Goal: Feedback & Contribution: Leave review/rating

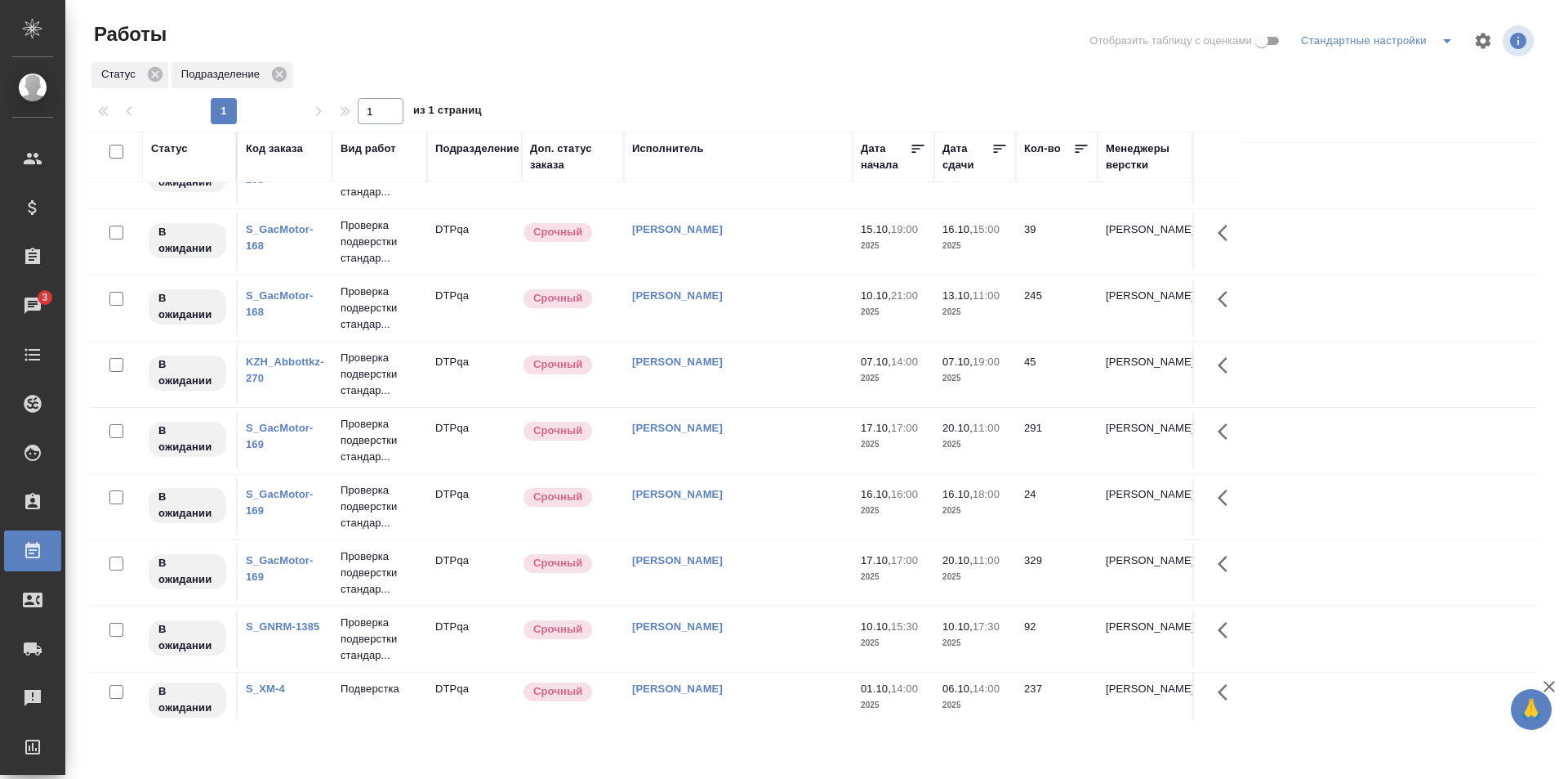
scroll to position [1027, 0]
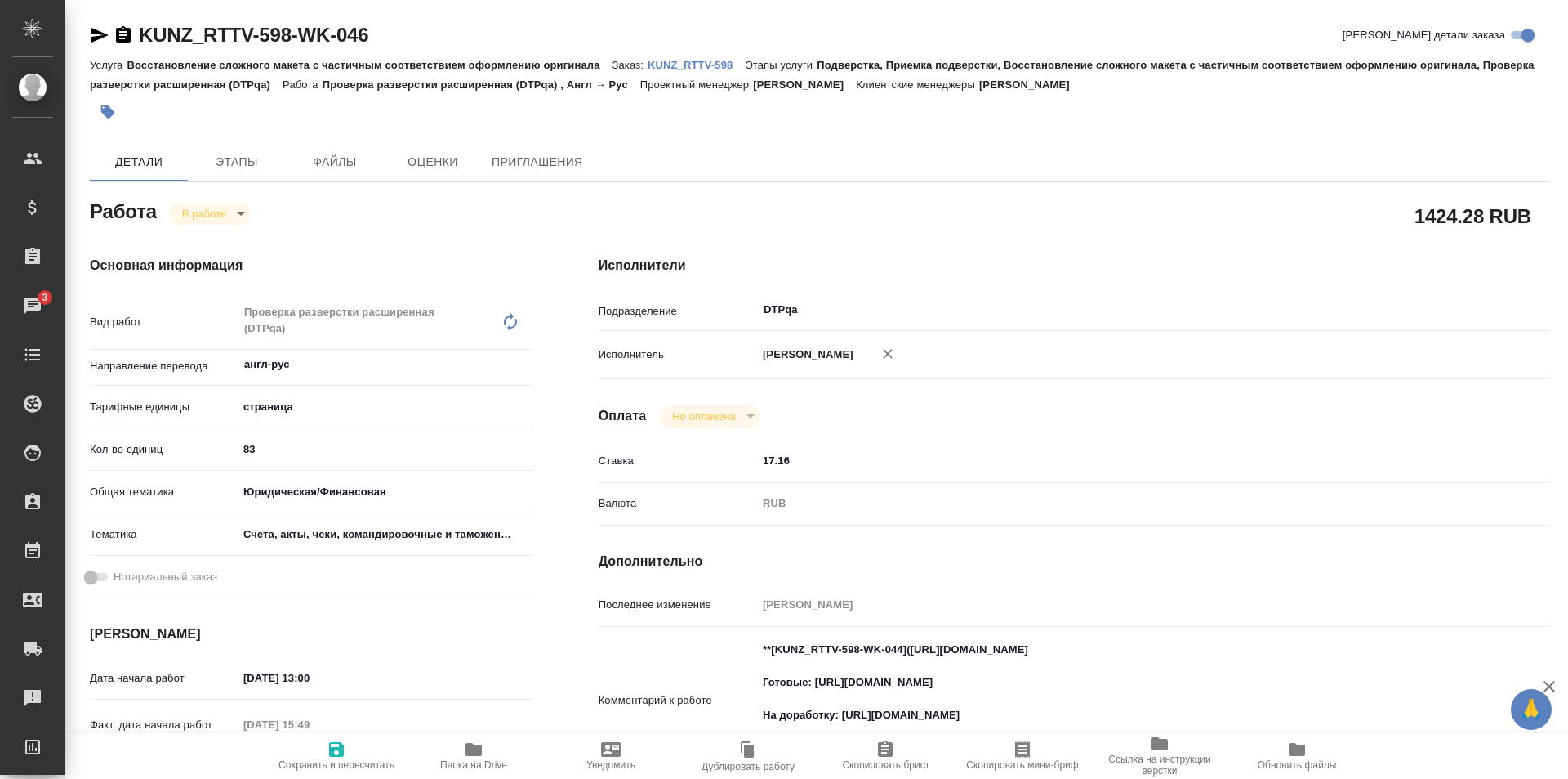
click at [480, 750] on icon "button" at bounding box center [474, 749] width 17 height 13
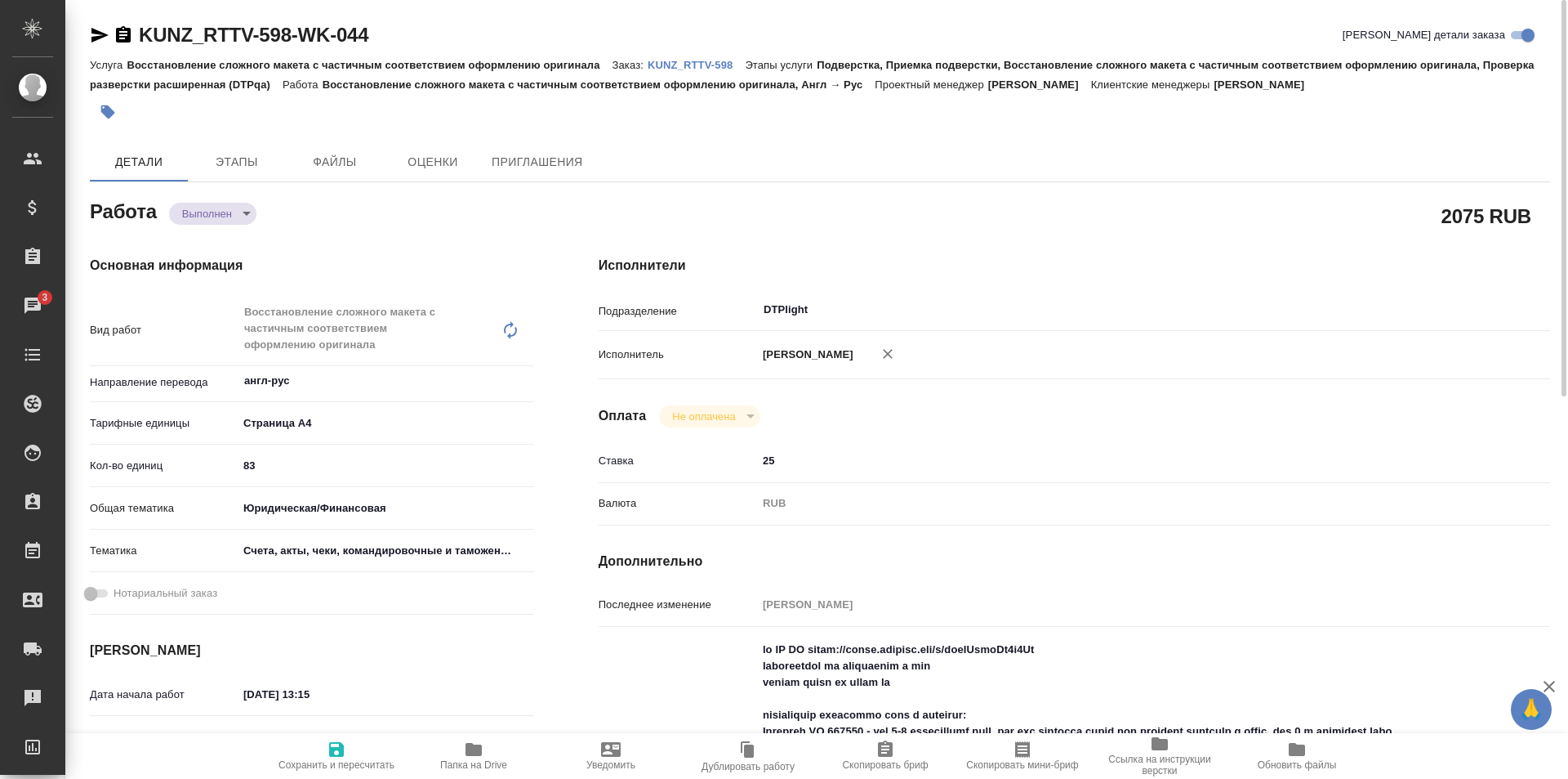
click at [698, 63] on p "KUNZ_RTTV-598" at bounding box center [695, 65] width 97 height 12
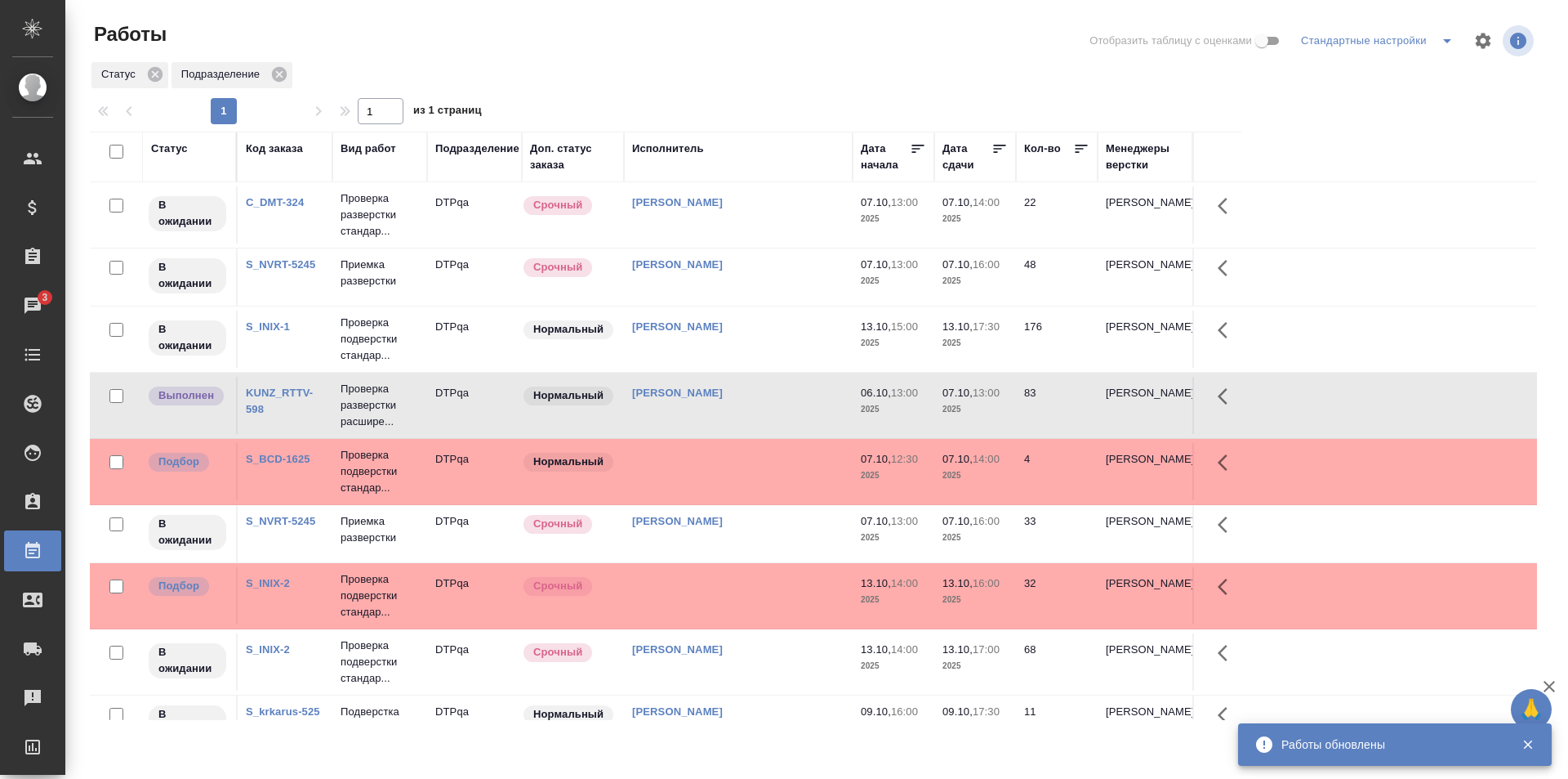
scroll to position [163, 0]
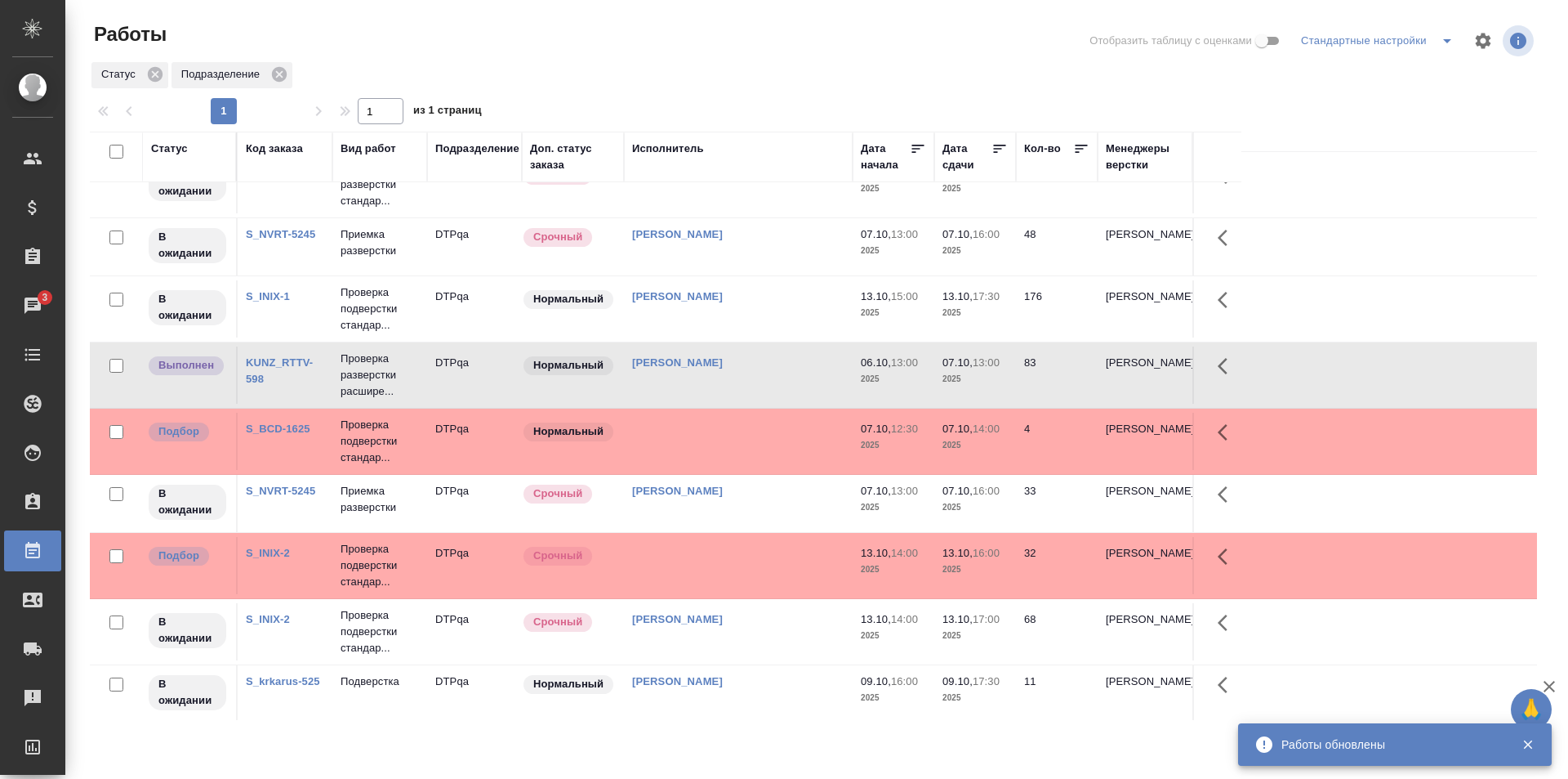
click at [759, 497] on div "[PERSON_NAME]" at bounding box center [738, 491] width 212 height 17
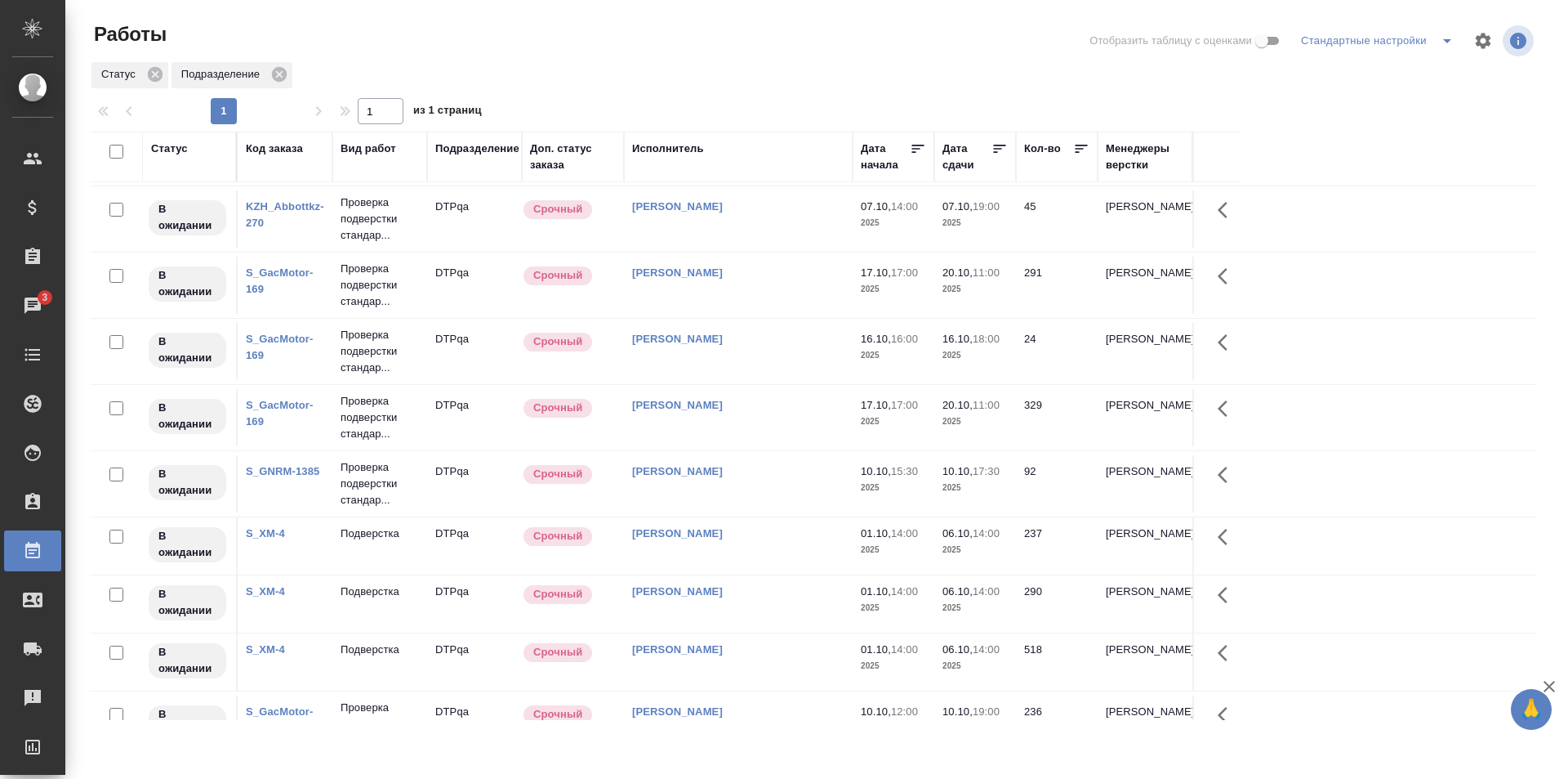
scroll to position [930, 0]
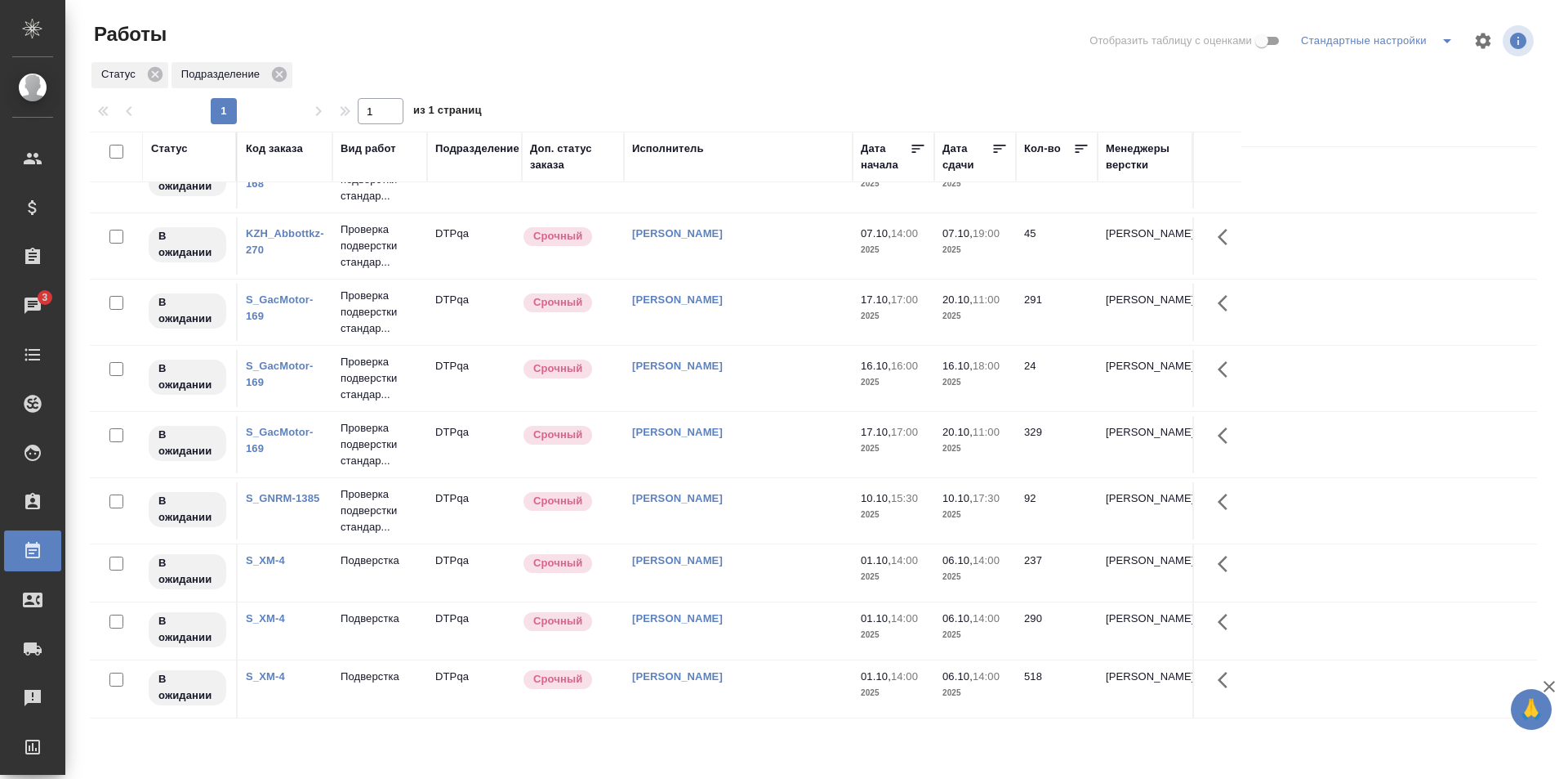
click at [779, 498] on div "[PERSON_NAME]" at bounding box center [738, 499] width 212 height 17
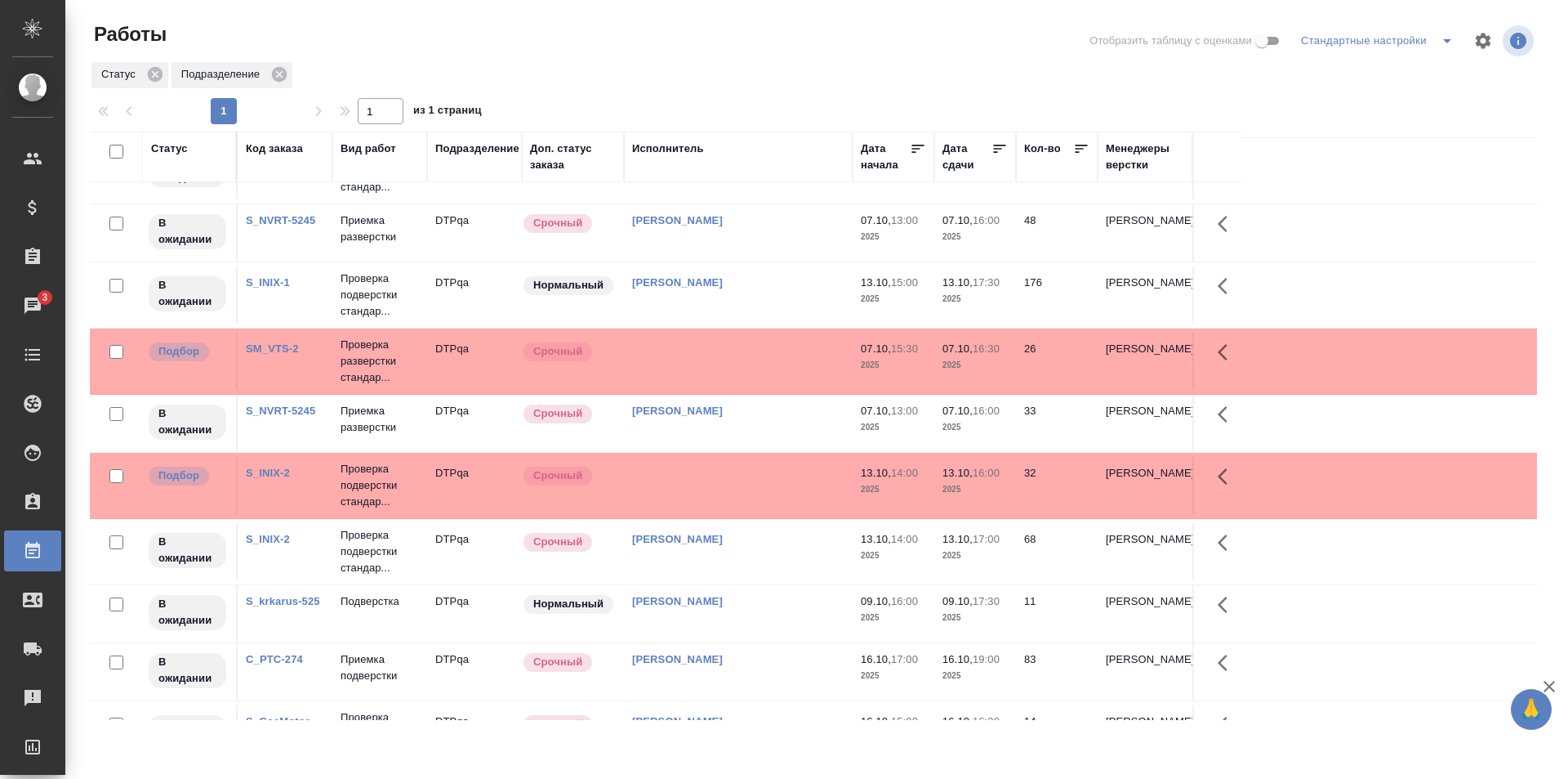
scroll to position [246, 0]
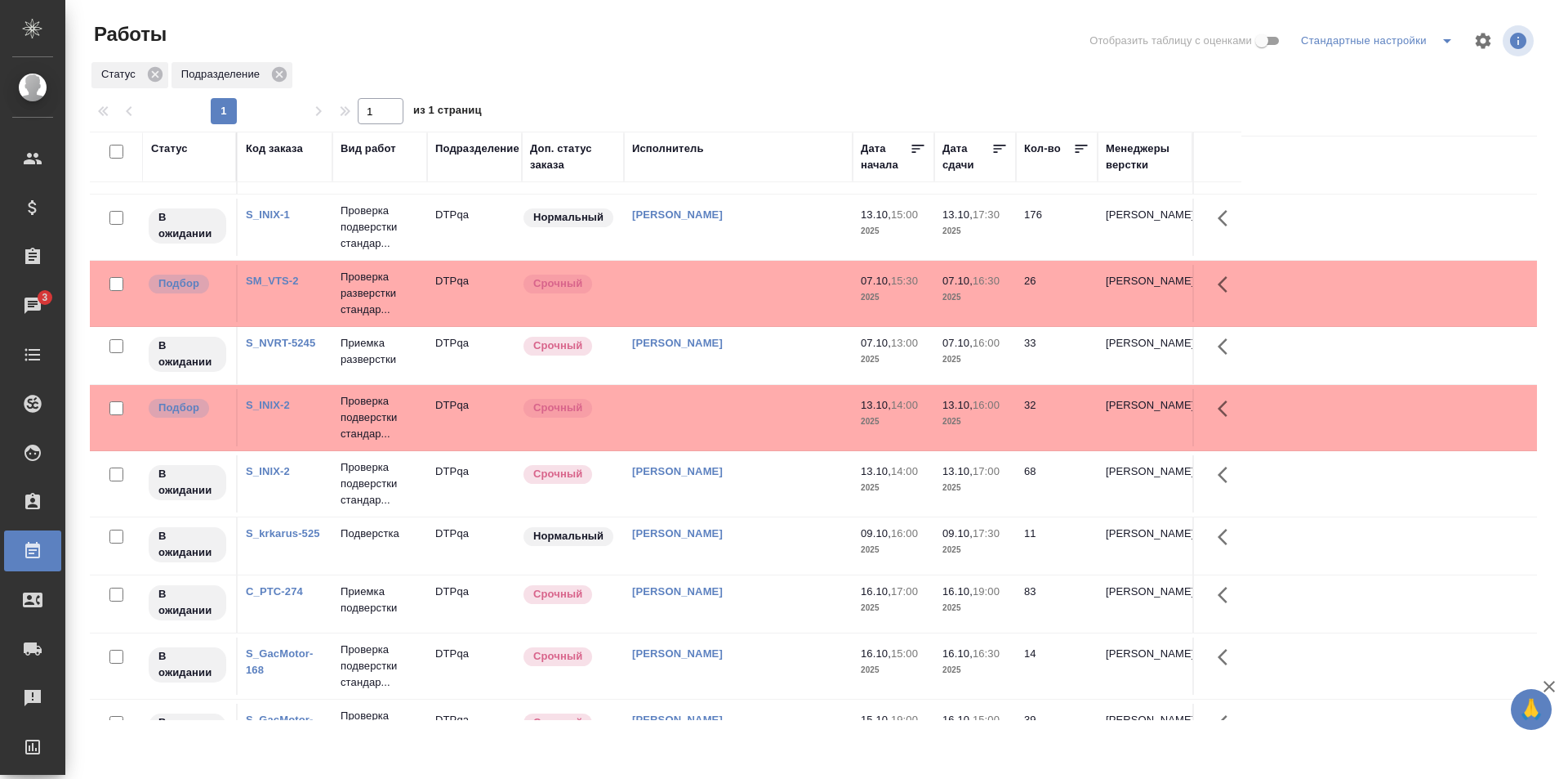
click at [753, 358] on td "[PERSON_NAME]" at bounding box center [738, 355] width 229 height 57
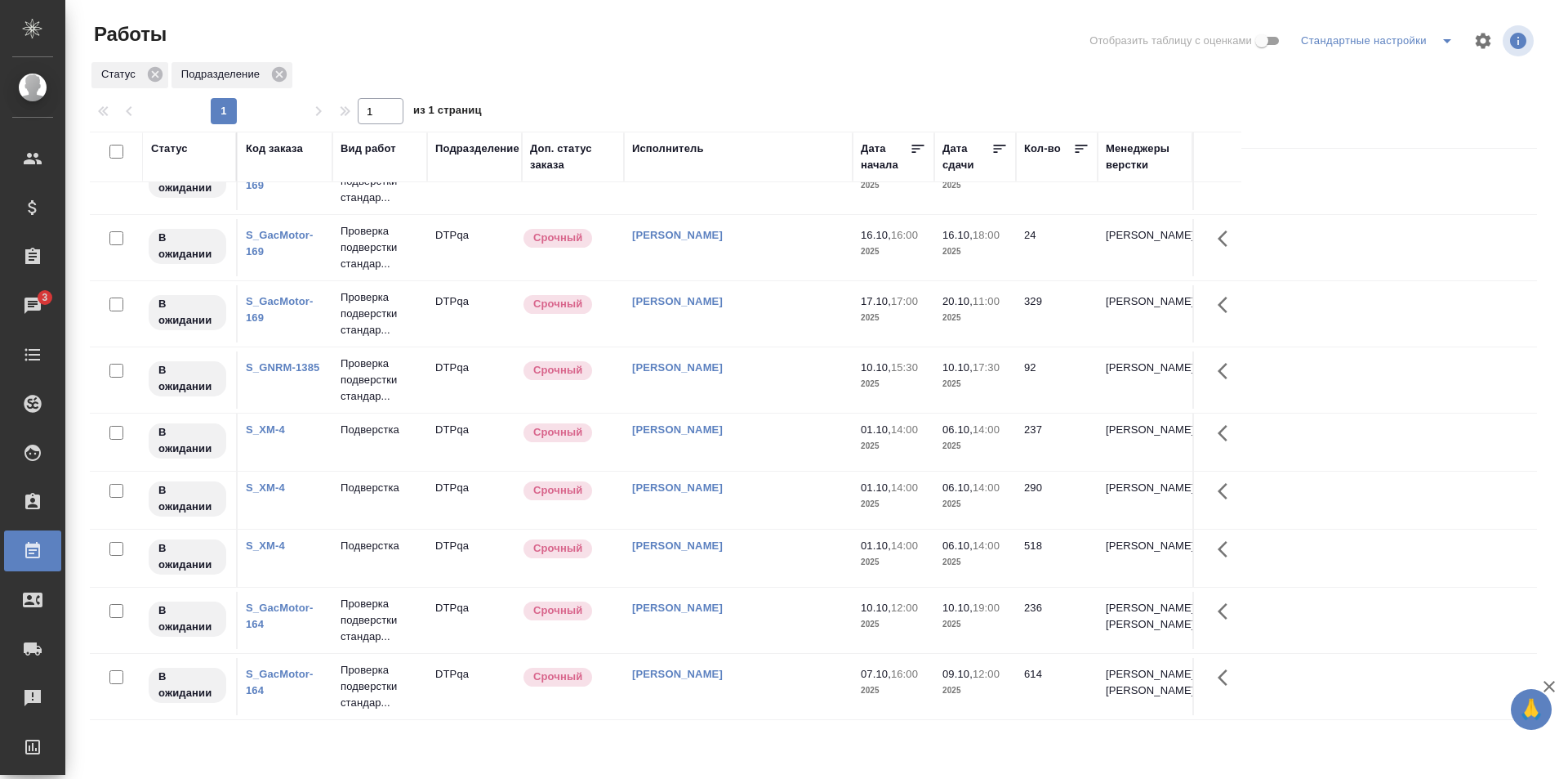
scroll to position [1027, 0]
click at [736, 749] on div ".cls-1 fill:#fff; AWATERA Ismagilova Diana Клиенты Спецификации Заказы 3 Чаты T…" at bounding box center [784, 390] width 1568 height 779
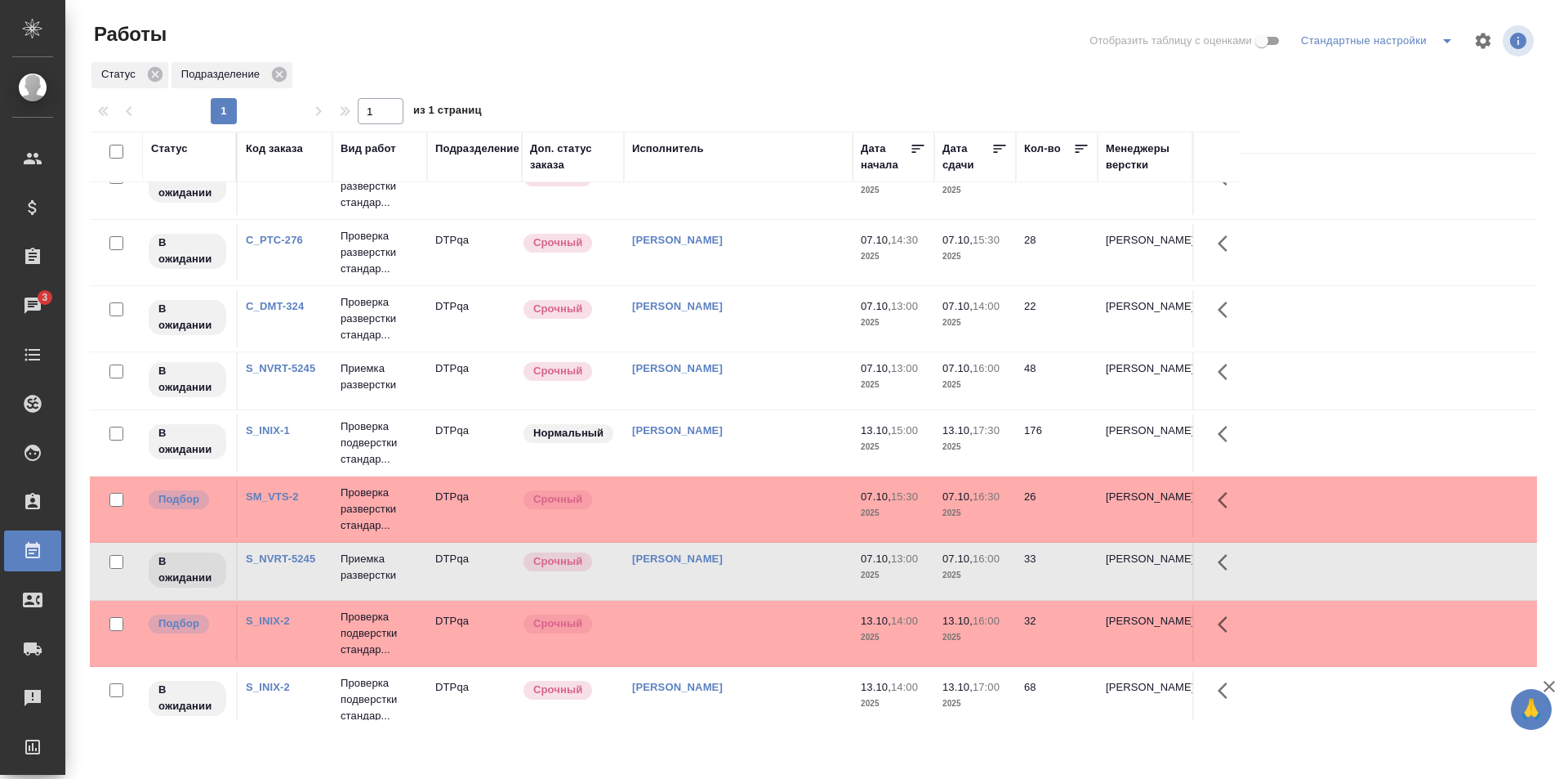
scroll to position [0, 0]
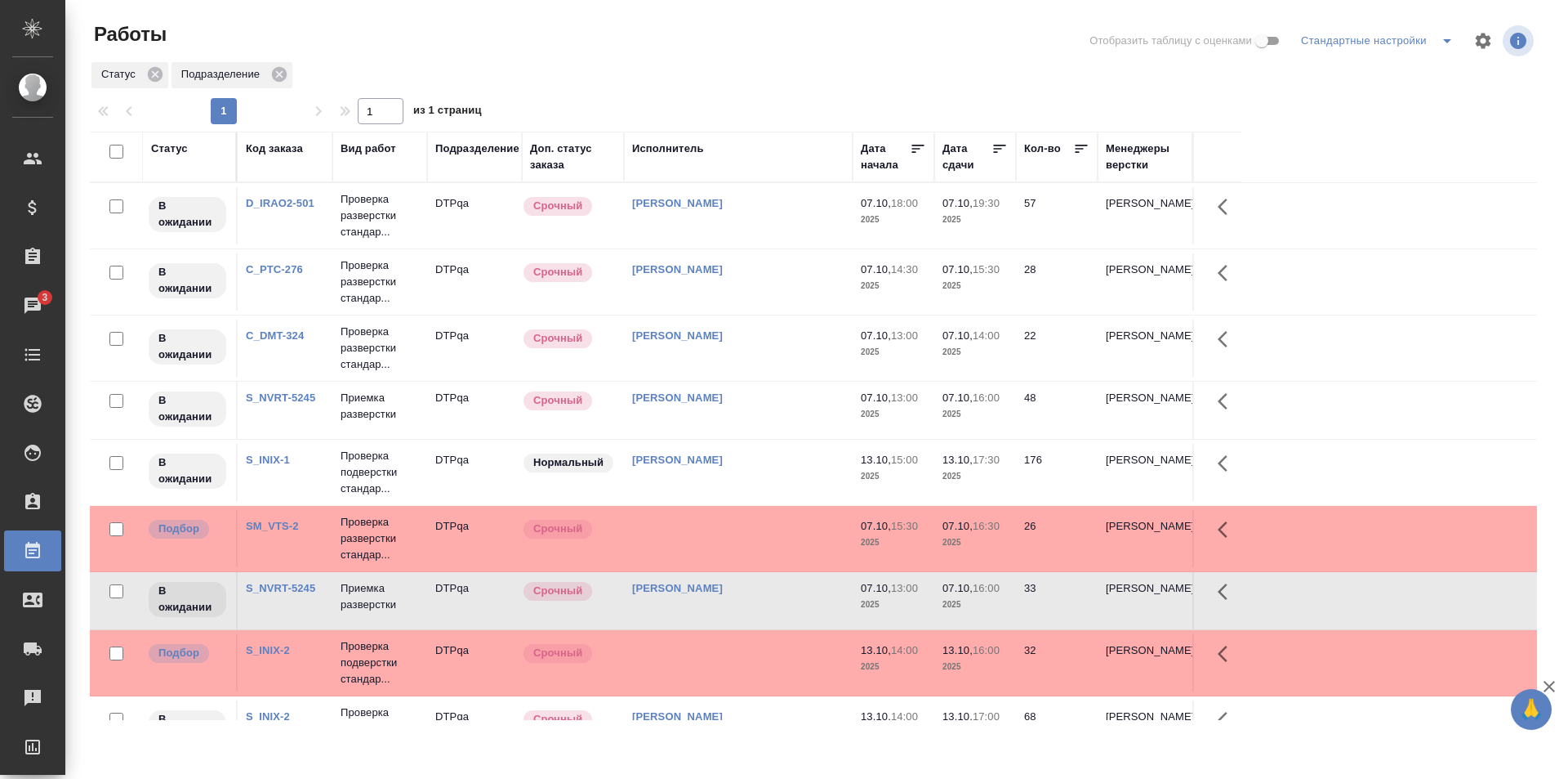
click at [798, 406] on td "Чулец Елена Сергеевна" at bounding box center [738, 409] width 229 height 57
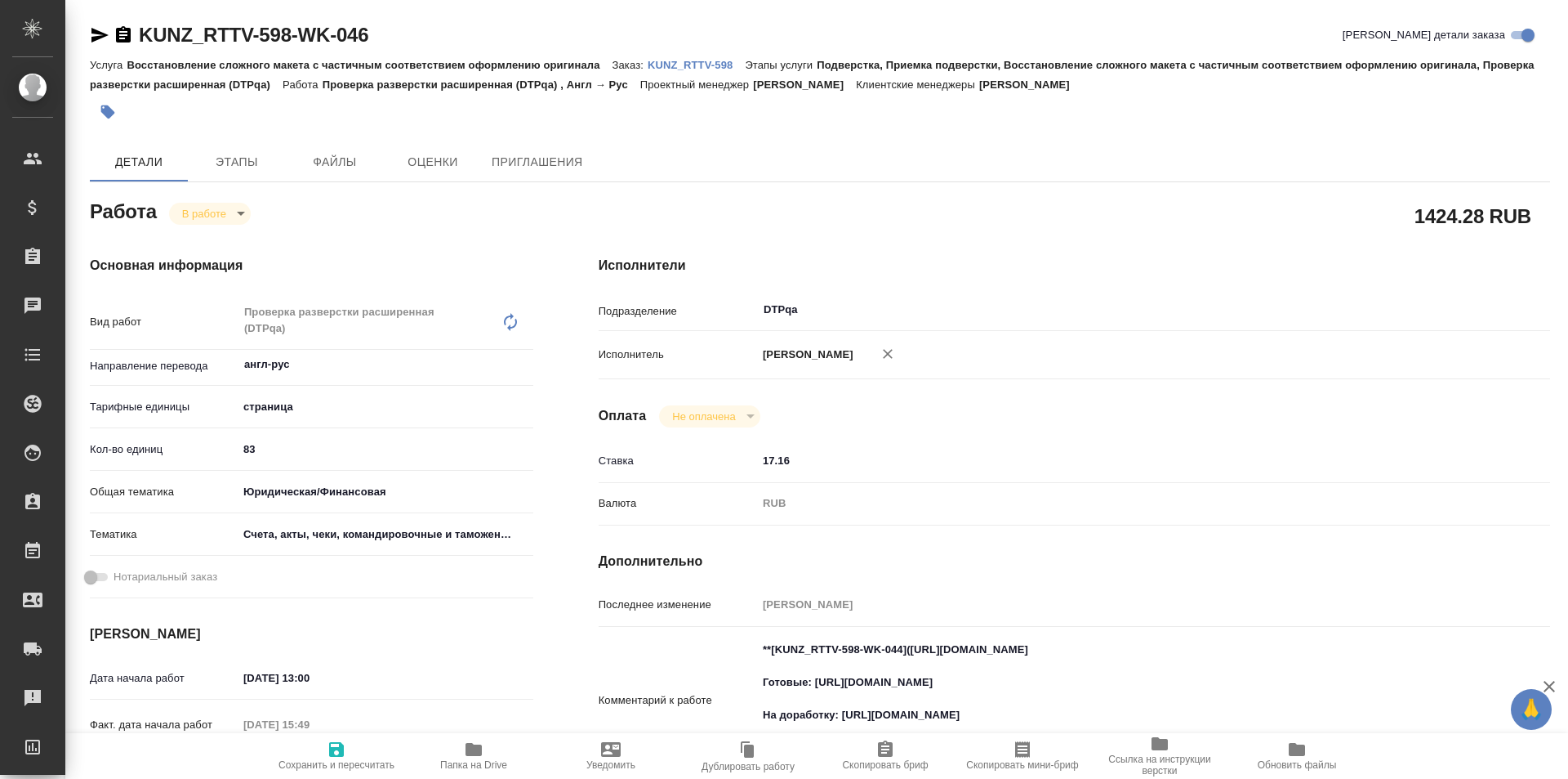
type textarea "x"
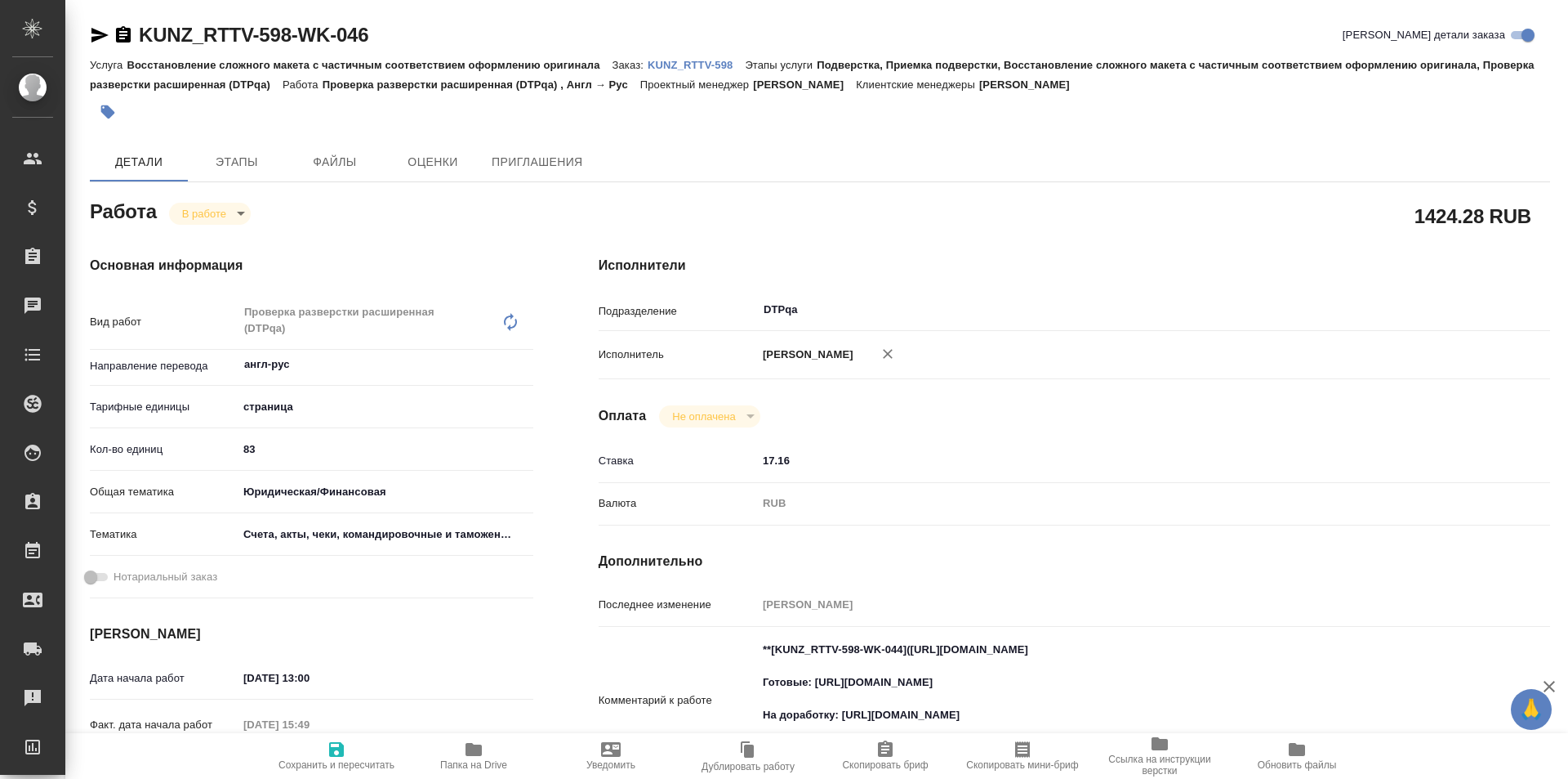
type textarea "x"
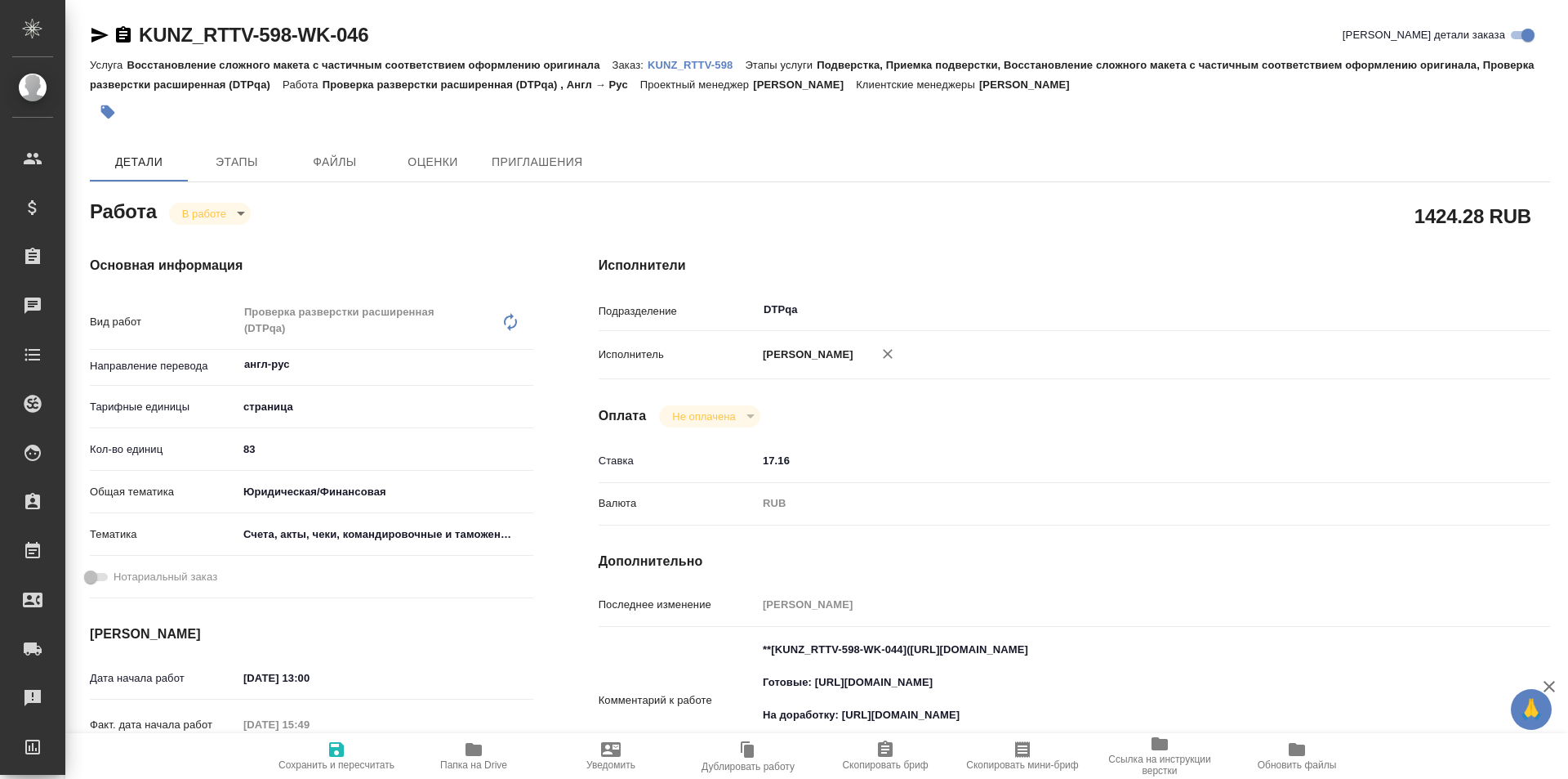
type textarea "x"
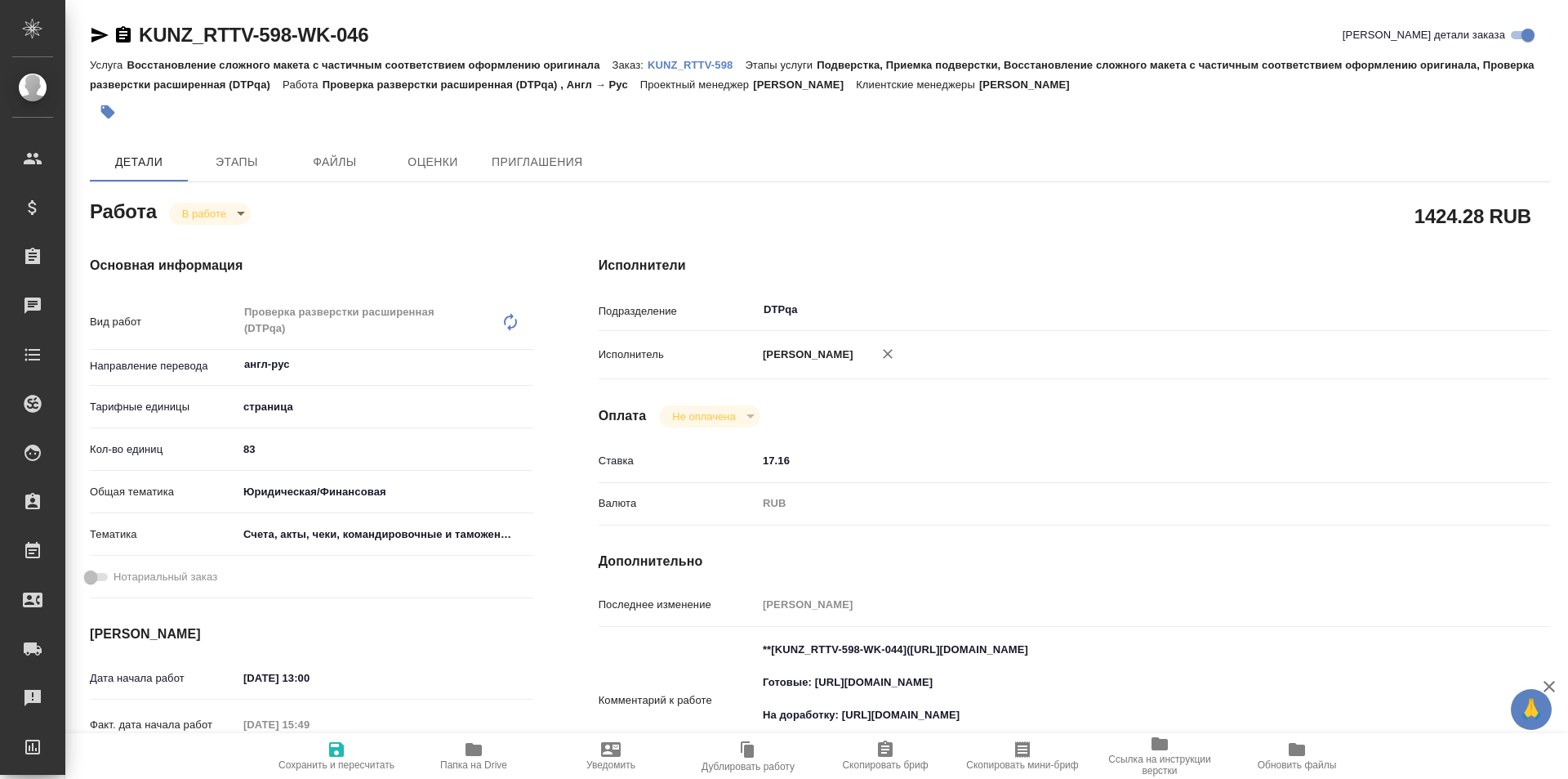
type textarea "x"
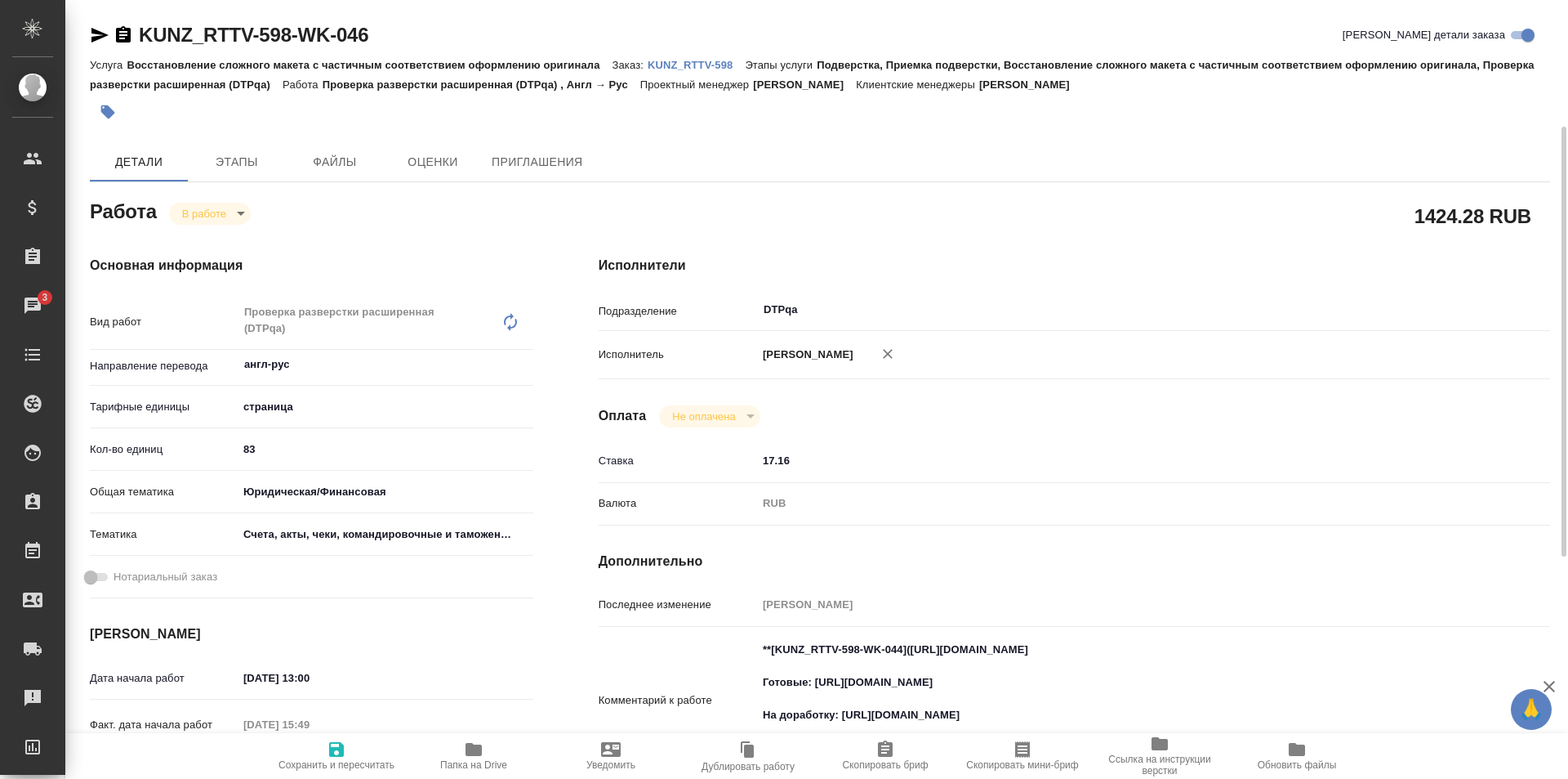
scroll to position [327, 0]
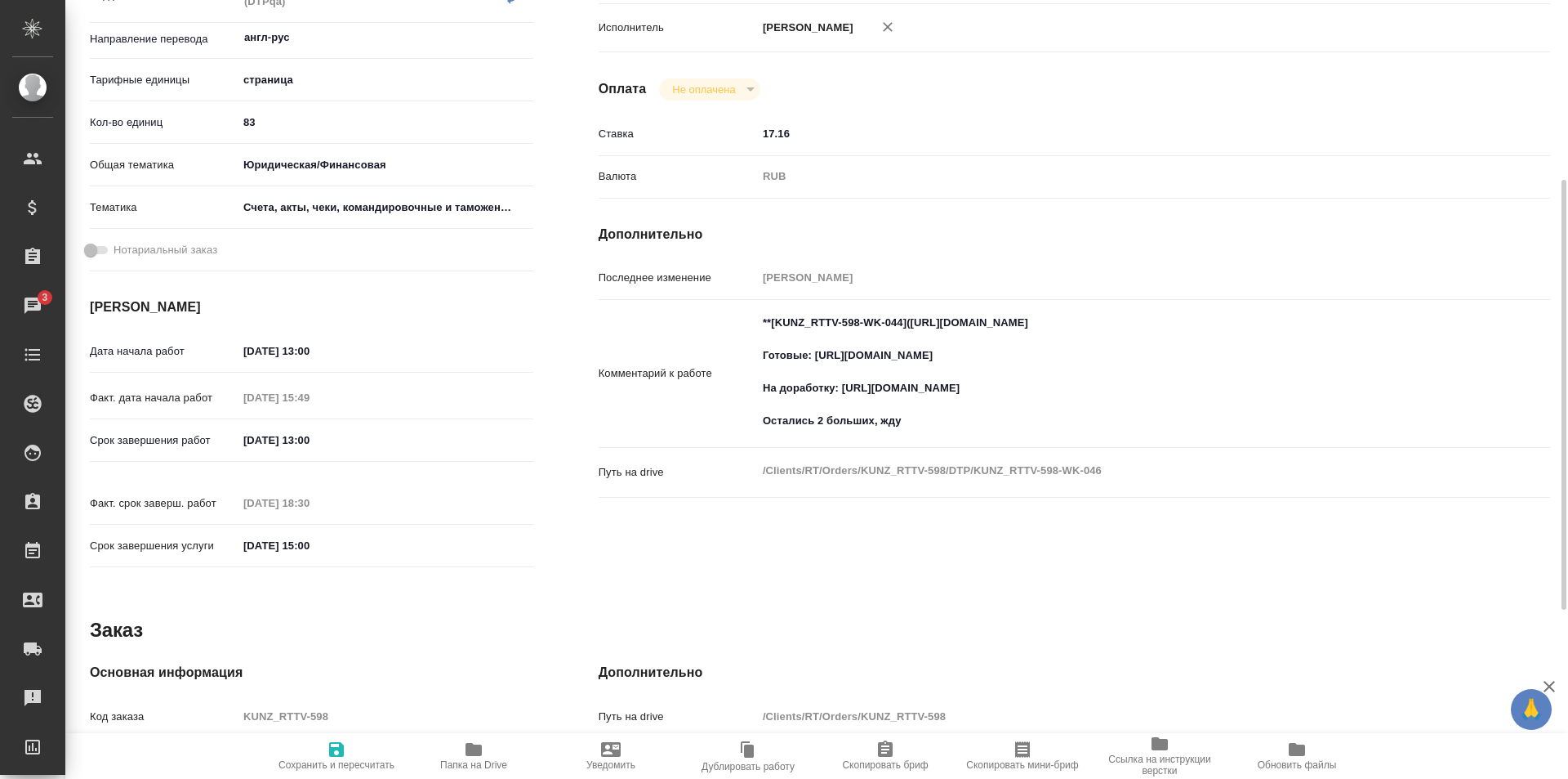
click at [952, 429] on textarea "**[KUNZ_RTTV-598-WK-044](https://tera.awatera.com/Work/68de6618ca46b492c81ed420…" at bounding box center [1114, 371] width 714 height 126
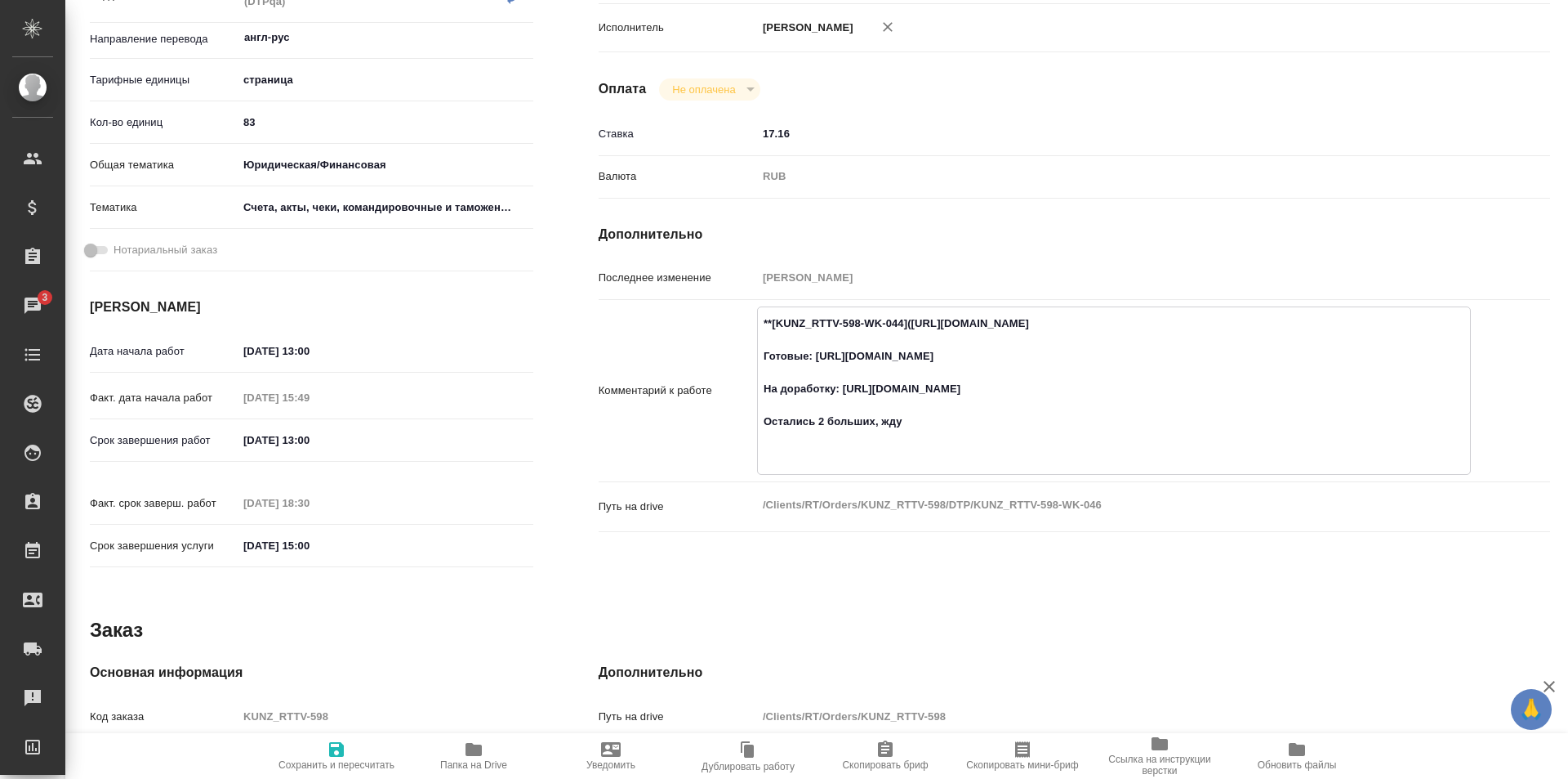
paste textarea "https://drive.awatera.com/f/10613193"
type textarea "**[KUNZ_RTTV-598-WK-044](https://tera.awatera.com/Work/68de6618ca46b492c81ed420…"
click at [330, 760] on span "Сохранить и пересчитать" at bounding box center [336, 765] width 116 height 12
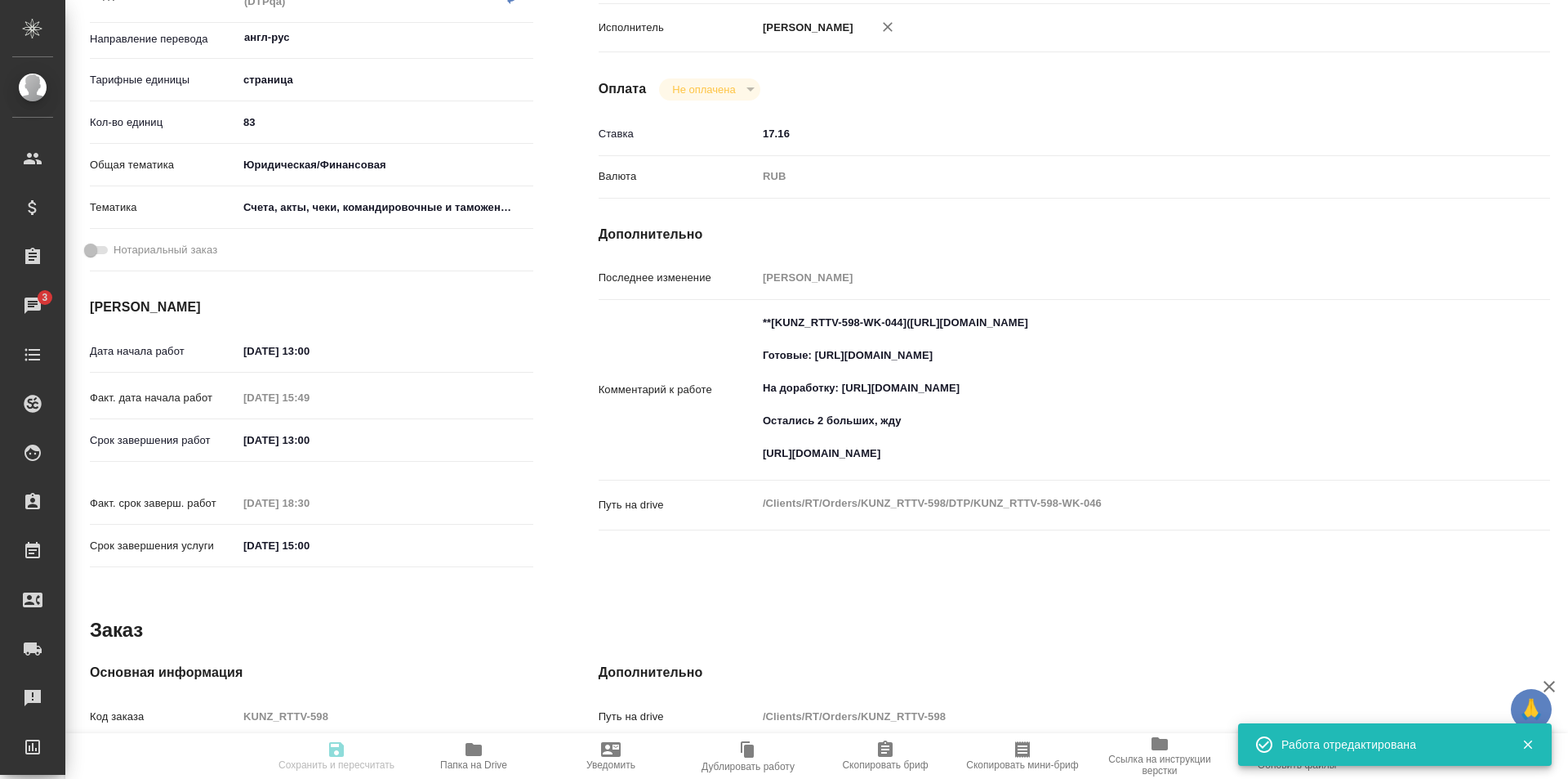
type input "inProgress"
type input "англ-рус"
type input "5a8b1489cc6b4906c91bfdb2"
type input "83"
type input "yr-fn"
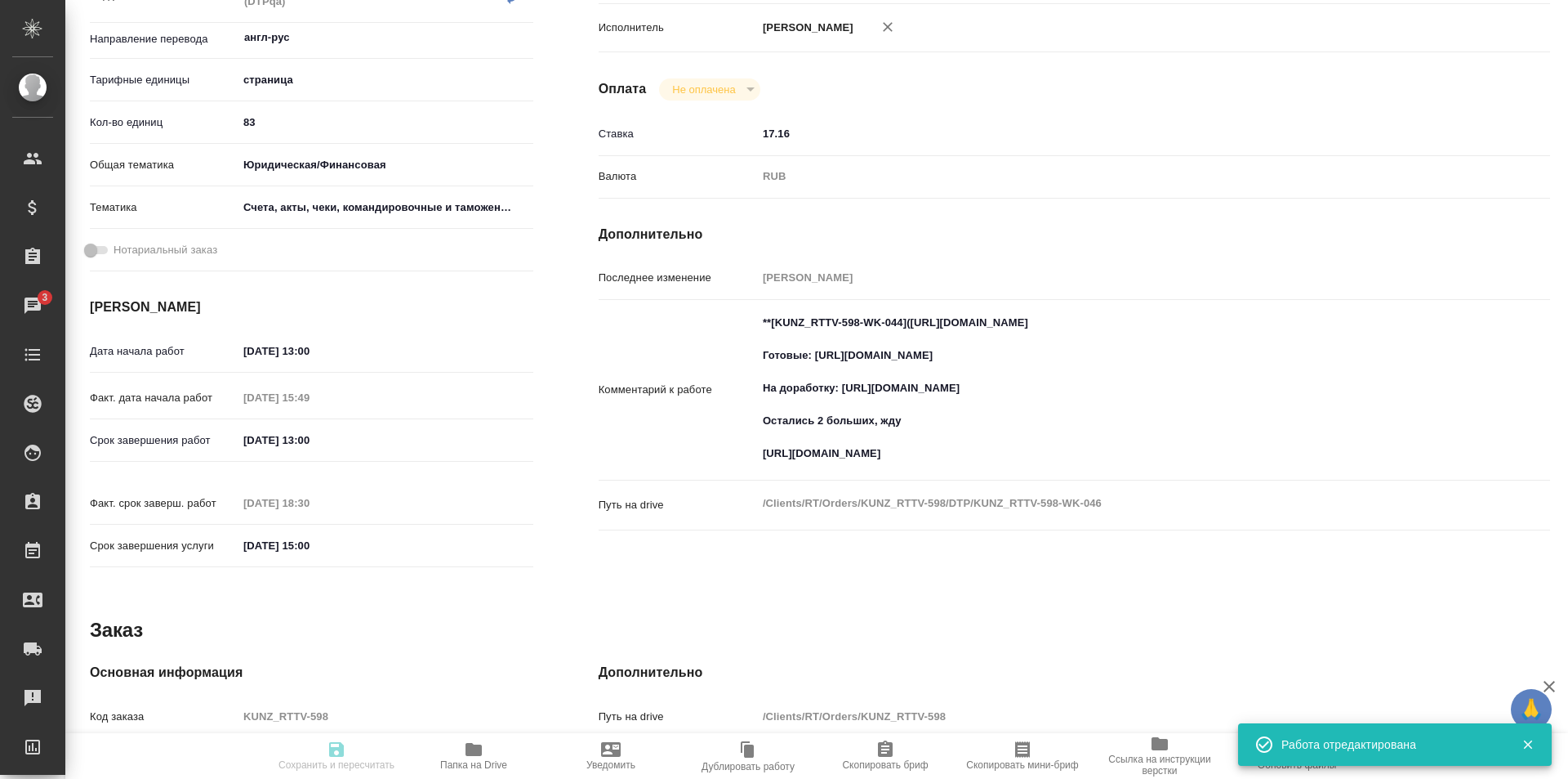
type input "5f647205b73bc97568ca66c0"
type input "06.10.2025 13:00"
type input "06.10.2025 15:49"
type input "[DATE] 13:00"
type input "06.10.2025 18:30"
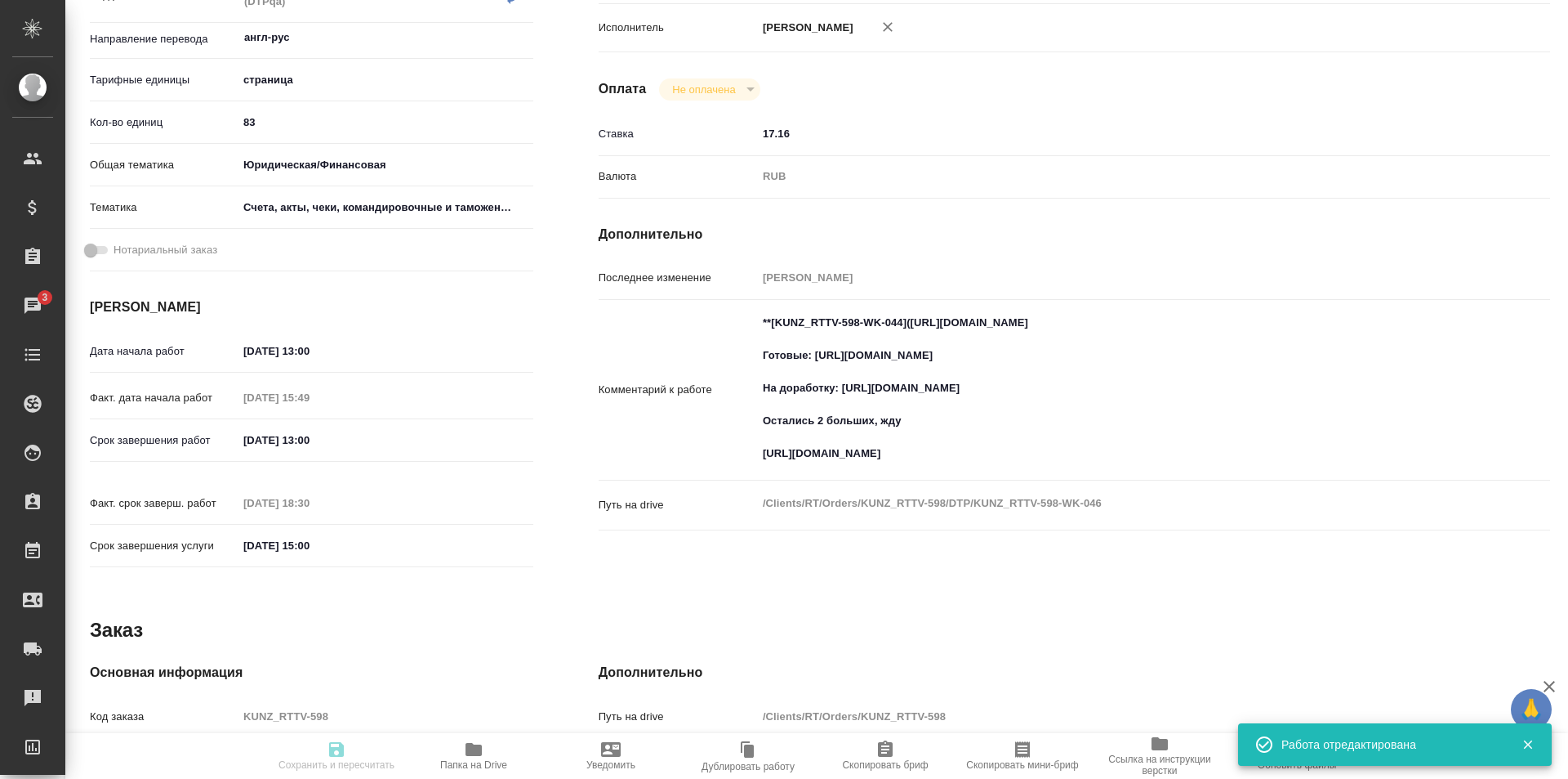
type input "21.10.2025 15:00"
type input "DTPqa"
type input "notPayed"
type input "17.16"
type input "RUB"
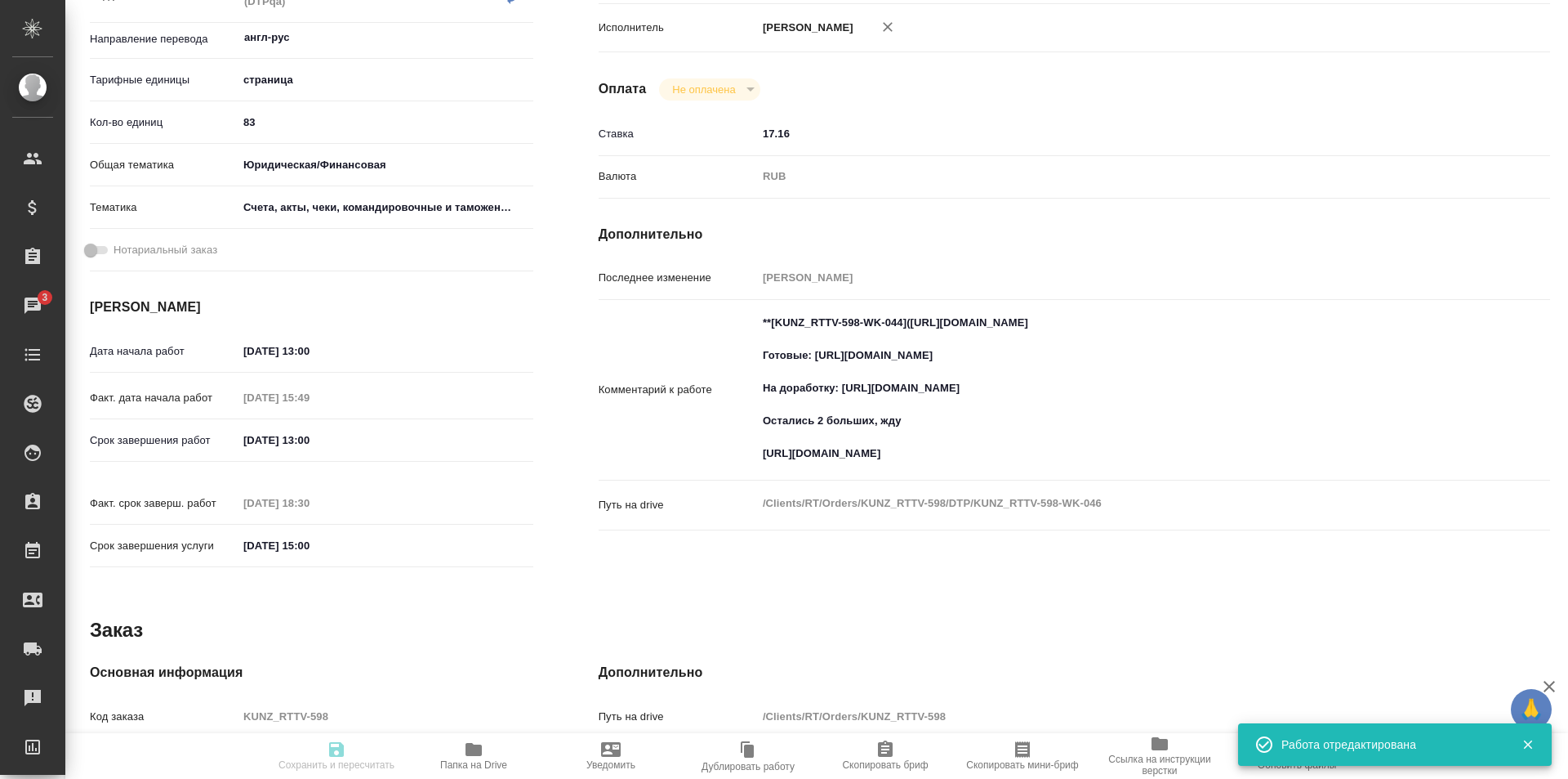
type input "[PERSON_NAME]"
type input "KUNZ_RTTV-598"
type input "Восстановление сложного макета с частичным соответствием оформлению оригинала"
type input "Подверстка, Приемка подверстки, Восстановление сложного макета с частичным соот…"
type input "Веселова Юлия"
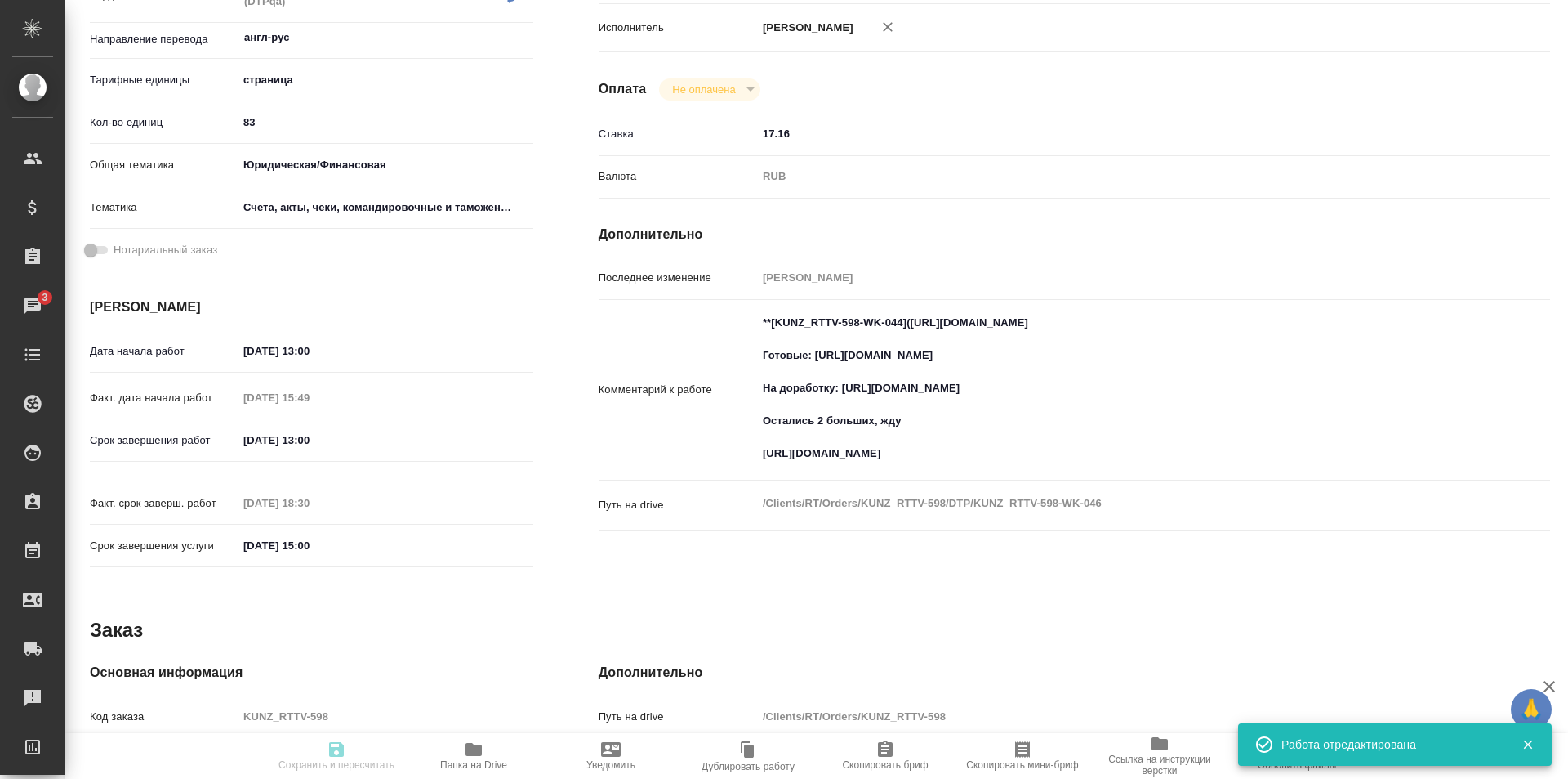
type input "Петрова Валерия"
type input "/Clients/RT/Orders/KUNZ_RTTV-598"
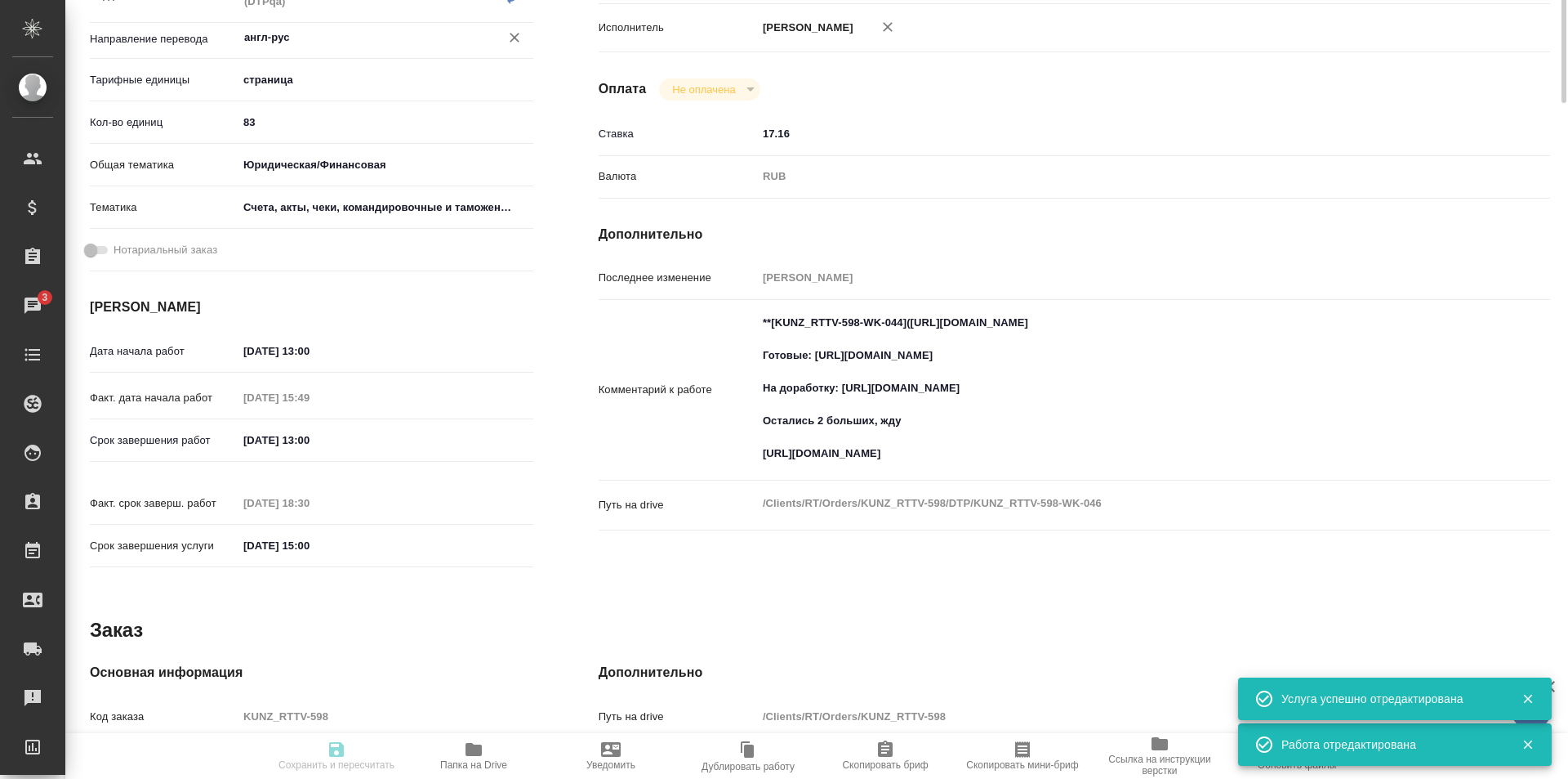
scroll to position [0, 0]
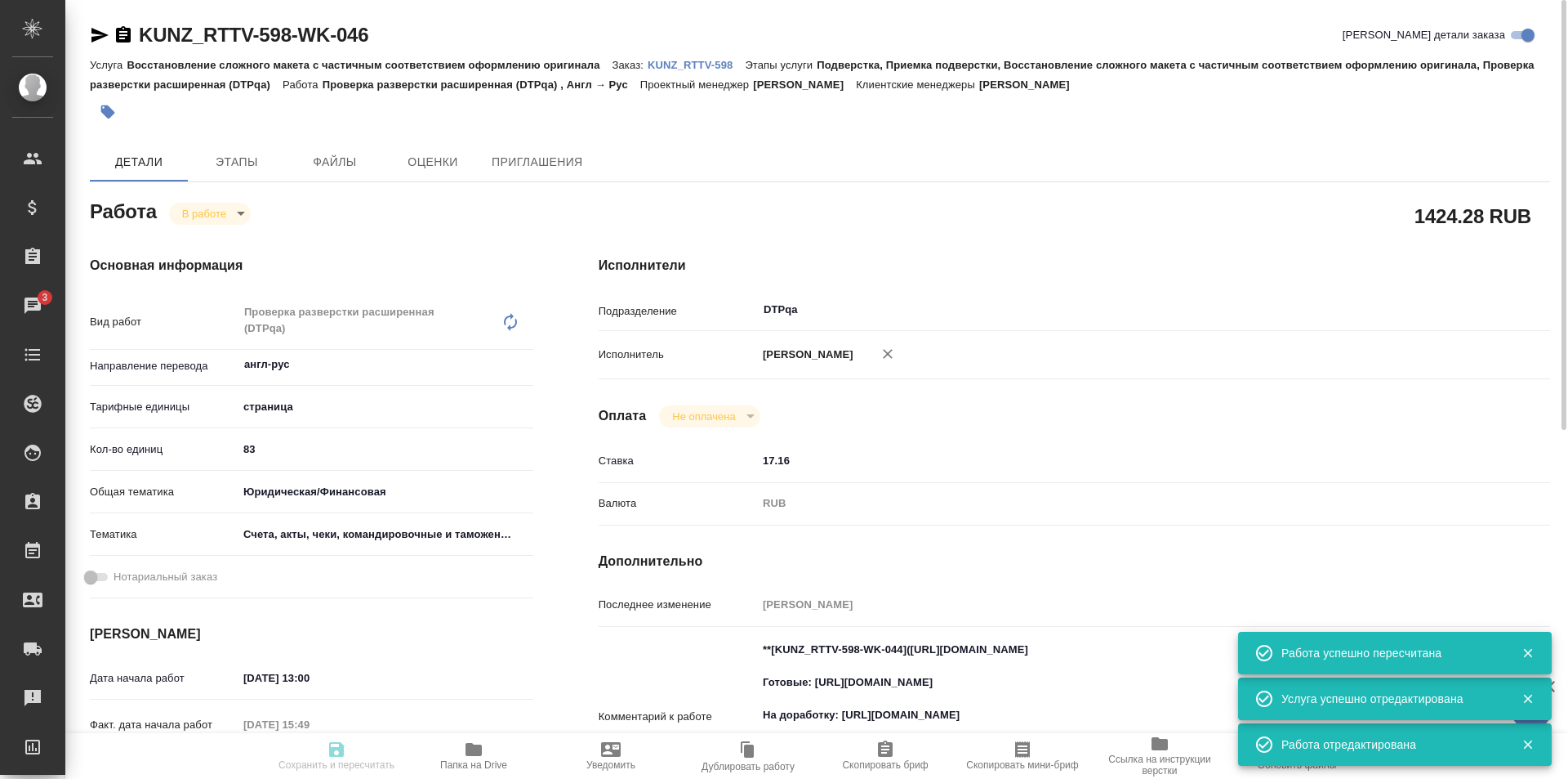
type input "inProgress"
type input "англ-рус"
type input "5a8b1489cc6b4906c91bfdb2"
type input "83"
type input "yr-fn"
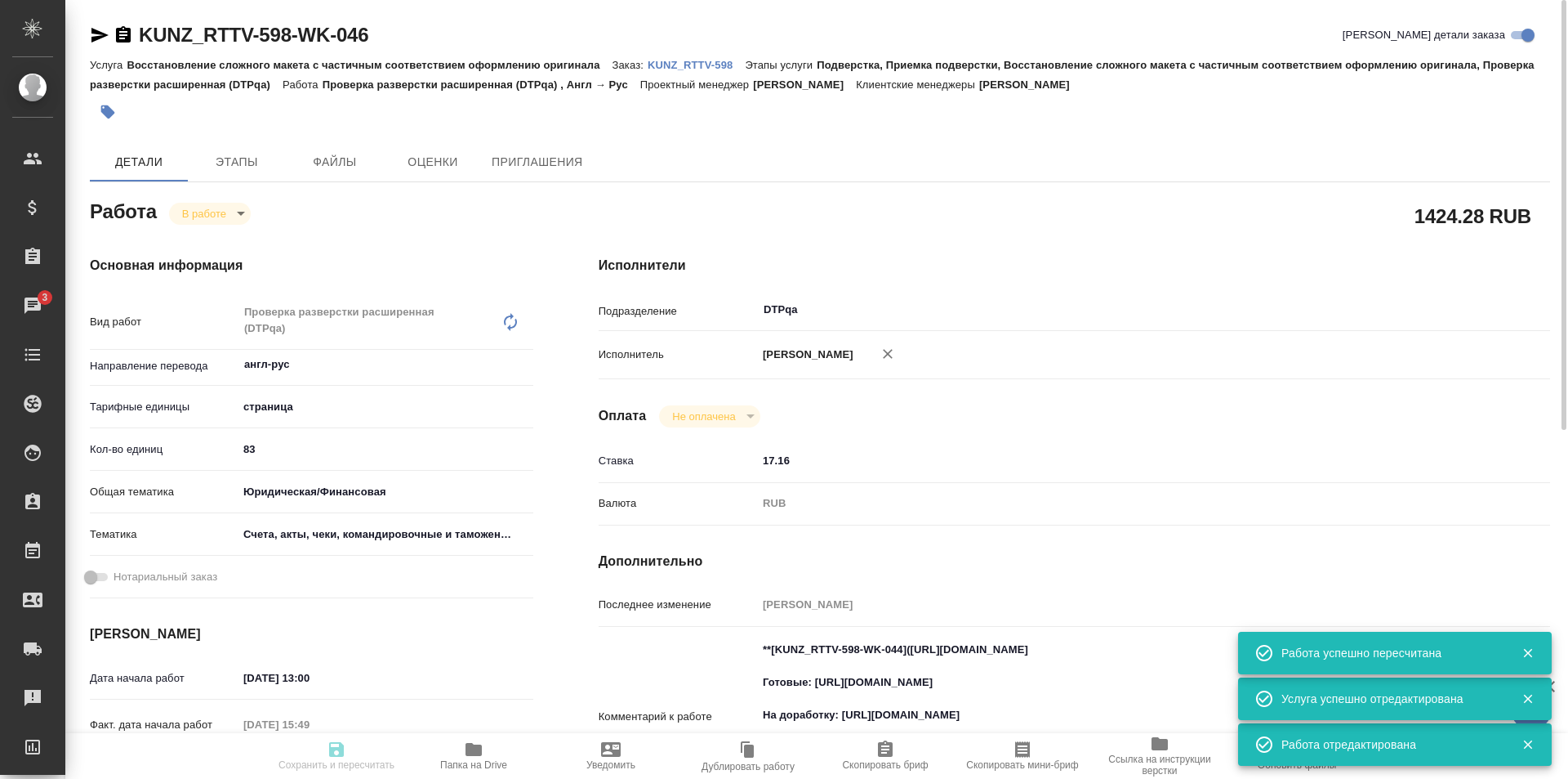
type input "5f647205b73bc97568ca66c0"
type input "06.10.2025 13:00"
type input "06.10.2025 15:49"
type input "[DATE] 13:00"
type input "06.10.2025 18:30"
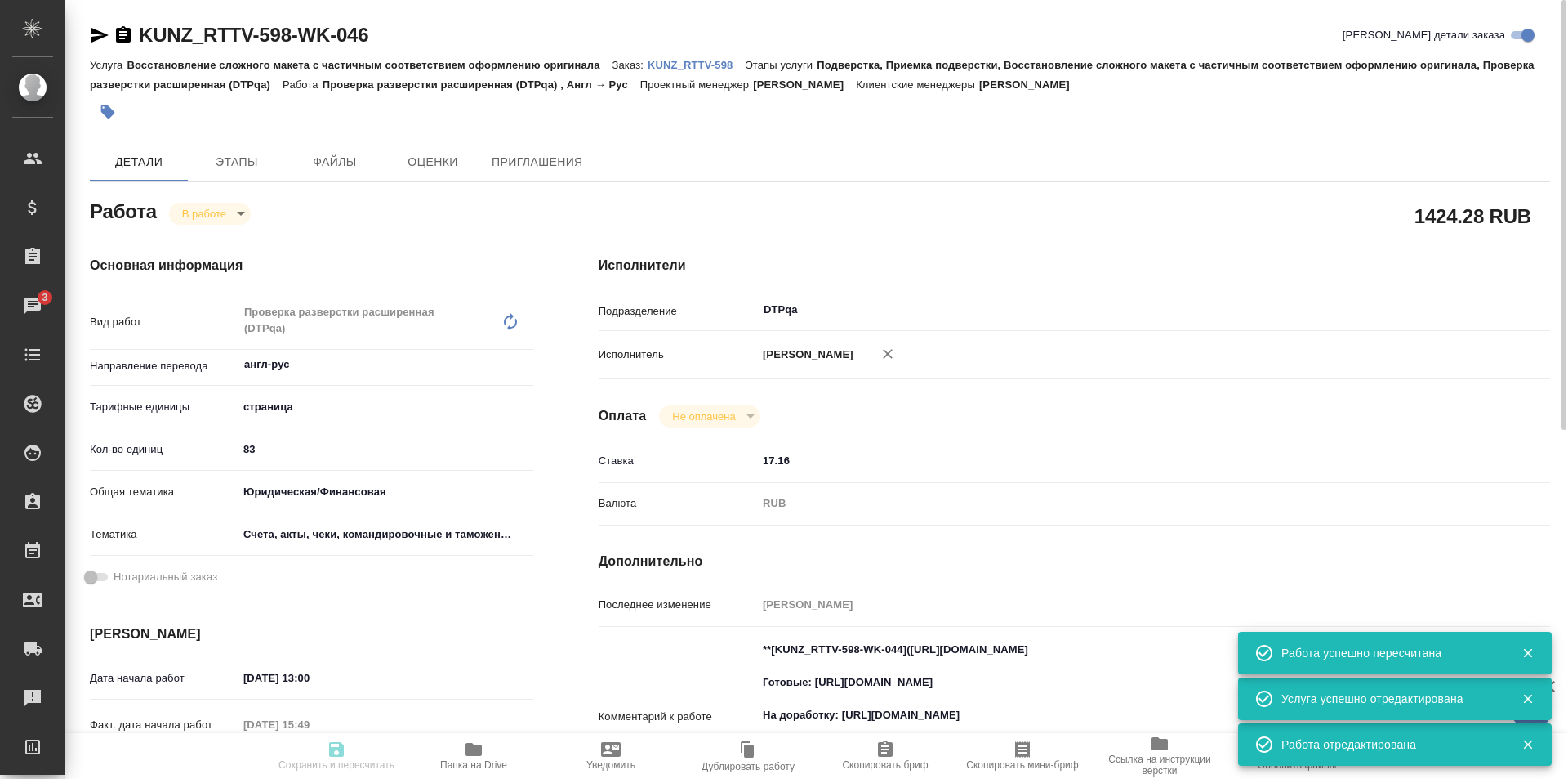
type input "21.10.2025 15:00"
type input "DTPqa"
type input "notPayed"
type input "17.16"
type input "RUB"
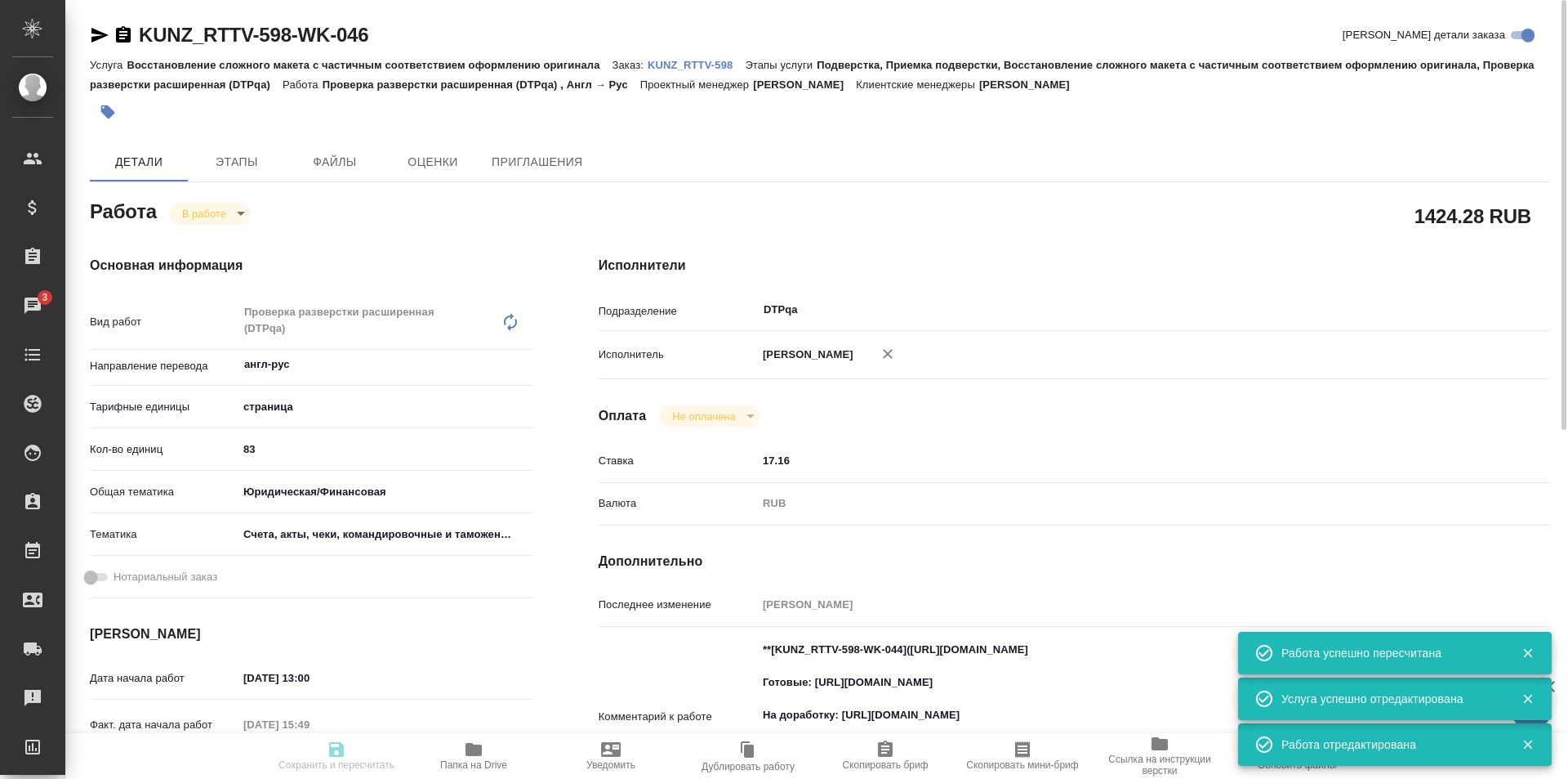
type input "Исмагилова Диана"
type input "KUNZ_RTTV-598"
type input "Восстановление сложного макета с частичным соответствием оформлению оригинала"
type input "Подверстка, Приемка подверстки, Восстановление сложного макета с частичным соот…"
type input "Веселова Юлия"
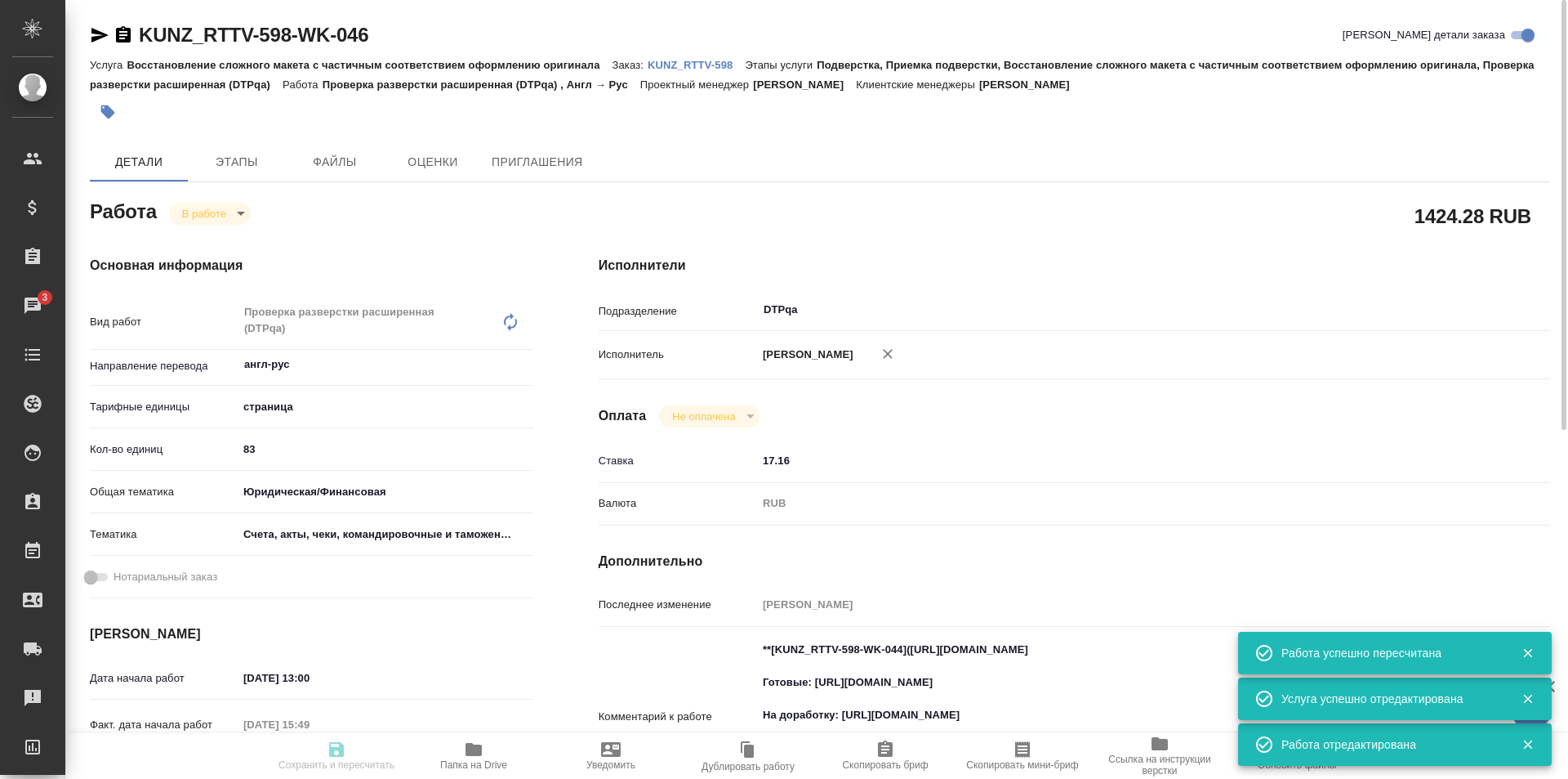
type input "Петрова Валерия"
type input "/Clients/RT/Orders/KUNZ_RTTV-598"
click at [230, 210] on body "🙏 .cls-1 fill:#fff; AWATERA Ismagilova Diana Клиенты Спецификации Заказы 3 Чаты…" at bounding box center [784, 390] width 1568 height 779
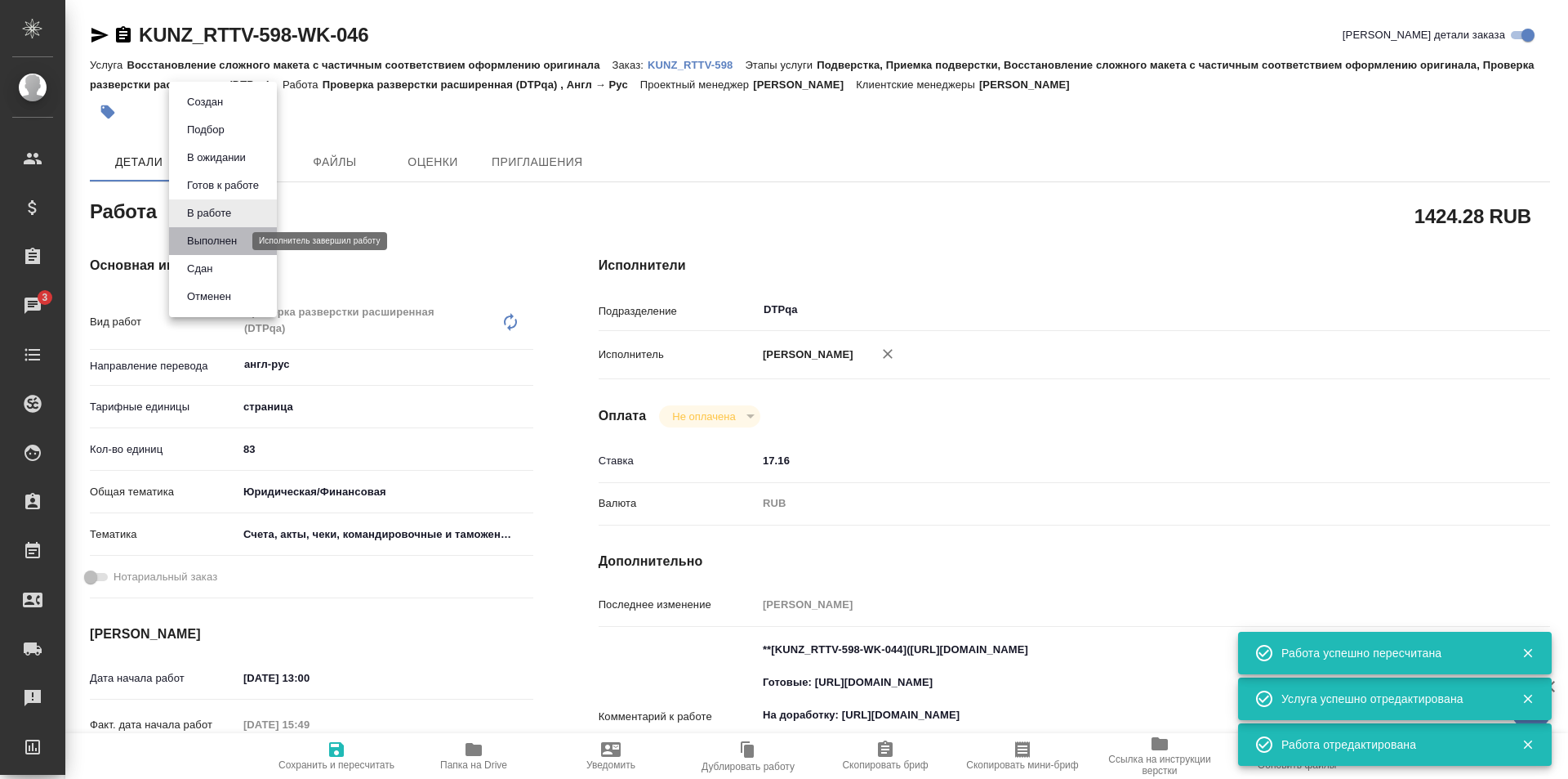
click at [206, 241] on button "Выполнен" at bounding box center [212, 241] width 60 height 18
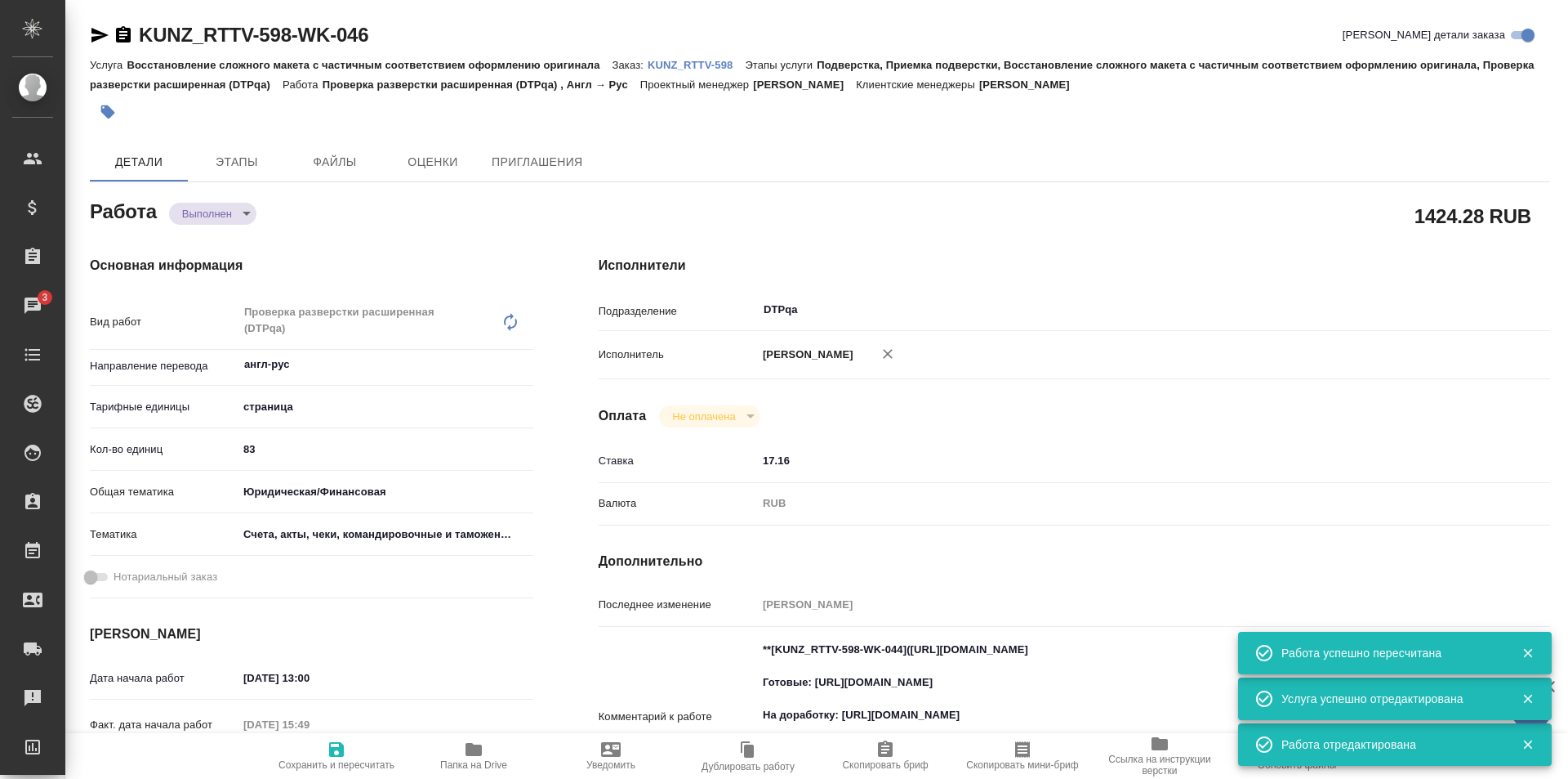
type textarea "x"
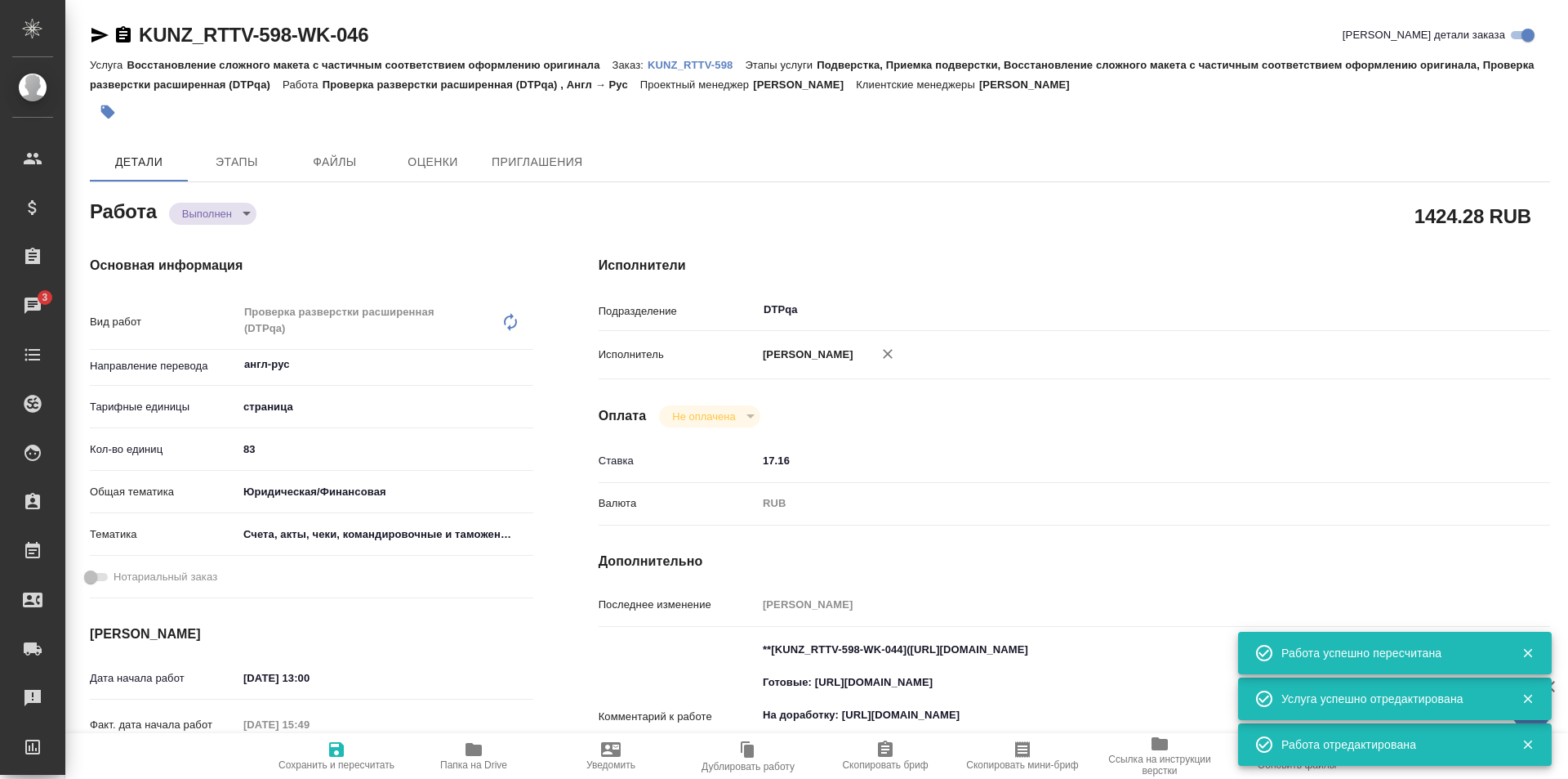
type textarea "x"
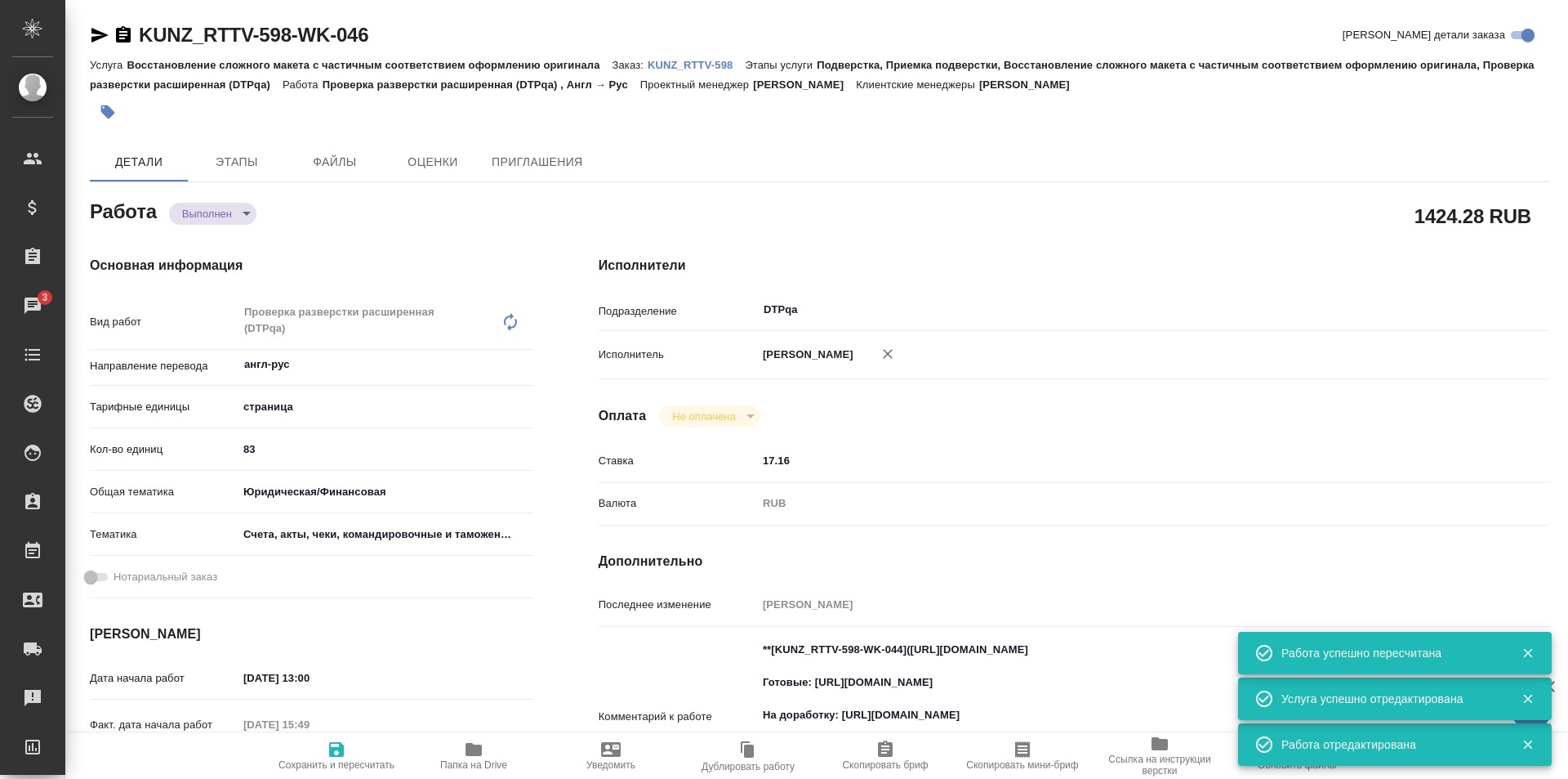
type textarea "x"
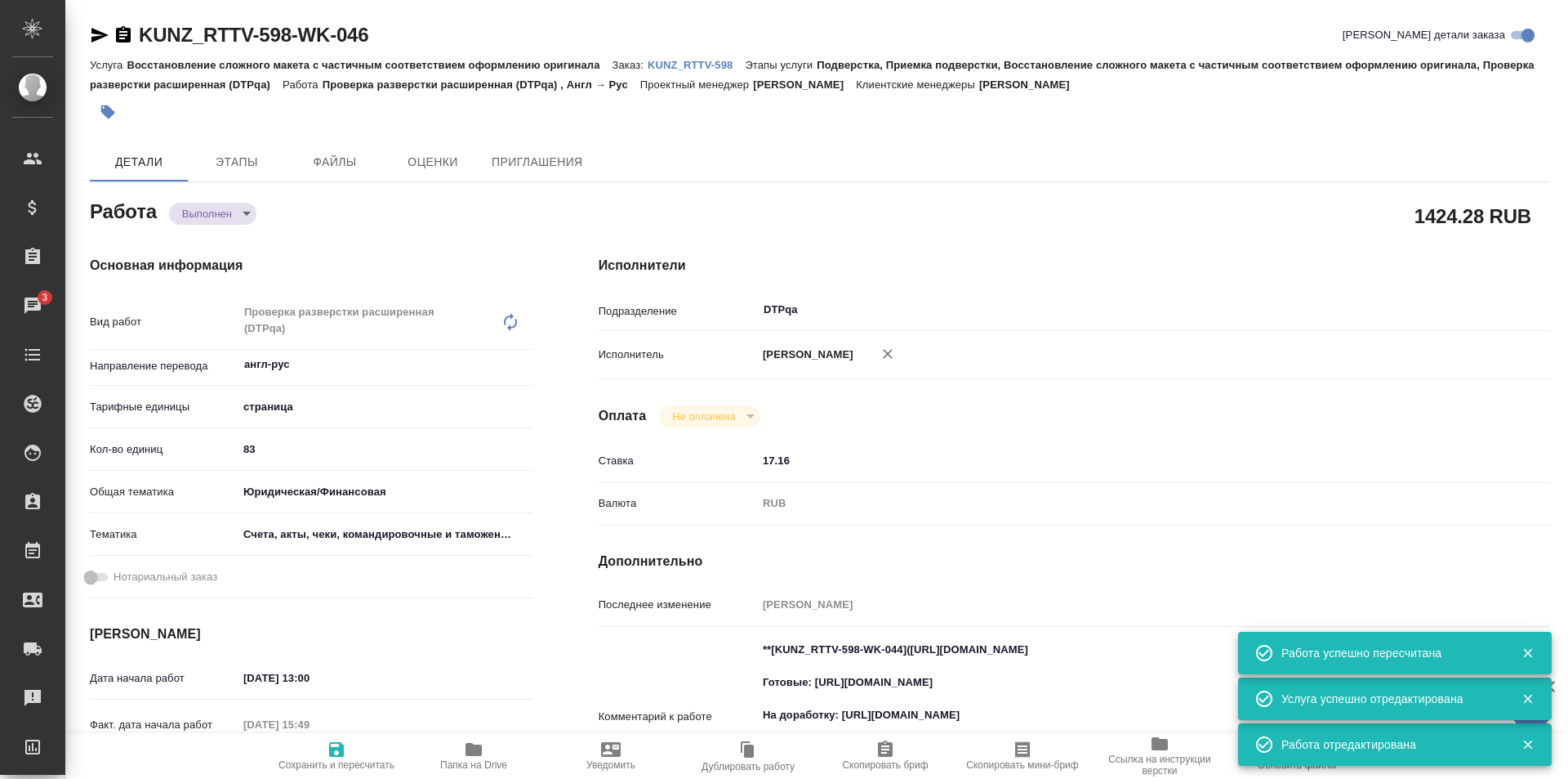
type textarea "x"
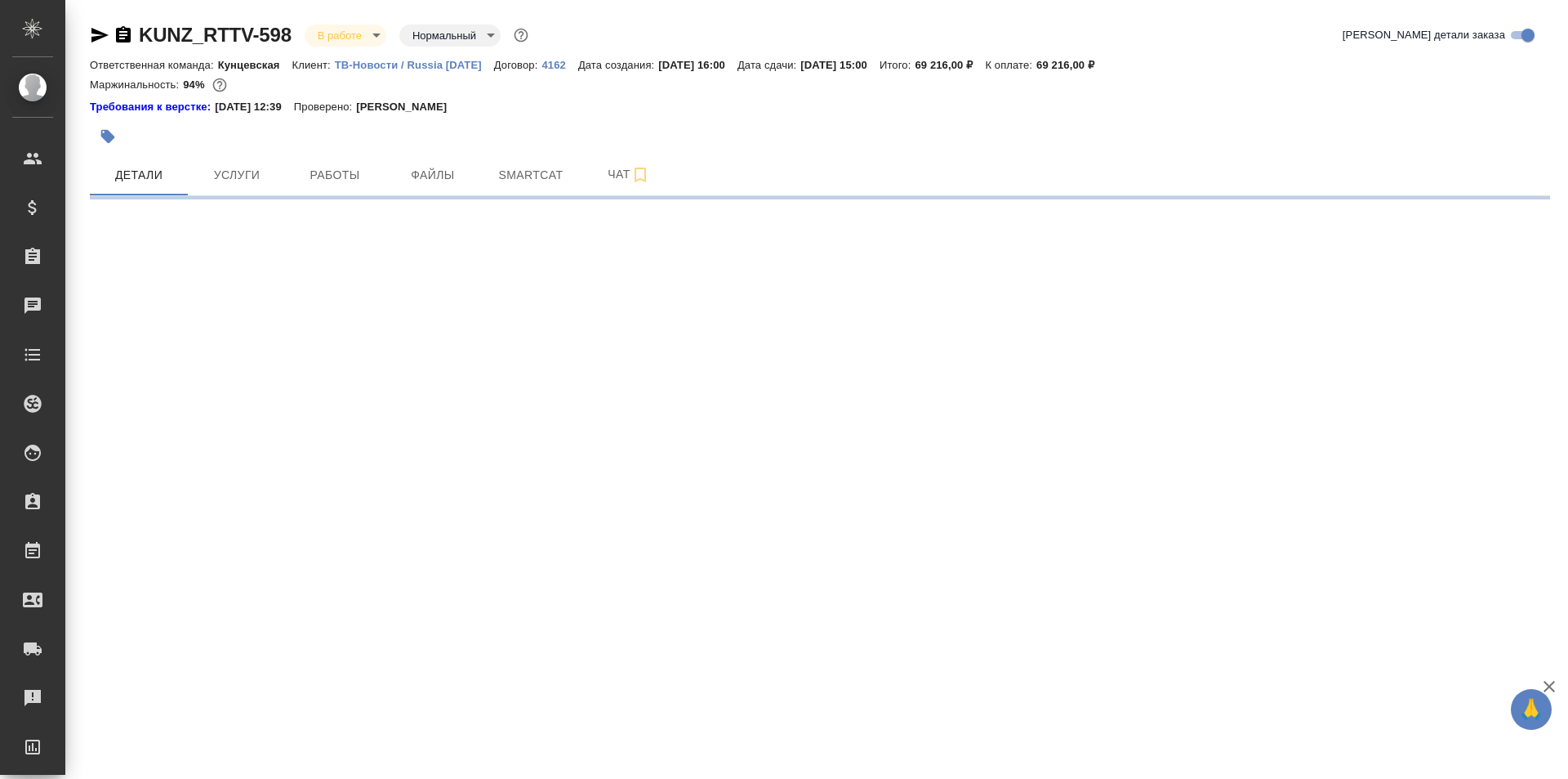
select select "RU"
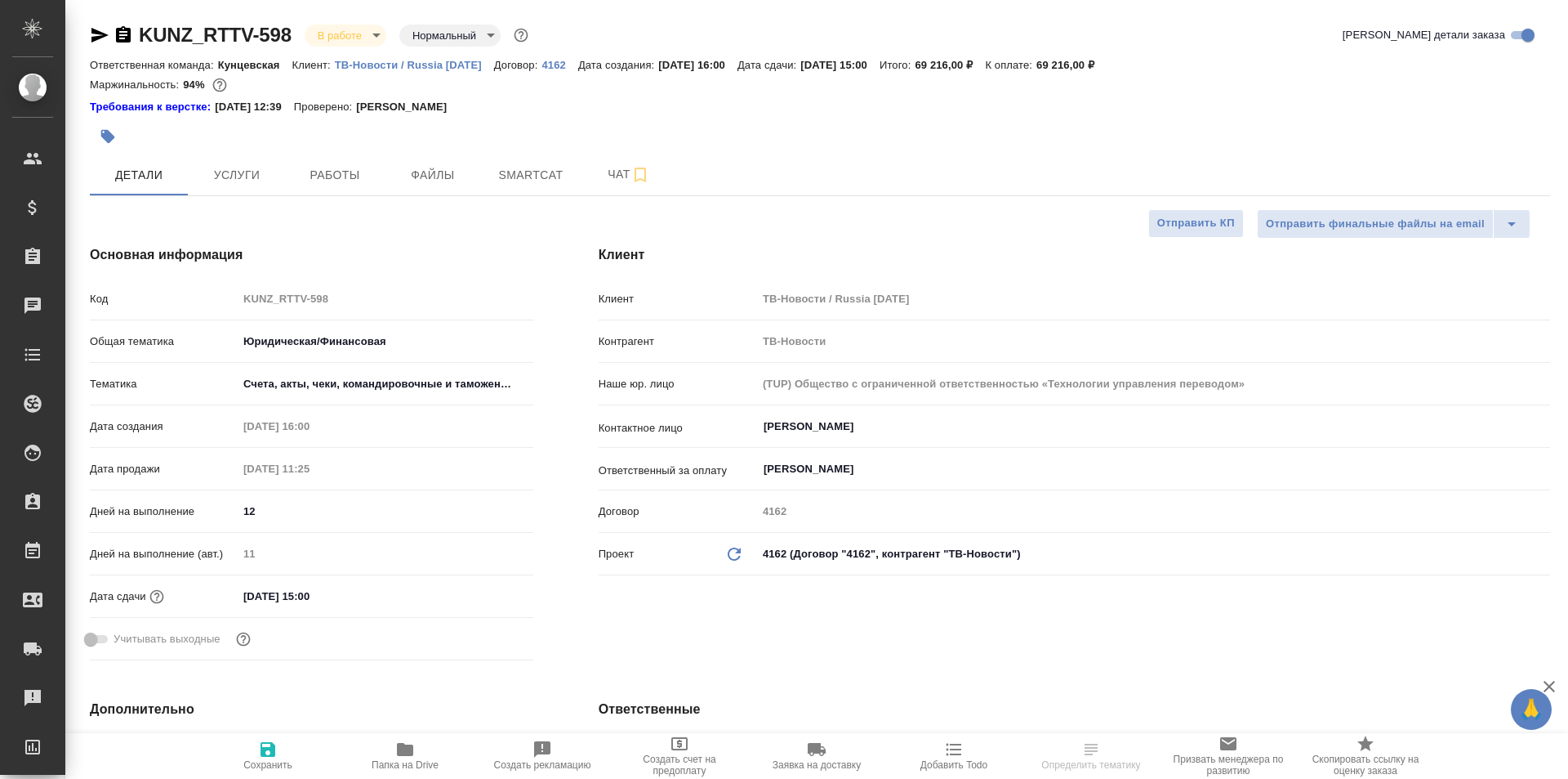
type textarea "x"
type input "[PERSON_NAME]"
type textarea "x"
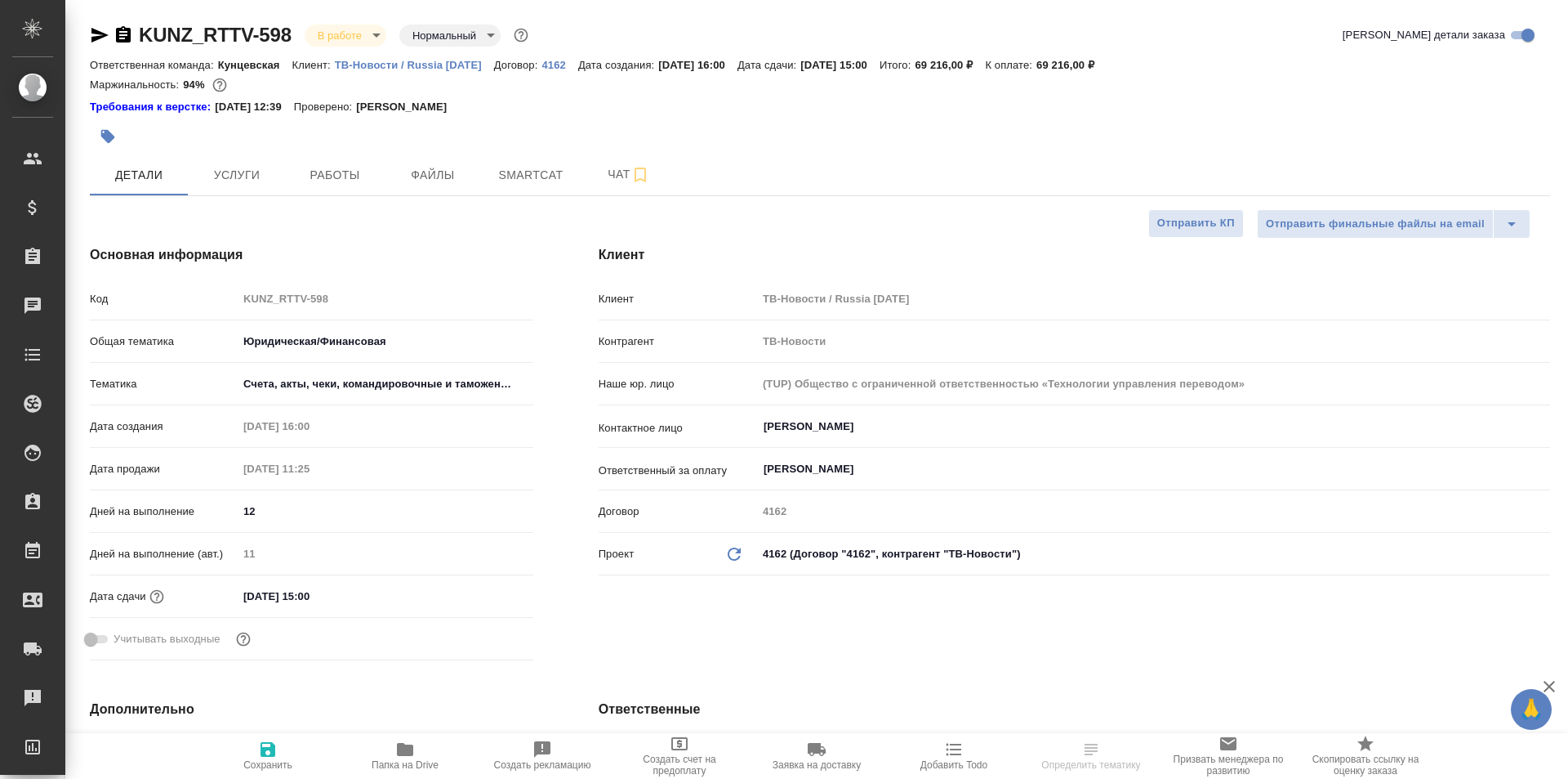
type textarea "x"
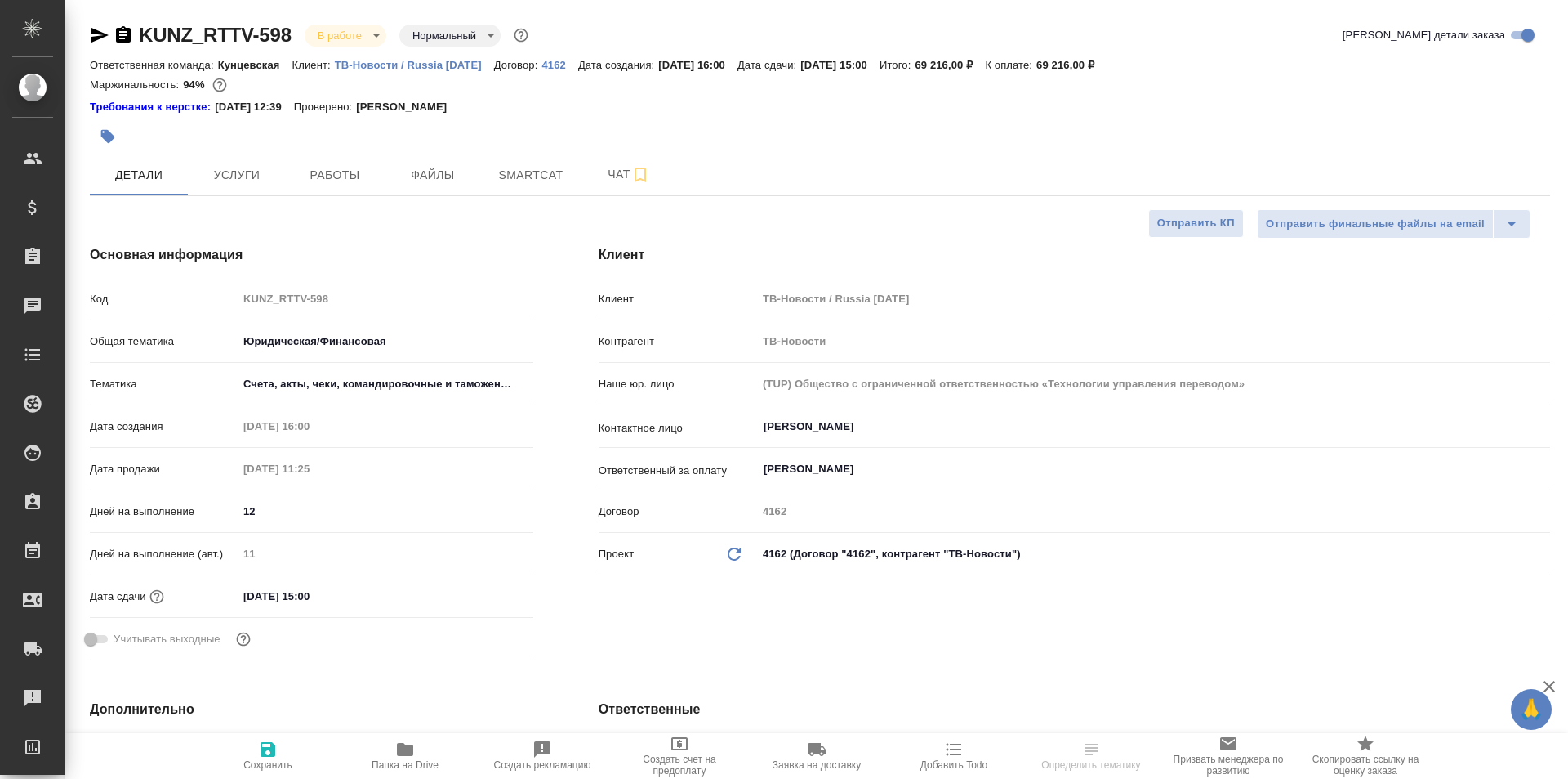
type textarea "x"
click at [346, 175] on span "Работы" at bounding box center [334, 175] width 78 height 21
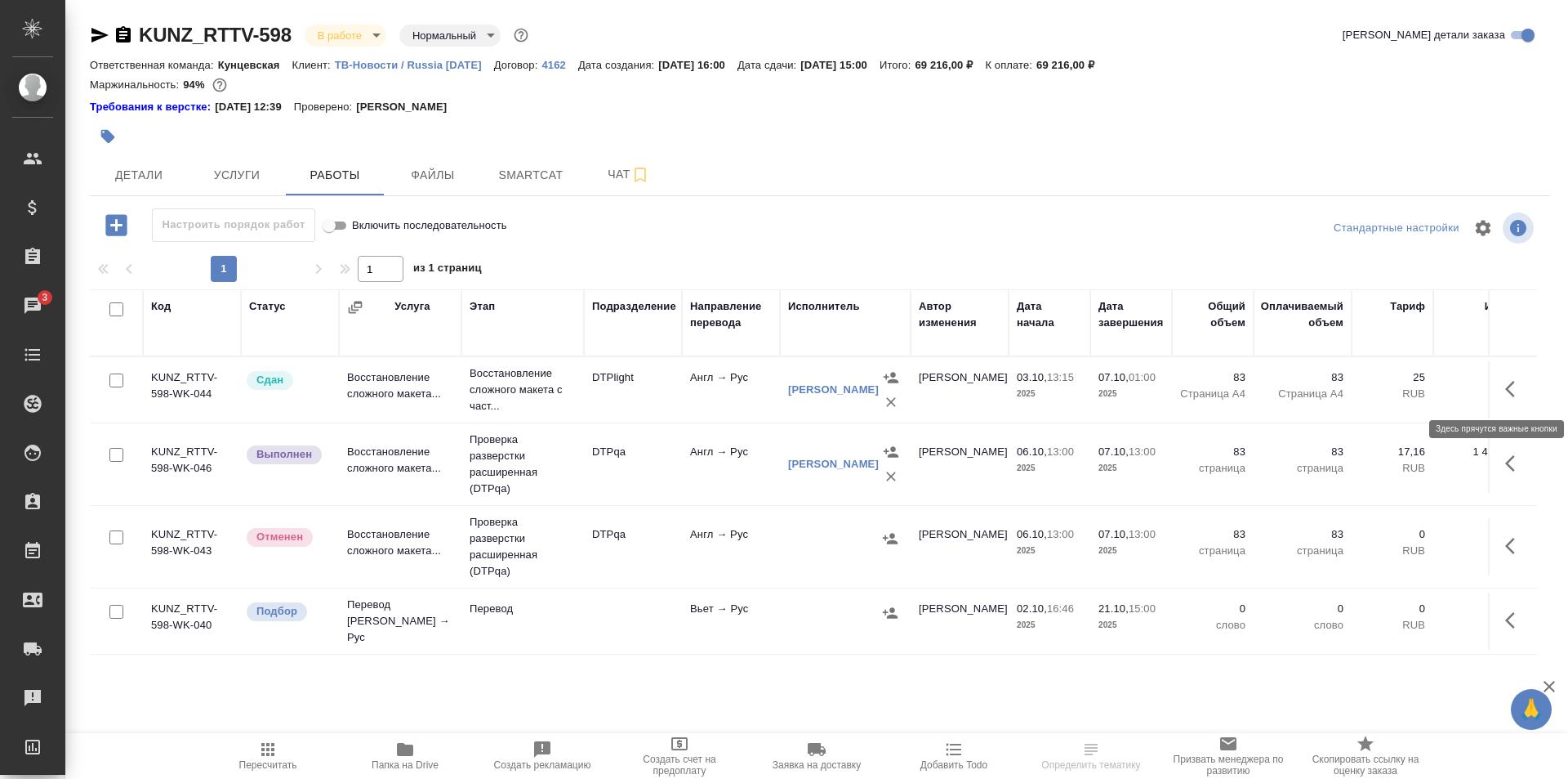
click at [1505, 390] on icon "button" at bounding box center [1515, 390] width 20 height 20
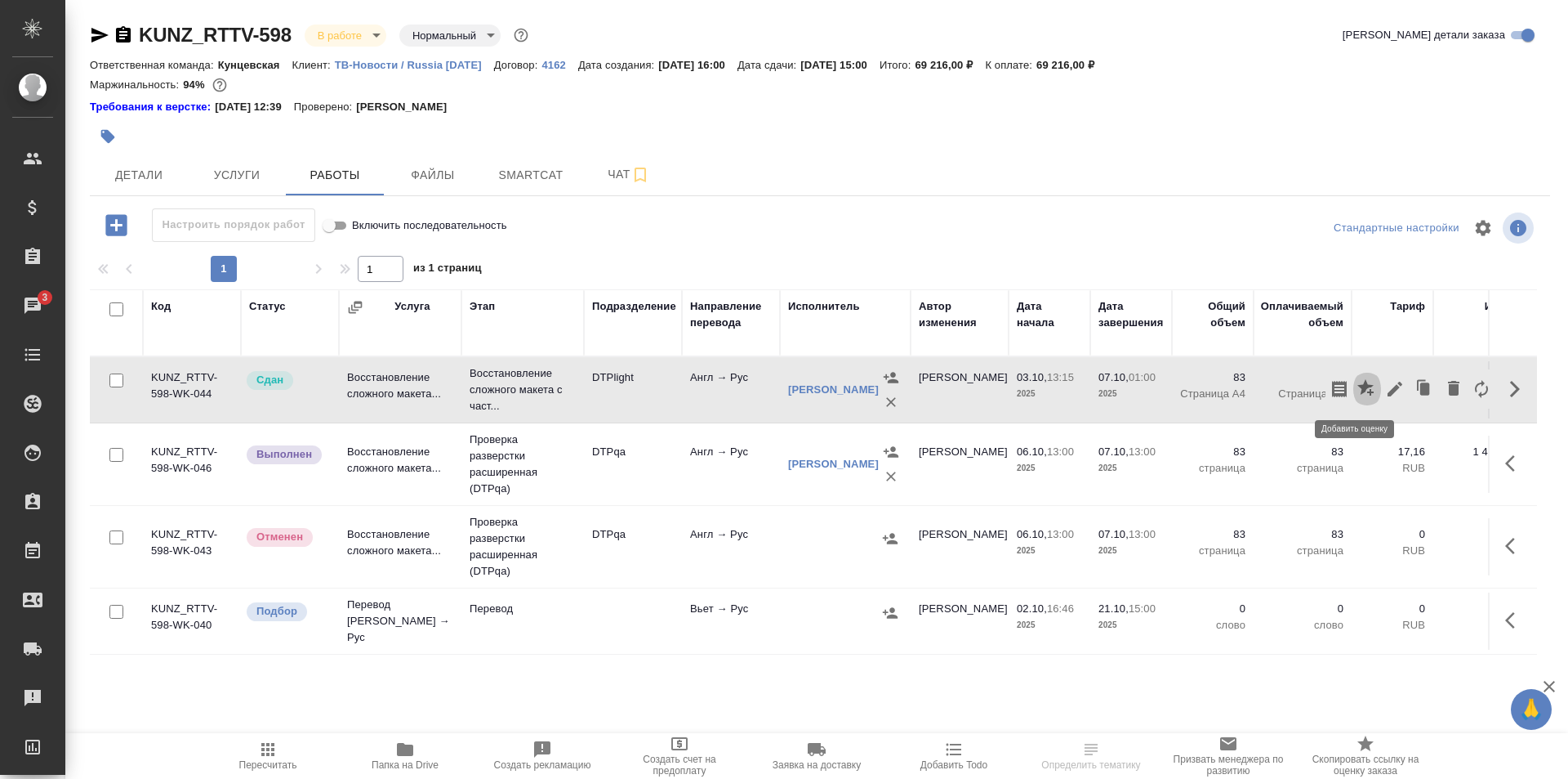
click at [1358, 386] on icon "button" at bounding box center [1366, 388] width 17 height 17
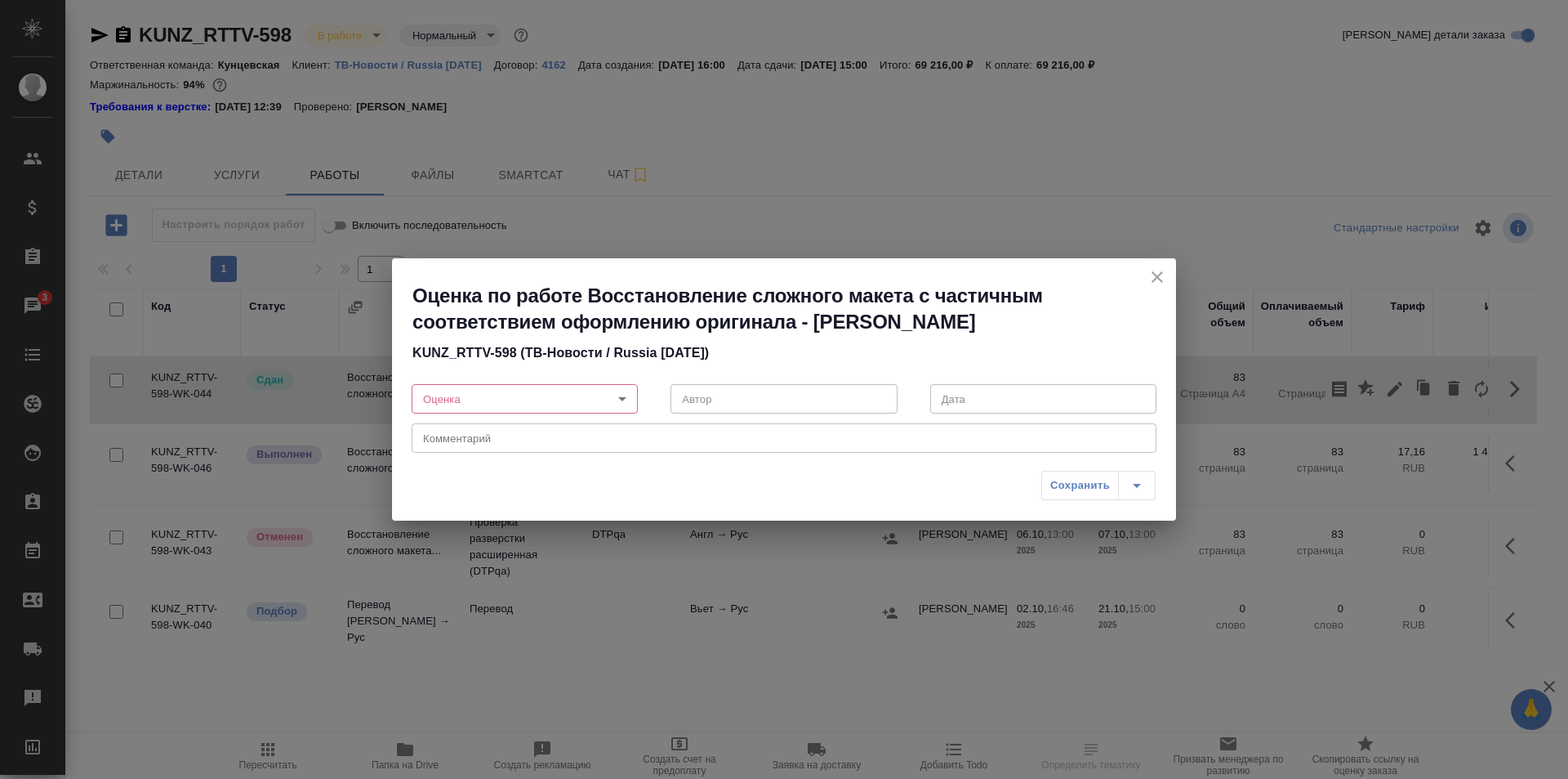
click at [555, 396] on body "🙏 .cls-1 fill:#fff; AWATERA Ismagilova Diana Клиенты Спецификации Заказы 3 Чаты…" at bounding box center [784, 390] width 1568 height 779
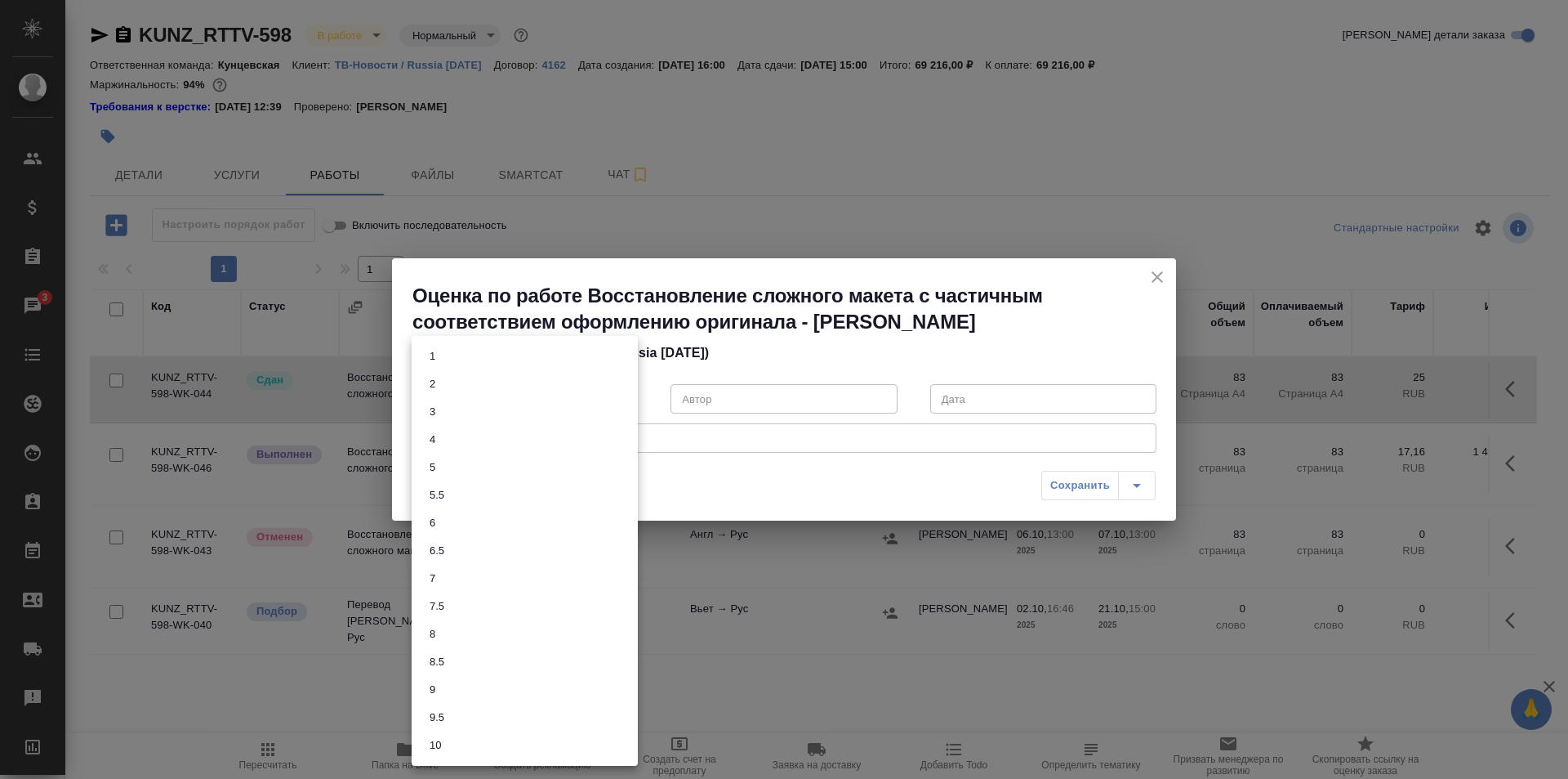
click at [461, 568] on li "7" at bounding box center [525, 578] width 226 height 27
type input "7"
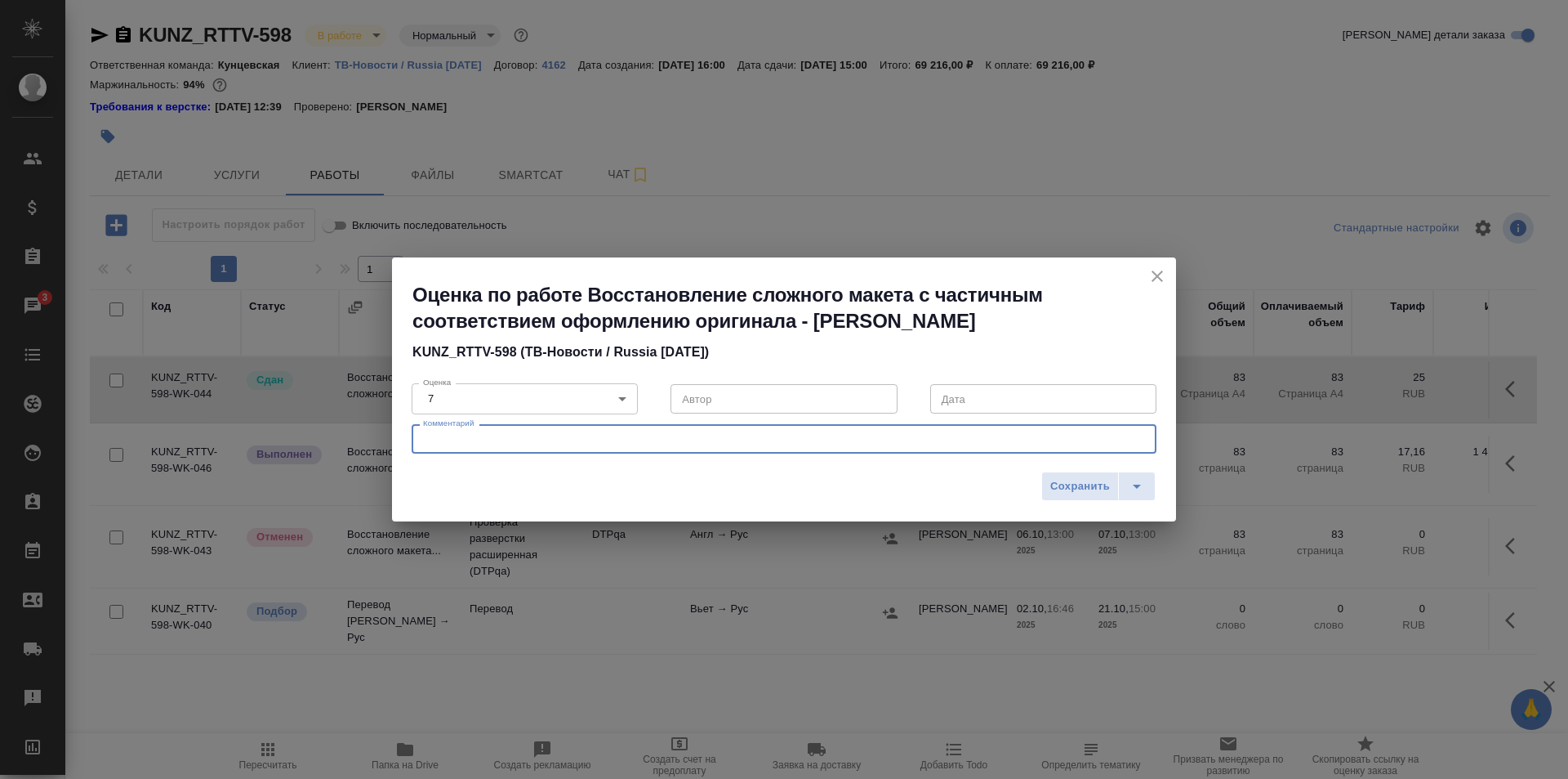
click at [499, 444] on textarea at bounding box center [784, 439] width 722 height 12
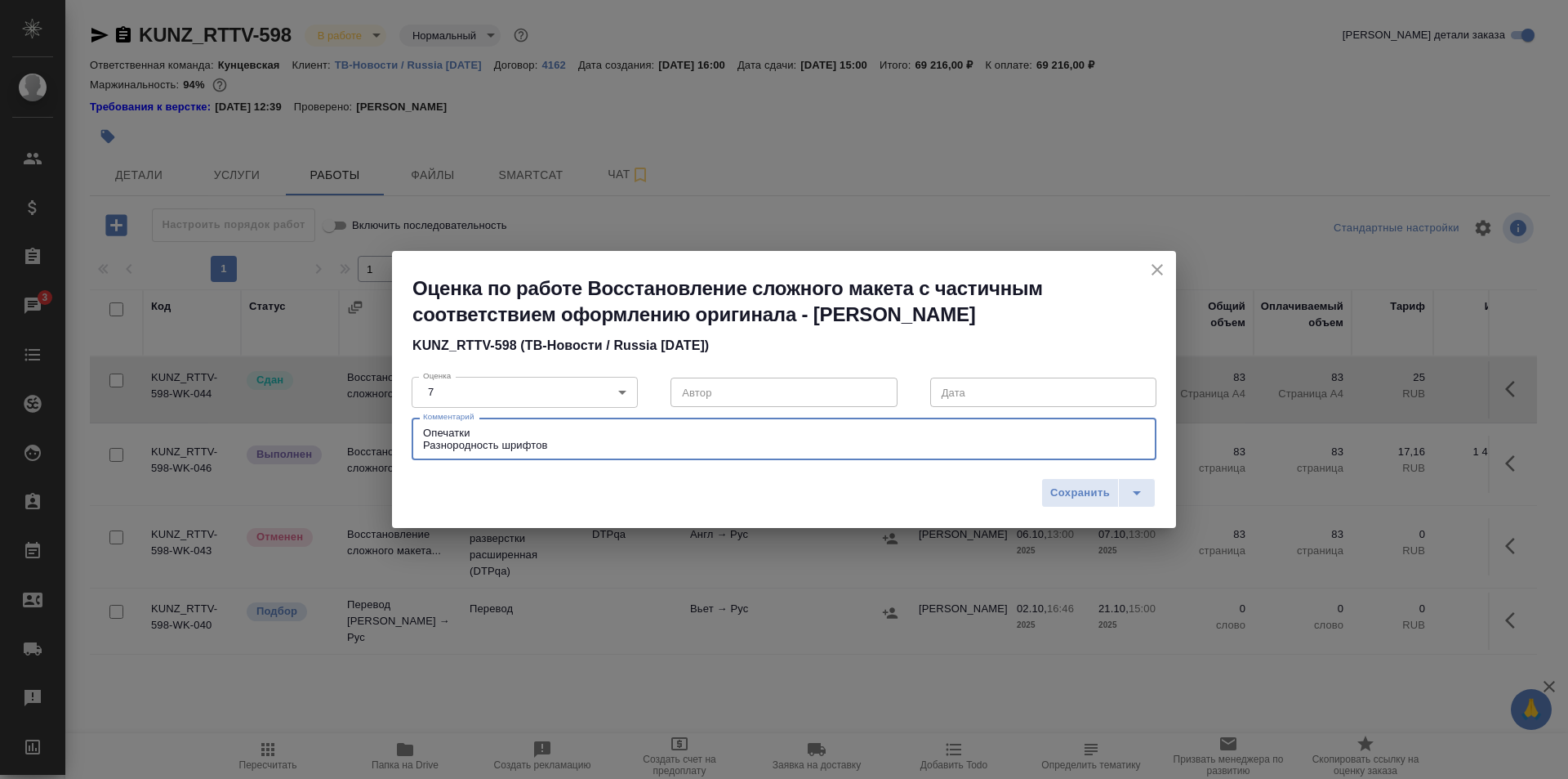
type textarea "Опечатки Разнородность шрифтов"
click at [524, 389] on body "🙏 .cls-1 fill:#fff; AWATERA Ismagilova Diana Клиенты Спецификации Заказы 3 Чаты…" at bounding box center [784, 390] width 1568 height 779
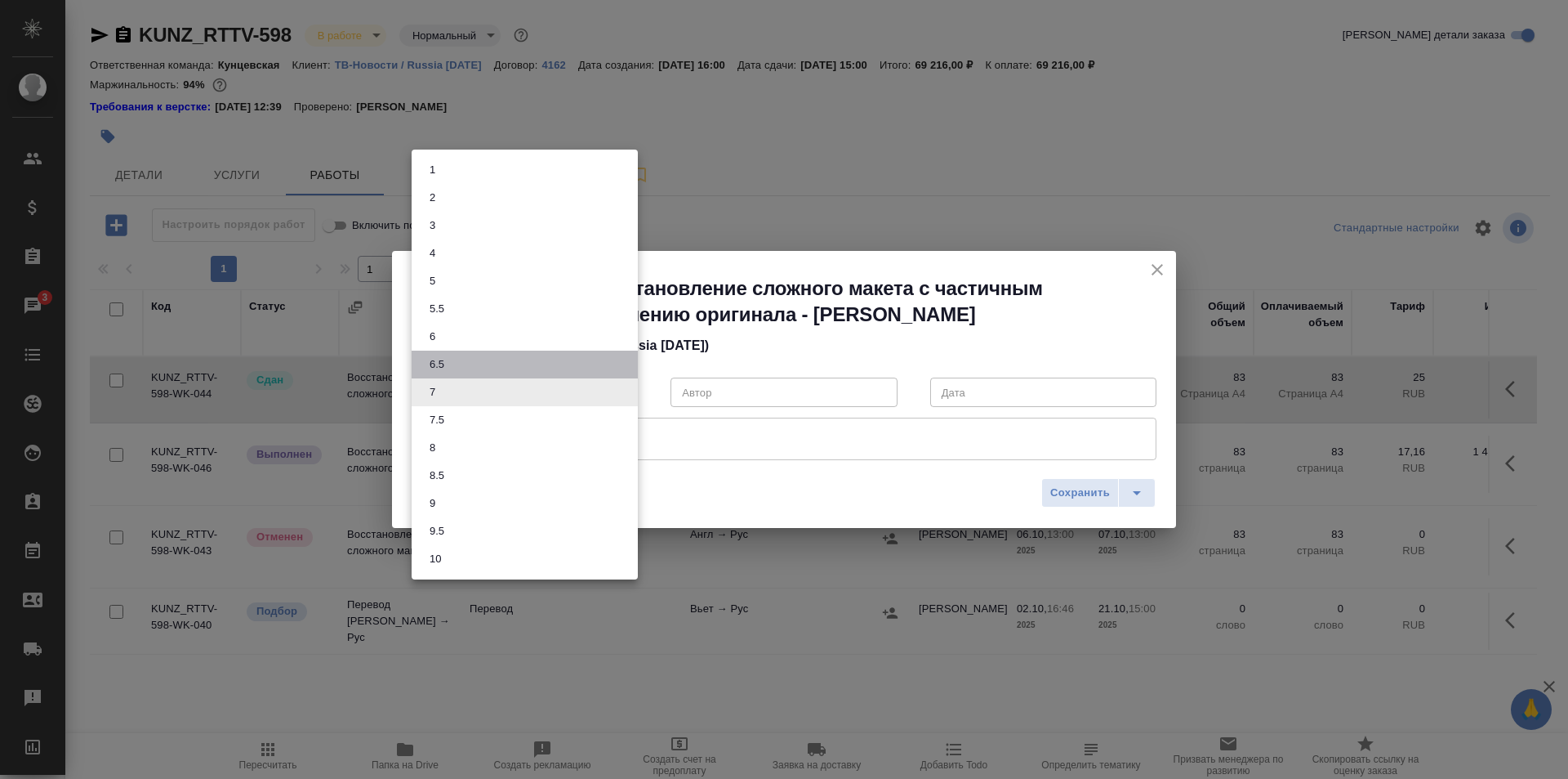
click at [451, 365] on li "6.5" at bounding box center [525, 364] width 226 height 27
type input "6.5"
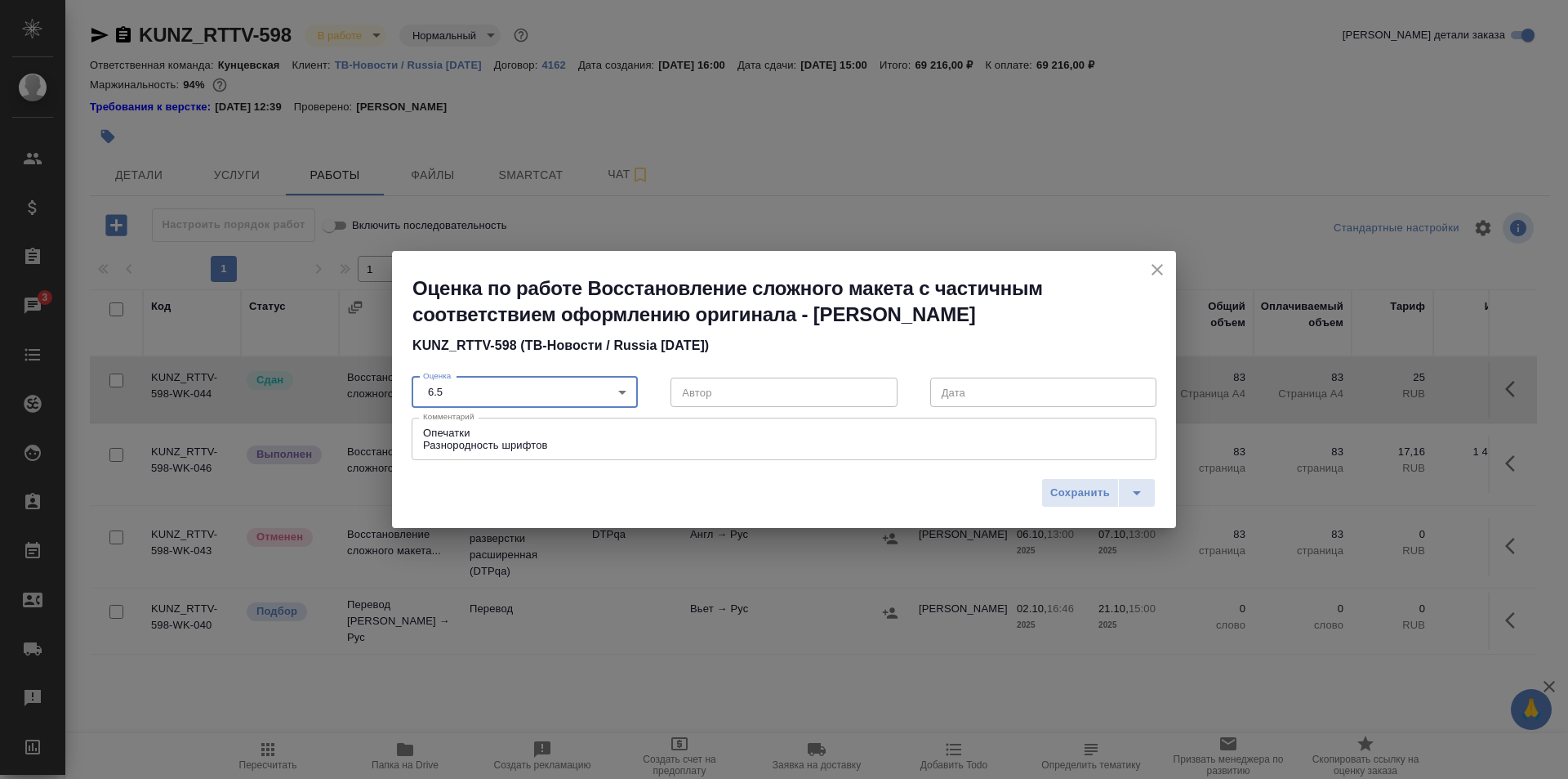
click at [570, 445] on textarea "Опечатки Разнородность шрифтов" at bounding box center [784, 439] width 722 height 25
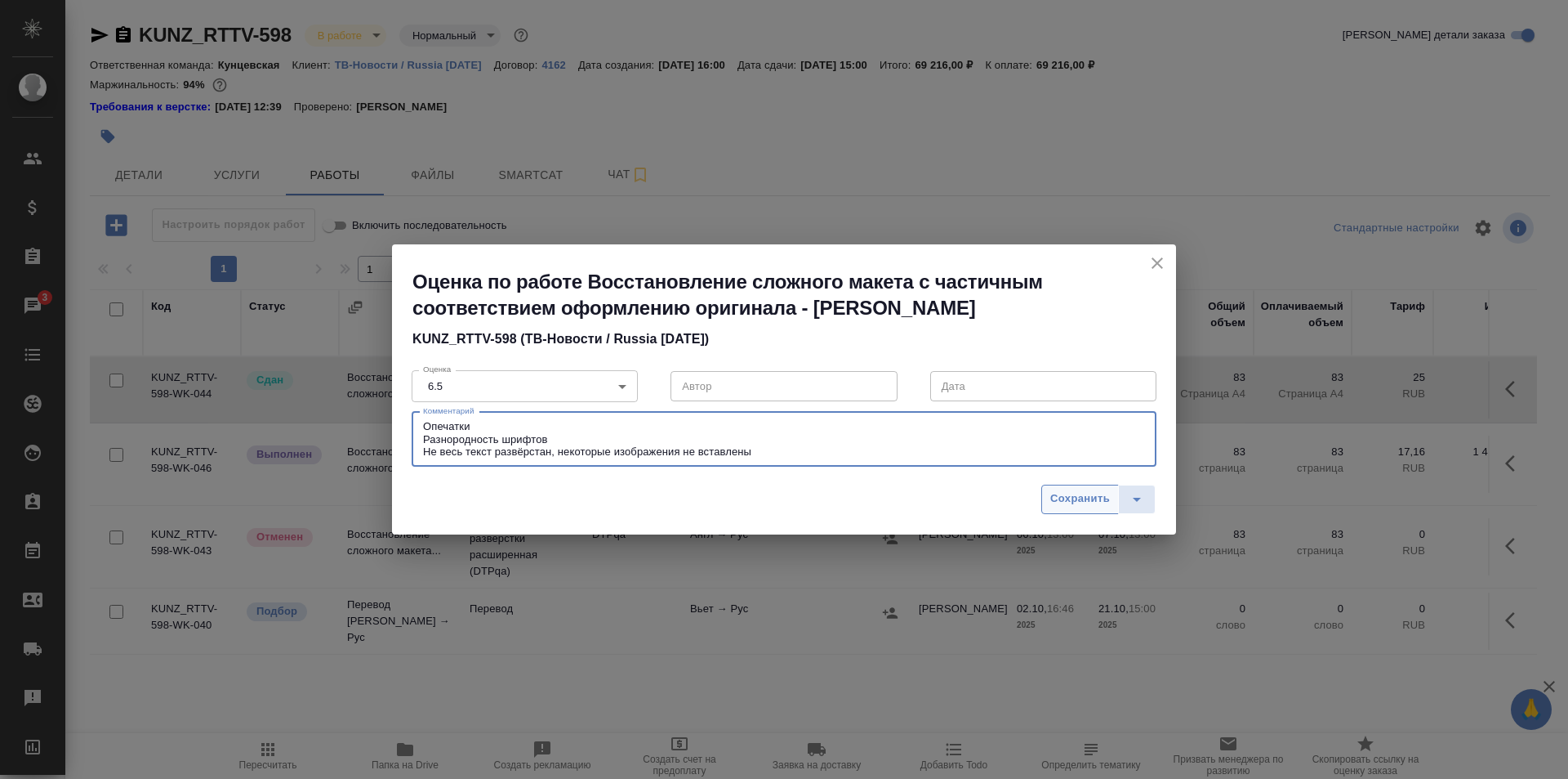
type textarea "Опечатки Разнородность шрифтов Не весь текст развёрстан, некоторые изображения …"
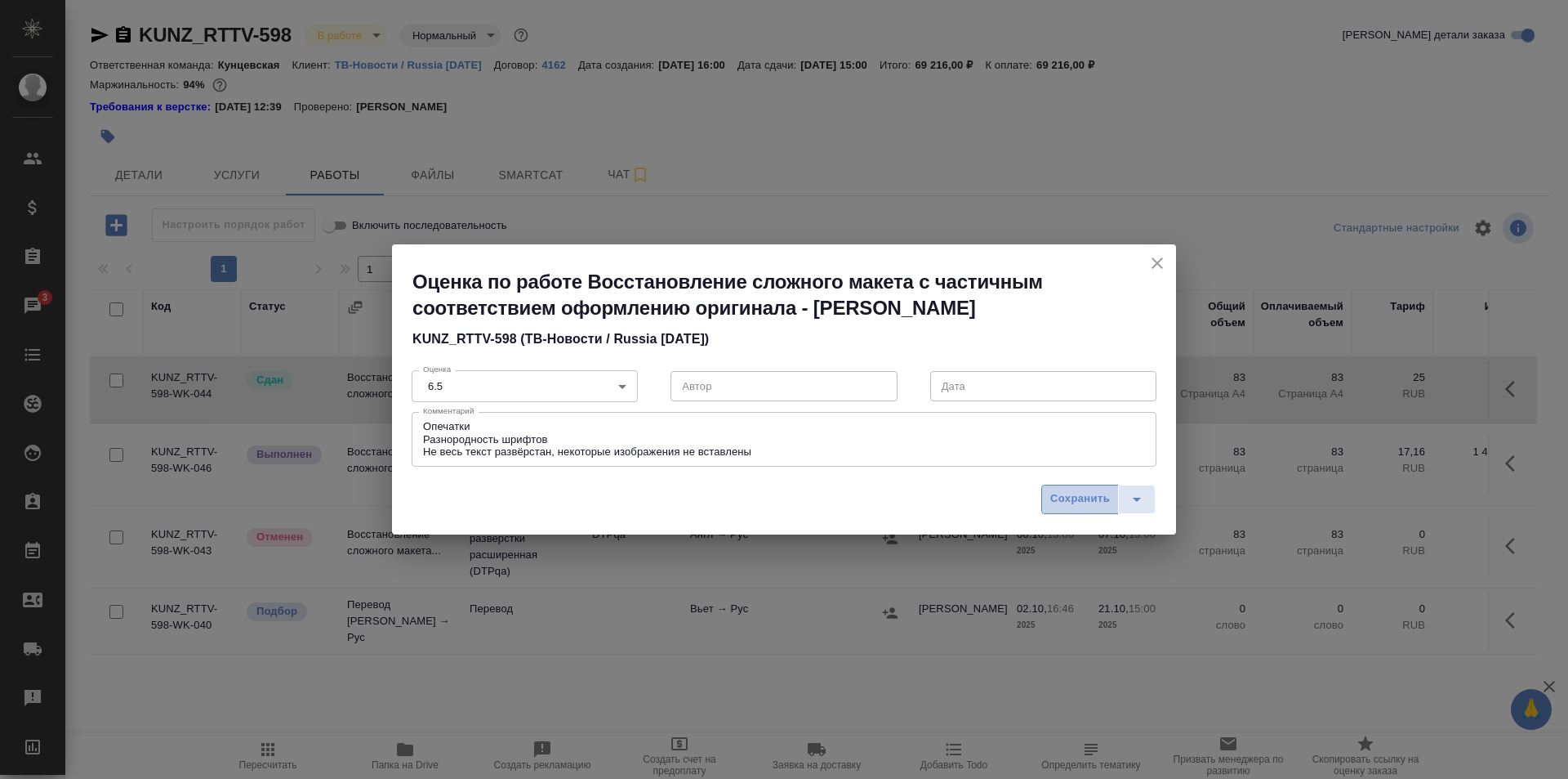
click at [1085, 504] on span "Сохранить" at bounding box center [1080, 499] width 60 height 19
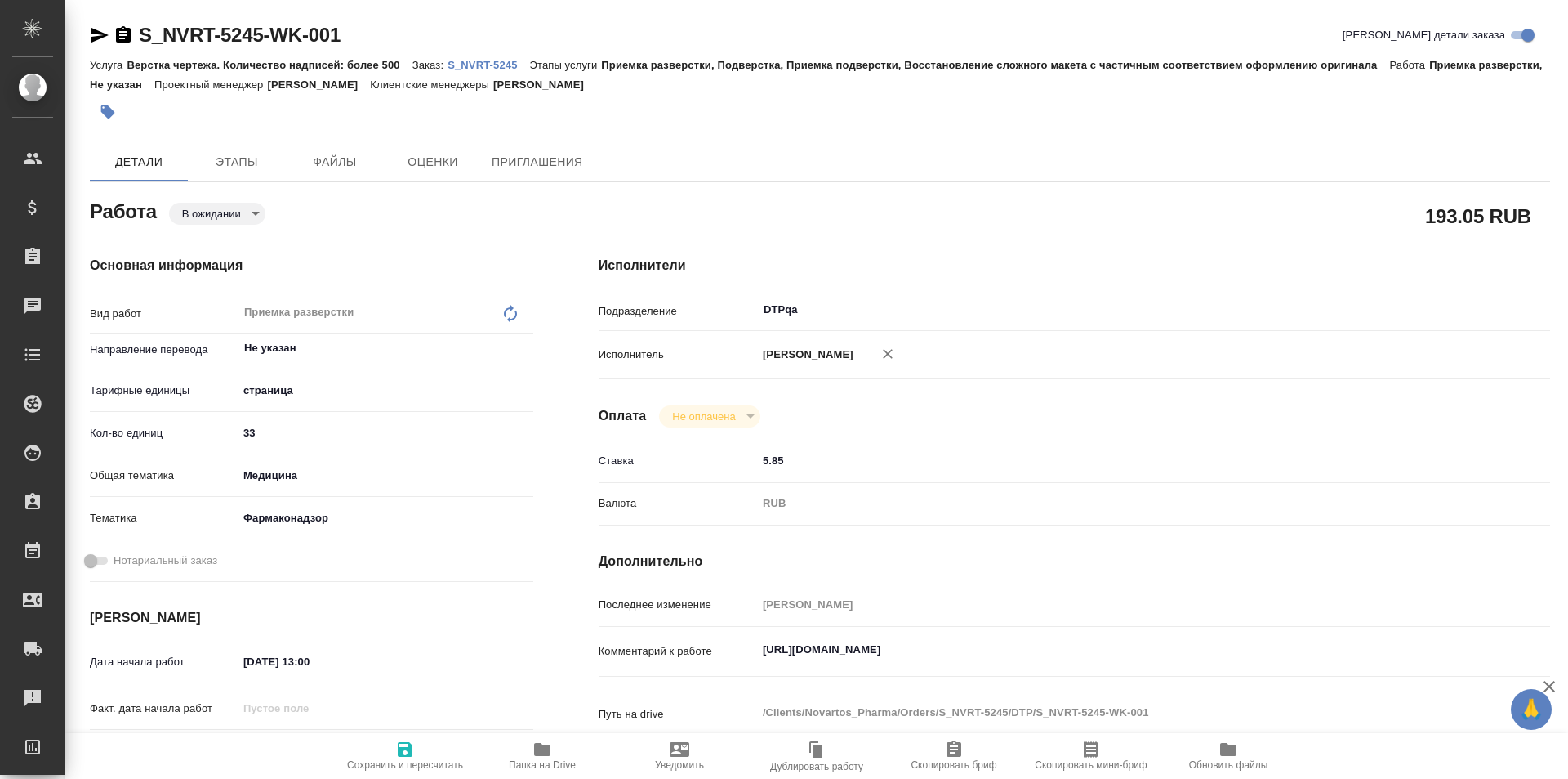
type textarea "x"
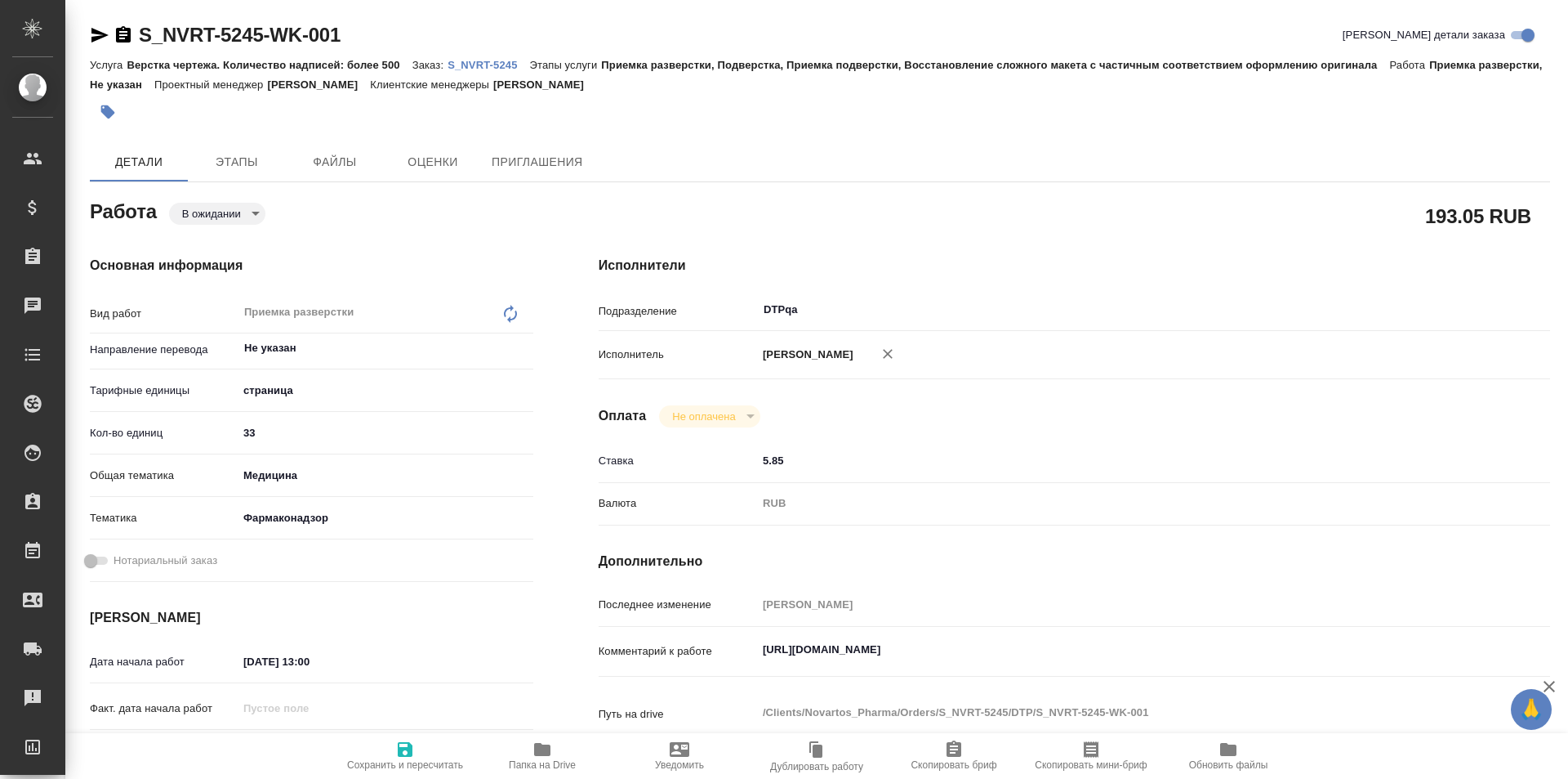
type textarea "x"
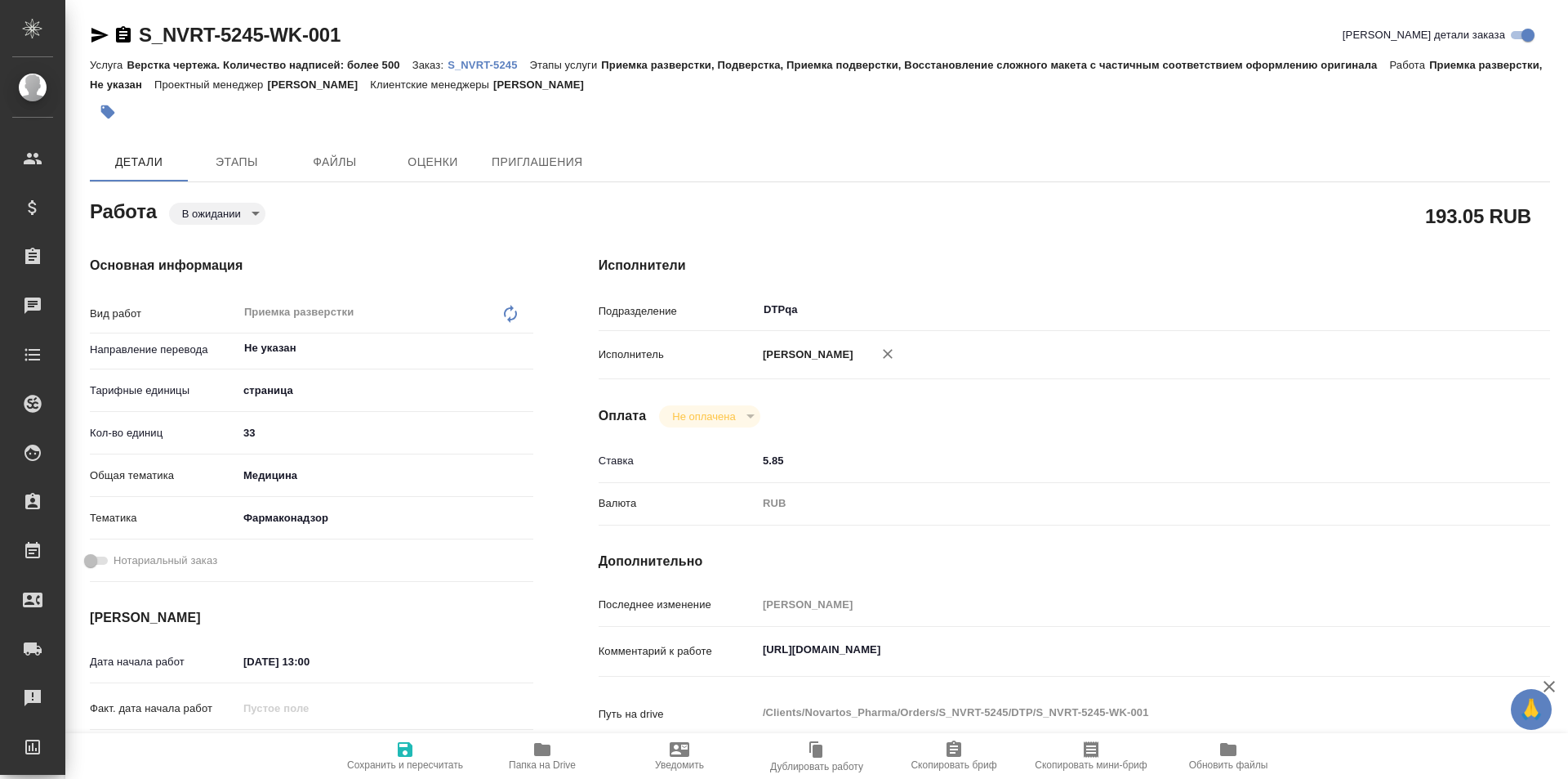
type textarea "x"
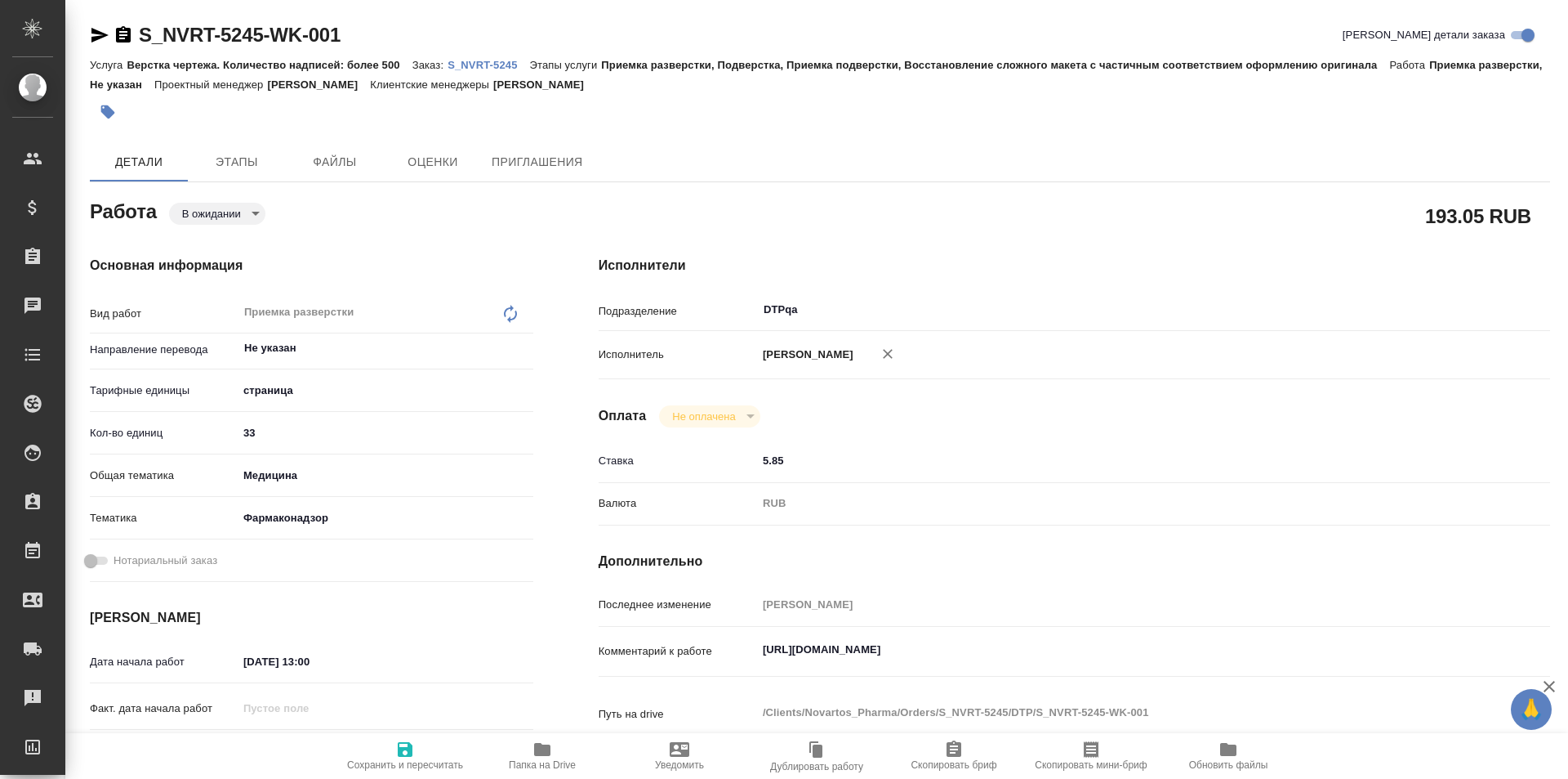
type textarea "x"
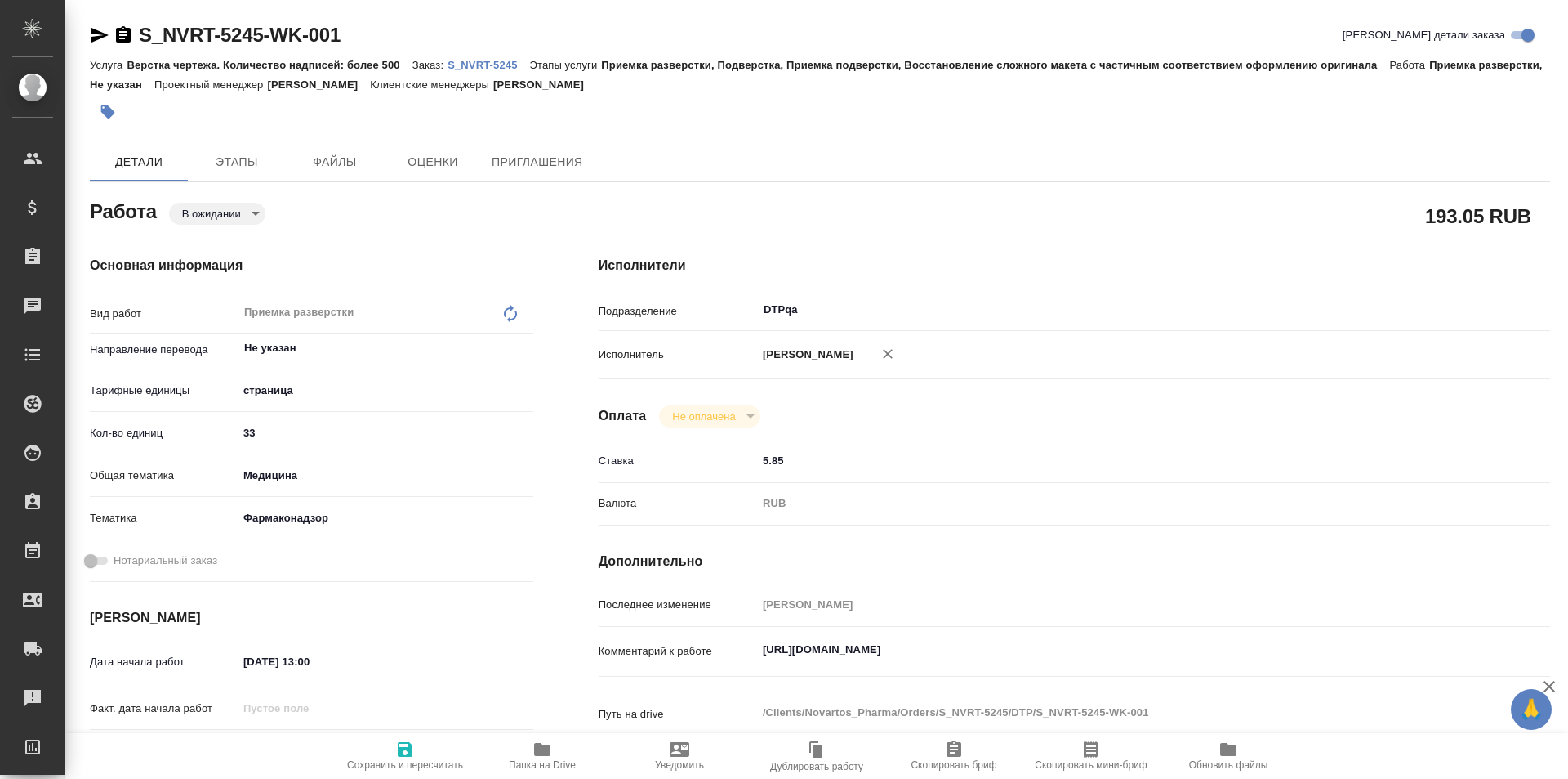
type textarea "x"
drag, startPoint x: 1104, startPoint y: 652, endPoint x: 675, endPoint y: 650, distance: 429.0
click at [676, 650] on div "Комментарий к работе [URL][DOMAIN_NAME] x" at bounding box center [1075, 652] width 952 height 37
type textarea "x"
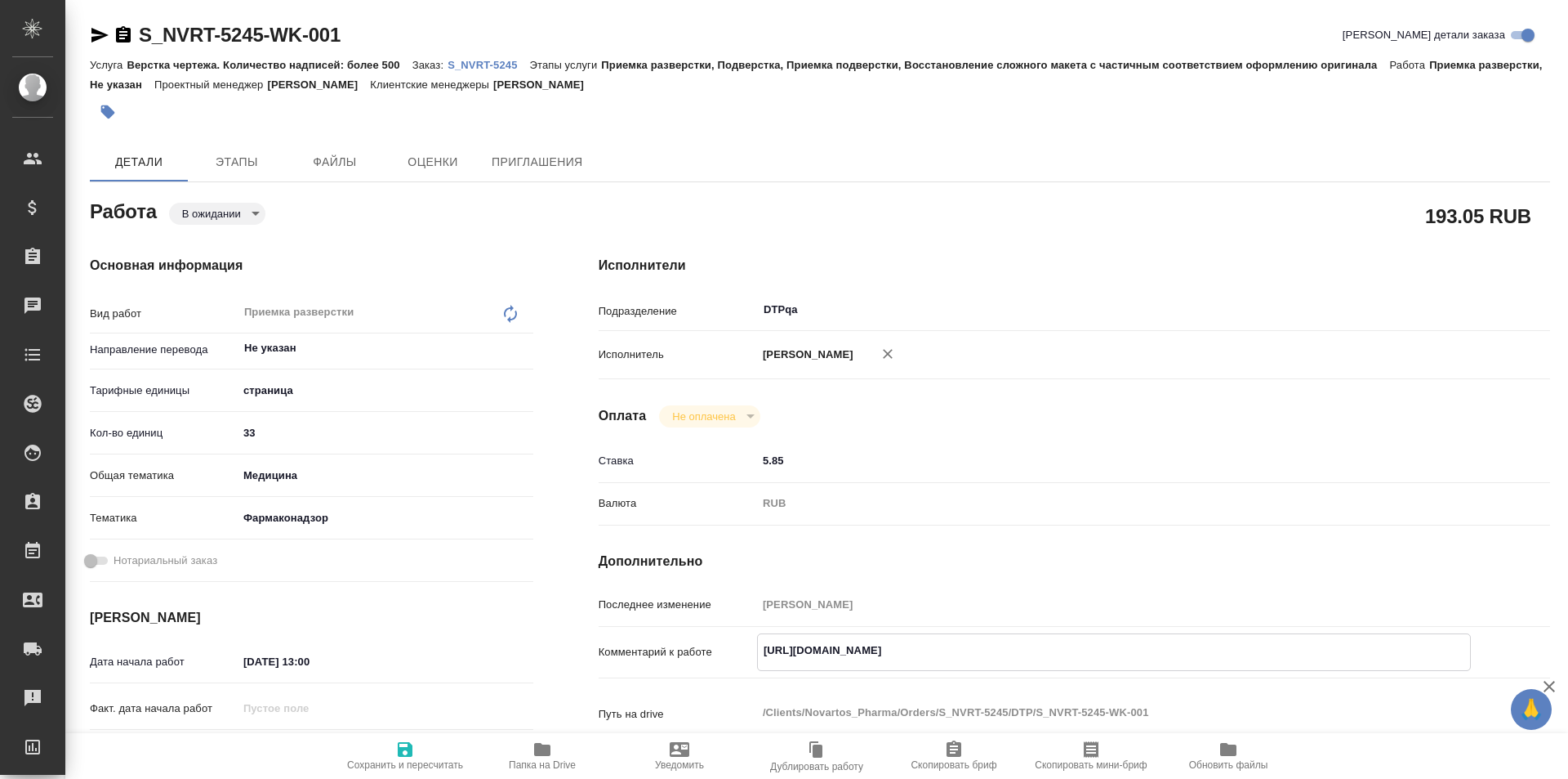
type textarea "x"
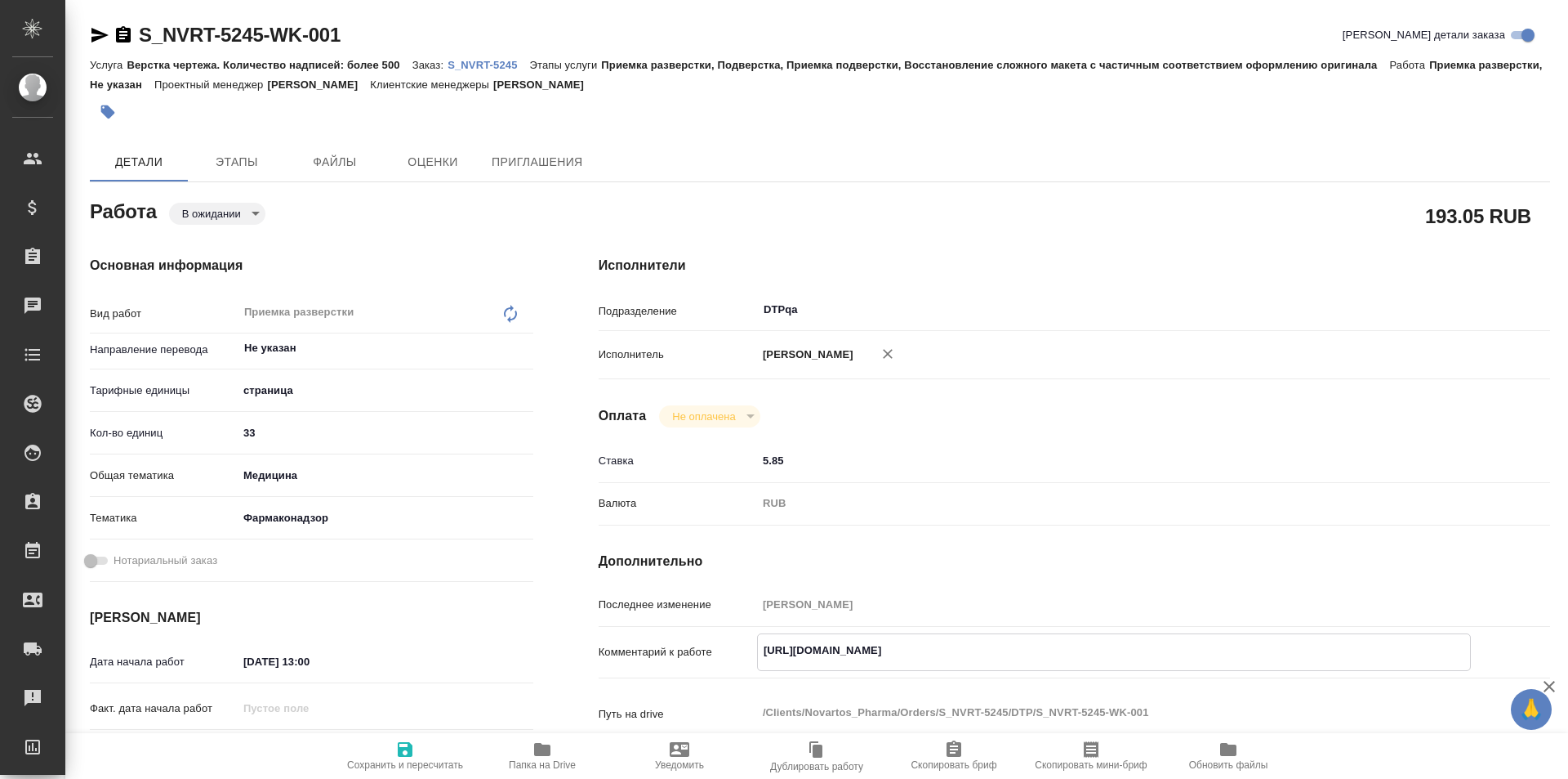
type textarea "x"
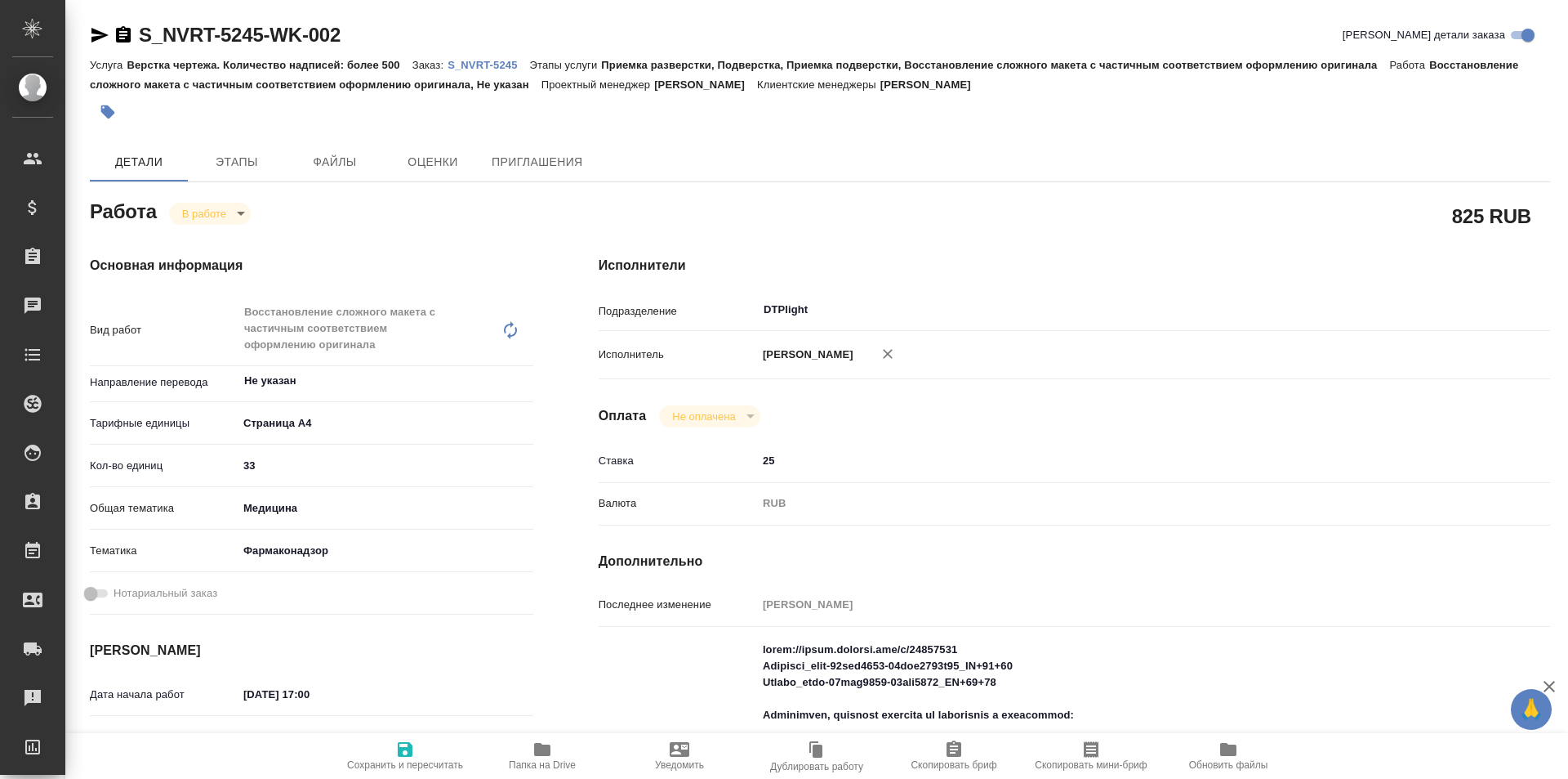
type textarea "x"
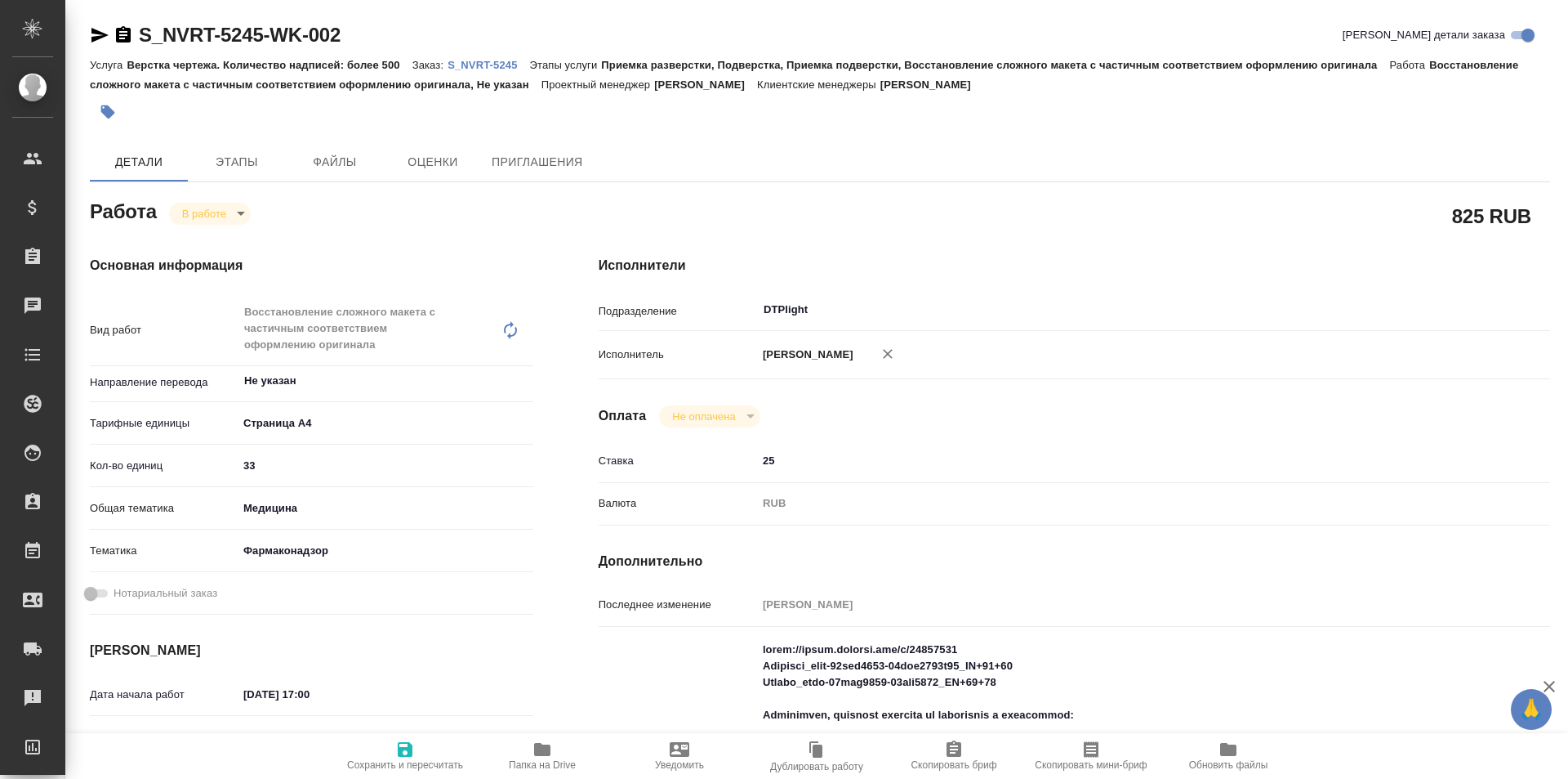
type textarea "x"
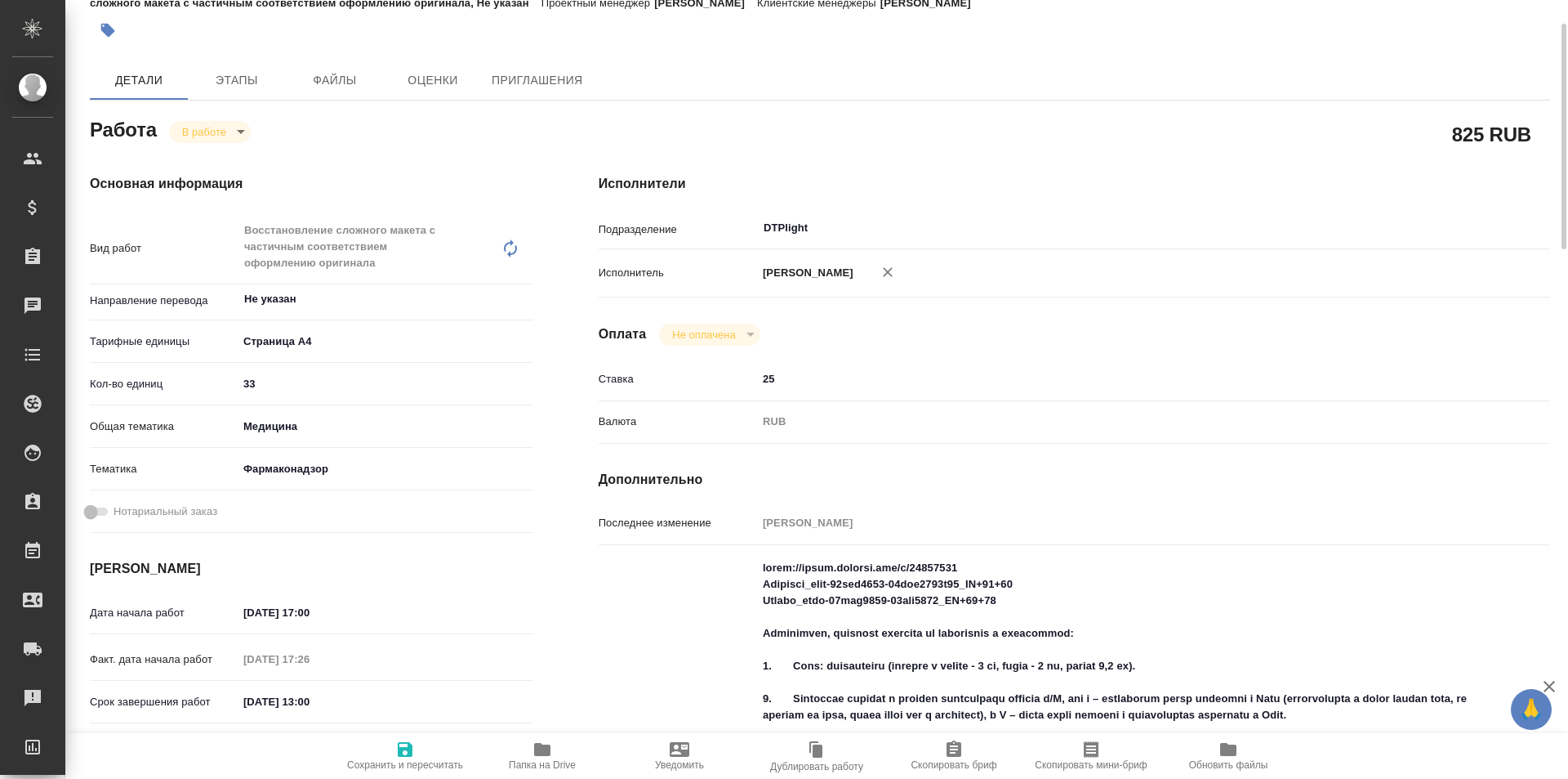
type textarea "x"
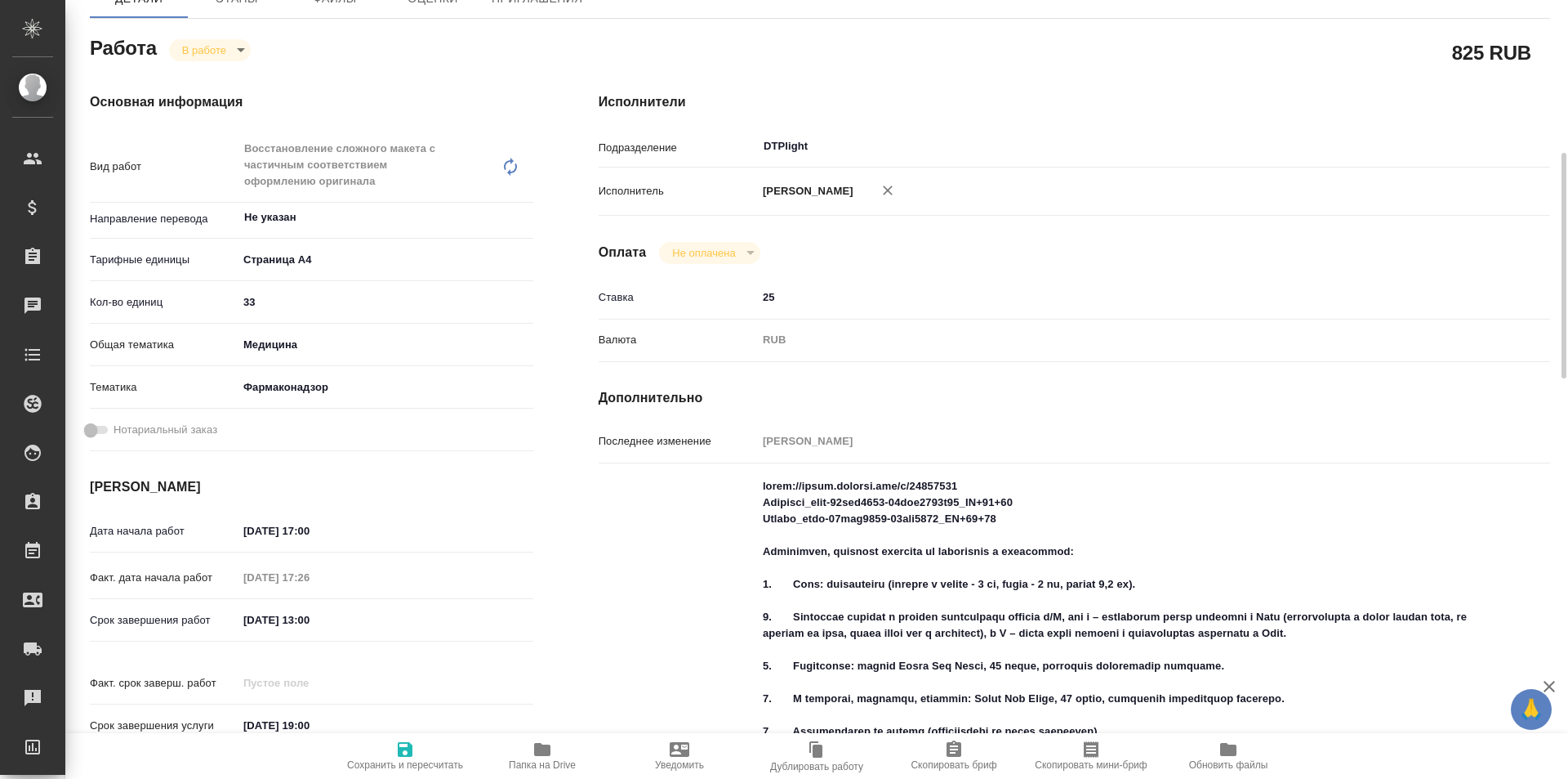
scroll to position [246, 0]
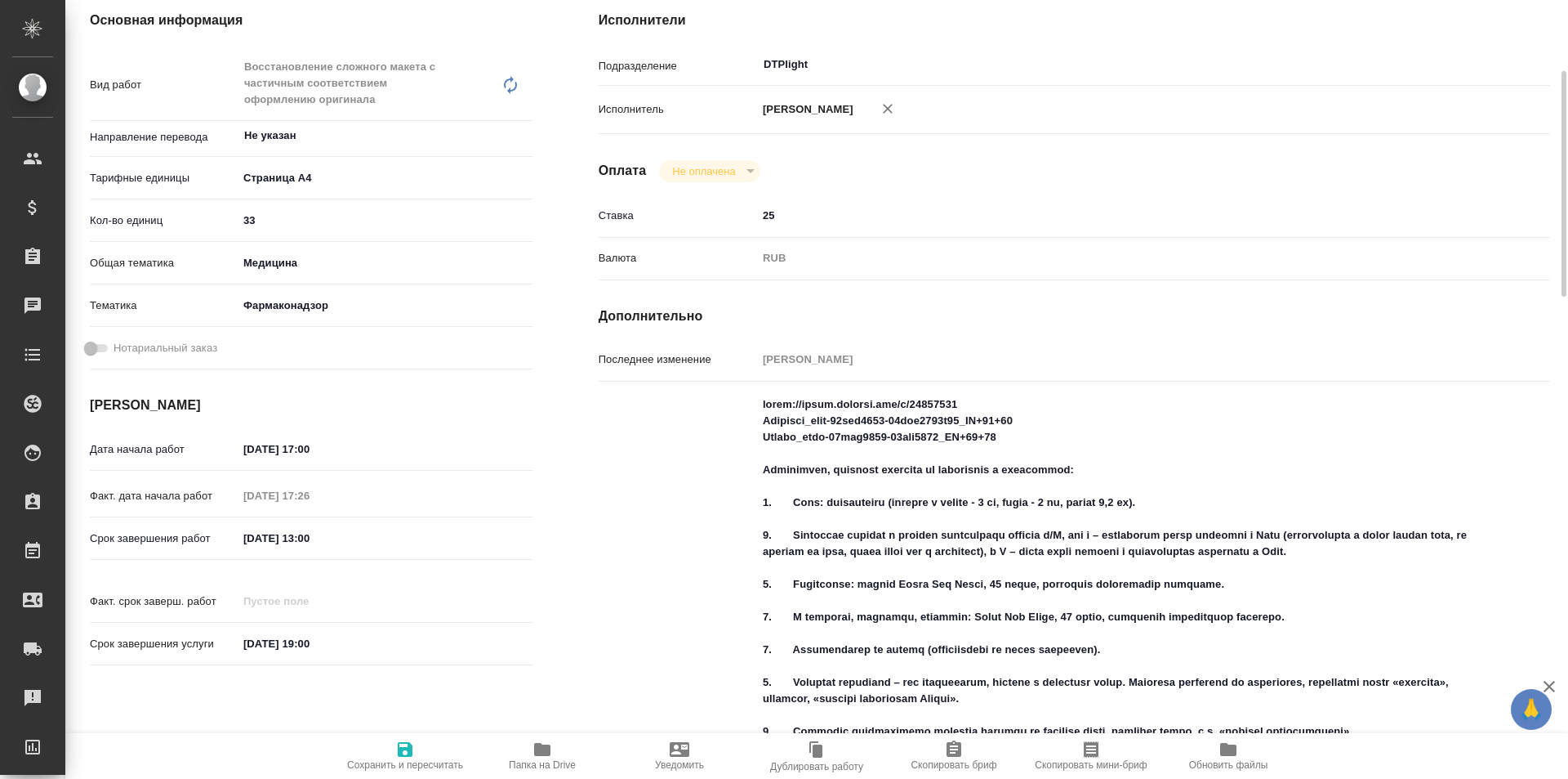
type textarea "x"
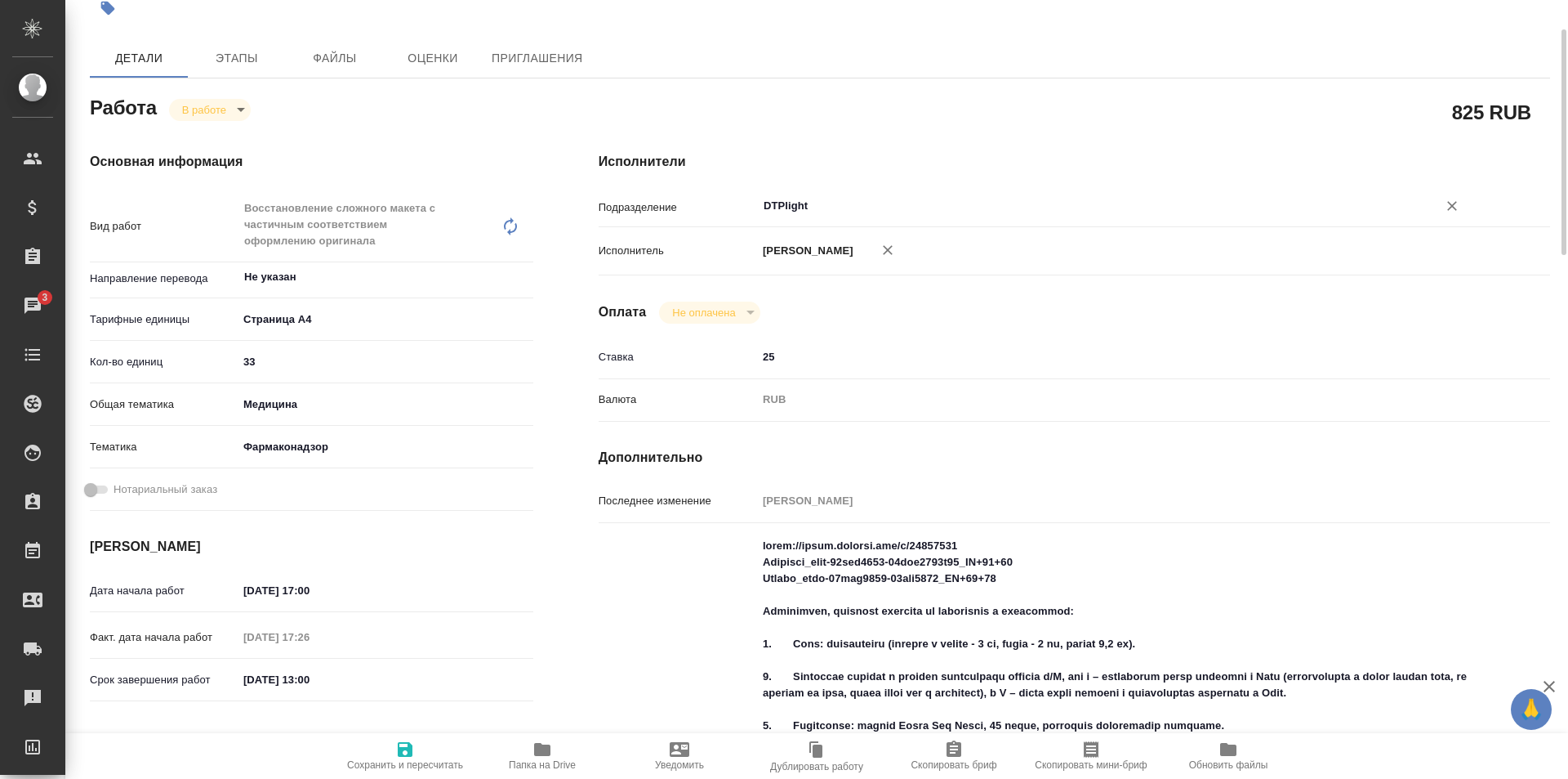
scroll to position [0, 0]
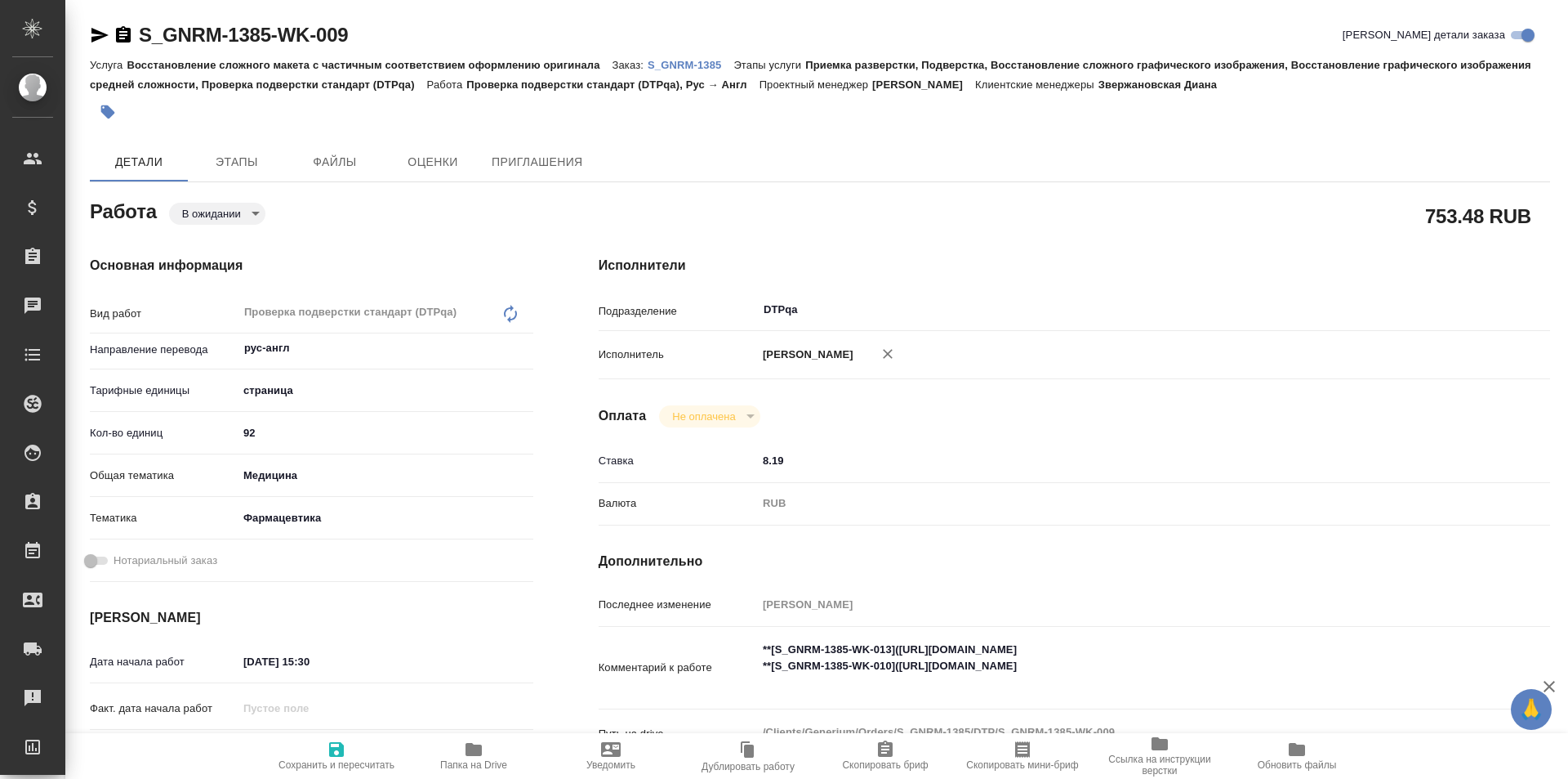
type textarea "x"
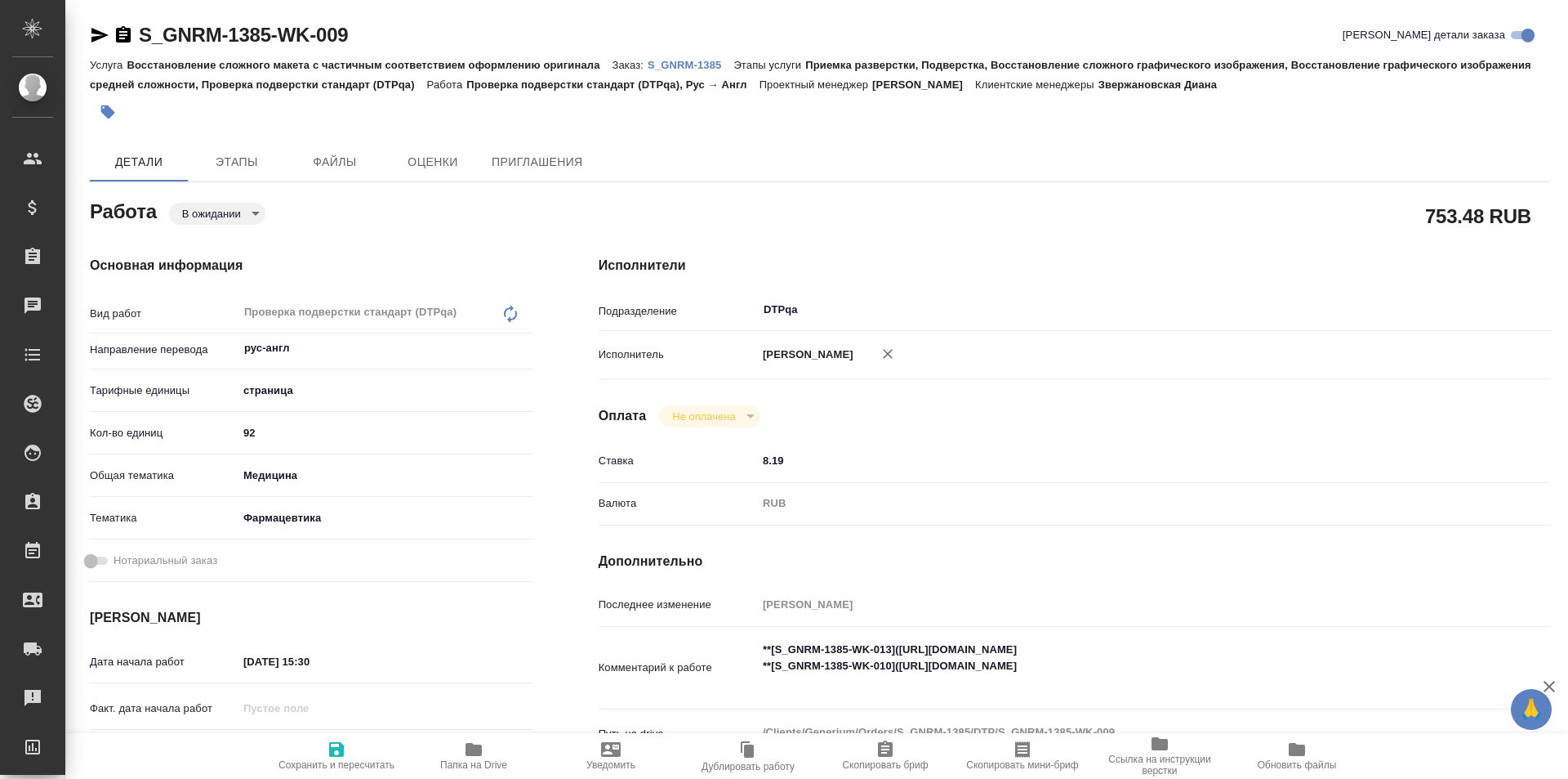
type textarea "x"
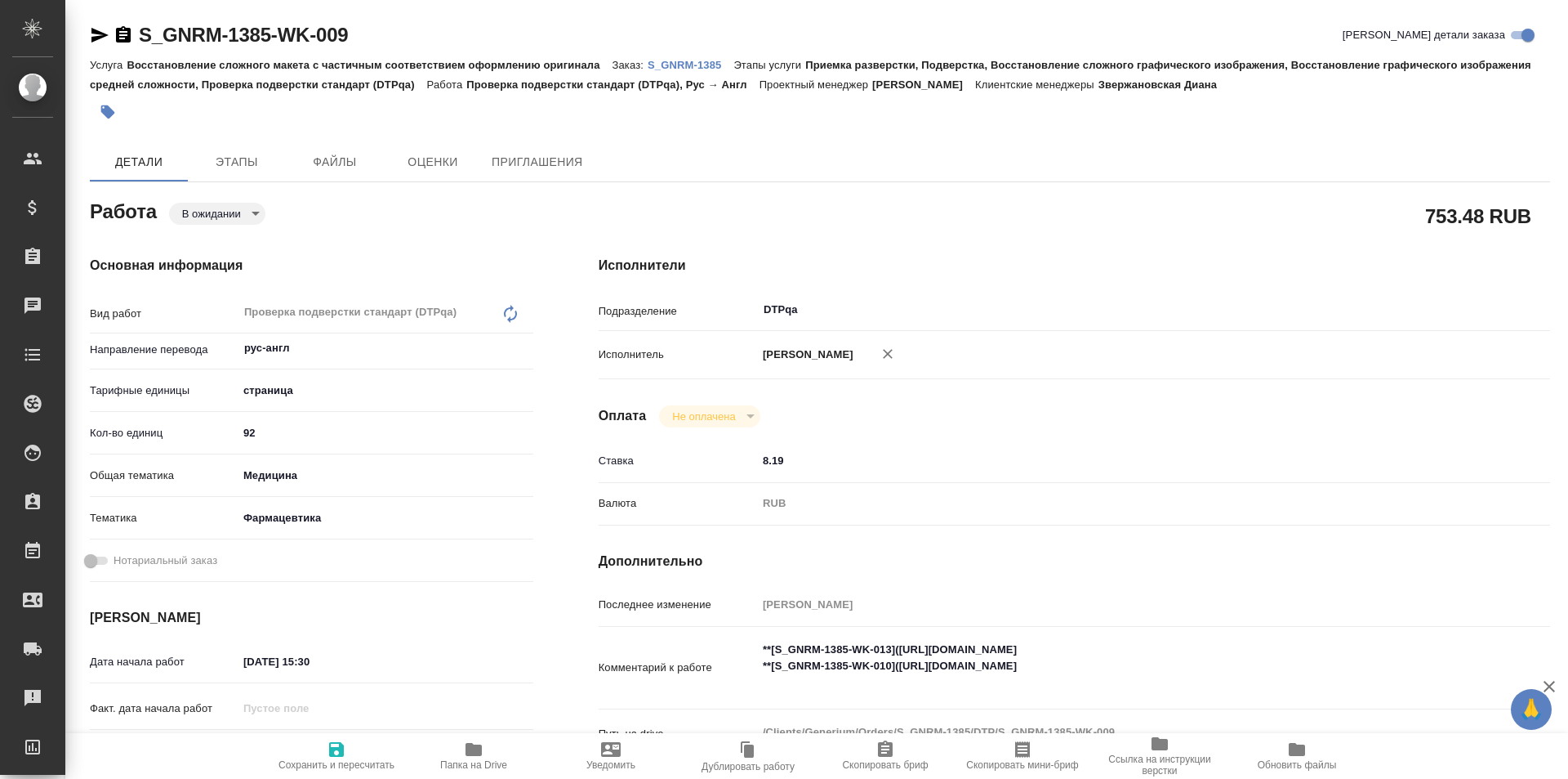
type textarea "x"
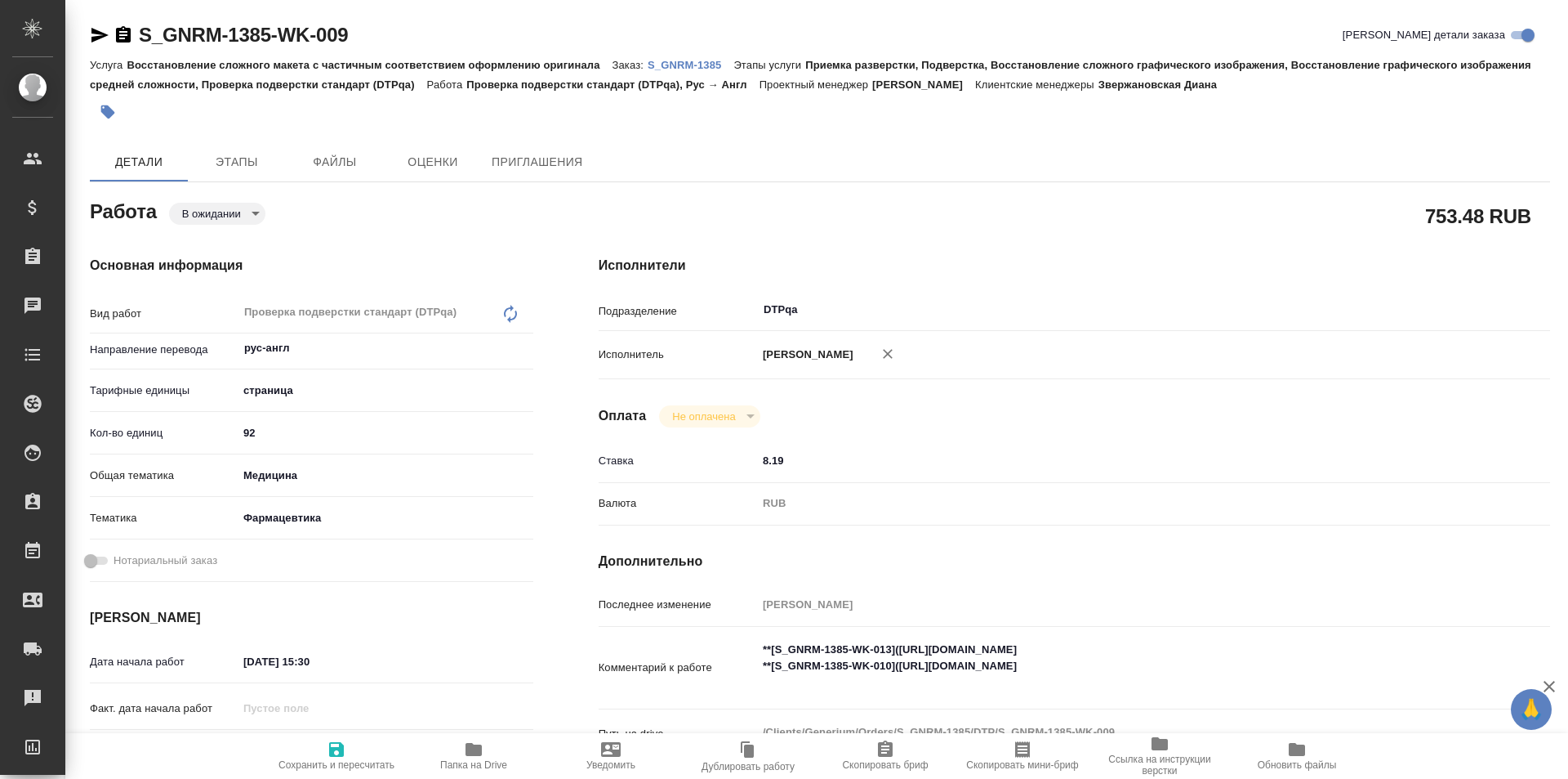
type textarea "x"
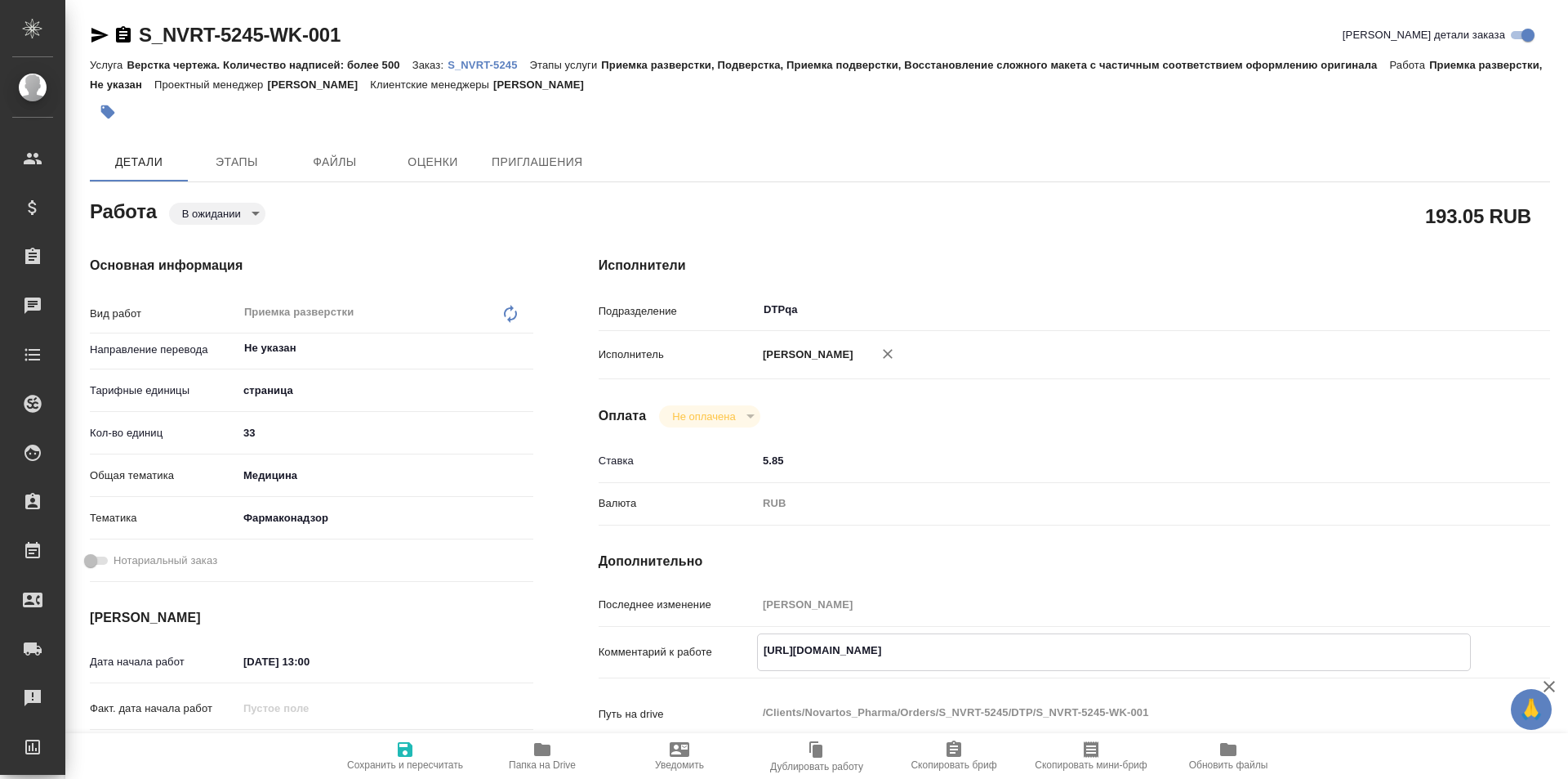
drag, startPoint x: 1091, startPoint y: 656, endPoint x: 727, endPoint y: 638, distance: 364.4
click at [727, 638] on div "Комментарий к работе [URL][DOMAIN_NAME] x" at bounding box center [1075, 652] width 952 height 37
drag, startPoint x: 362, startPoint y: 33, endPoint x: 118, endPoint y: 21, distance: 244.3
copy link "S_NVRT-5245-WK-001"
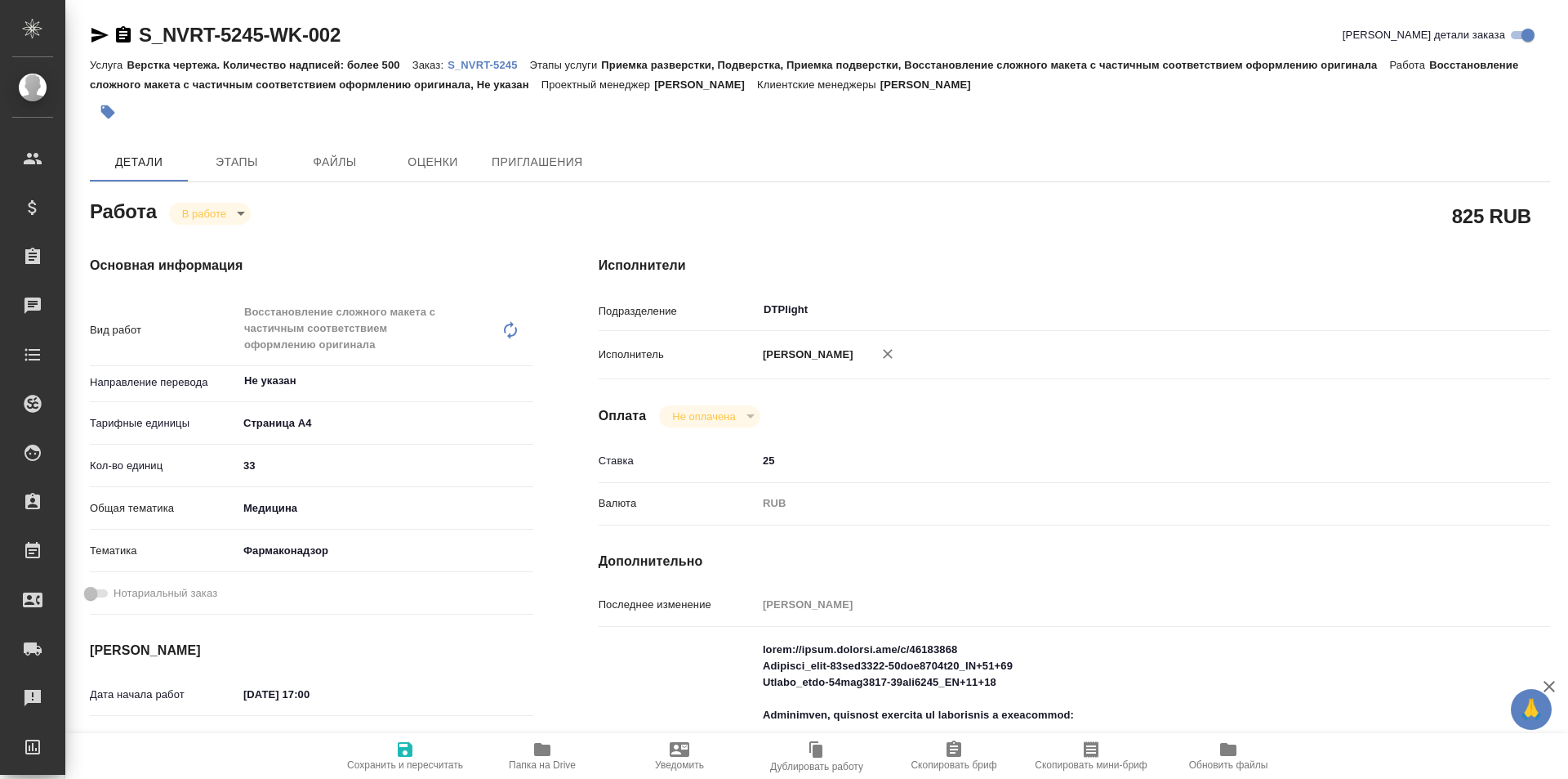
type textarea "x"
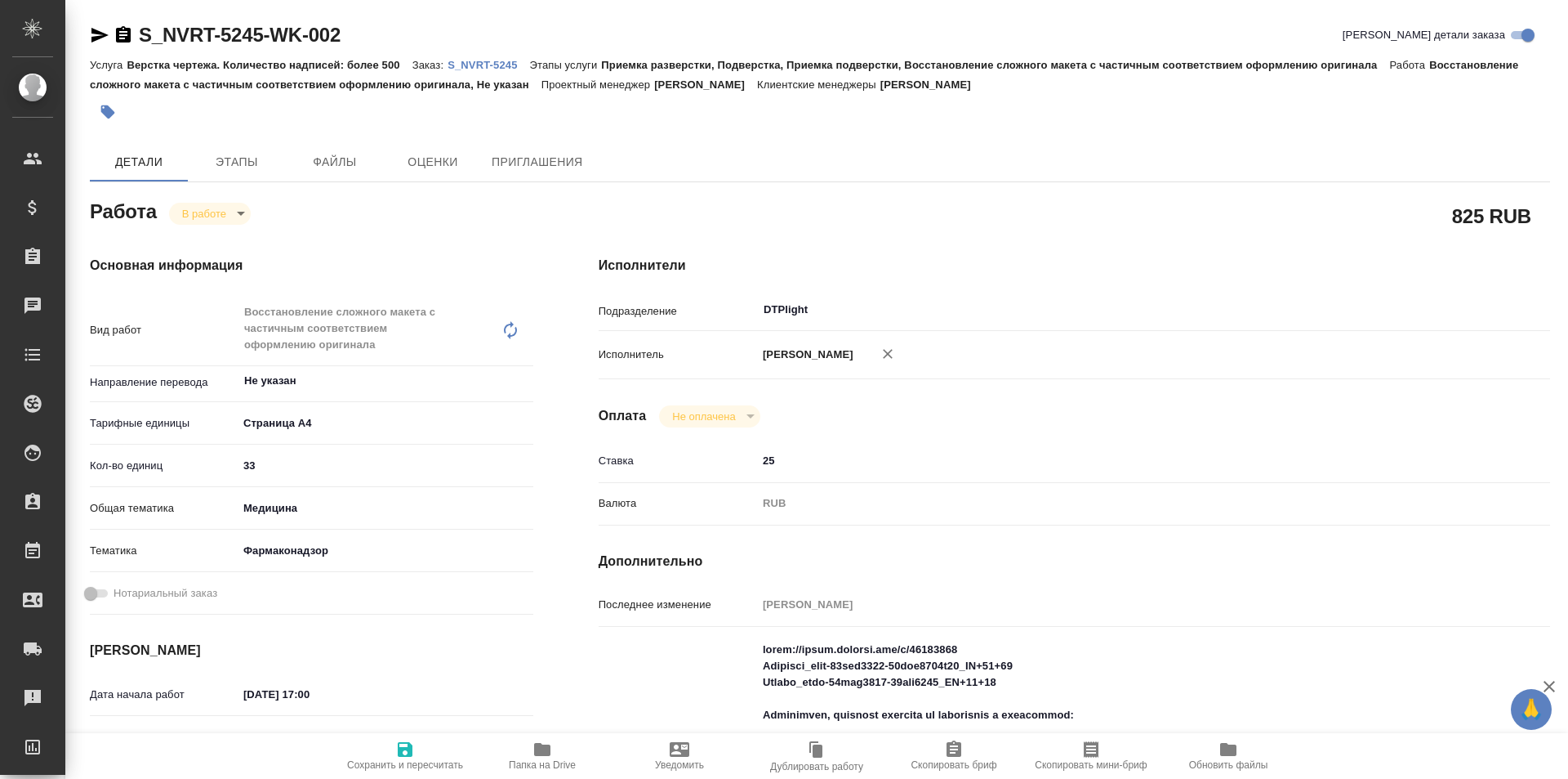
type textarea "x"
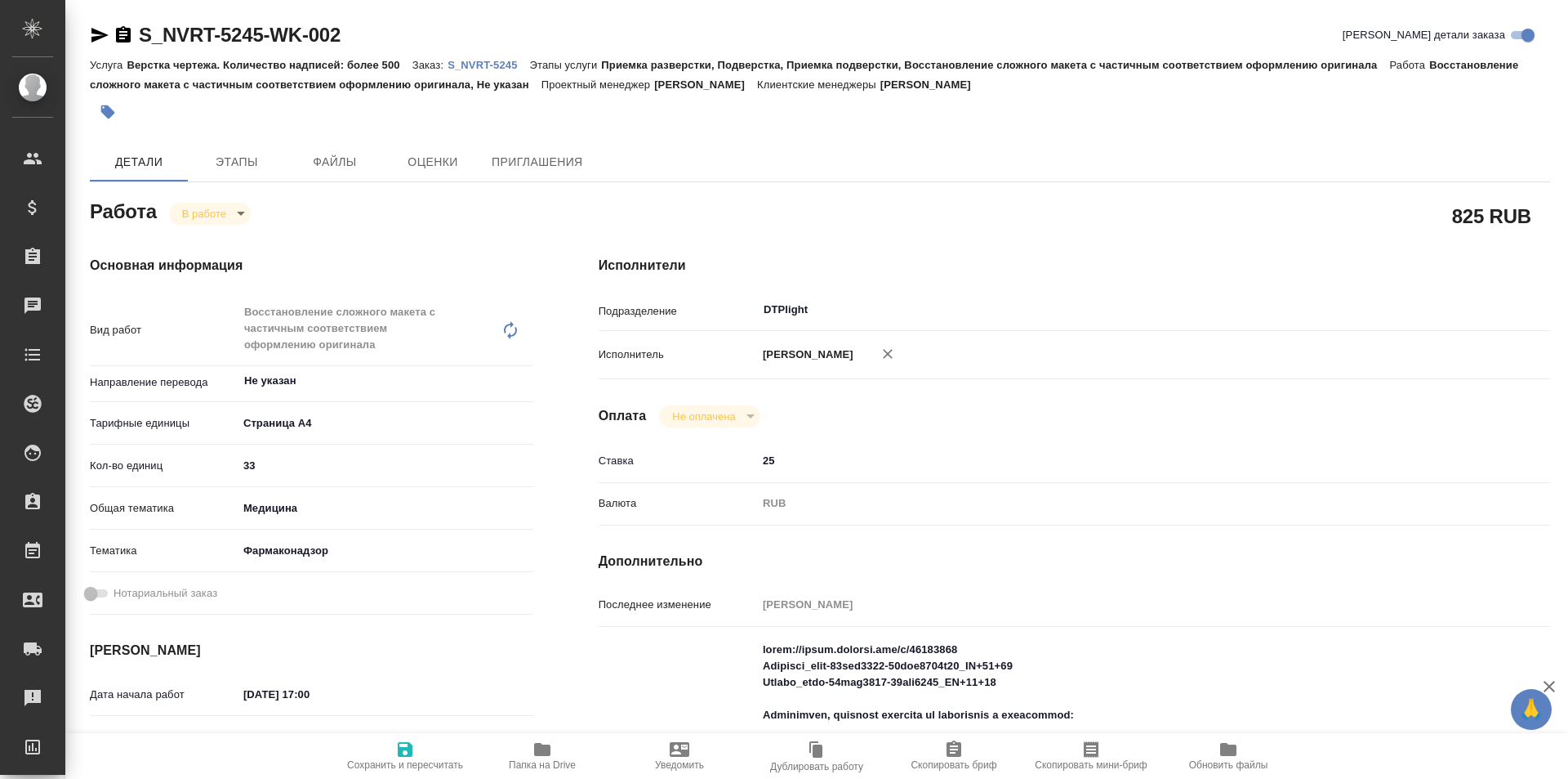
type textarea "x"
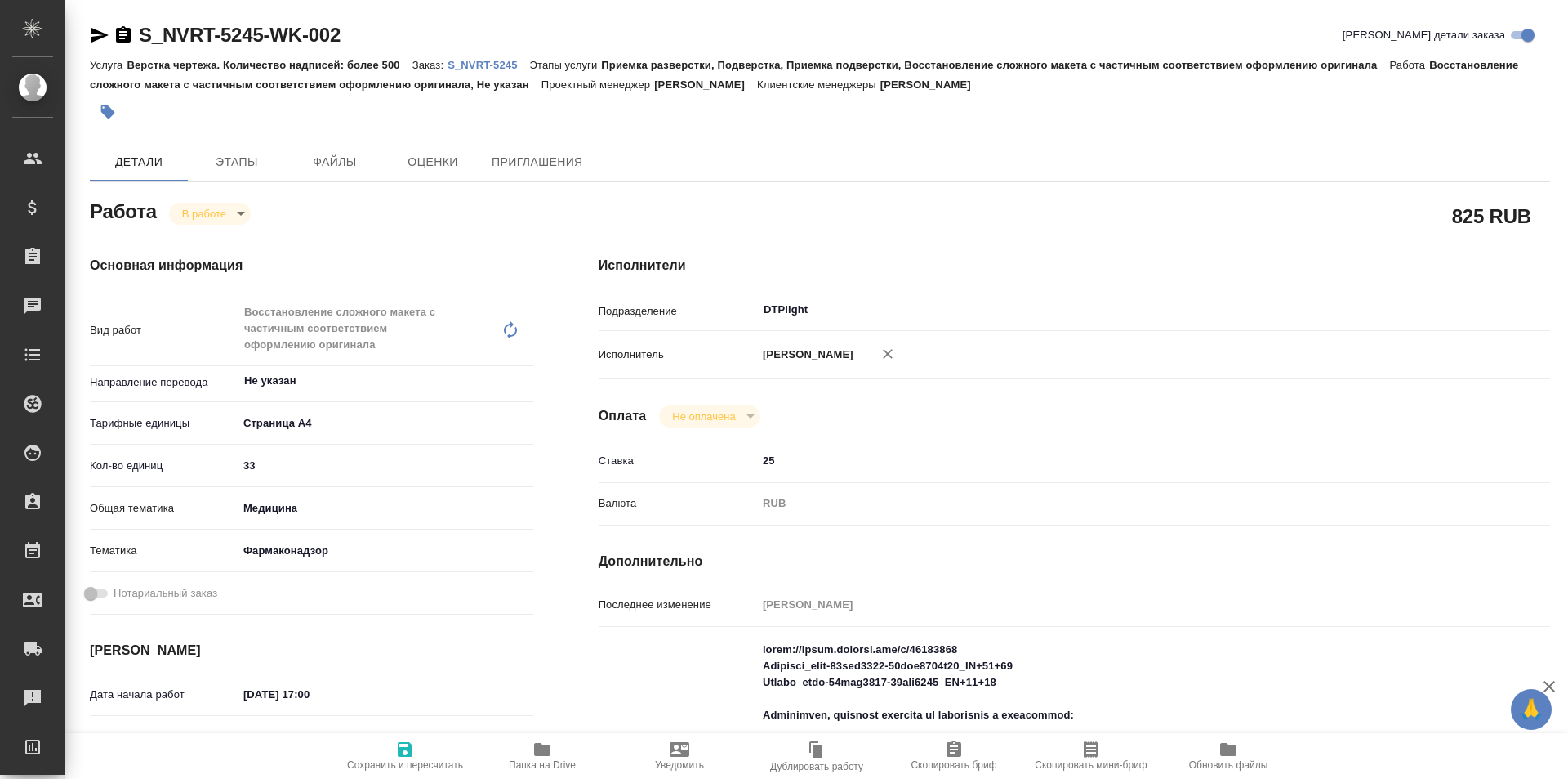
type textarea "x"
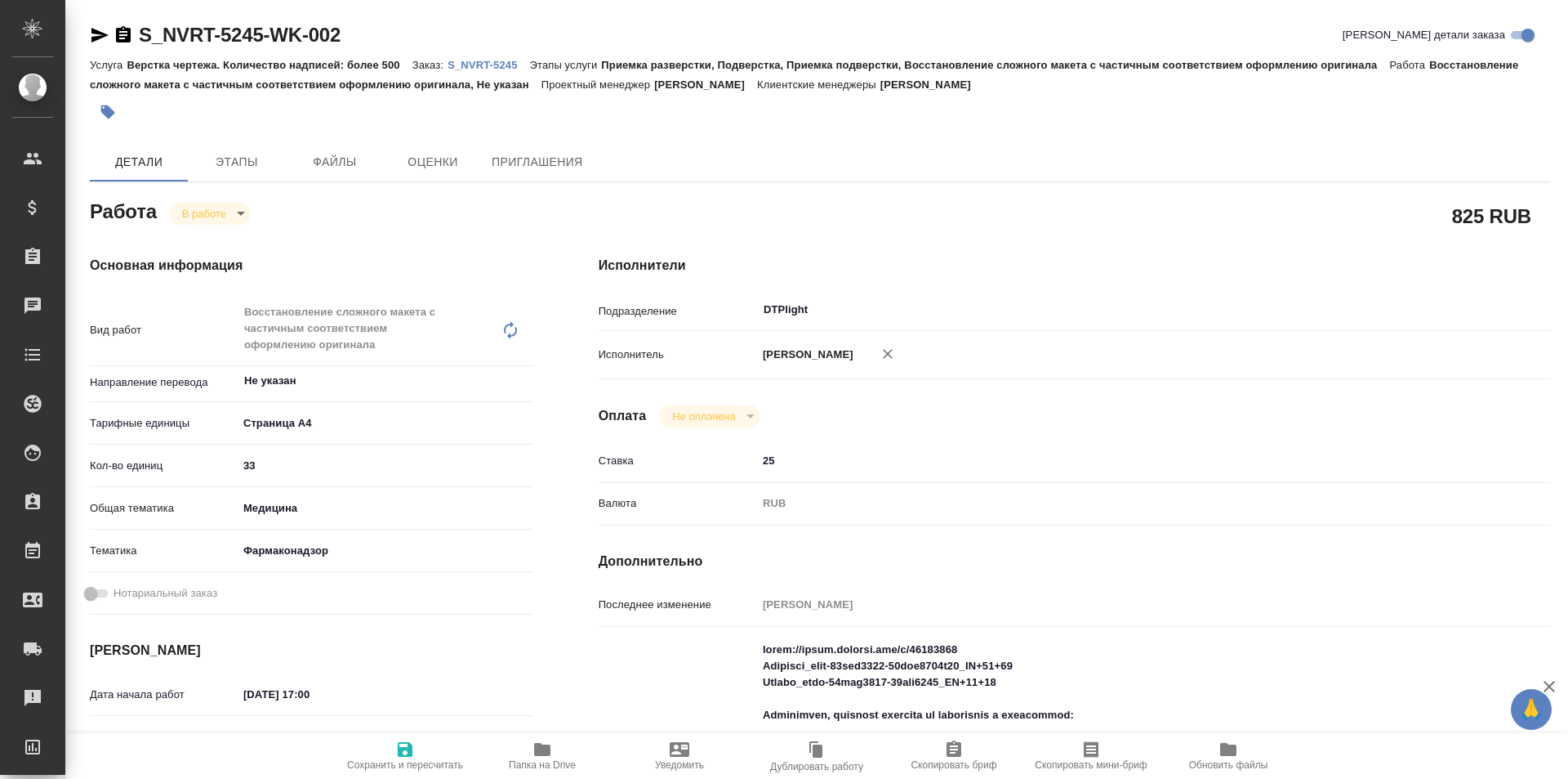
type textarea "x"
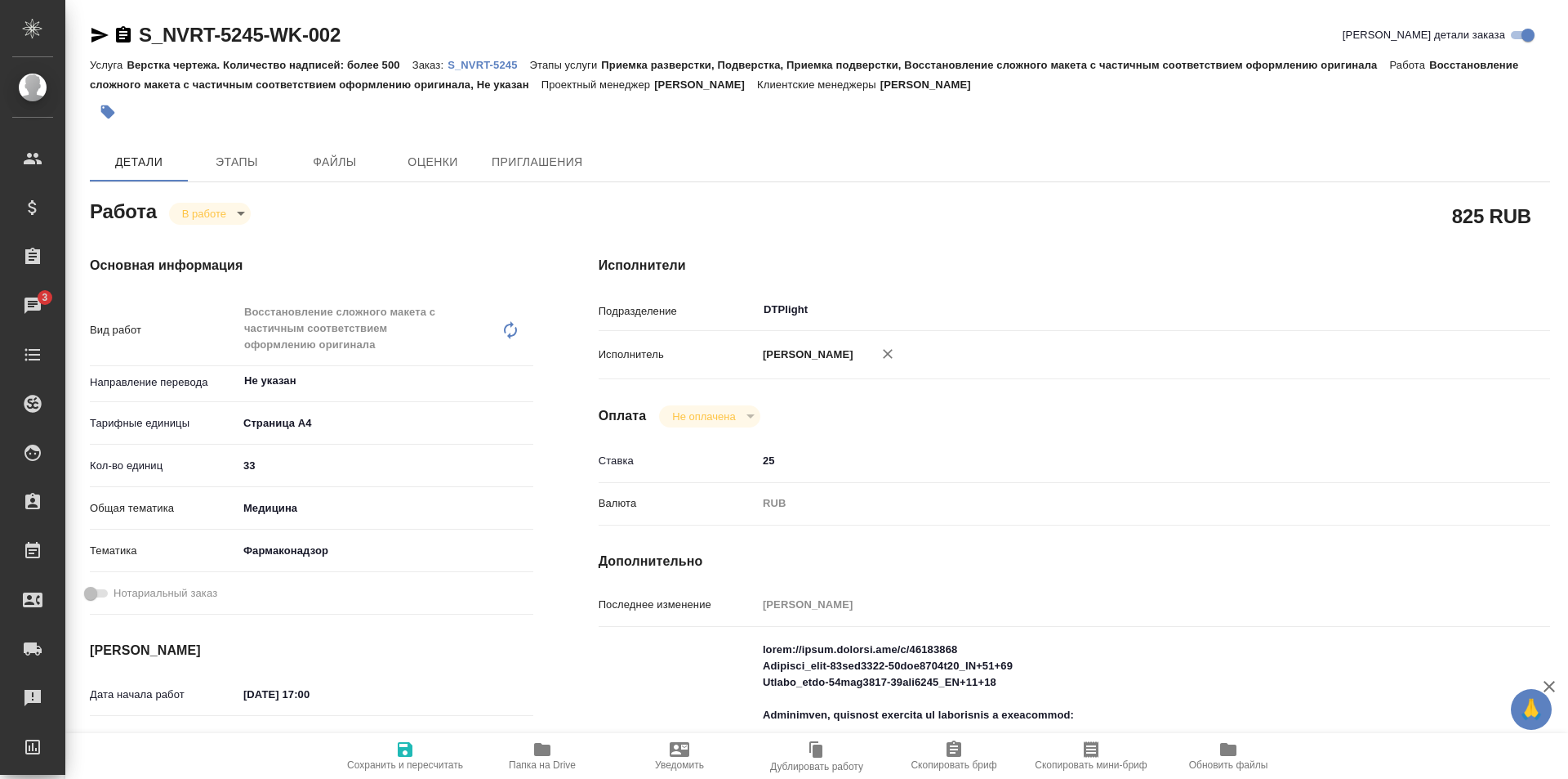
scroll to position [246, 0]
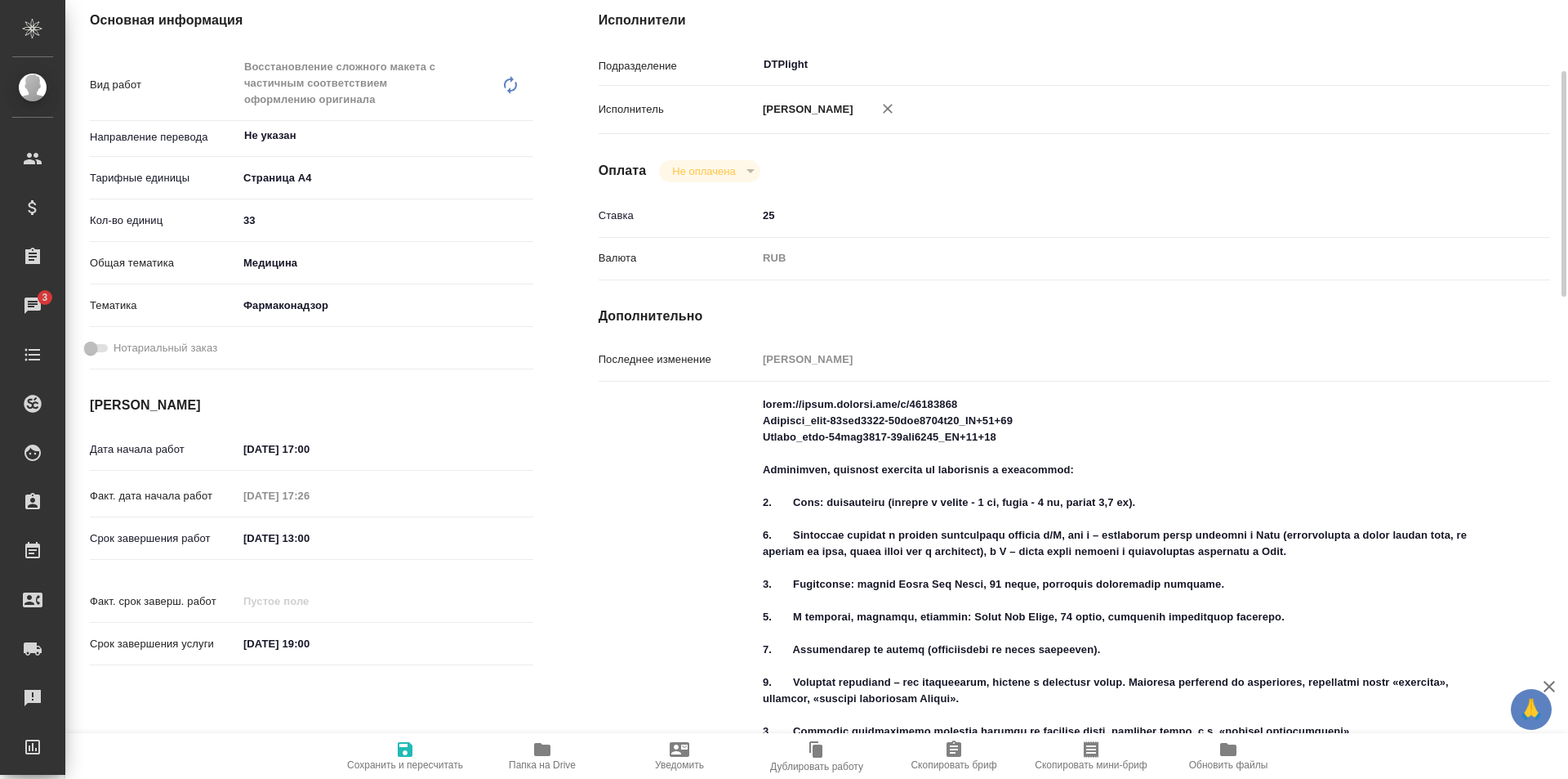
click at [528, 757] on span "Папка на Drive" at bounding box center [542, 754] width 117 height 31
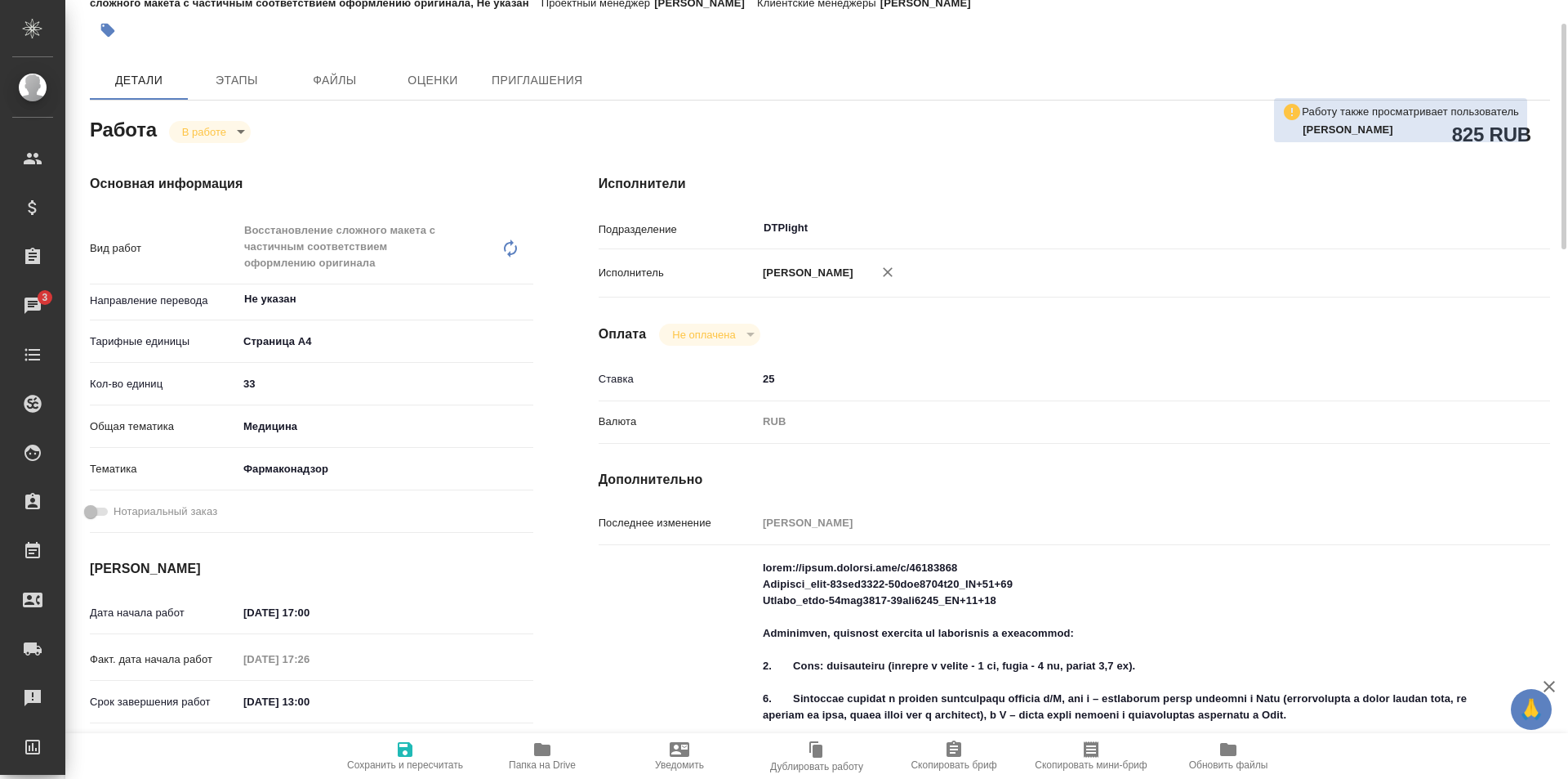
scroll to position [0, 0]
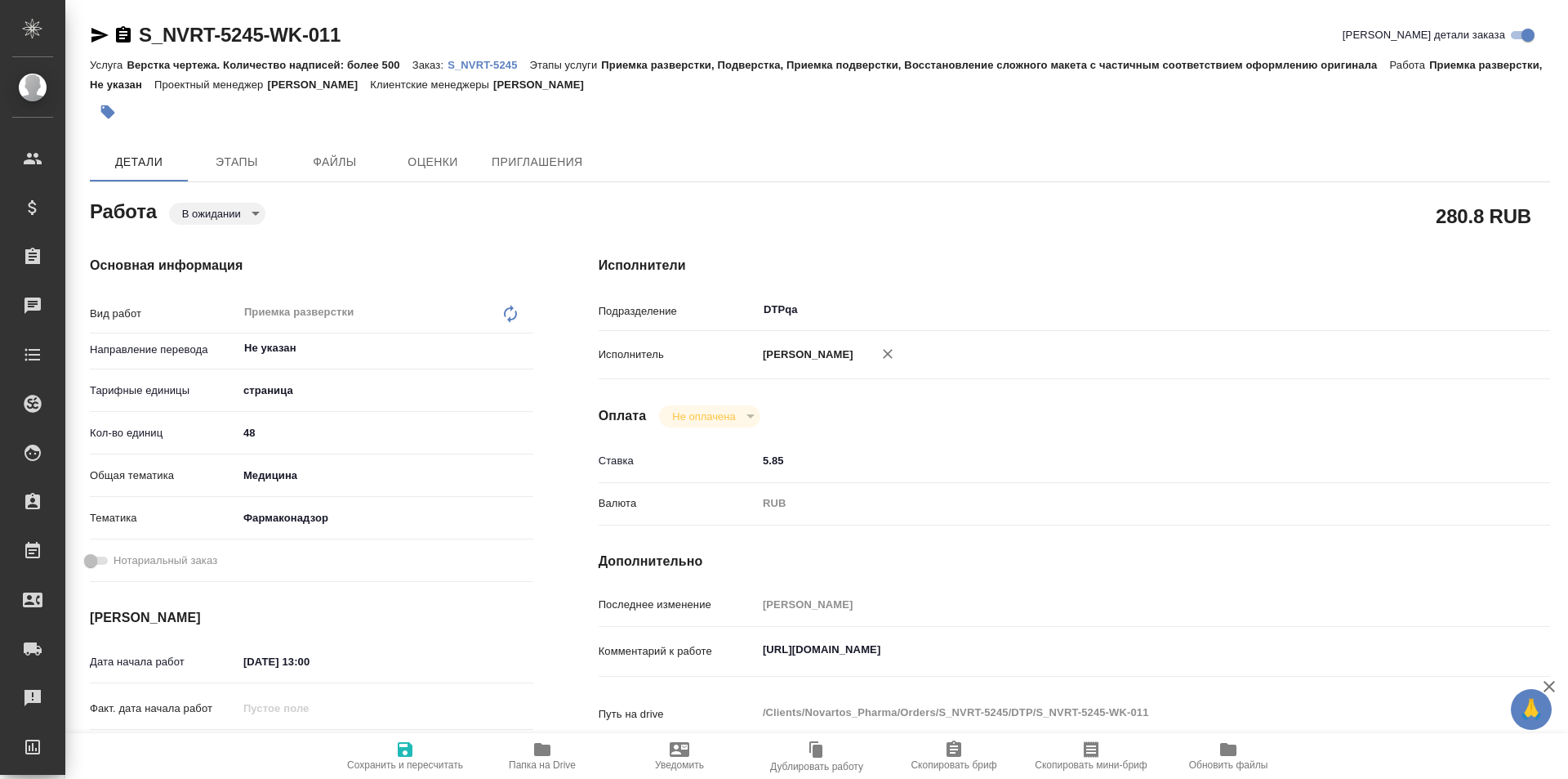
type textarea "x"
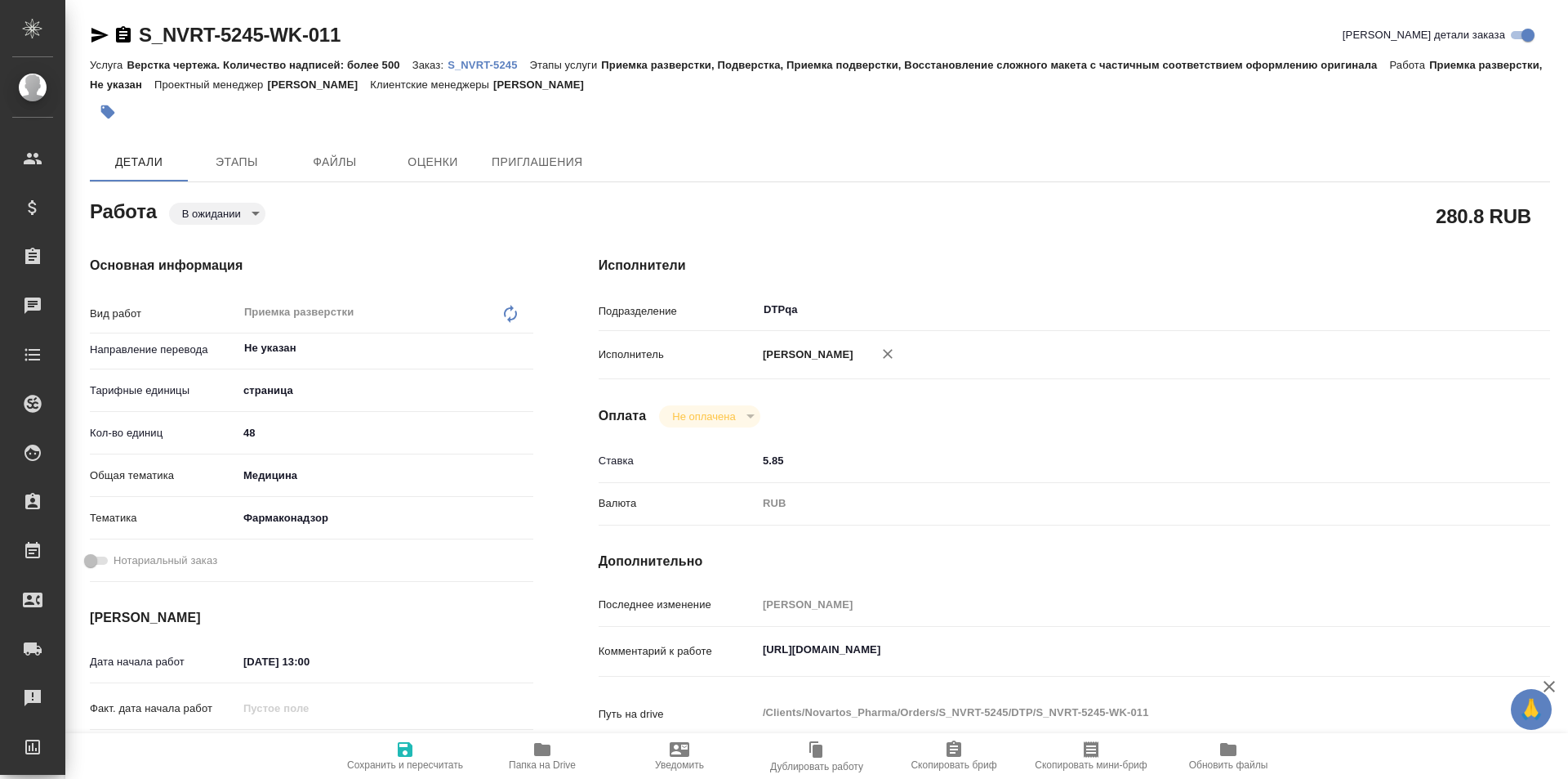
type textarea "x"
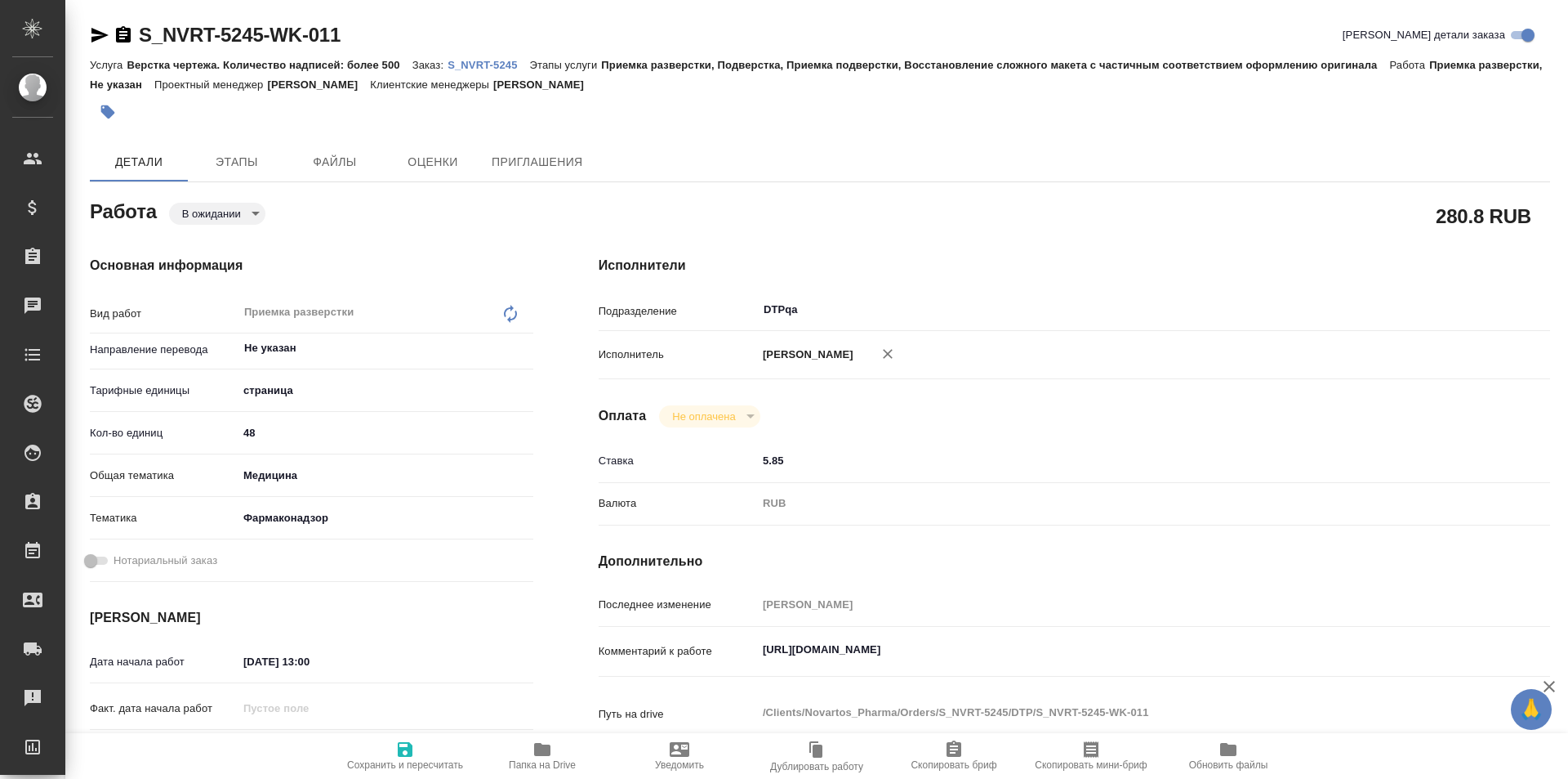
type textarea "x"
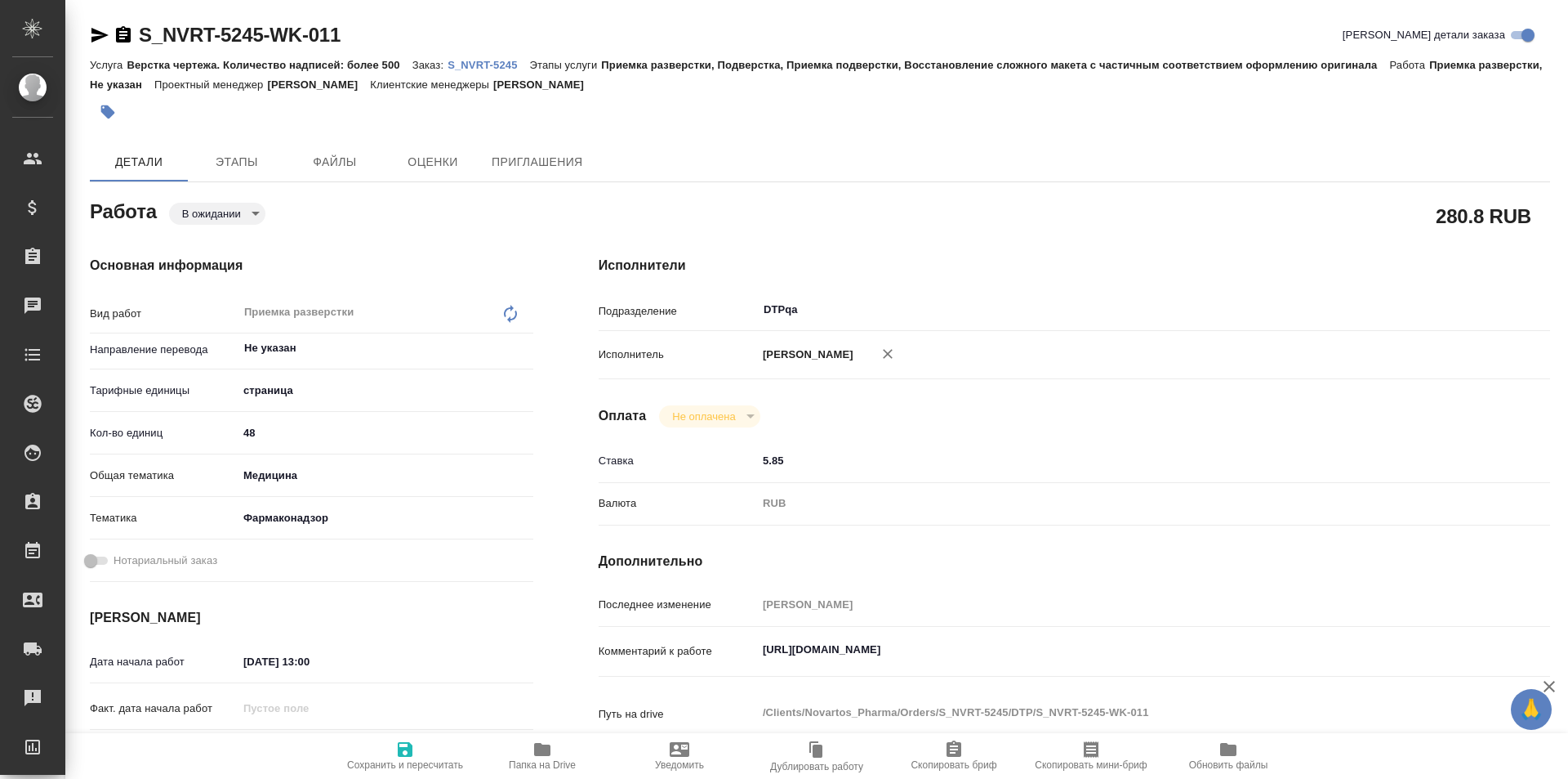
type textarea "x"
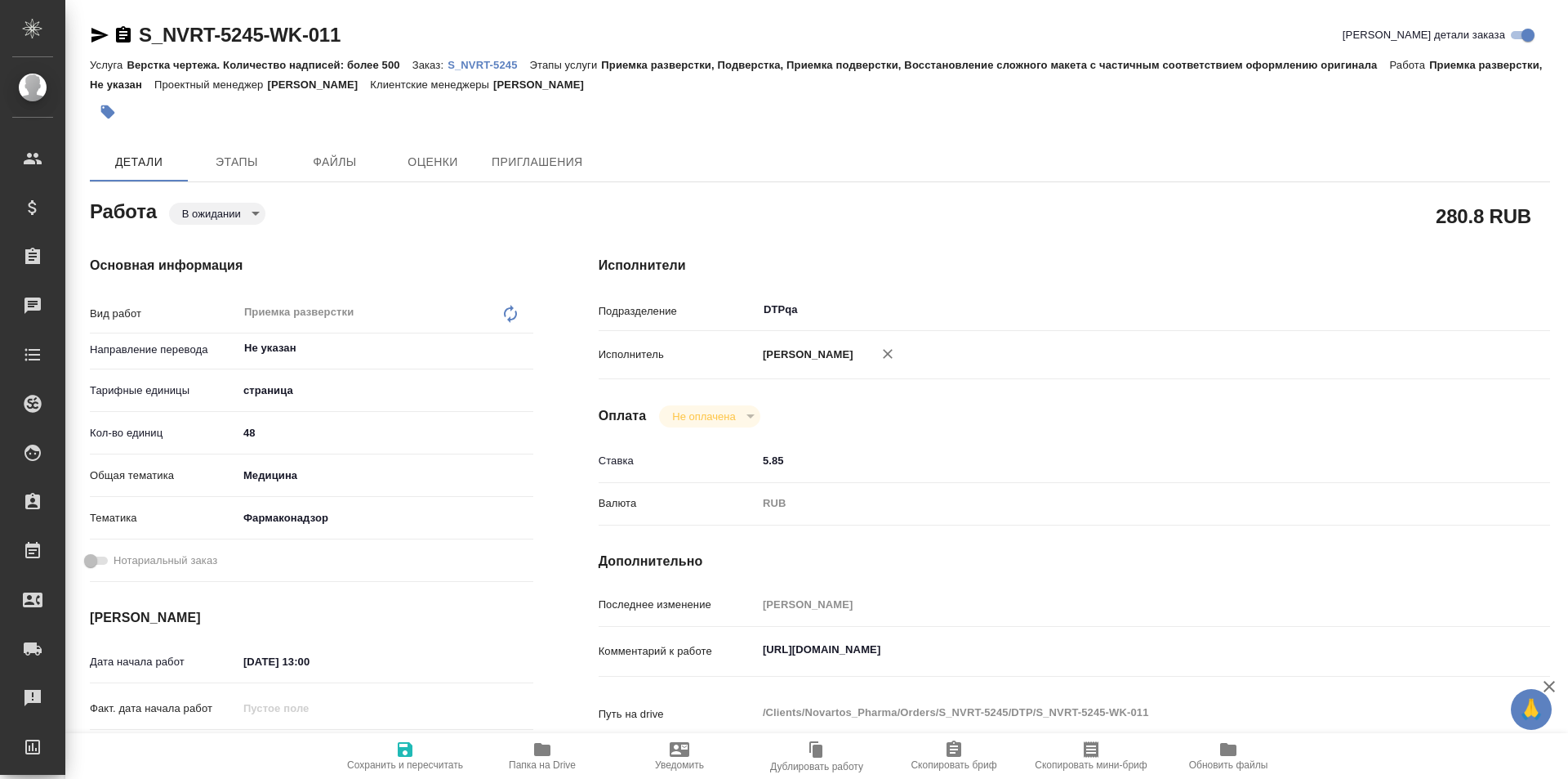
type textarea "x"
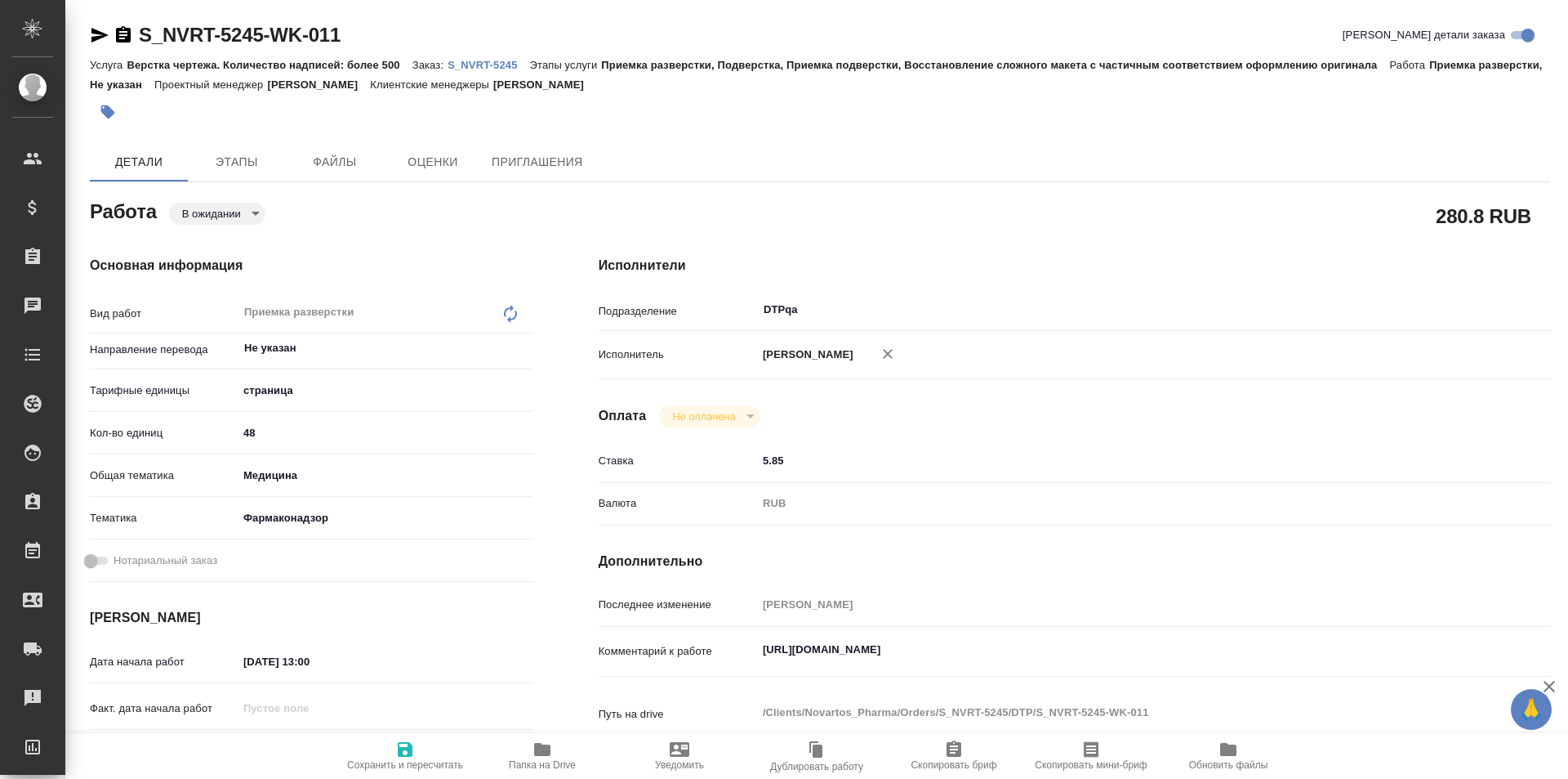
type textarea "x"
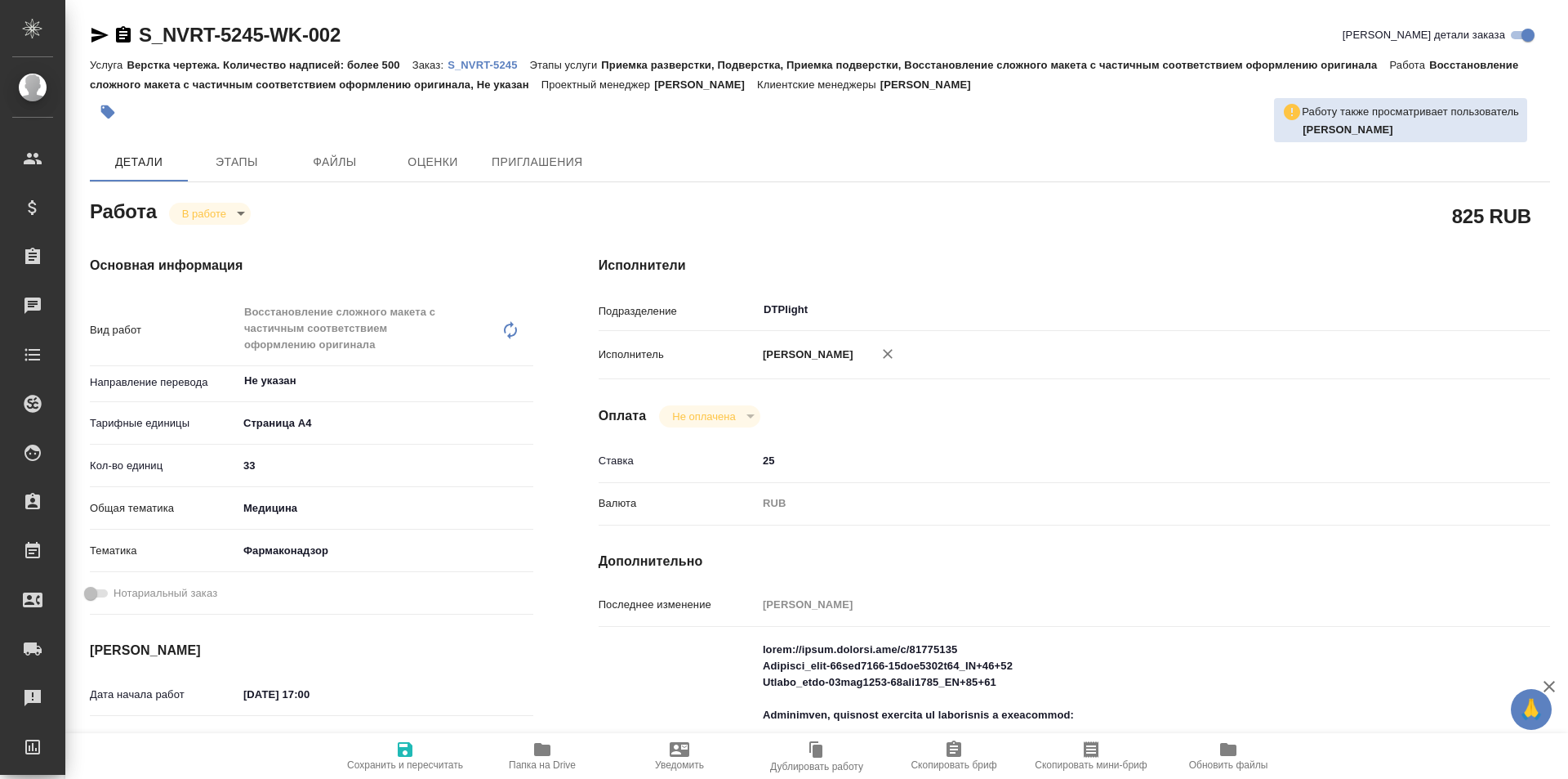
type textarea "x"
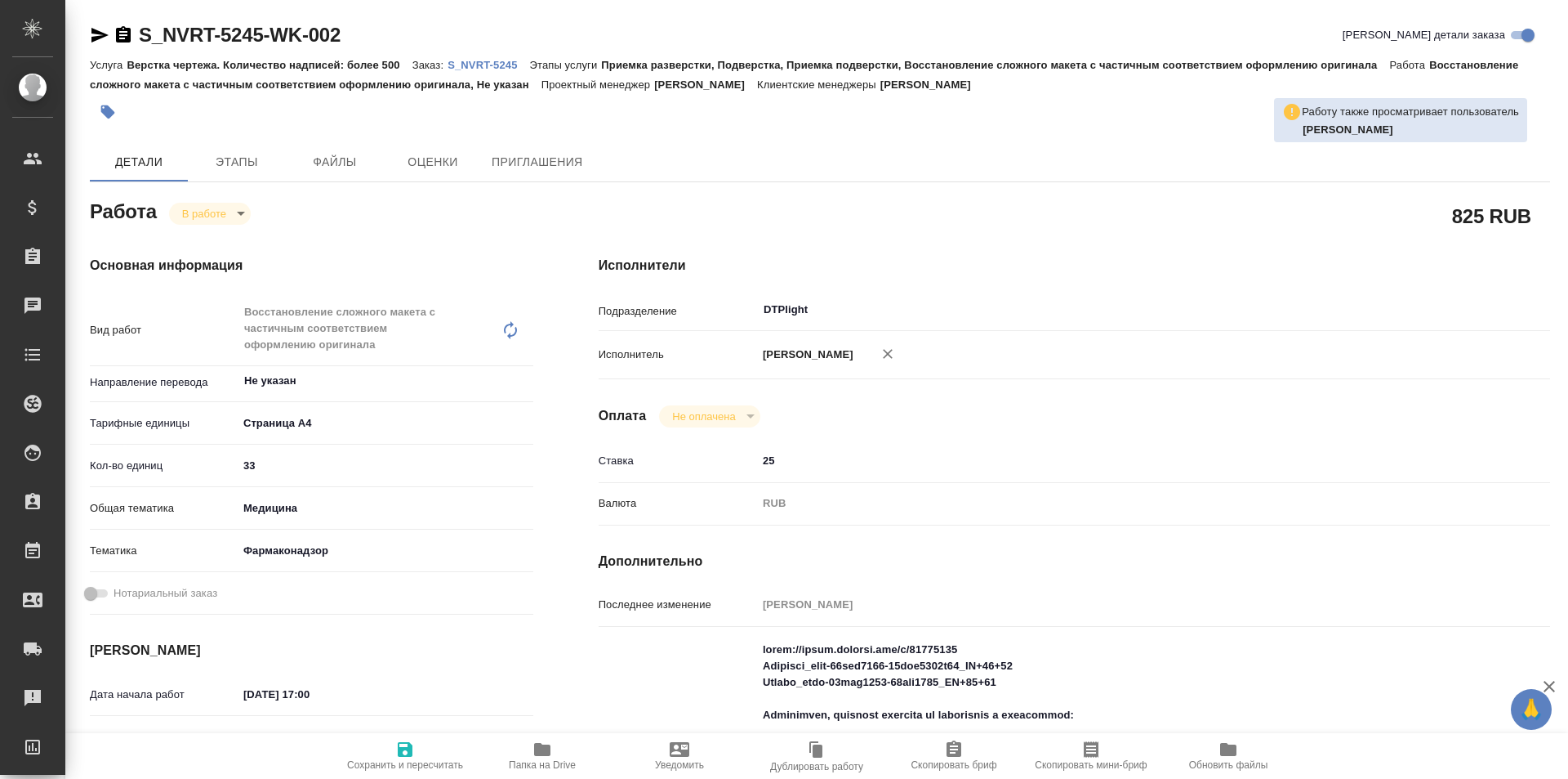
type textarea "x"
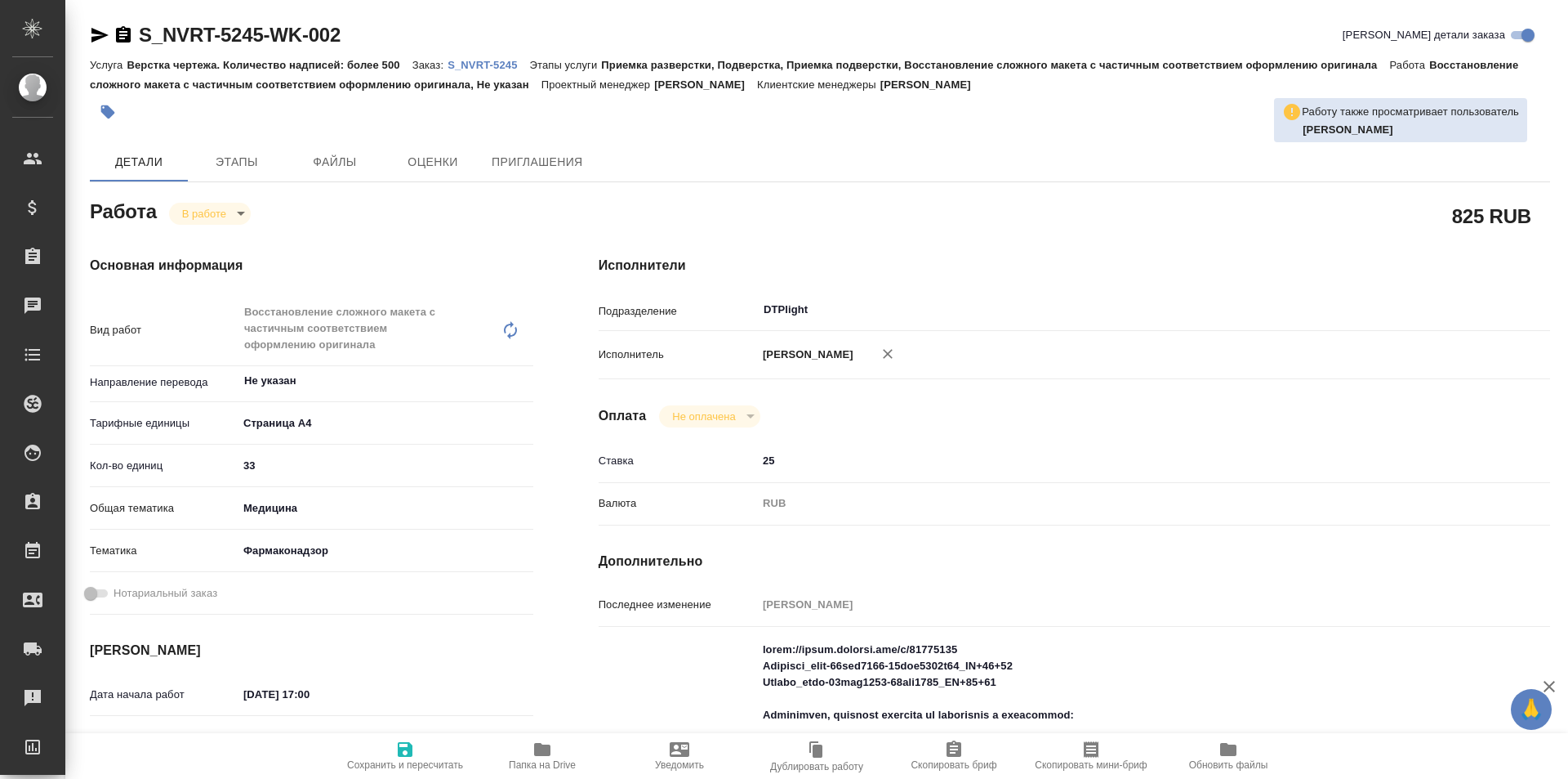
type textarea "x"
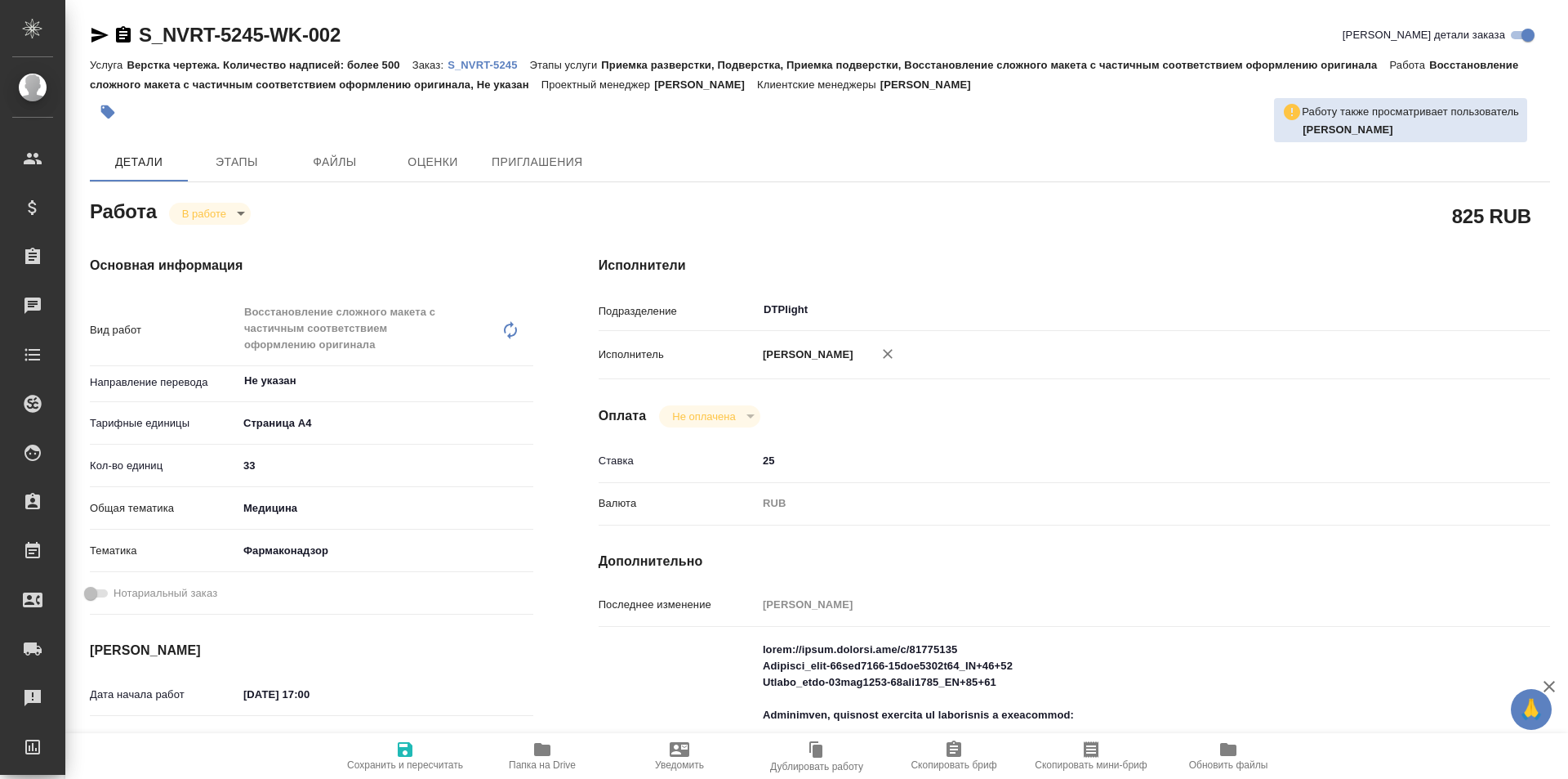
type textarea "x"
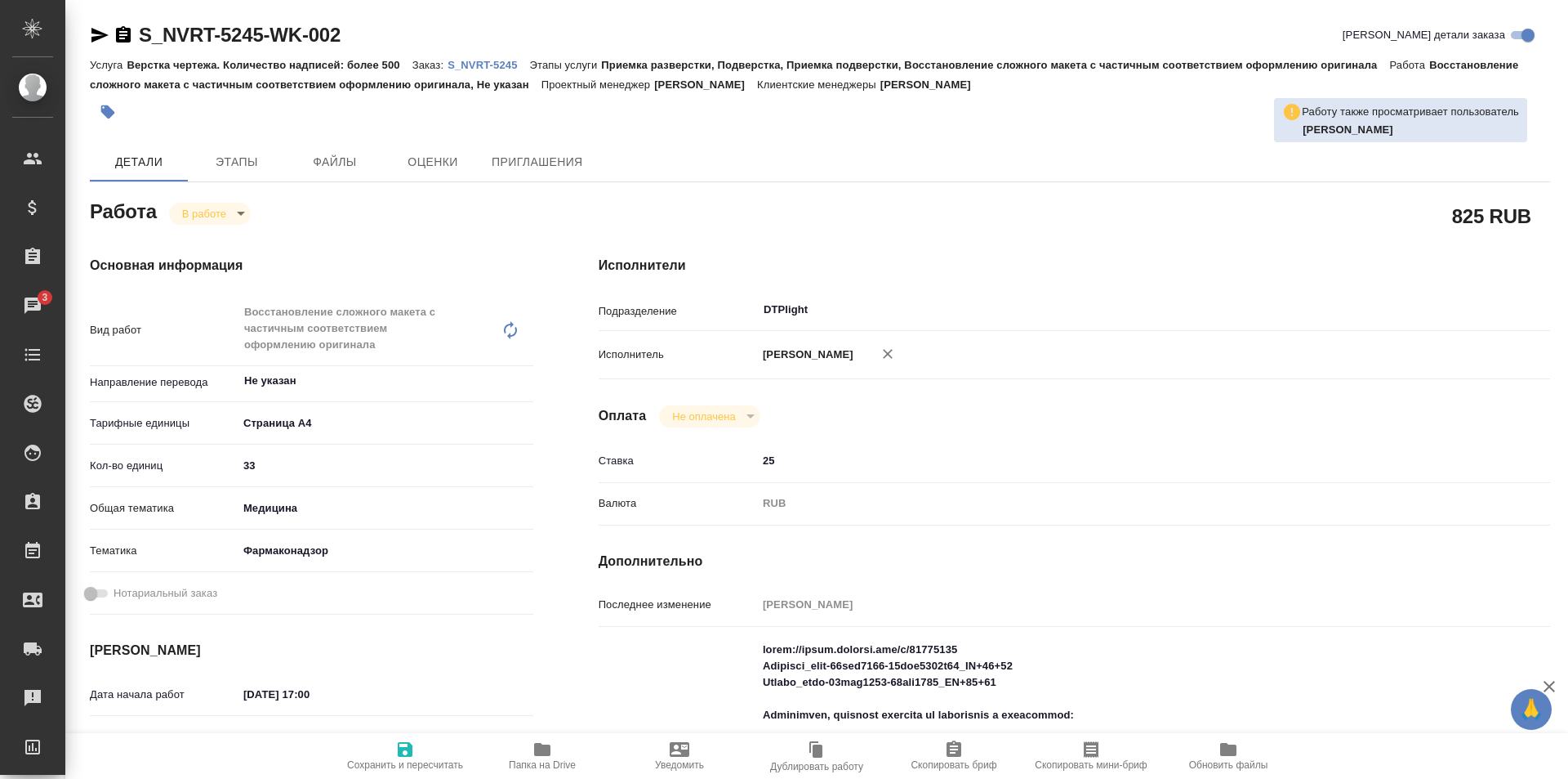
type textarea "x"
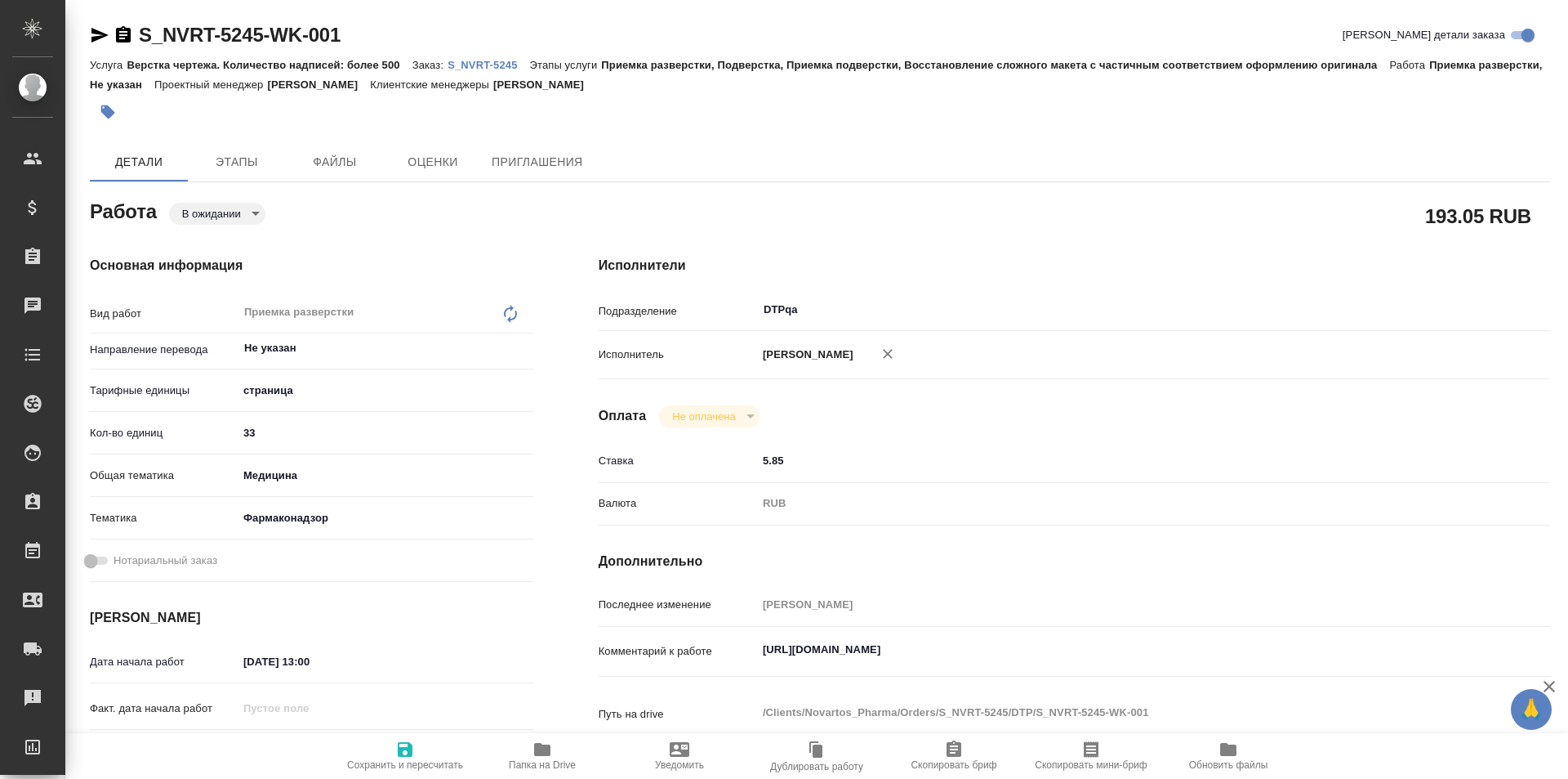
type textarea "x"
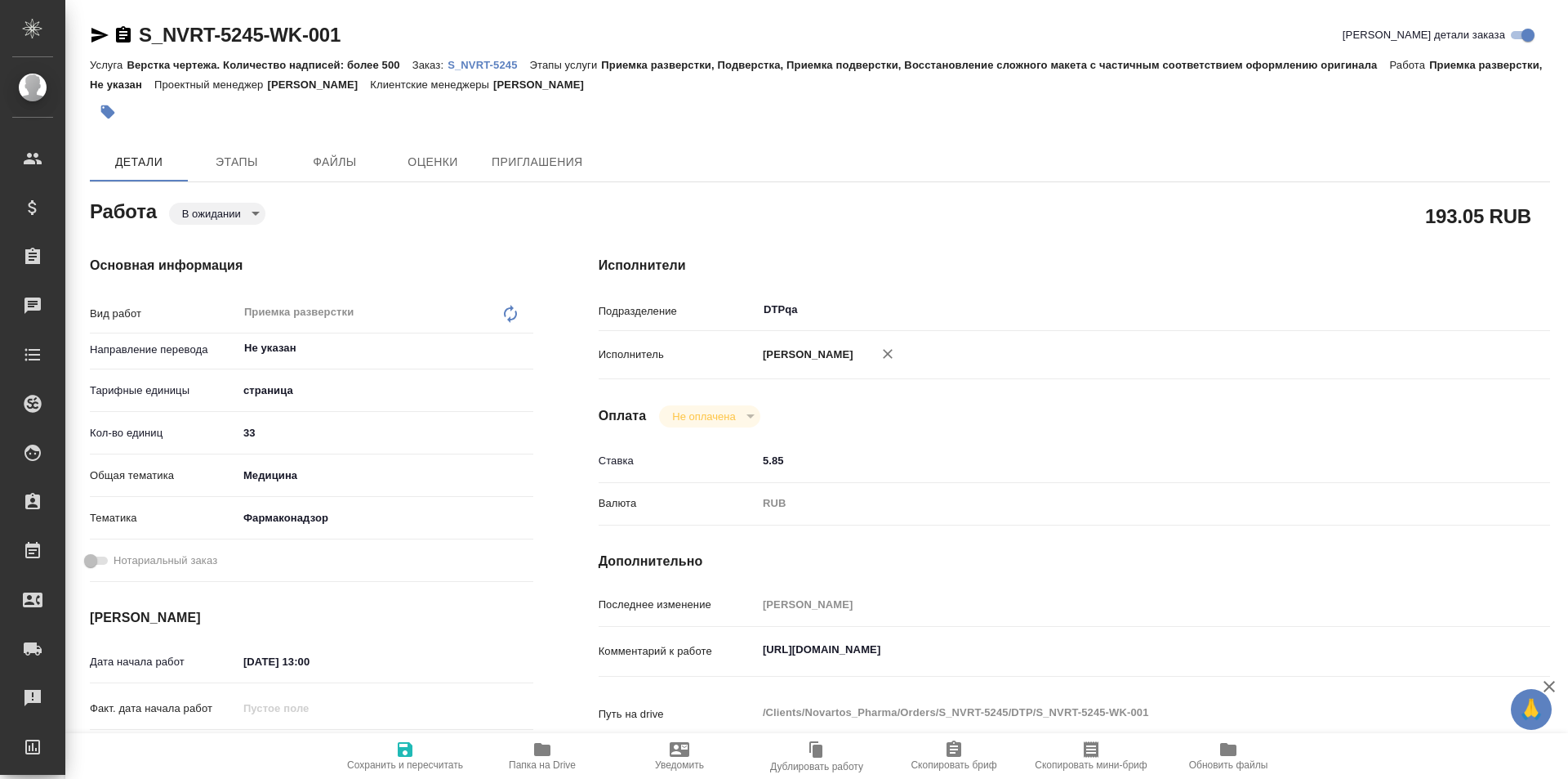
type textarea "x"
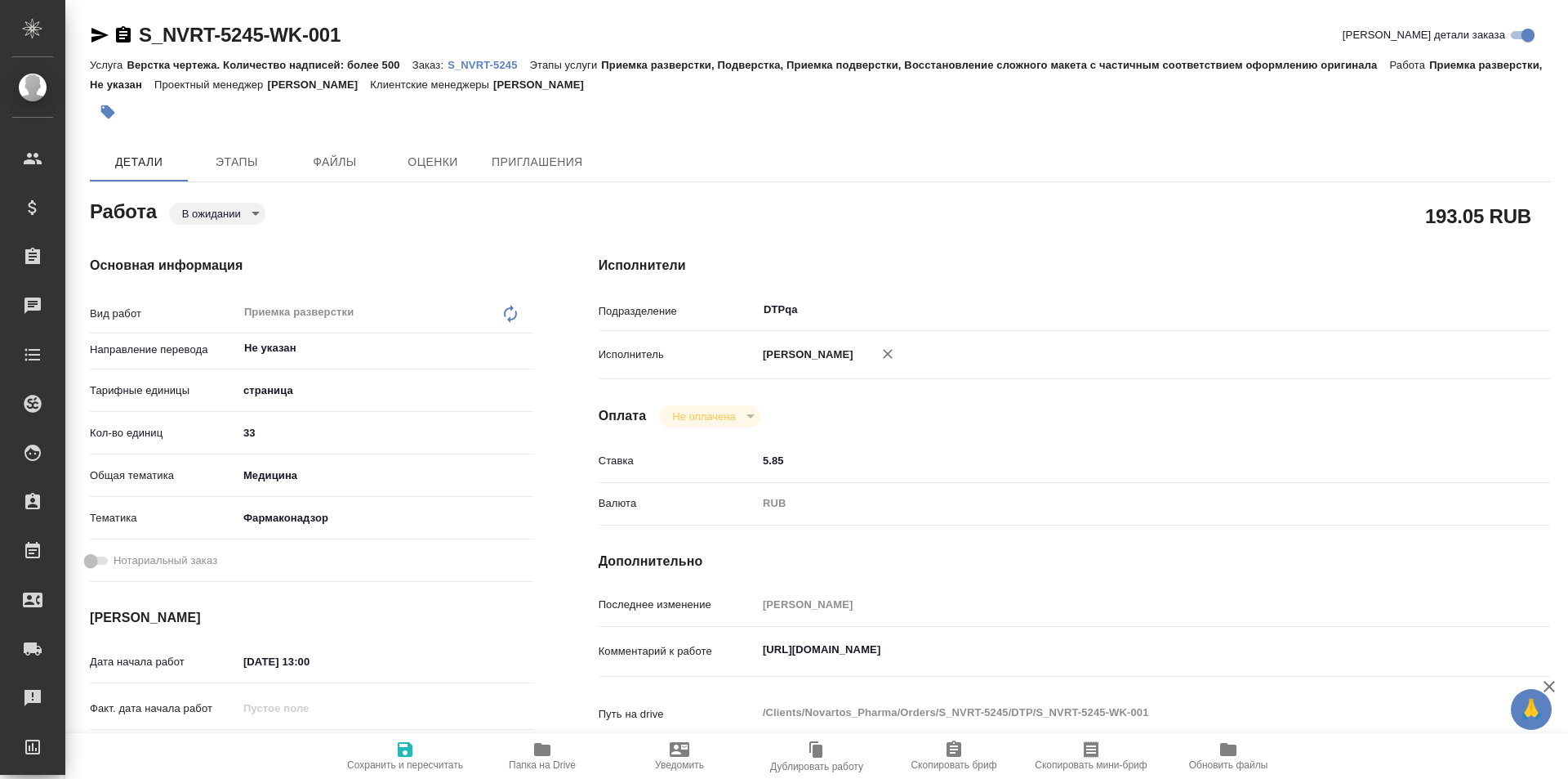
type textarea "x"
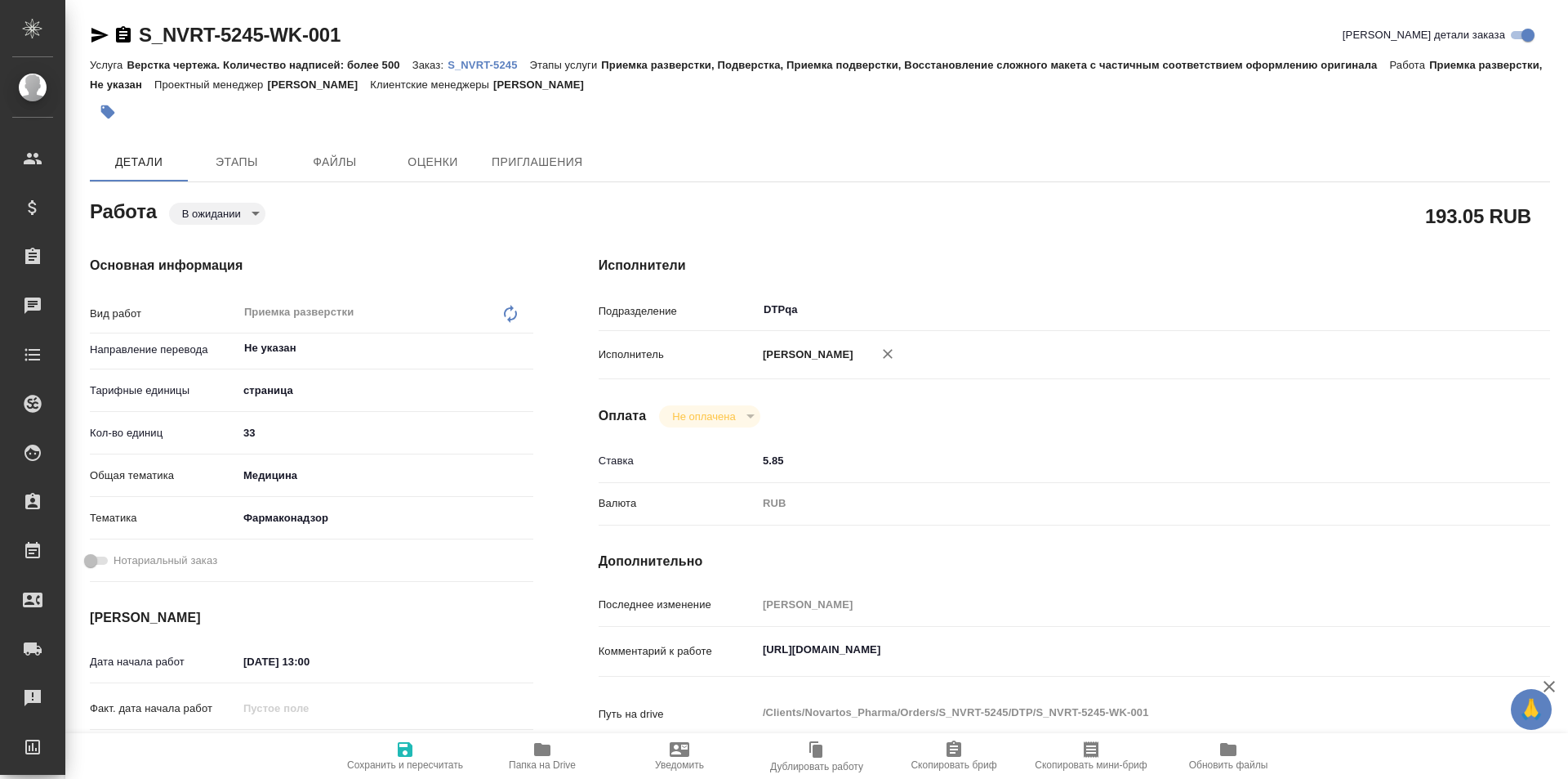
type textarea "x"
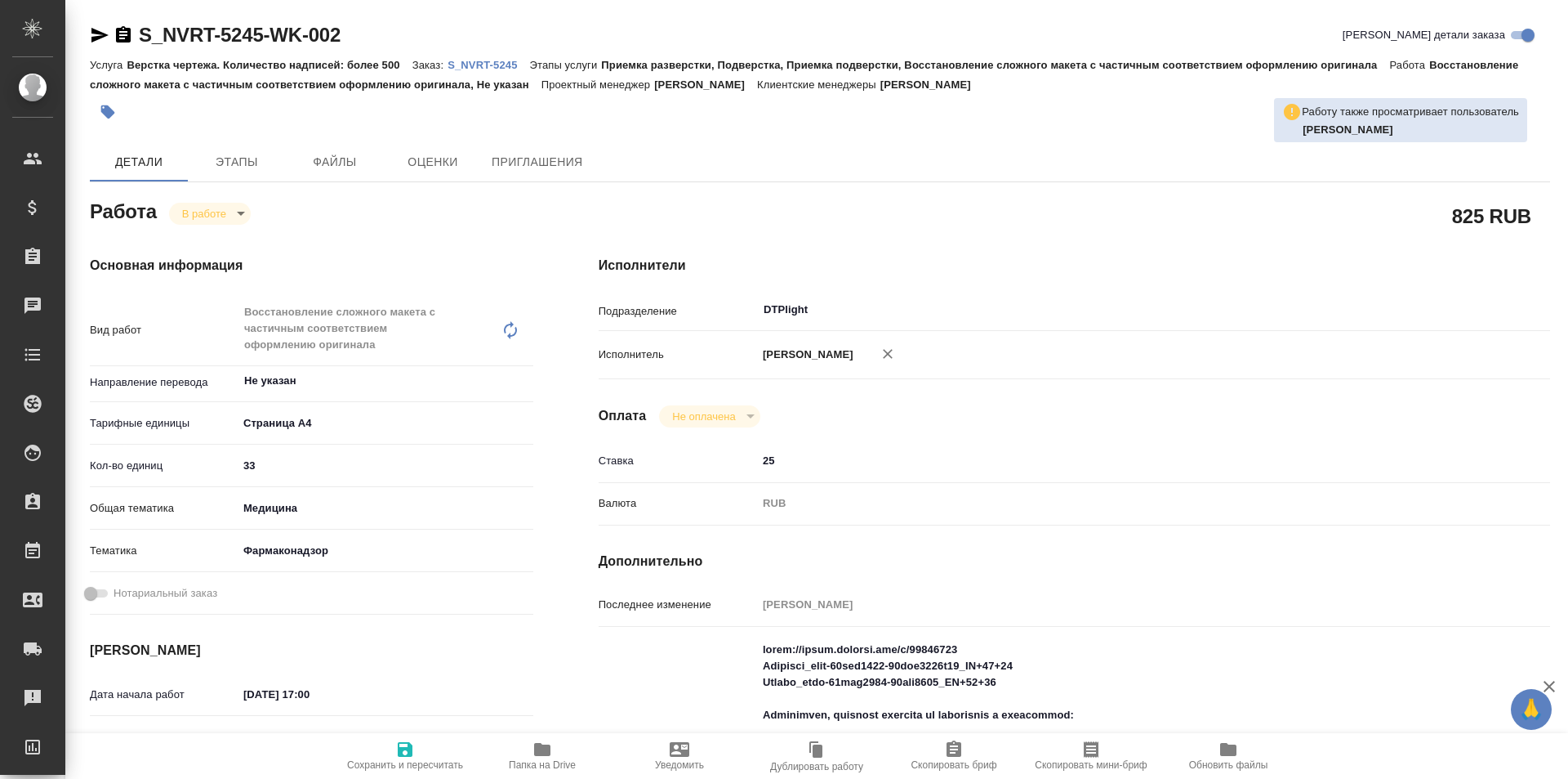
type textarea "x"
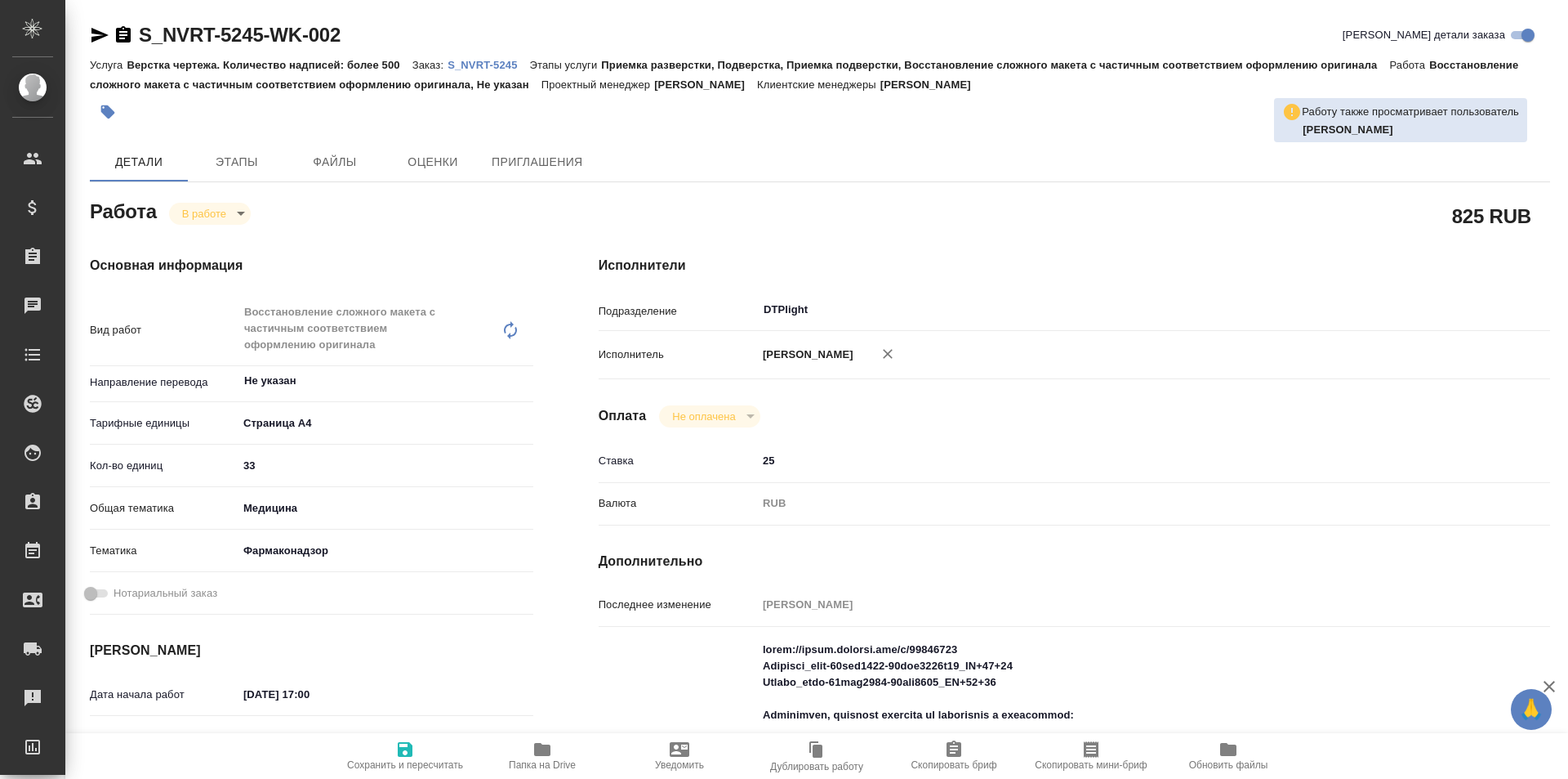
type textarea "x"
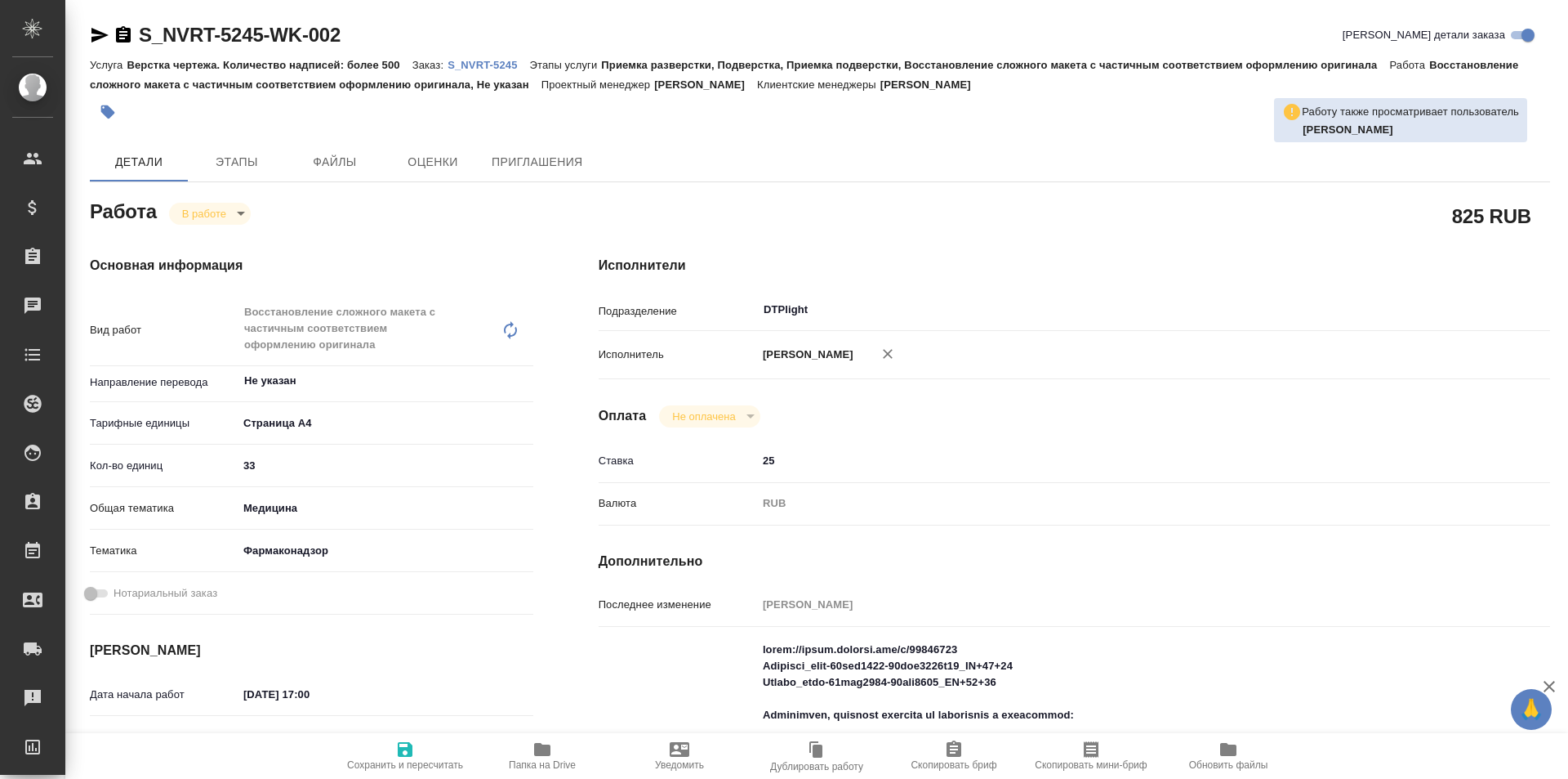
type textarea "x"
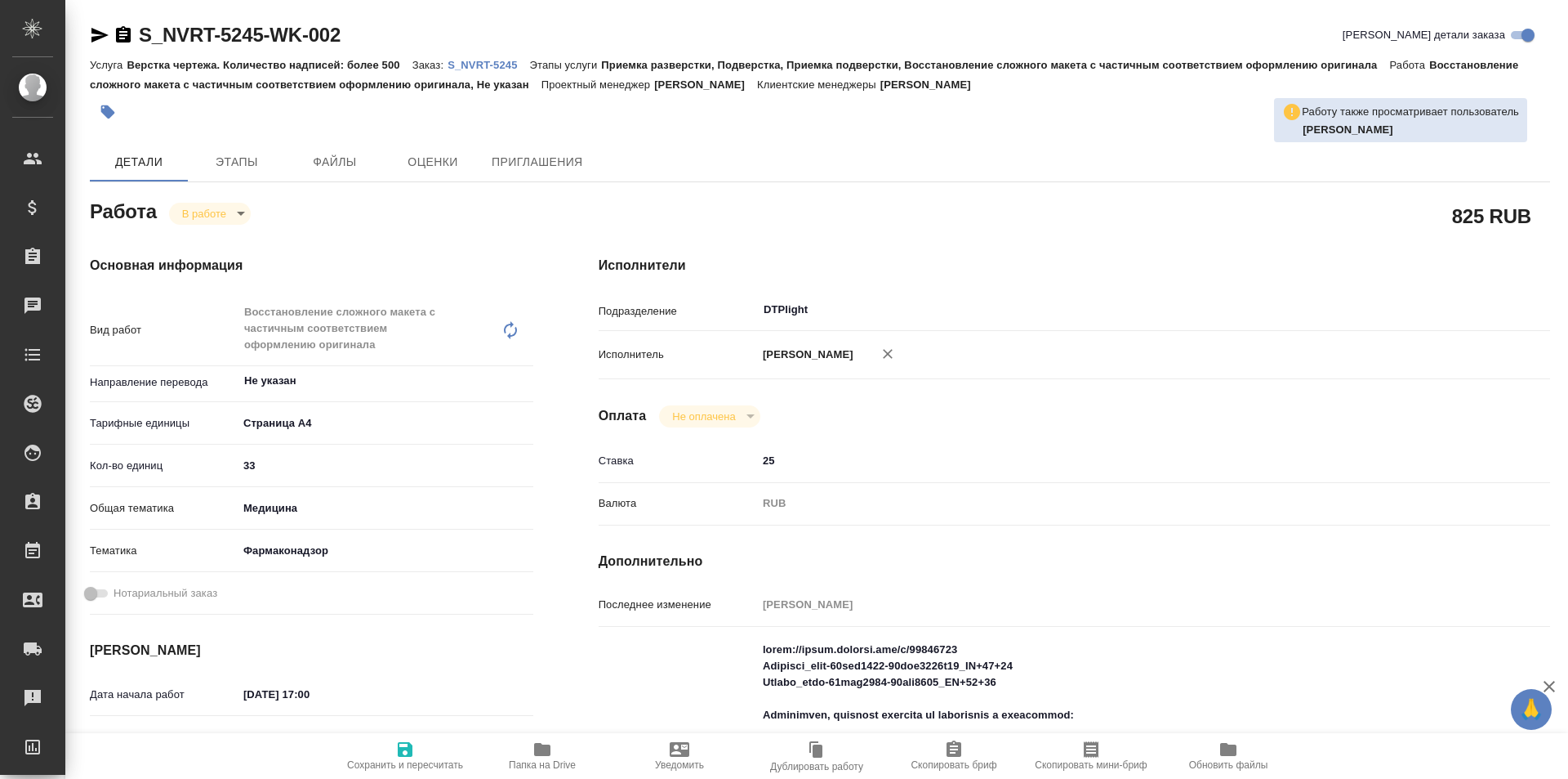
type textarea "x"
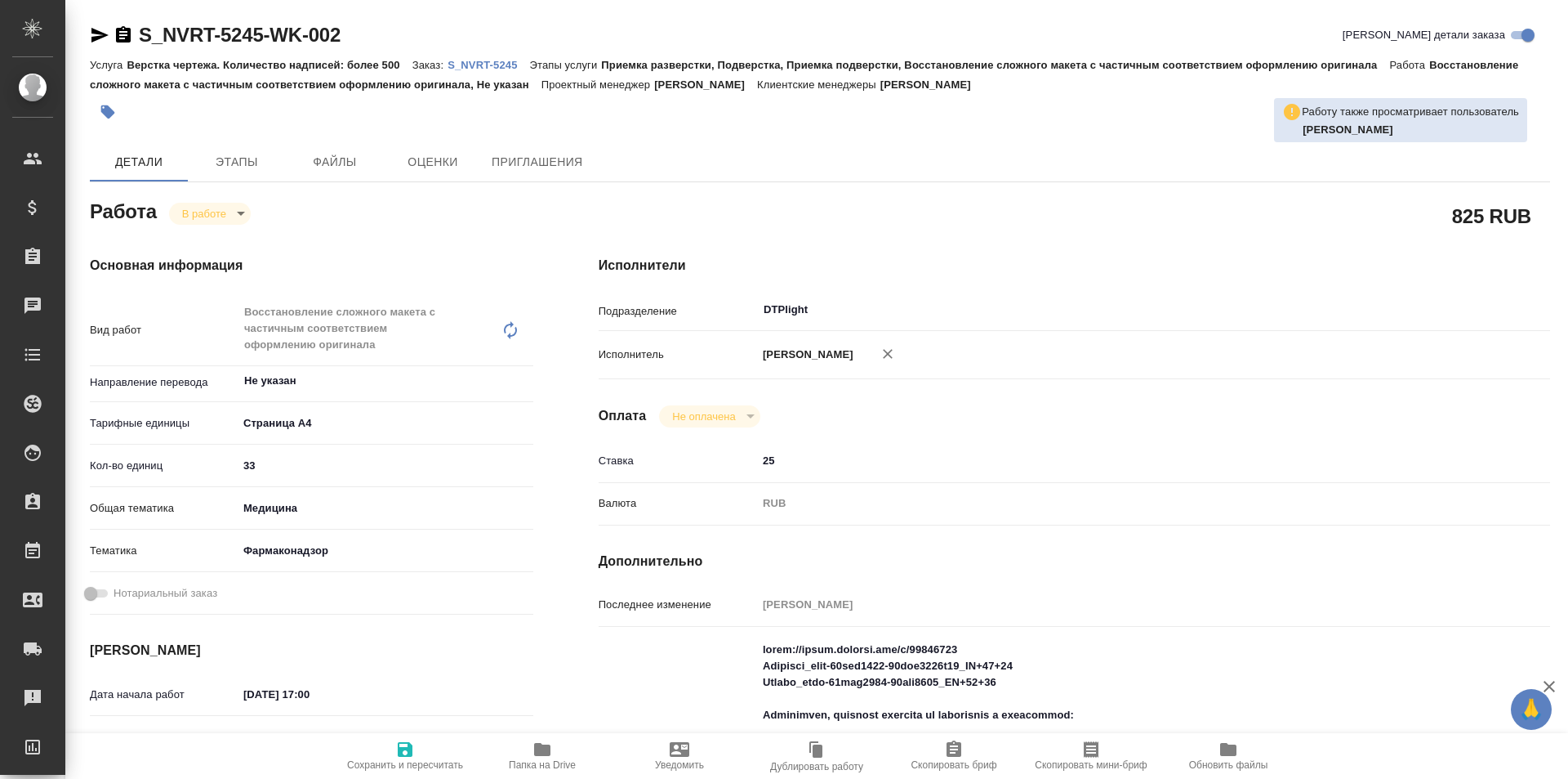
type textarea "x"
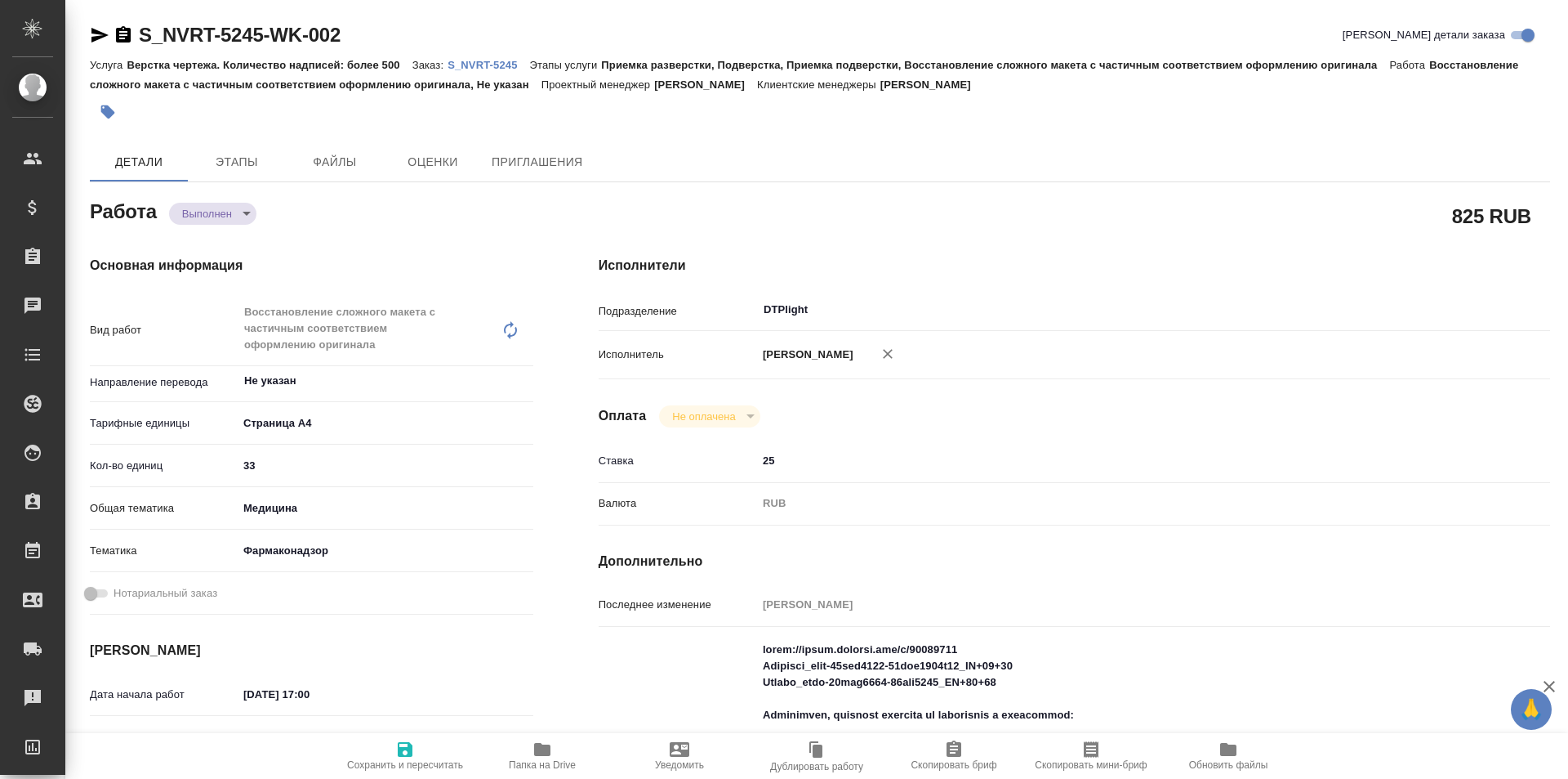
type textarea "x"
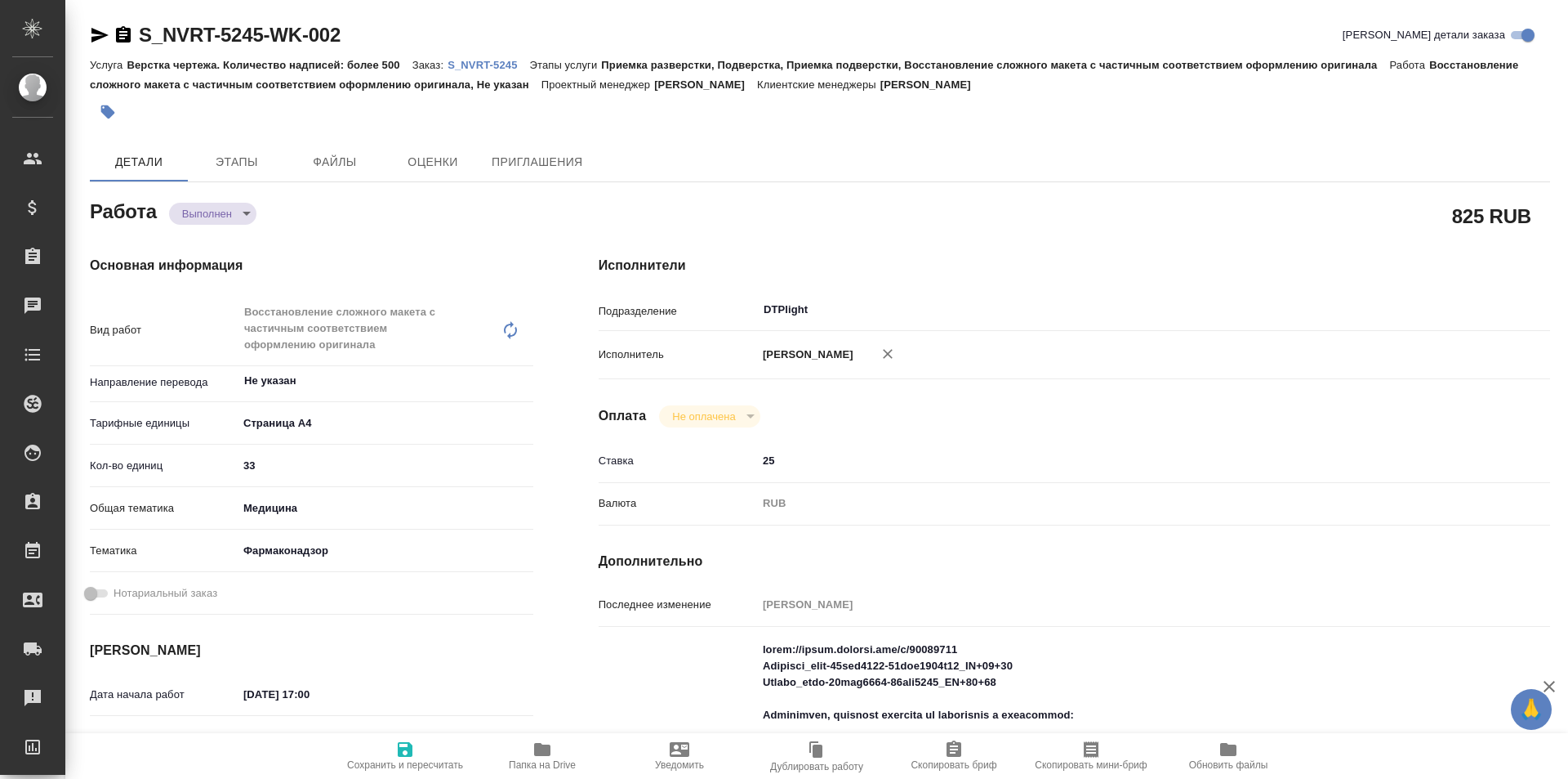
type textarea "x"
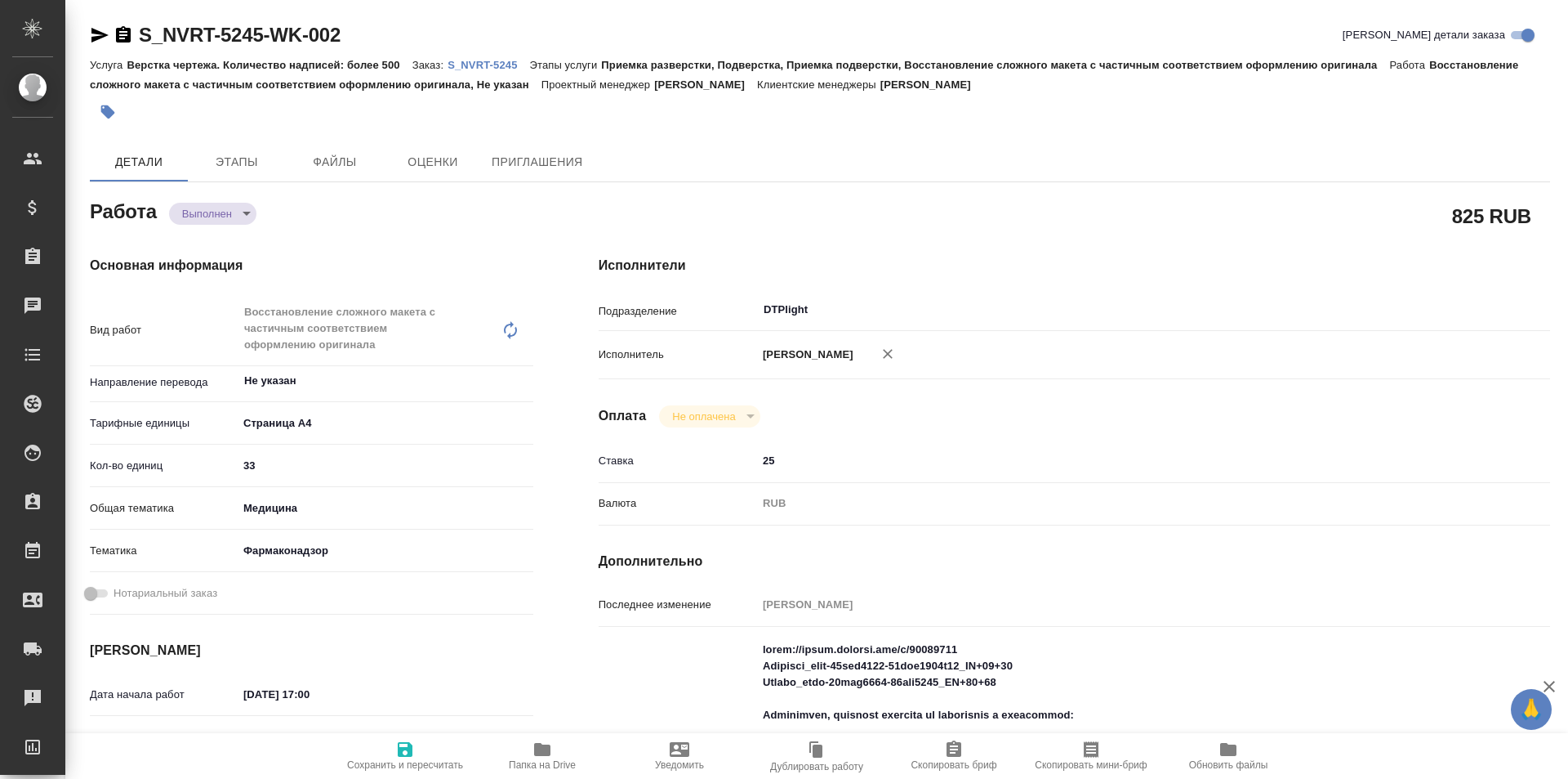
type textarea "x"
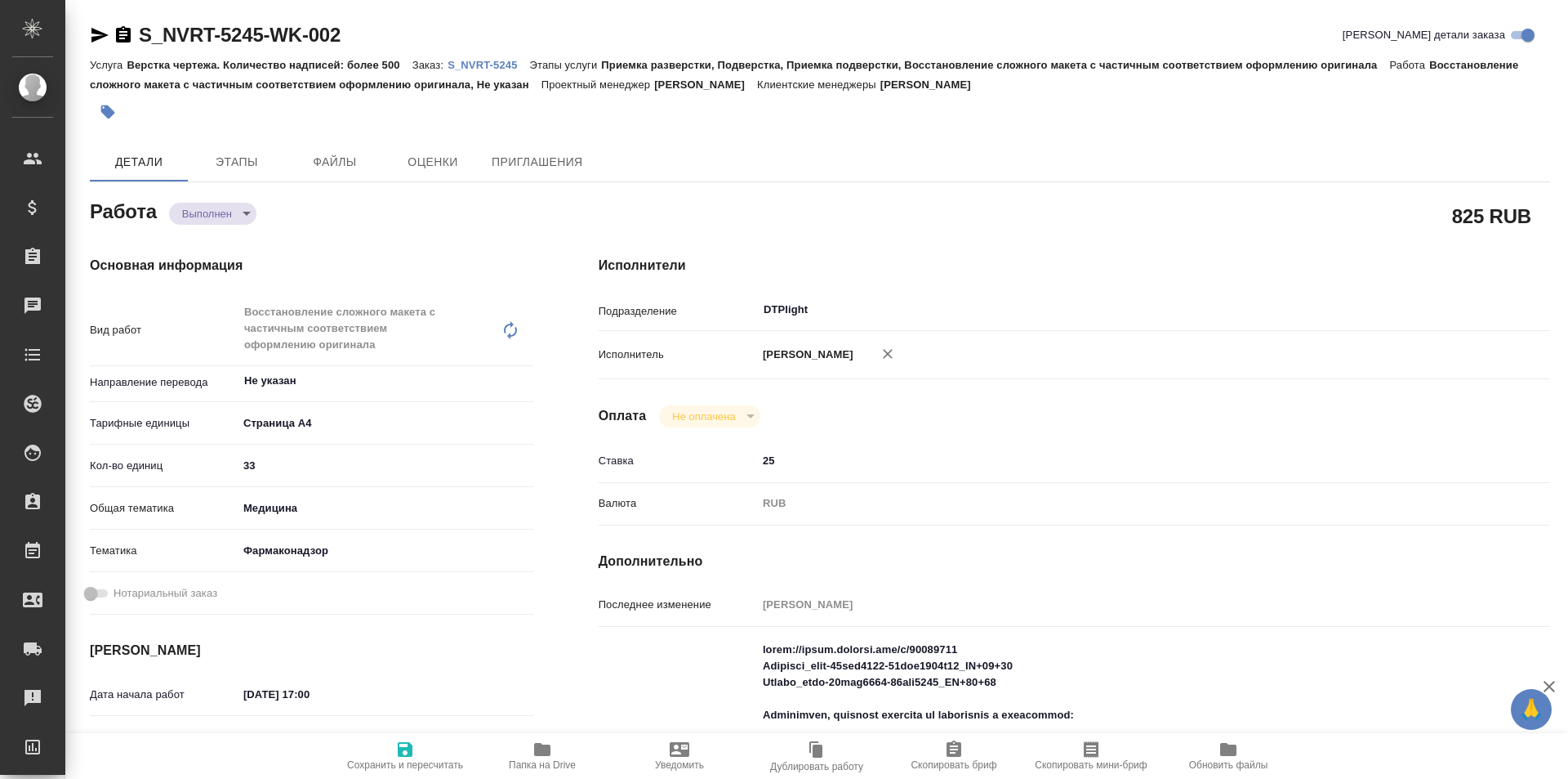
type textarea "x"
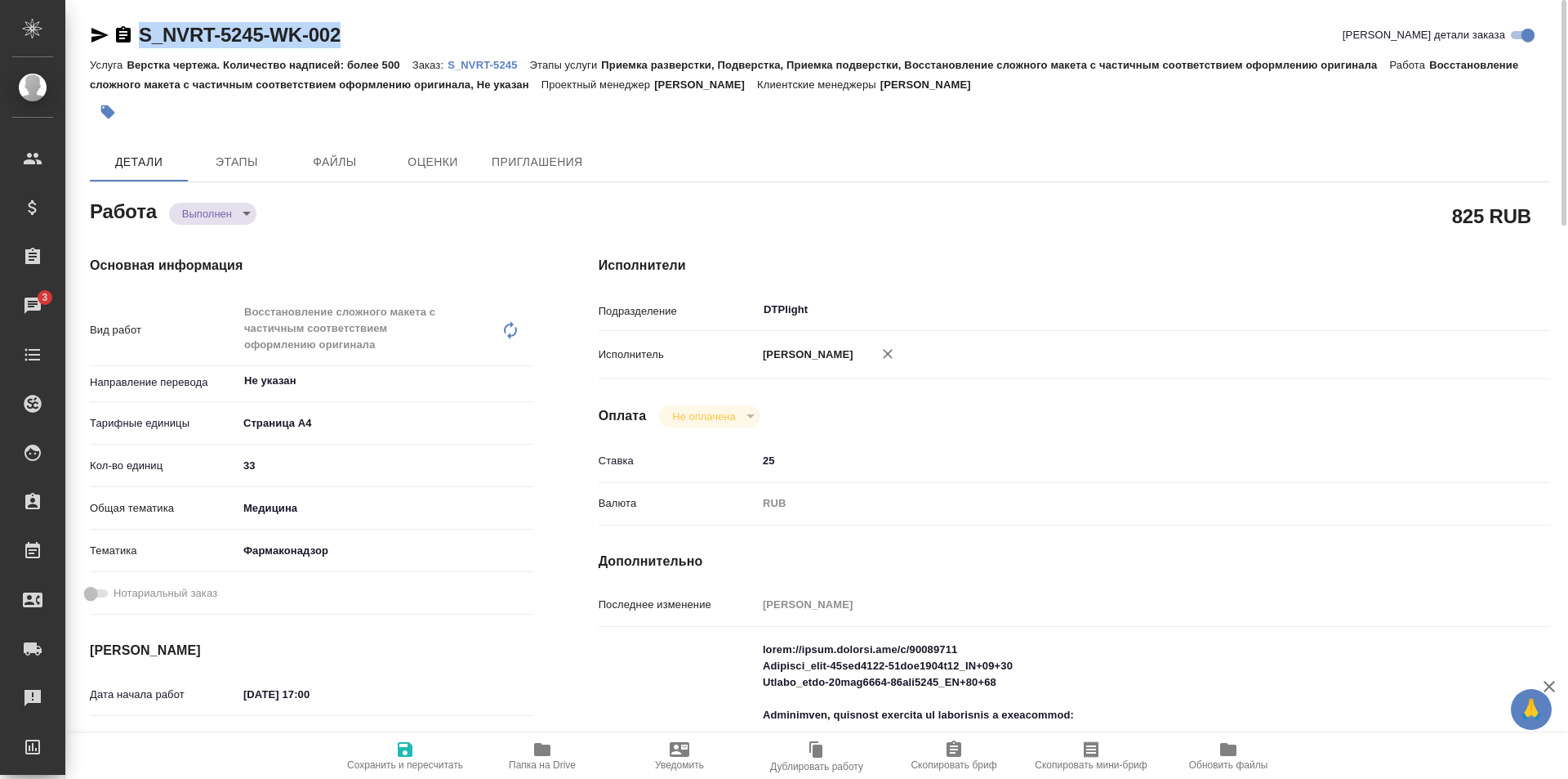
drag, startPoint x: 345, startPoint y: 33, endPoint x: 131, endPoint y: 34, distance: 214.0
click at [131, 34] on div "S_NVRT-5245-WK-002 Кратко детали заказа" at bounding box center [819, 35] width 1460 height 26
copy link "S_NVRT-5245-WK-002"
click at [90, 30] on icon "button" at bounding box center [100, 35] width 20 height 20
copy link "S_NVRT-5245-WK-002"
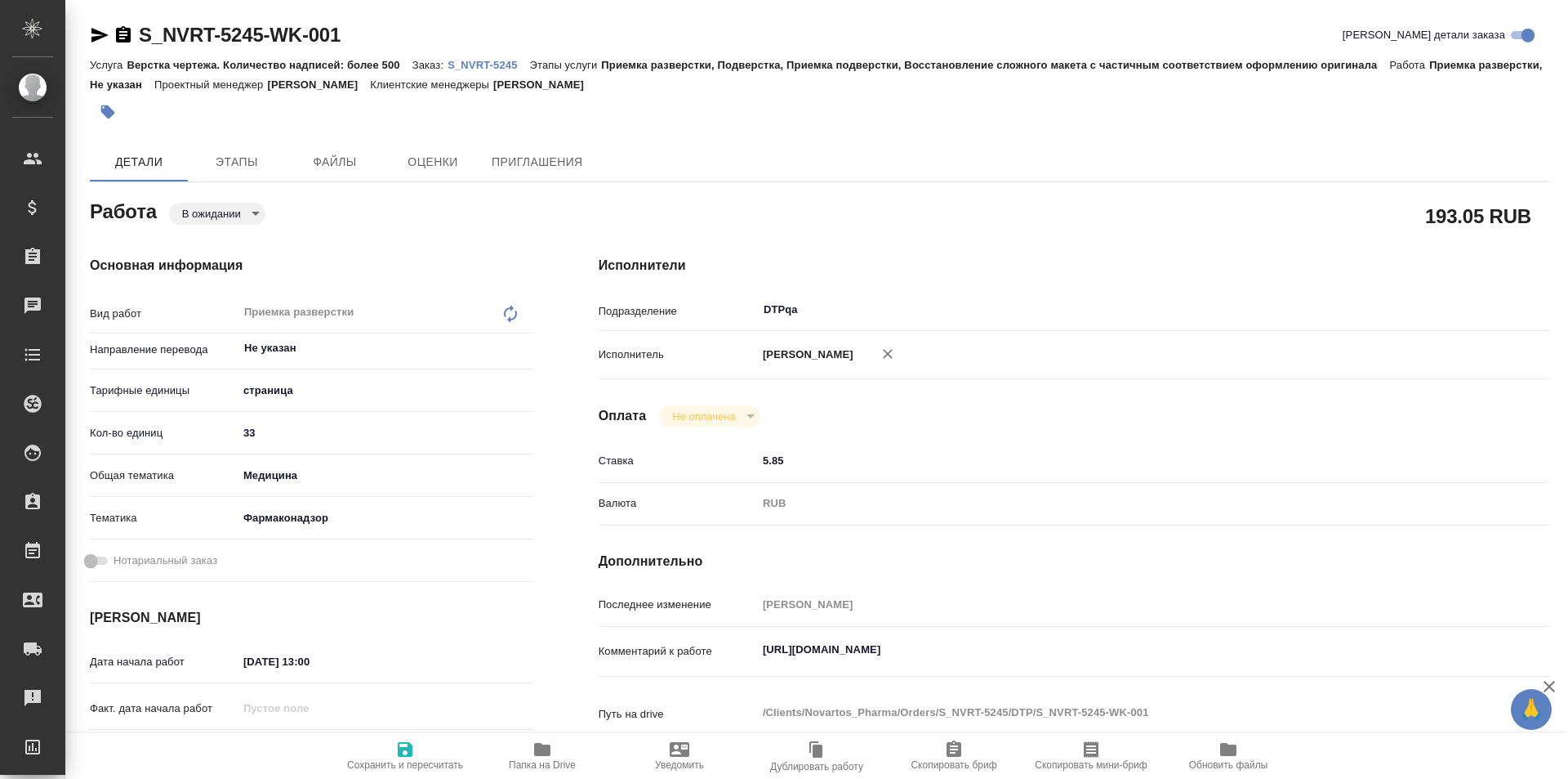
type textarea "x"
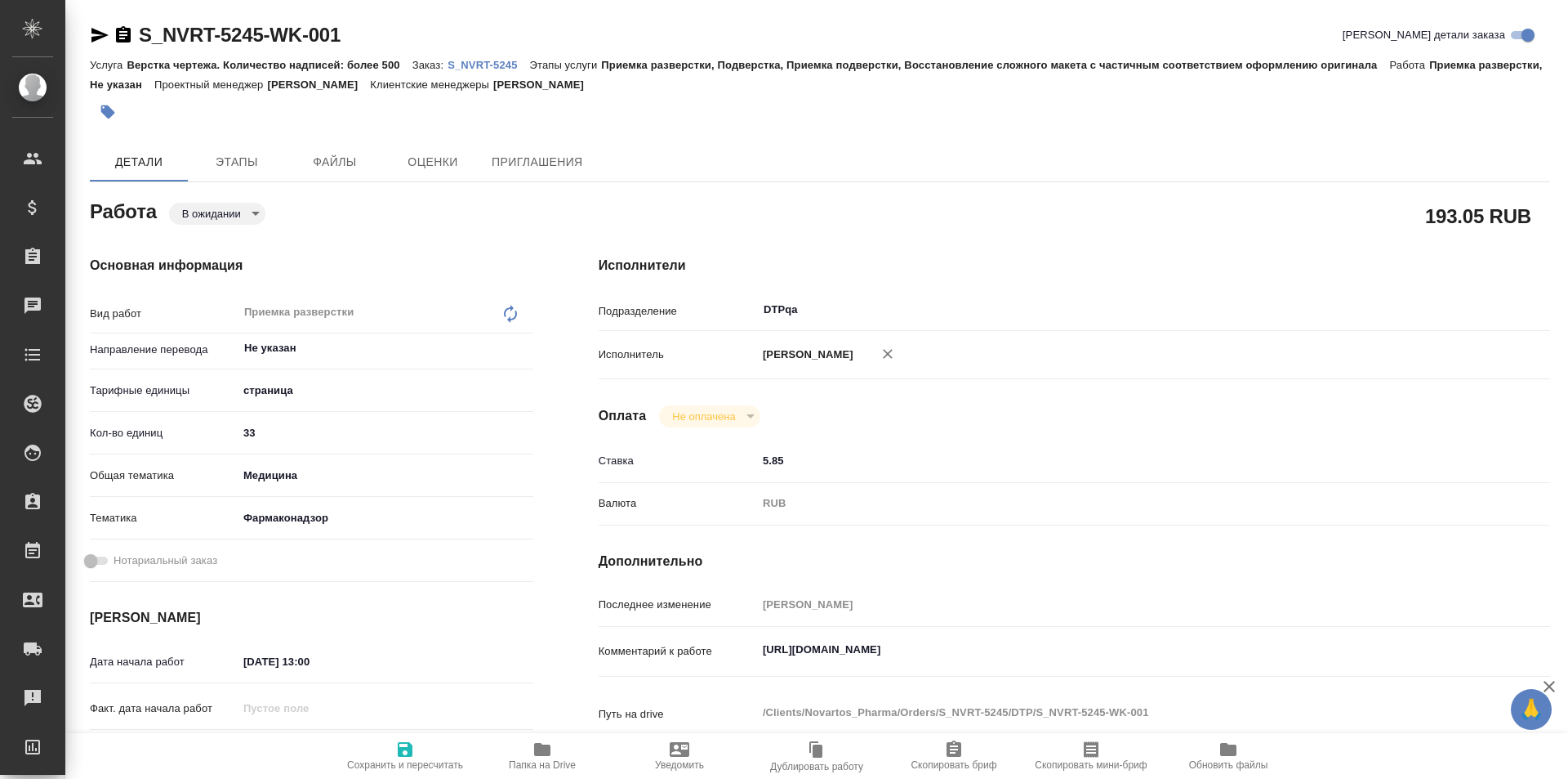
type textarea "x"
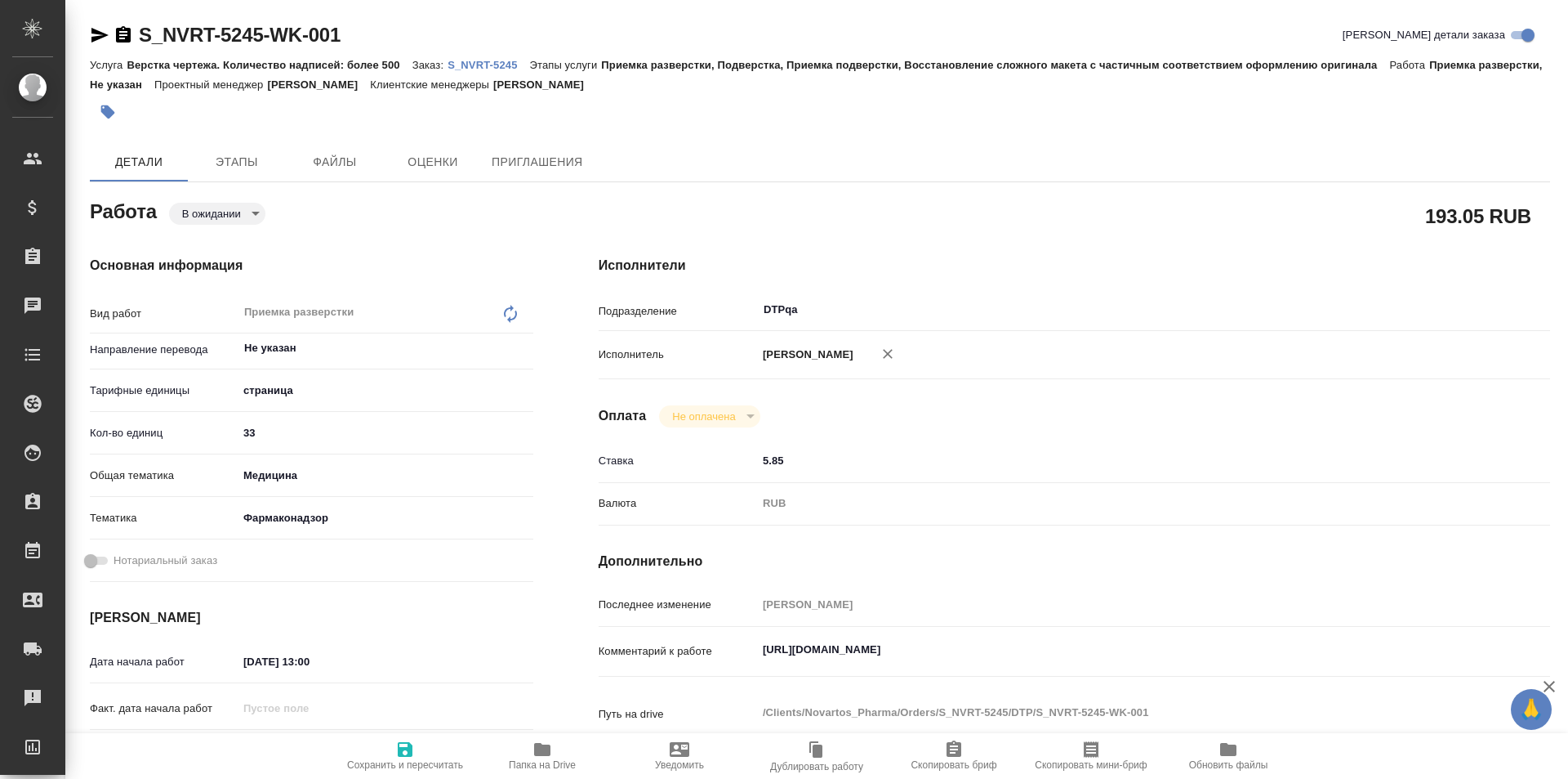
type textarea "x"
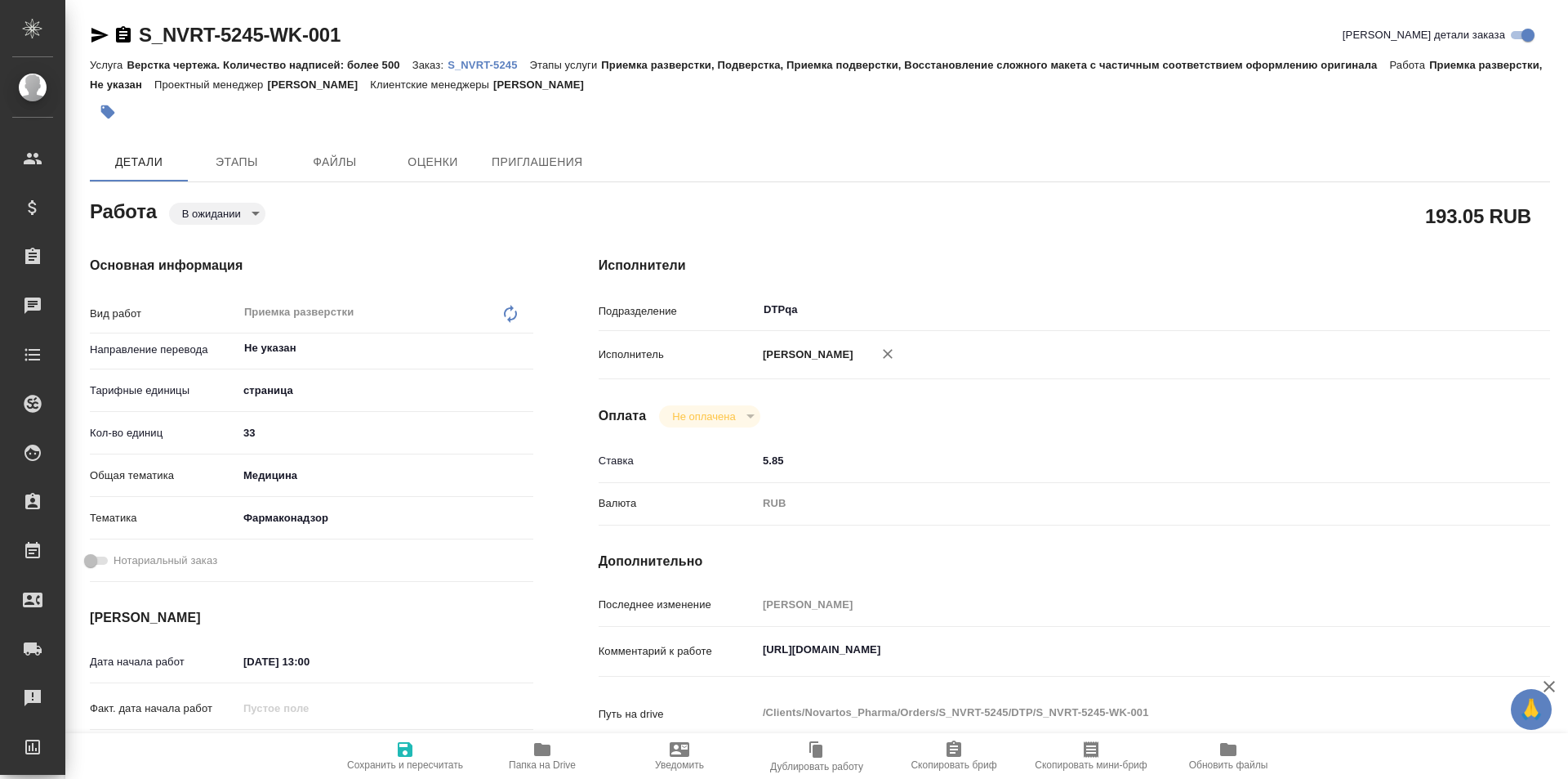
type textarea "x"
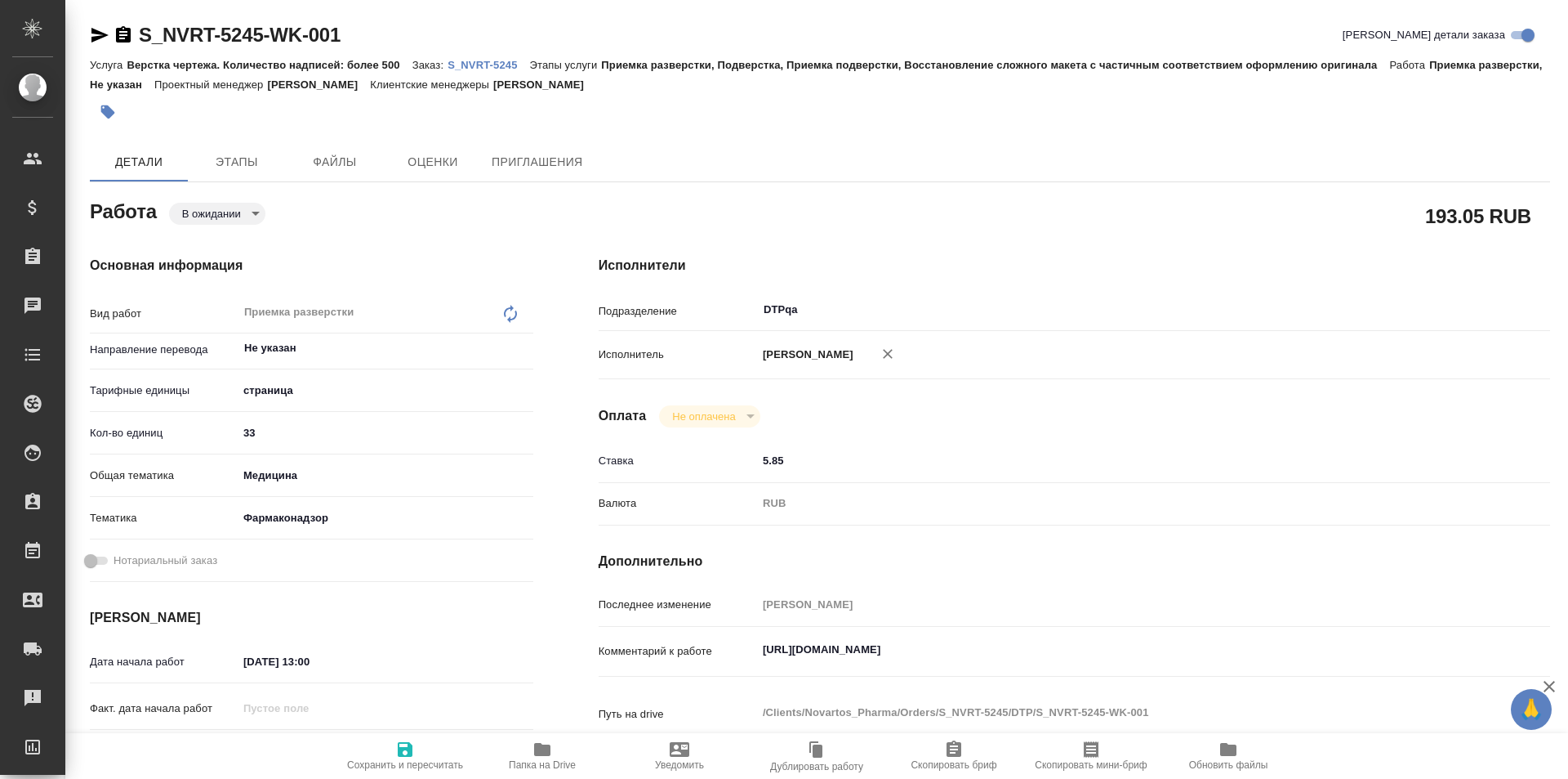
type textarea "x"
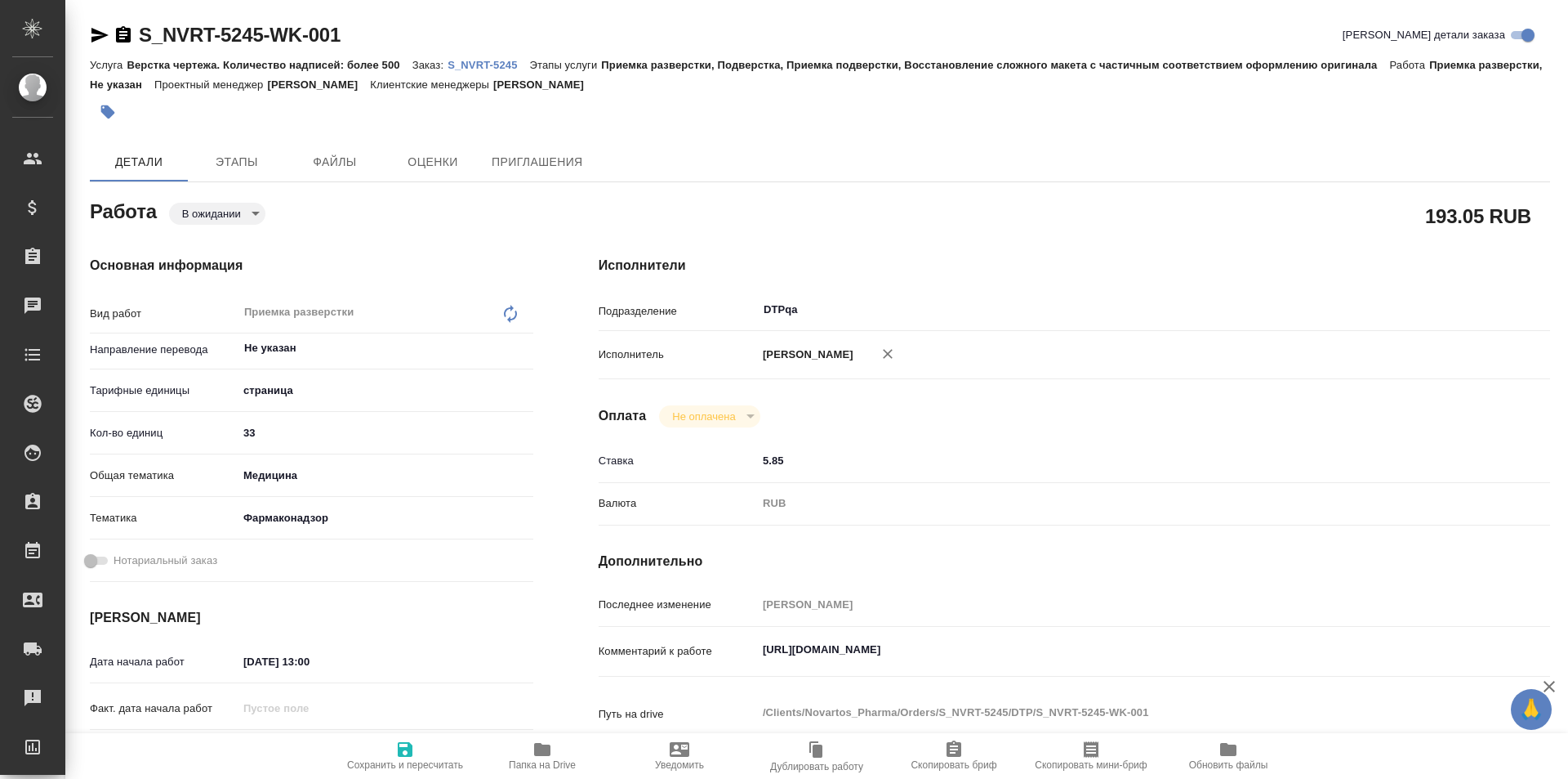
type textarea "x"
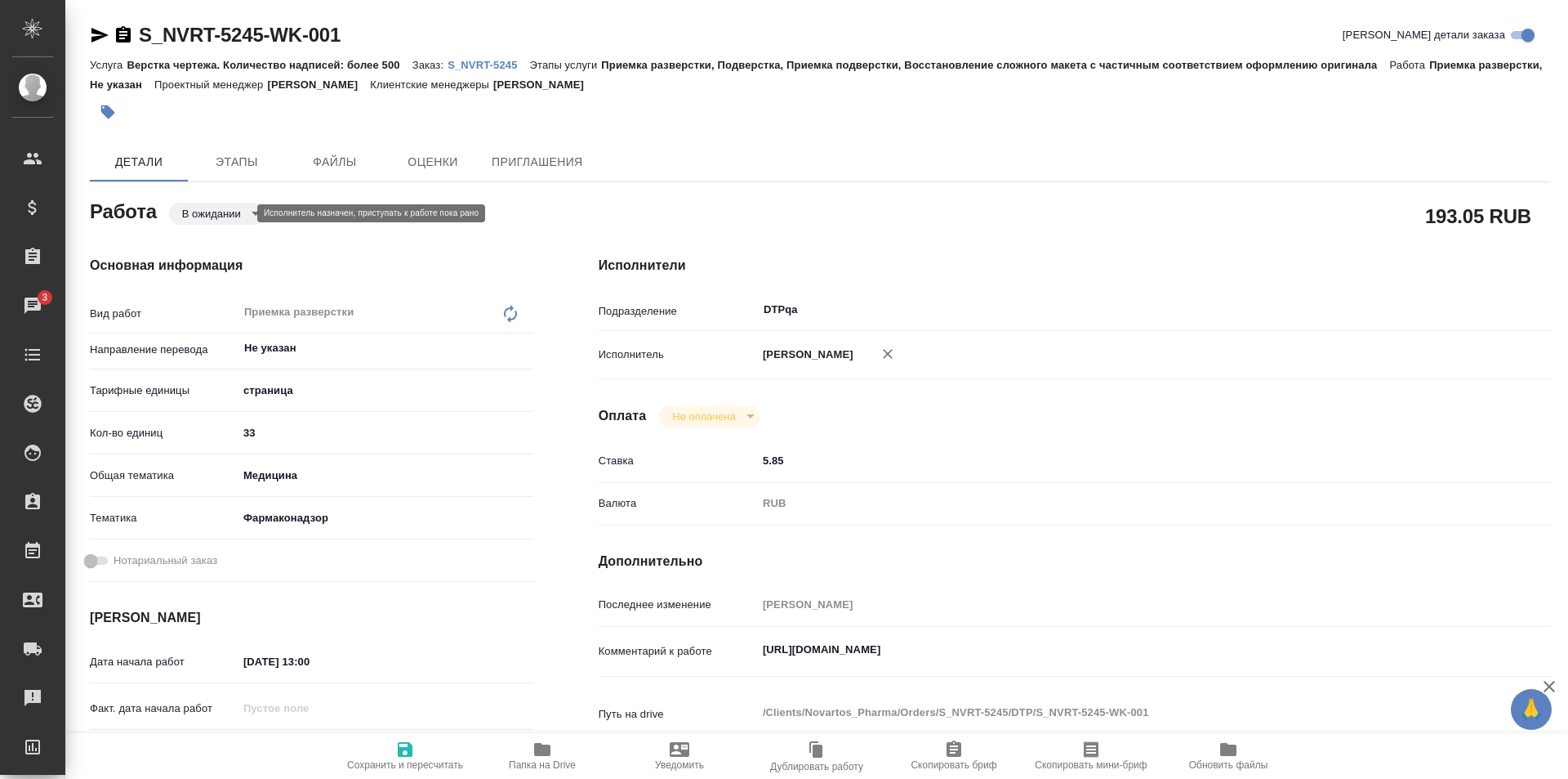
click at [229, 215] on body "🙏 .cls-1 fill:#fff; AWATERA Ismagilova Diana Клиенты Спецификации Заказы 3 Чаты…" at bounding box center [784, 390] width 1568 height 779
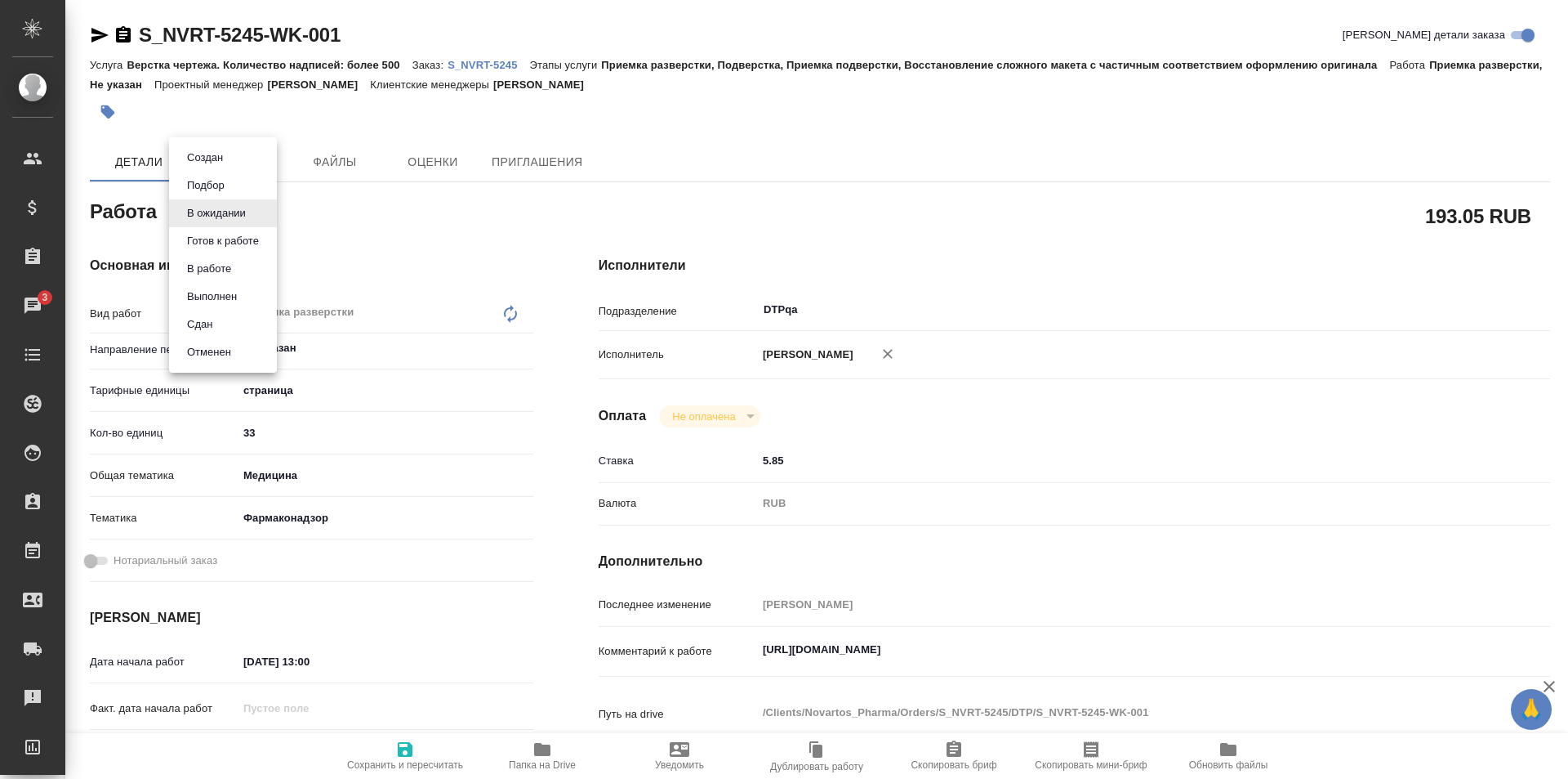
click at [220, 268] on button "В работе" at bounding box center [209, 269] width 54 height 18
type textarea "x"
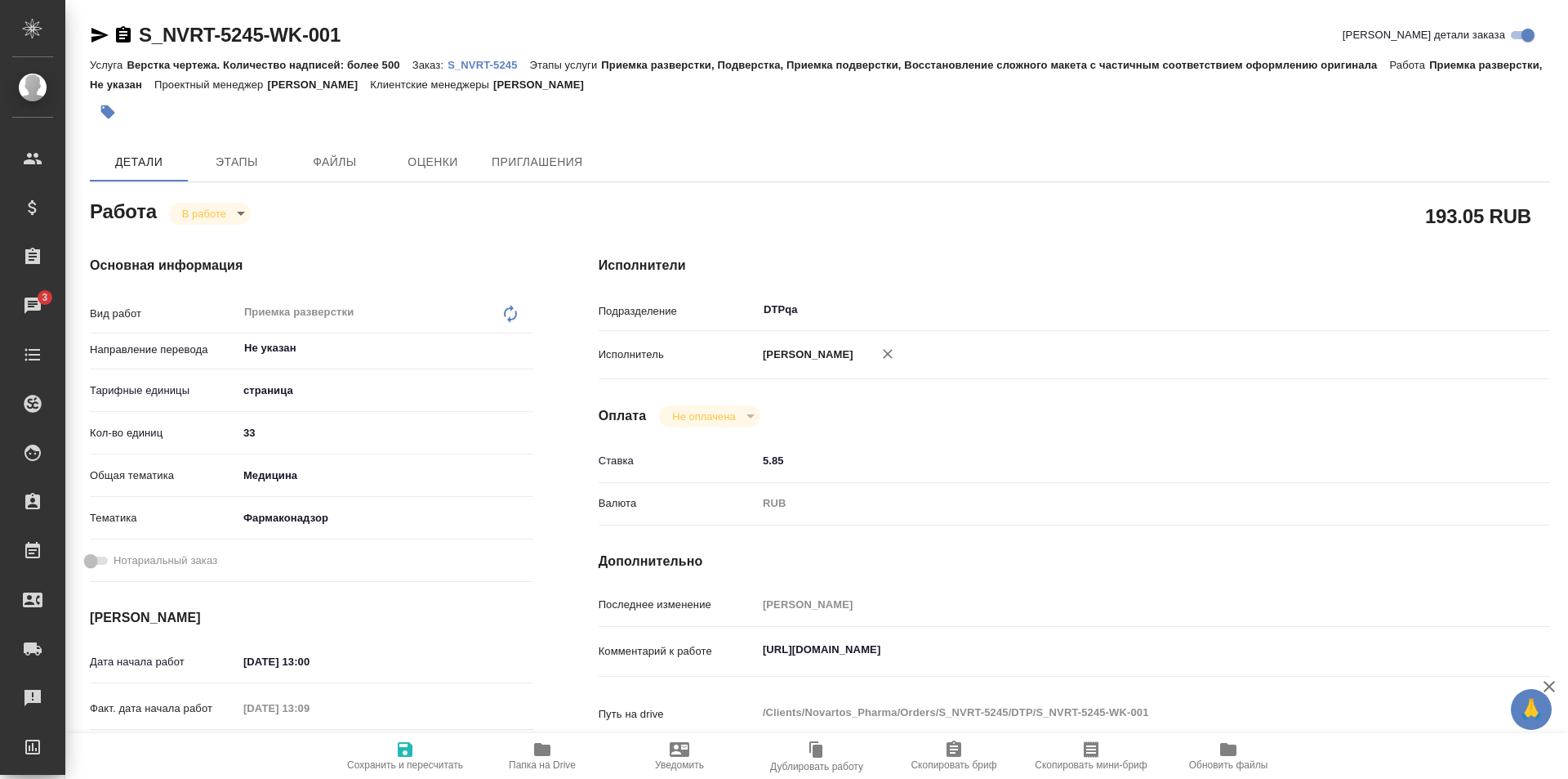
type textarea "x"
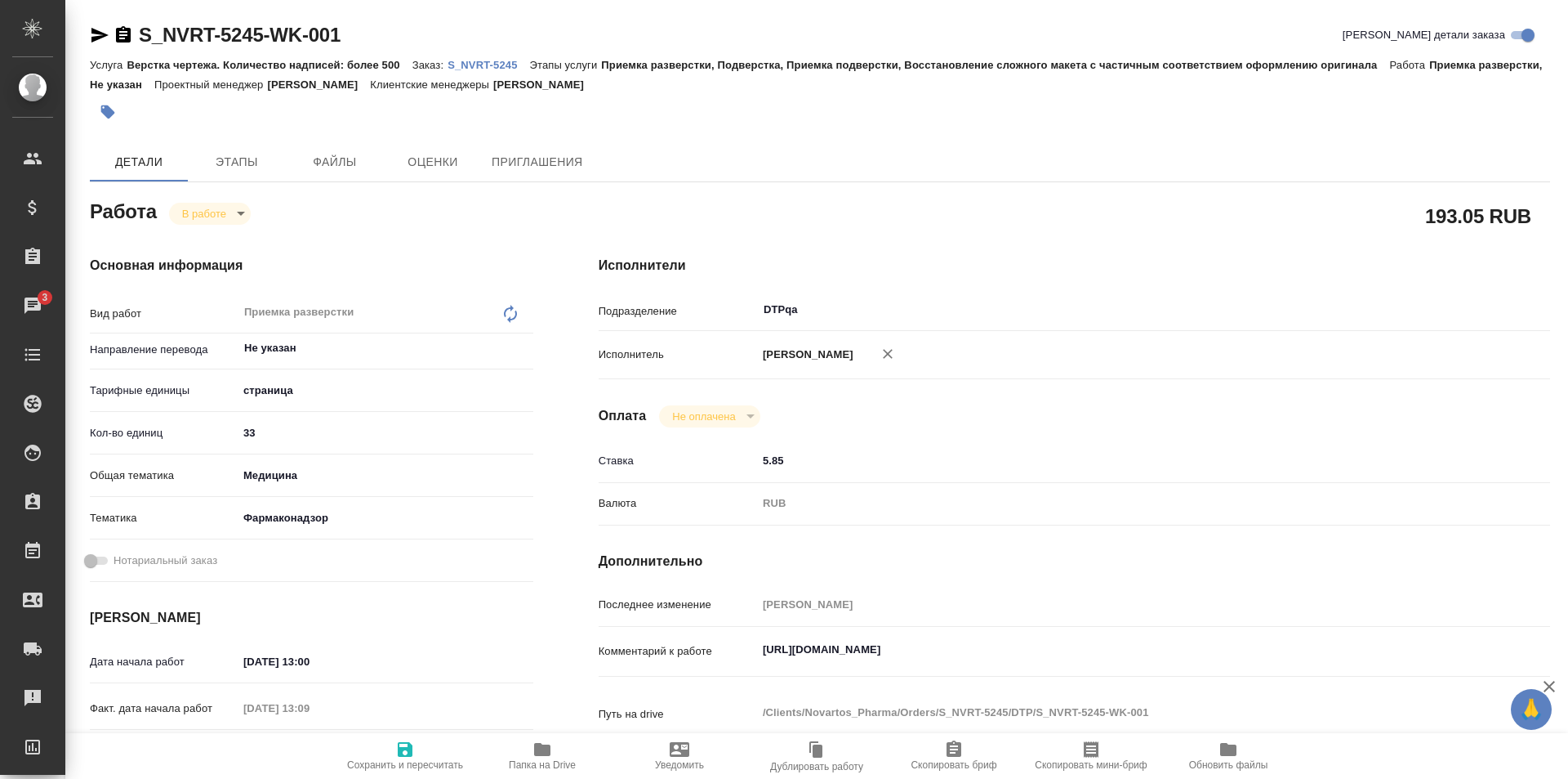
type textarea "x"
click at [99, 33] on icon "button" at bounding box center [100, 35] width 17 height 15
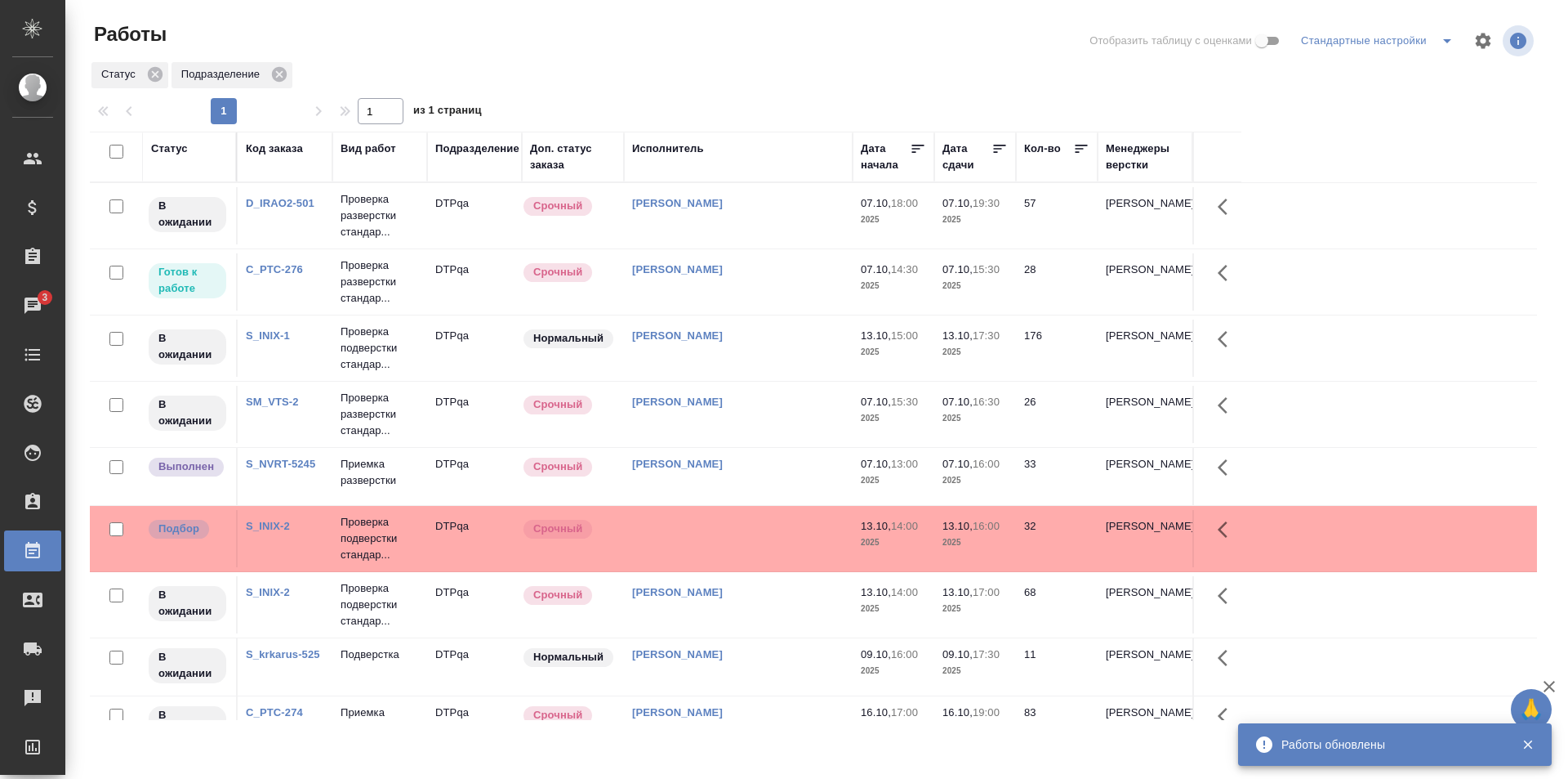
click at [735, 280] on td "[PERSON_NAME]" at bounding box center [738, 281] width 229 height 57
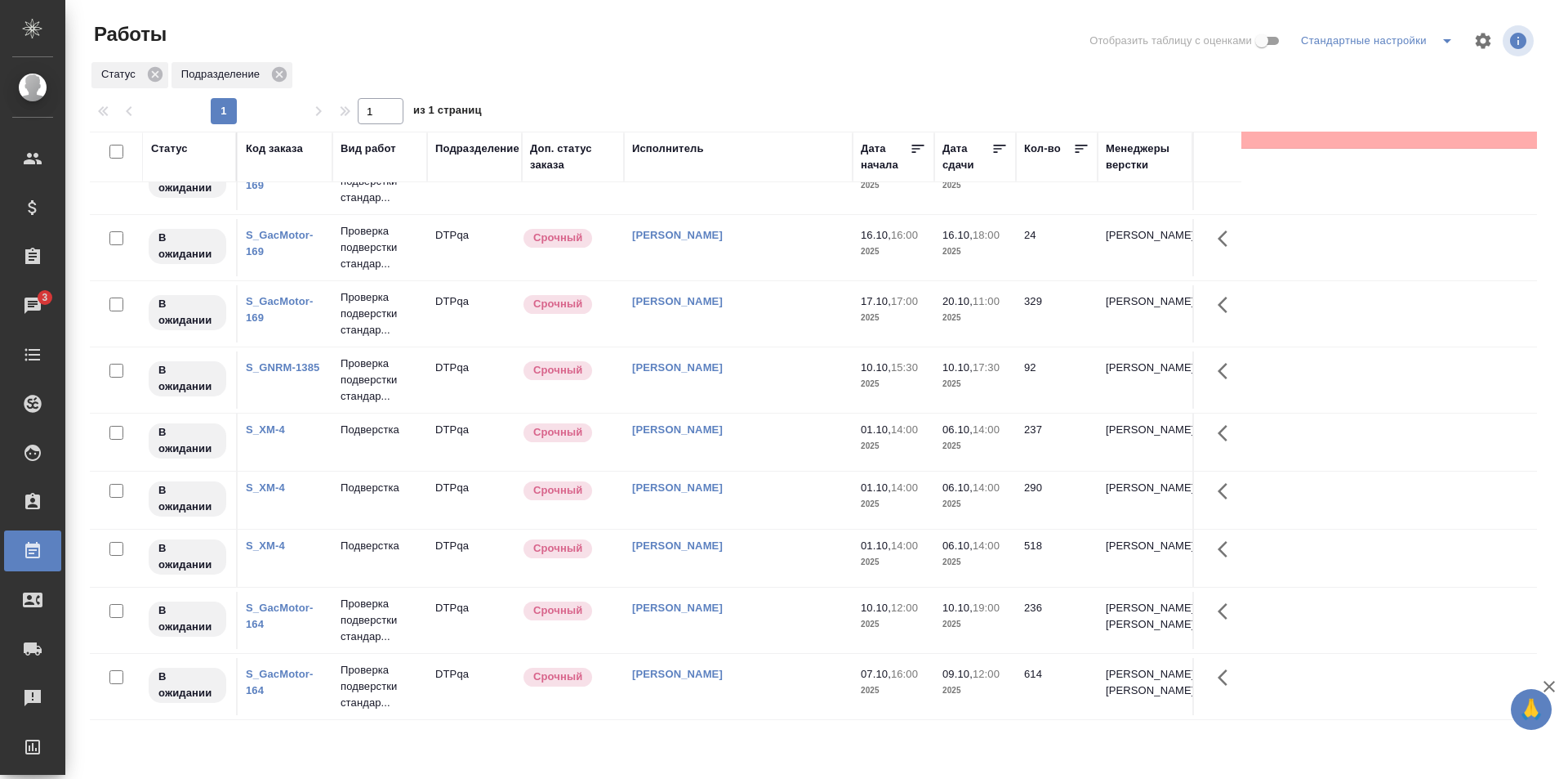
scroll to position [845, 0]
click at [759, 693] on td "[PERSON_NAME]" at bounding box center [738, 686] width 229 height 57
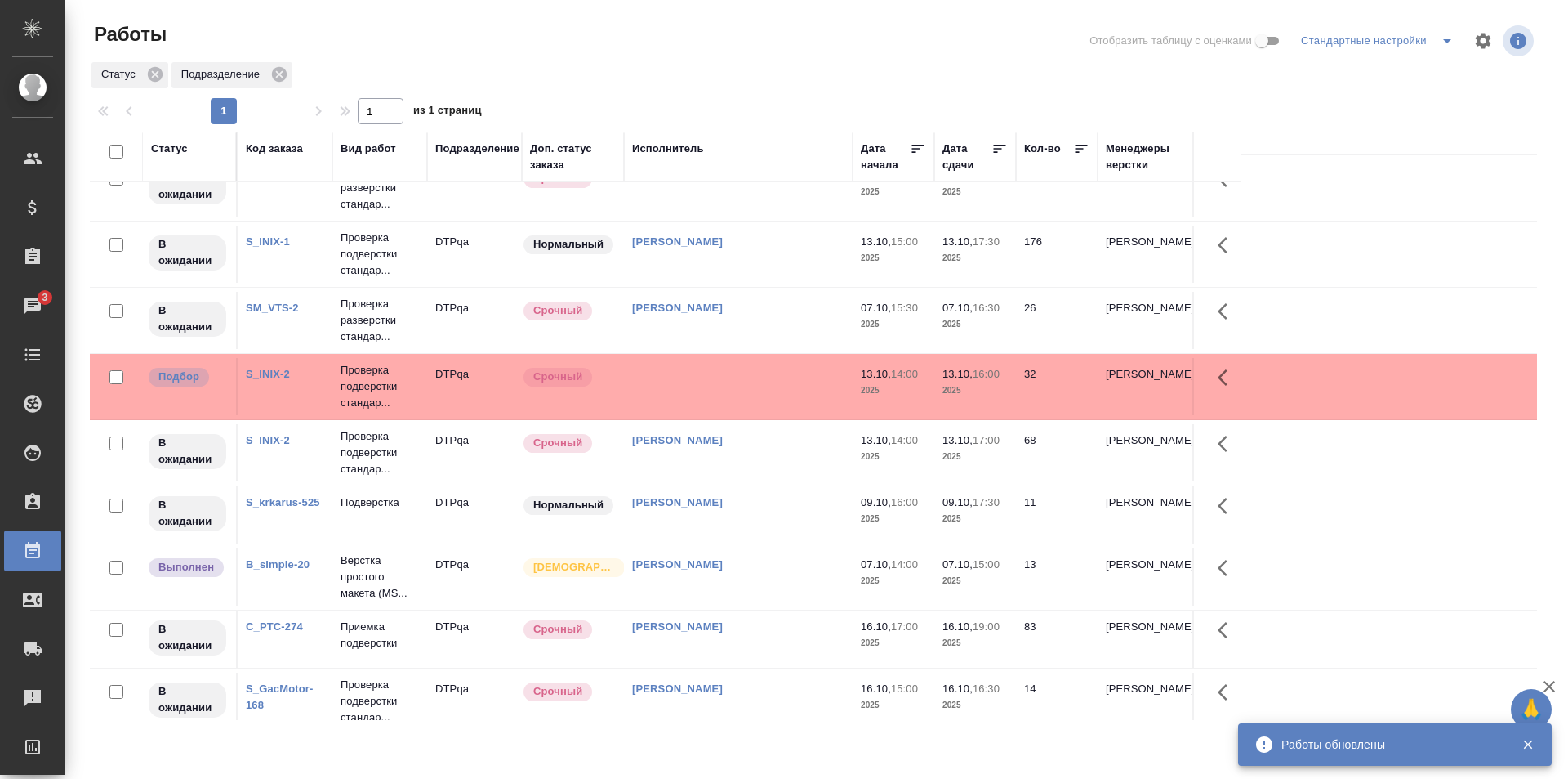
scroll to position [0, 0]
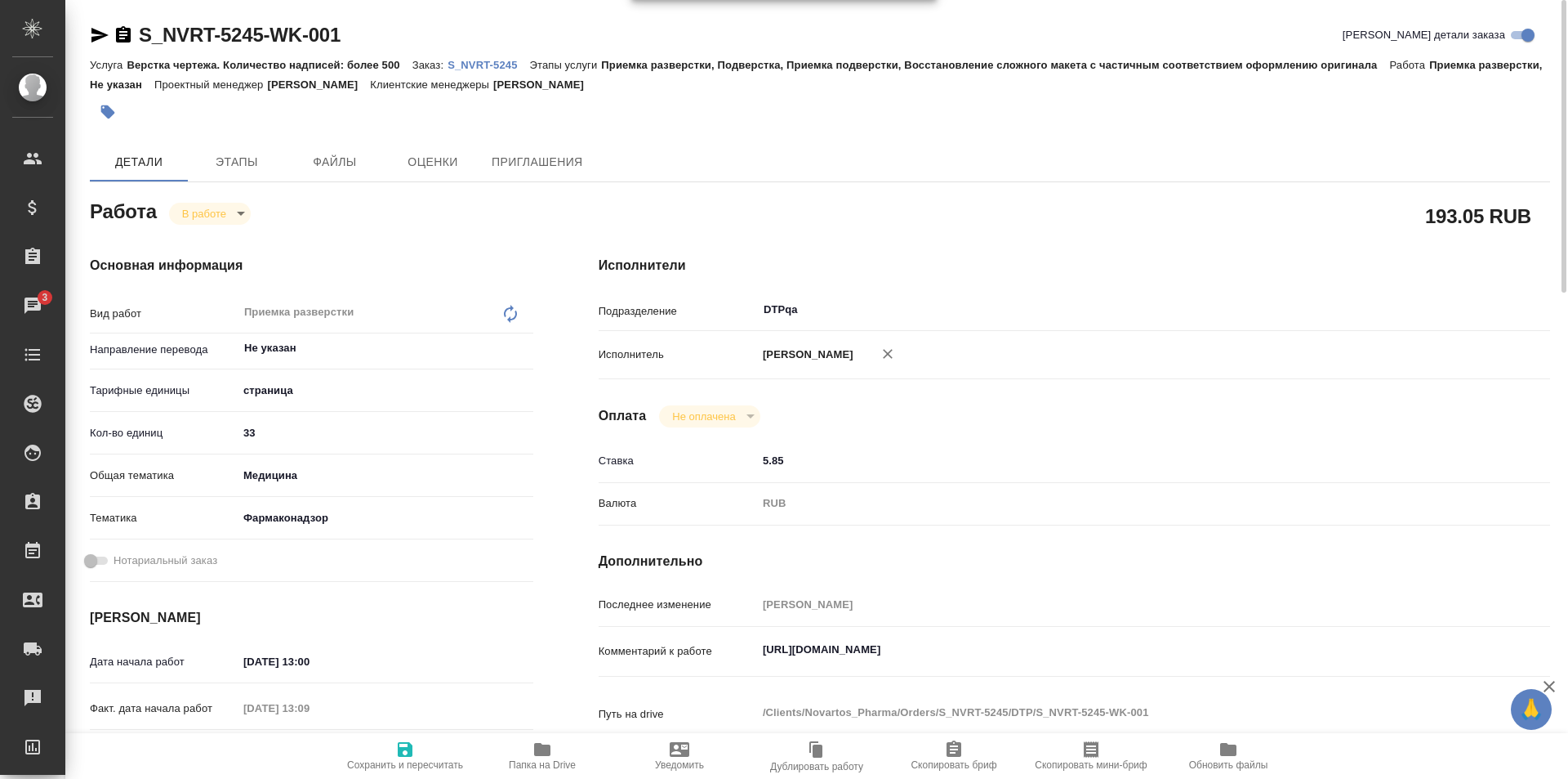
click at [538, 751] on icon "button" at bounding box center [542, 749] width 17 height 13
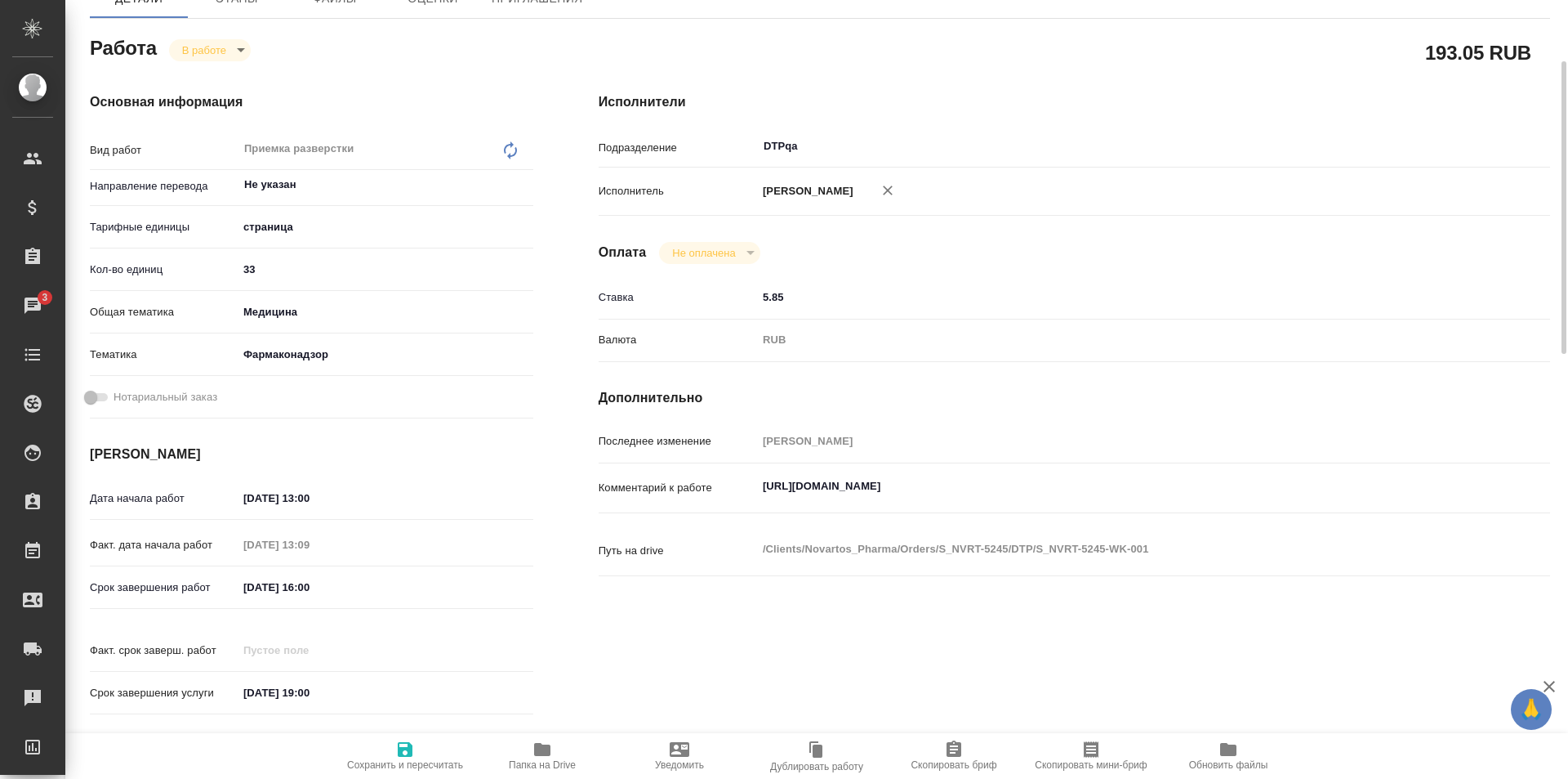
click at [1093, 478] on textarea "https://tera.awatera.com/Work/68e36d078bce6fb04e138ae9/" at bounding box center [1114, 485] width 714 height 27
paste textarea "https://drive.awatera.com/f/10602337"
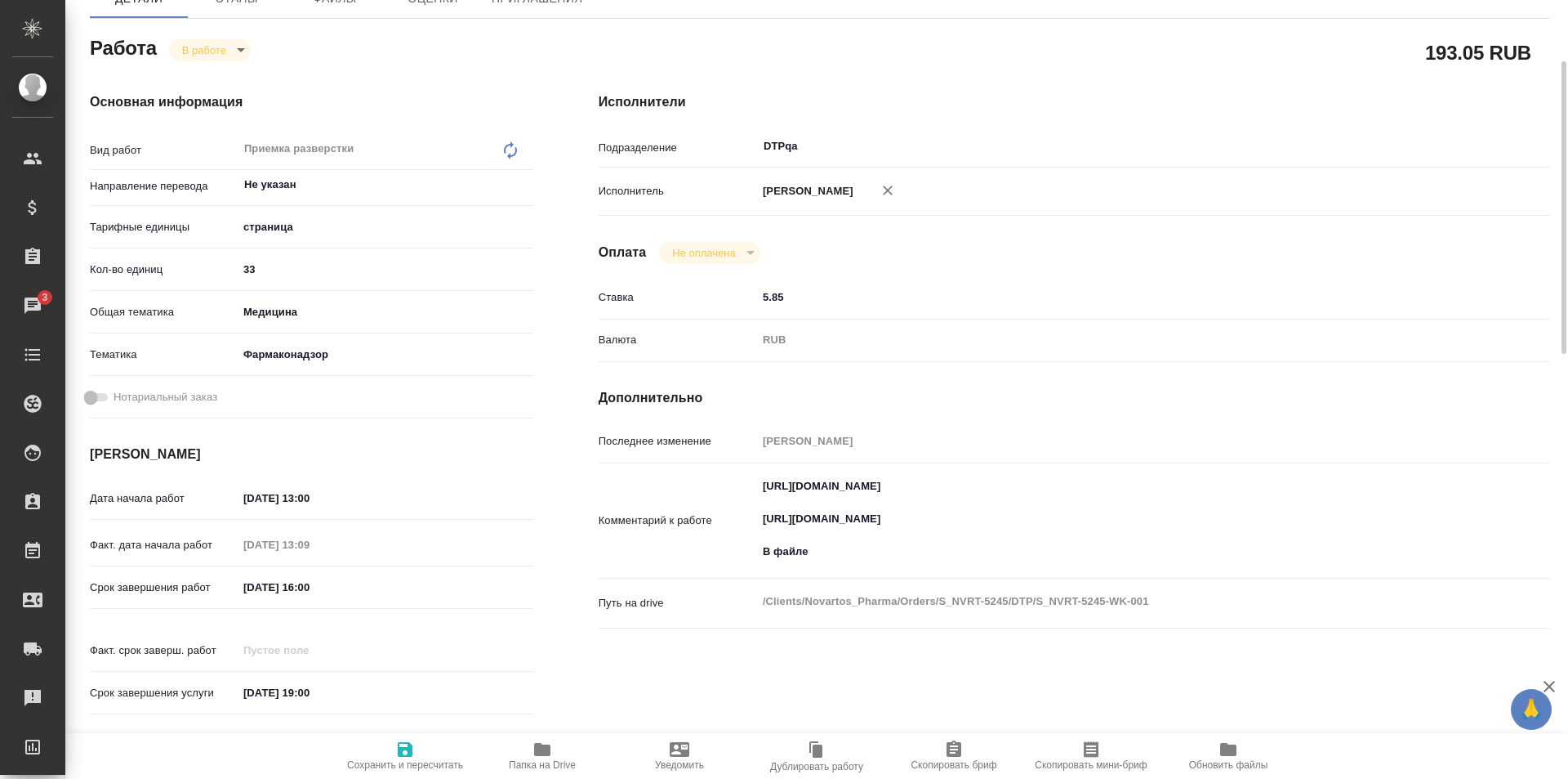
click at [925, 543] on textarea "https://tera.awatera.com/Work/68e36d078bce6fb04e138ae9/ https://drive.awatera.c…" at bounding box center [1114, 519] width 714 height 93
paste textarea "Uperio_psur-01aug2022-31jul2023_ES+18+19"
click at [894, 558] on textarea "https://tera.awatera.com/Work/68e36d078bce6fb04e138ae9/ https://drive.awatera.c…" at bounding box center [1114, 519] width 712 height 93
paste textarea "Uperio_psur-01aug2022-31jul2023_ES+18+19"
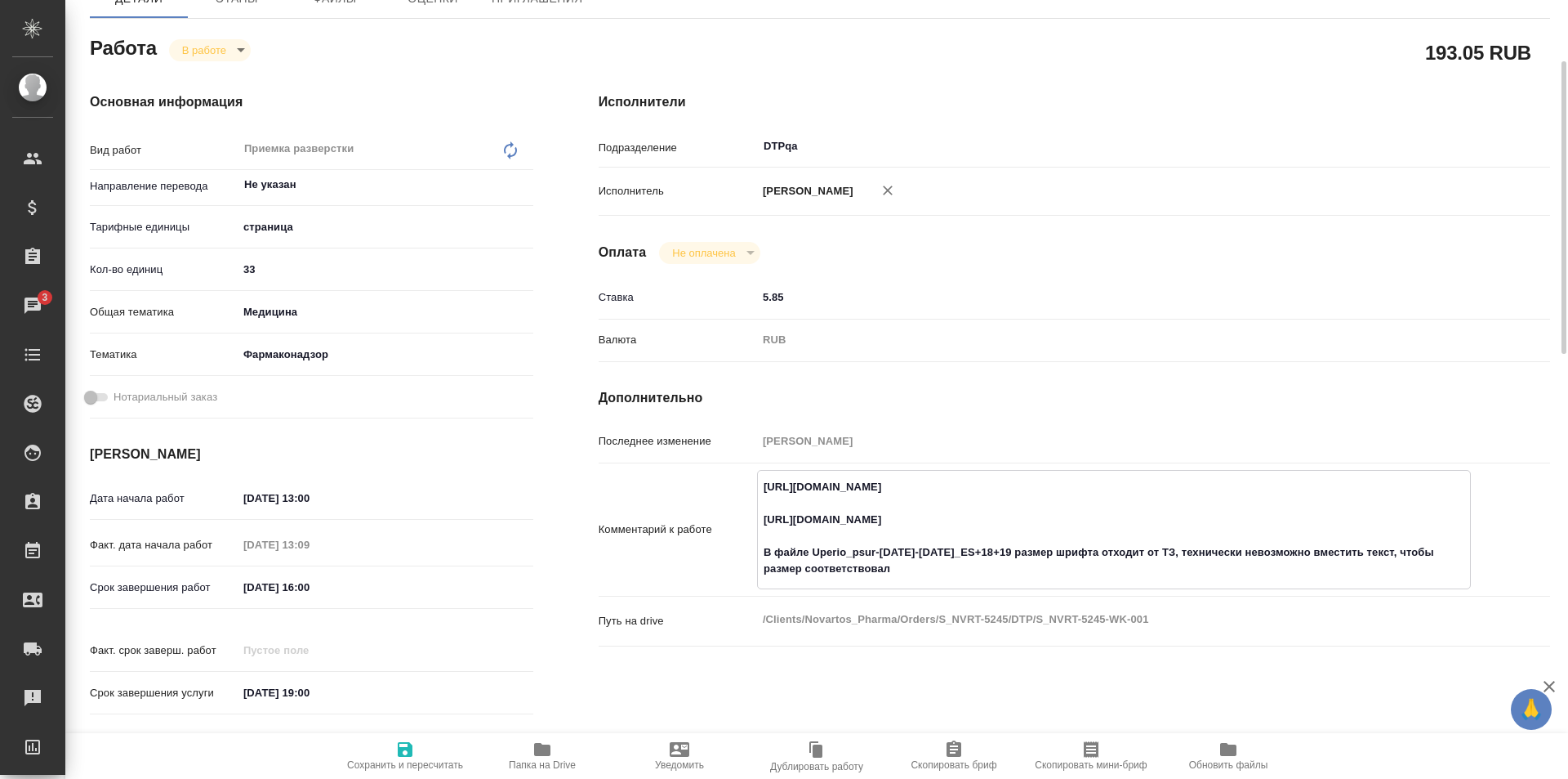
click at [902, 575] on textarea "https://tera.awatera.com/Work/68e36d078bce6fb04e138ae9/ https://drive.awatera.c…" at bounding box center [1114, 528] width 712 height 110
type textarea "https://tera.awatera.com/Work/68e36d078bce6fb04e138ae9/ https://drive.awatera.c…"
click at [408, 747] on icon "button" at bounding box center [405, 749] width 15 height 15
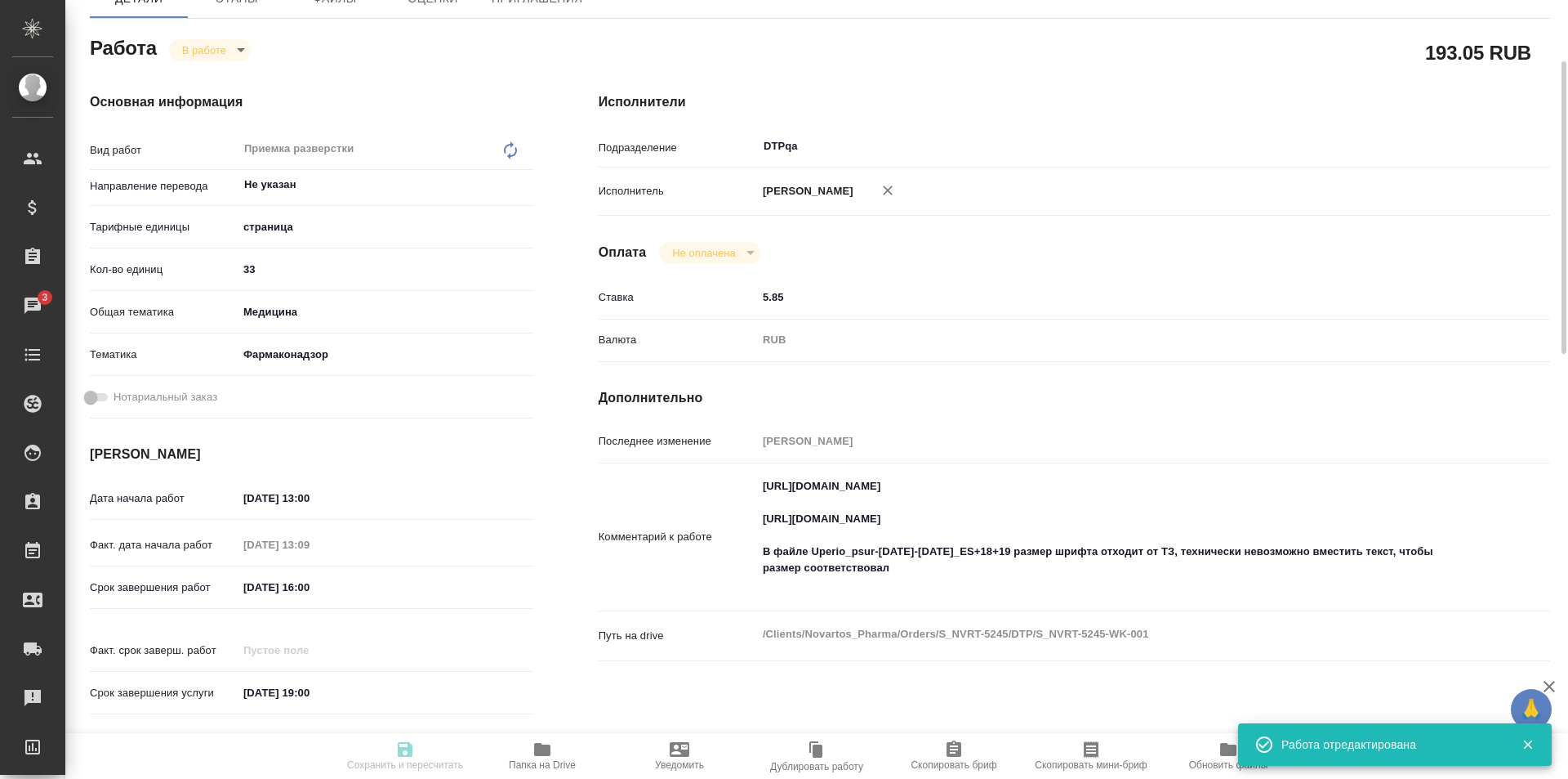
scroll to position [0, 0]
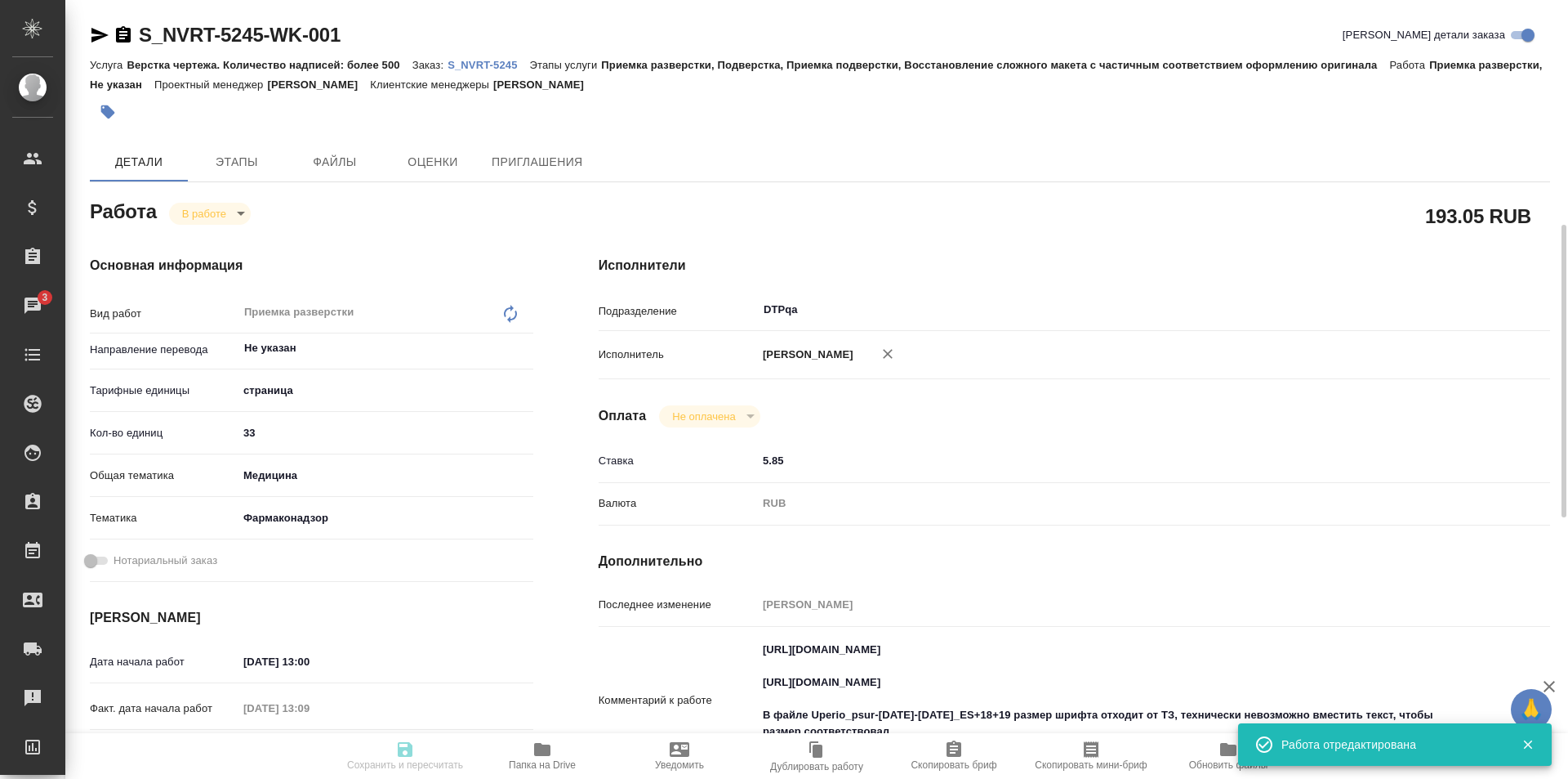
type input "inProgress"
type input "Не указан"
type input "5a8b1489cc6b4906c91bfdb2"
type input "33"
type input "med"
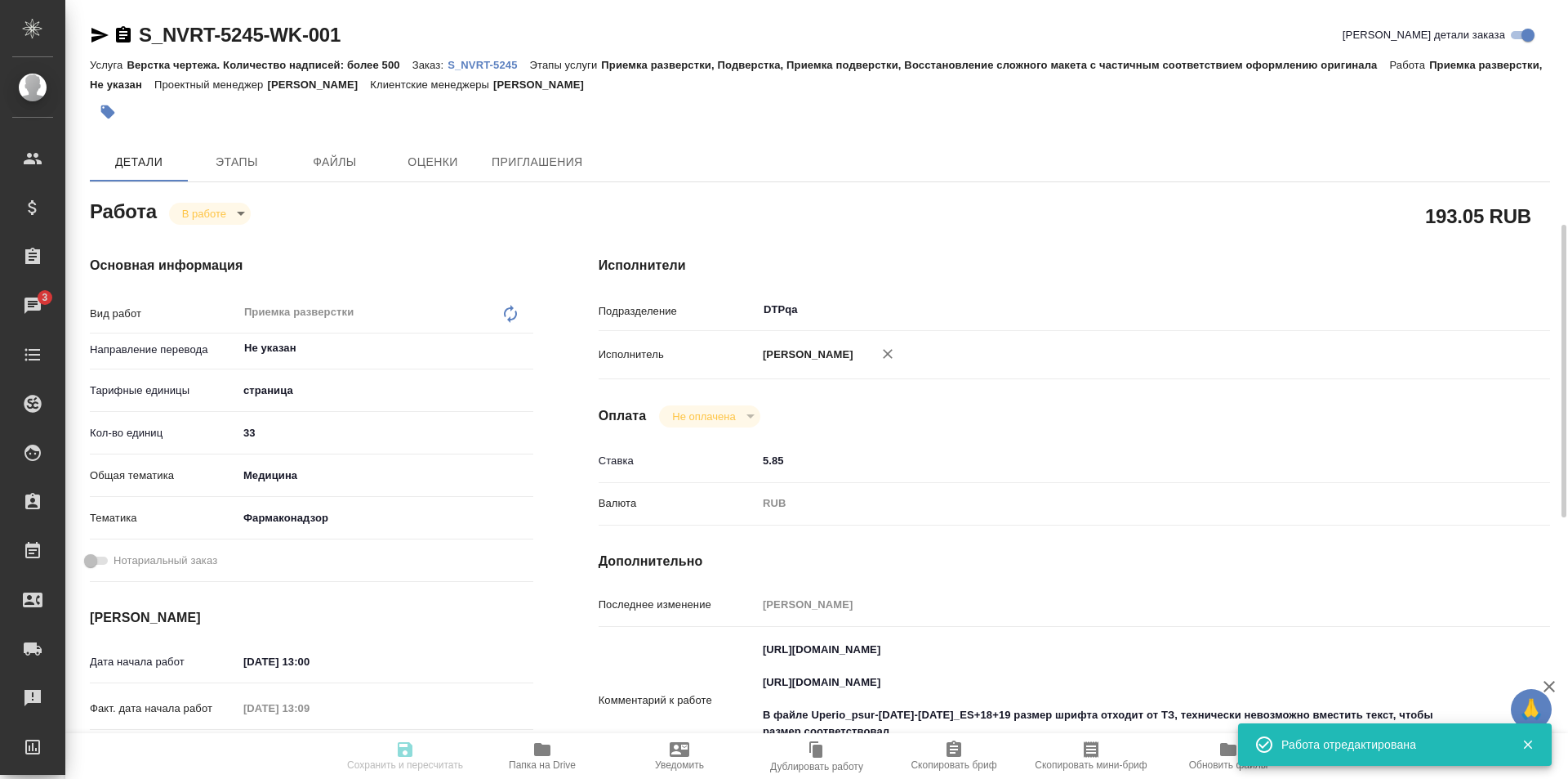
type input "66b350e715fdbd933886e8f8"
type input "07.10.2025 13:00"
type input "07.10.2025 13:09"
type input "[DATE] 16:00"
type input "16.10.2025 19:00"
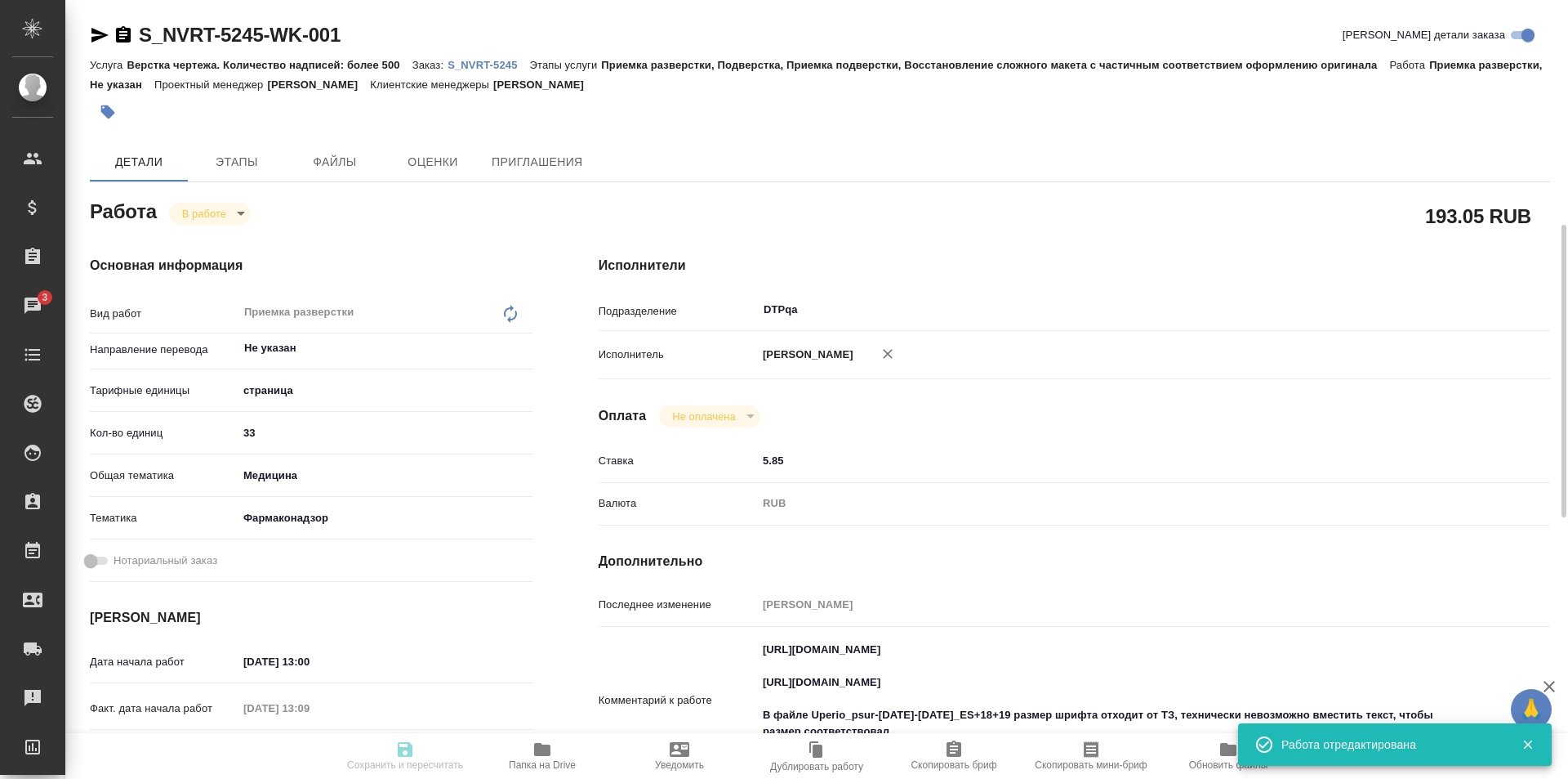
type input "DTPqa"
type input "notPayed"
type input "5.85"
type input "RUB"
type input "[PERSON_NAME]"
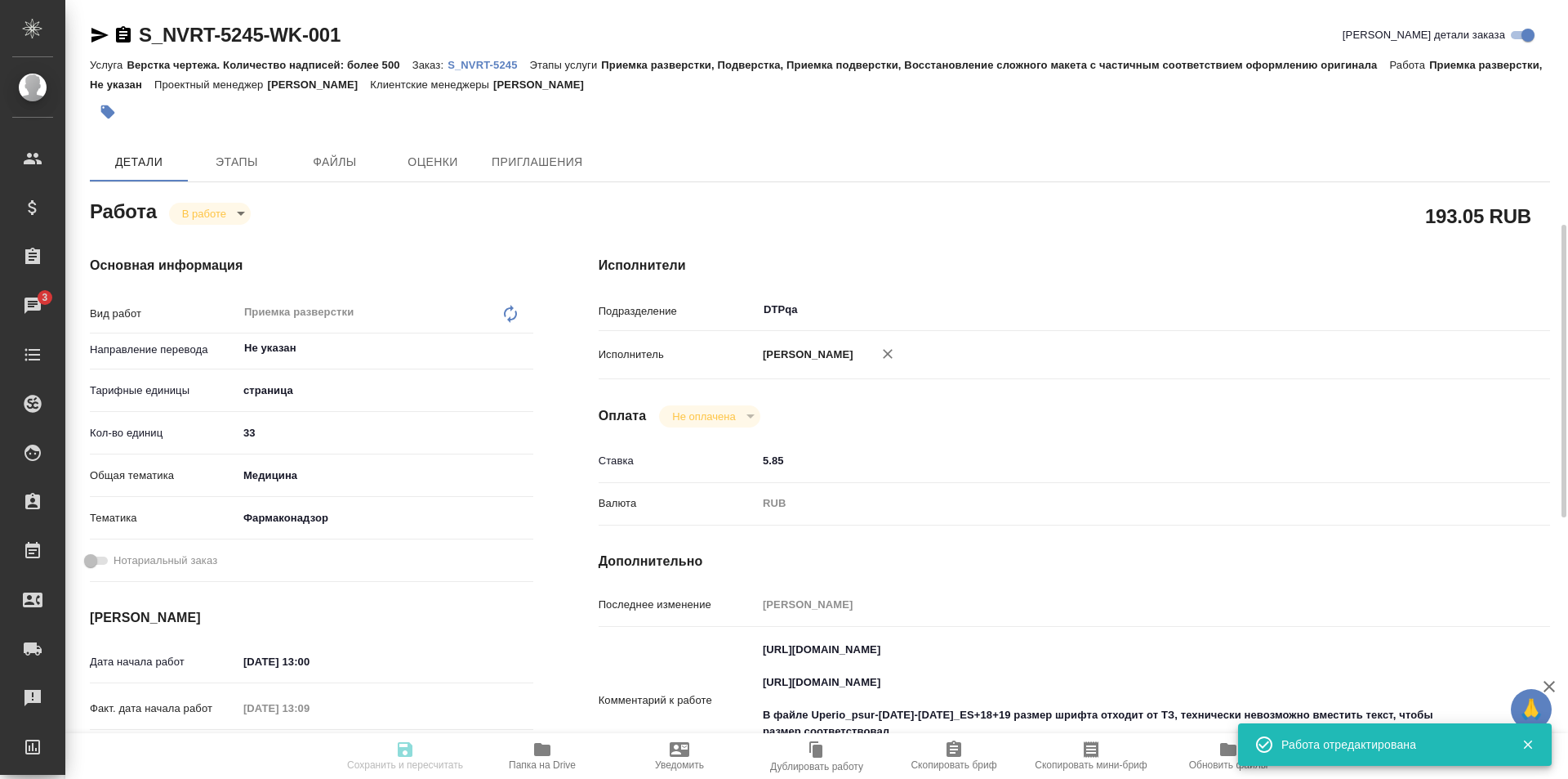
type input "S_NVRT-5245"
type input "Верстка чертежа. Количество надписей: более 500"
type input "Приемка разверстки, Подверстка, Приемка подверстки, Восстановление сложного мак…"
type input "Кабаргина Анна"
type input "Малофеева Екатерина"
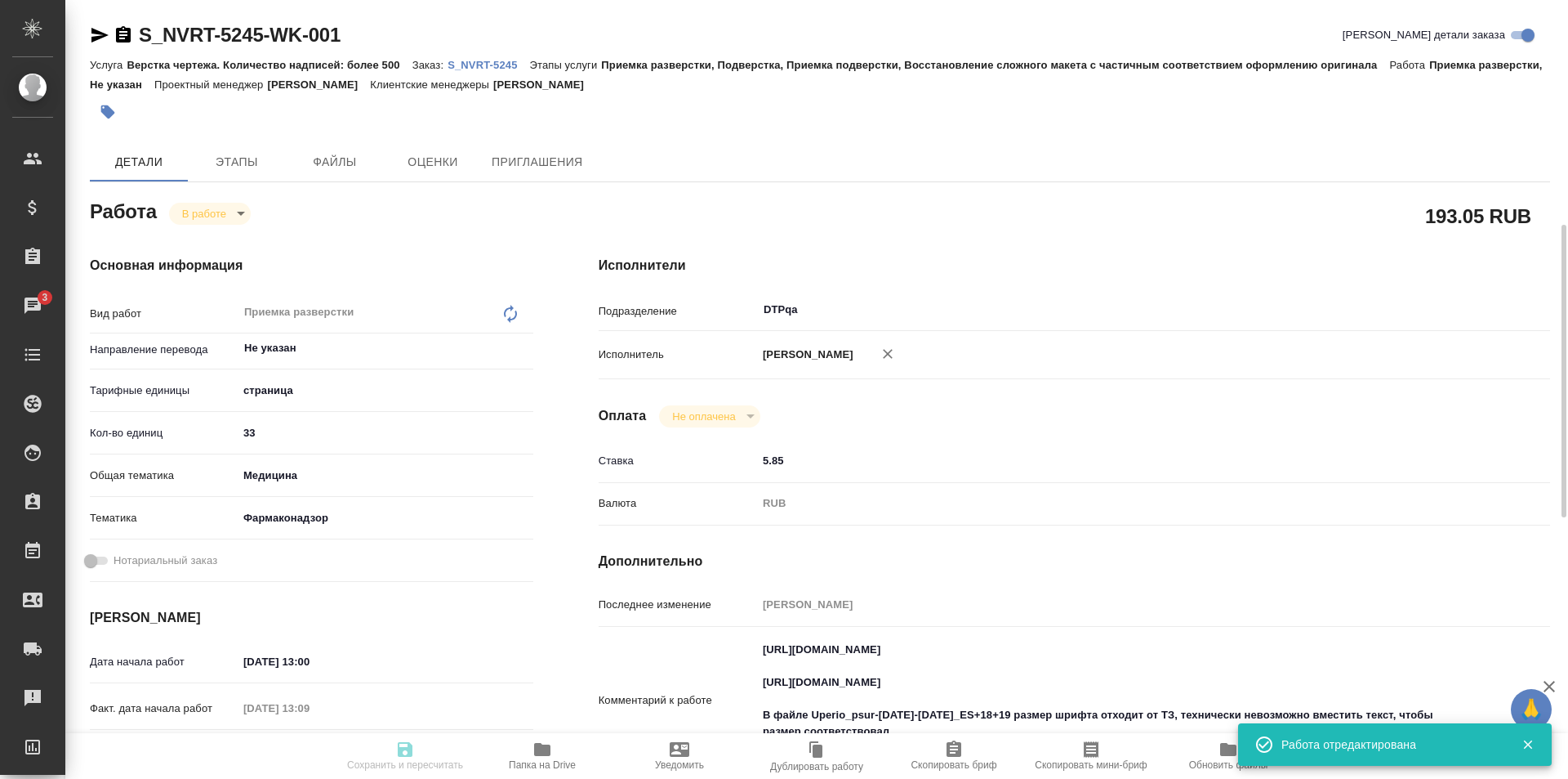
type input "/Clients/Novartos_Pharma/Orders/S_NVRT-5245"
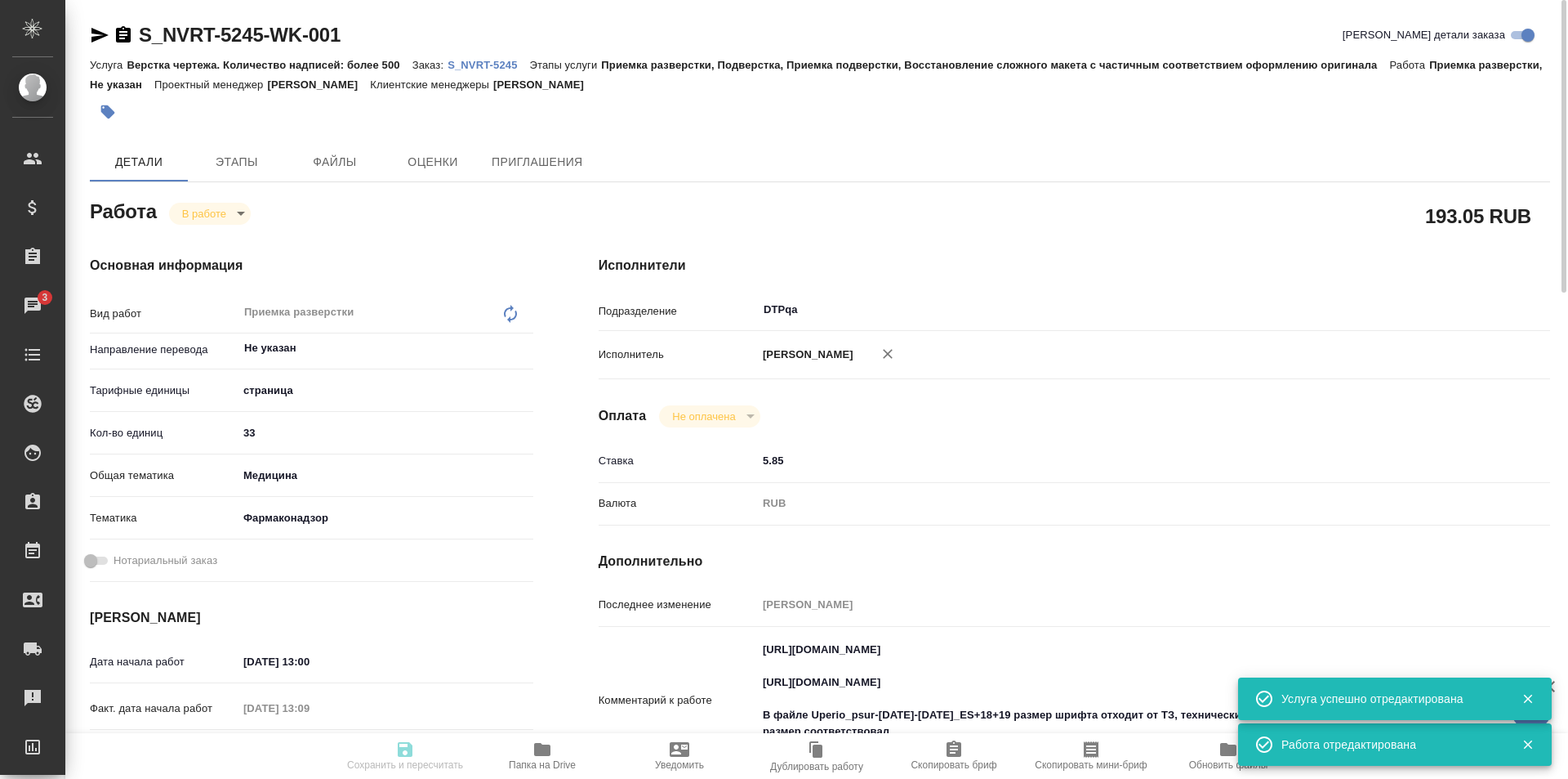
click at [221, 209] on body "🙏 .cls-1 fill:#fff; AWATERA Ismagilova Diana Клиенты Спецификации Заказы 3 Чаты…" at bounding box center [784, 390] width 1568 height 779
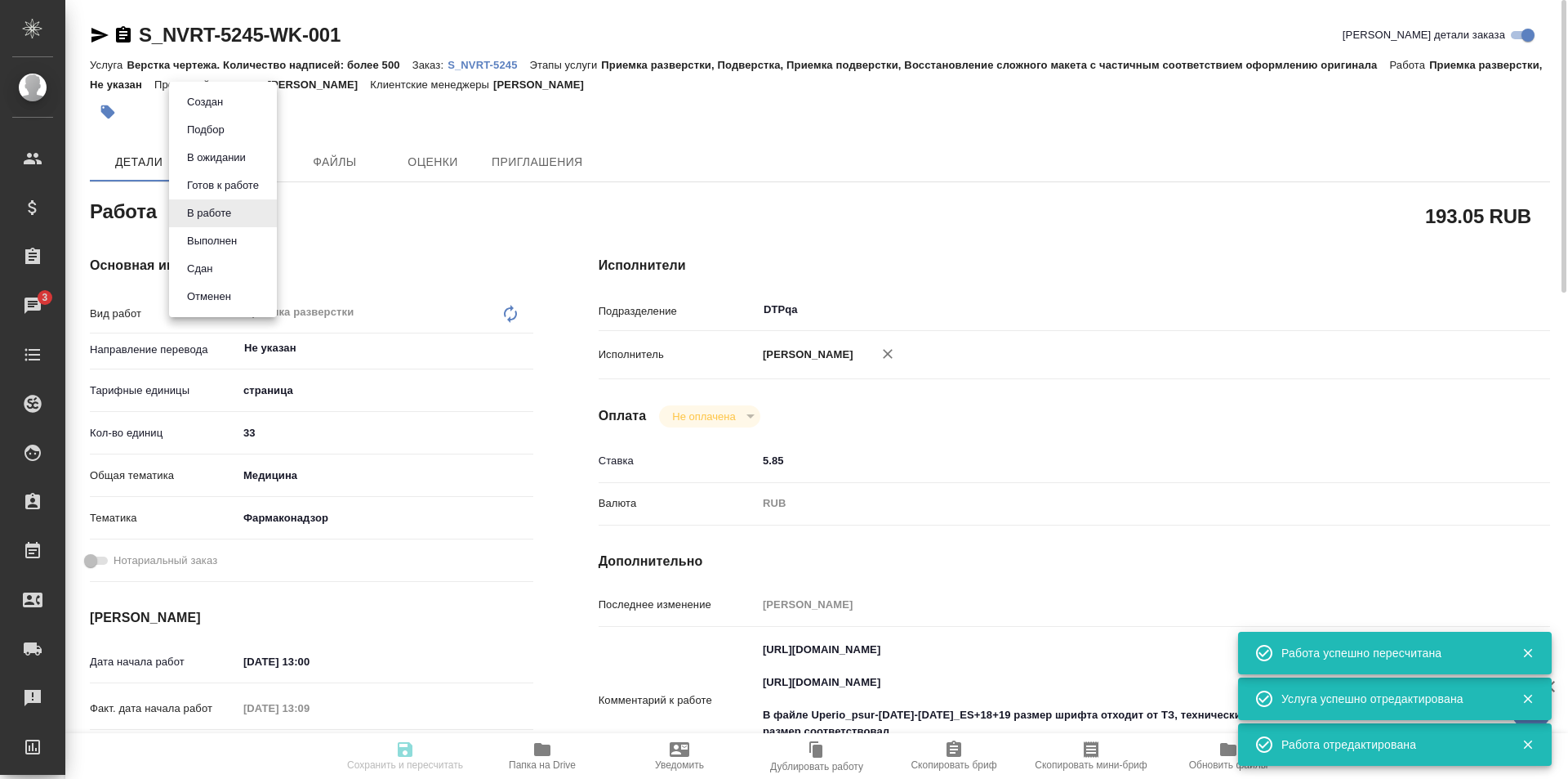
click at [216, 233] on button "Выполнен" at bounding box center [212, 241] width 60 height 18
type input "Не указан"
type input "5a8b1489cc6b4906c91bfdb2"
type input "33"
type input "med"
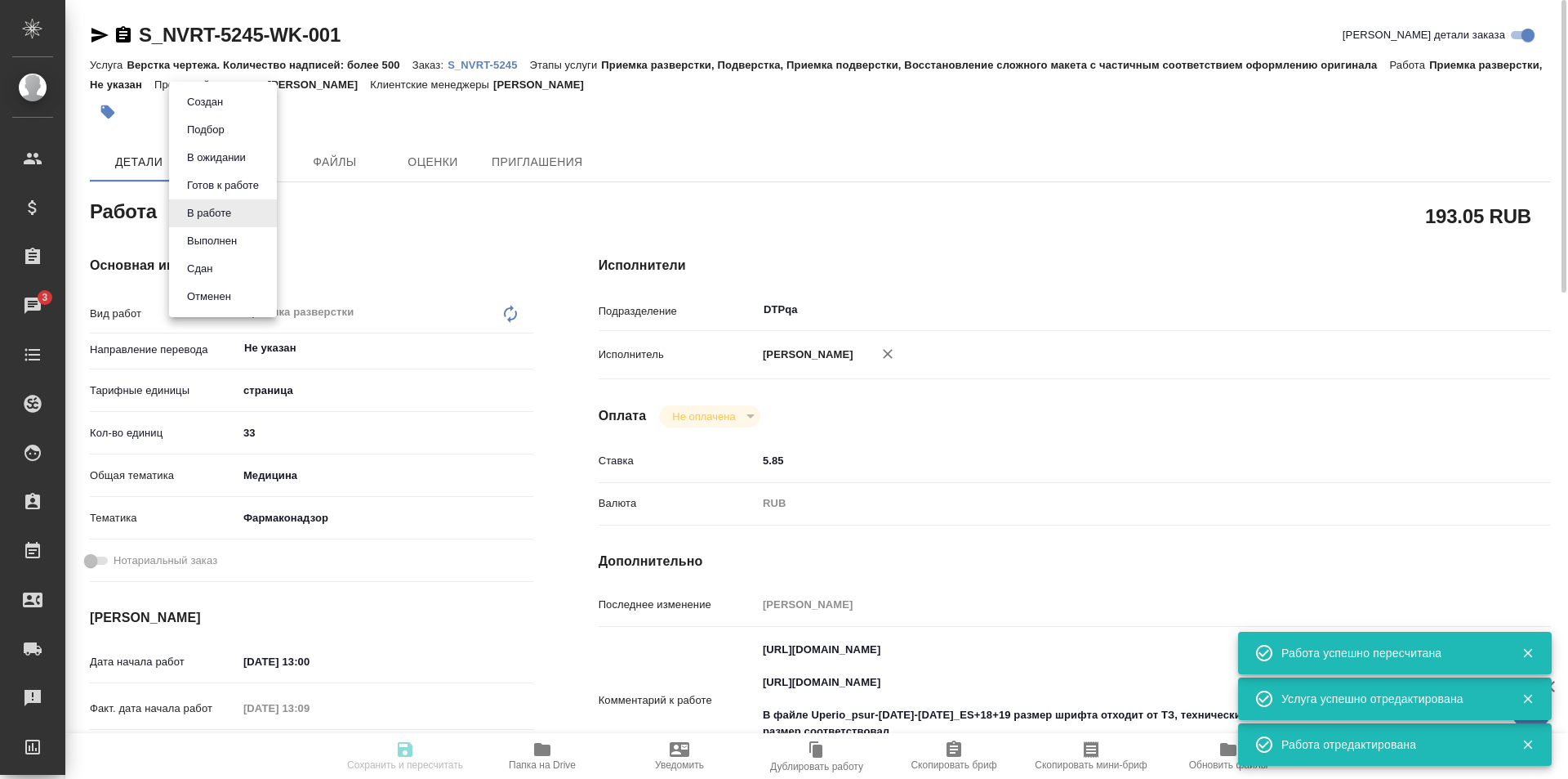
type input "66b350e715fdbd933886e8f8"
type input "07.10.2025 13:00"
type input "07.10.2025 13:09"
type input "07.10.2025 16:00"
type input "16.10.2025 19:00"
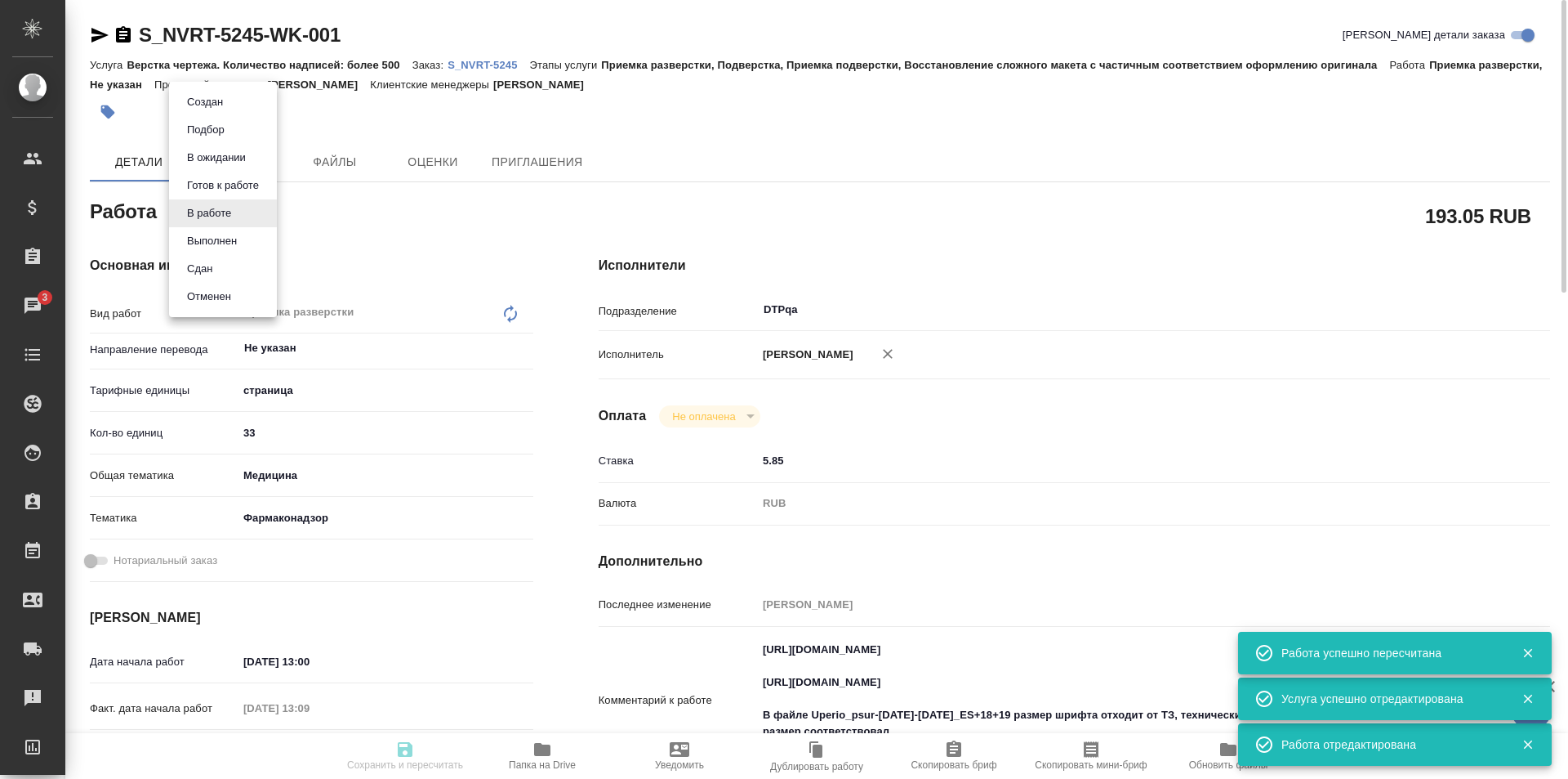
type input "DTPqa"
type input "notPayed"
type input "5.85"
type input "RUB"
type input "[PERSON_NAME]"
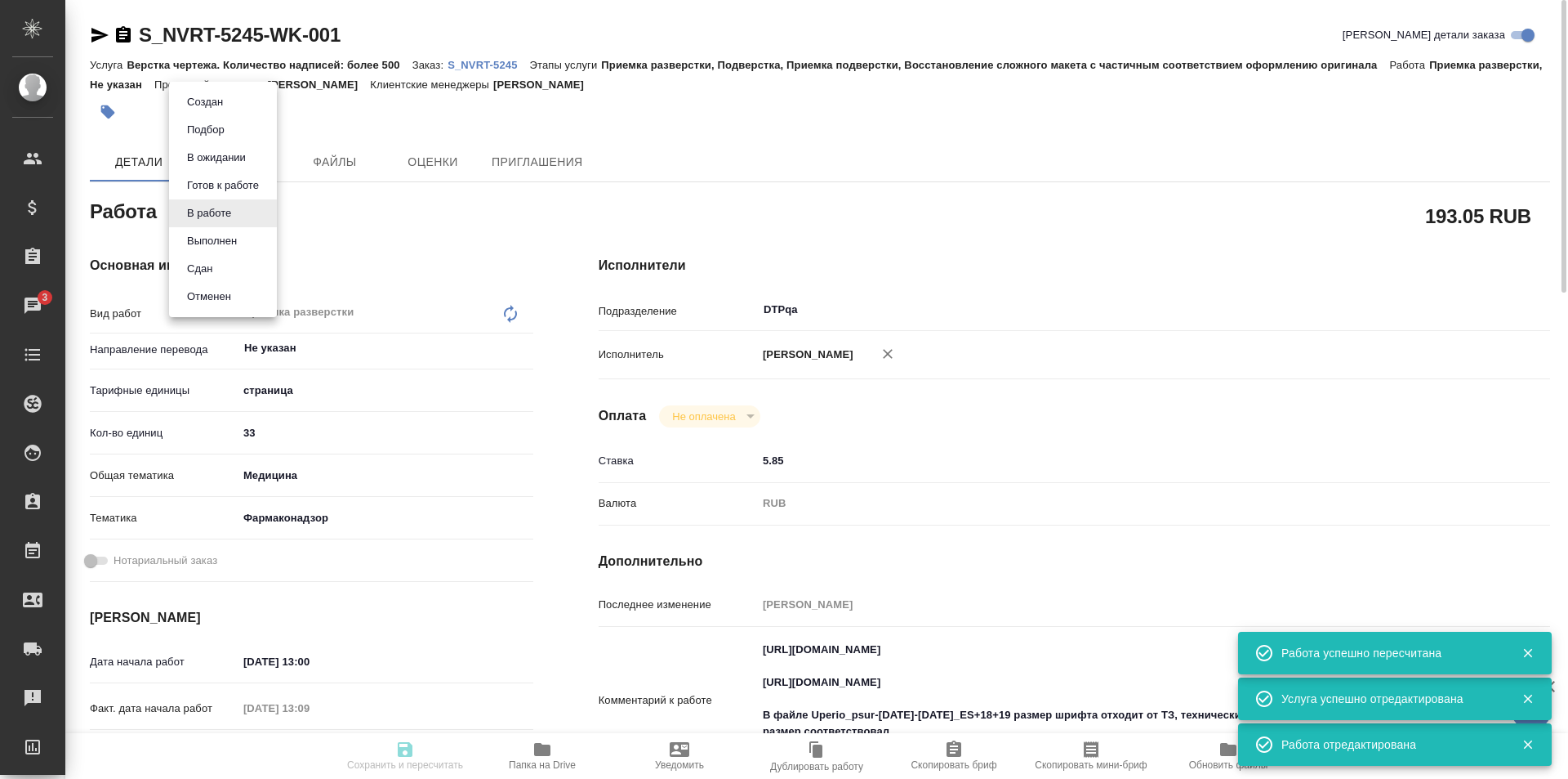
type input "S_NVRT-5245"
type input "Верстка чертежа. Количество надписей: более 500"
type input "Приемка разверстки, Подверстка, Приемка подверстки, Восстановление сложного мак…"
type input "Кабаргина Анна"
type input "Малофеева Екатерина"
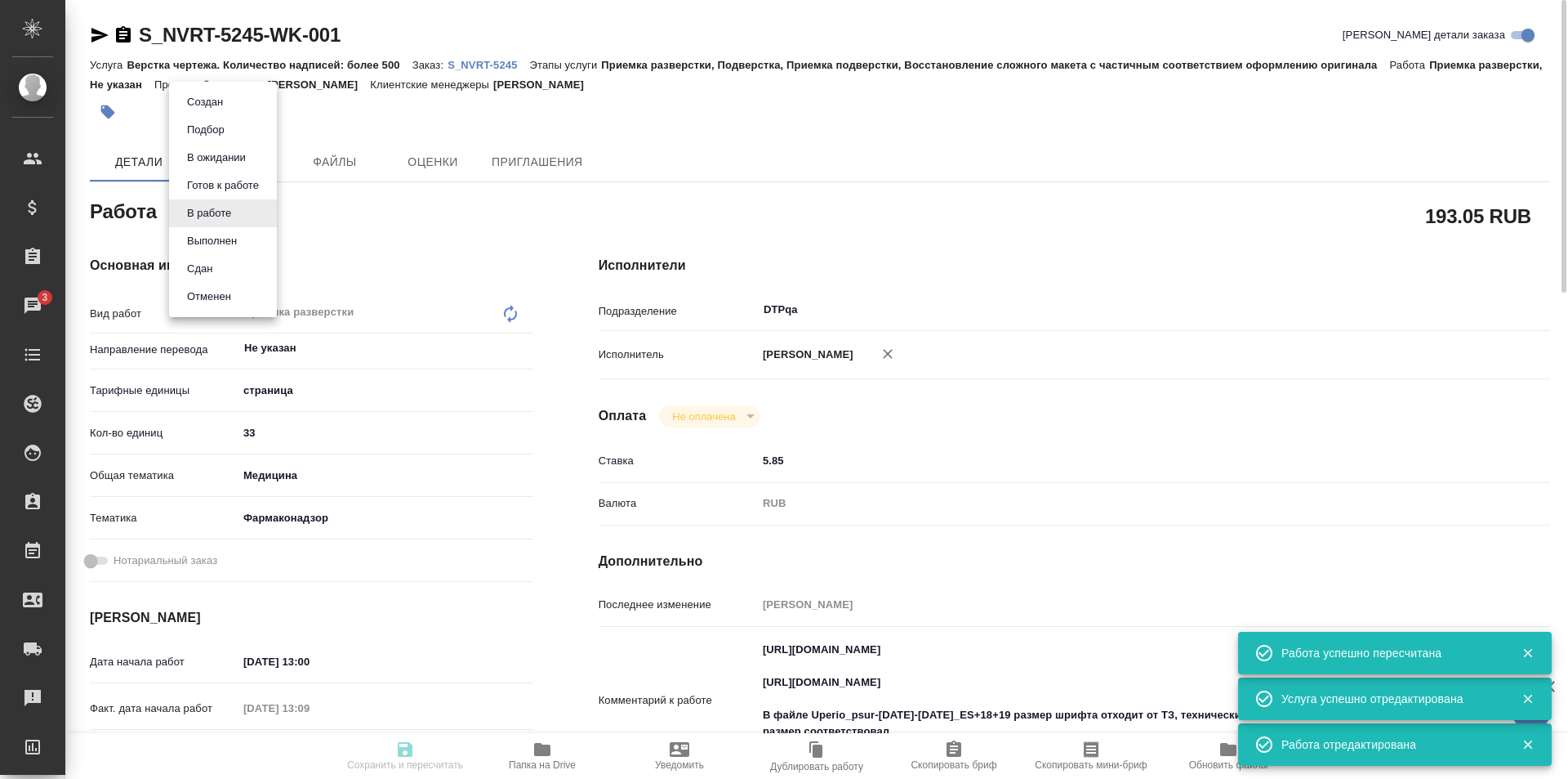
type input "/Clients/Novartos_Pharma/Orders/S_NVRT-5245"
type textarea "x"
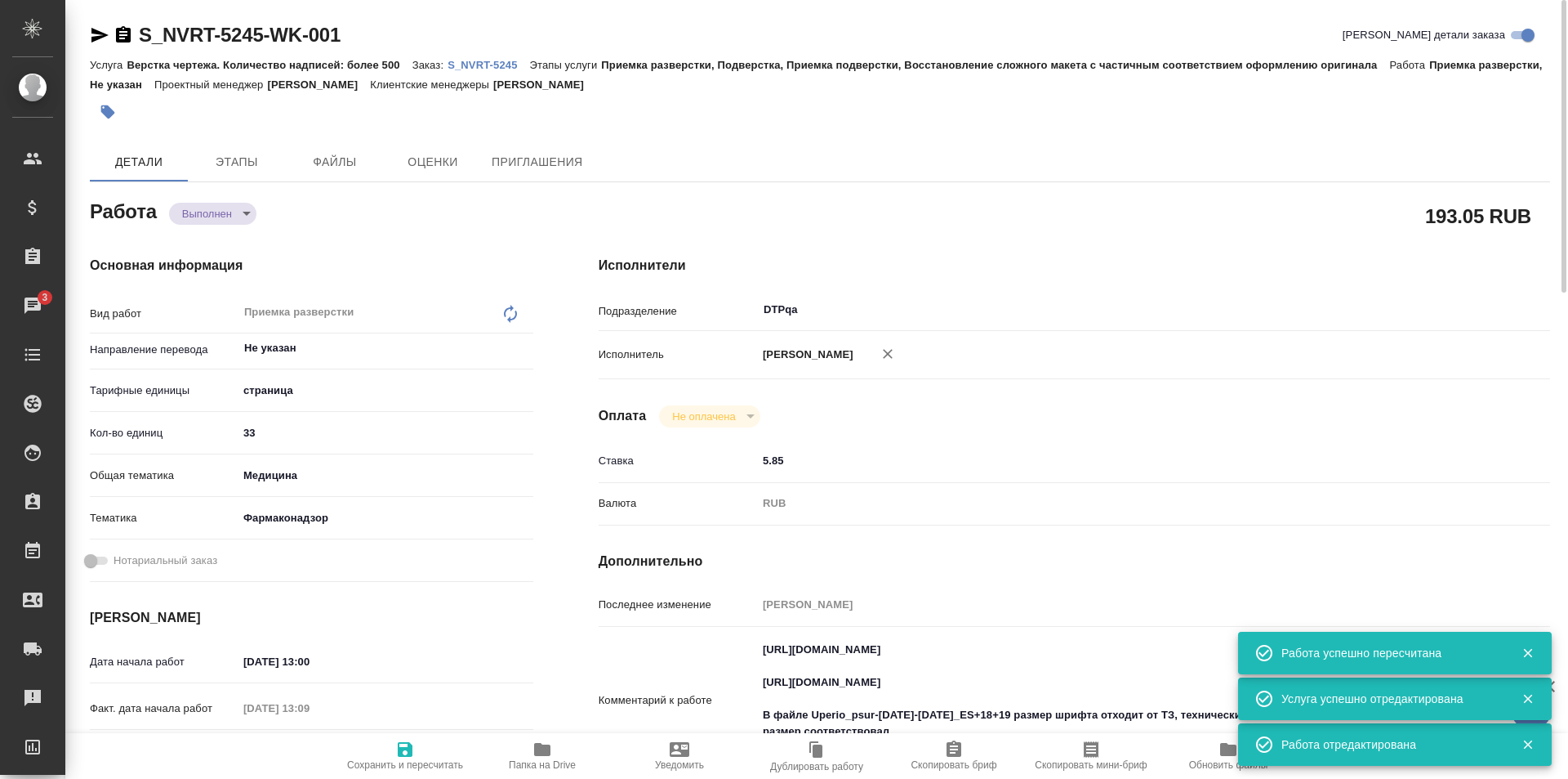
type textarea "x"
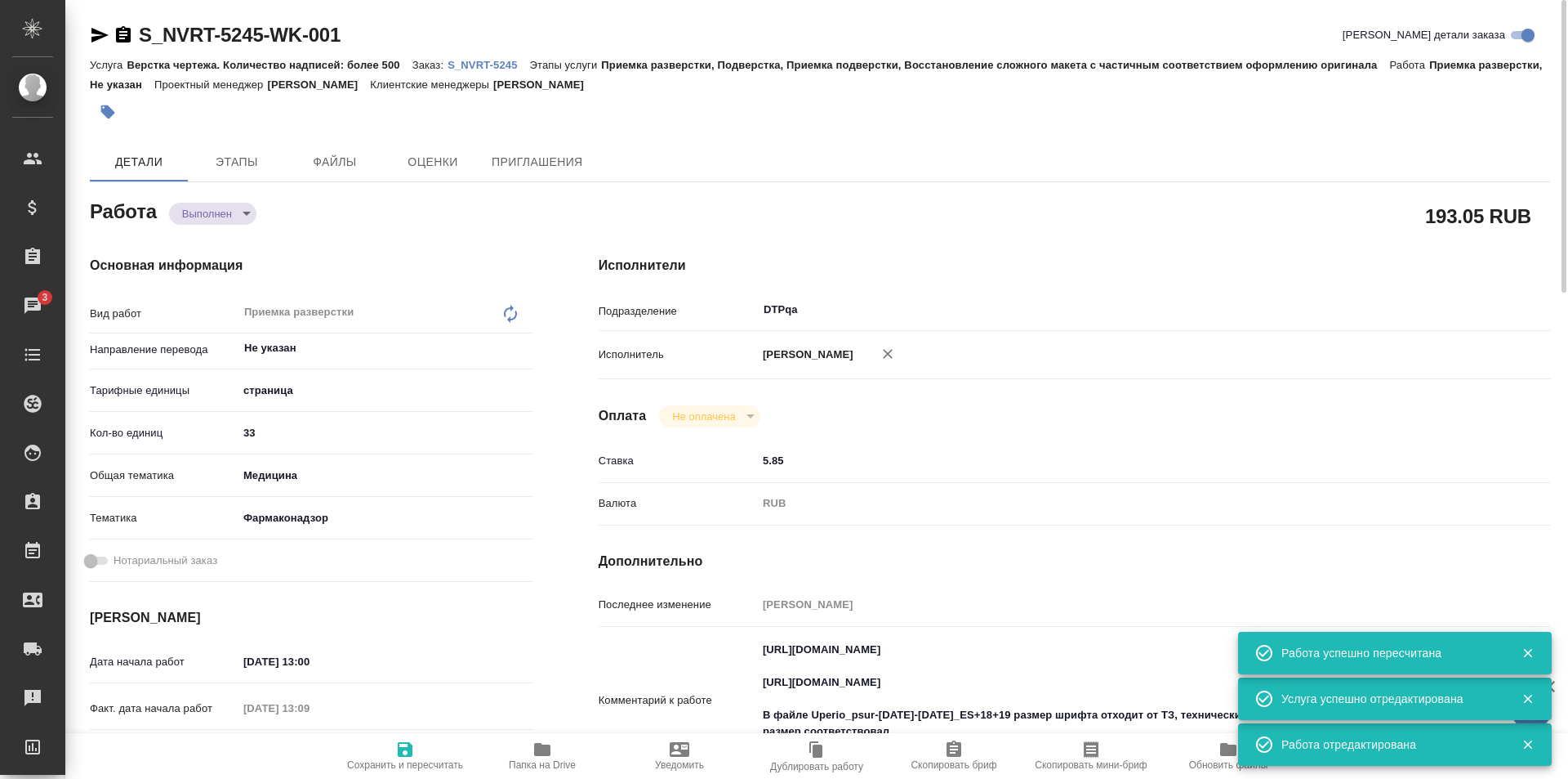
type textarea "x"
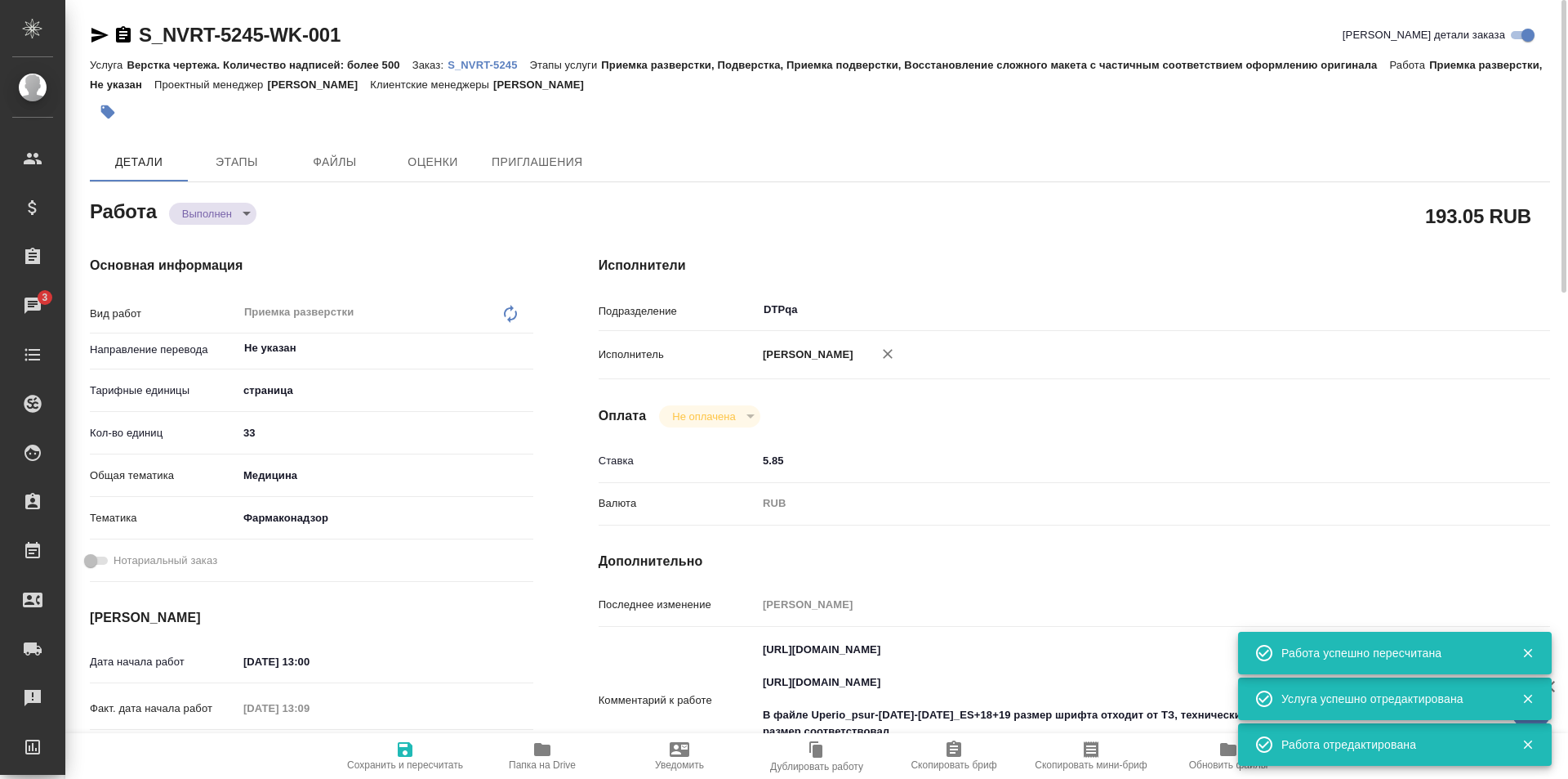
type textarea "x"
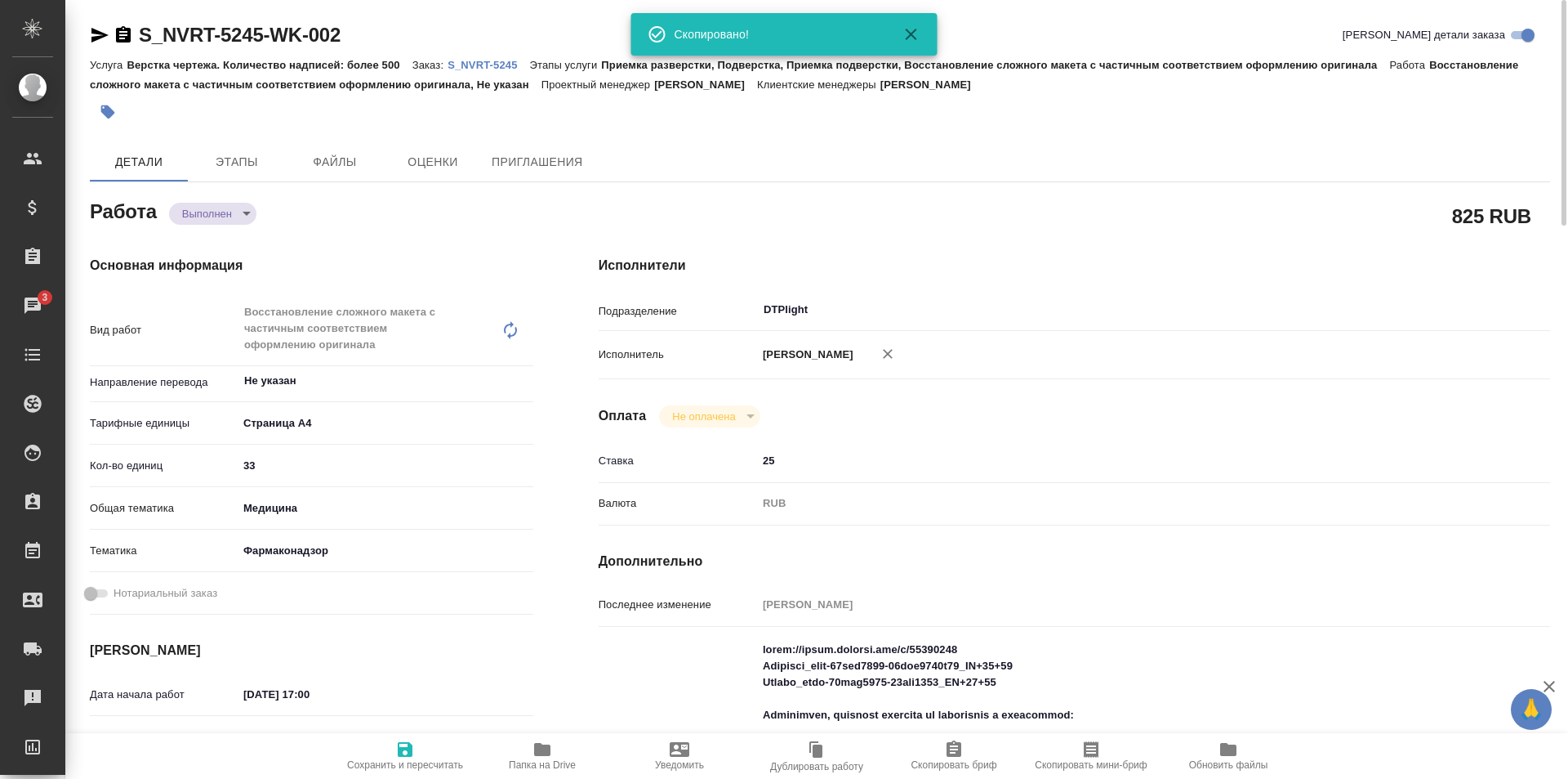
click at [491, 67] on p "S_NVRT-5245" at bounding box center [488, 65] width 82 height 12
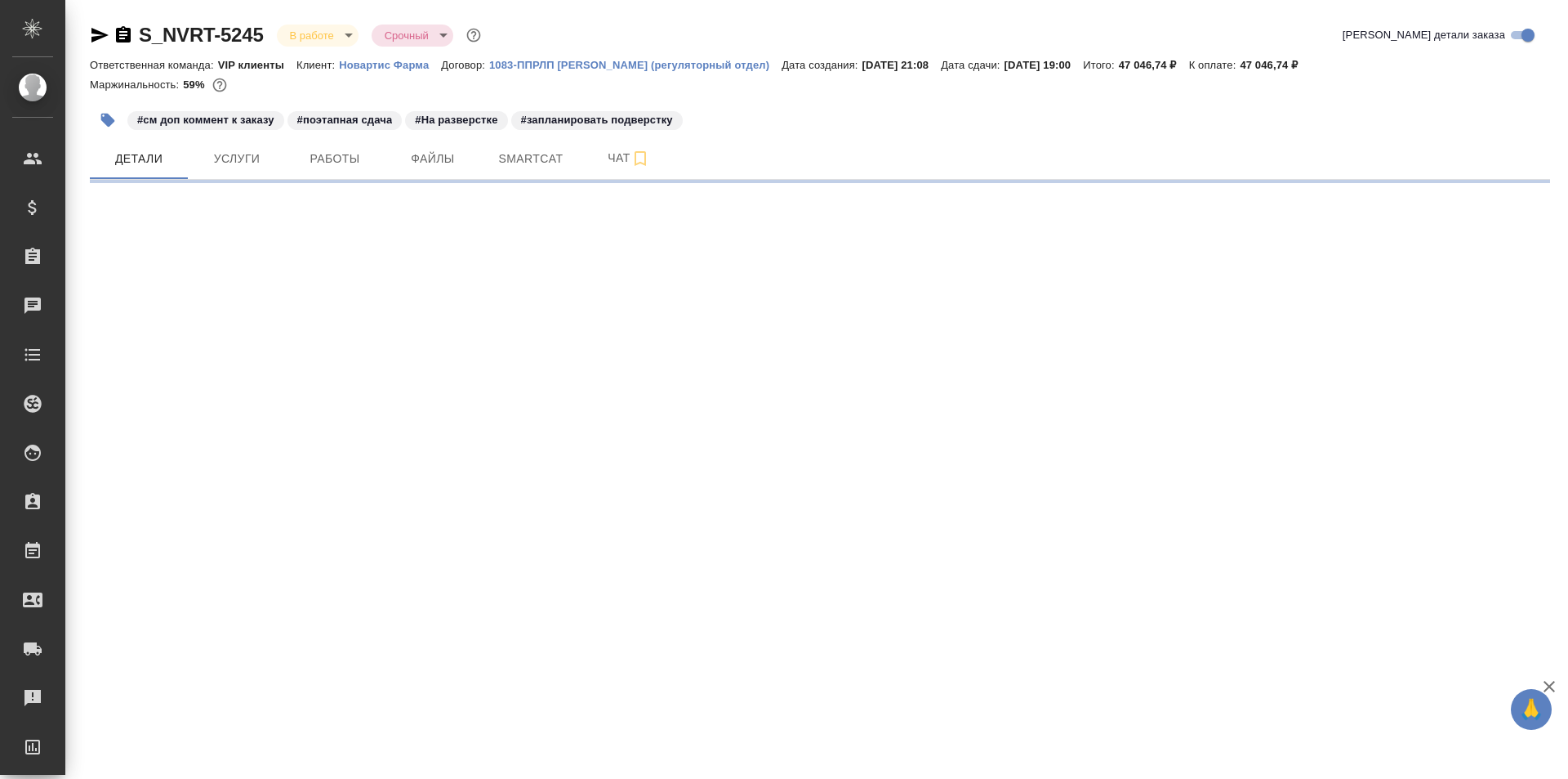
select select "RU"
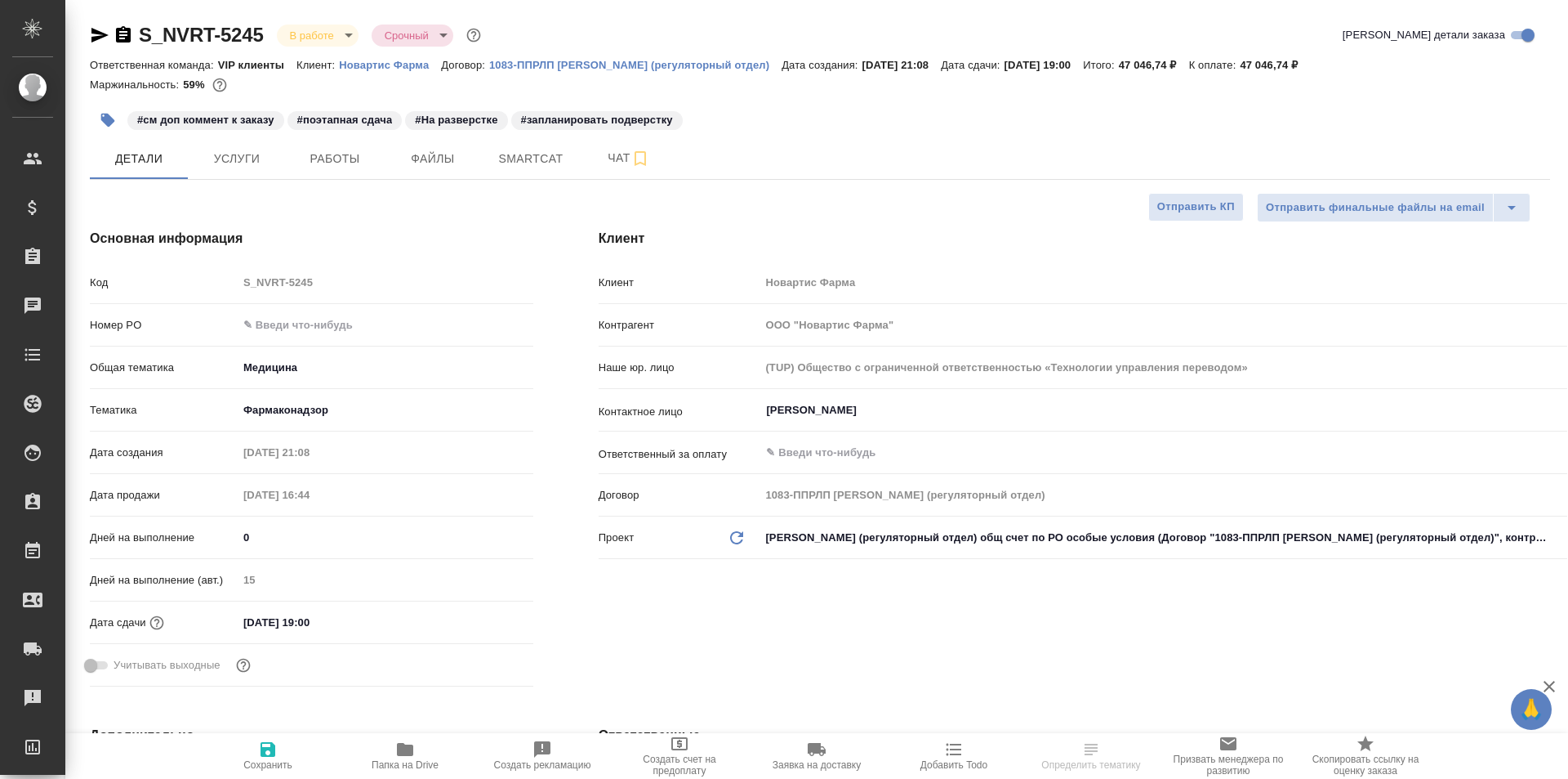
type textarea "x"
type input "[PERSON_NAME]"
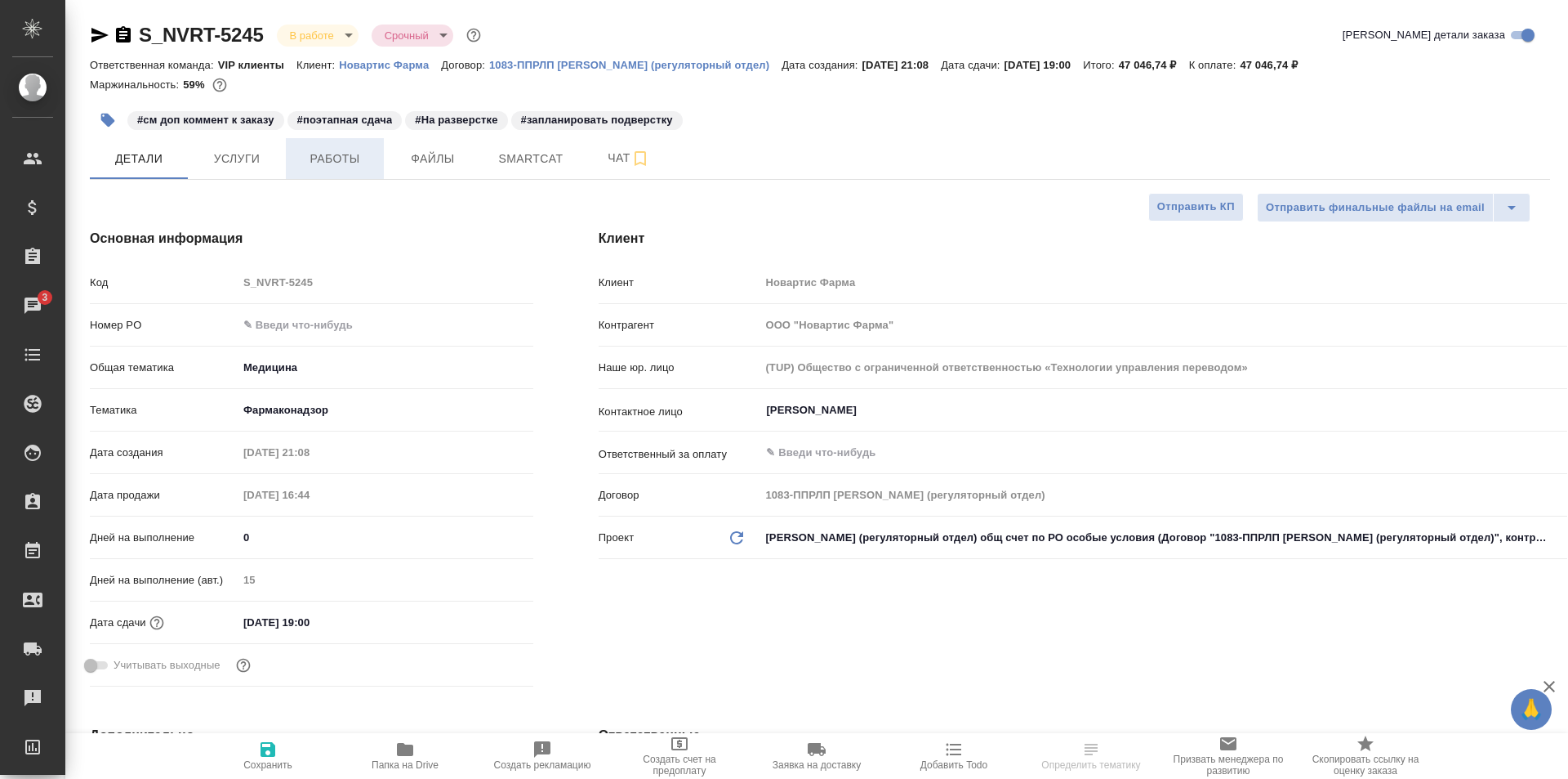
click at [344, 163] on span "Работы" at bounding box center [334, 159] width 78 height 21
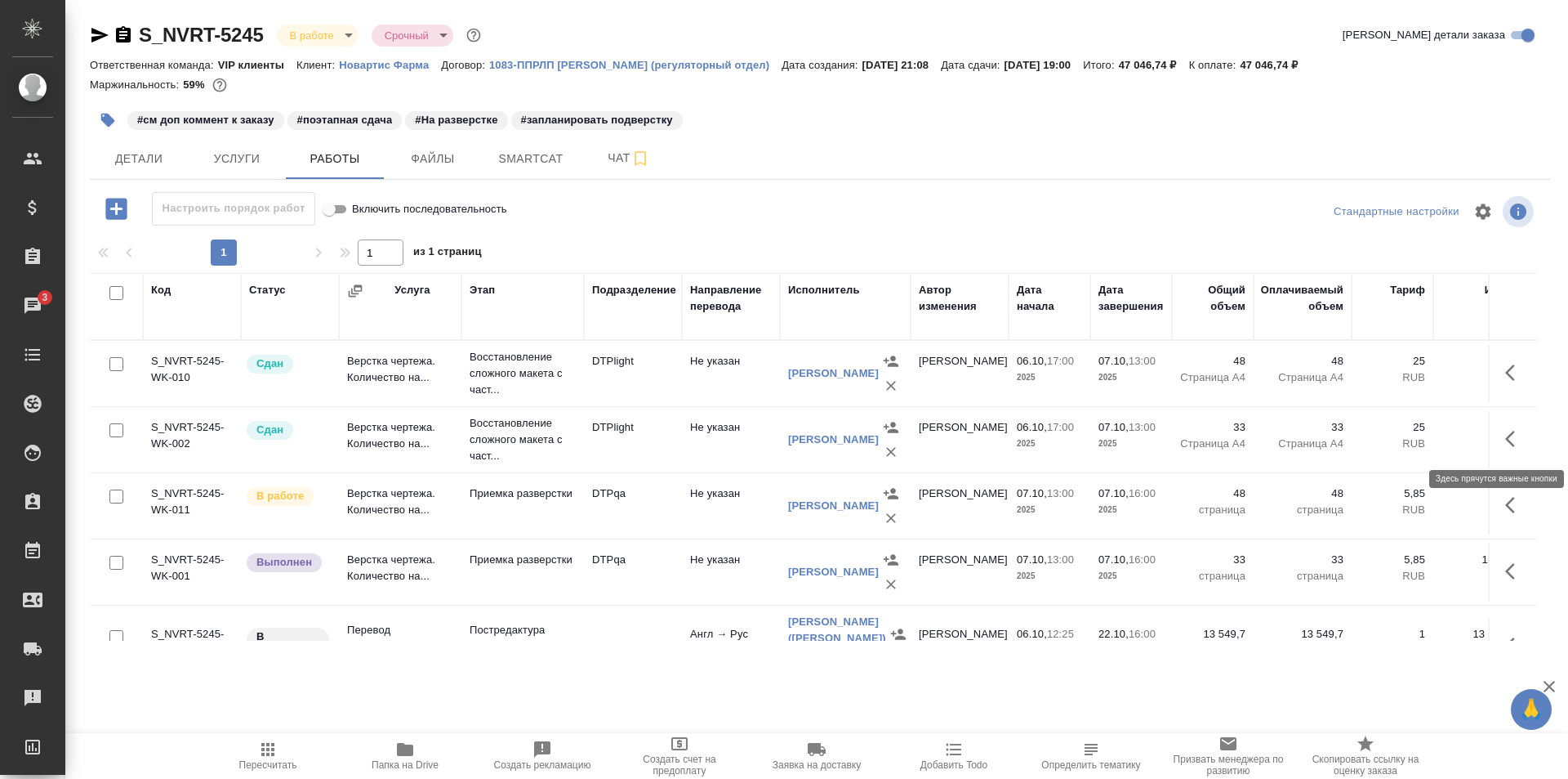
click at [1505, 431] on icon "button" at bounding box center [1510, 439] width 10 height 17
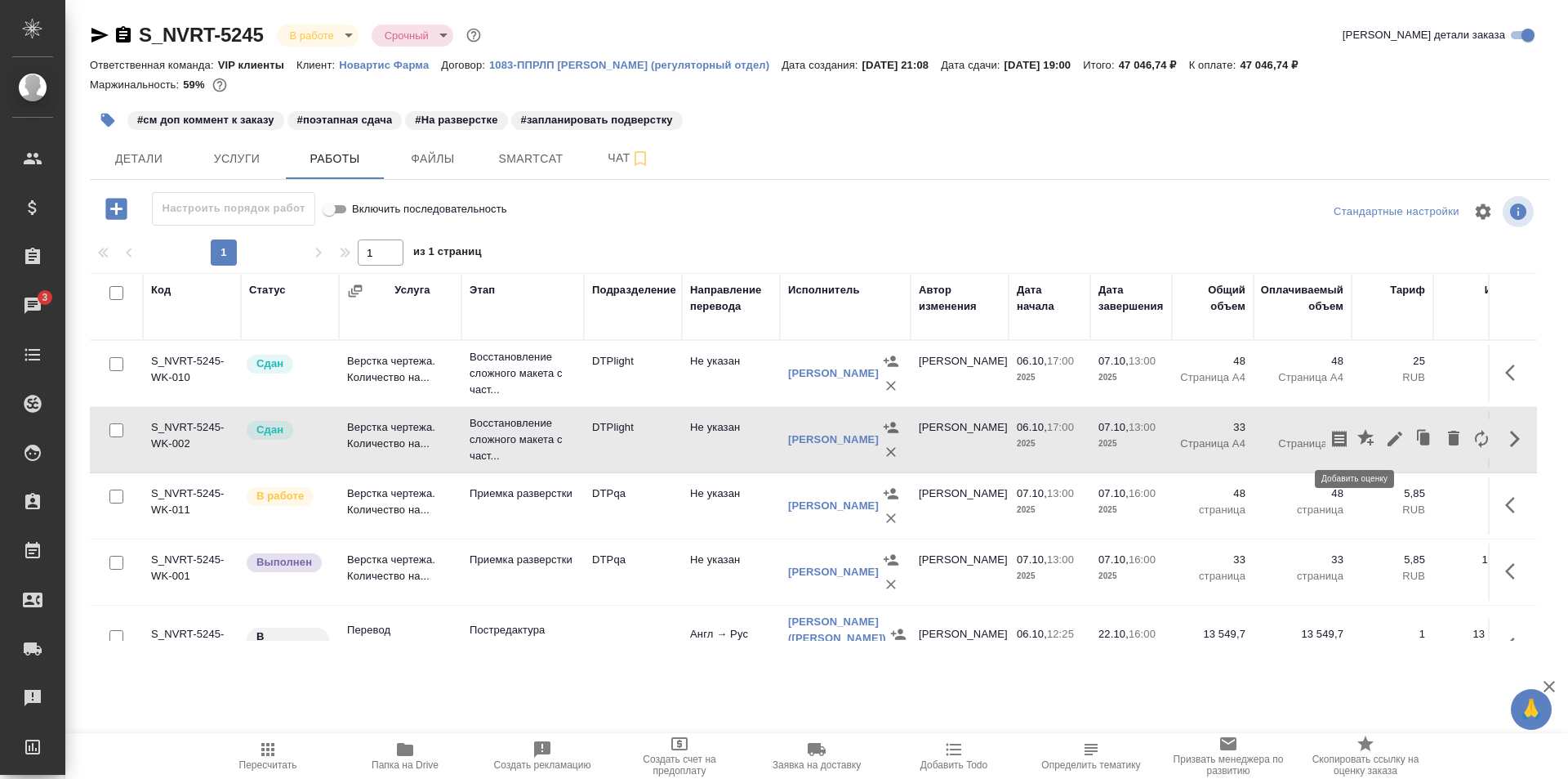
click at [1358, 432] on icon "button" at bounding box center [1368, 439] width 20 height 20
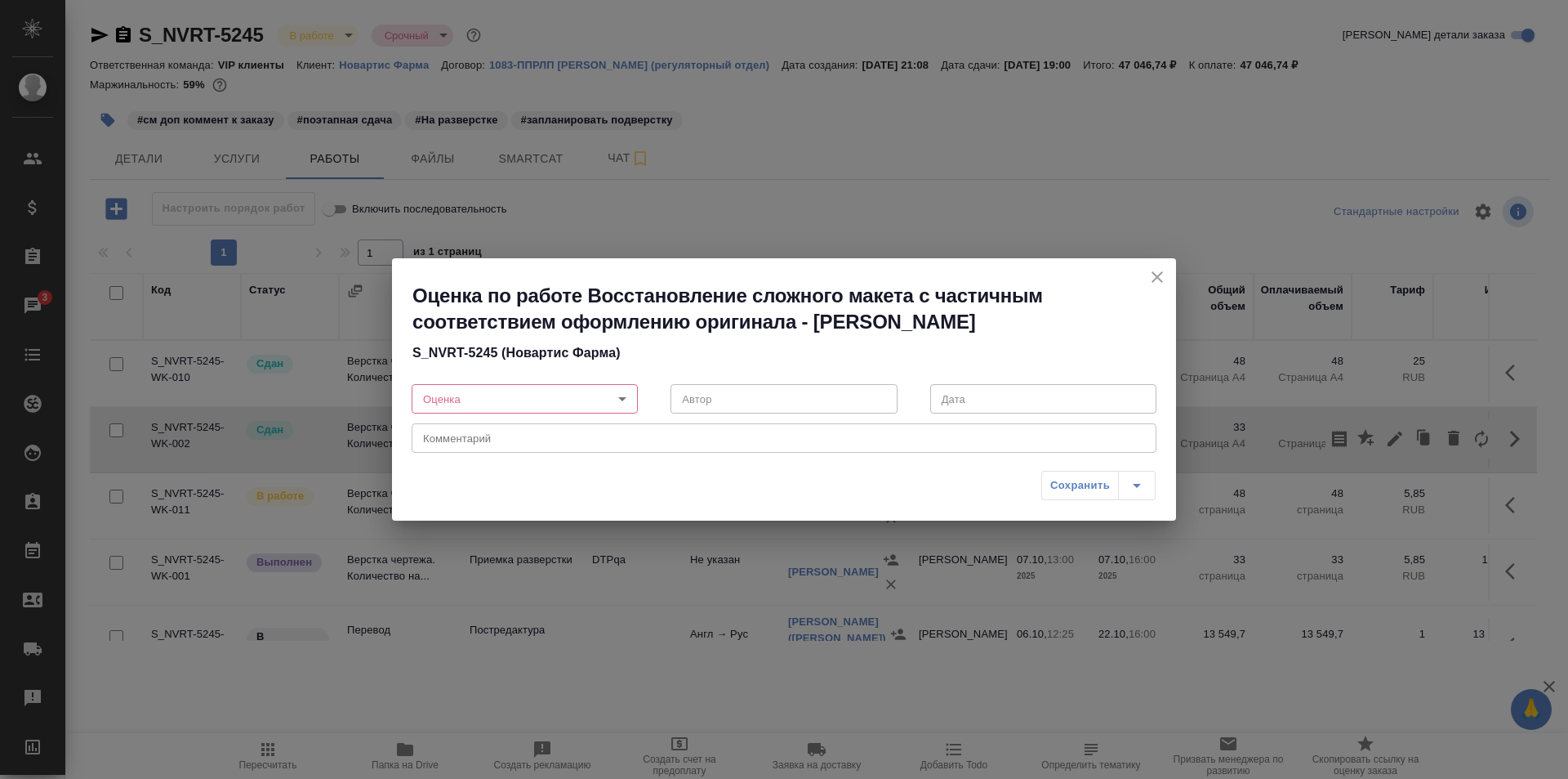
click at [509, 394] on body "🙏 .cls-1 fill:#fff; AWATERA Ismagilova Diana Клиенты Спецификации Заказы 3 Чаты…" at bounding box center [784, 390] width 1568 height 779
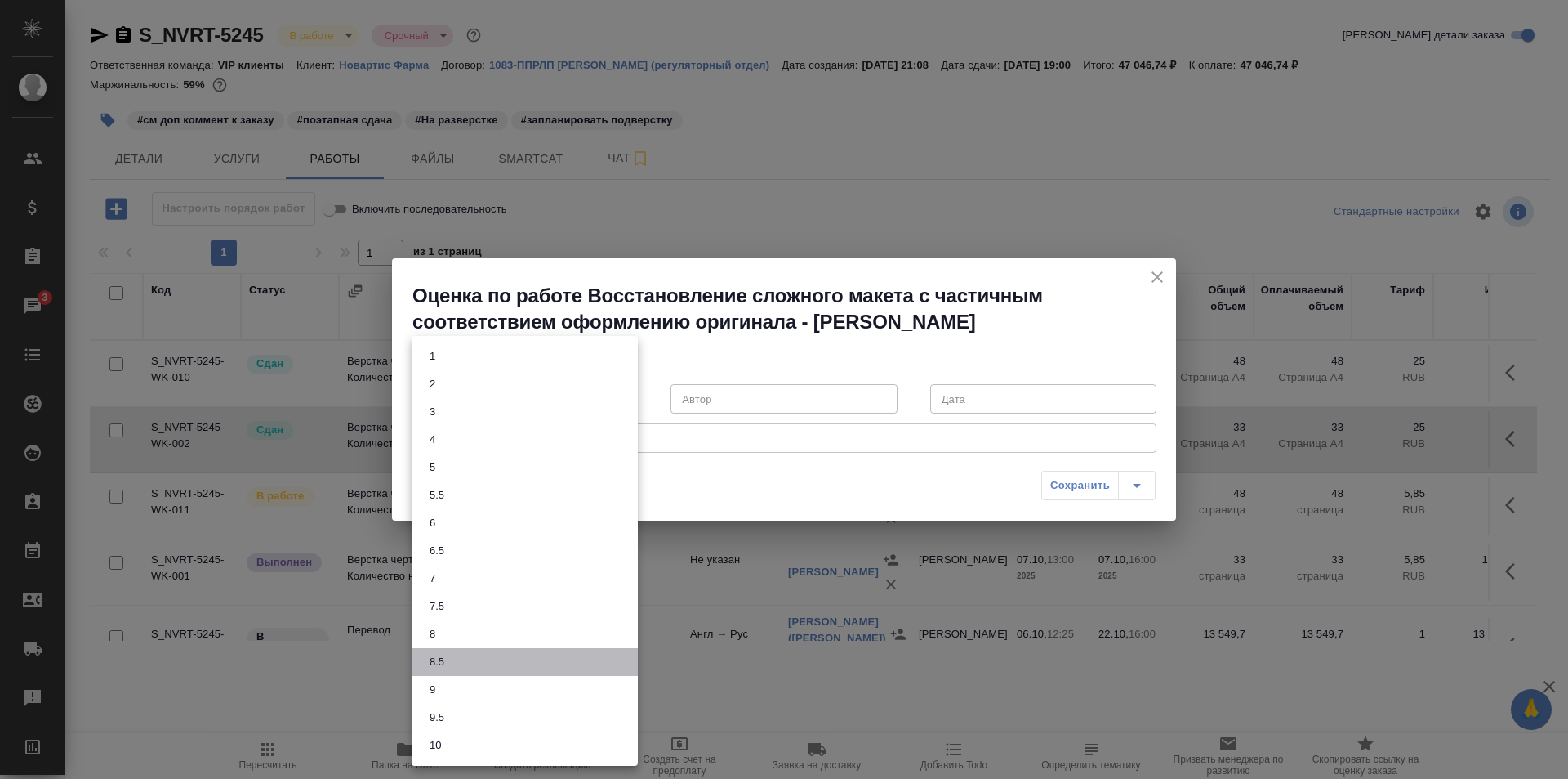
click at [442, 660] on button "8.5" at bounding box center [436, 662] width 24 height 18
type input "8.5"
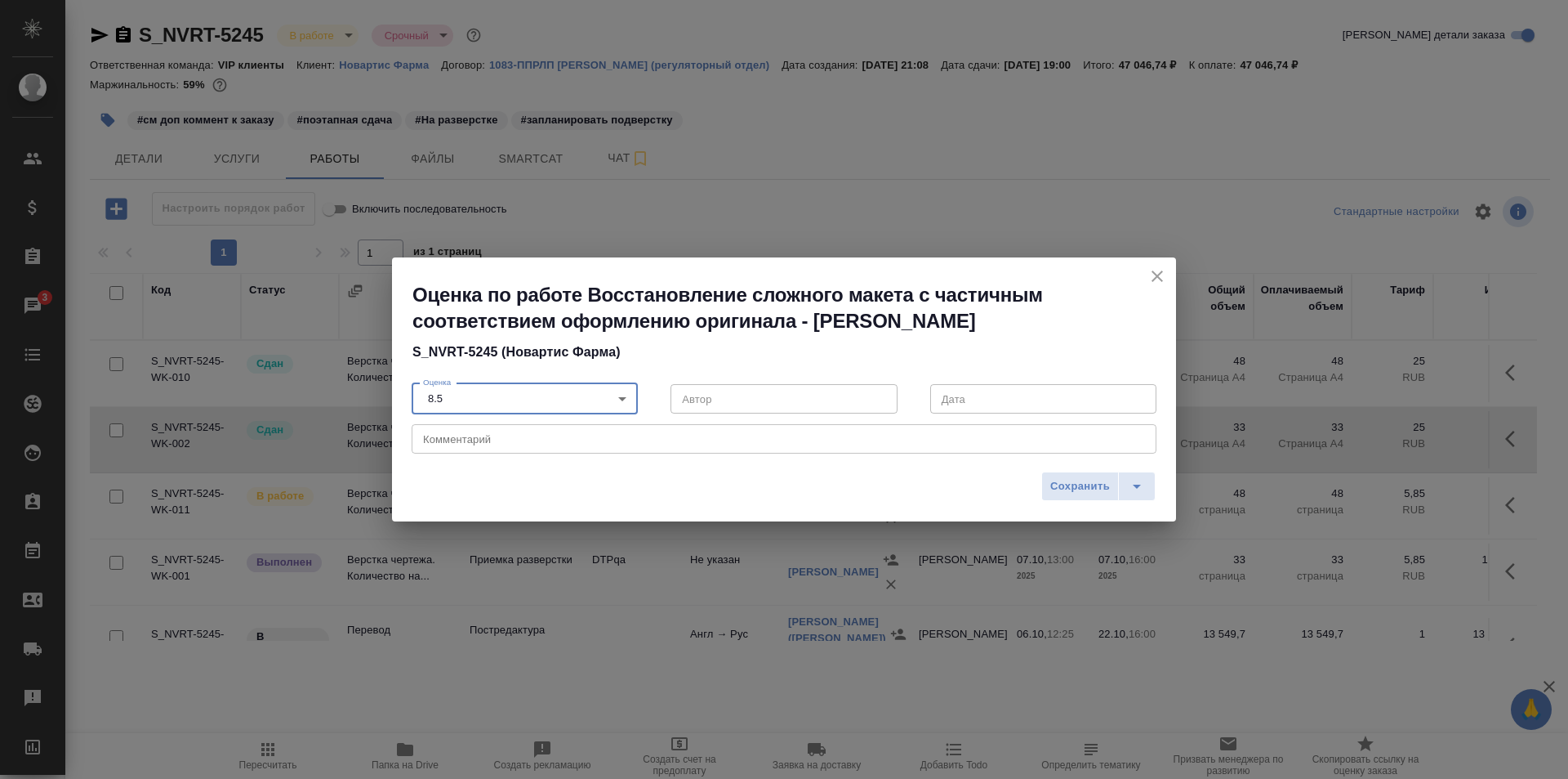
click at [492, 440] on textarea at bounding box center [784, 439] width 722 height 12
type textarea "Н"
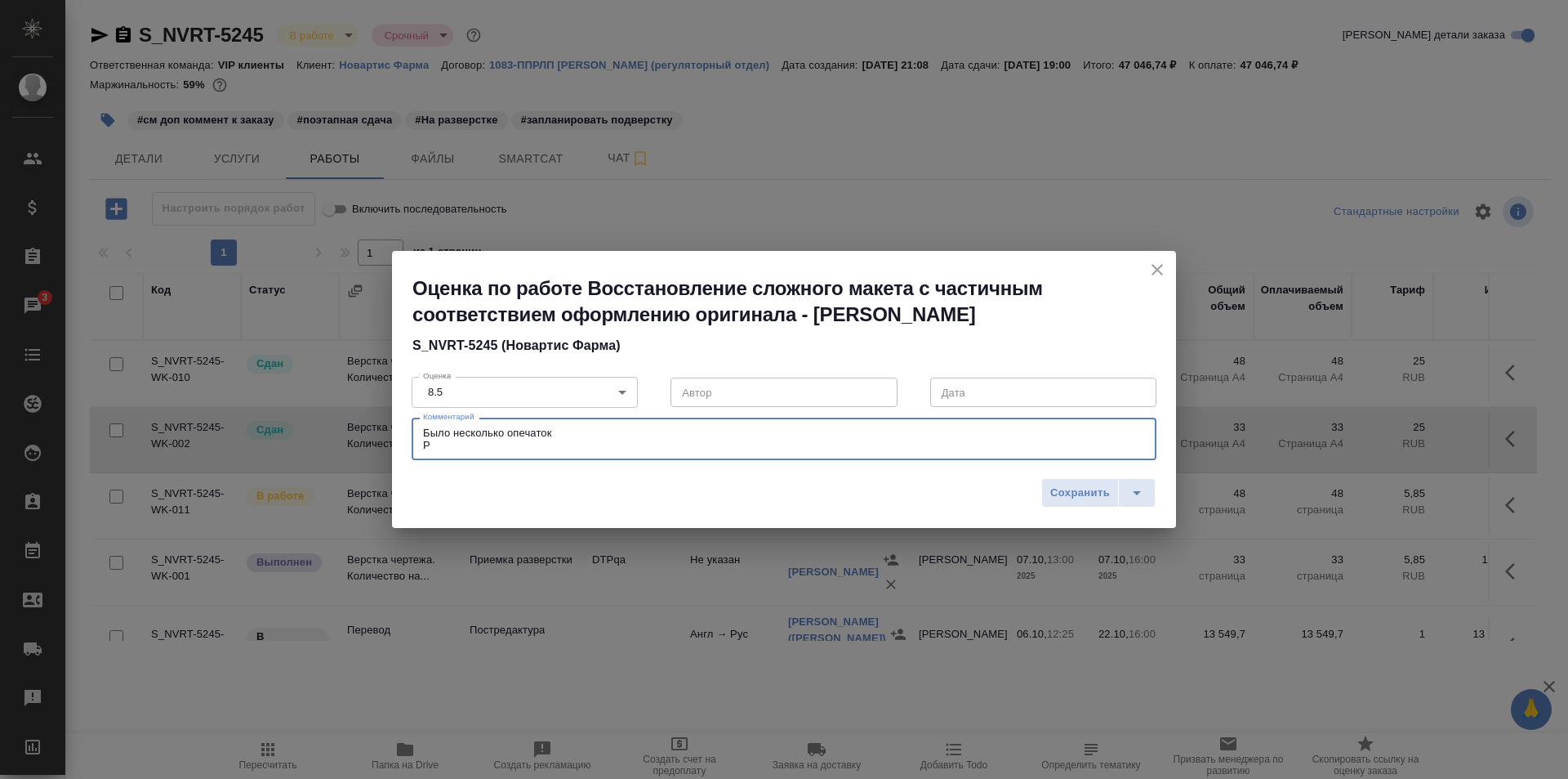
type textarea "Было несколько опечаток"
drag, startPoint x: 548, startPoint y: 446, endPoint x: 416, endPoint y: 429, distance: 133.1
click at [416, 429] on div "Было несколько опечаток x Комментарий" at bounding box center [784, 439] width 744 height 42
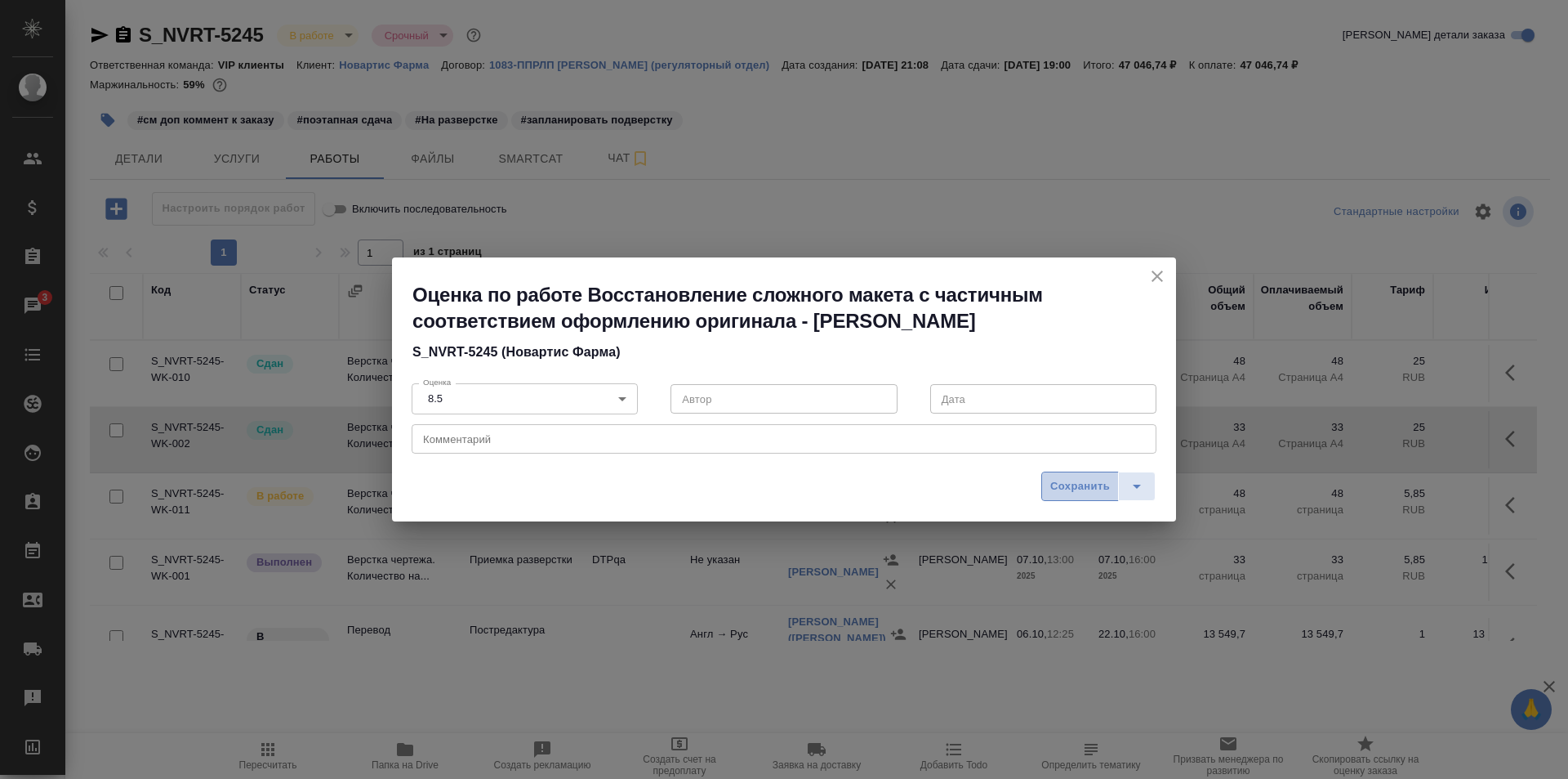
click at [1063, 487] on span "Сохранить" at bounding box center [1080, 486] width 60 height 19
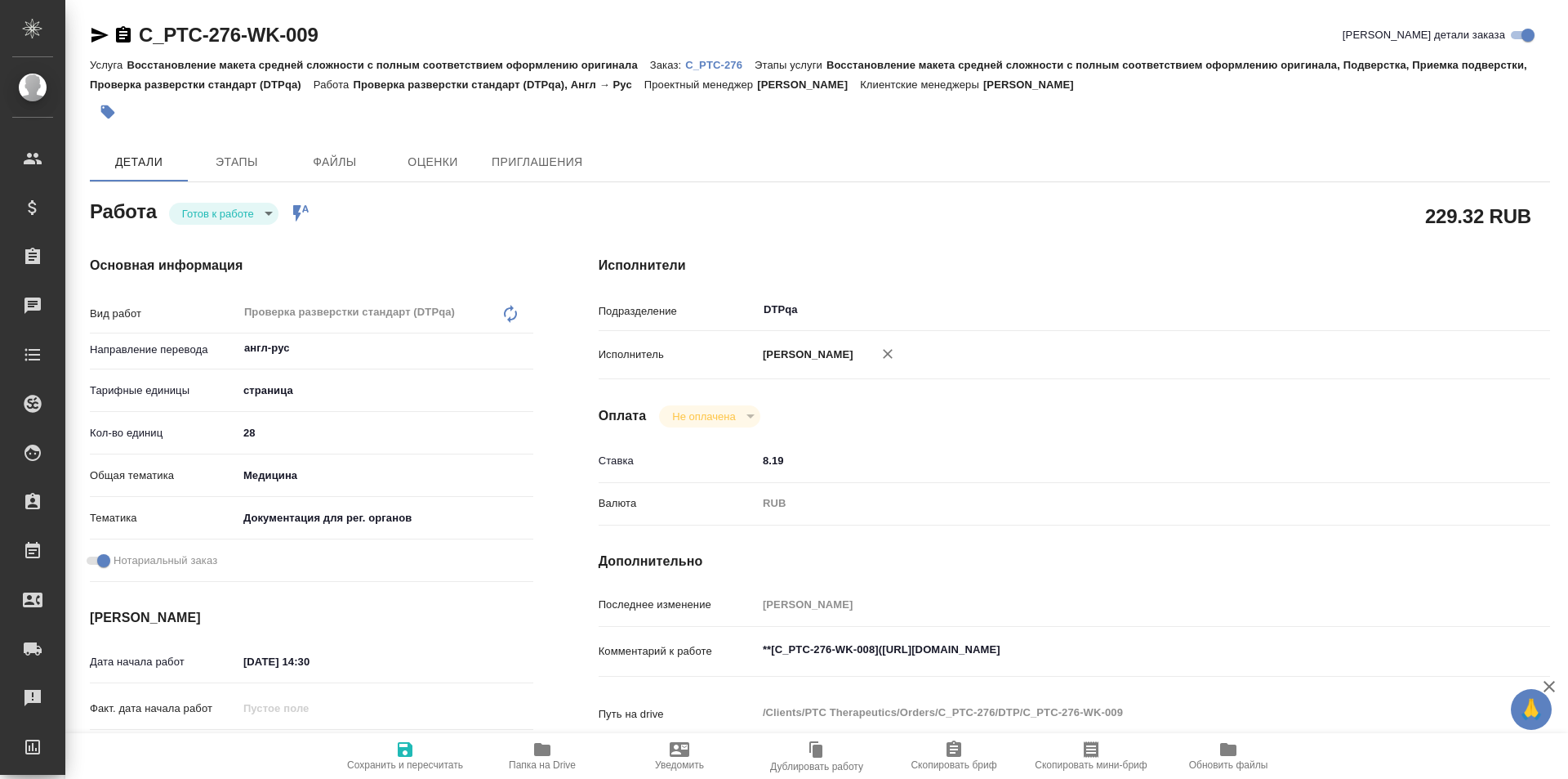
type textarea "x"
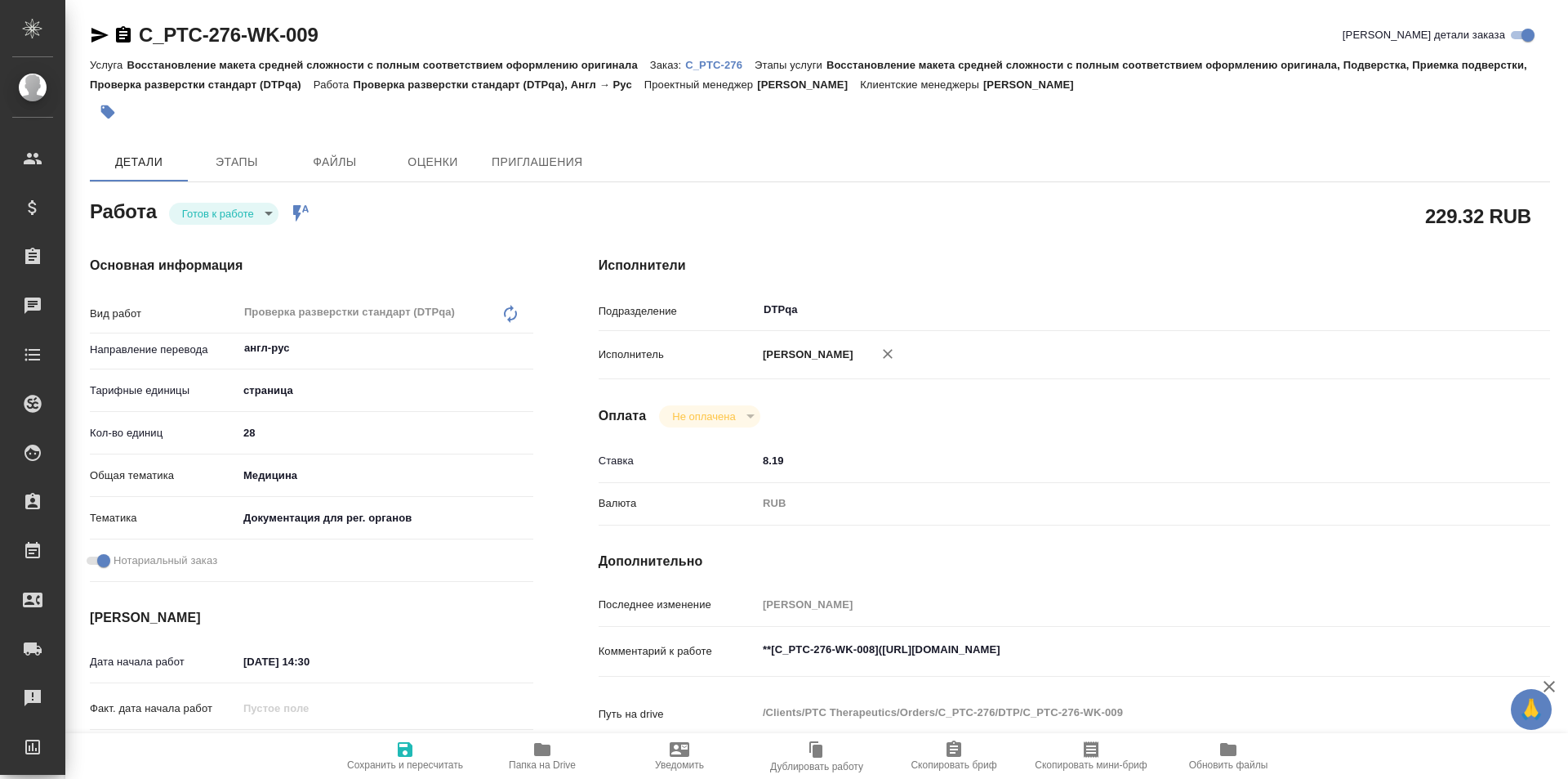
type textarea "x"
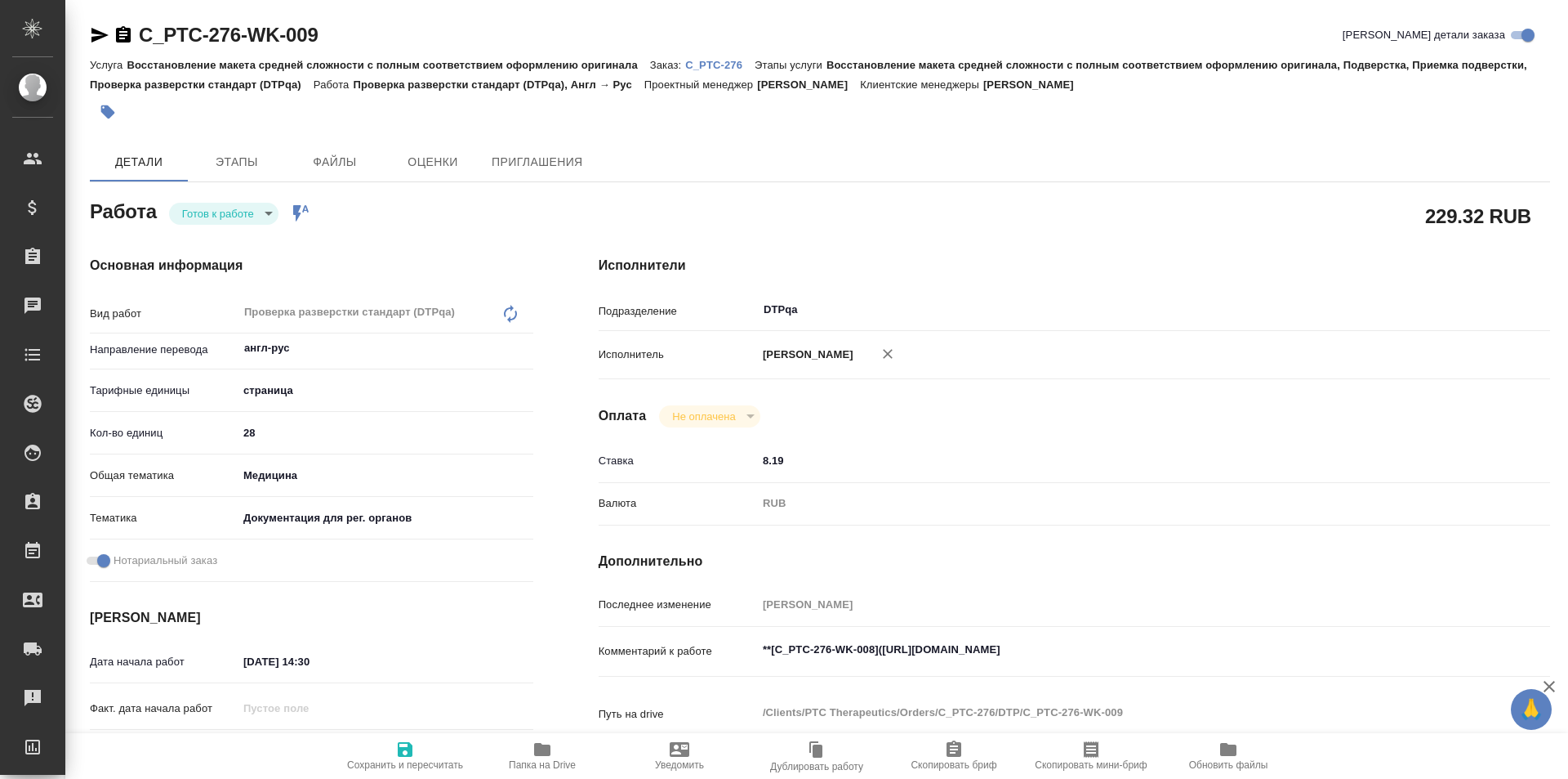
type textarea "x"
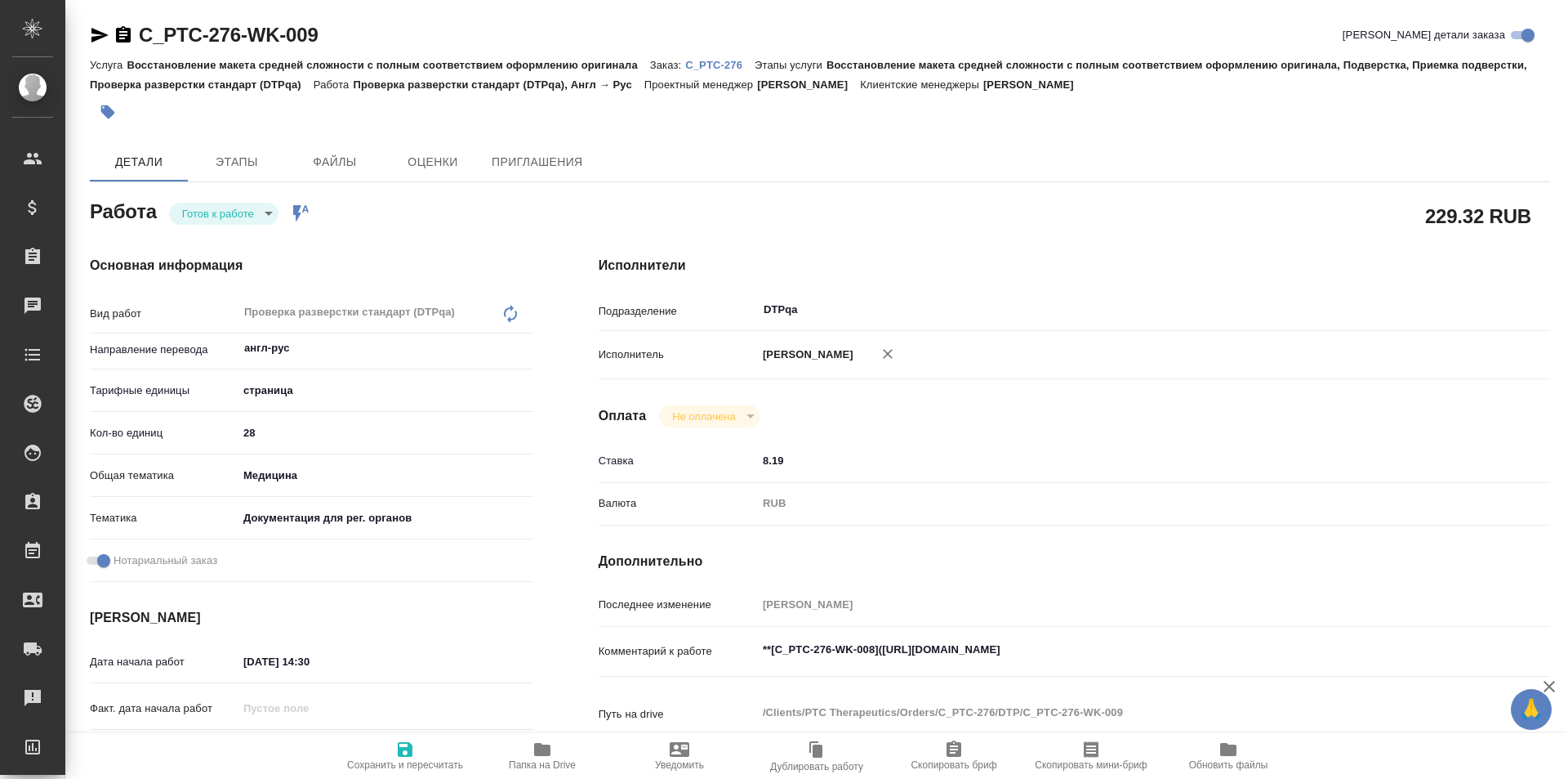
type textarea "x"
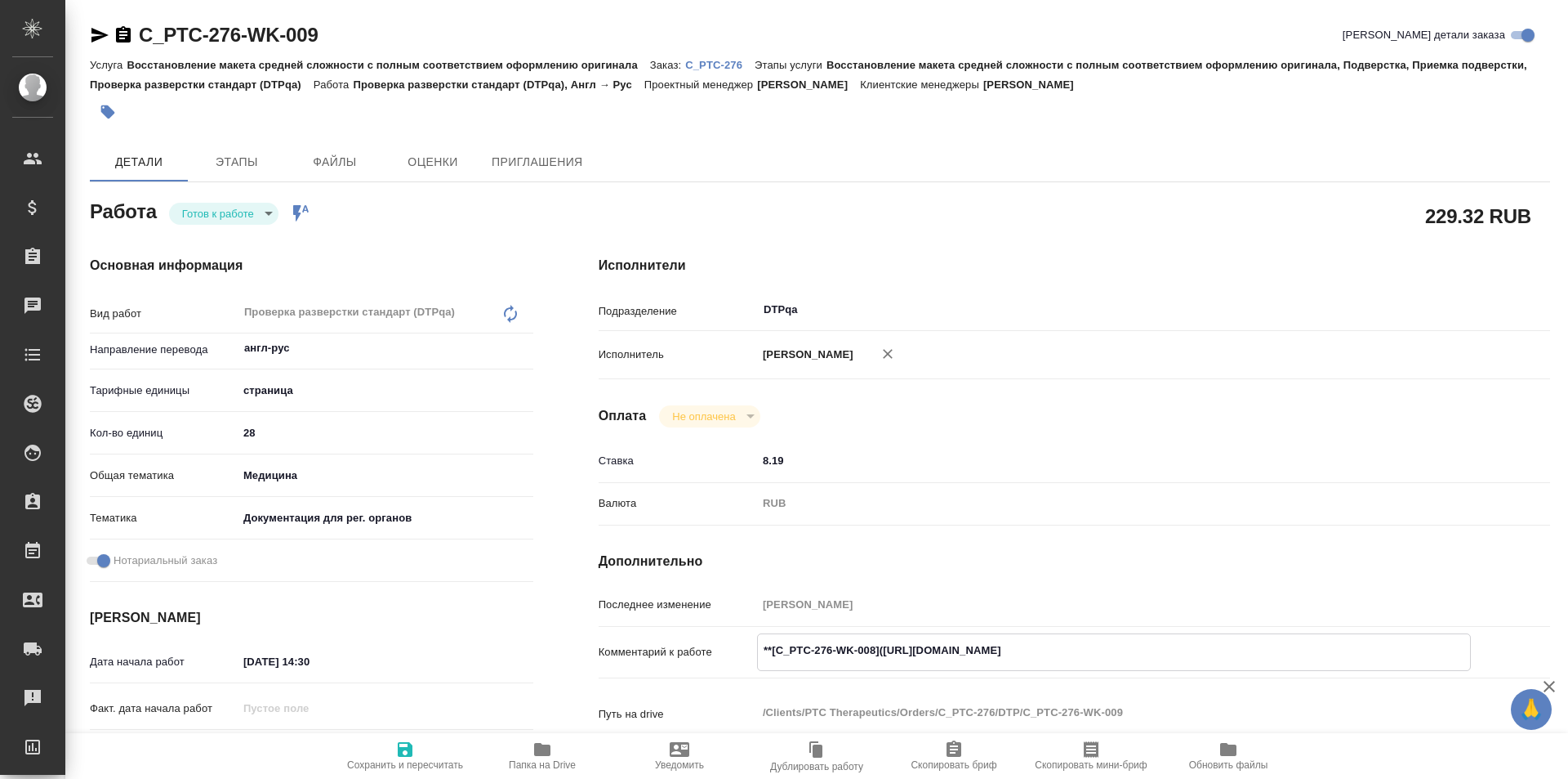
type textarea "x"
drag, startPoint x: 1185, startPoint y: 649, endPoint x: 882, endPoint y: 652, distance: 303.0
click at [882, 652] on textarea "**[C_PTC-276-WK-008](https://tera.awatera.com/Work/68e3d1098bce6fb04e13a2fb/)**" at bounding box center [1114, 650] width 712 height 27
type textarea "x"
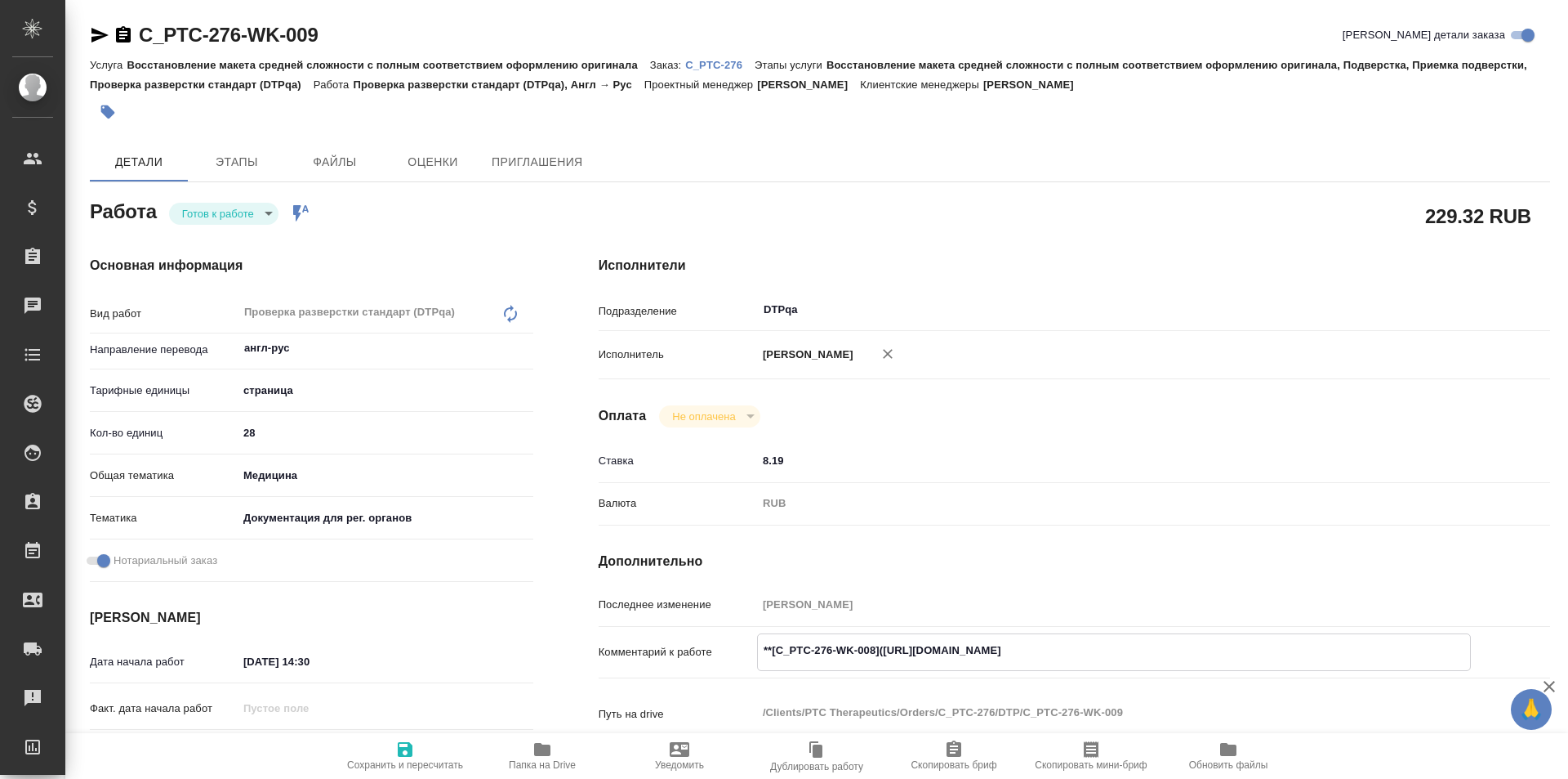
type textarea "x"
click at [240, 212] on body "🙏 .cls-1 fill:#fff; AWATERA Ismagilova Diana Клиенты Спецификации Заказы 3 Чаты…" at bounding box center [784, 390] width 1568 height 779
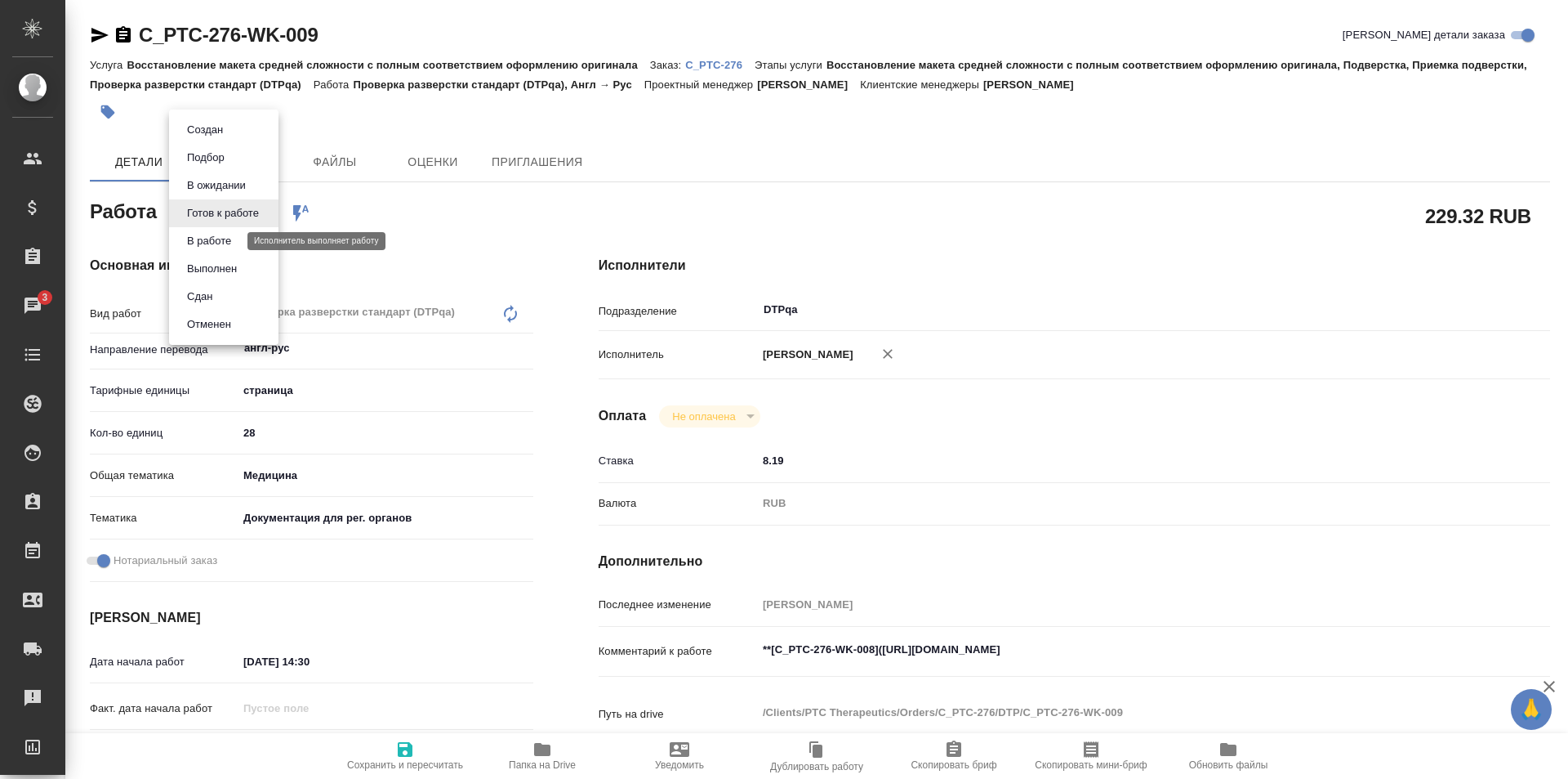
click at [230, 241] on button "В работе" at bounding box center [209, 241] width 54 height 18
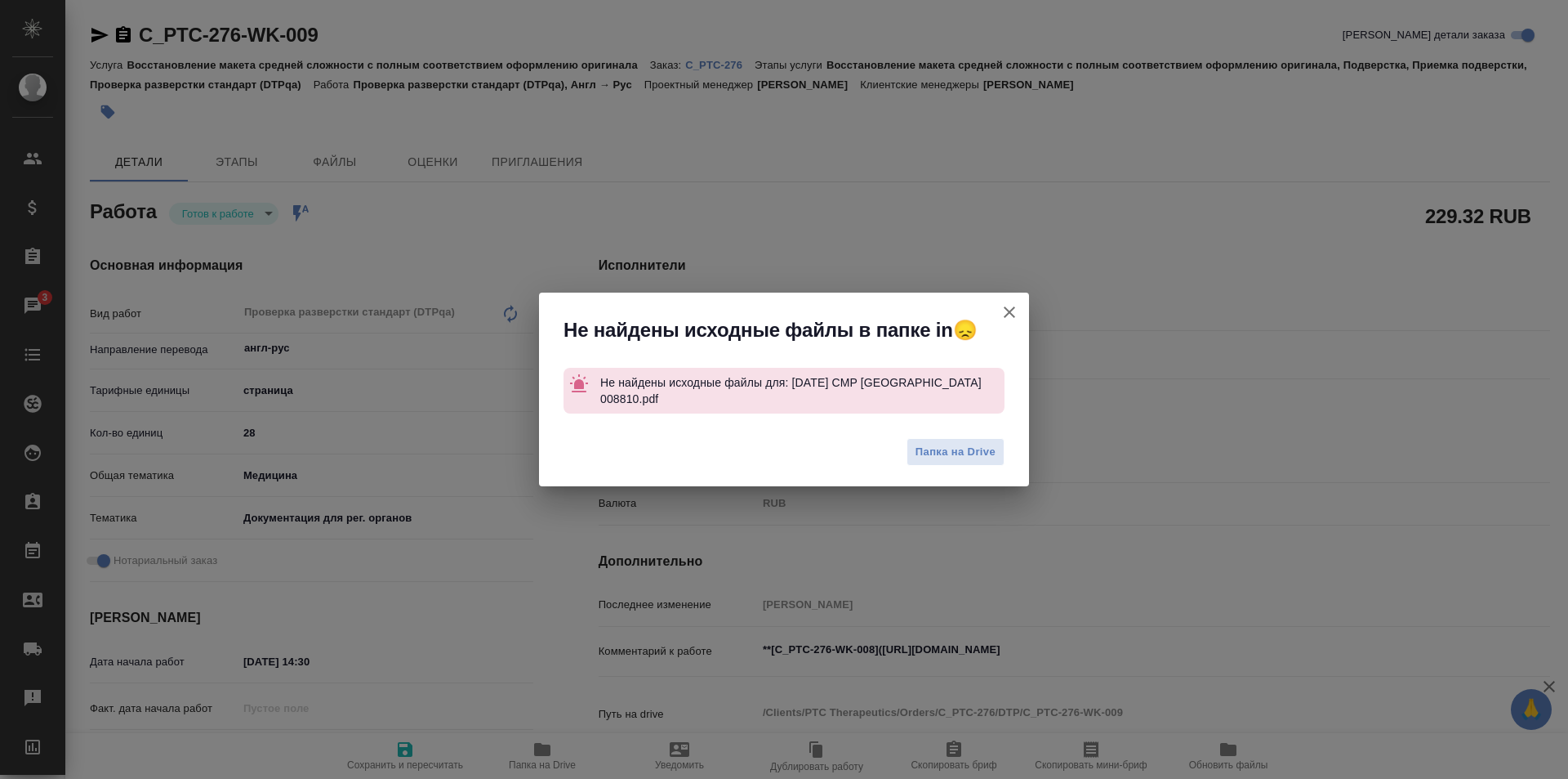
drag, startPoint x: 340, startPoint y: 40, endPoint x: 252, endPoint y: 38, distance: 88.0
click at [252, 38] on div "Не найдены исходные файлы в папке in😞 Не найдены исходные файлы для: 12.09.2025…" at bounding box center [784, 390] width 1568 height 779
type textarea "x"
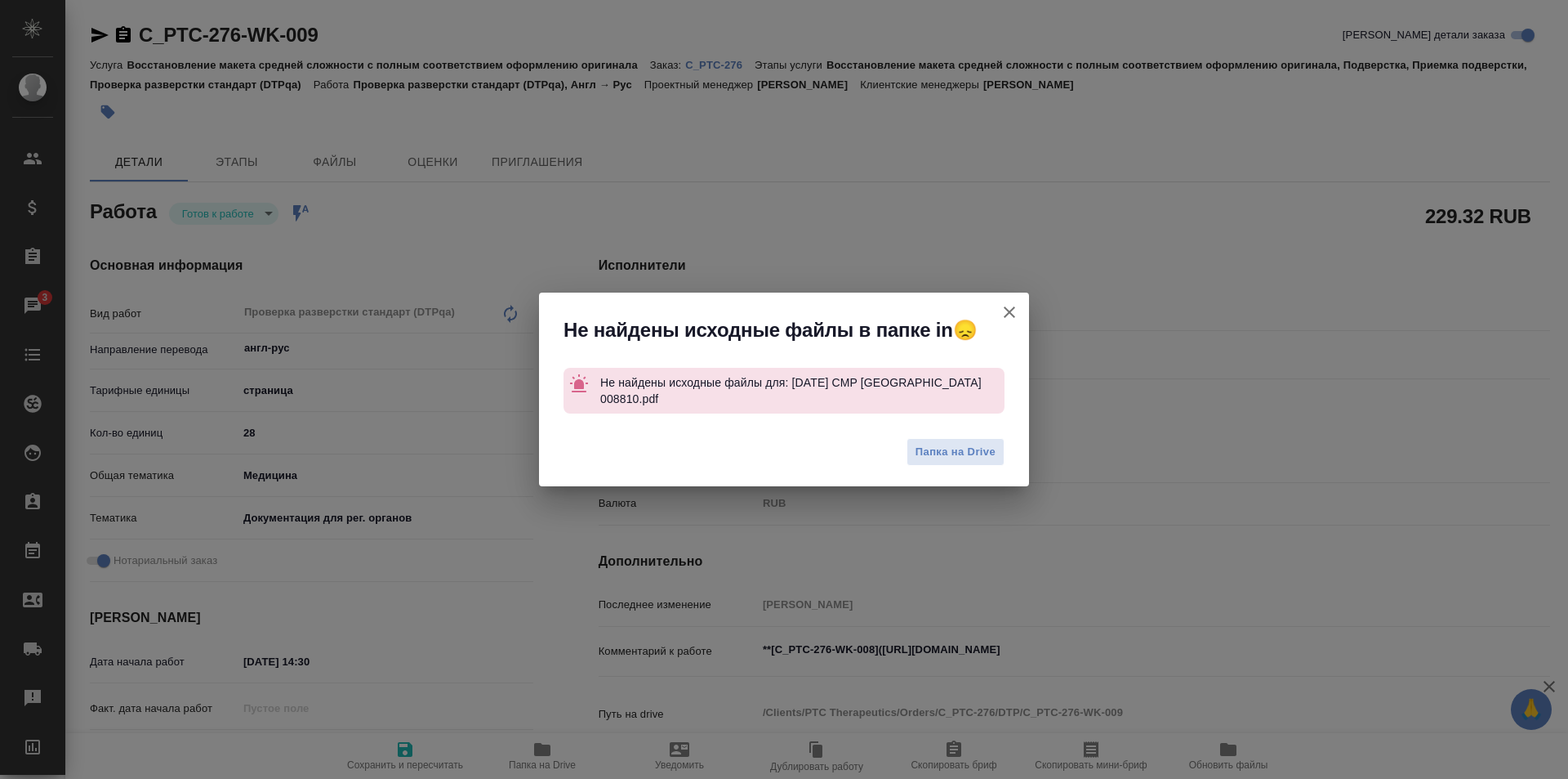
type textarea "x"
drag, startPoint x: 1009, startPoint y: 313, endPoint x: 492, endPoint y: 83, distance: 565.9
click at [1009, 312] on icon "button" at bounding box center [1010, 312] width 20 height 20
type textarea "x"
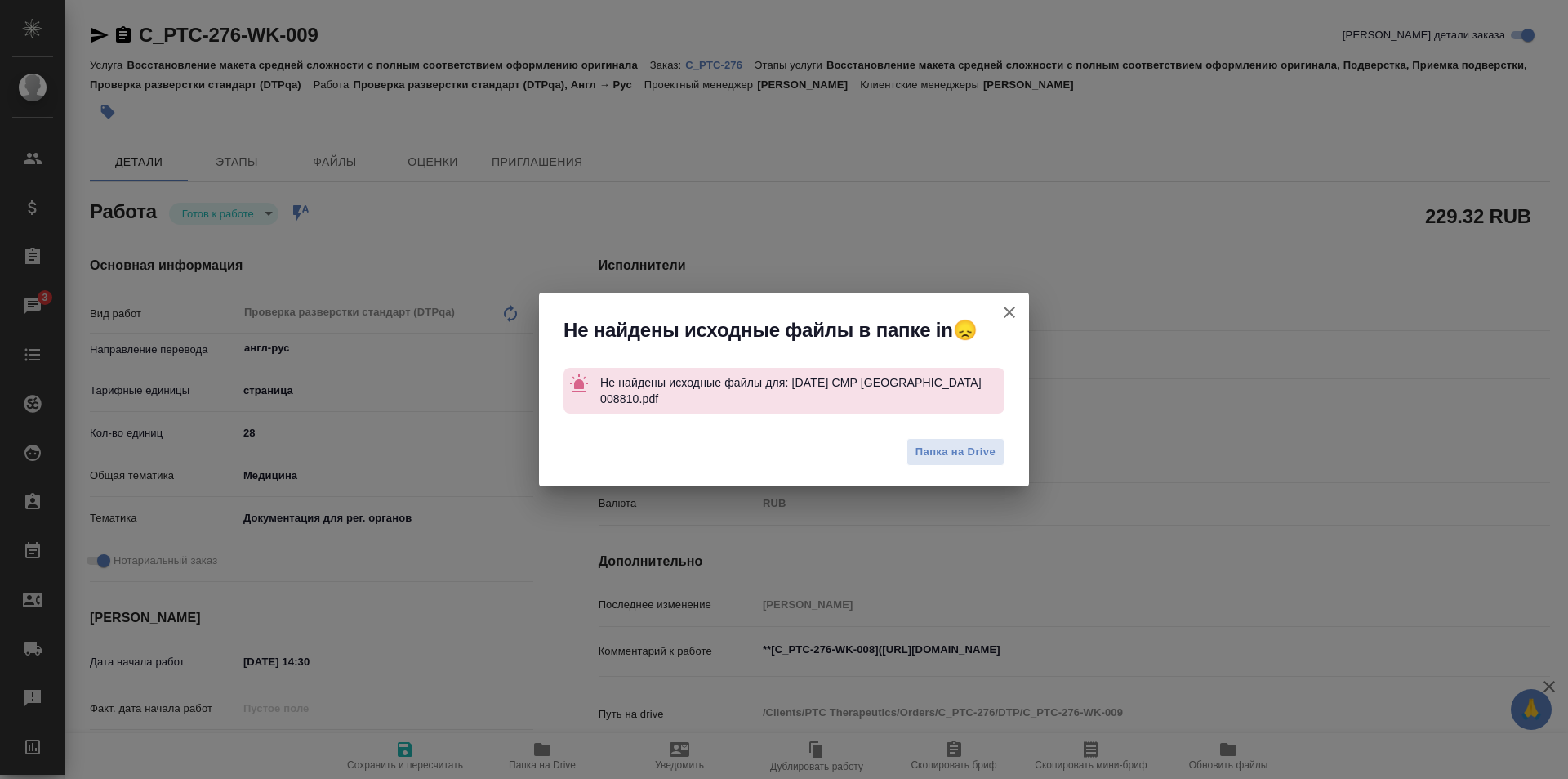
type textarea "x"
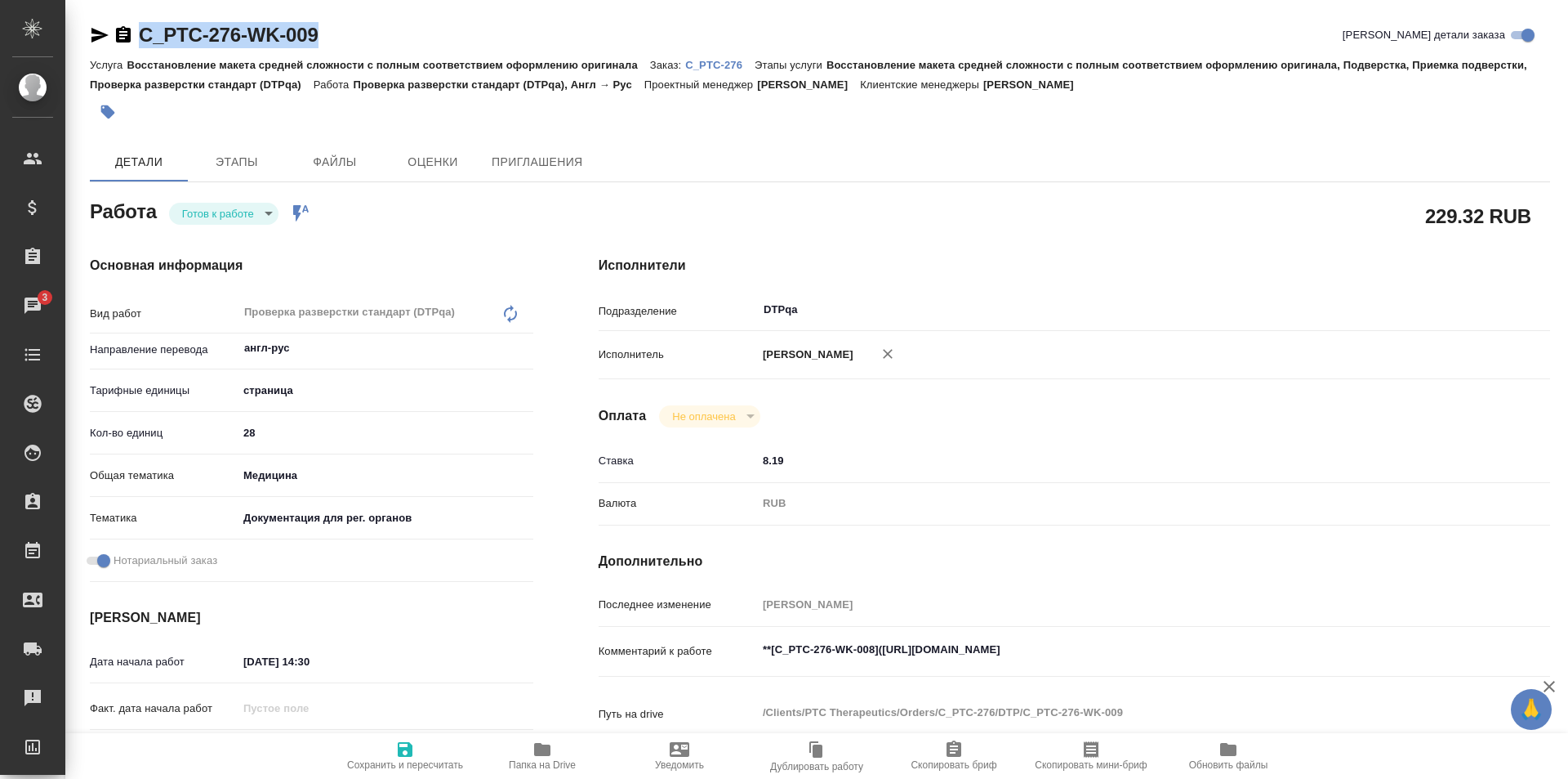
drag, startPoint x: 332, startPoint y: 36, endPoint x: 125, endPoint y: 42, distance: 207.1
click at [125, 42] on div "C_PTC-276-WK-009 Кратко детали заказа" at bounding box center [819, 35] width 1460 height 26
copy link "C_PTC-276-WK-009"
type textarea "x"
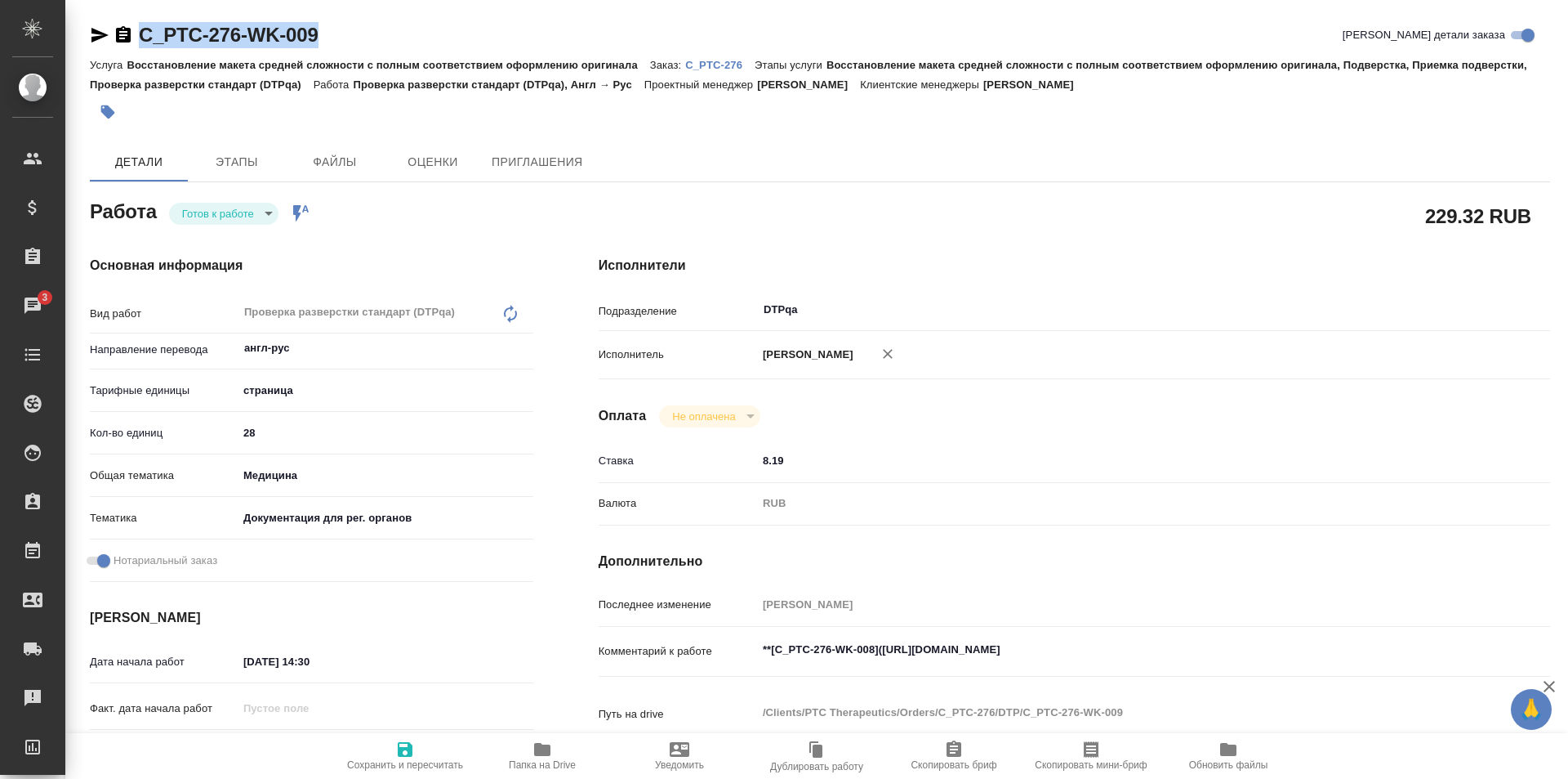
type textarea "x"
click at [716, 63] on p "C_PTC-276" at bounding box center [720, 65] width 69 height 12
click at [255, 217] on body "🙏 .cls-1 fill:#fff; AWATERA Ismagilova Diana Клиенты Спецификации Заказы 3 Чаты…" at bounding box center [784, 390] width 1568 height 779
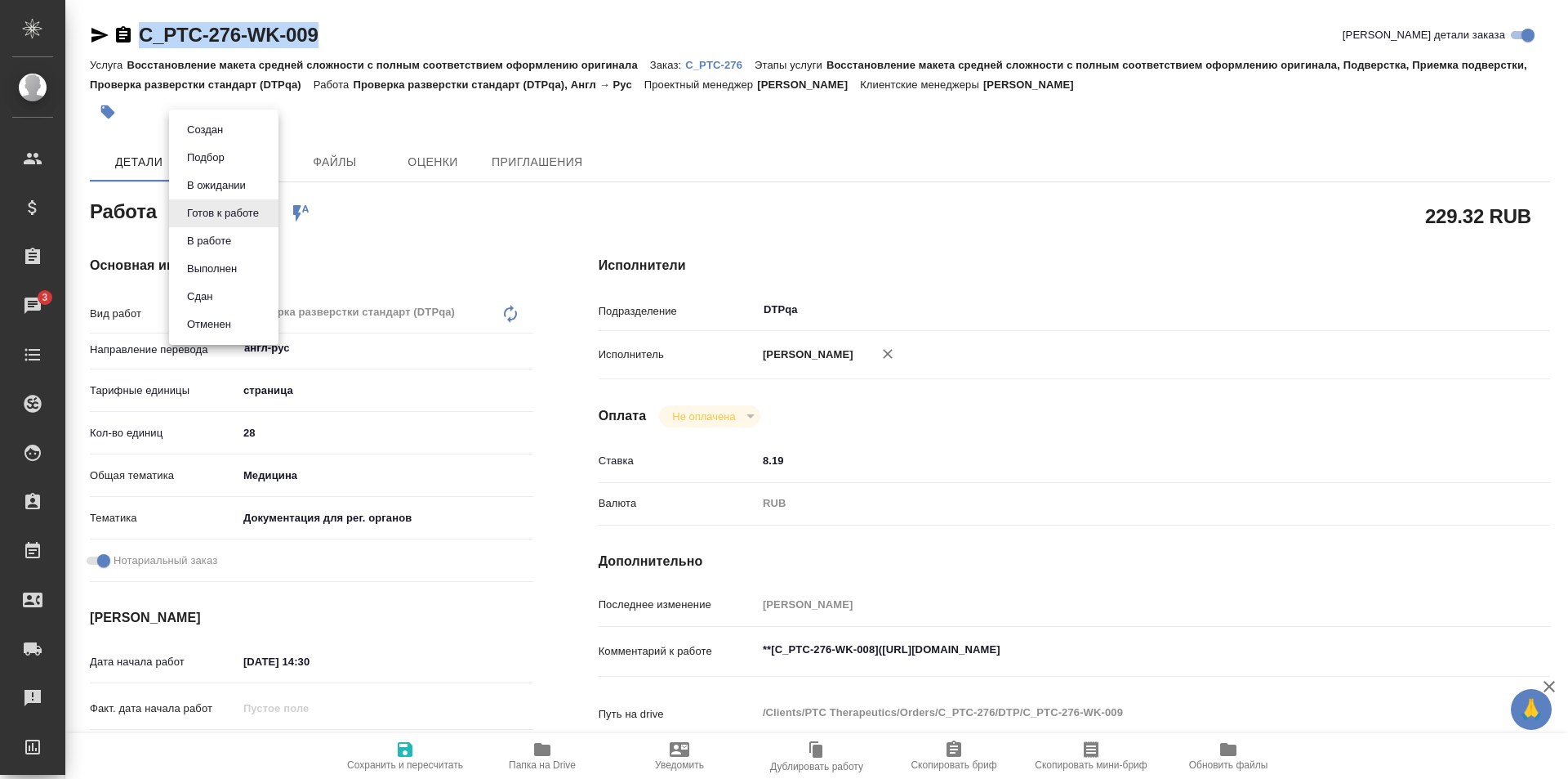
click at [240, 239] on li "В работе" at bounding box center [224, 241] width 110 height 27
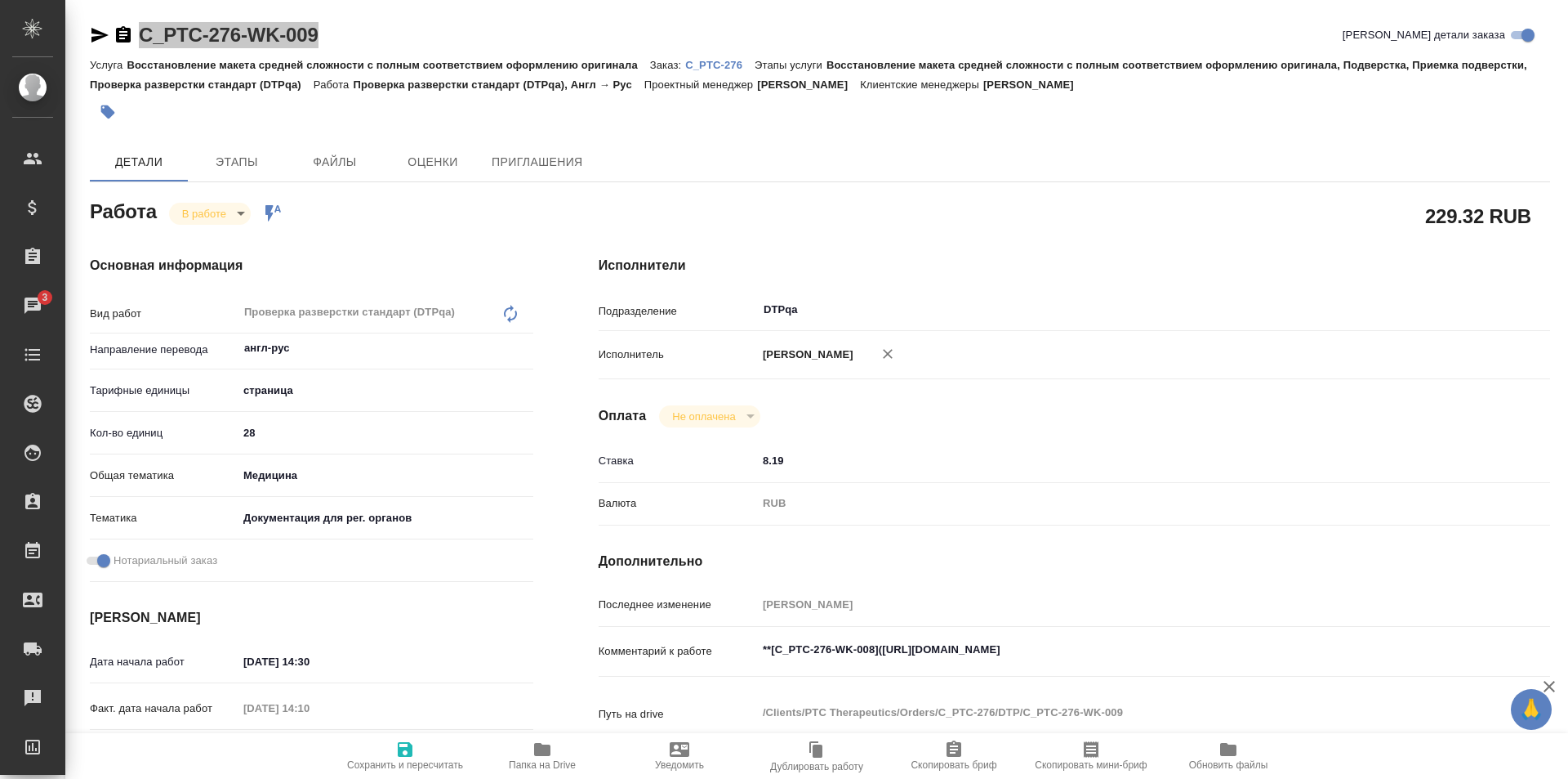
type textarea "x"
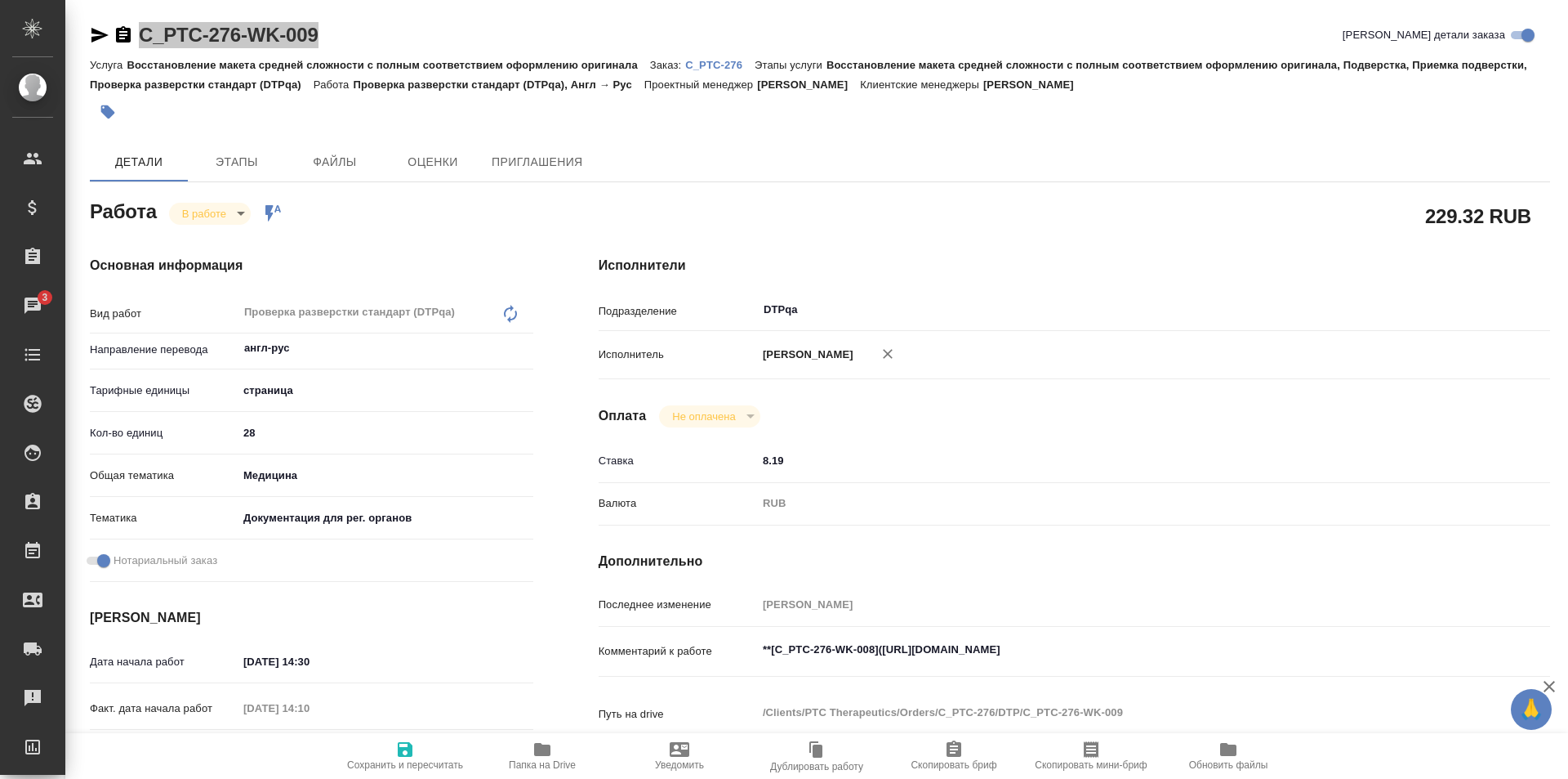
type textarea "x"
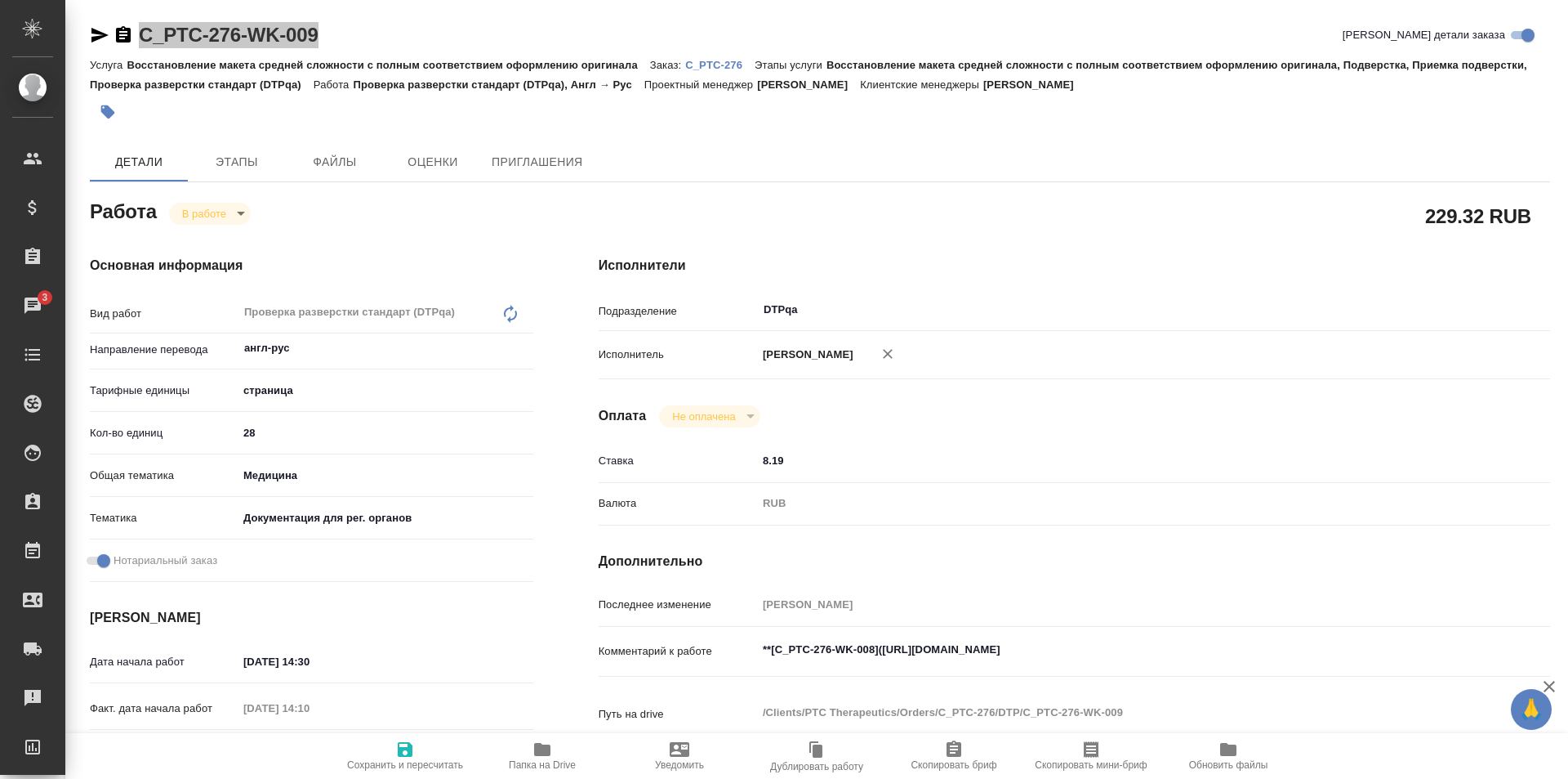
type textarea "x"
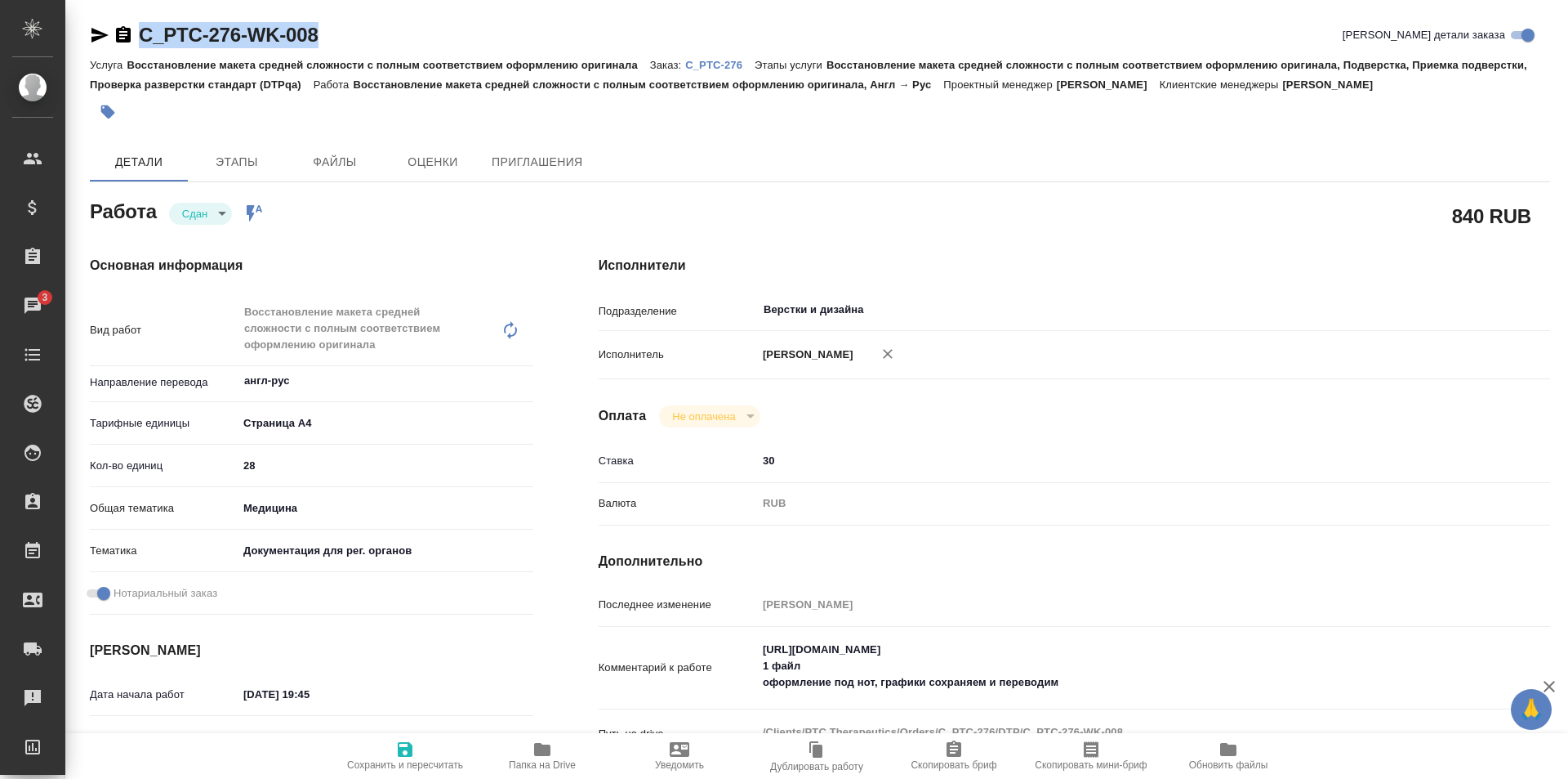
drag, startPoint x: 337, startPoint y: 30, endPoint x: 115, endPoint y: 37, distance: 222.1
click at [115, 37] on div "C_PTC-276-WK-008 Кратко детали заказа" at bounding box center [819, 35] width 1460 height 26
copy link "C_PTC-276-WK-008"
click at [539, 741] on icon "button" at bounding box center [542, 749] width 20 height 20
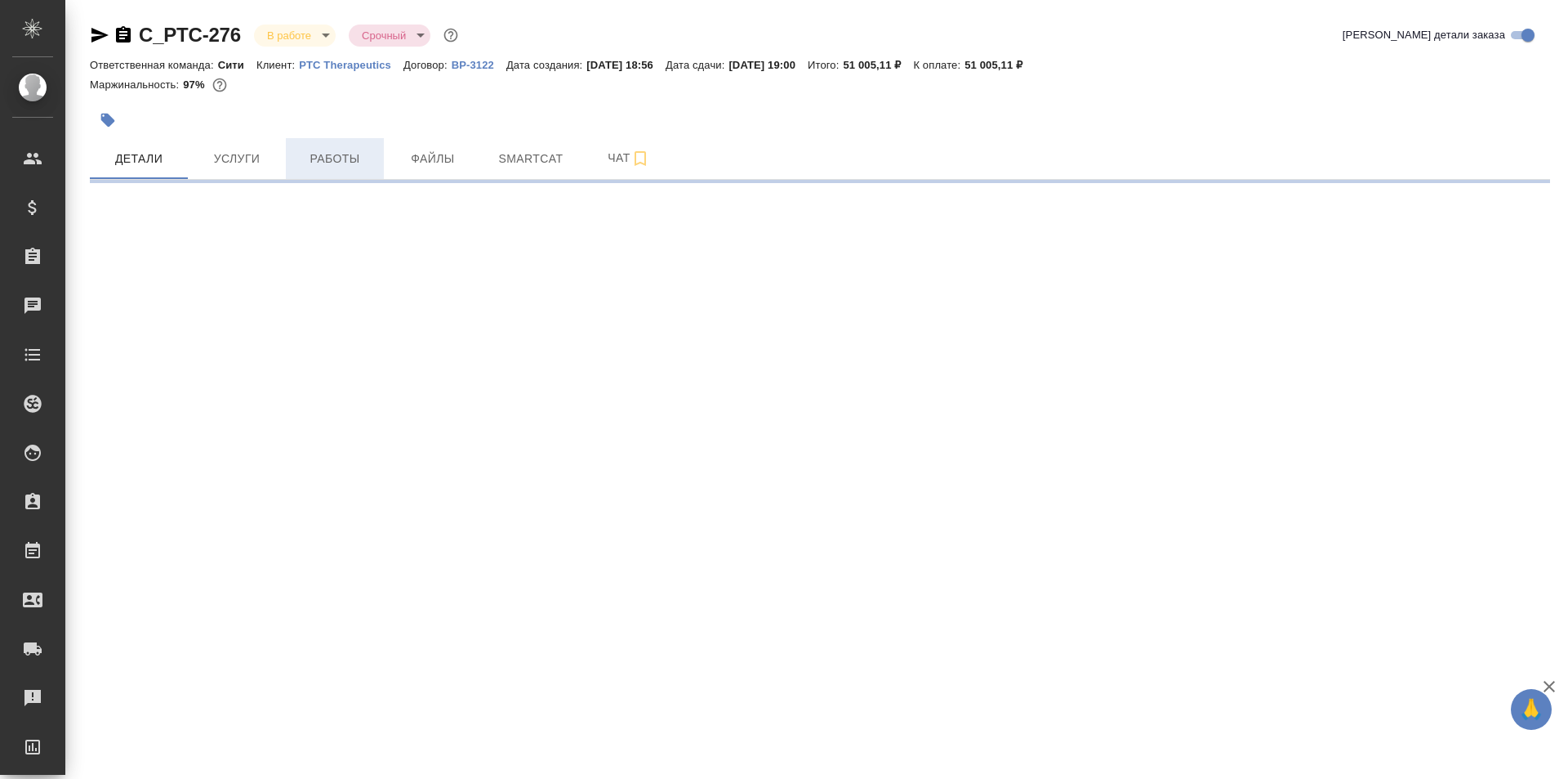
select select "RU"
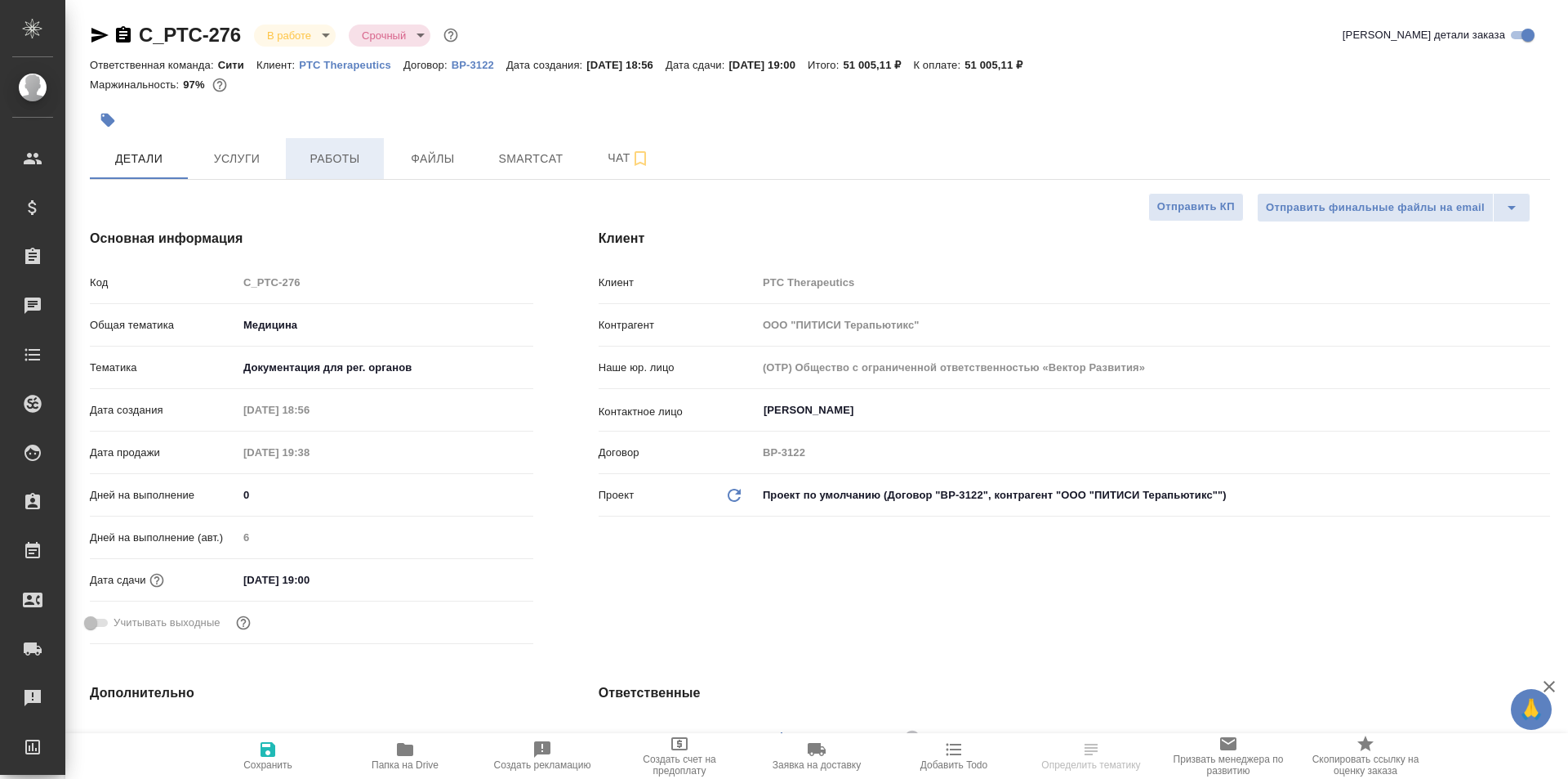
type textarea "x"
click at [313, 160] on span "Работы" at bounding box center [334, 159] width 78 height 21
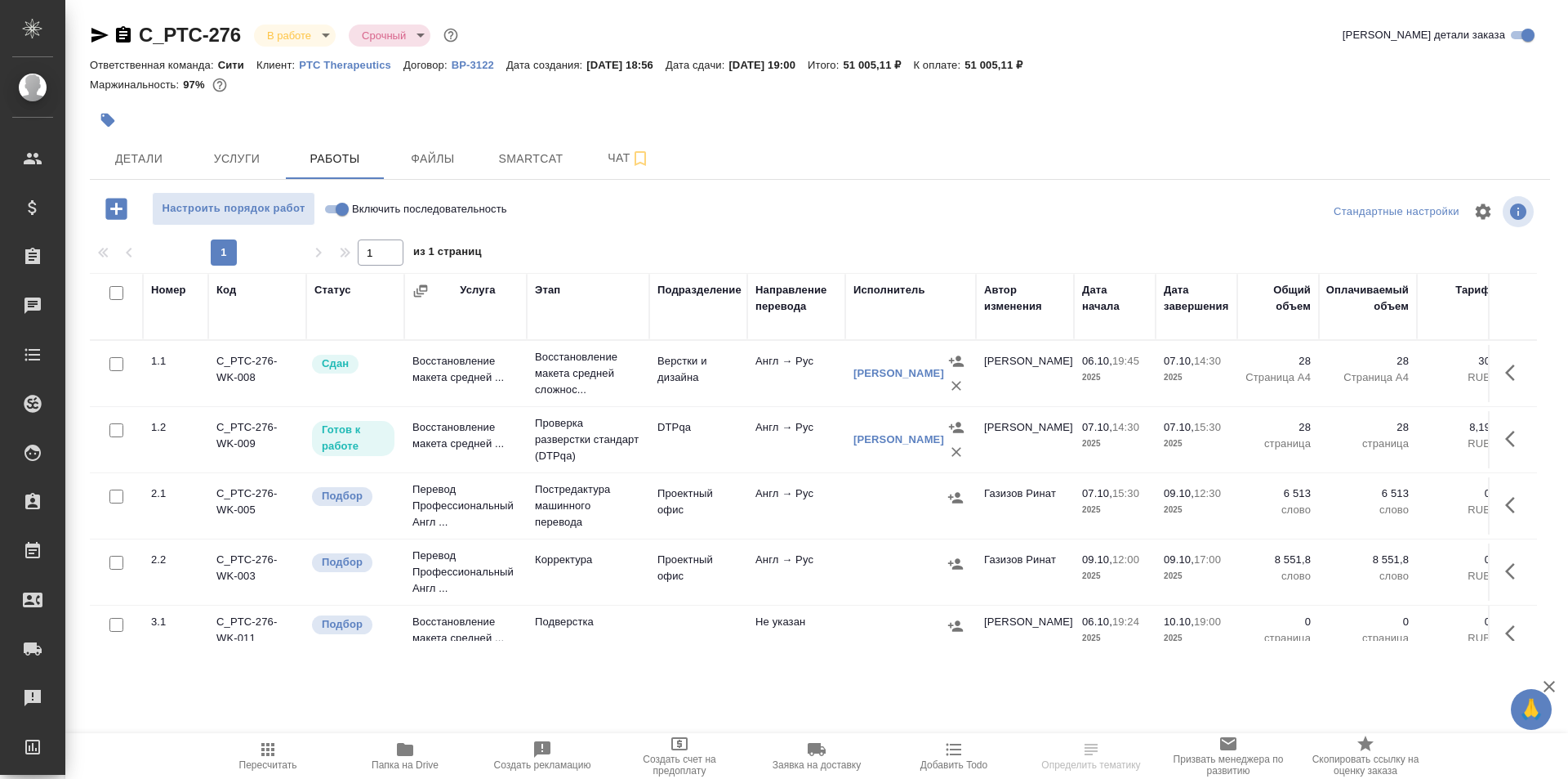
click at [334, 211] on input "Включить последовательность" at bounding box center [342, 210] width 59 height 20
checkbox input "true"
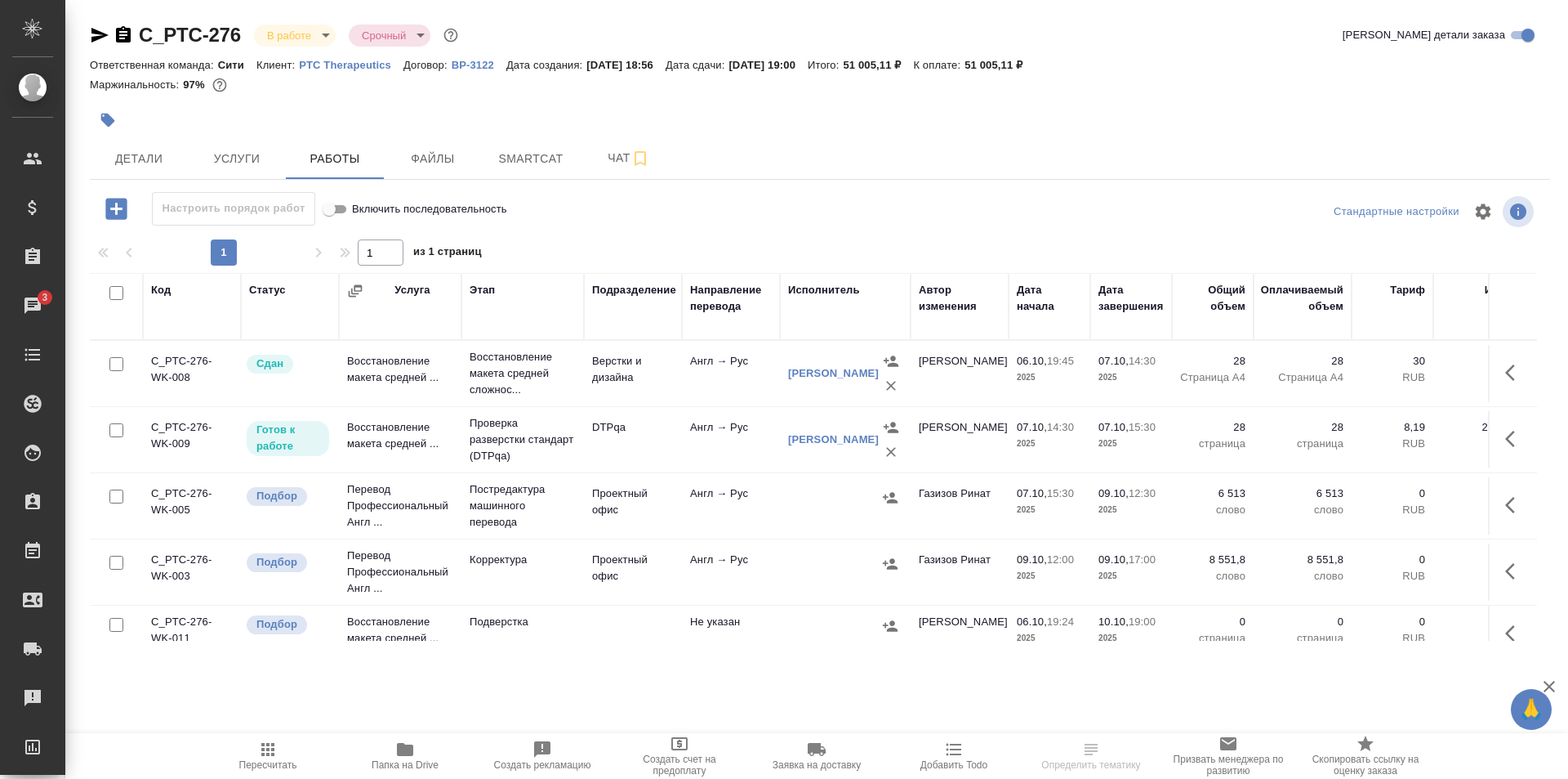
click at [347, 206] on input "Включить последовательность" at bounding box center [329, 210] width 59 height 20
checkbox input "false"
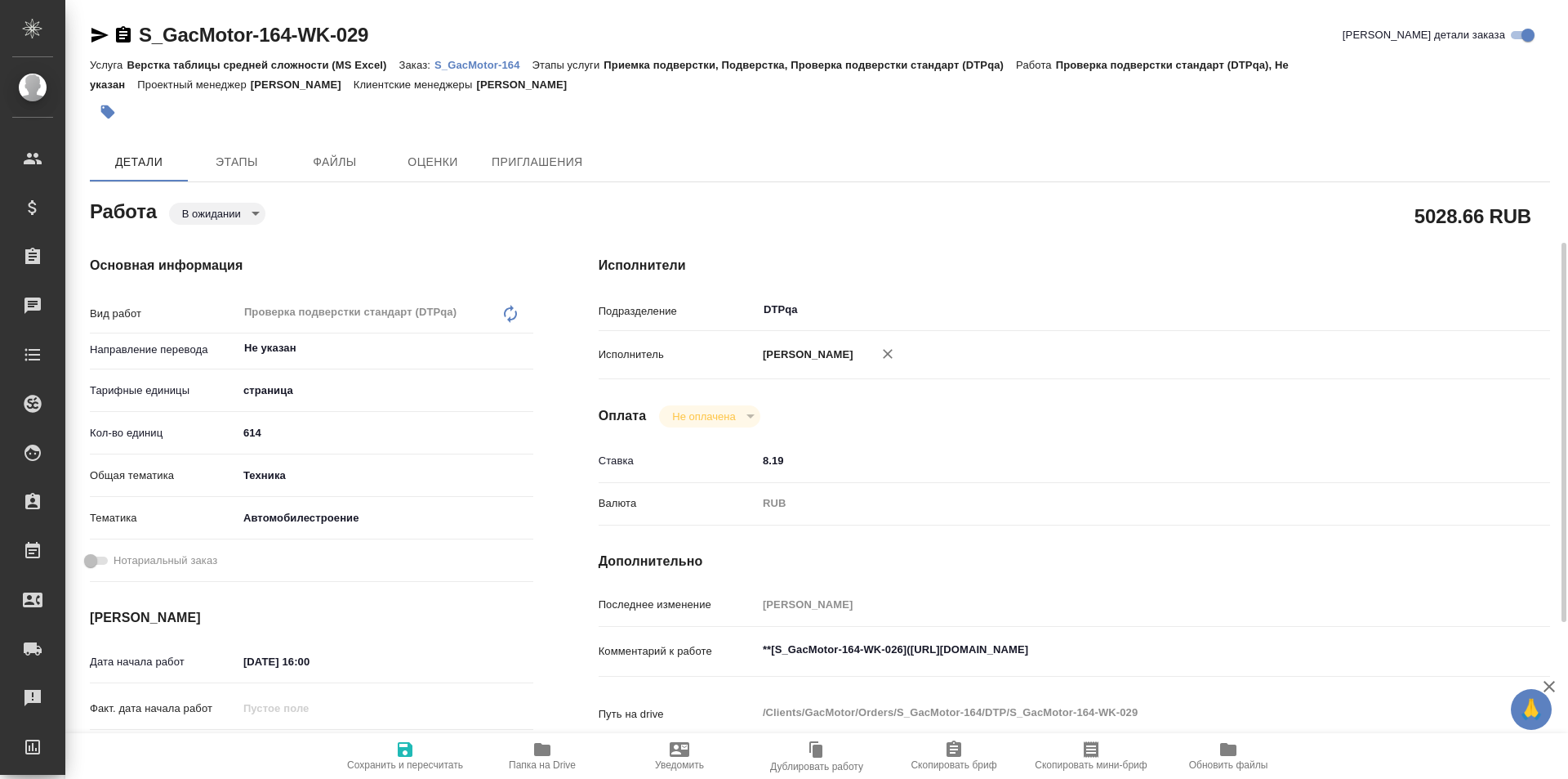
type textarea "x"
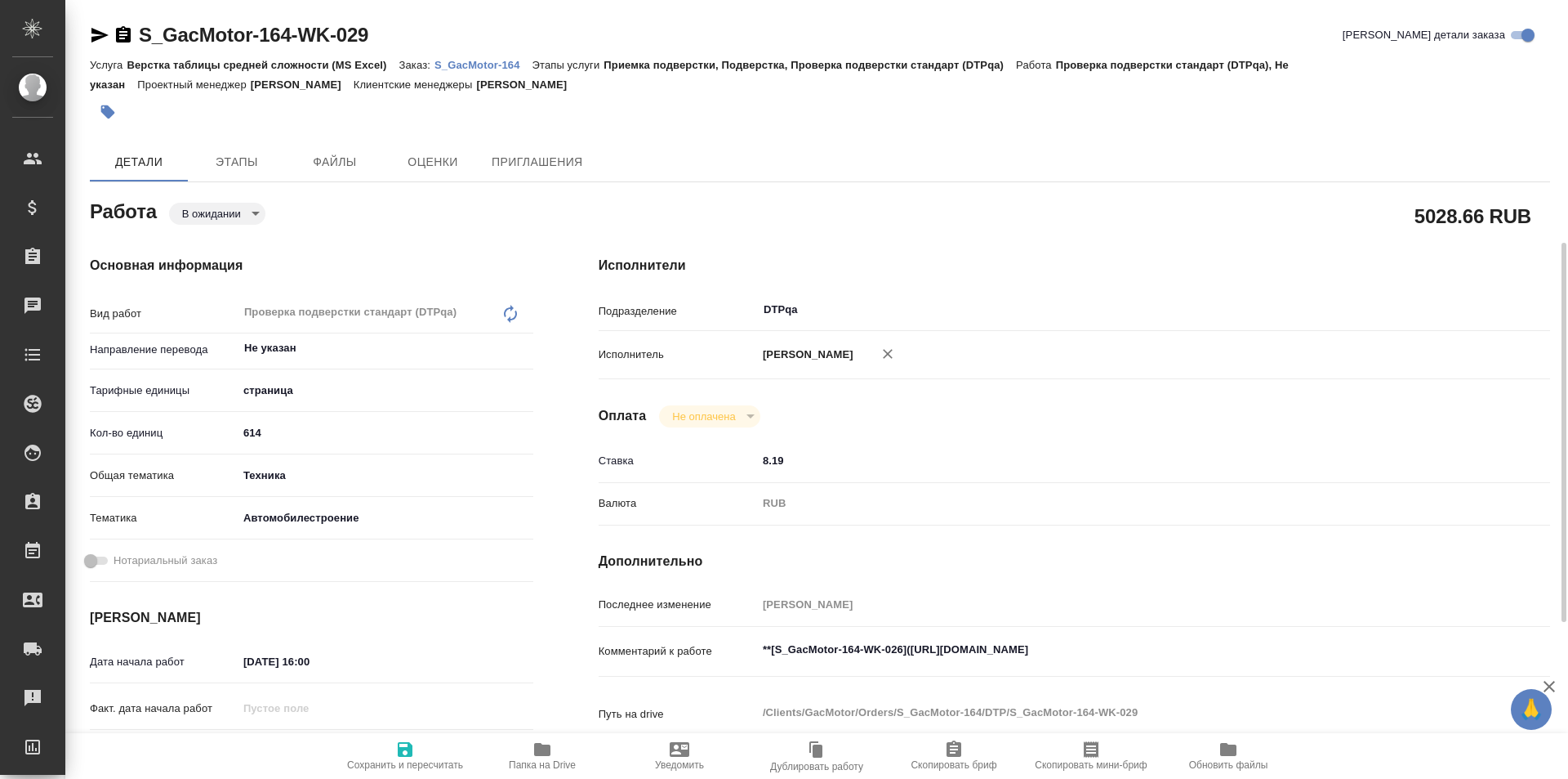
scroll to position [246, 0]
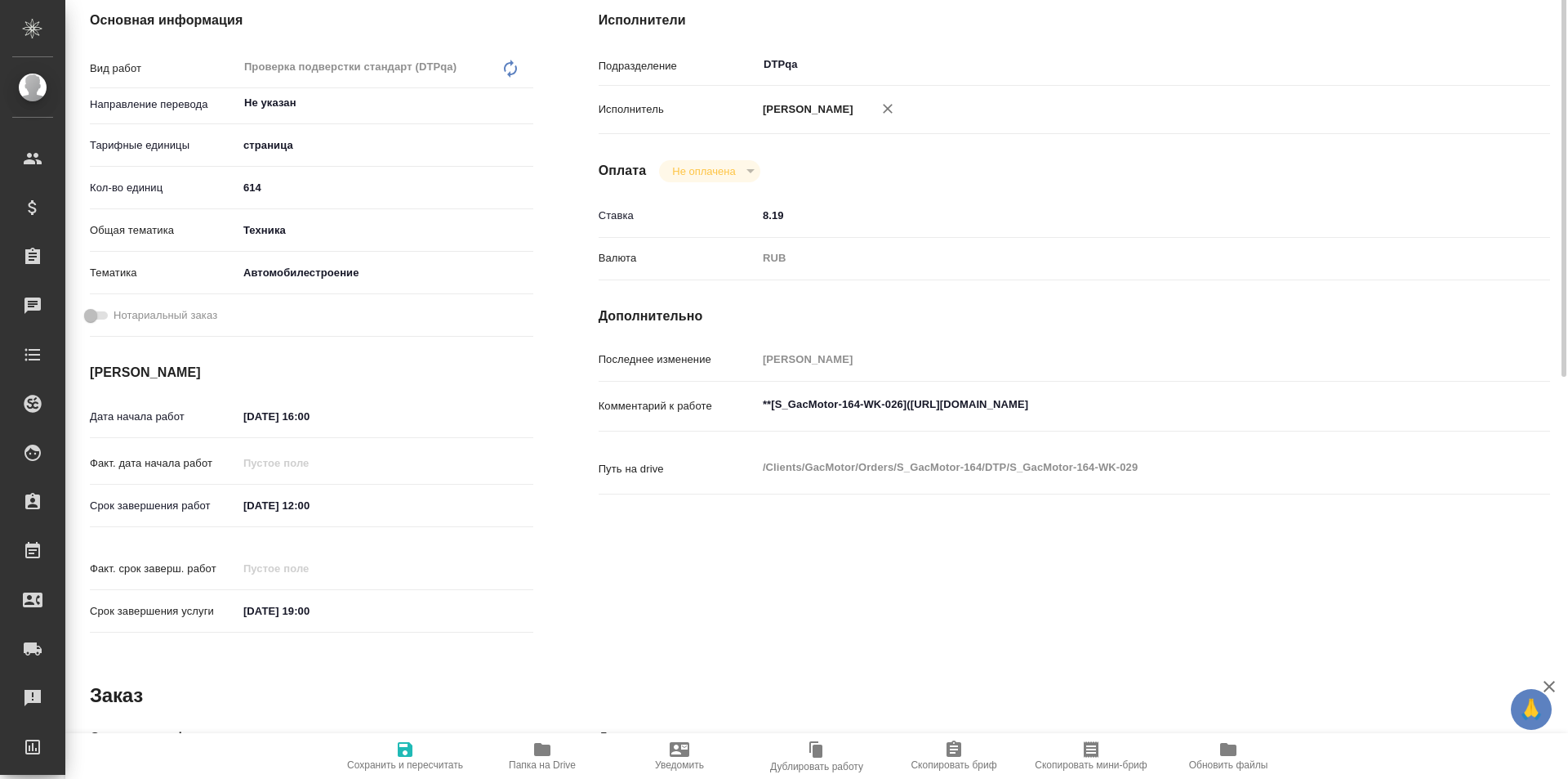
type textarea "x"
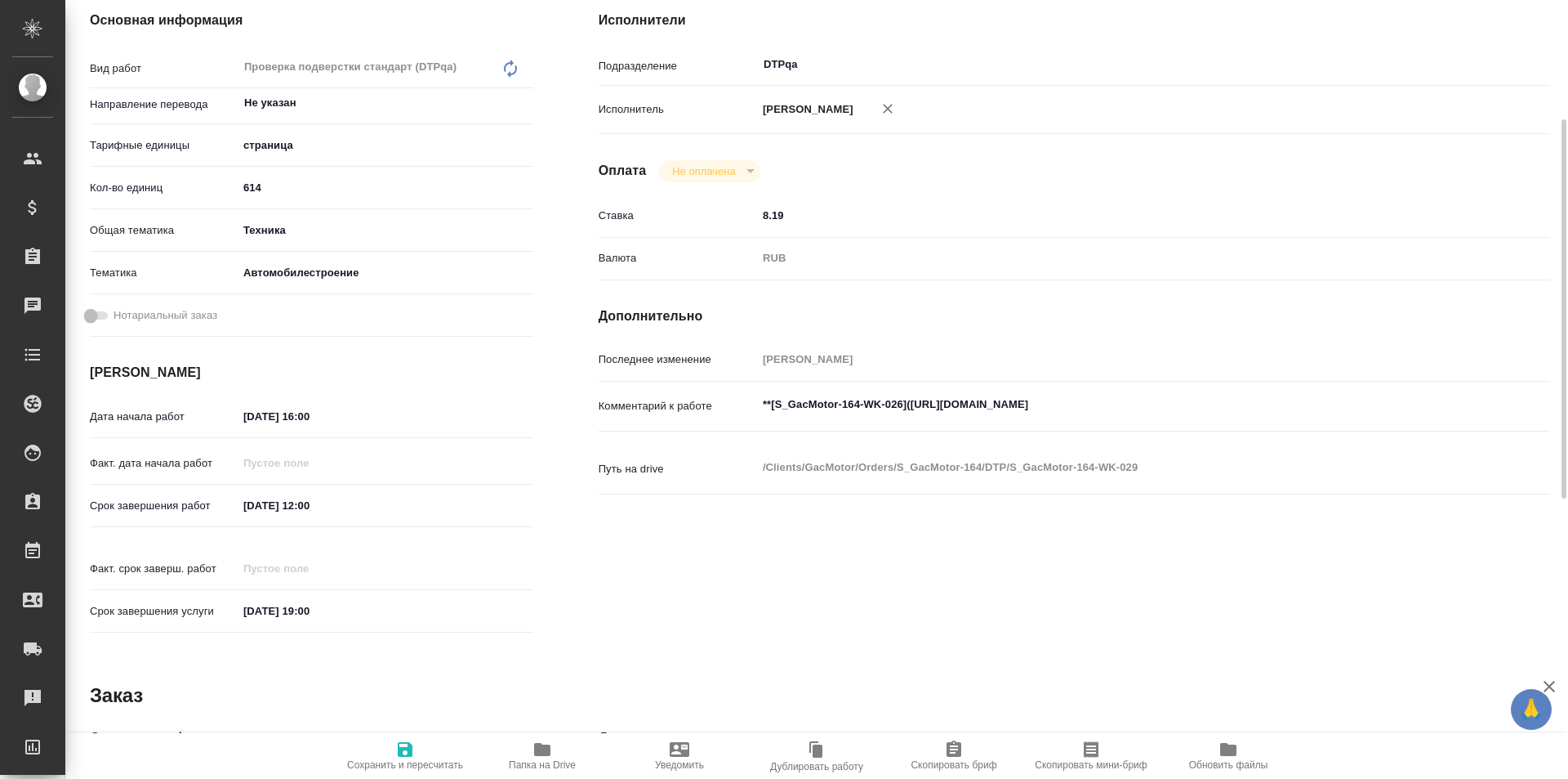
type textarea "x"
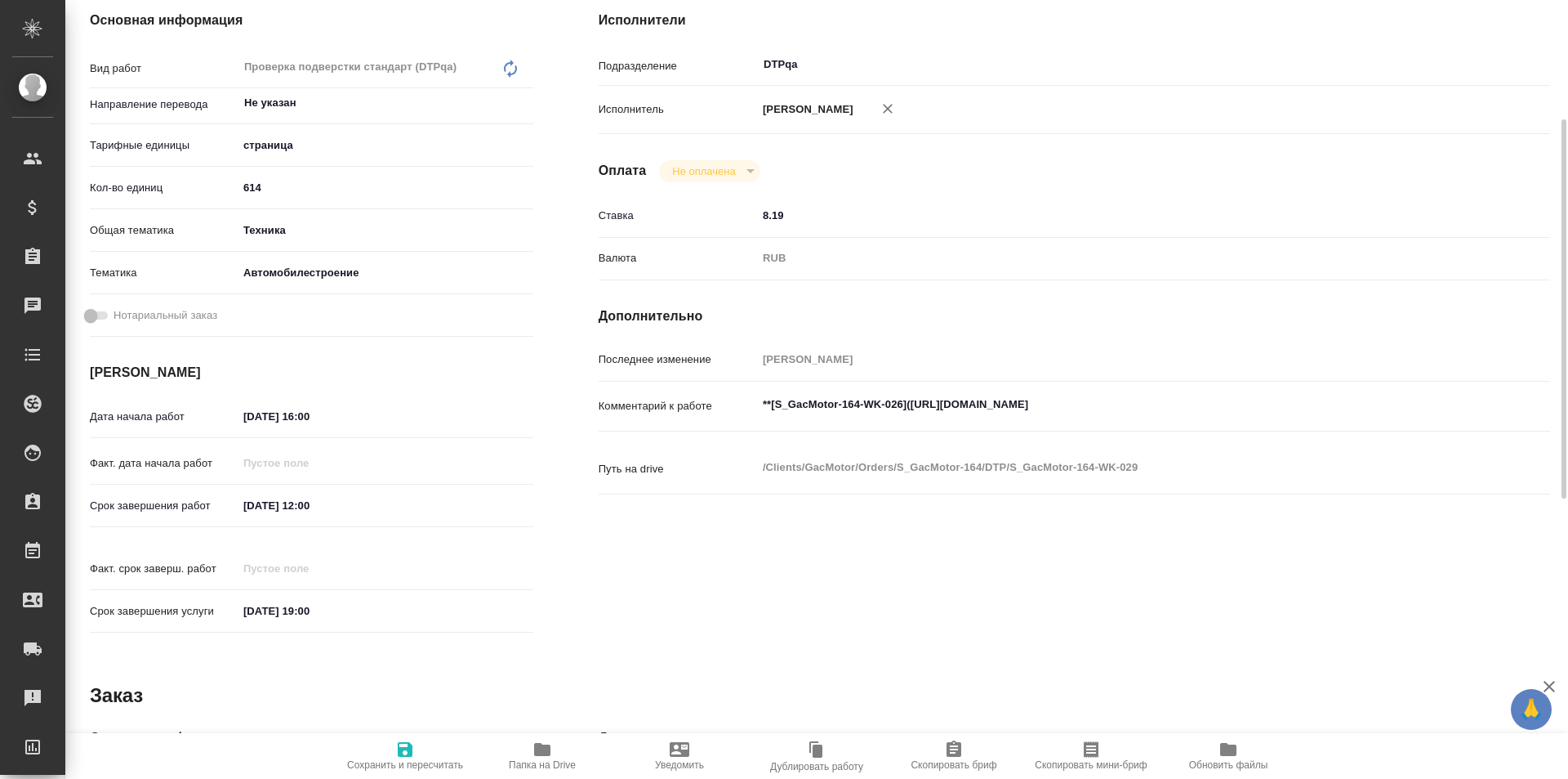
type textarea "x"
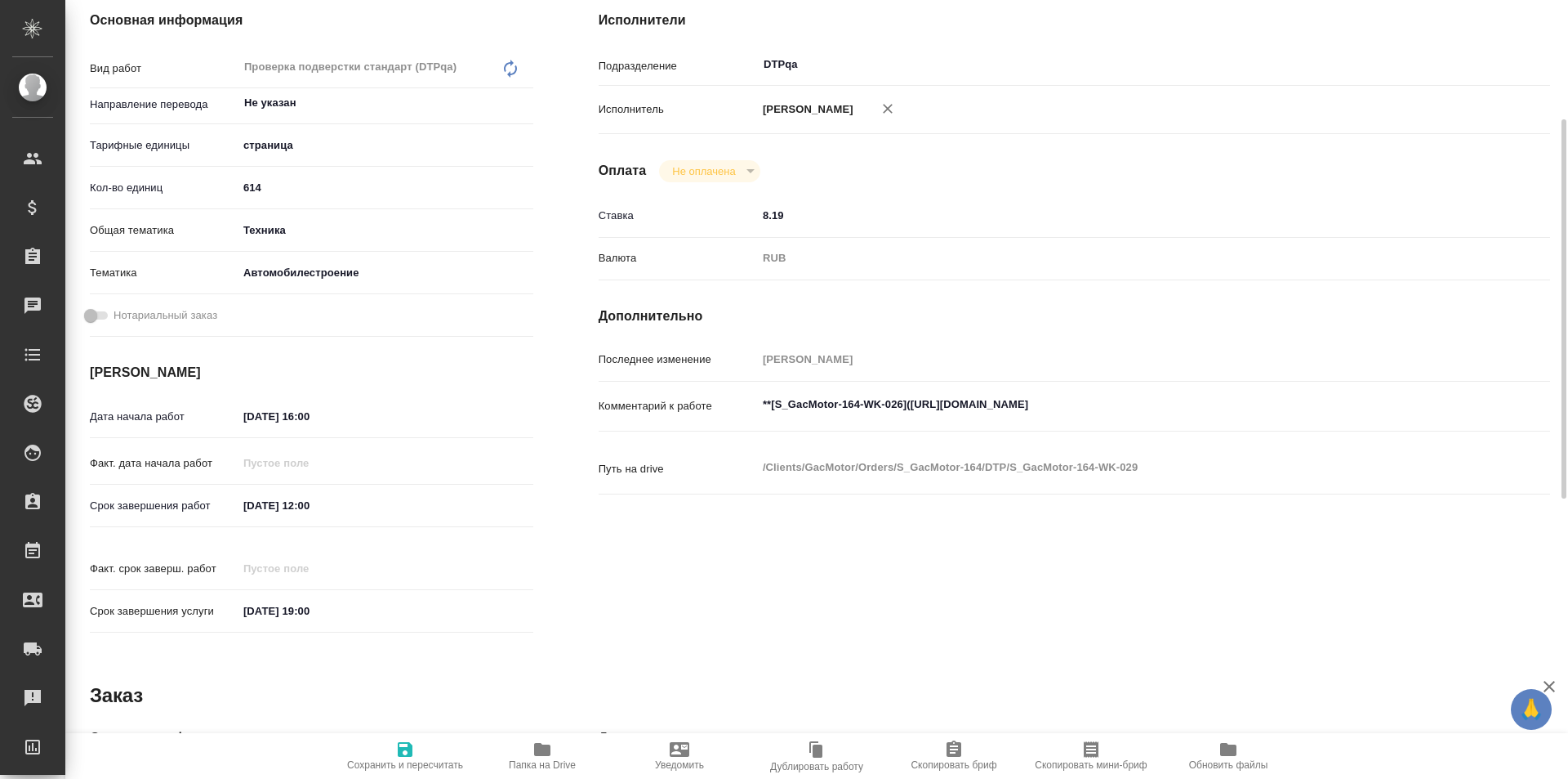
type textarea "x"
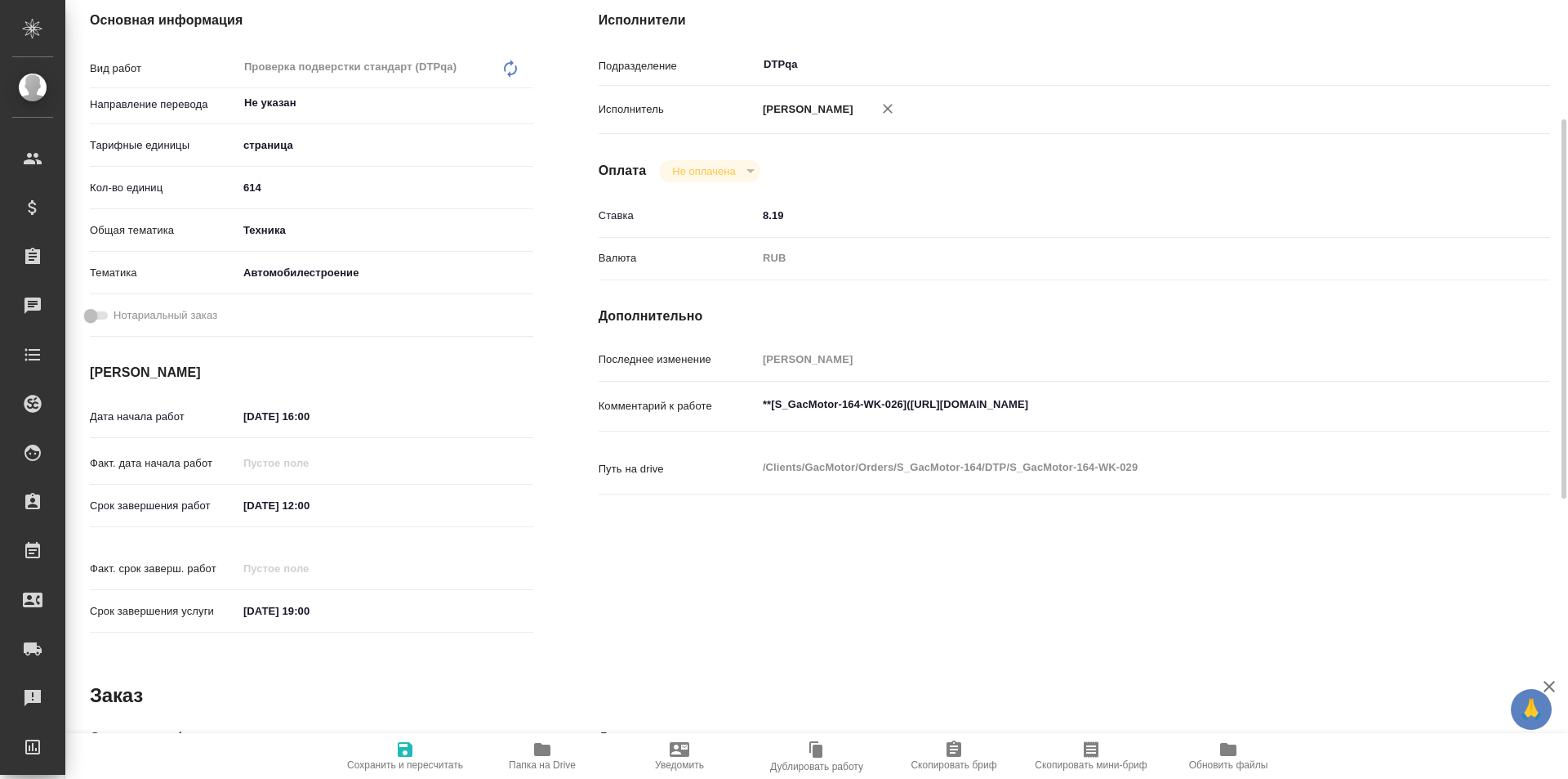
type textarea "x"
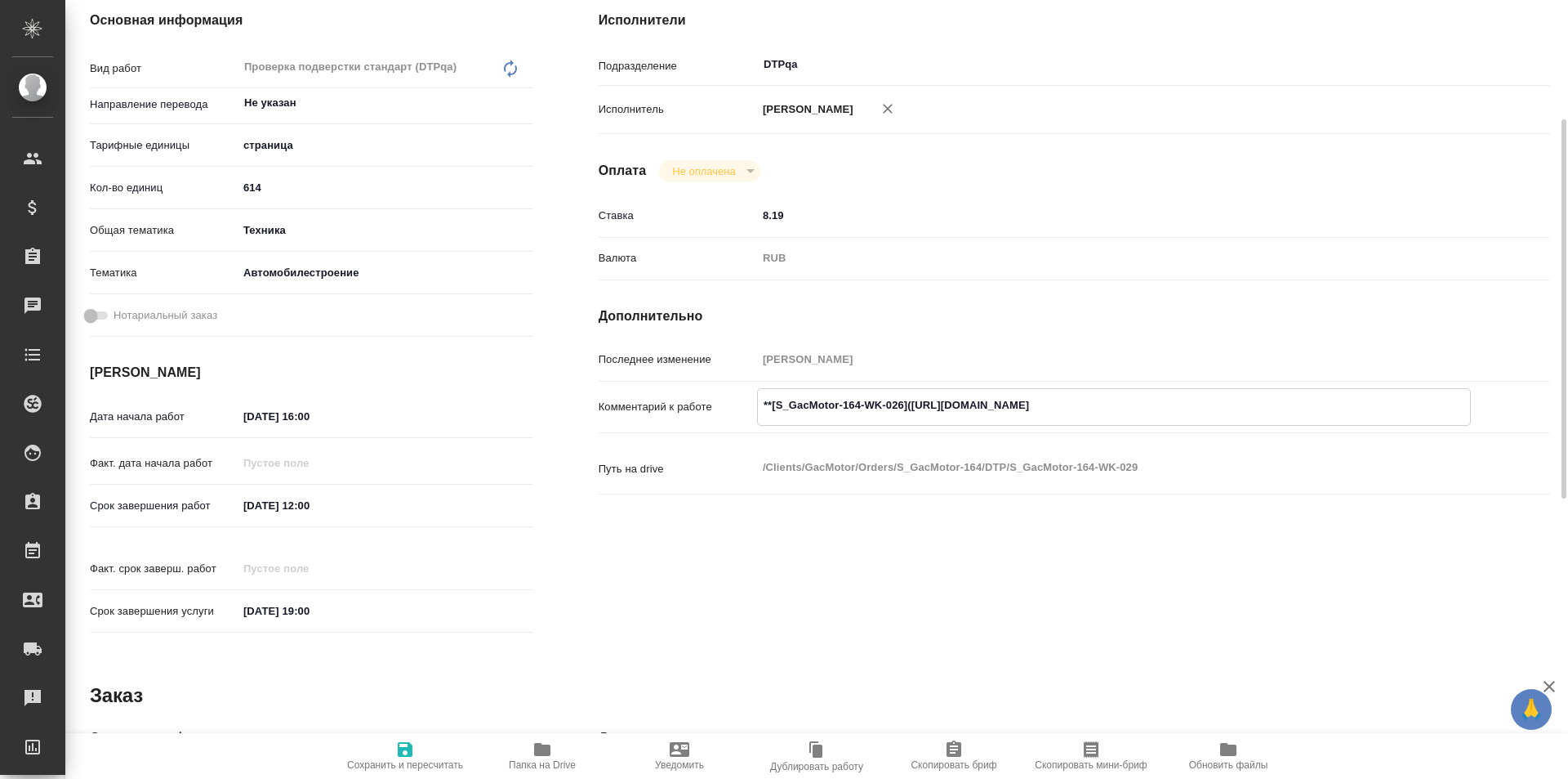
type textarea "x"
drag, startPoint x: 1214, startPoint y: 404, endPoint x: 913, endPoint y: 401, distance: 301.0
click at [913, 401] on textarea "**[S_GacMotor-164-WK-026]([URL][DOMAIN_NAME]" at bounding box center [1114, 404] width 712 height 27
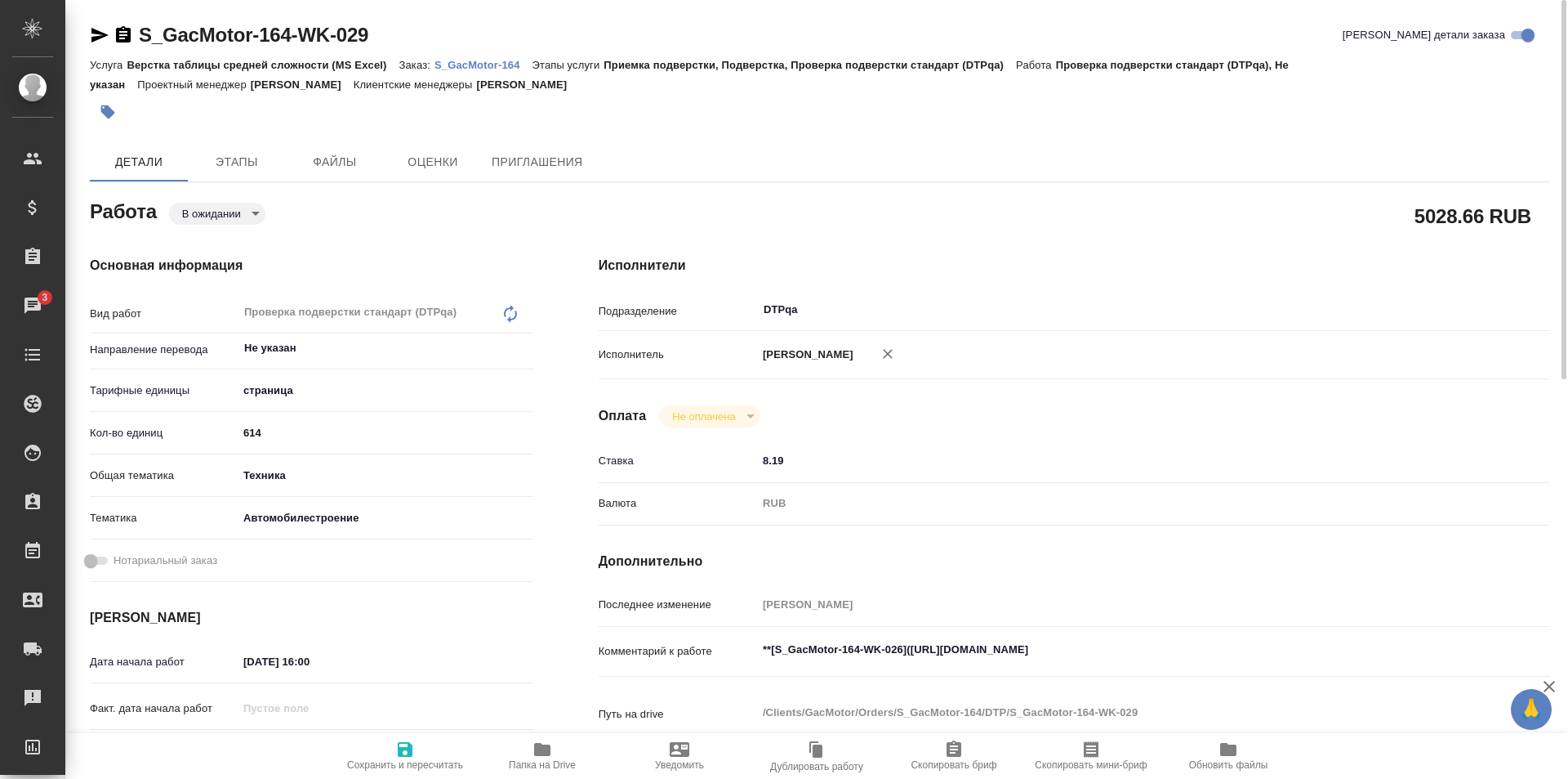
type textarea "x"
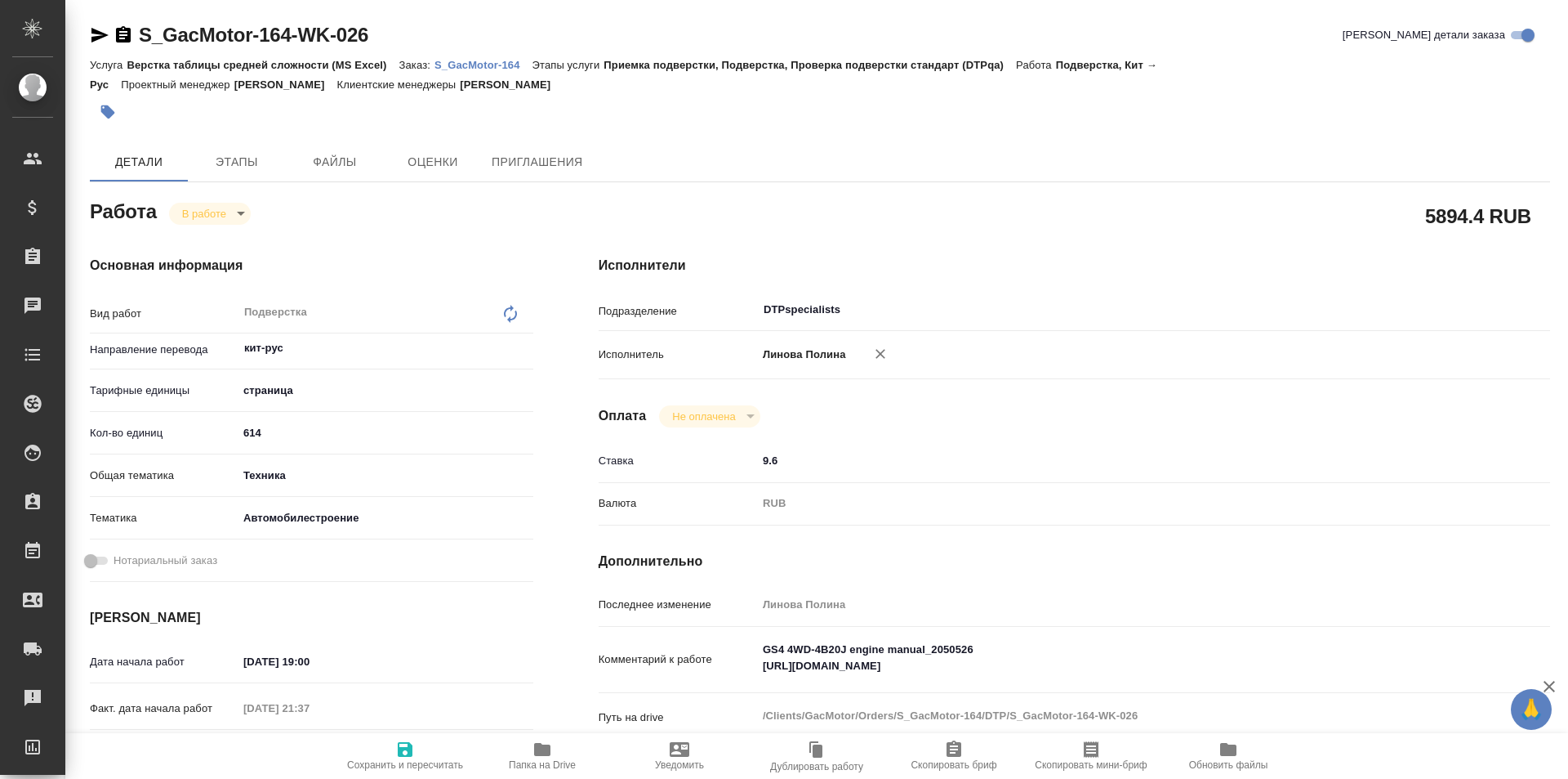
type textarea "x"
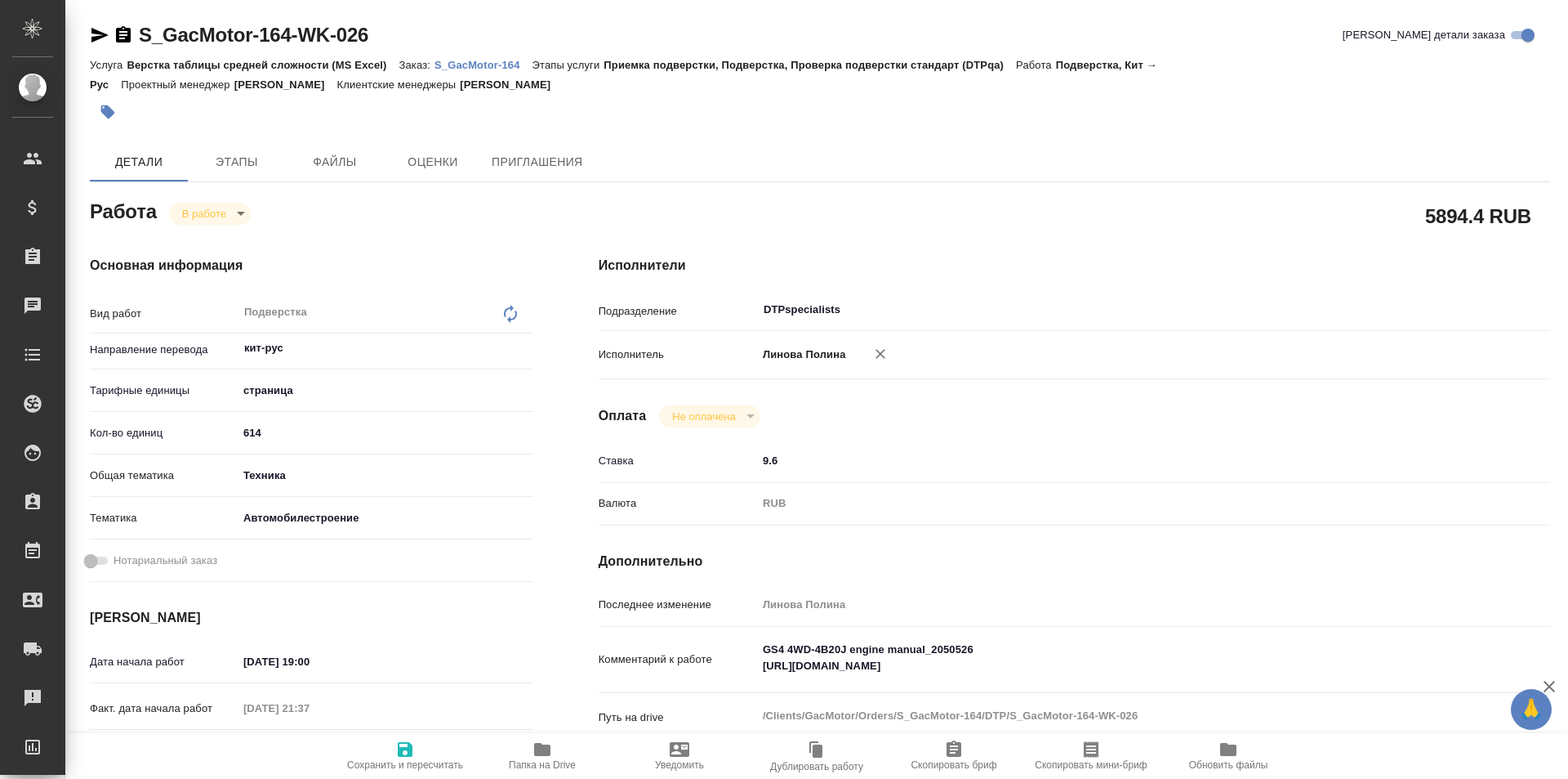
type textarea "x"
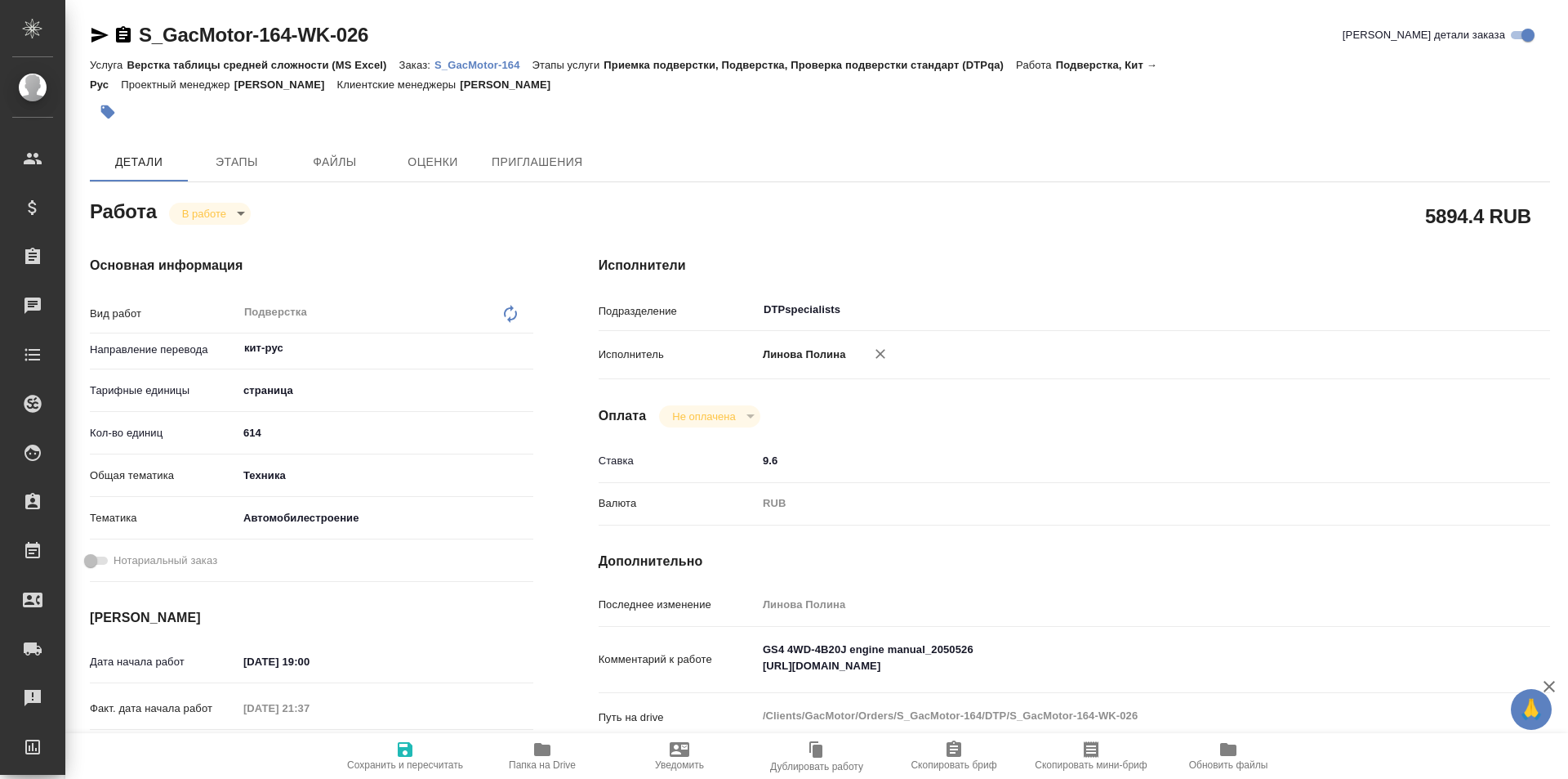
type textarea "x"
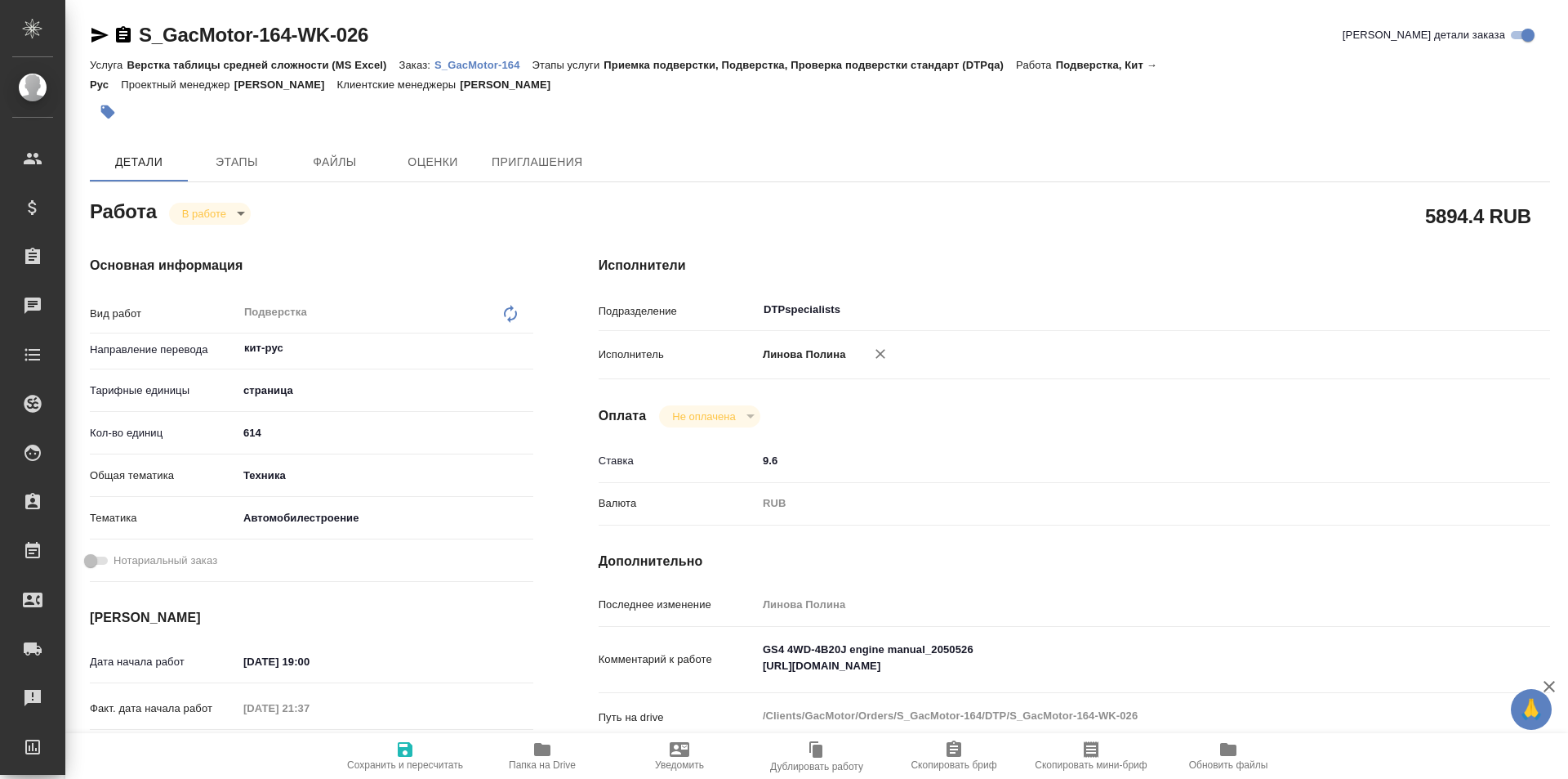
type textarea "x"
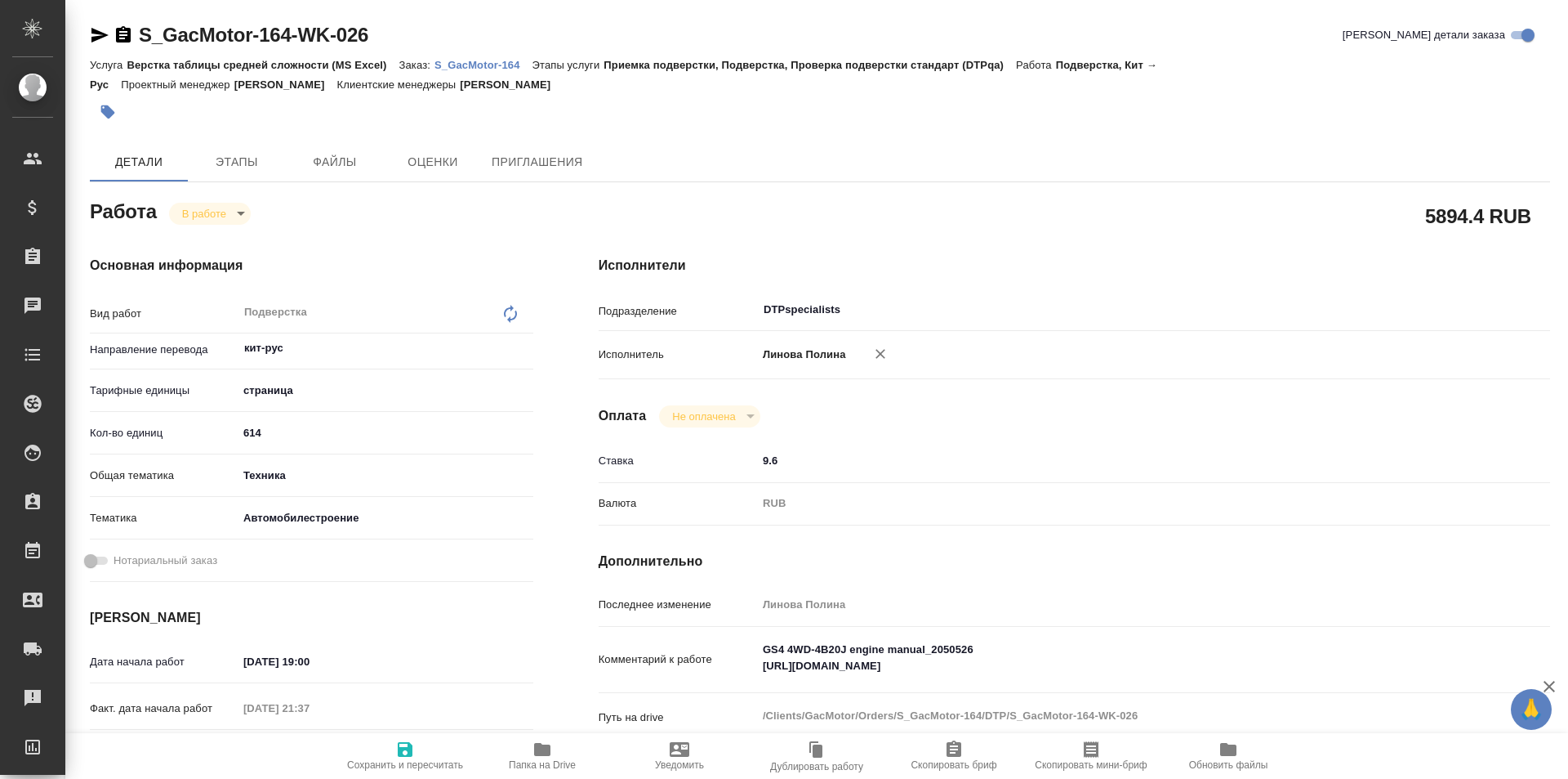
type textarea "x"
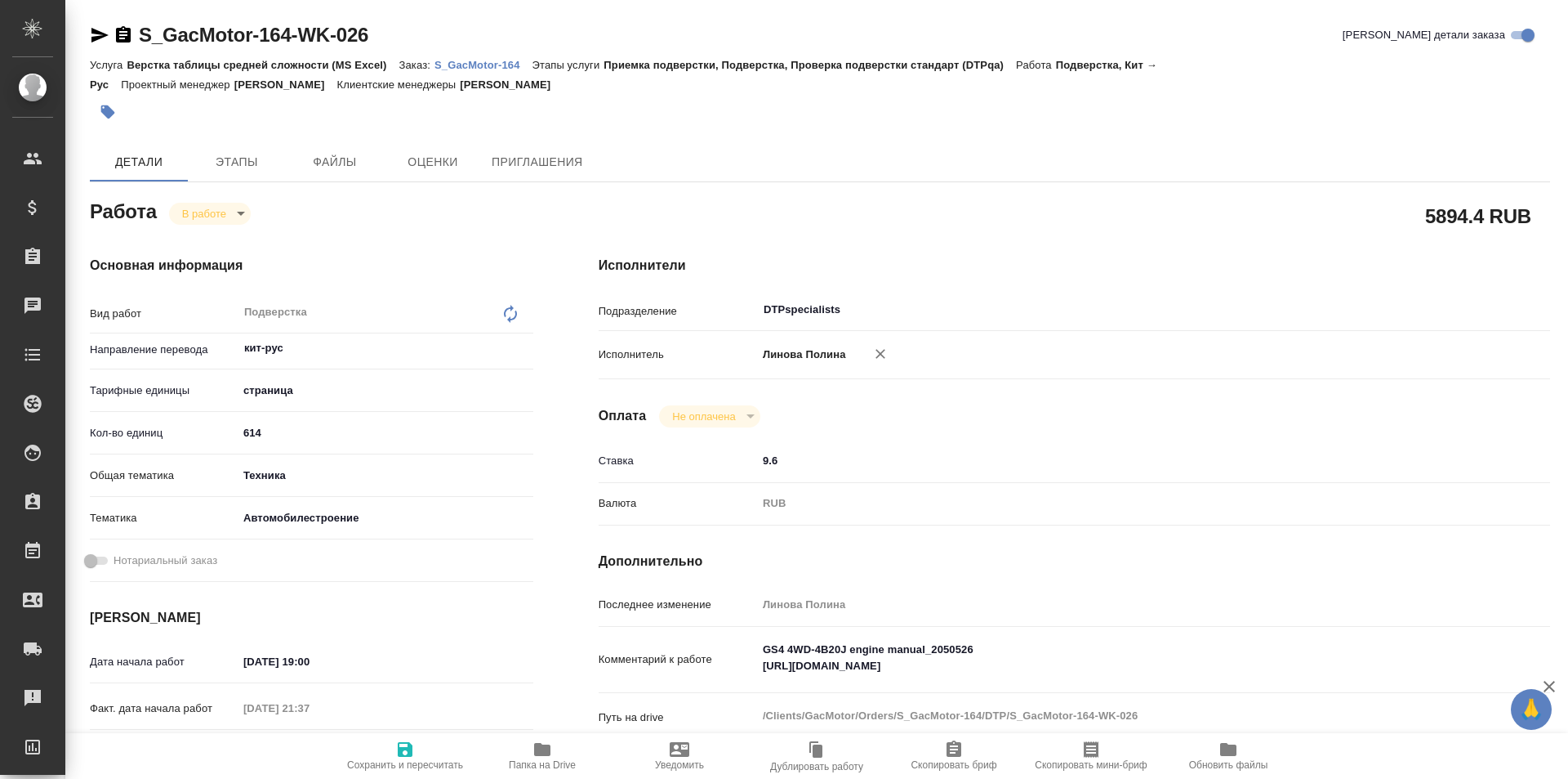
scroll to position [82, 0]
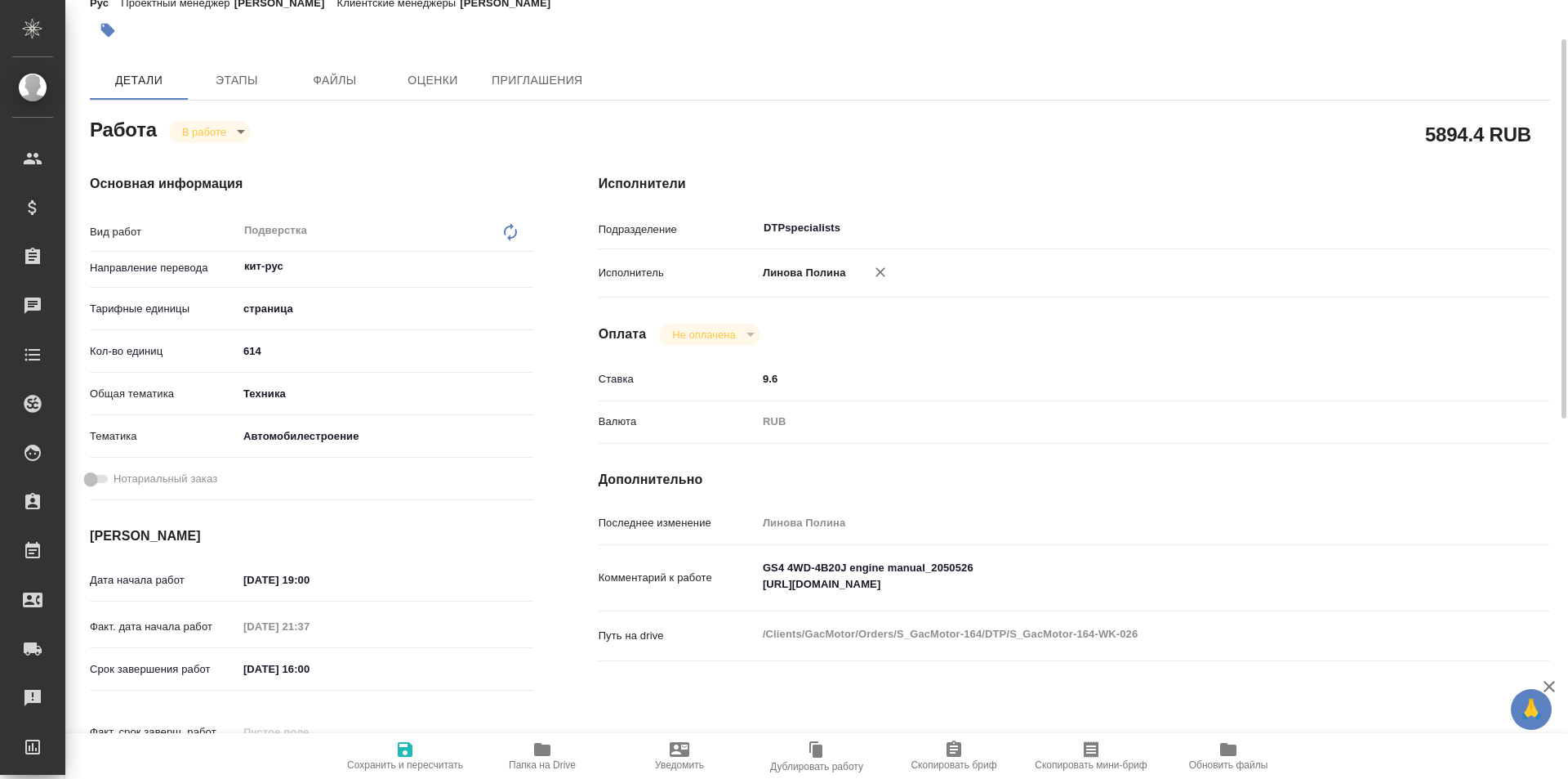
type textarea "x"
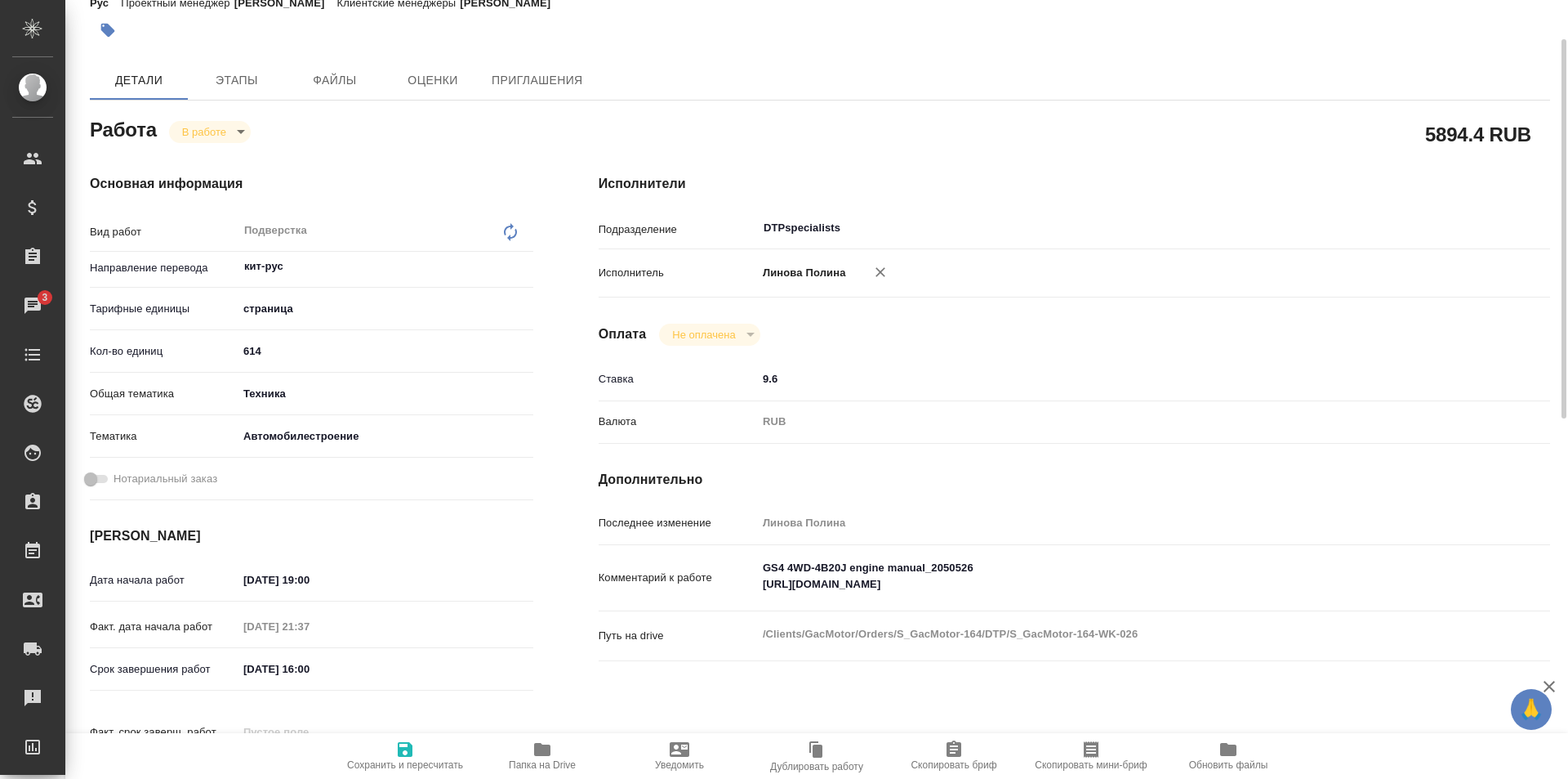
click at [545, 752] on icon "button" at bounding box center [542, 749] width 17 height 13
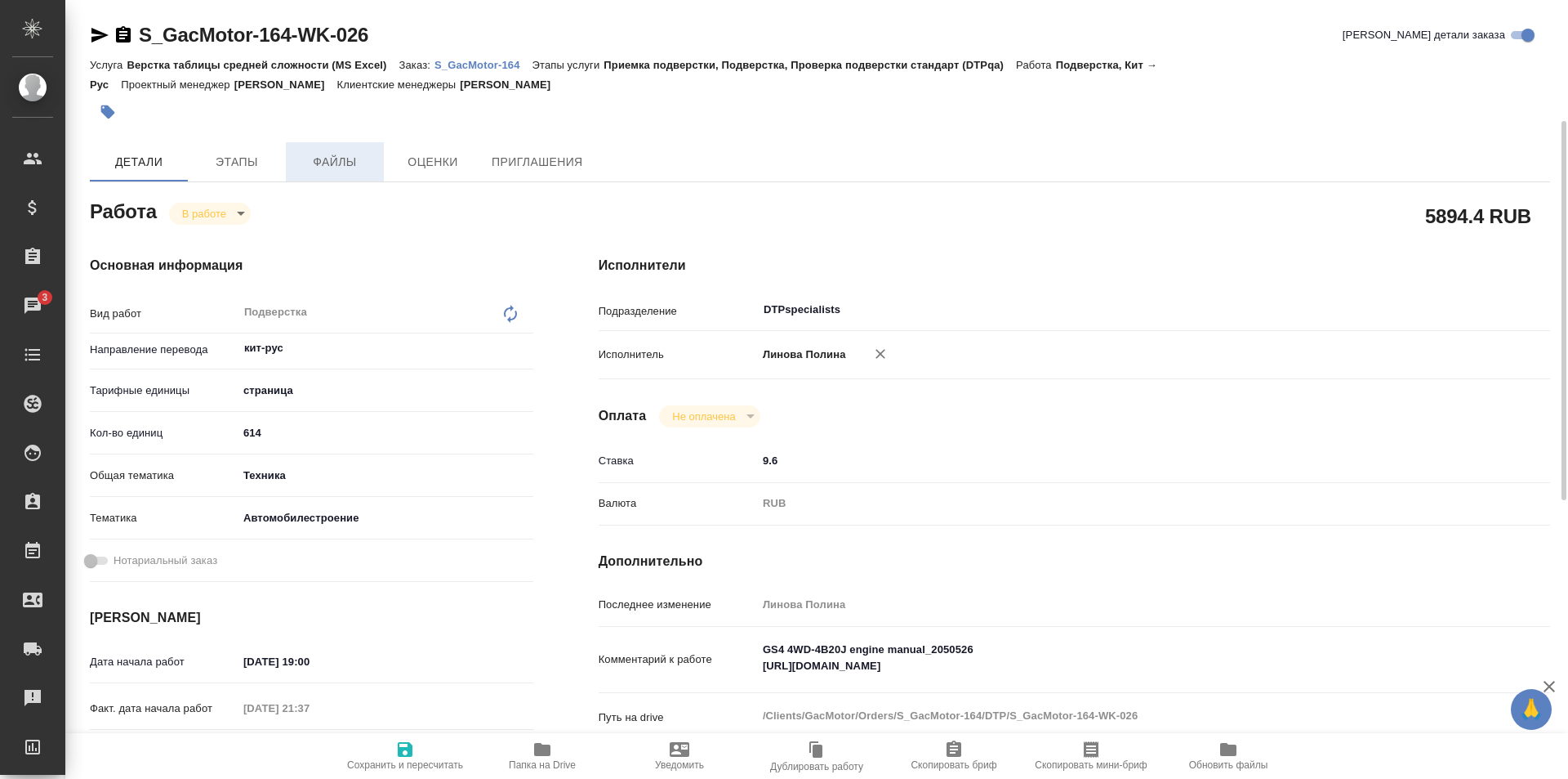
scroll to position [82, 0]
type textarea "x"
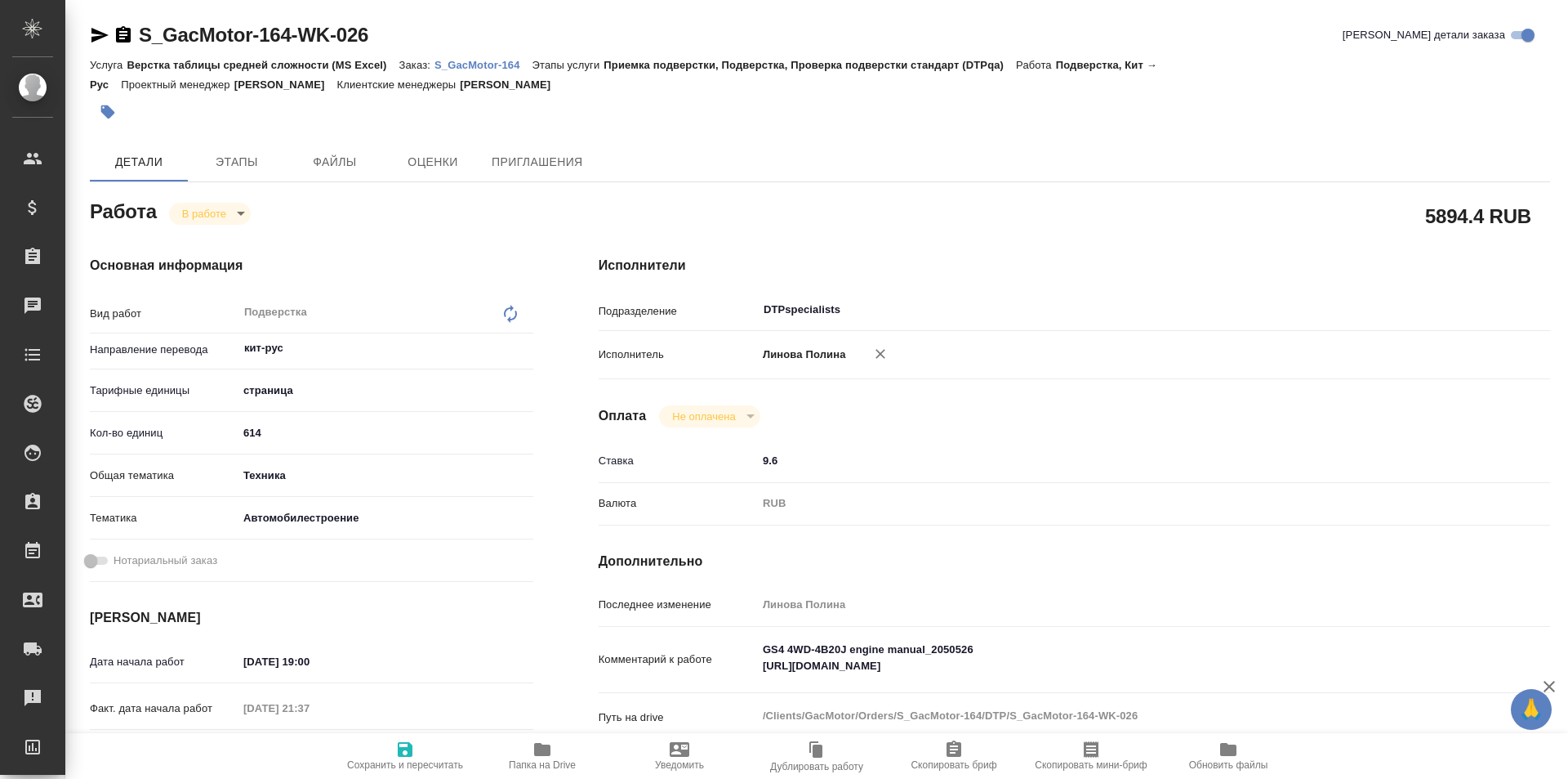
type textarea "x"
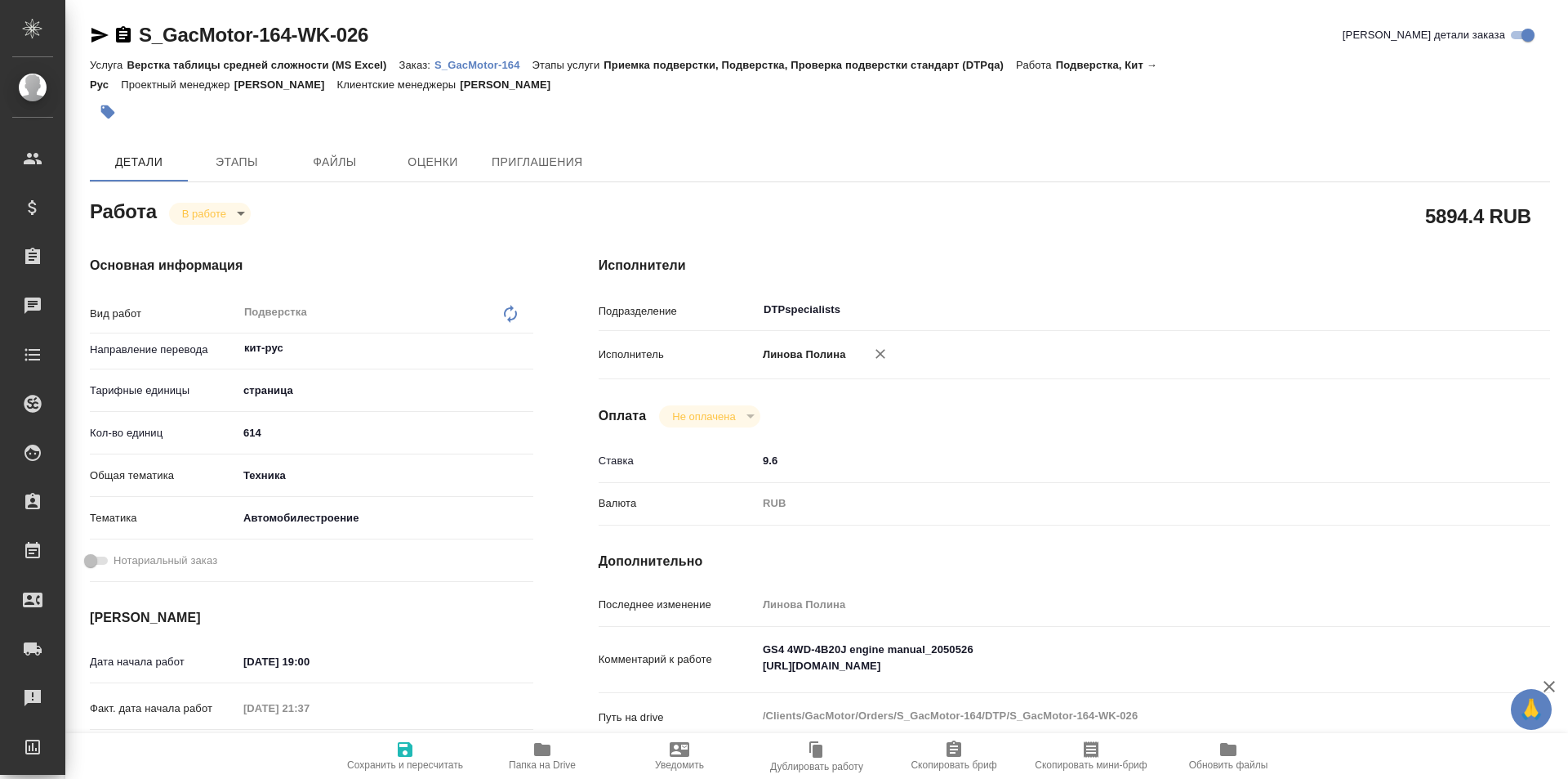
type textarea "x"
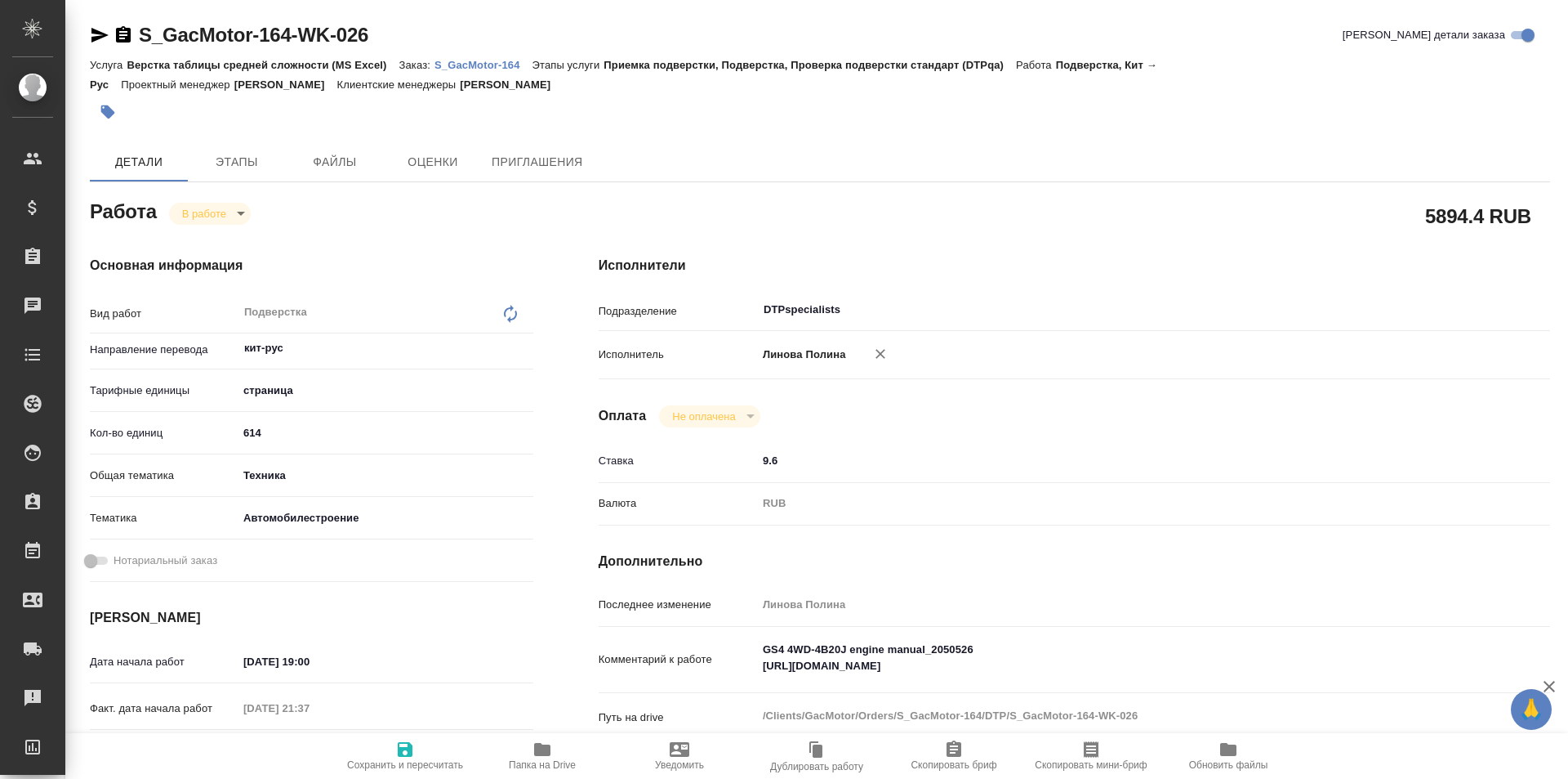
type textarea "x"
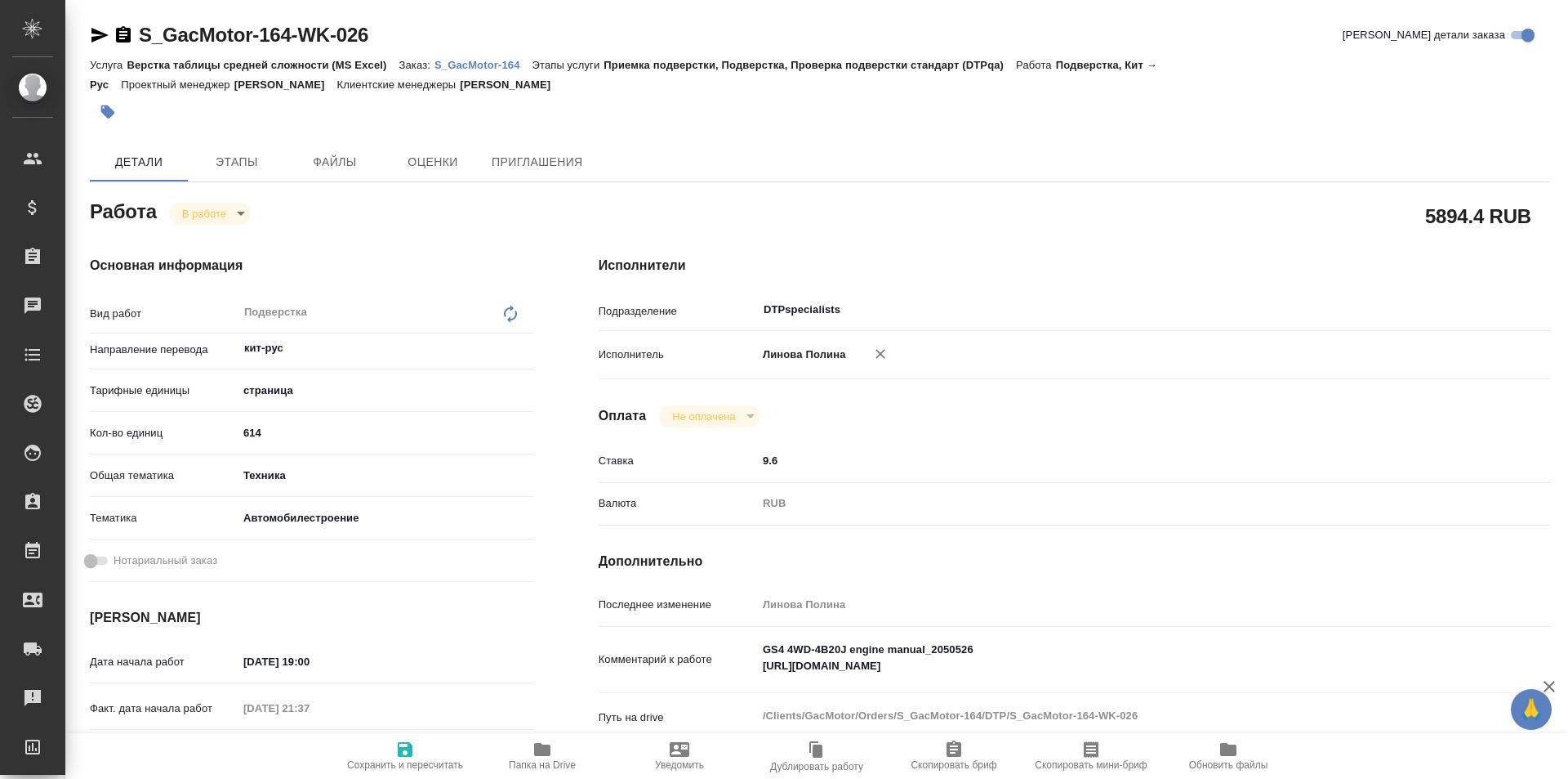
type textarea "x"
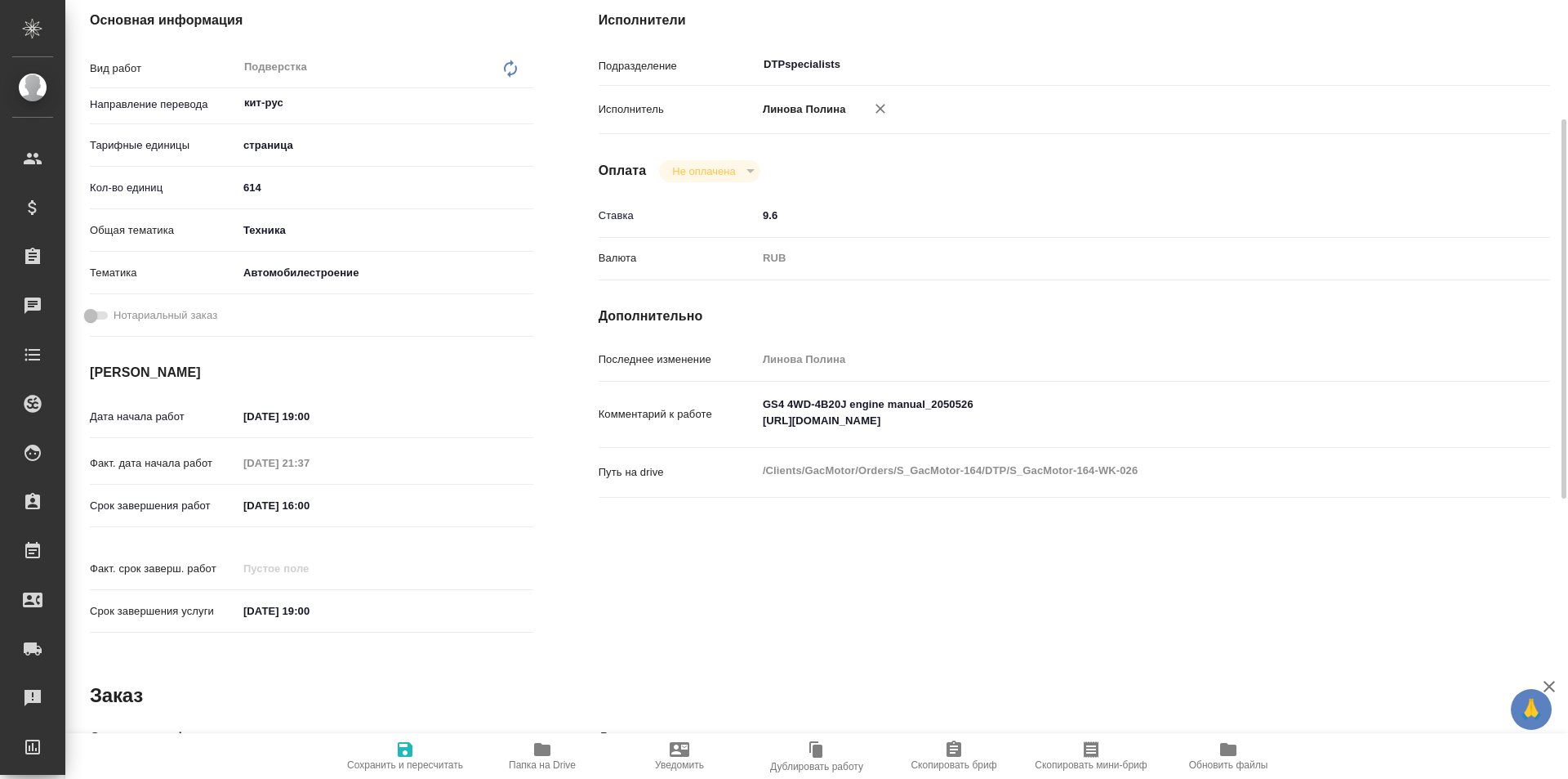
type textarea "x"
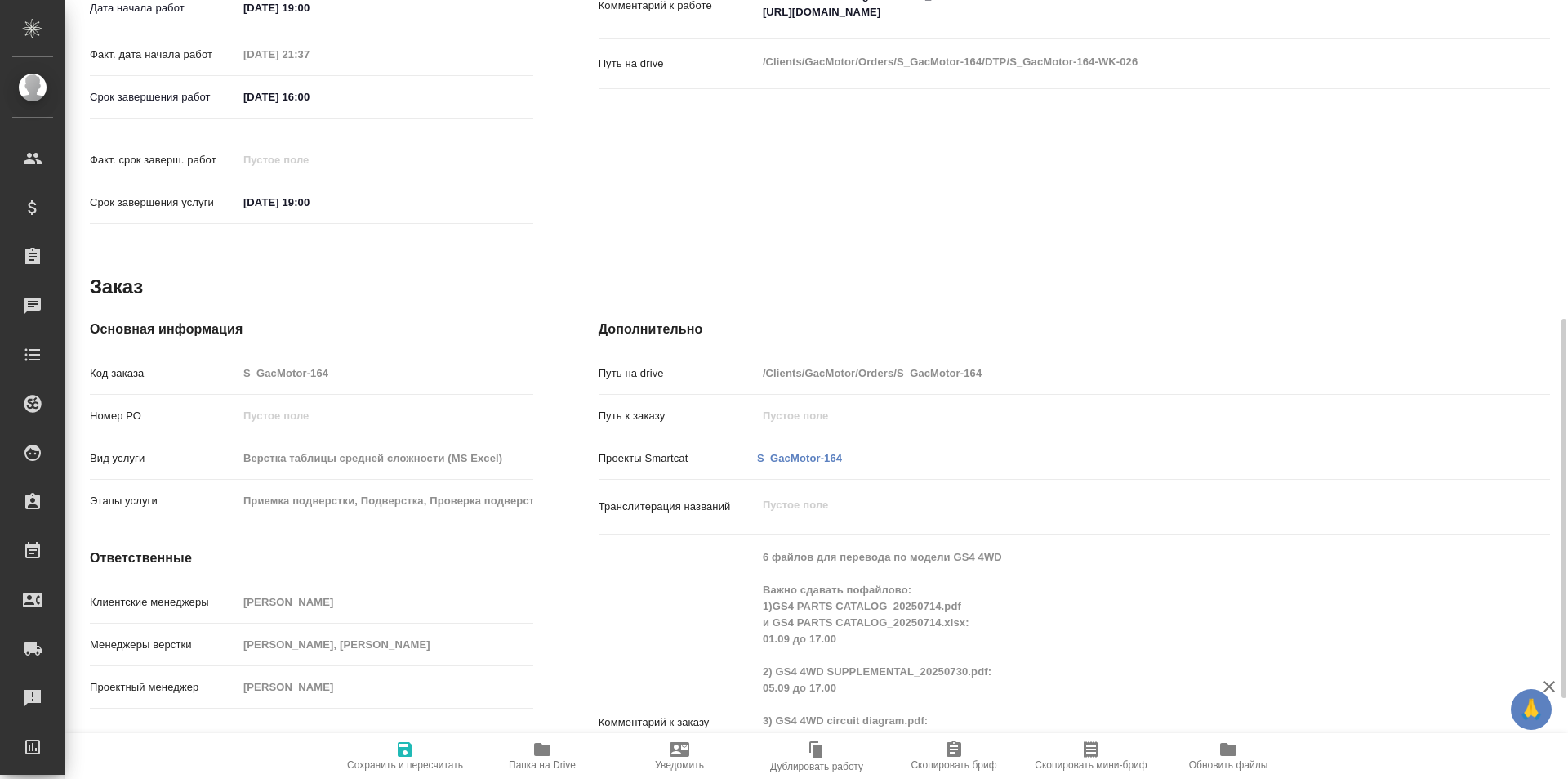
type textarea "x"
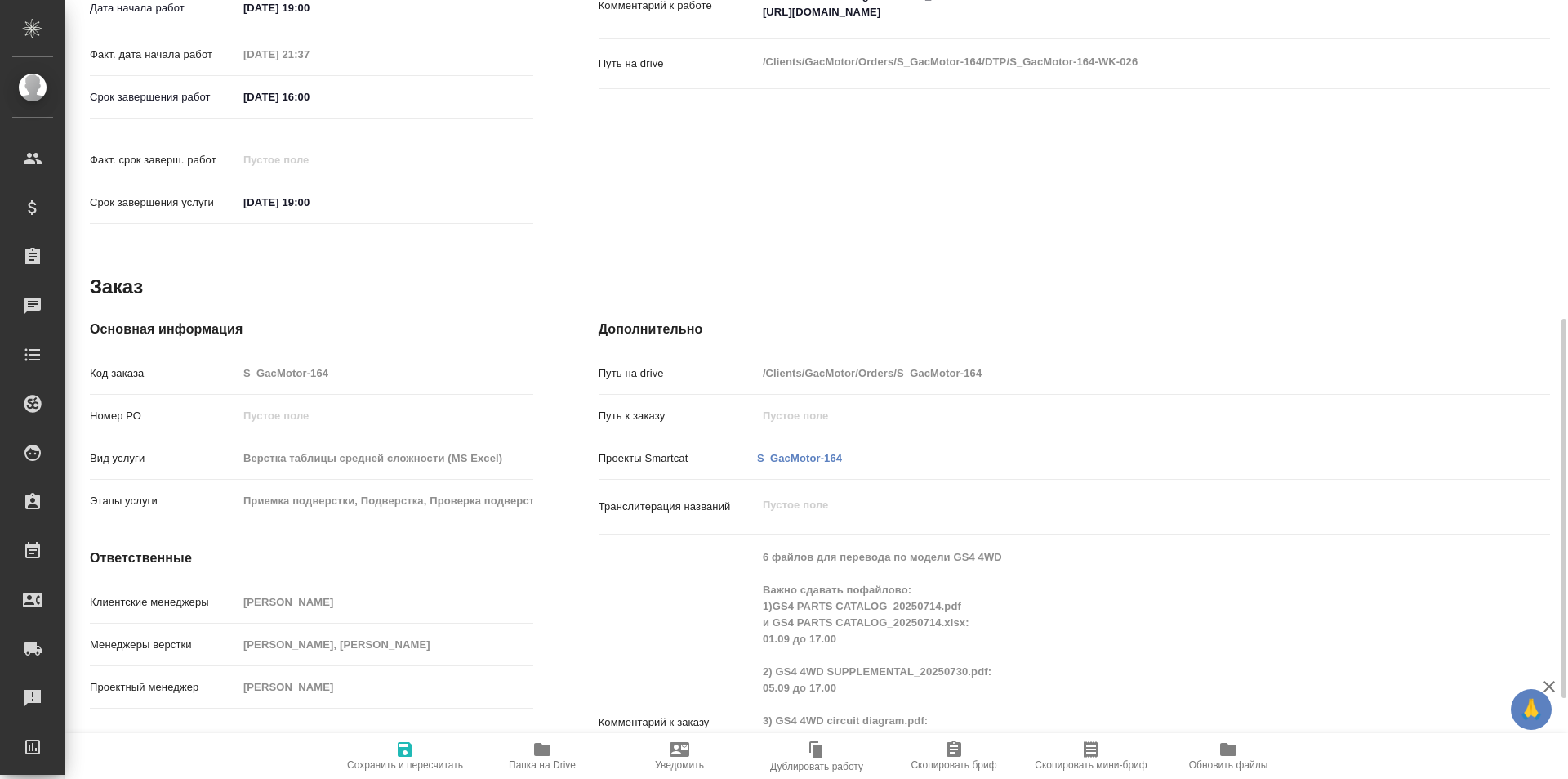
scroll to position [818, 0]
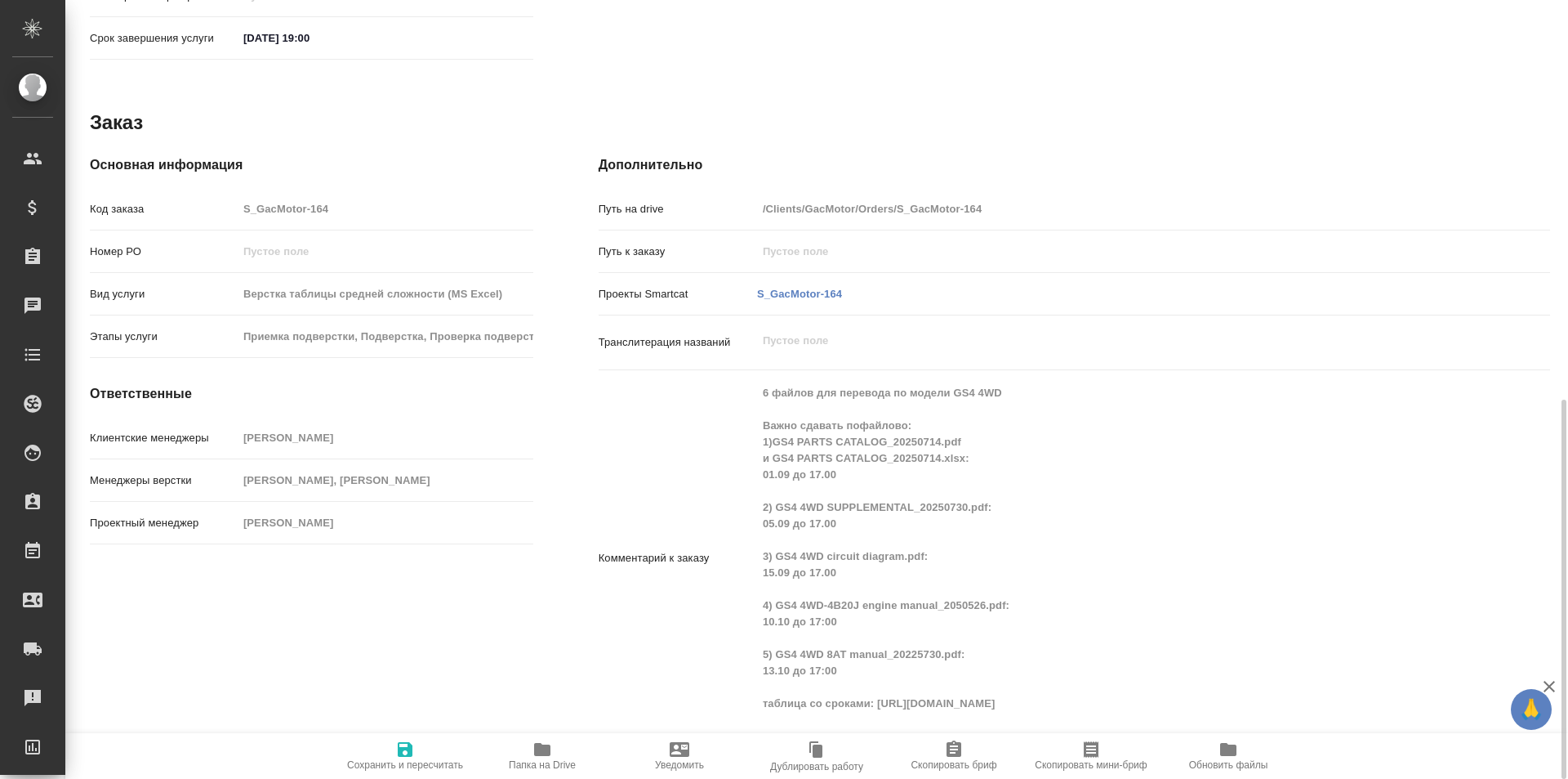
type textarea "x"
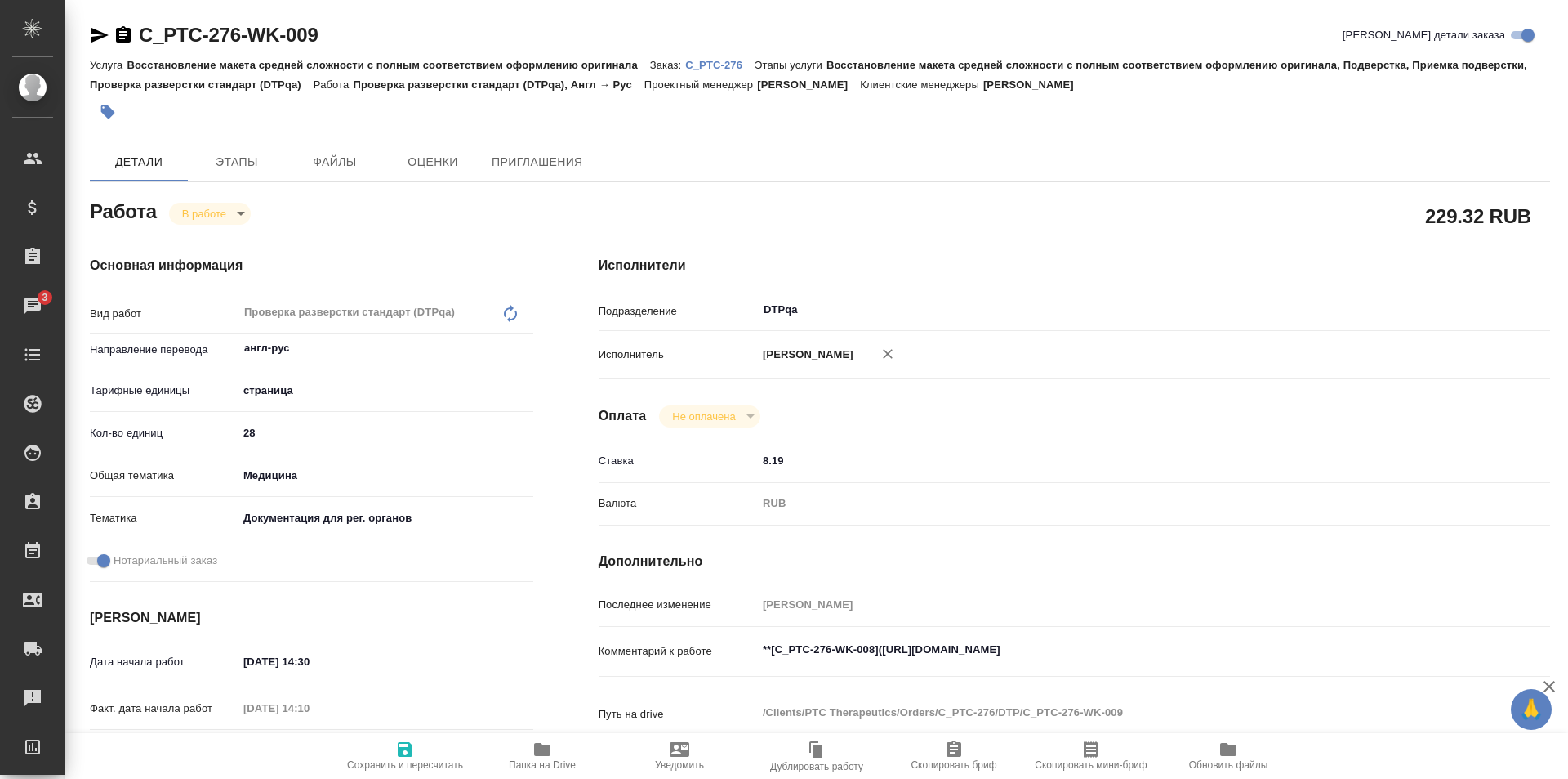
click at [538, 753] on icon "button" at bounding box center [542, 749] width 17 height 13
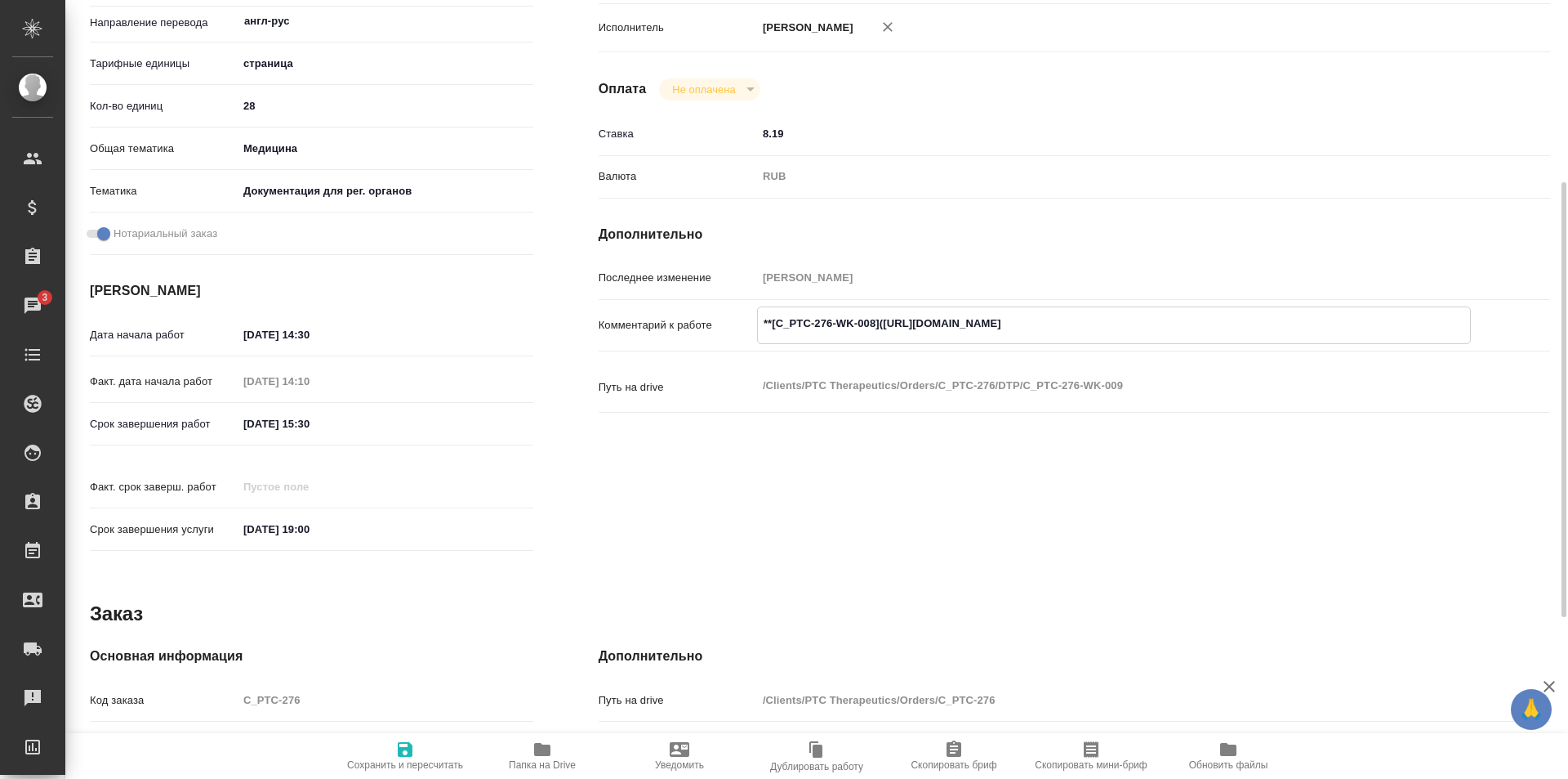
click at [1219, 320] on textarea "**[C_PTC-276-WK-008](https://tera.awatera.com/Work/68e3d1098bce6fb04e13a2fb/)**" at bounding box center [1114, 323] width 712 height 27
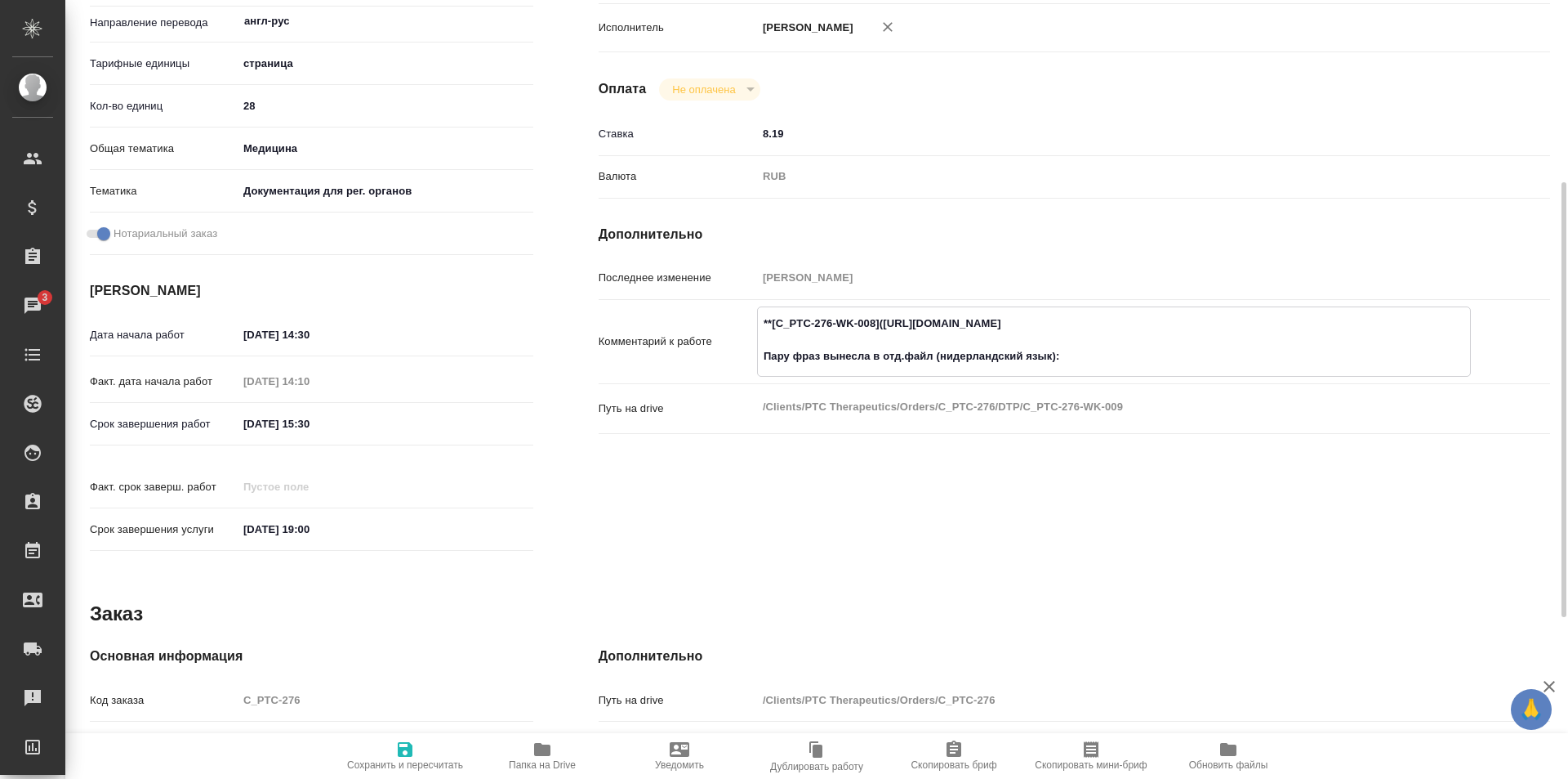
paste textarea "https://drive.awatera.com/f/10614936"
type textarea "**[C_PTC-276-WK-008](https://tera.awatera.com/Work/68e3d1098bce6fb04e13a2fb/)**…"
click at [412, 755] on icon "button" at bounding box center [405, 749] width 15 height 15
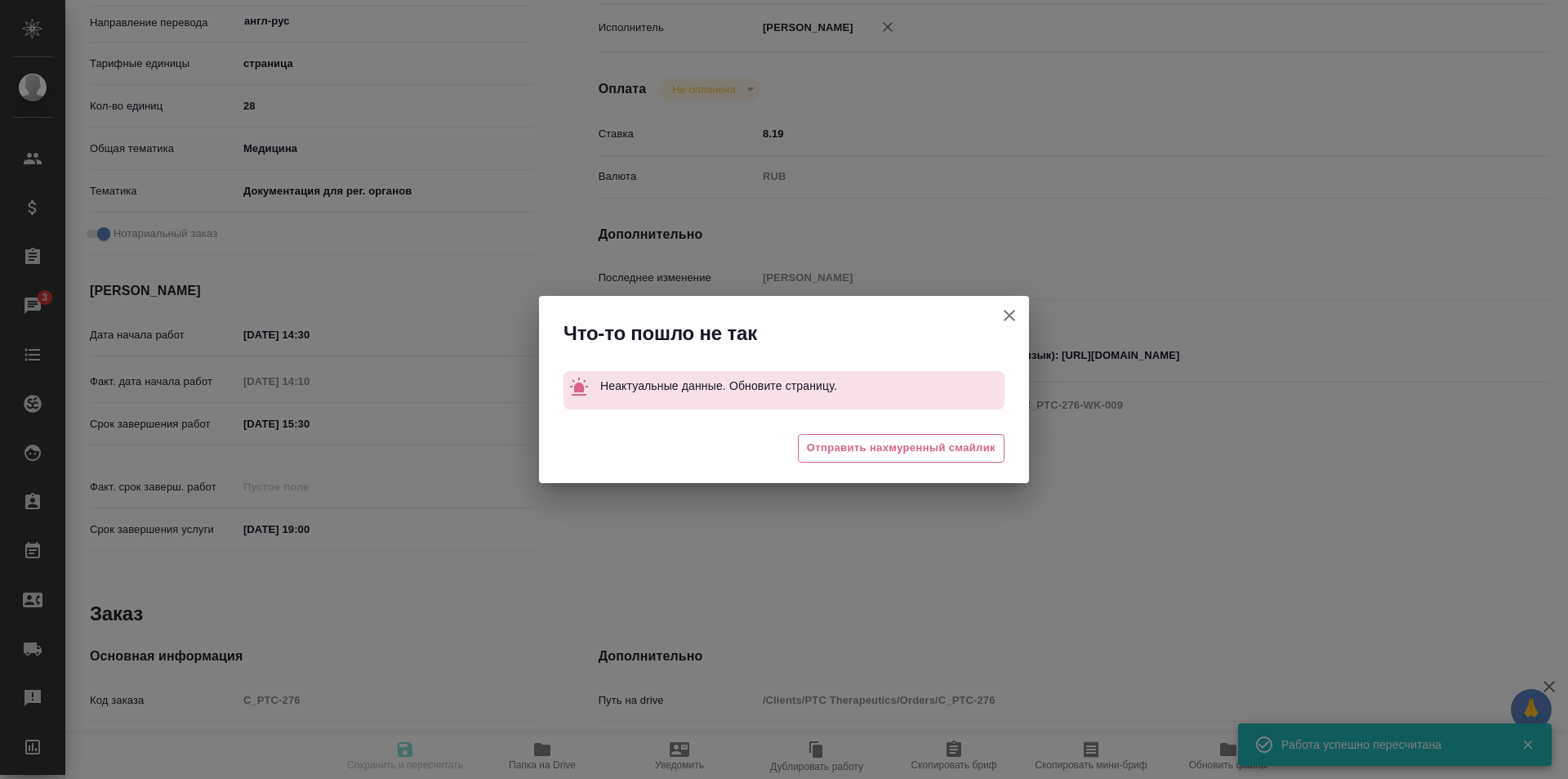
type input "inProgress"
type input "англ-рус"
type input "5a8b1489cc6b4906c91bfdb2"
type input "28"
type input "med"
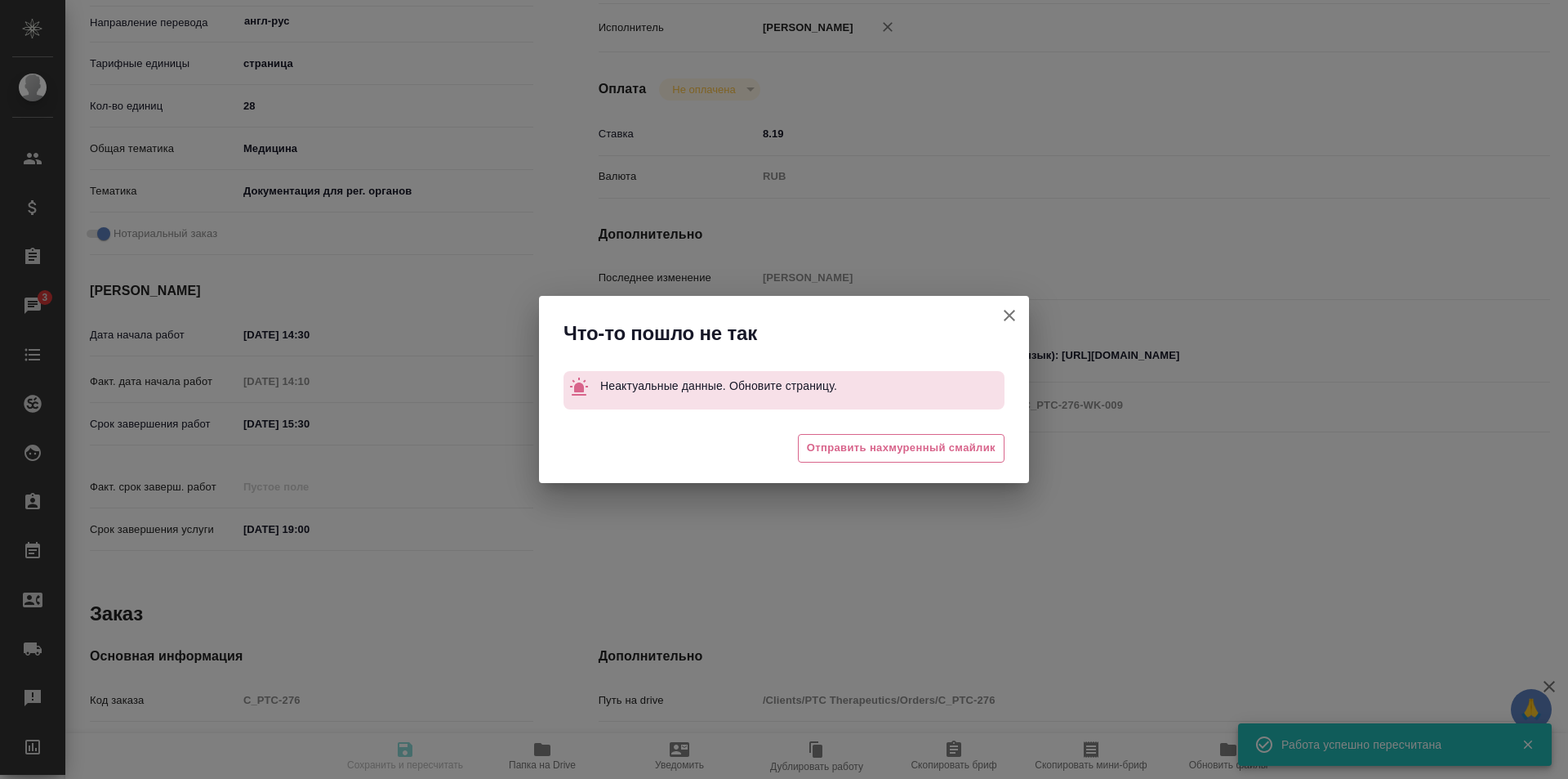
type input "5f647205b73bc97568ca66c6"
checkbox input "true"
type input "07.10.2025 14:30"
type input "07.10.2025 14:10"
type input "07.10.2025 15:30"
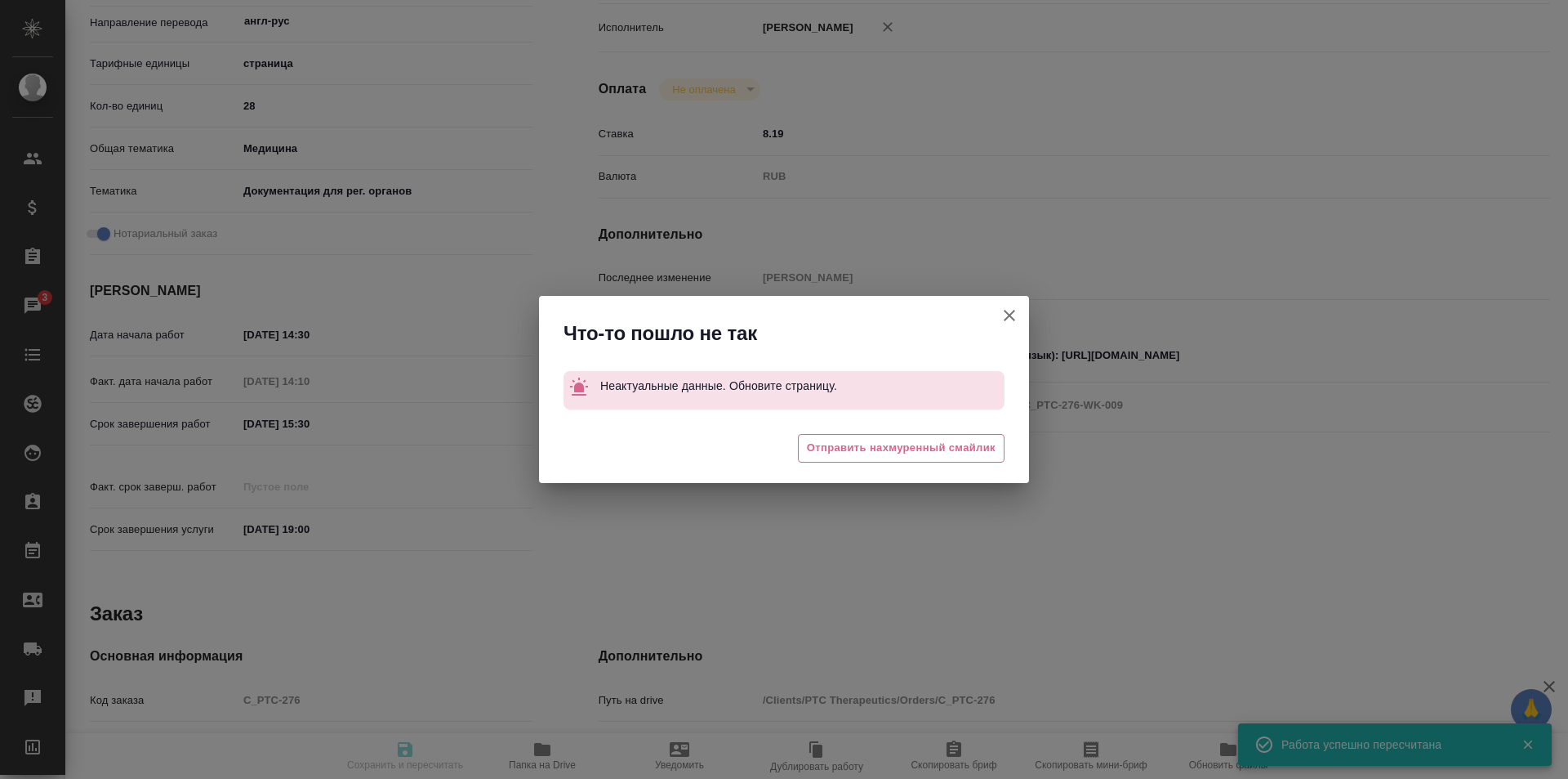
type input "[DATE] 19:00"
type input "DTPqa"
type input "notPayed"
type input "8.19"
type input "RUB"
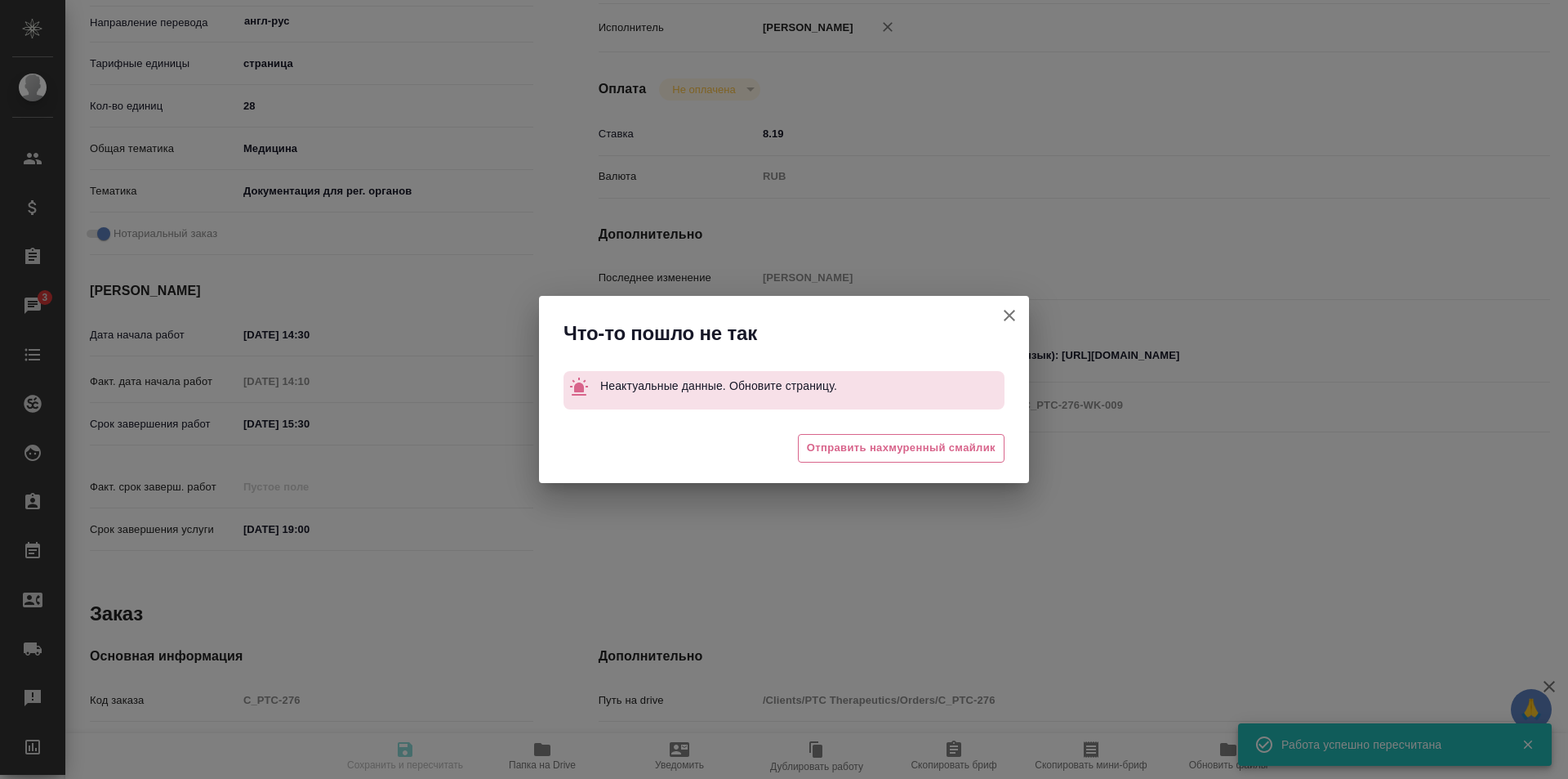
type input "[PERSON_NAME]"
type input "C_PTC-276"
type input "Восстановление макета средней сложности с полным соответствием оформлению ориги…"
type input "[PERSON_NAME]"
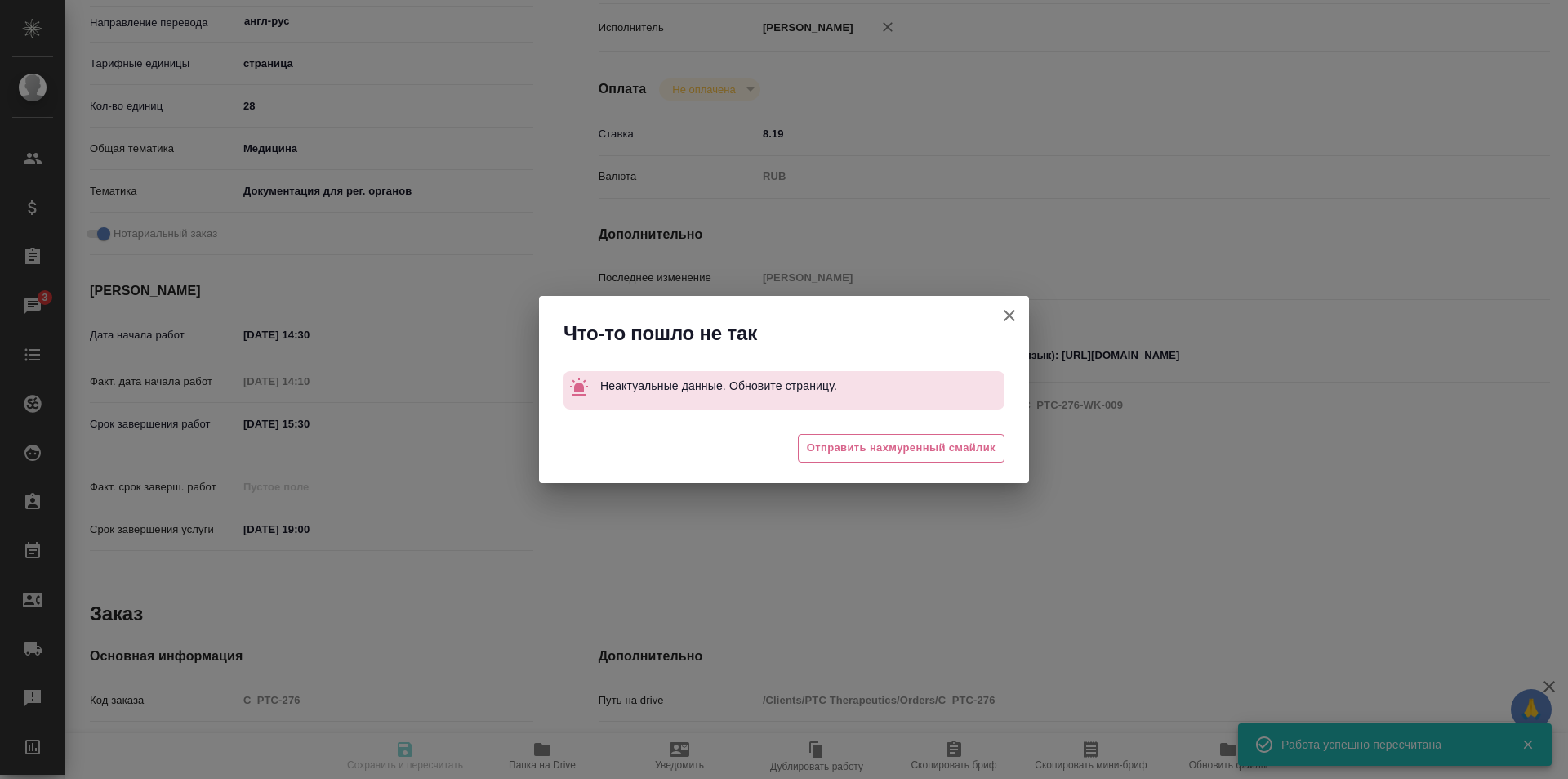
type input "[PERSON_NAME]"
type input "/Clients/PTC Therapeutics/Orders/C_PTC-276"
click at [1007, 310] on icon "button" at bounding box center [1010, 315] width 20 height 20
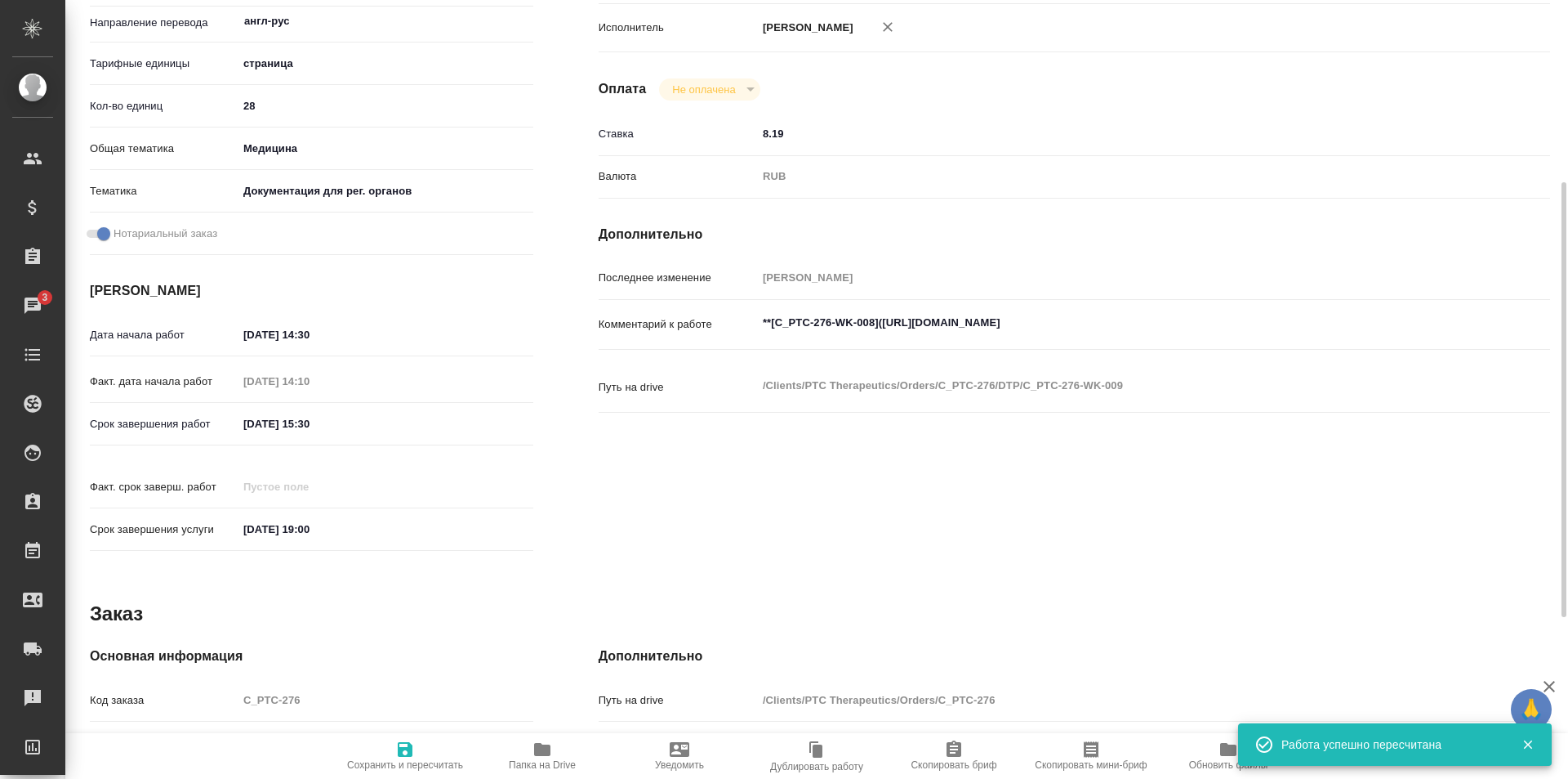
click at [1221, 329] on textarea "**[C_PTC-276-WK-008](https://tera.awatera.com/Work/68e3d1098bce6fb04e13a2fb/)**" at bounding box center [1114, 322] width 714 height 27
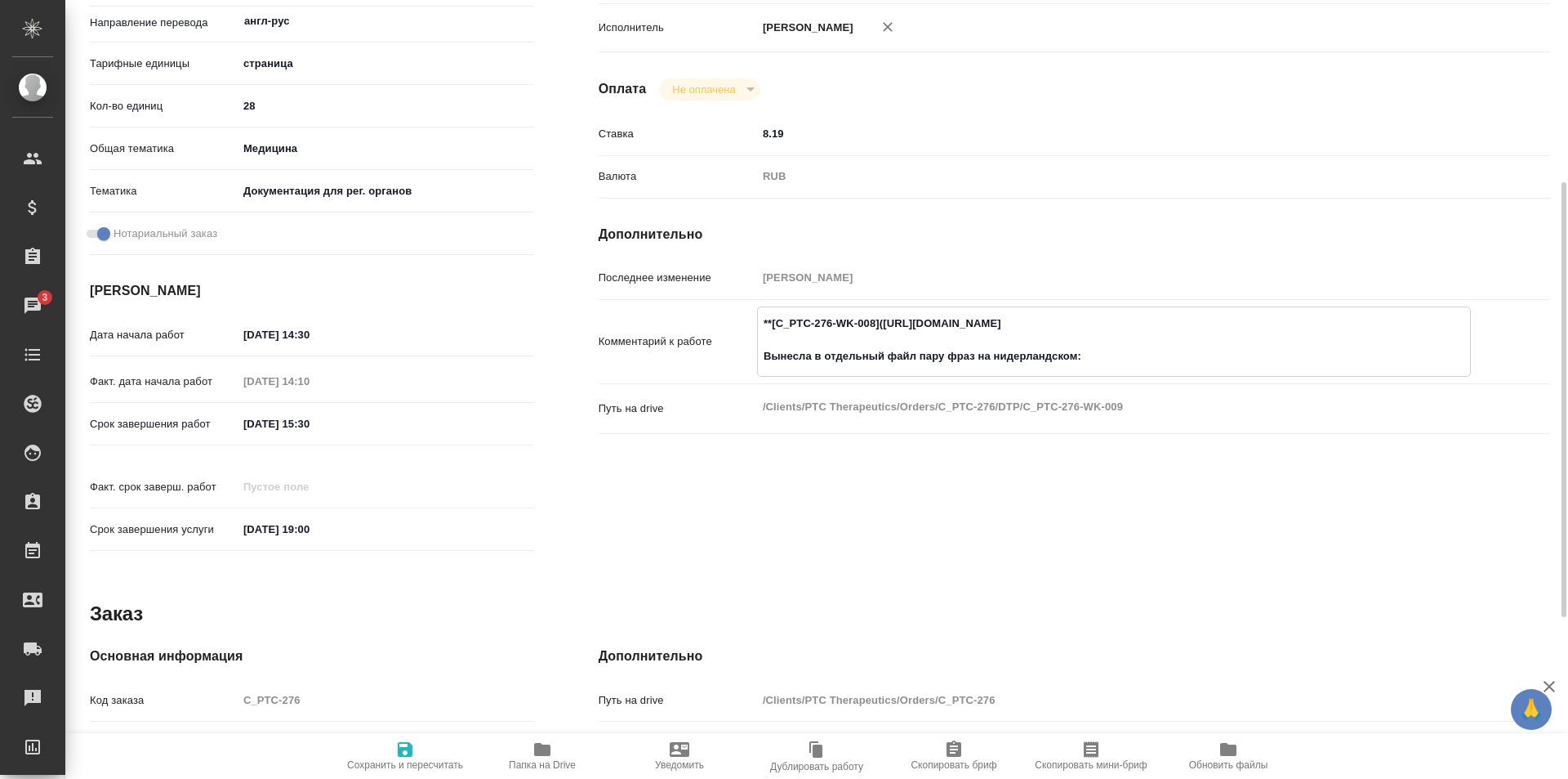
paste textarea "https://drive.awatera.com/f/10614936"
type textarea "**[C_PTC-276-WK-008](https://tera.awatera.com/Work/68e3d1098bce6fb04e13a2fb/)**…"
click at [404, 754] on icon "button" at bounding box center [405, 749] width 20 height 20
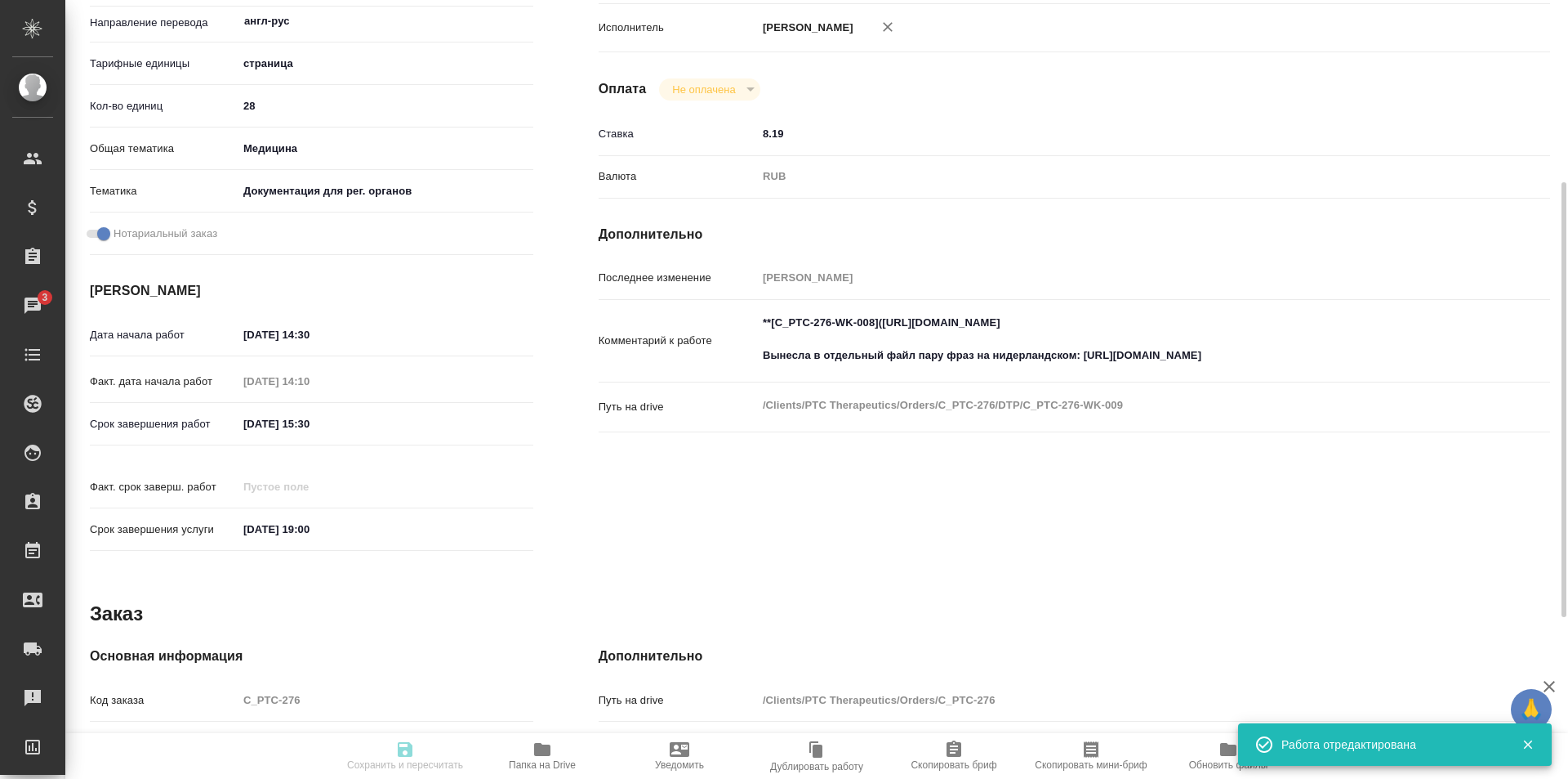
scroll to position [0, 0]
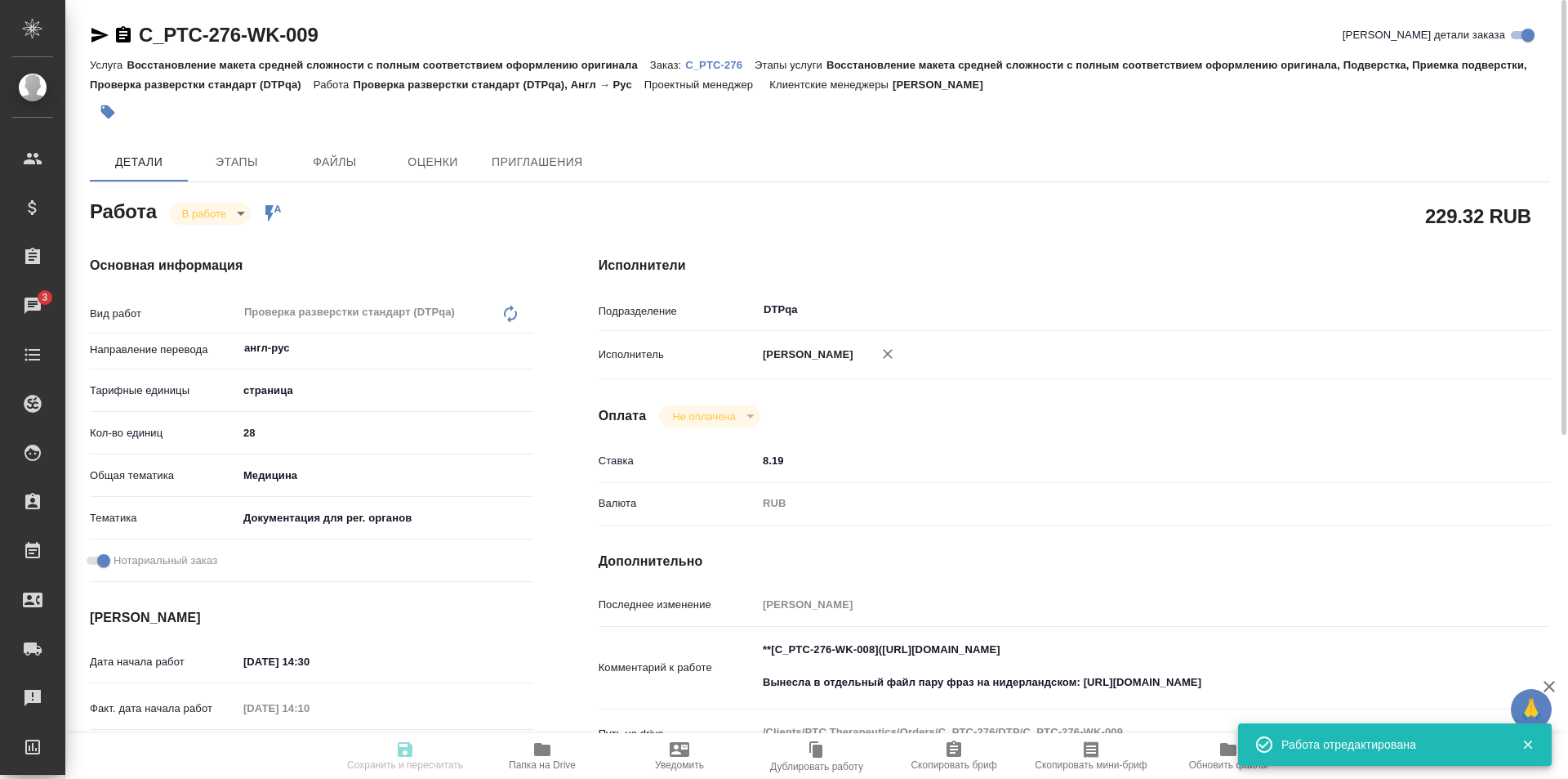
type input "inProgress"
type input "англ-рус"
type input "5a8b1489cc6b4906c91bfdb2"
type input "28"
type input "med"
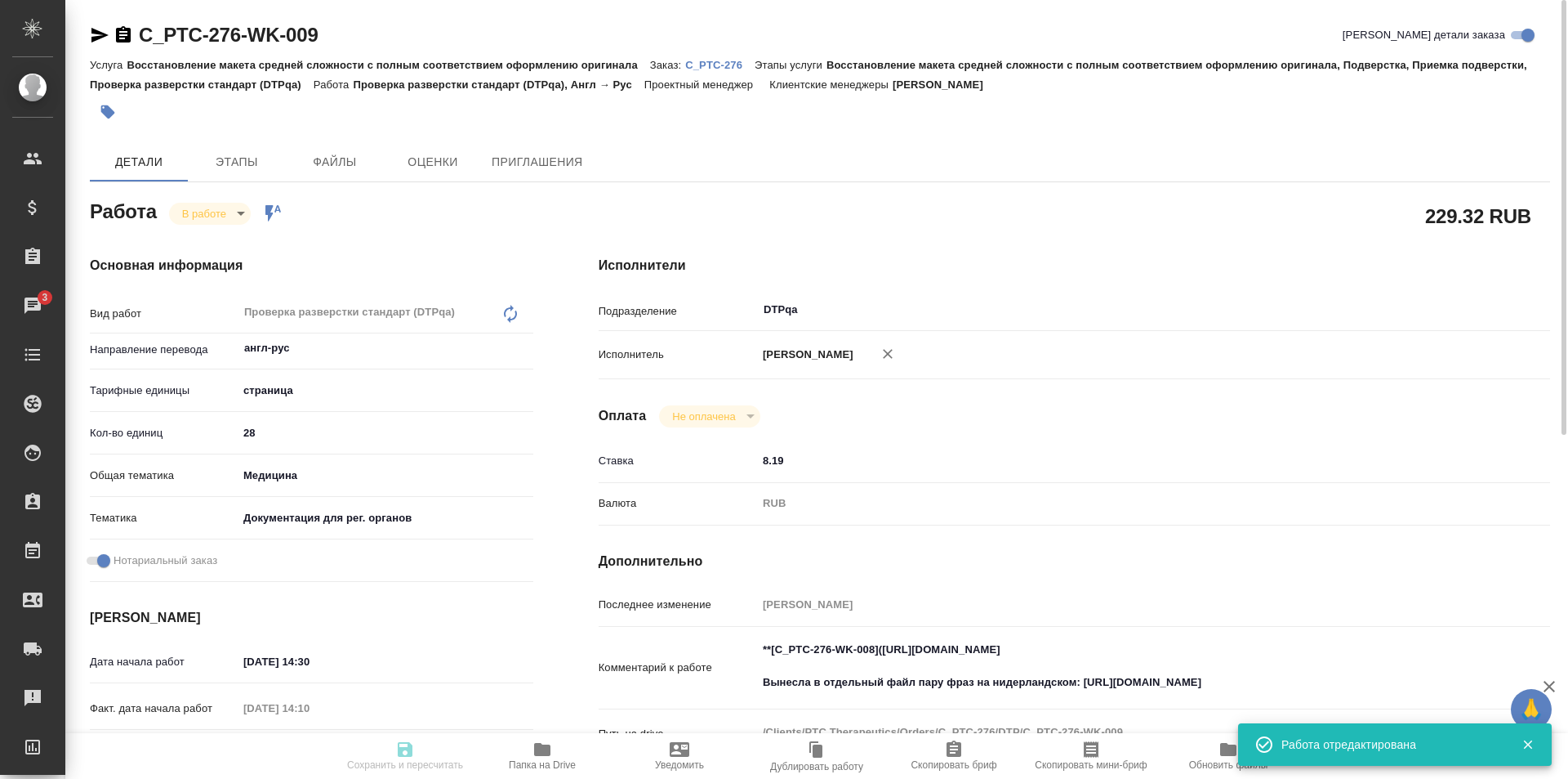
type input "5f647205b73bc97568ca66c6"
checkbox input "true"
type input "07.10.2025 14:30"
type input "07.10.2025 14:10"
type input "07.10.2025 15:30"
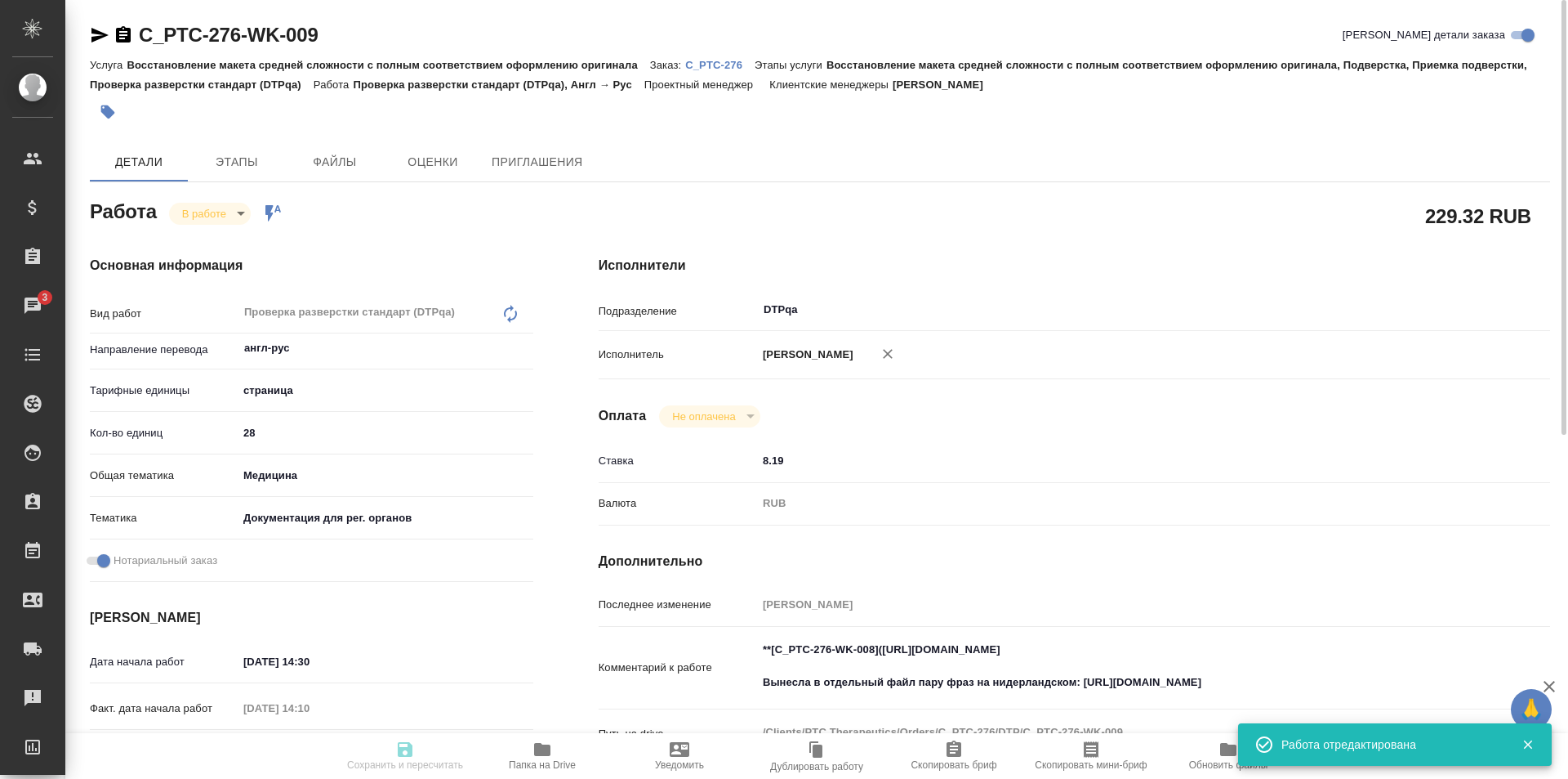
type input "[DATE] 19:00"
type input "DTPqa"
type input "notPayed"
type input "8.19"
type input "RUB"
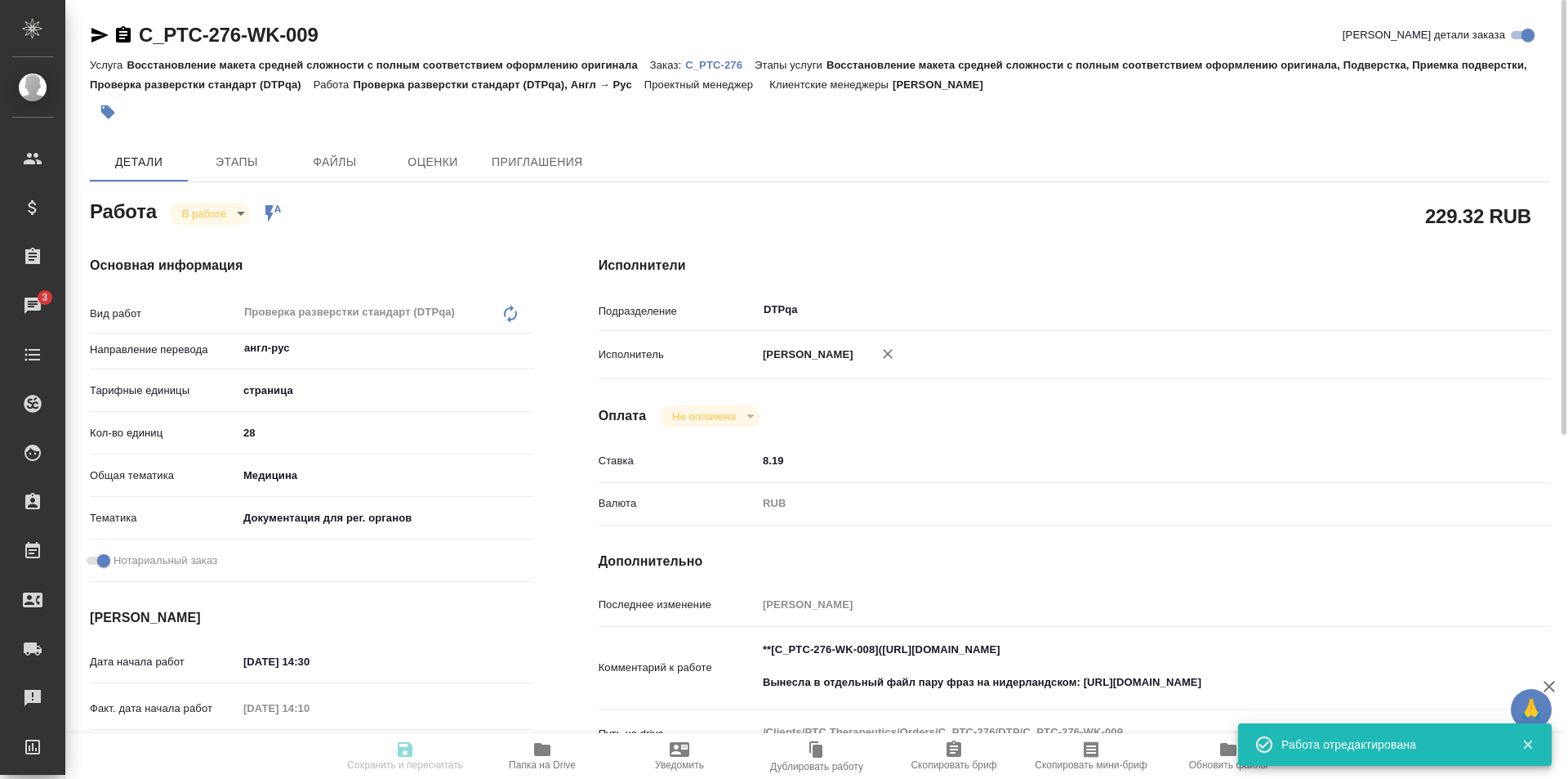
type input "[PERSON_NAME]"
type input "C_PTC-276"
type input "Восстановление макета средней сложности с полным соответствием оформлению ориги…"
type input "[PERSON_NAME]"
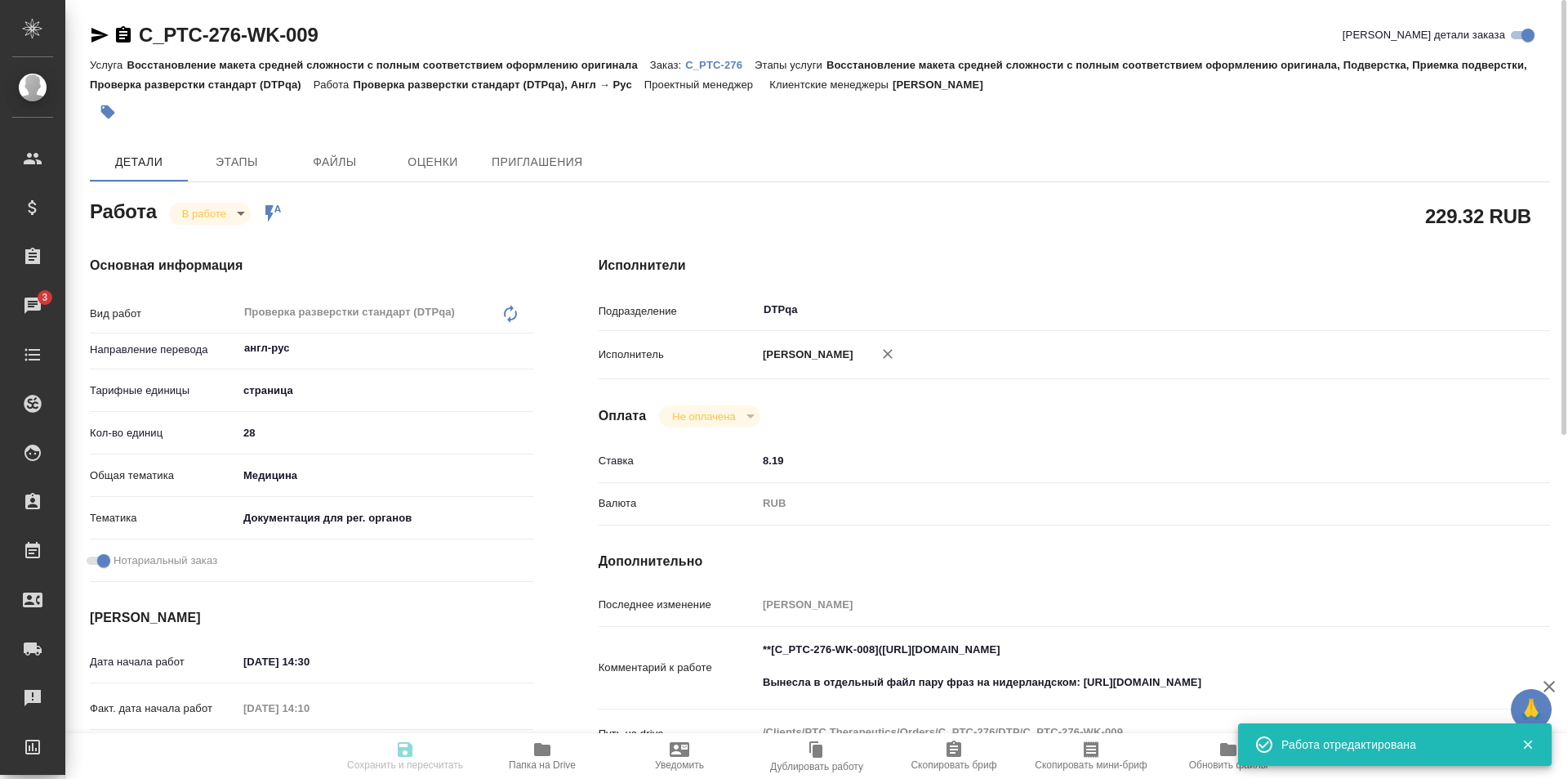
type input "[PERSON_NAME]"
type input "/Clients/PTC Therapeutics/Orders/C_PTC-276"
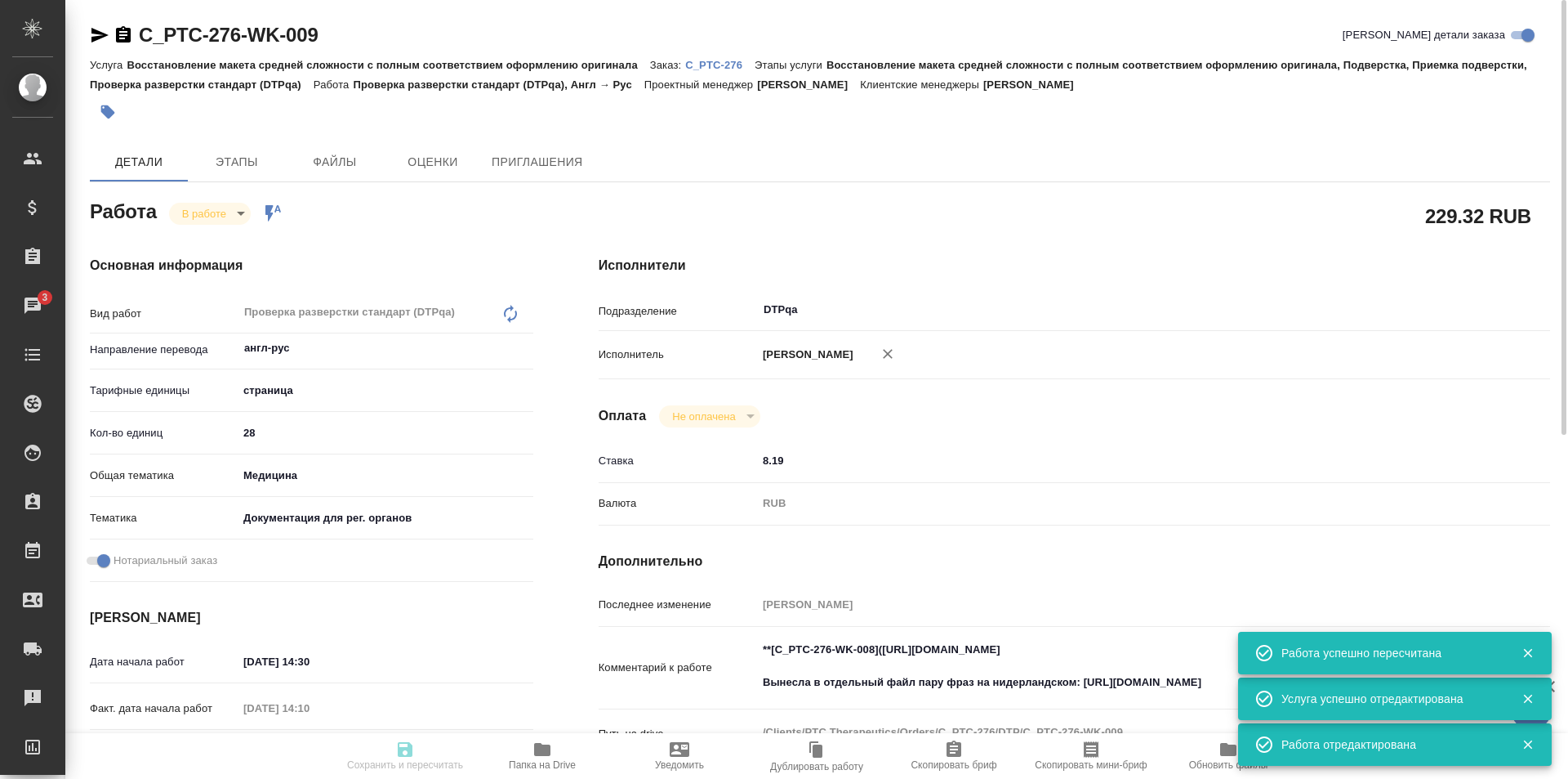
type input "inProgress"
type input "англ-рус"
type input "5a8b1489cc6b4906c91bfdb2"
type input "28"
type input "med"
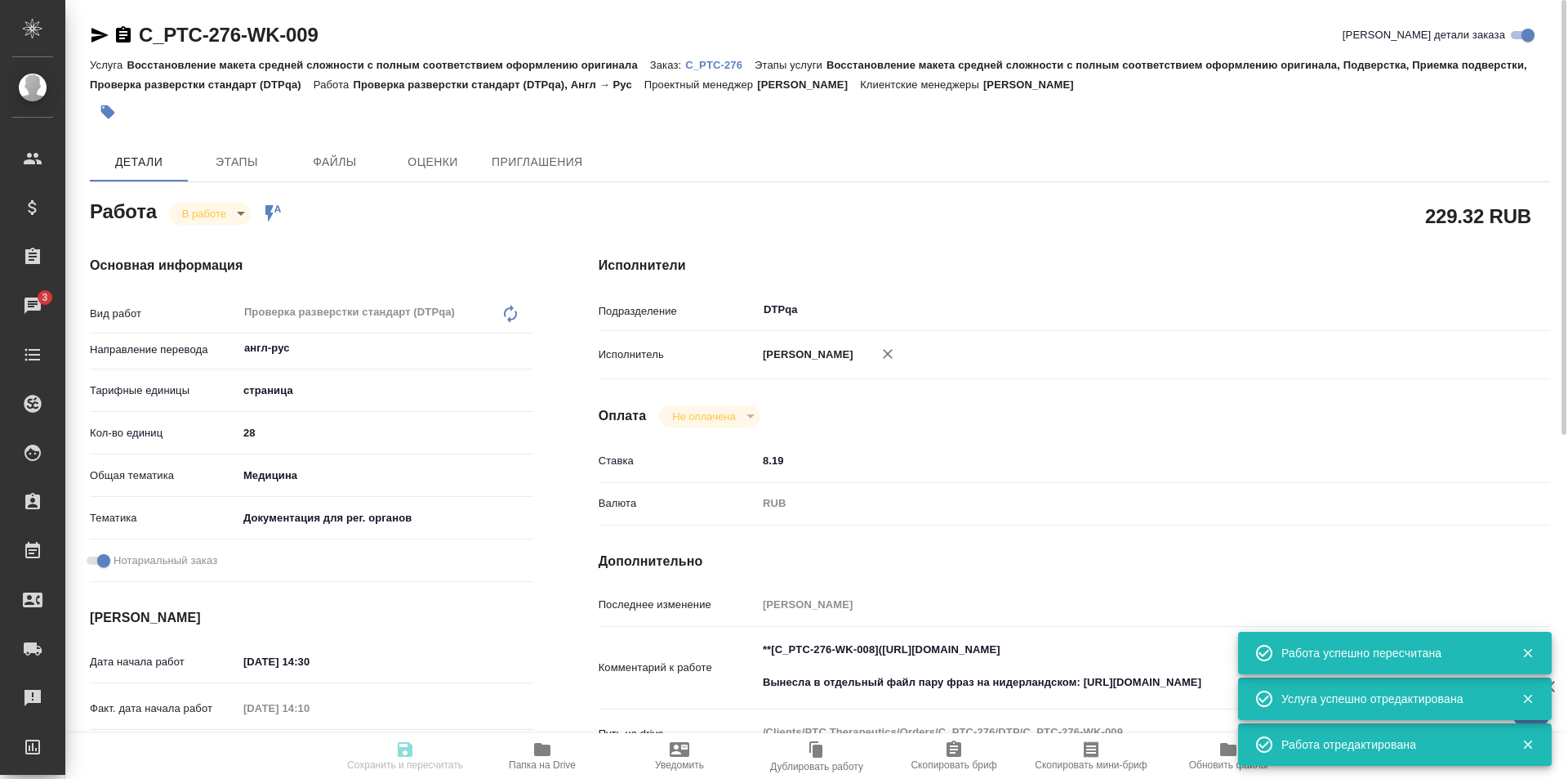
type input "5f647205b73bc97568ca66c6"
checkbox input "true"
type input "07.10.2025 14:30"
type input "07.10.2025 14:10"
type input "07.10.2025 15:30"
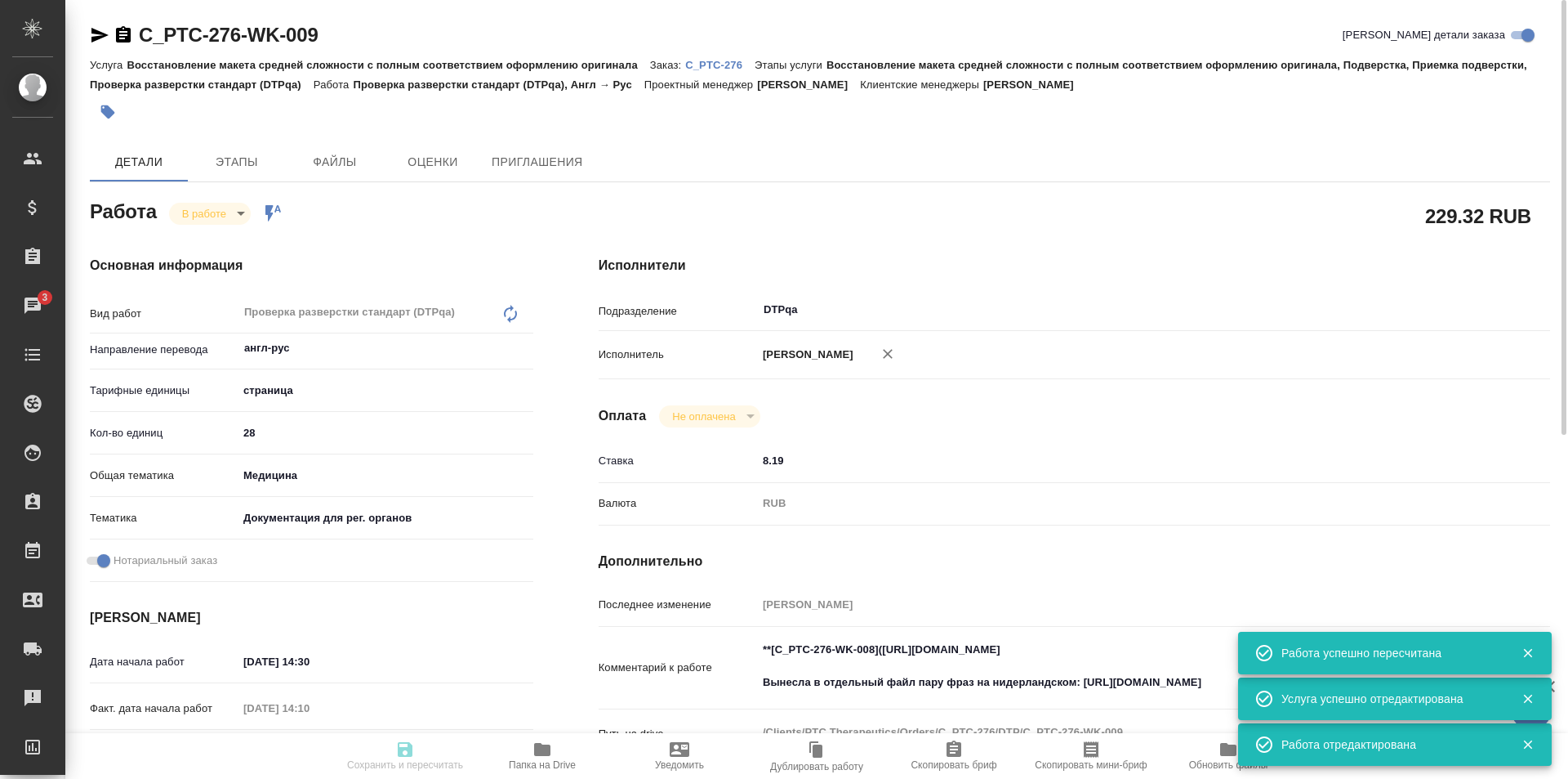
type input "[DATE] 19:00"
type input "DTPqa"
type input "notPayed"
type input "8.19"
type input "RUB"
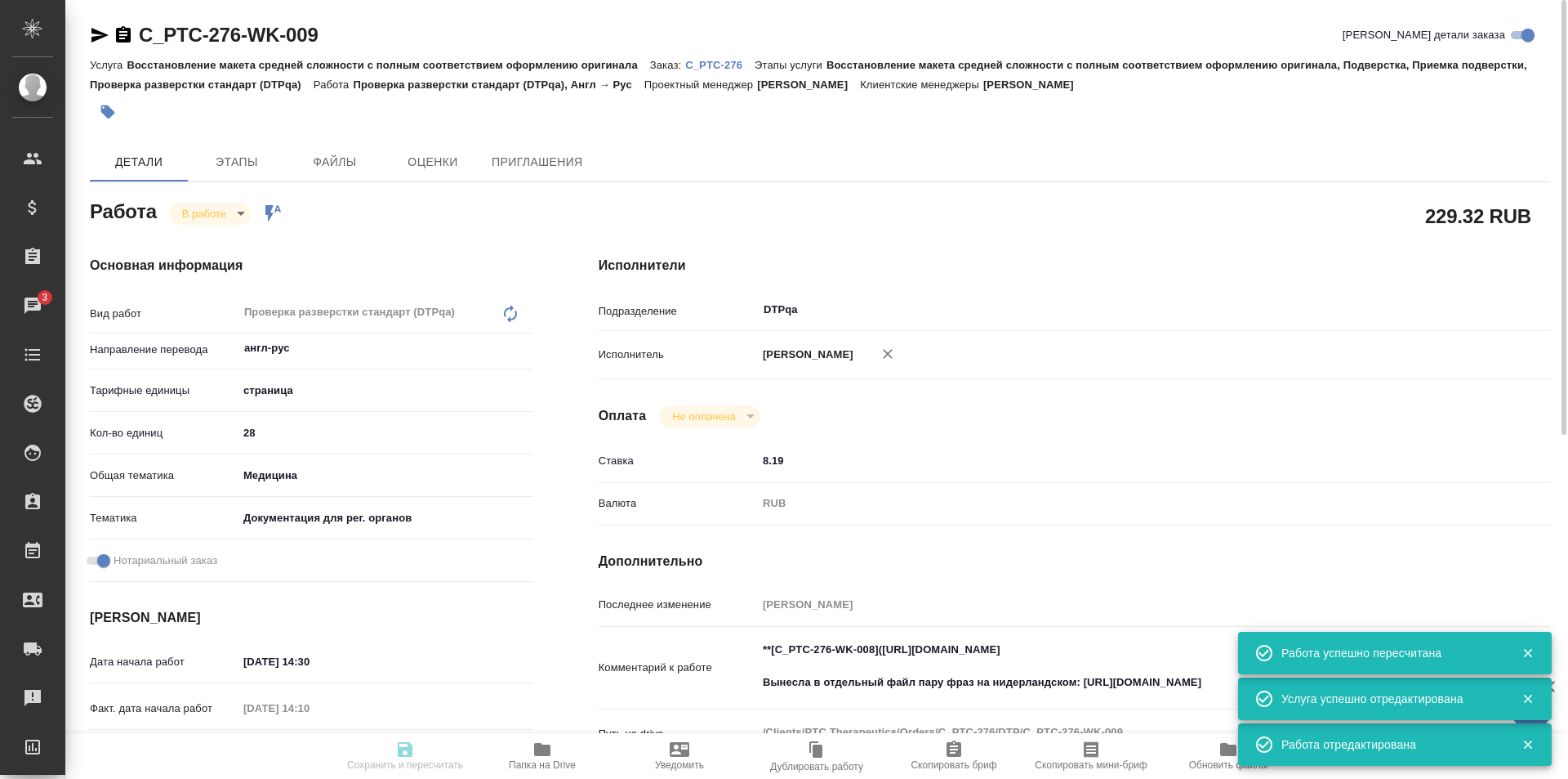
type input "[PERSON_NAME]"
type input "C_PTC-276"
type input "Восстановление макета средней сложности с полным соответствием оформлению ориги…"
type input "[PERSON_NAME]"
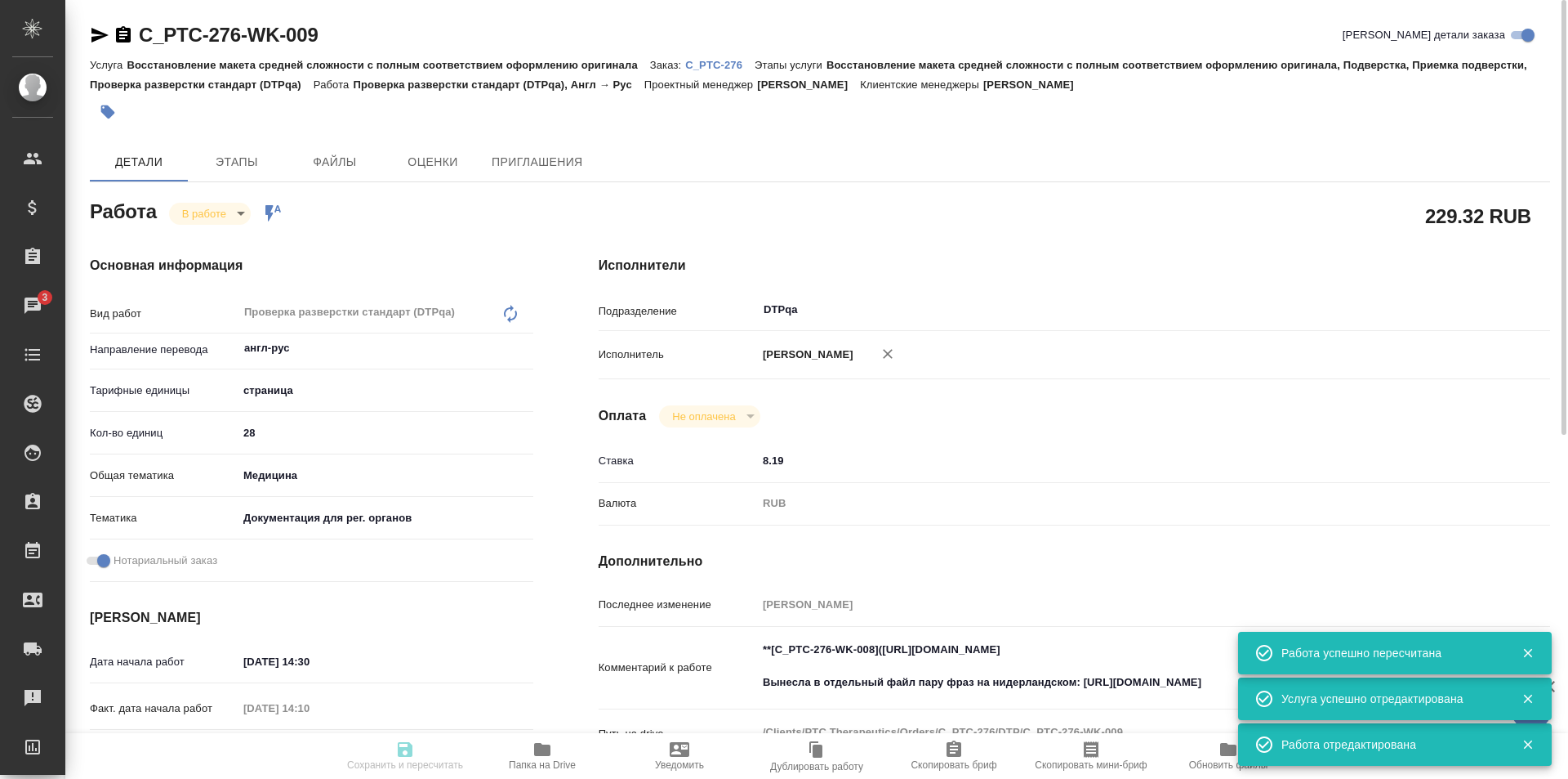
type input "[PERSON_NAME]"
type input "/Clients/PTC Therapeutics/Orders/C_PTC-276"
click at [217, 215] on body "🙏 .cls-1 fill:#fff; AWATERA Ismagilova Diana Клиенты Спецификации Заказы 3 Чаты…" at bounding box center [784, 390] width 1568 height 779
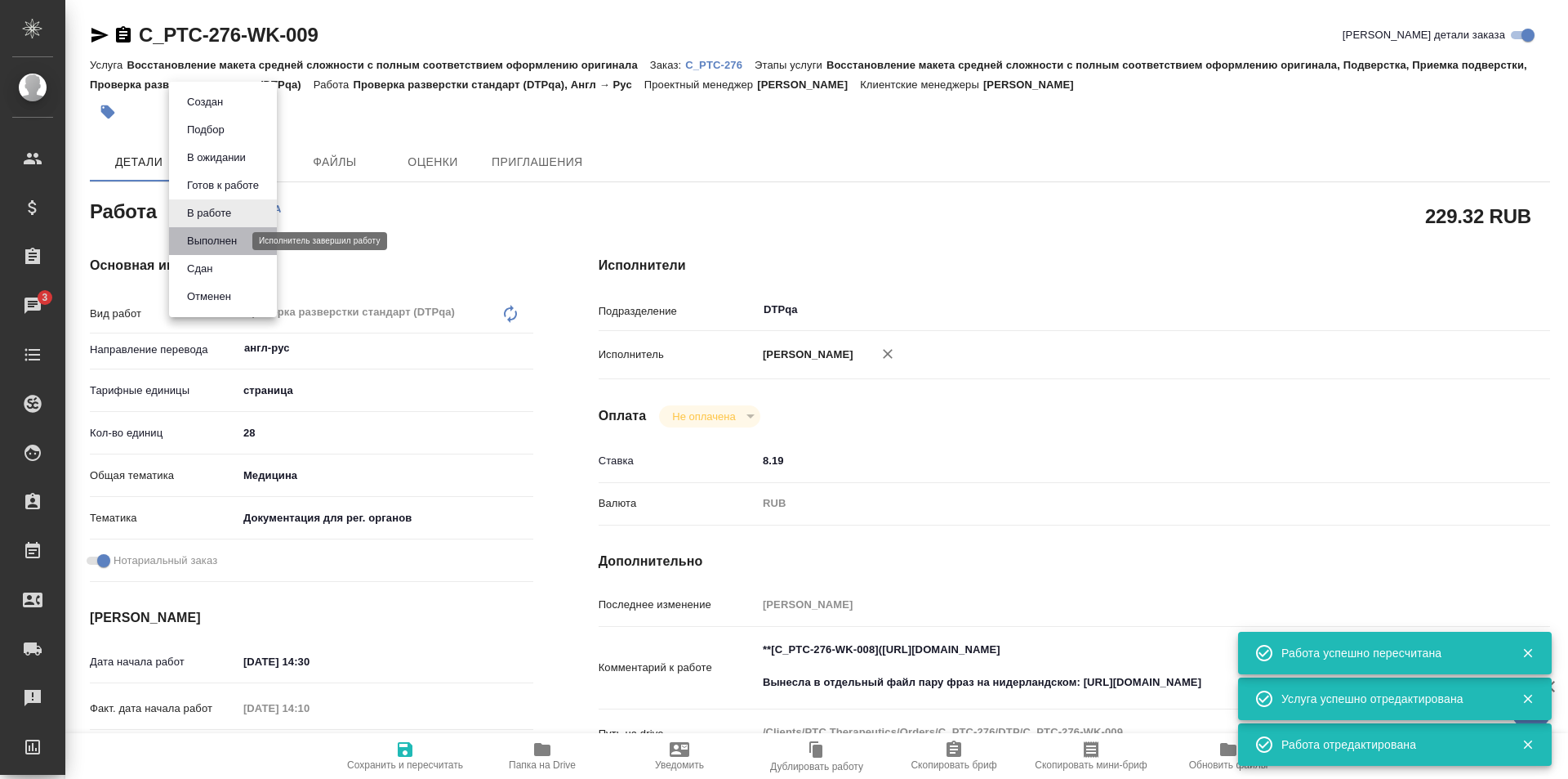
click at [219, 241] on button "Выполнен" at bounding box center [212, 241] width 60 height 18
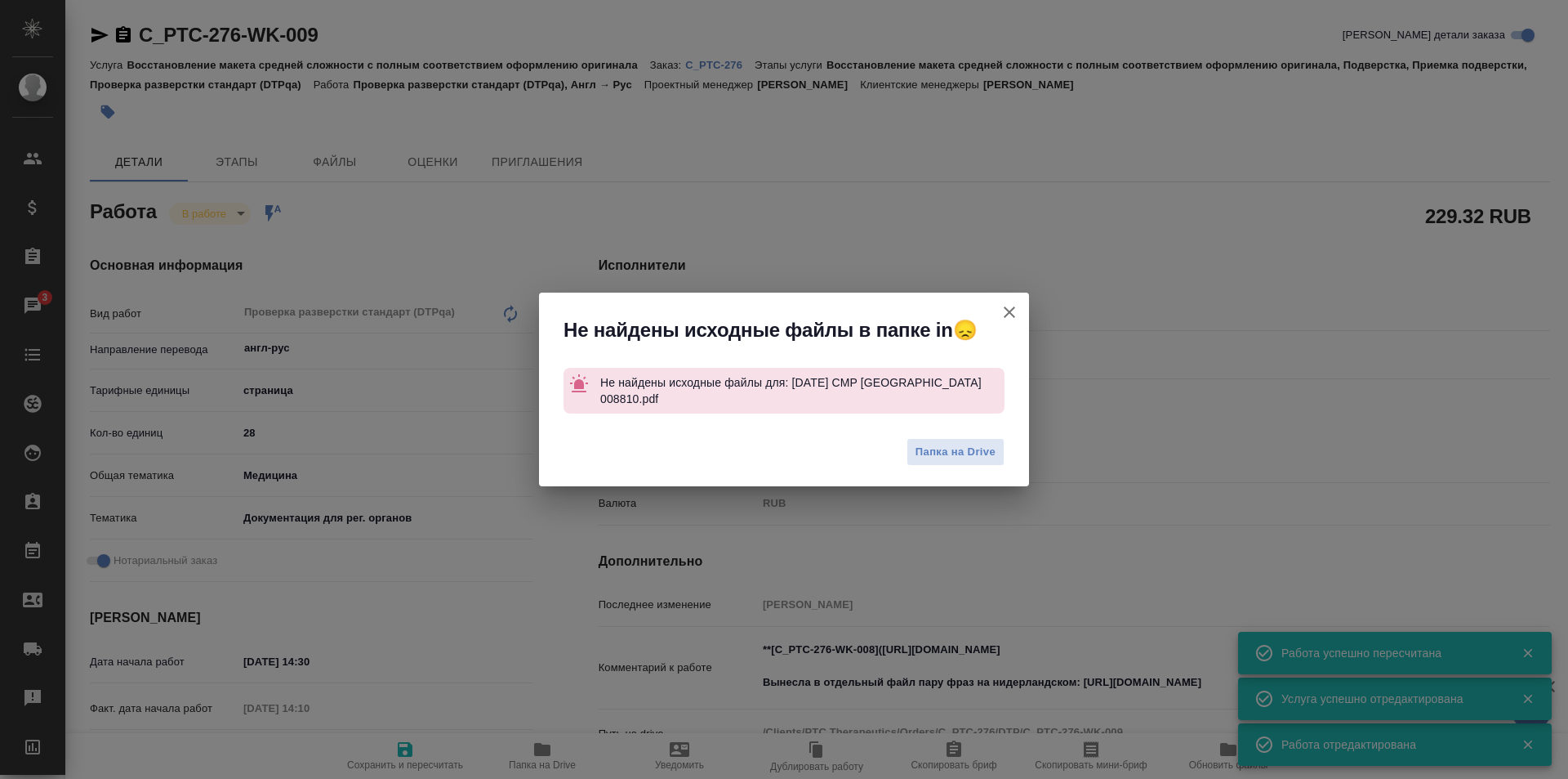
type textarea "x"
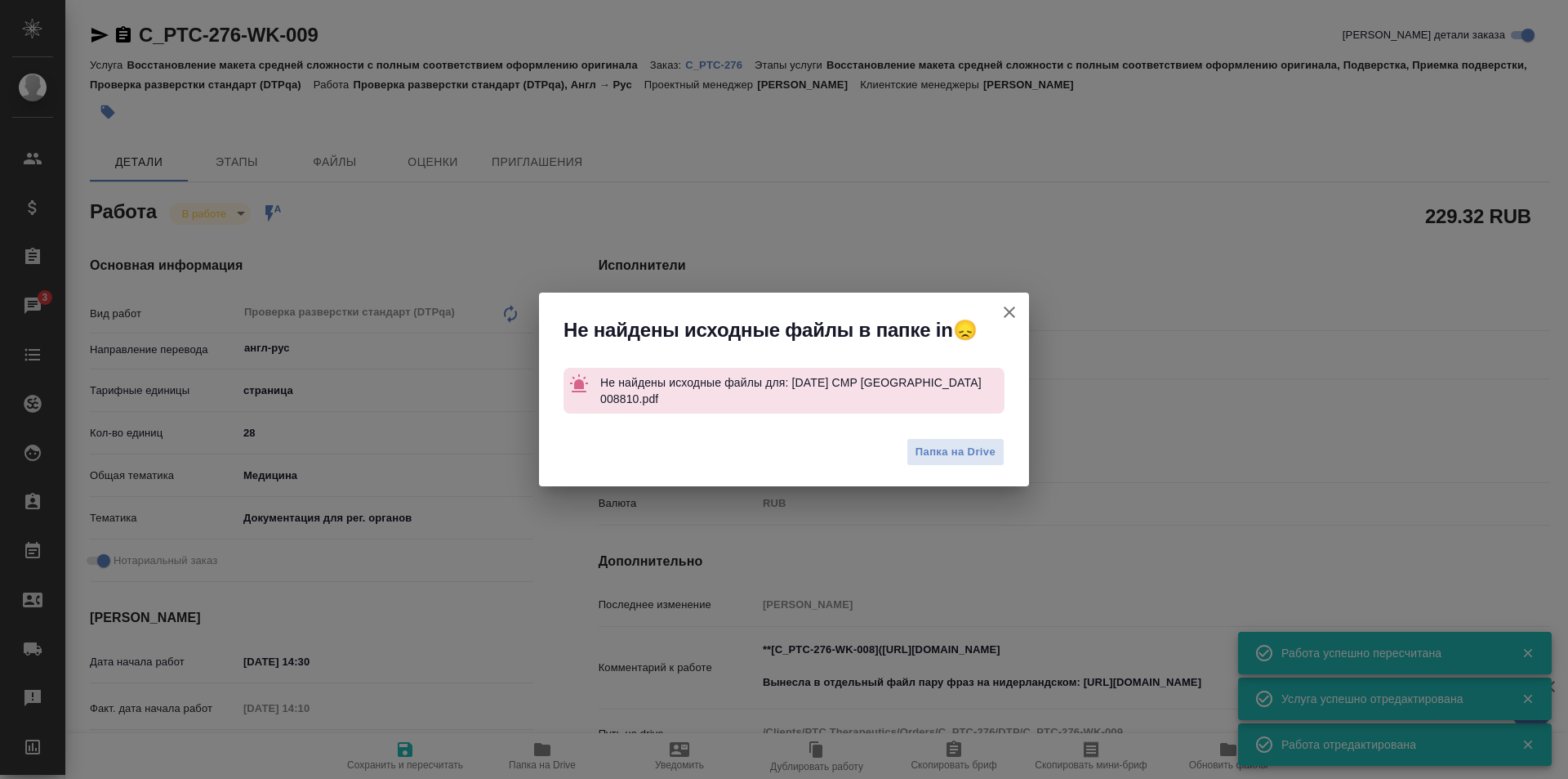
type textarea "x"
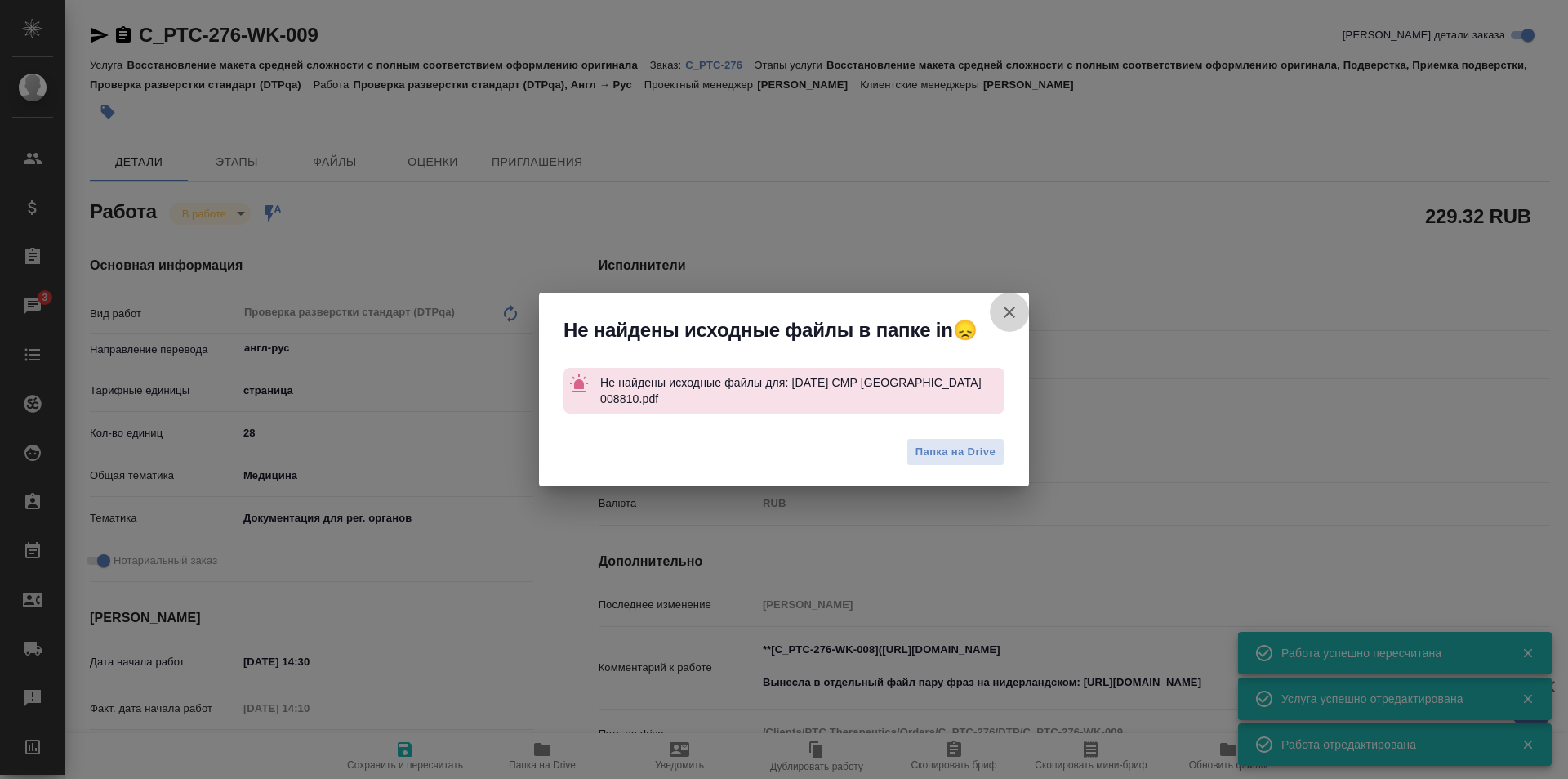
click at [1007, 317] on icon "button" at bounding box center [1010, 312] width 12 height 12
type textarea "x"
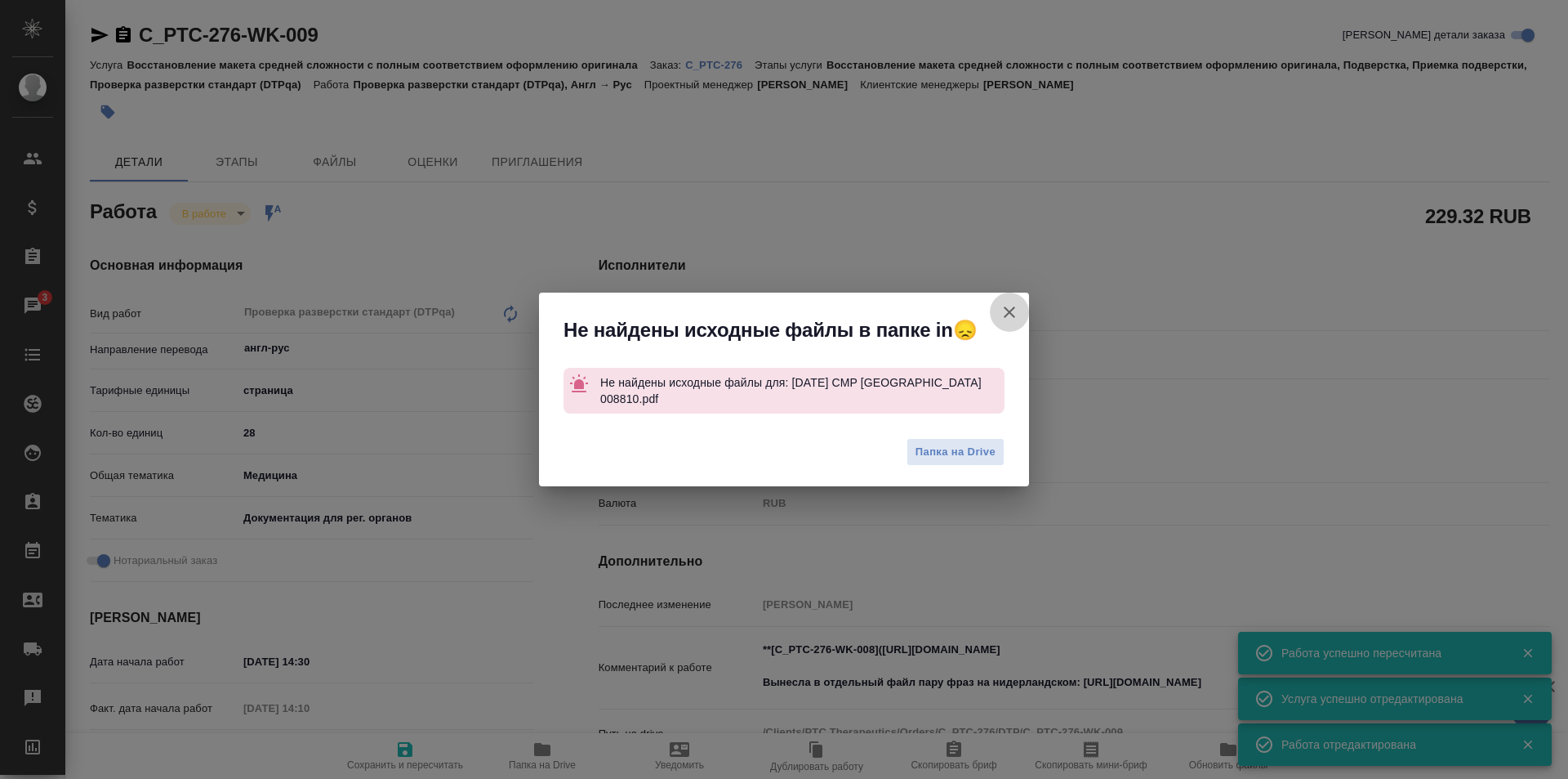
type textarea "x"
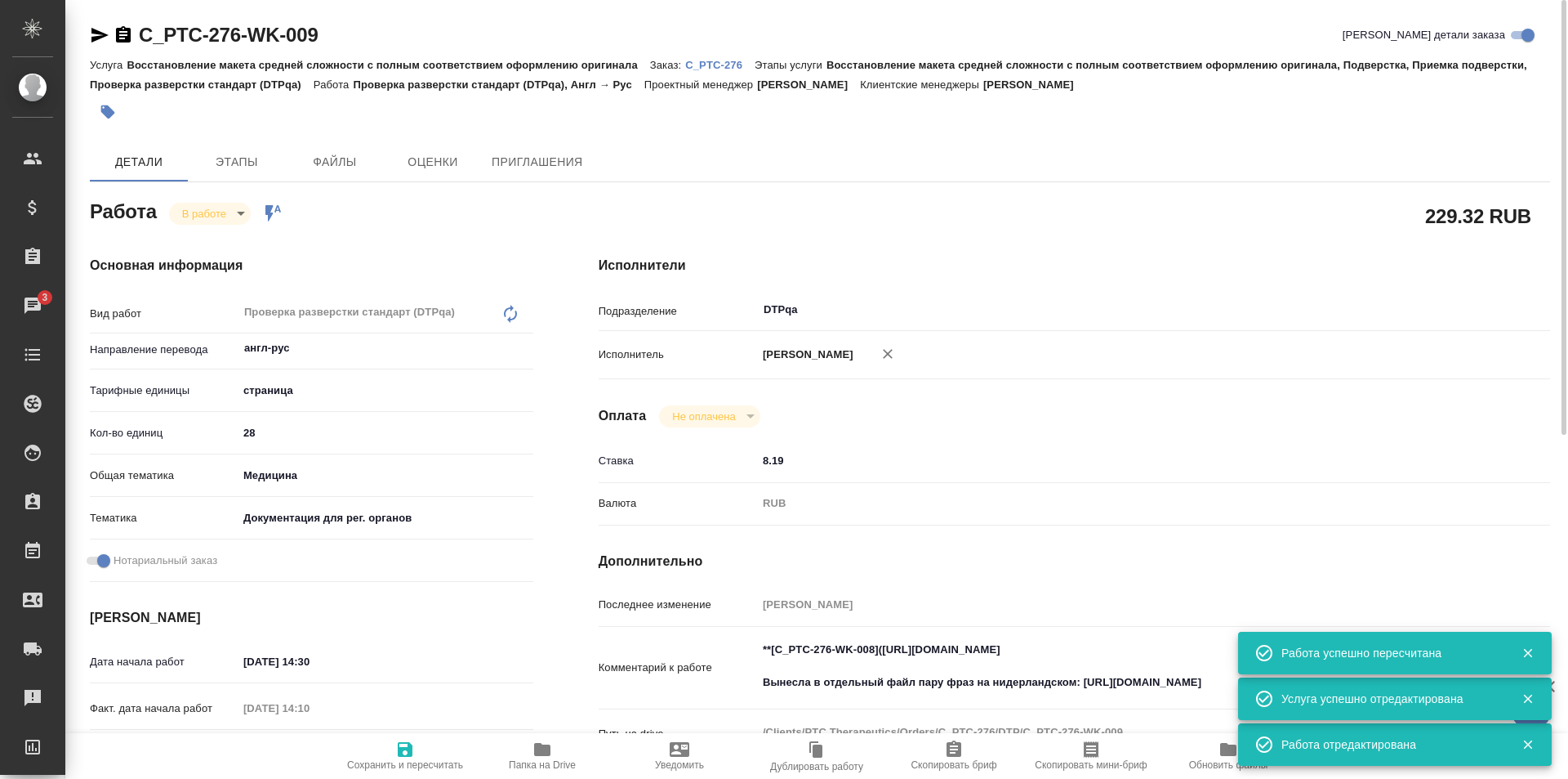
type textarea "x"
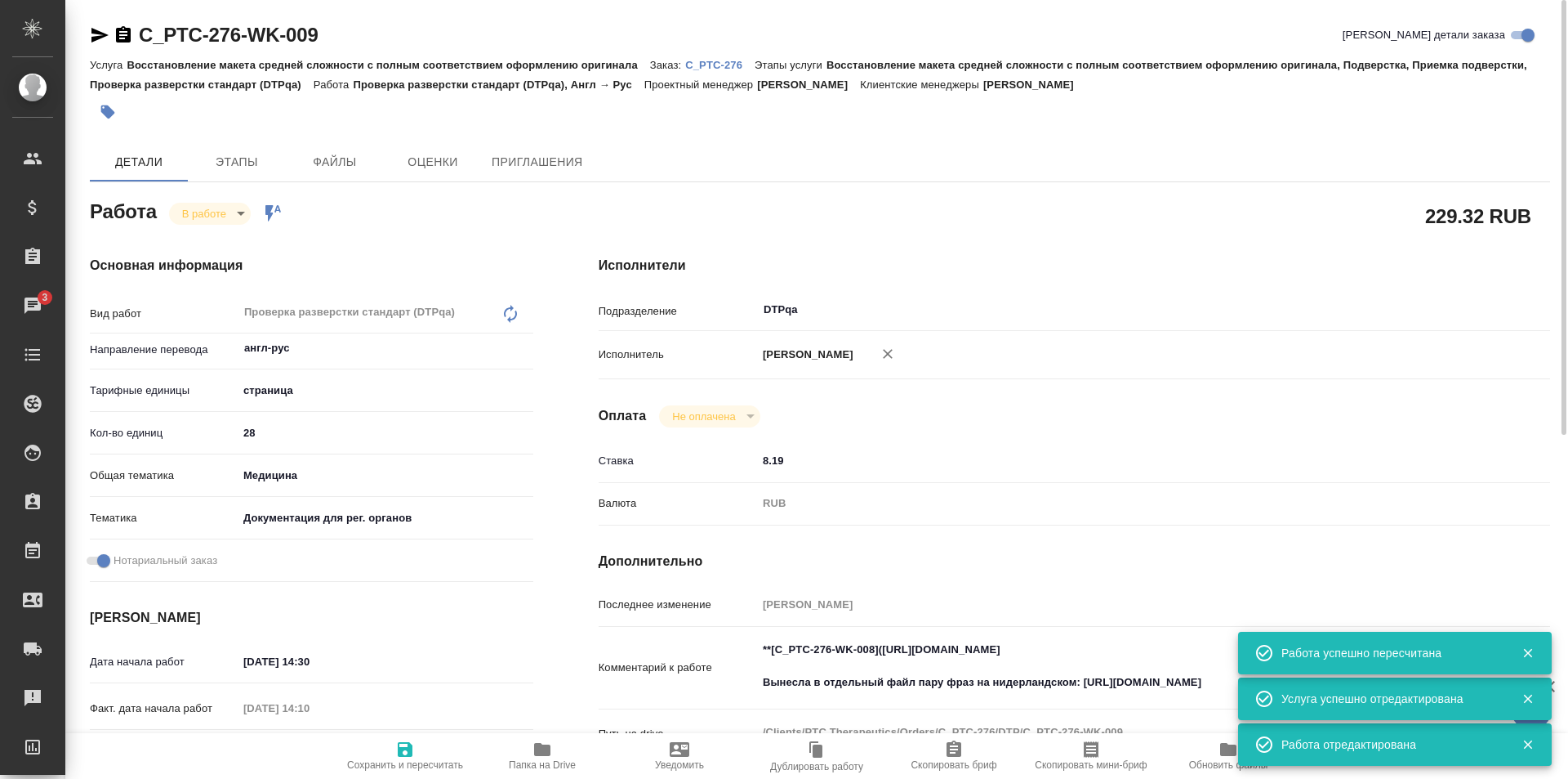
click at [720, 62] on p "C_PTC-276" at bounding box center [720, 65] width 69 height 12
click at [234, 207] on body "🙏 .cls-1 fill:#fff; AWATERA Ismagilova Diana Клиенты Спецификации Заказы 3 Чаты…" at bounding box center [784, 390] width 1568 height 779
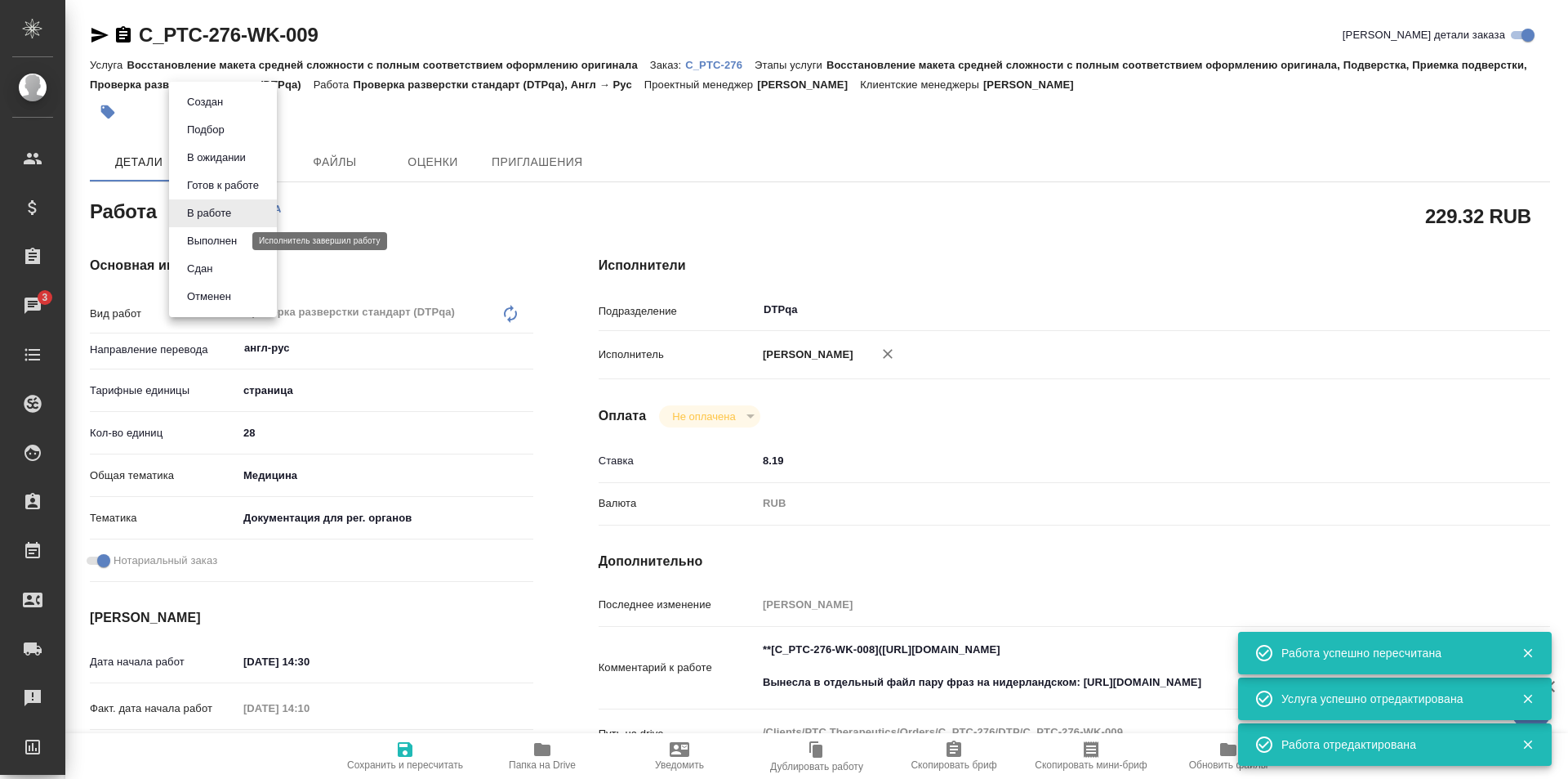
click at [220, 244] on button "Выполнен" at bounding box center [212, 241] width 60 height 18
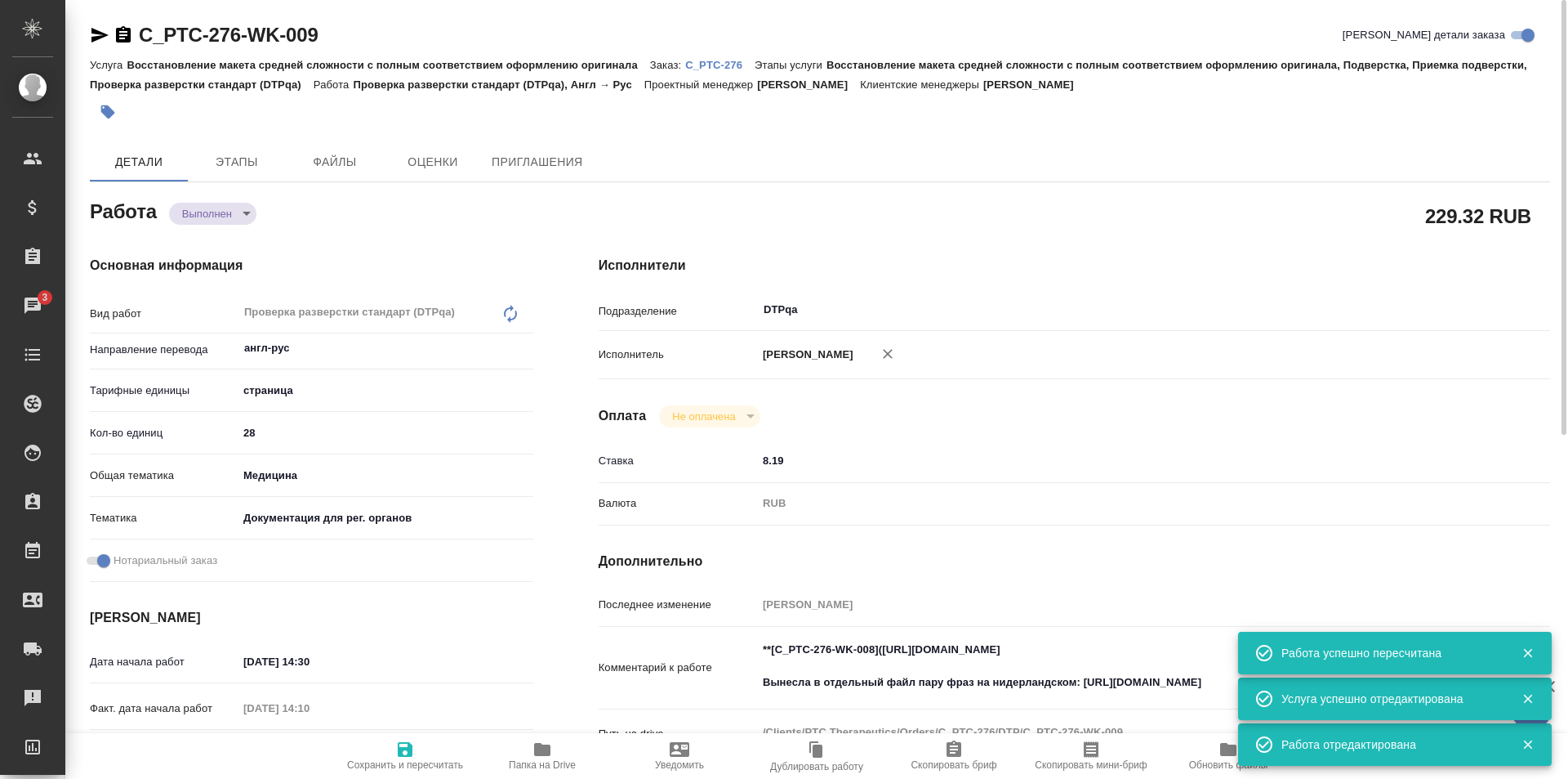
type textarea "x"
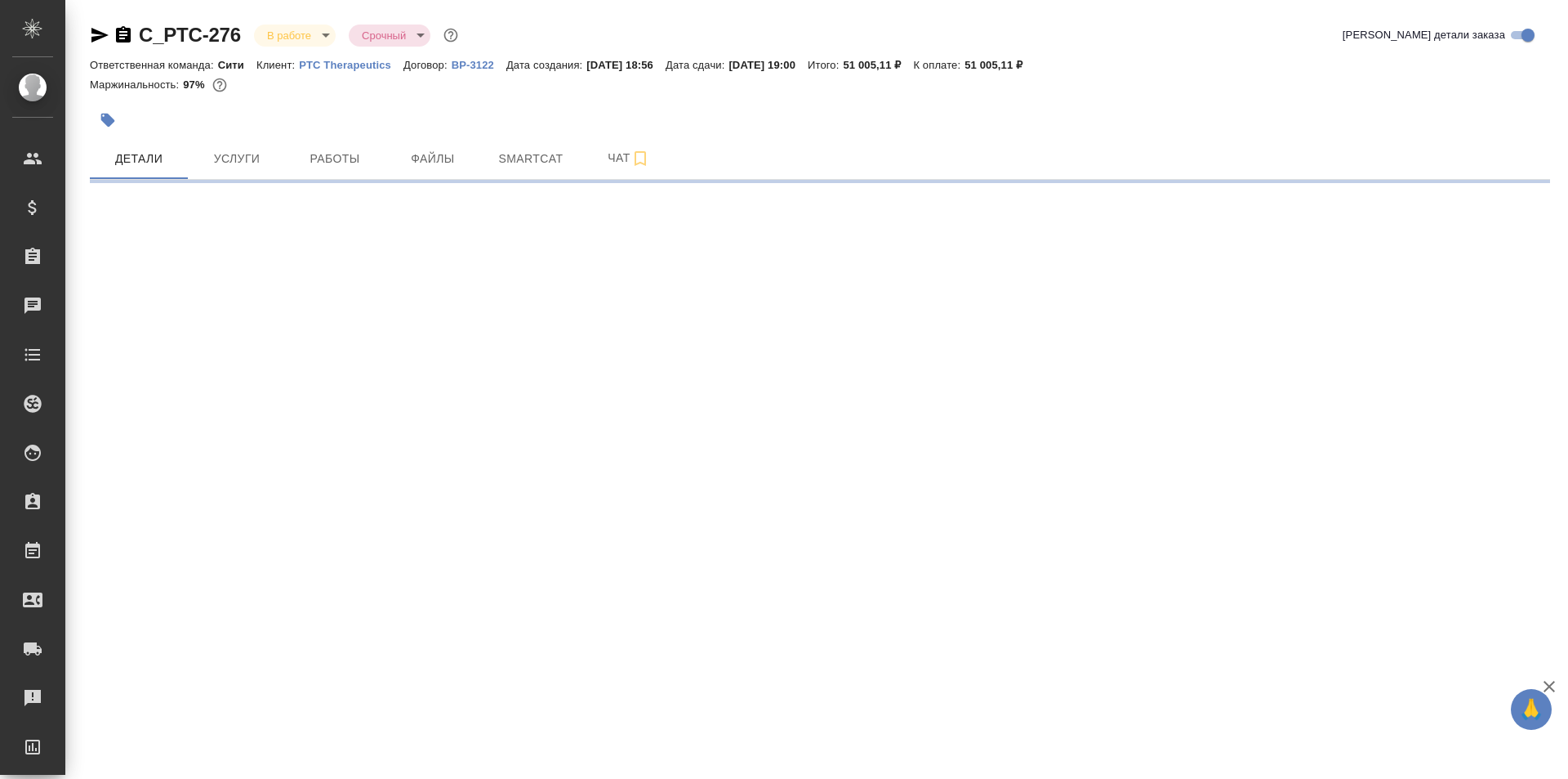
select select "RU"
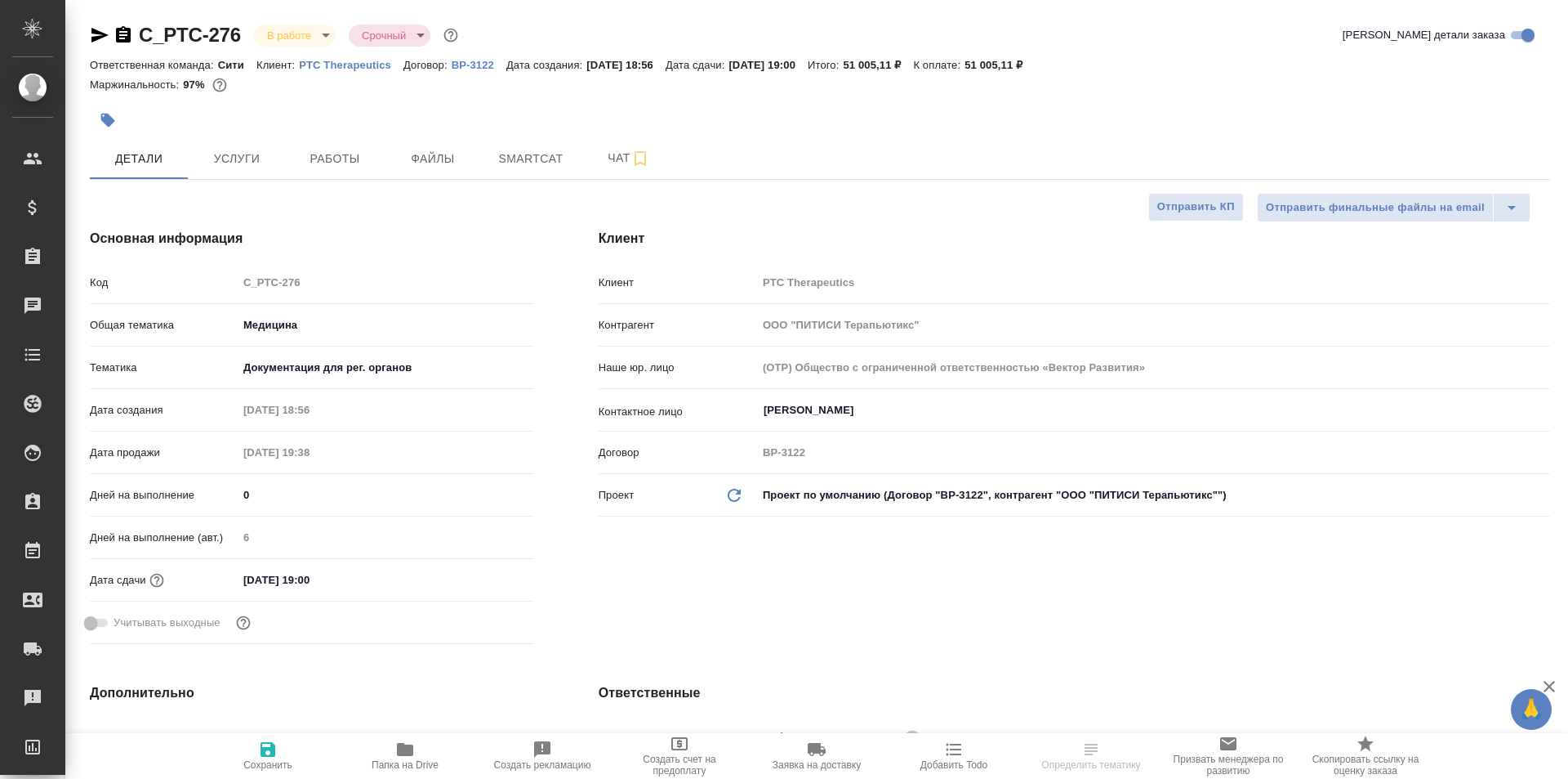
type textarea "x"
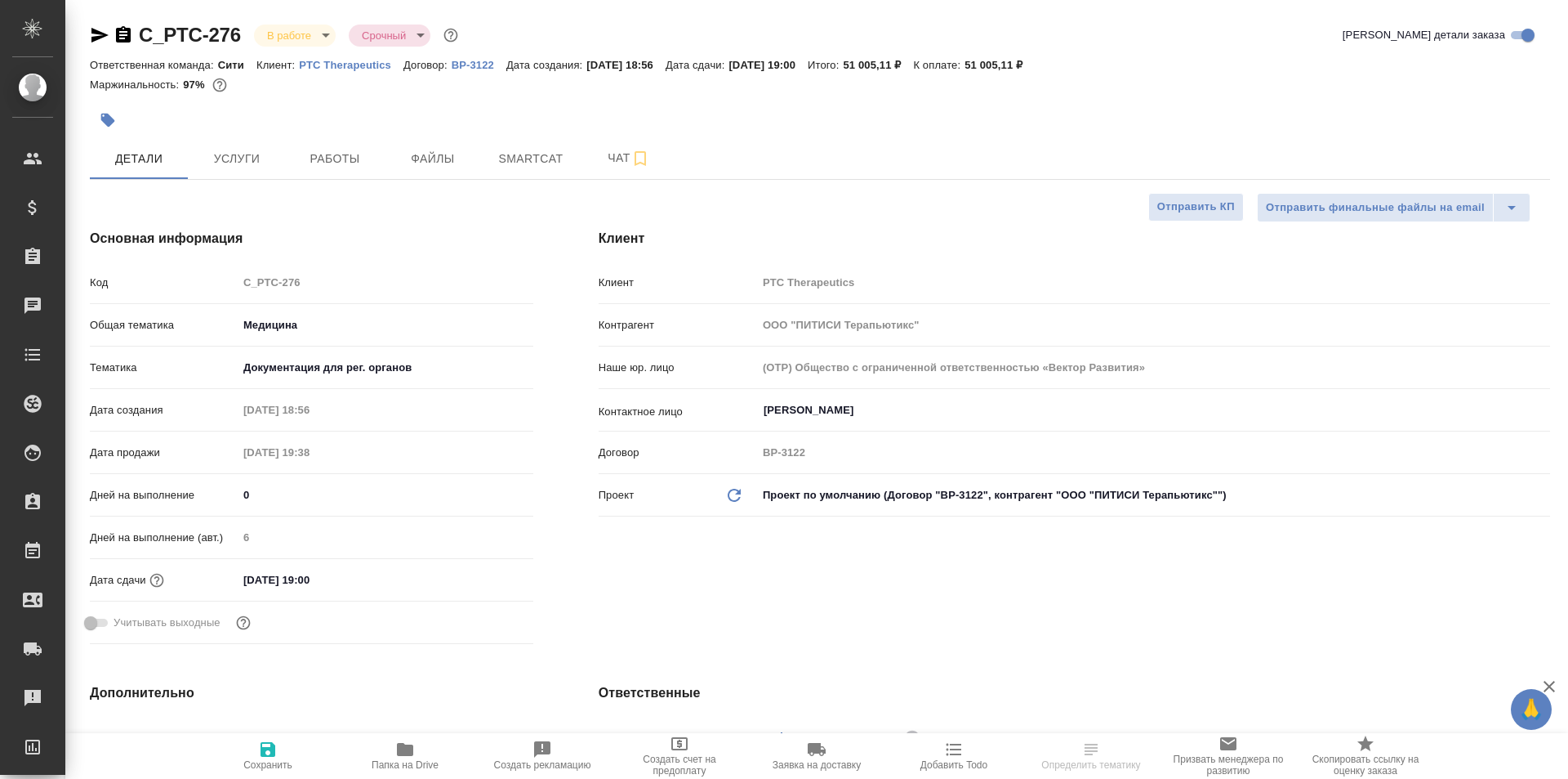
type textarea "x"
type input "[PERSON_NAME]"
click at [334, 158] on span "Работы" at bounding box center [334, 159] width 78 height 21
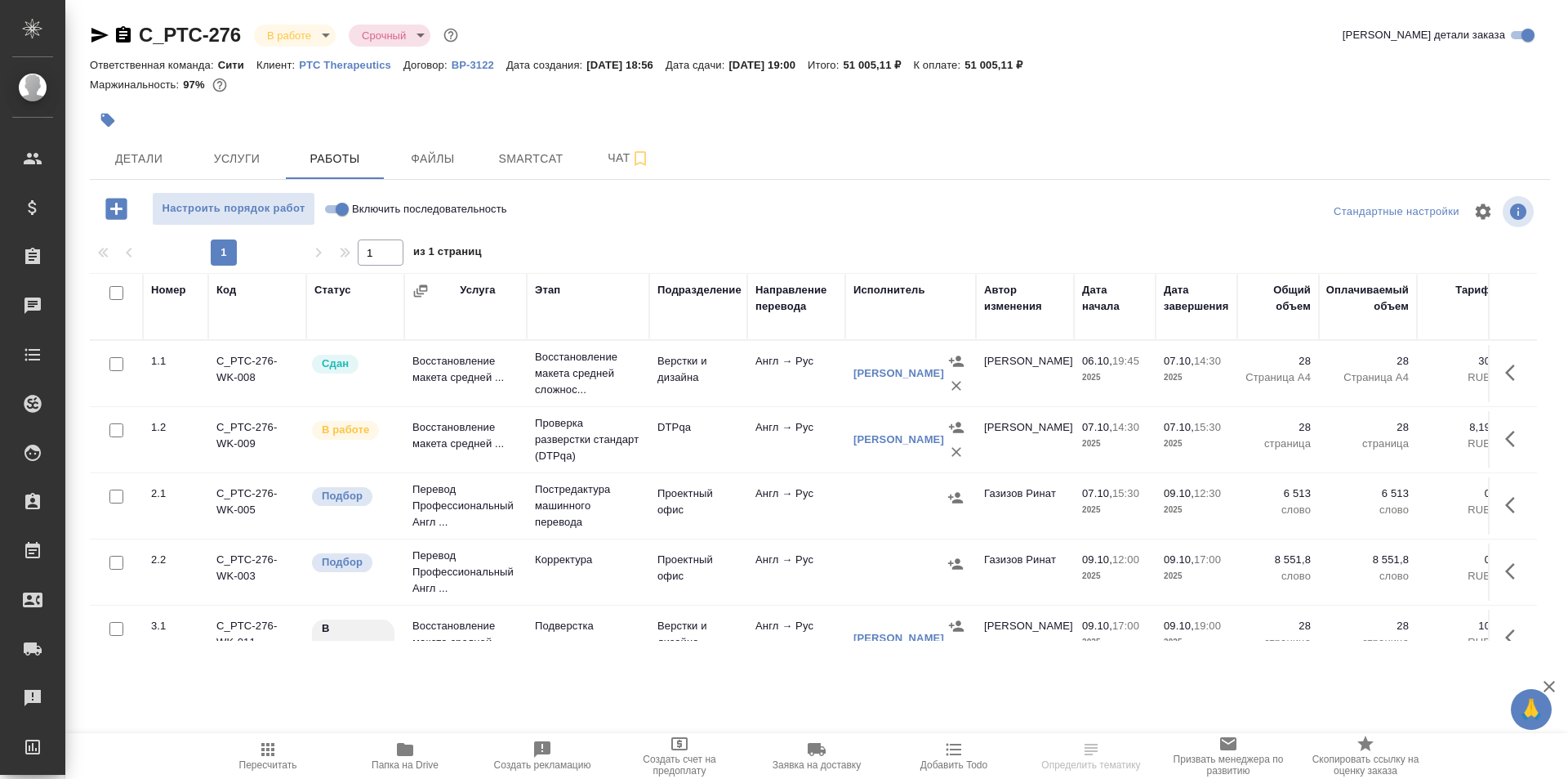
click at [331, 205] on input "Включить последовательность" at bounding box center [342, 210] width 59 height 20
checkbox input "true"
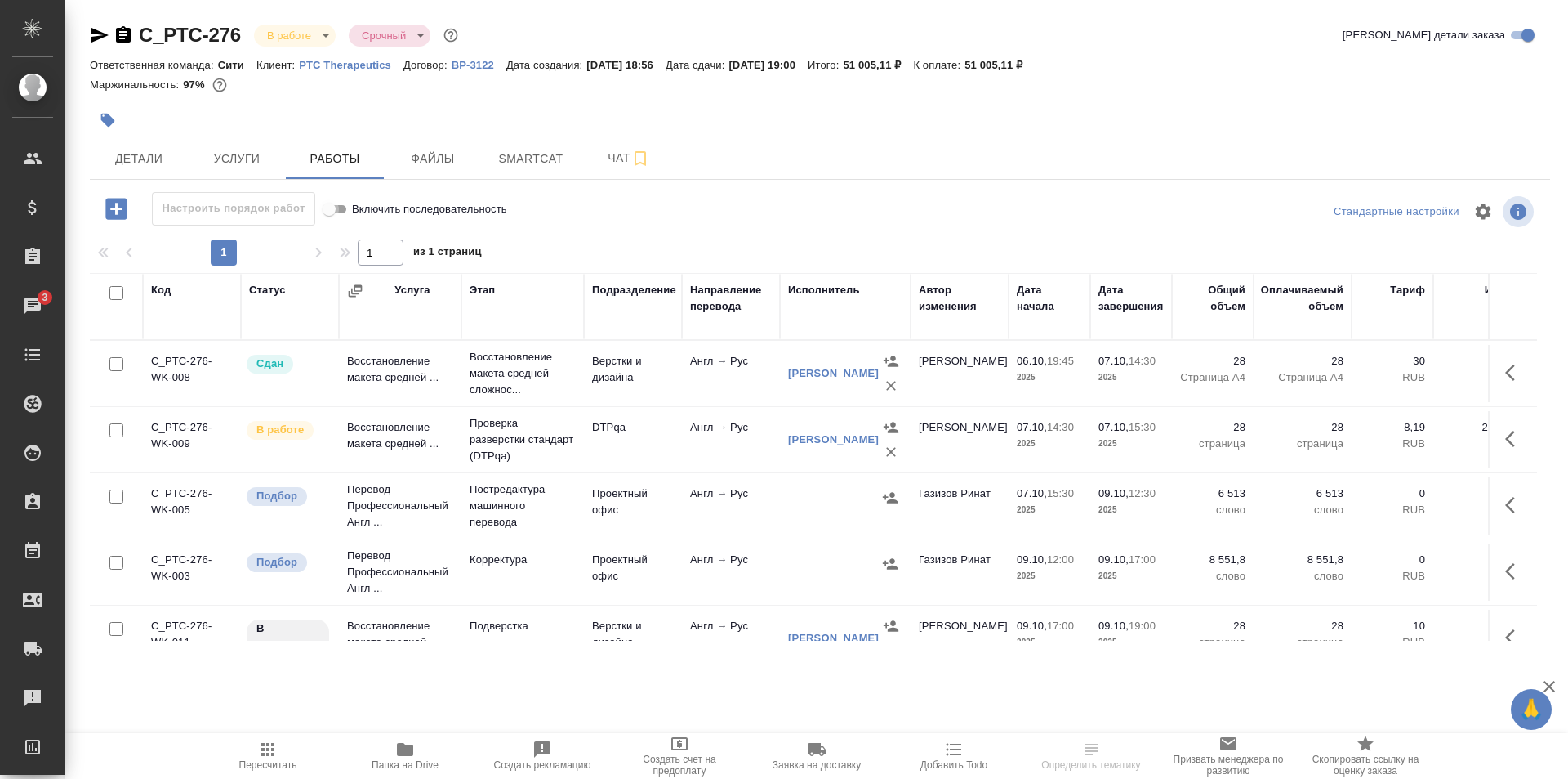
click at [341, 207] on input "Включить последовательность" at bounding box center [329, 210] width 59 height 20
checkbox input "false"
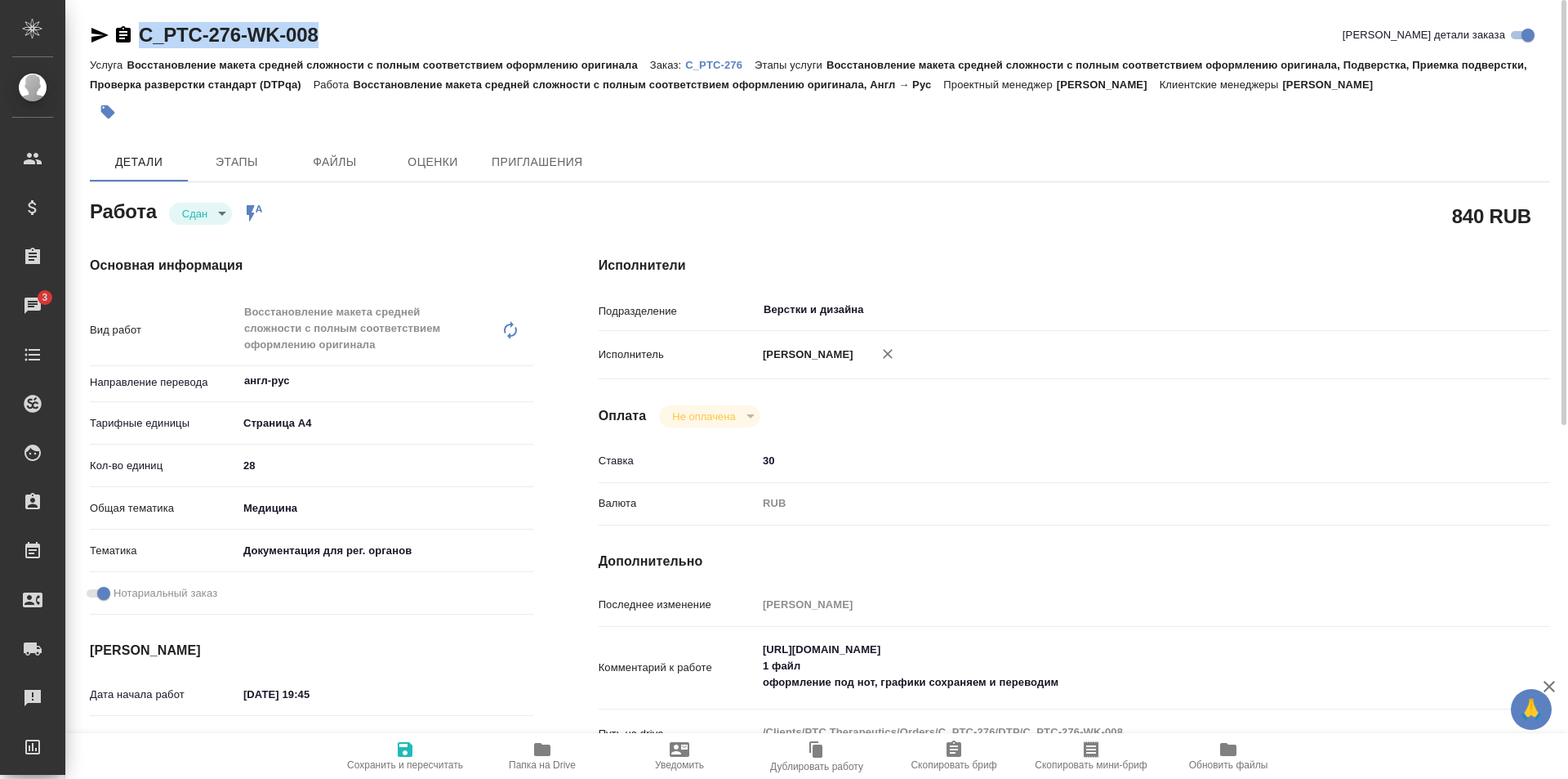
click at [716, 63] on p "C_PTC-276" at bounding box center [720, 65] width 69 height 12
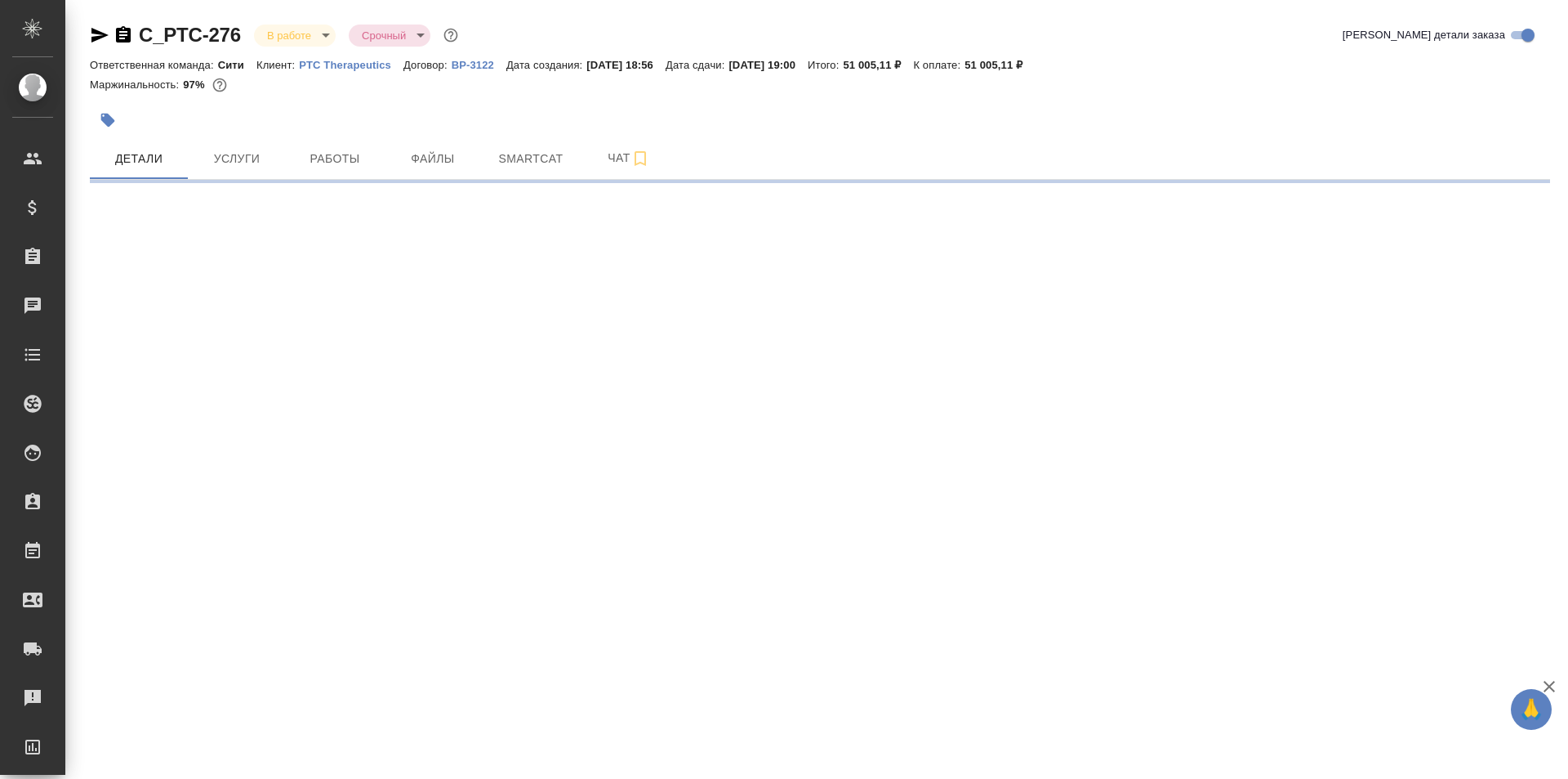
select select "RU"
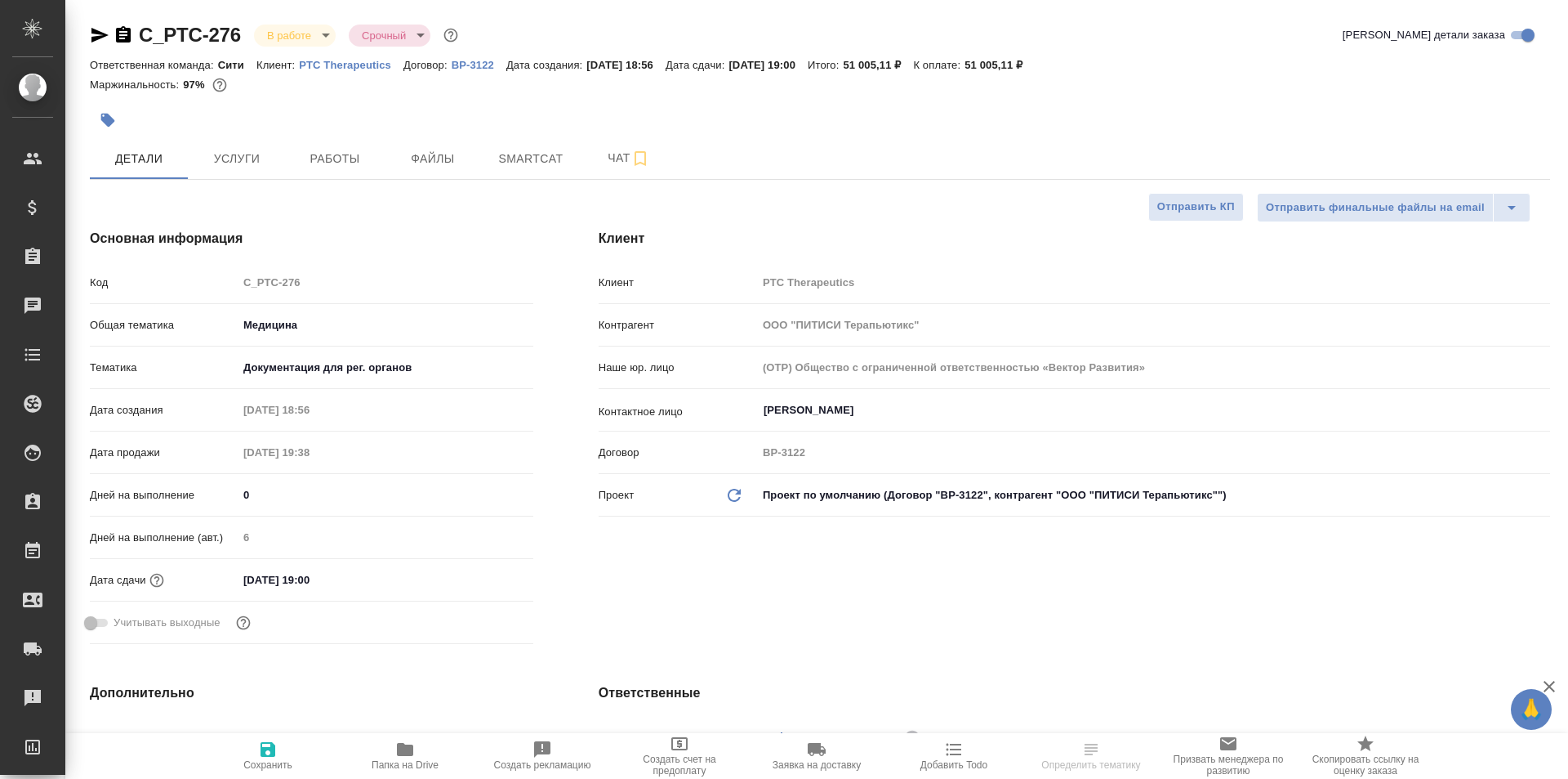
type textarea "x"
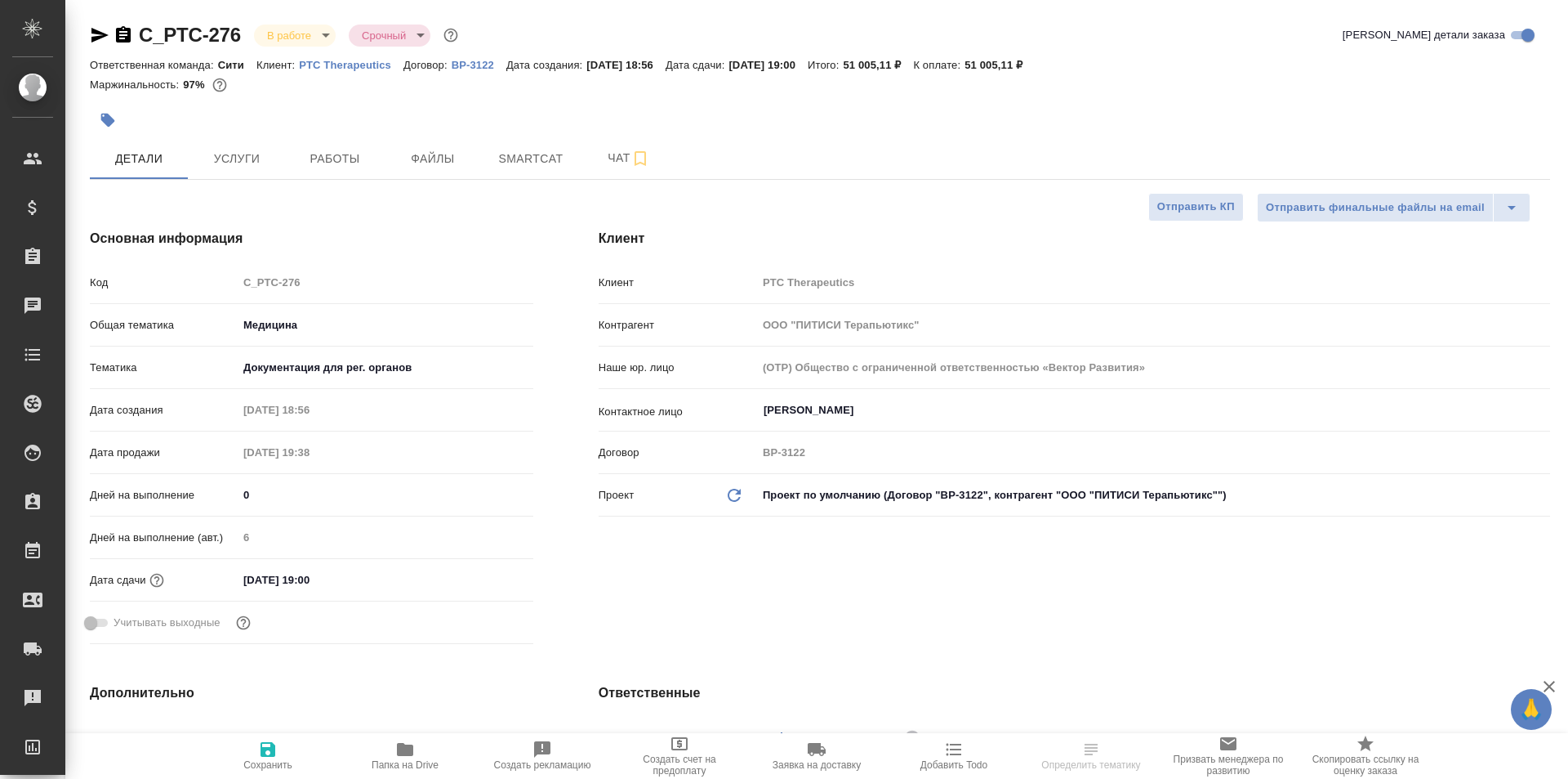
type textarea "x"
click at [334, 156] on span "Работы" at bounding box center [334, 159] width 78 height 21
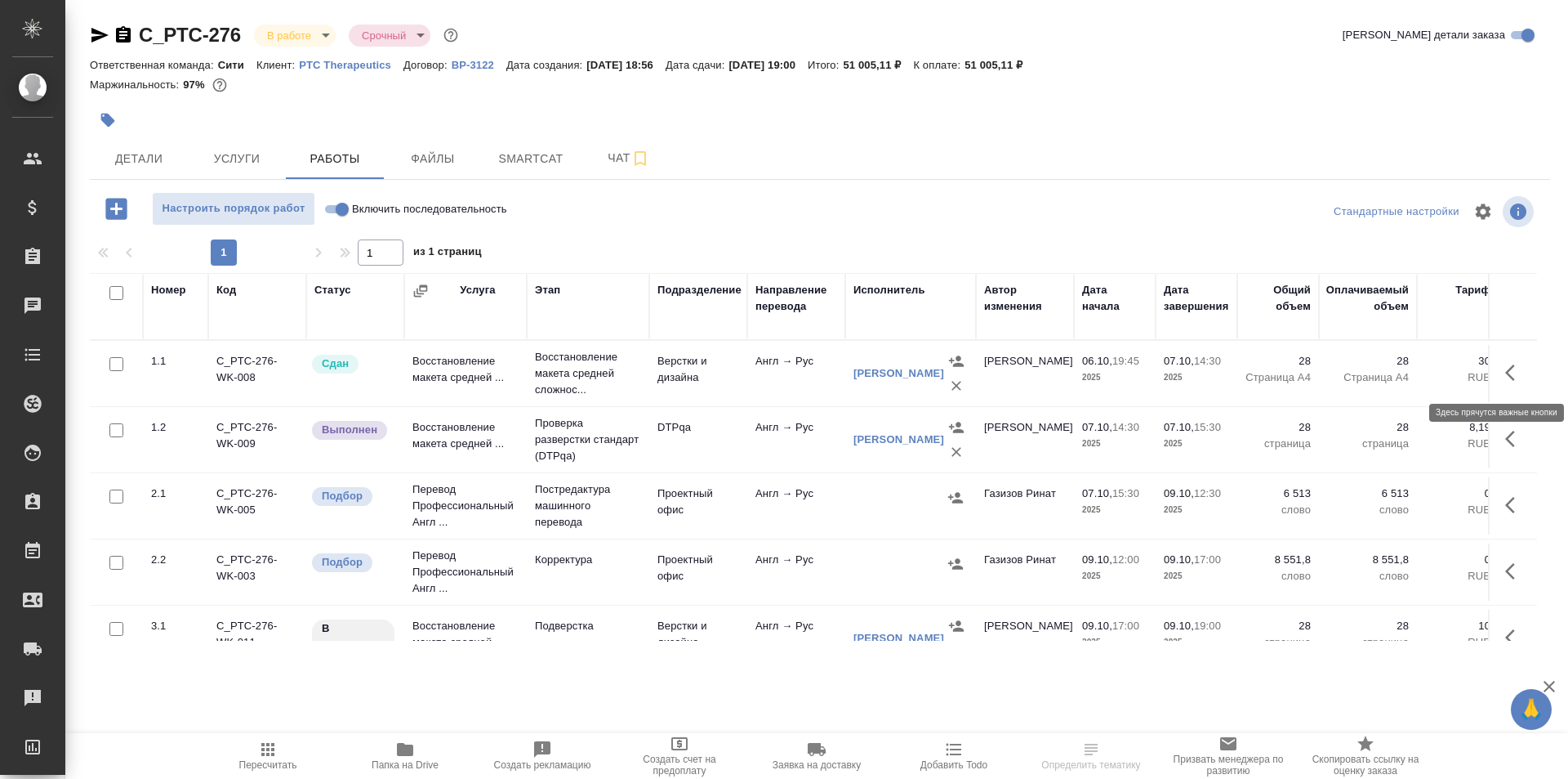
click at [1505, 377] on icon "button" at bounding box center [1510, 373] width 10 height 17
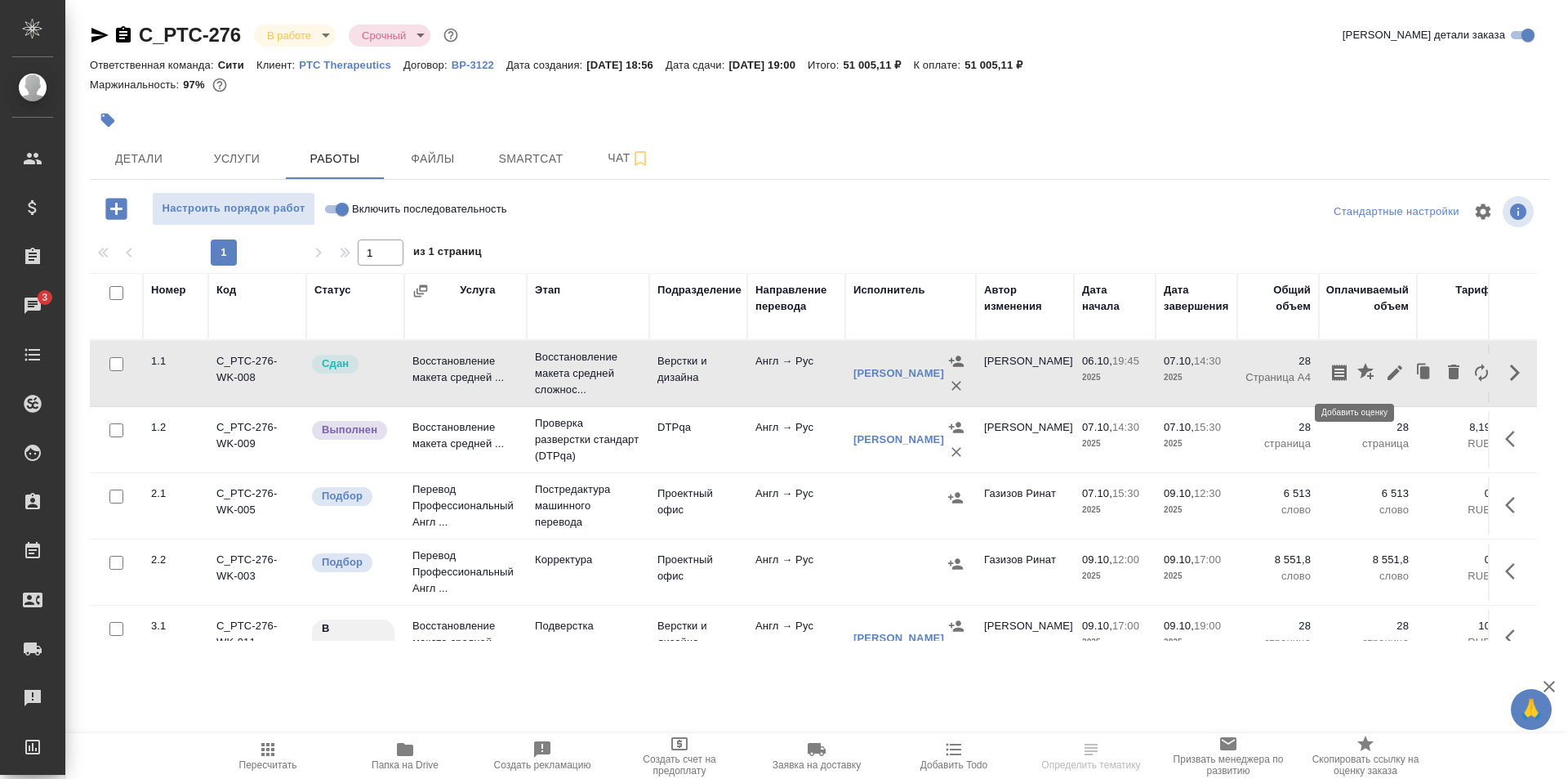
click at [1358, 375] on icon "button" at bounding box center [1368, 373] width 20 height 20
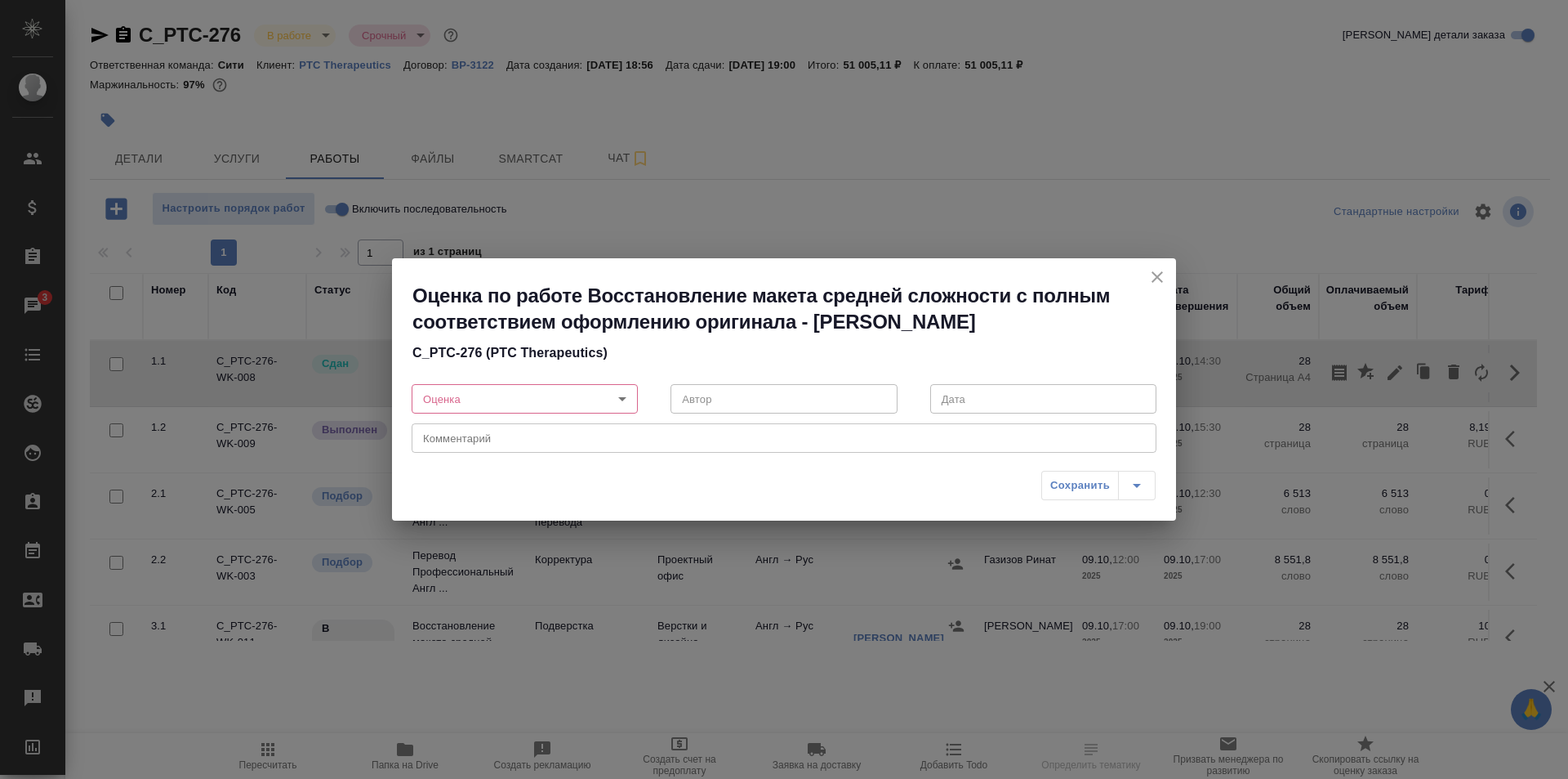
click at [560, 404] on body "🙏 .cls-1 fill:#fff; AWATERA Ismagilova [PERSON_NAME] Спецификации Заказы 3 Чаты…" at bounding box center [784, 390] width 1568 height 779
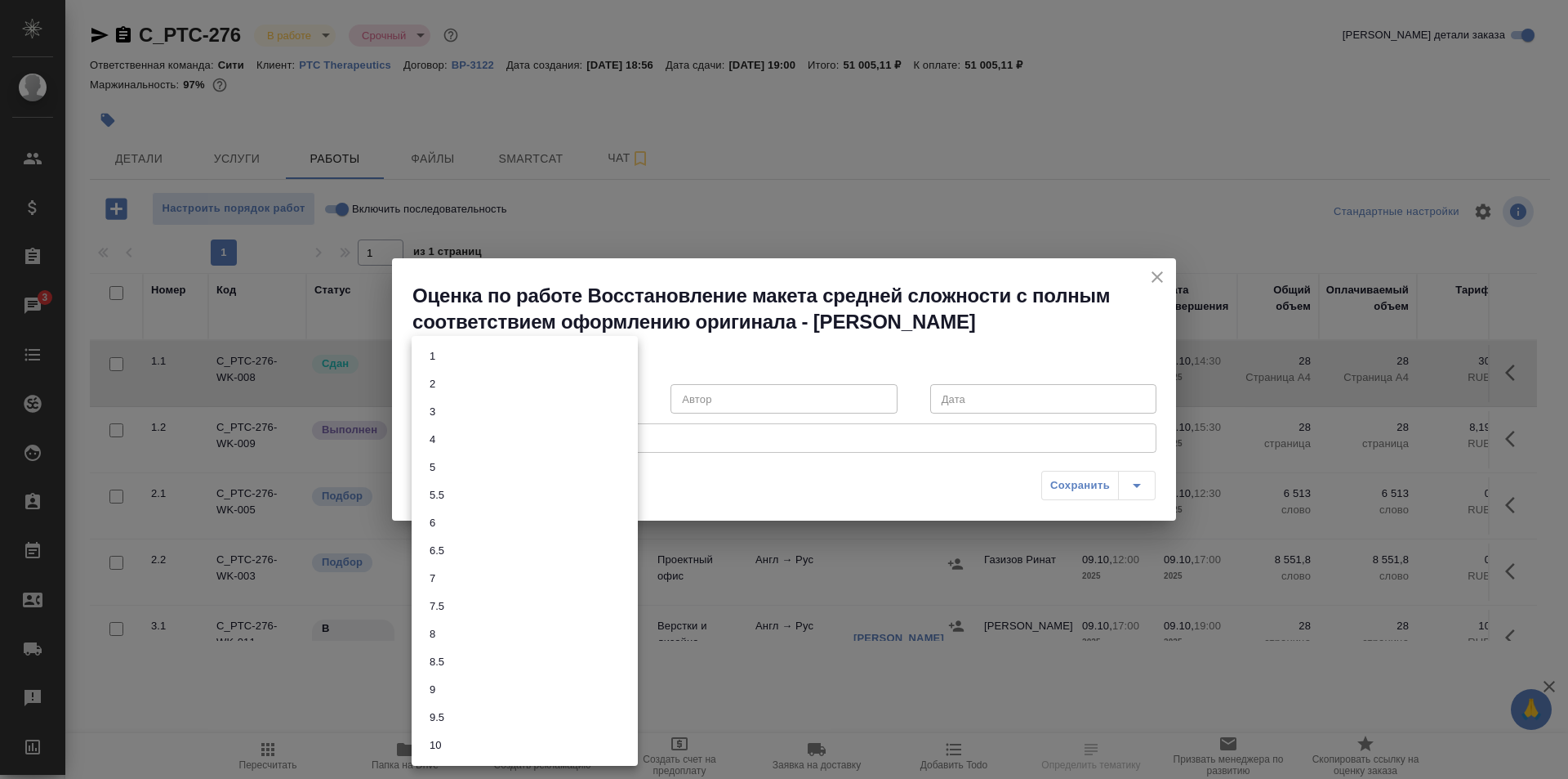
click at [476, 610] on li "7.5" at bounding box center [525, 606] width 226 height 27
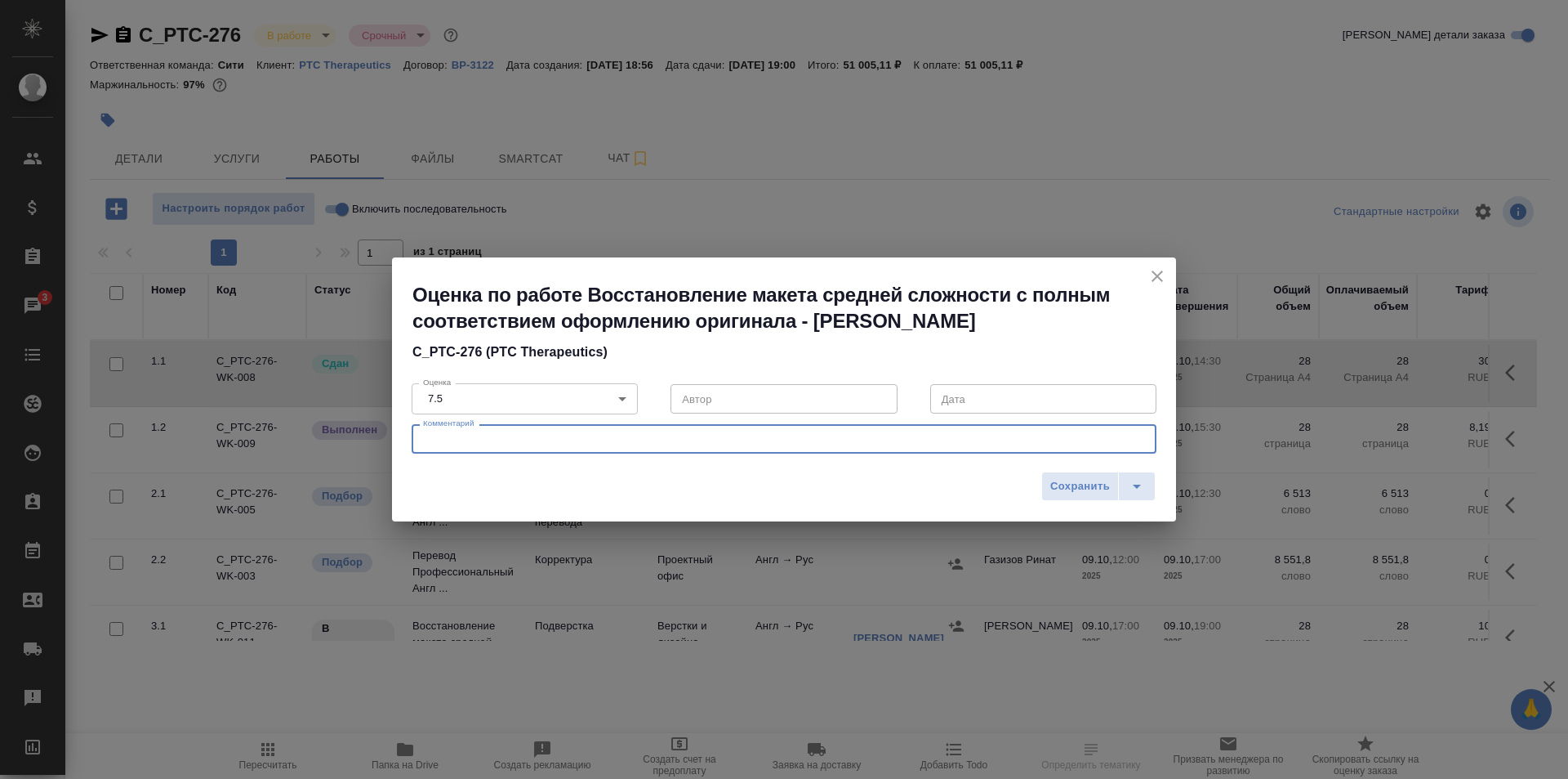
click at [571, 438] on textarea at bounding box center [784, 439] width 722 height 12
click at [510, 446] on div "x Комментарий" at bounding box center [784, 438] width 744 height 29
click at [537, 404] on body "🙏 .cls-1 fill:#fff; AWATERA Ismagilova [PERSON_NAME] Спецификации Заказы 3 Чаты…" at bounding box center [784, 390] width 1568 height 779
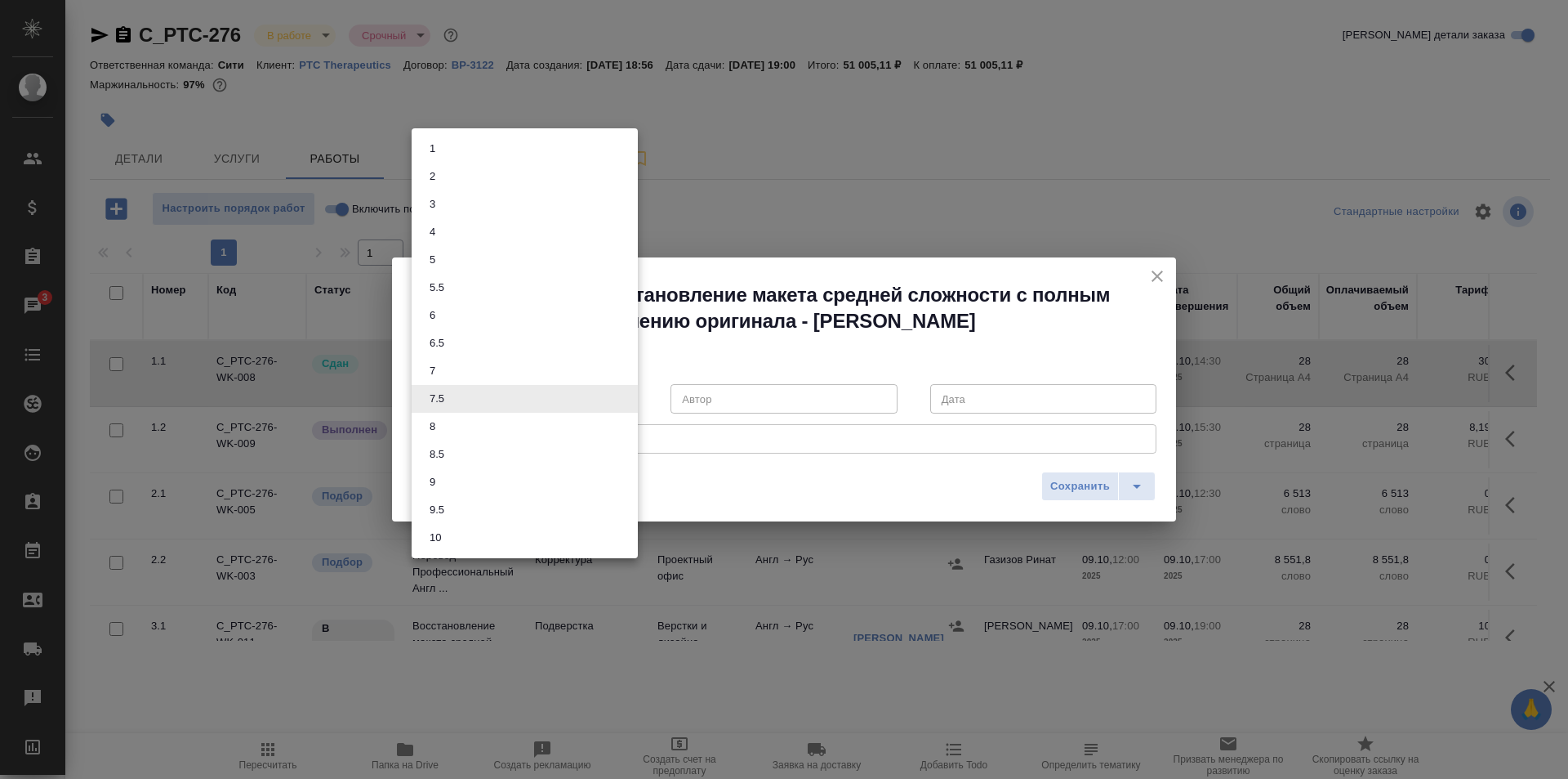
click at [441, 430] on li "8" at bounding box center [525, 426] width 226 height 27
type input "8"
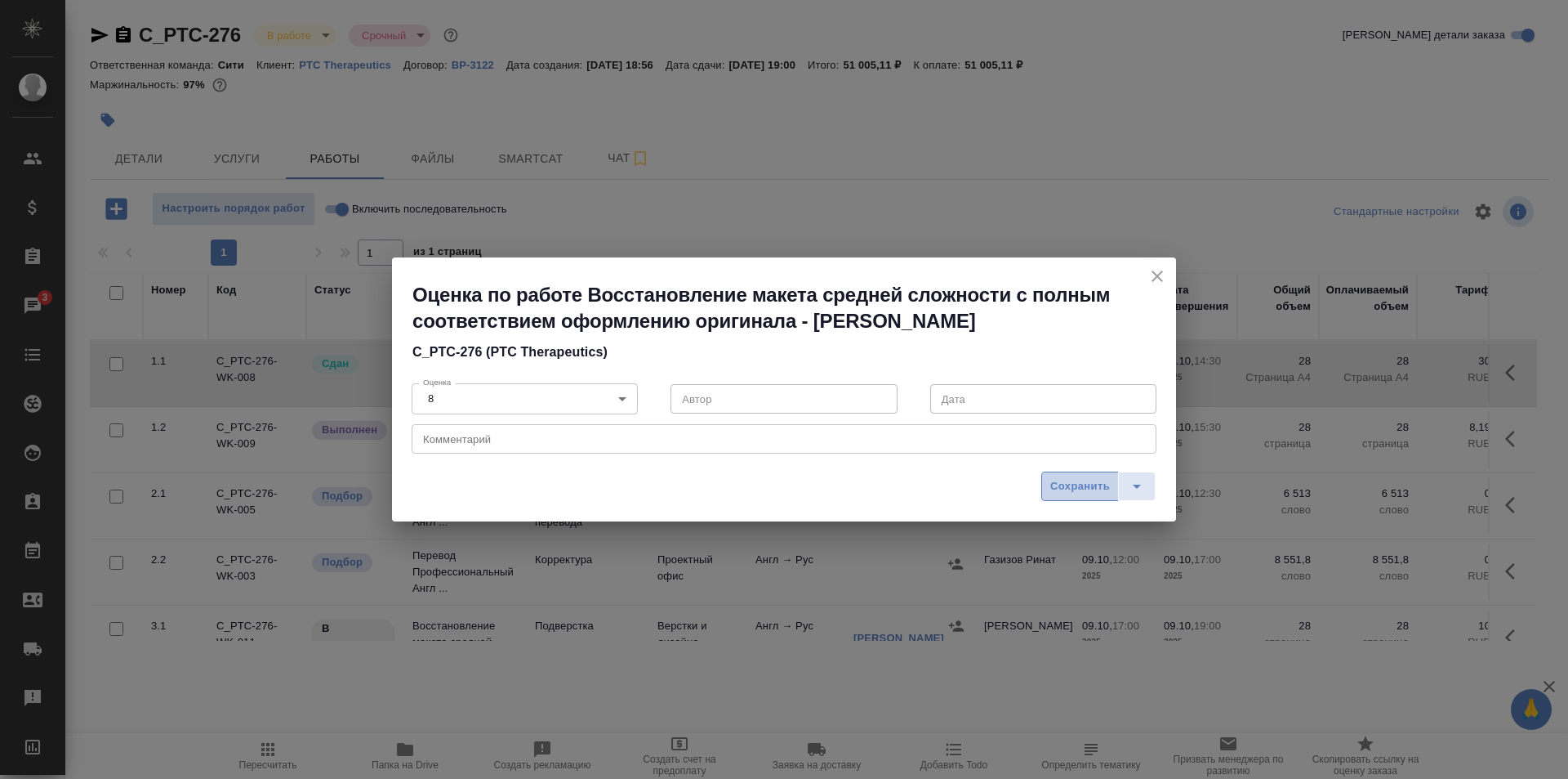
click at [1076, 486] on span "Сохранить" at bounding box center [1080, 486] width 60 height 19
